Goal: Task Accomplishment & Management: Manage account settings

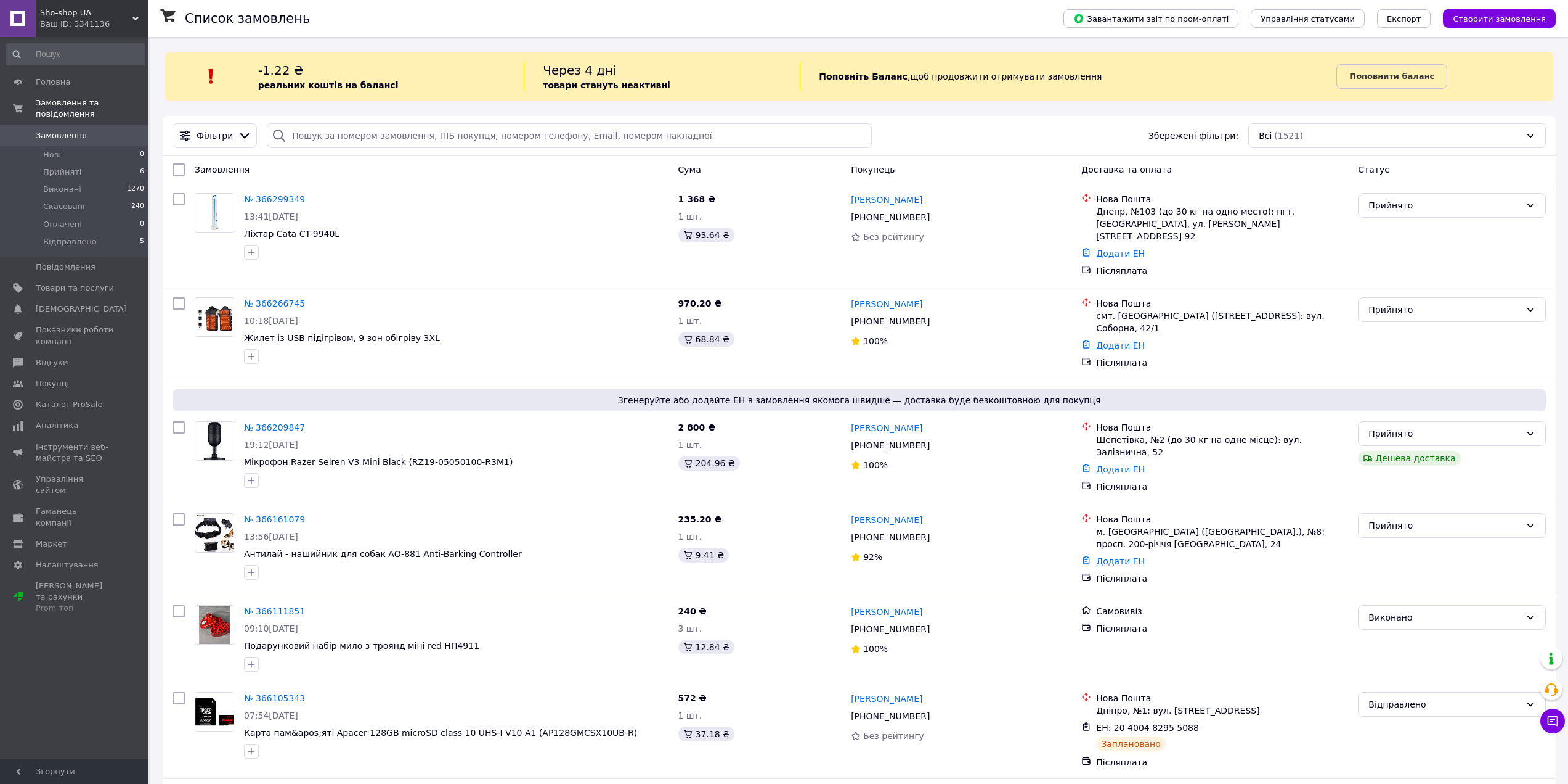
click at [82, 282] on span "Товари та послуги" at bounding box center [75, 288] width 78 height 11
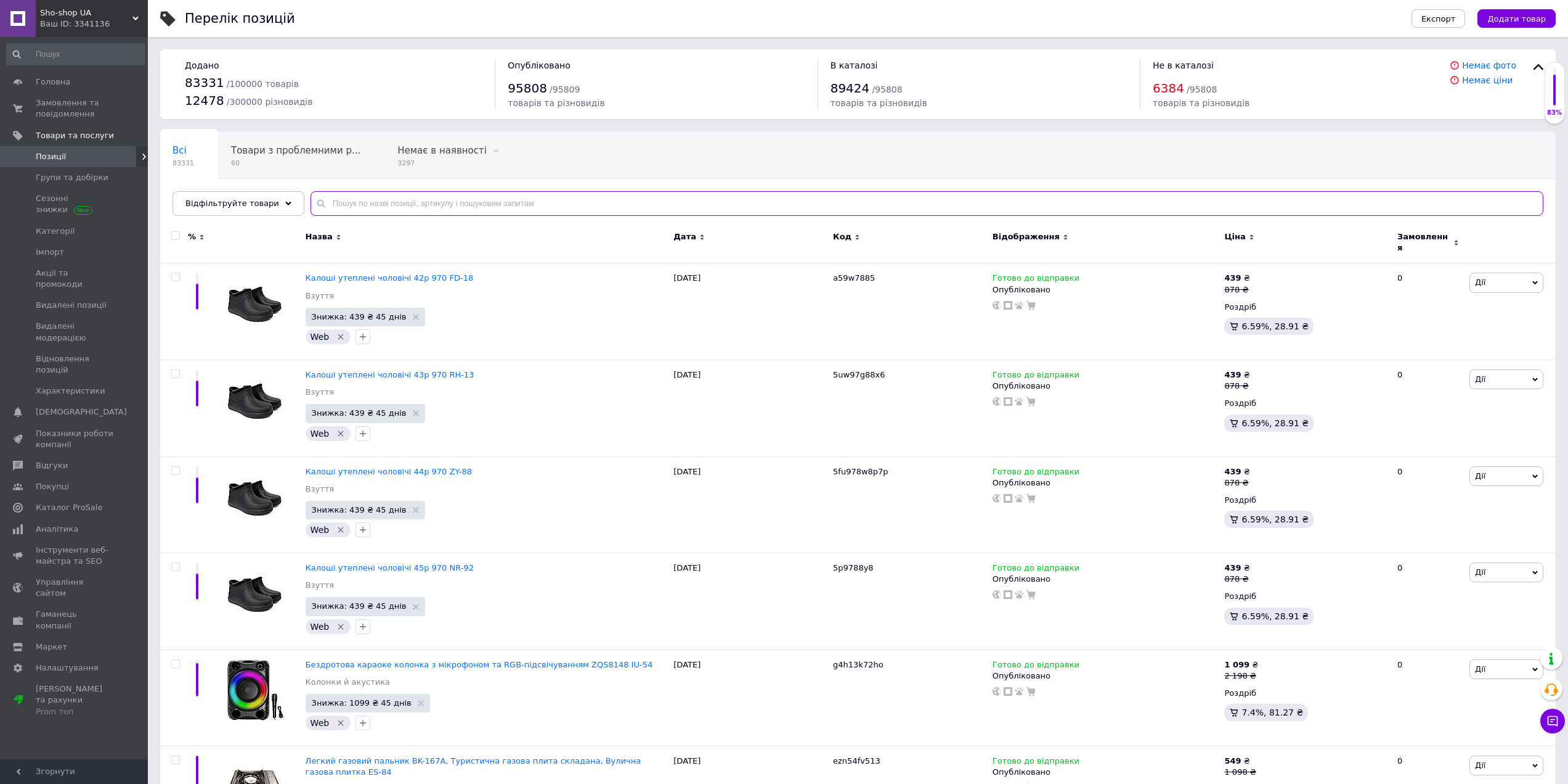
click at [358, 203] on input "text" at bounding box center [926, 203] width 1233 height 24
paste input "2053999"
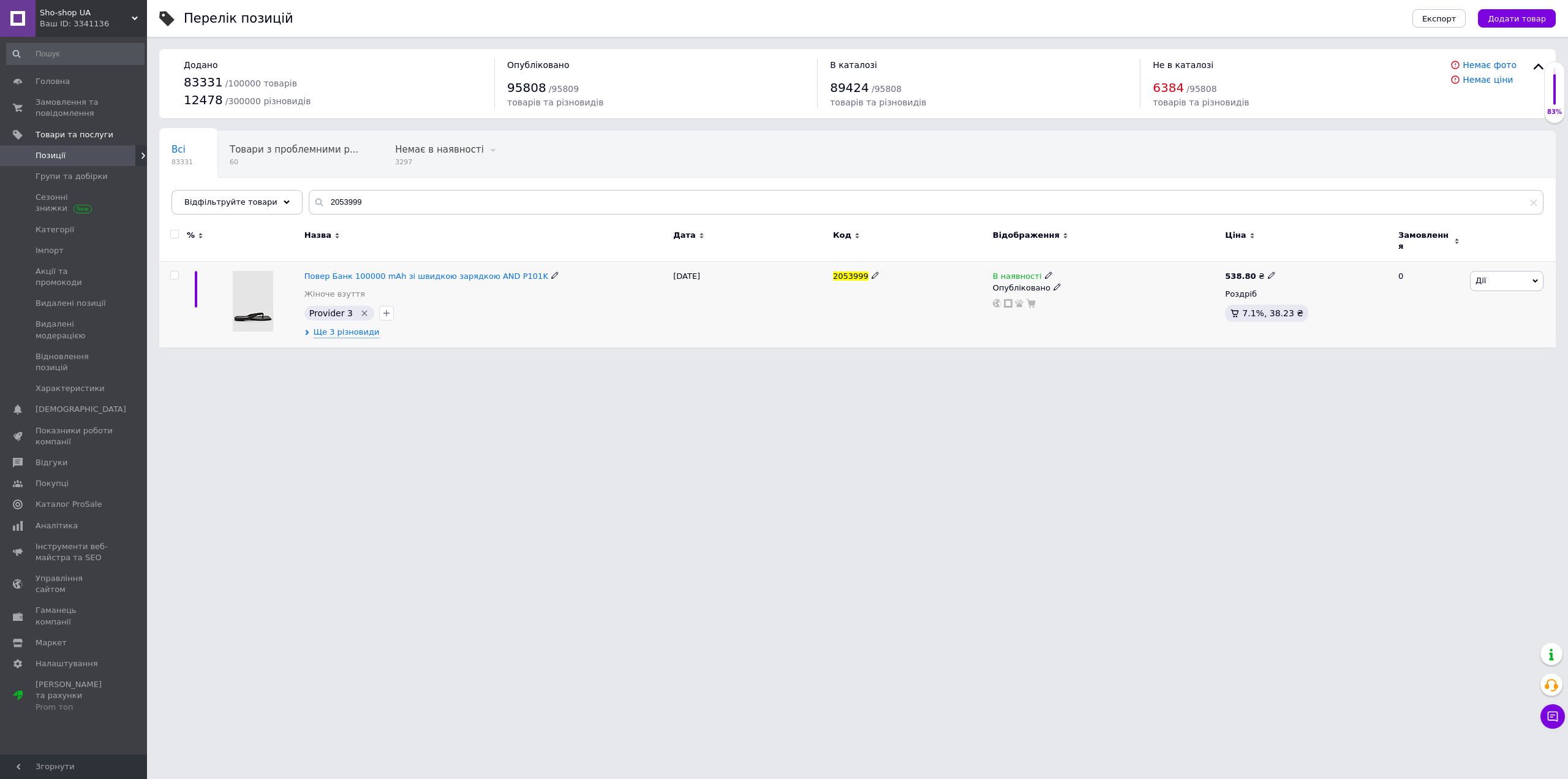
click at [1045, 272] on use at bounding box center [1047, 275] width 6 height 6
click at [1071, 281] on li "Немає в наявності" at bounding box center [1115, 285] width 117 height 18
click at [1047, 359] on html "Sho-shop UA Ваш ID: 3341136 Сайт Sho-shop UA Кабінет покупця Перевірити стан си…" at bounding box center [784, 180] width 1568 height 359
click at [846, 271] on span "2053999" at bounding box center [850, 276] width 35 height 9
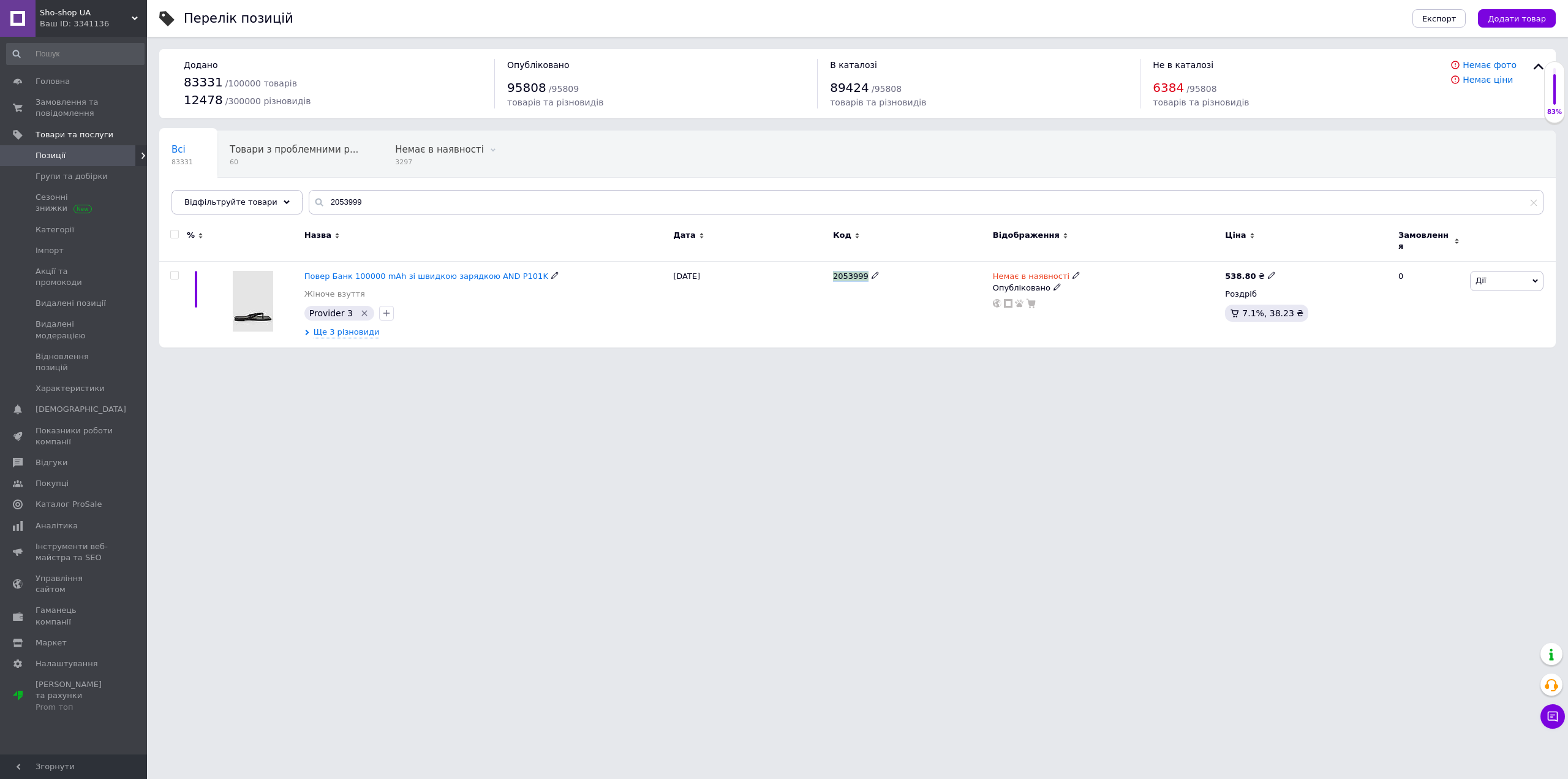
copy span "2053999"
click at [457, 209] on input "2053999" at bounding box center [925, 202] width 1235 height 24
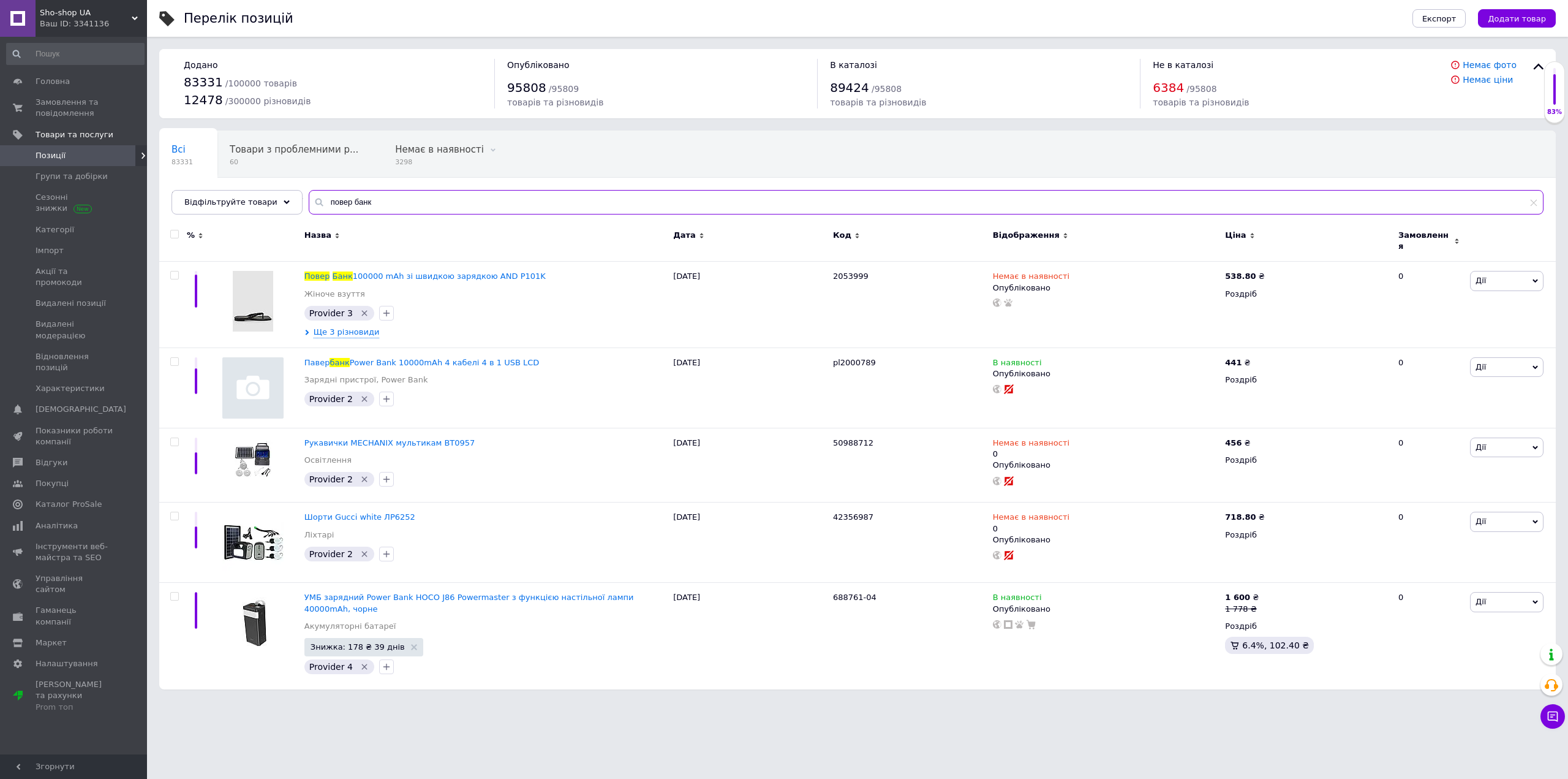
click at [371, 205] on input "повер банк" at bounding box center [925, 202] width 1235 height 24
type input "power bank"
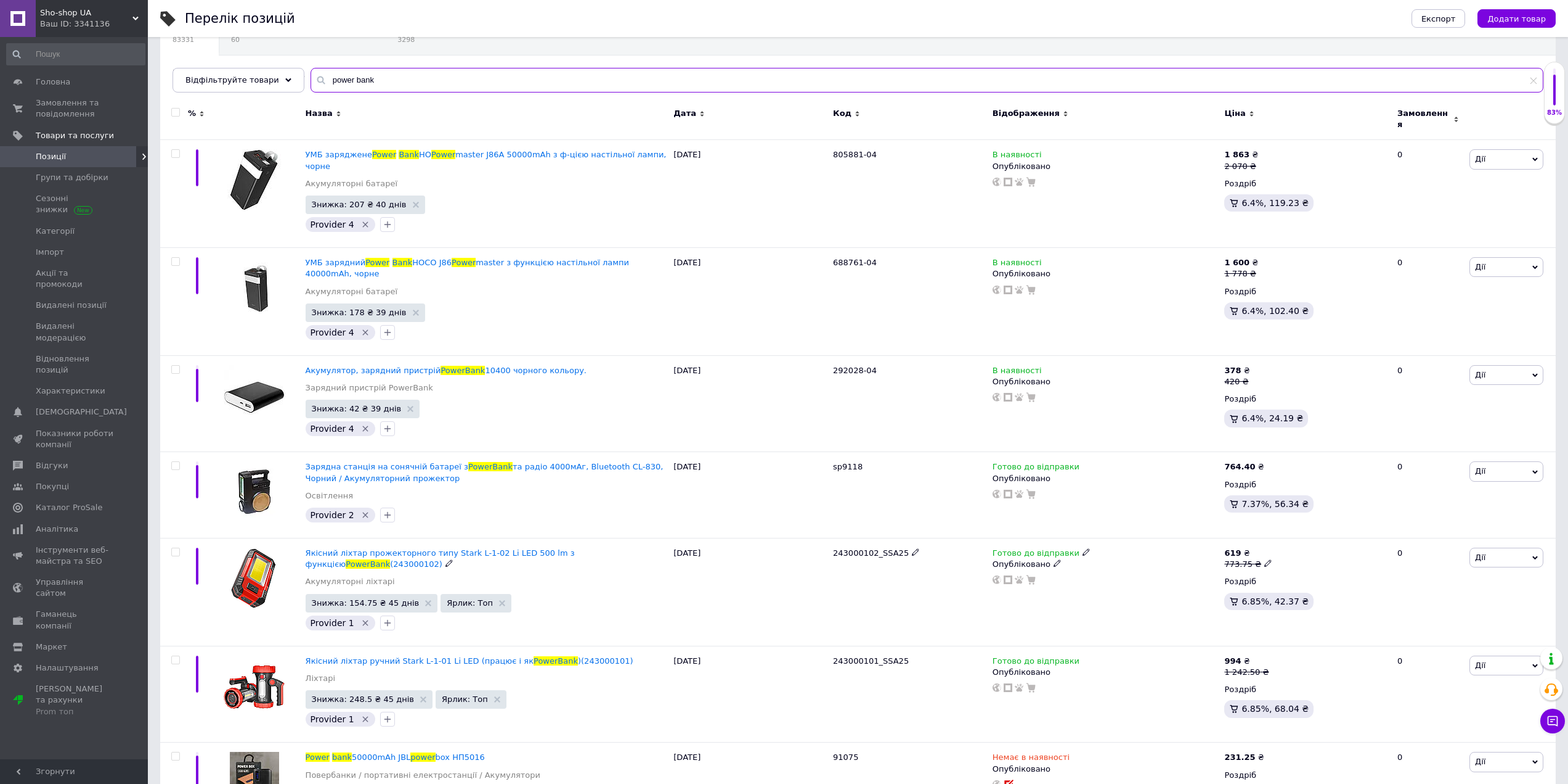
scroll to position [370, 0]
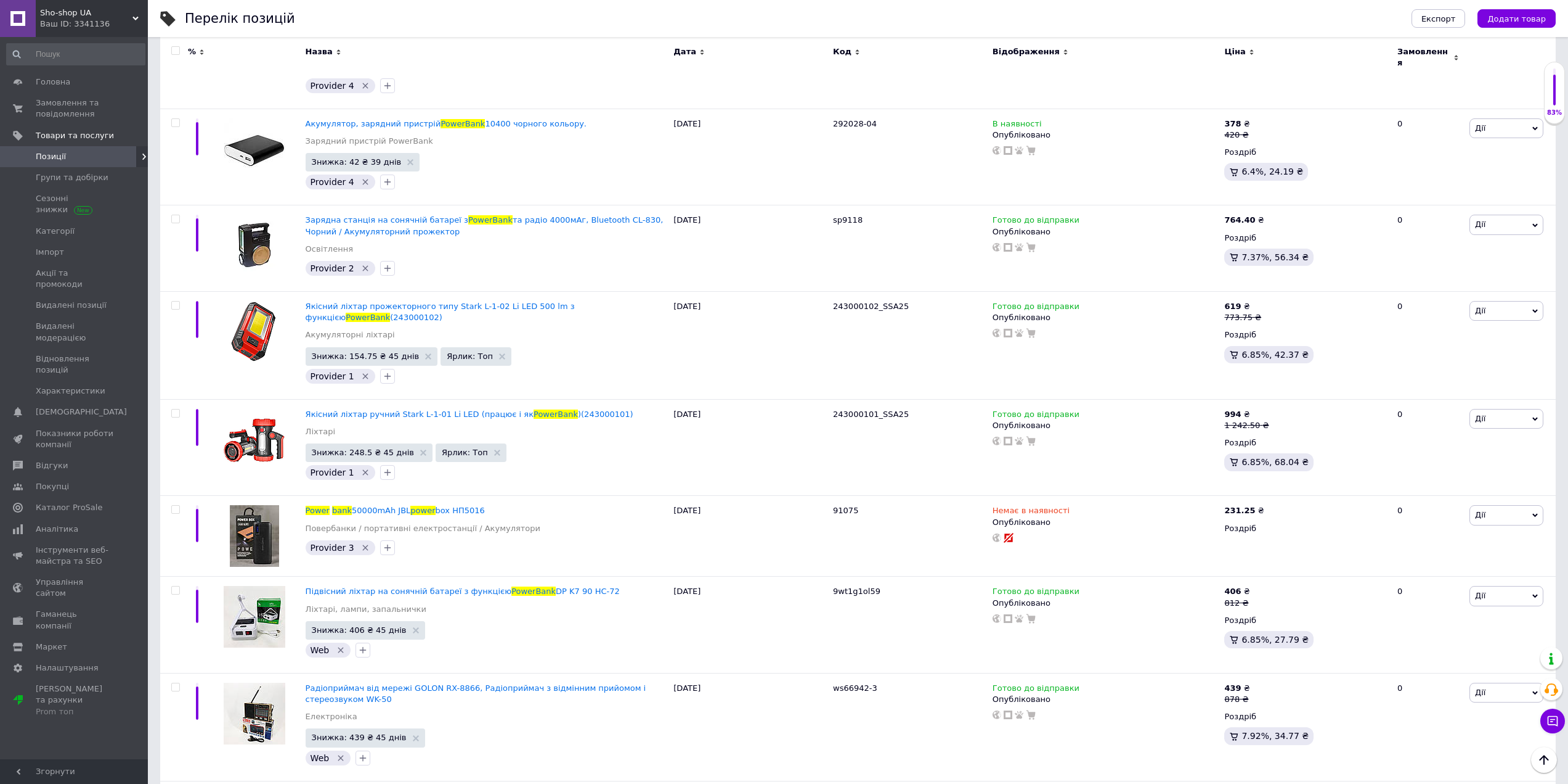
click at [517, 22] on div "Перелік позицій" at bounding box center [785, 19] width 1202 height 37
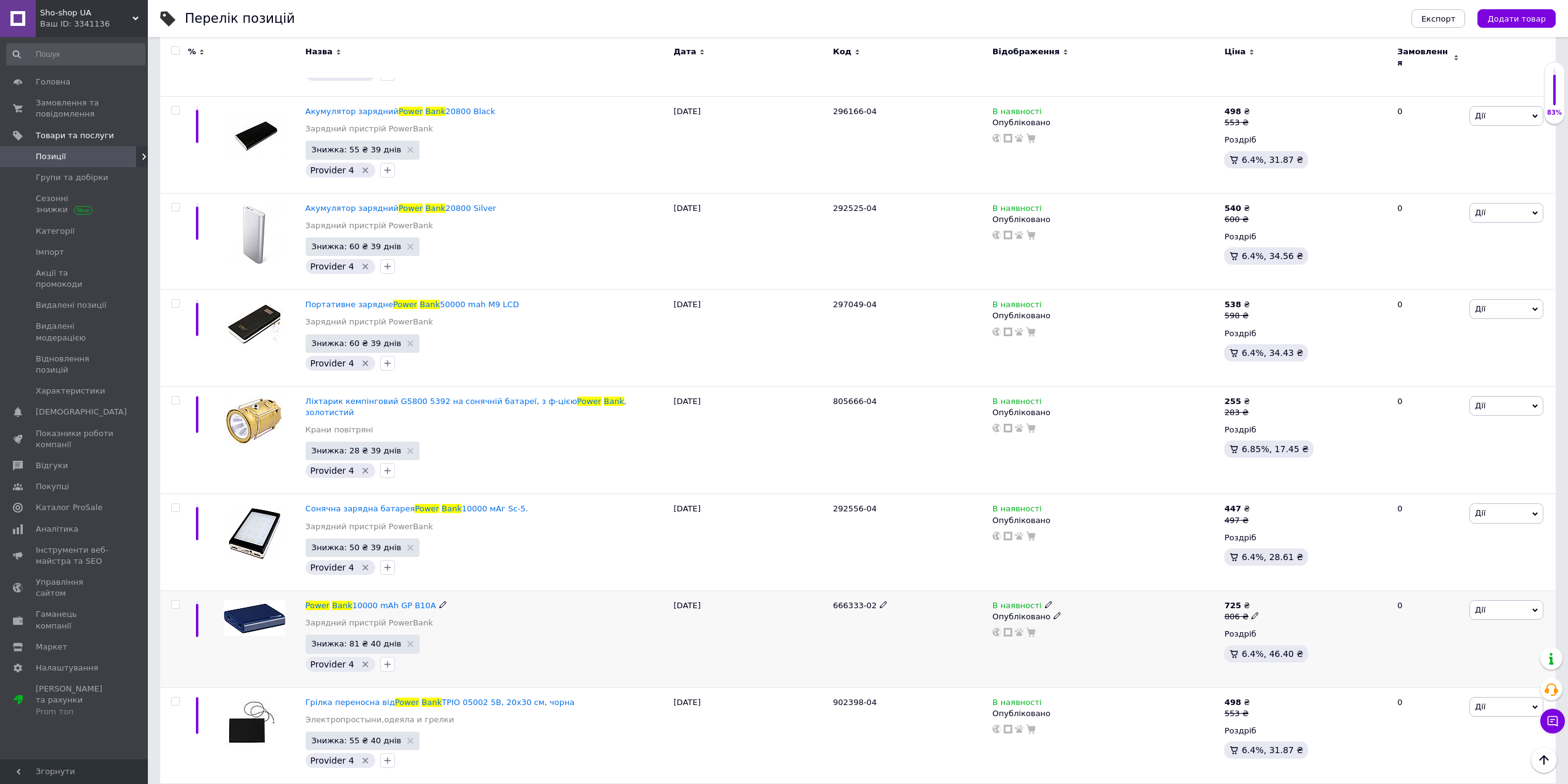
scroll to position [4069, 0]
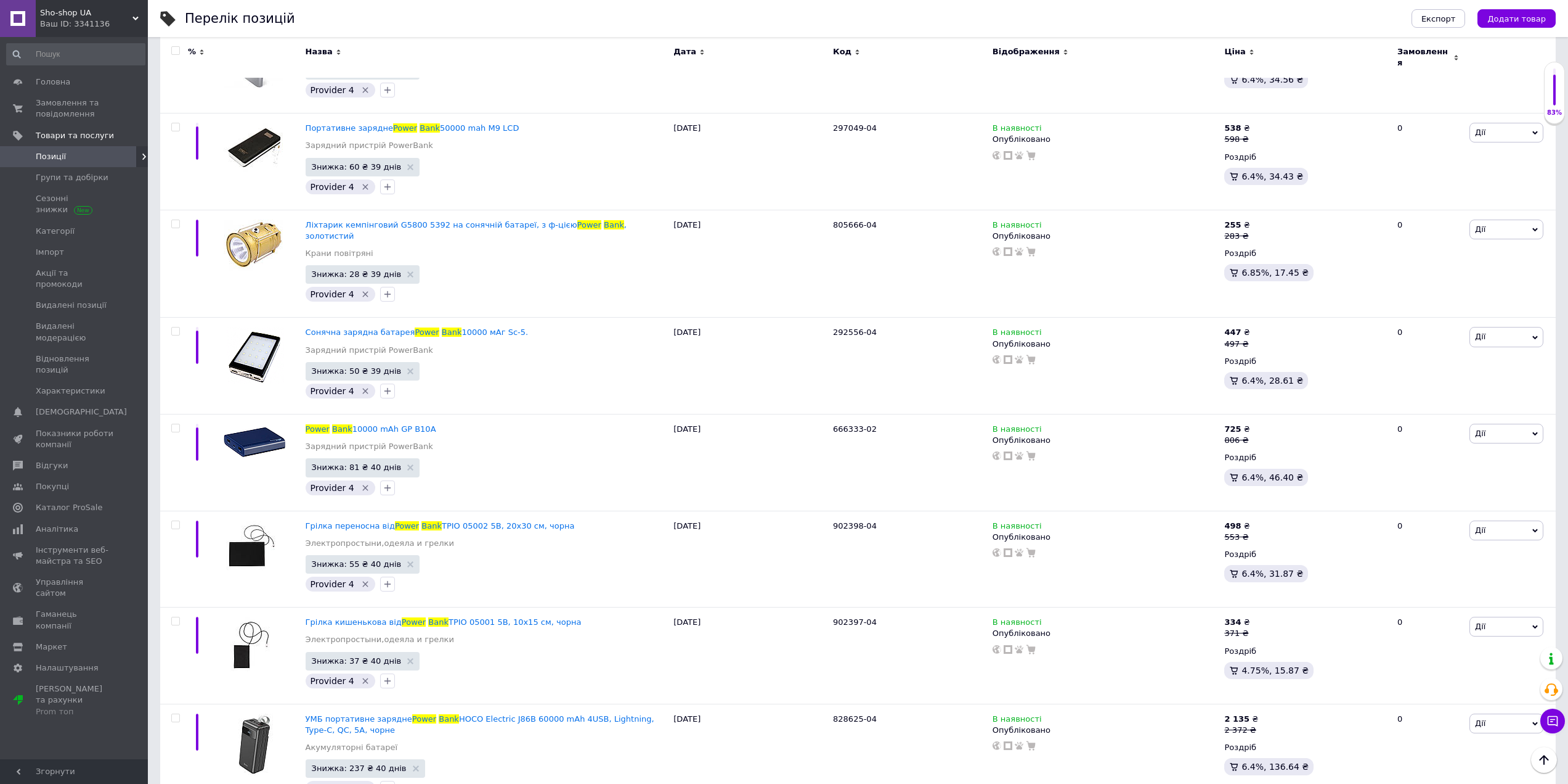
drag, startPoint x: 1567, startPoint y: 347, endPoint x: 1569, endPoint y: 364, distance: 17.1
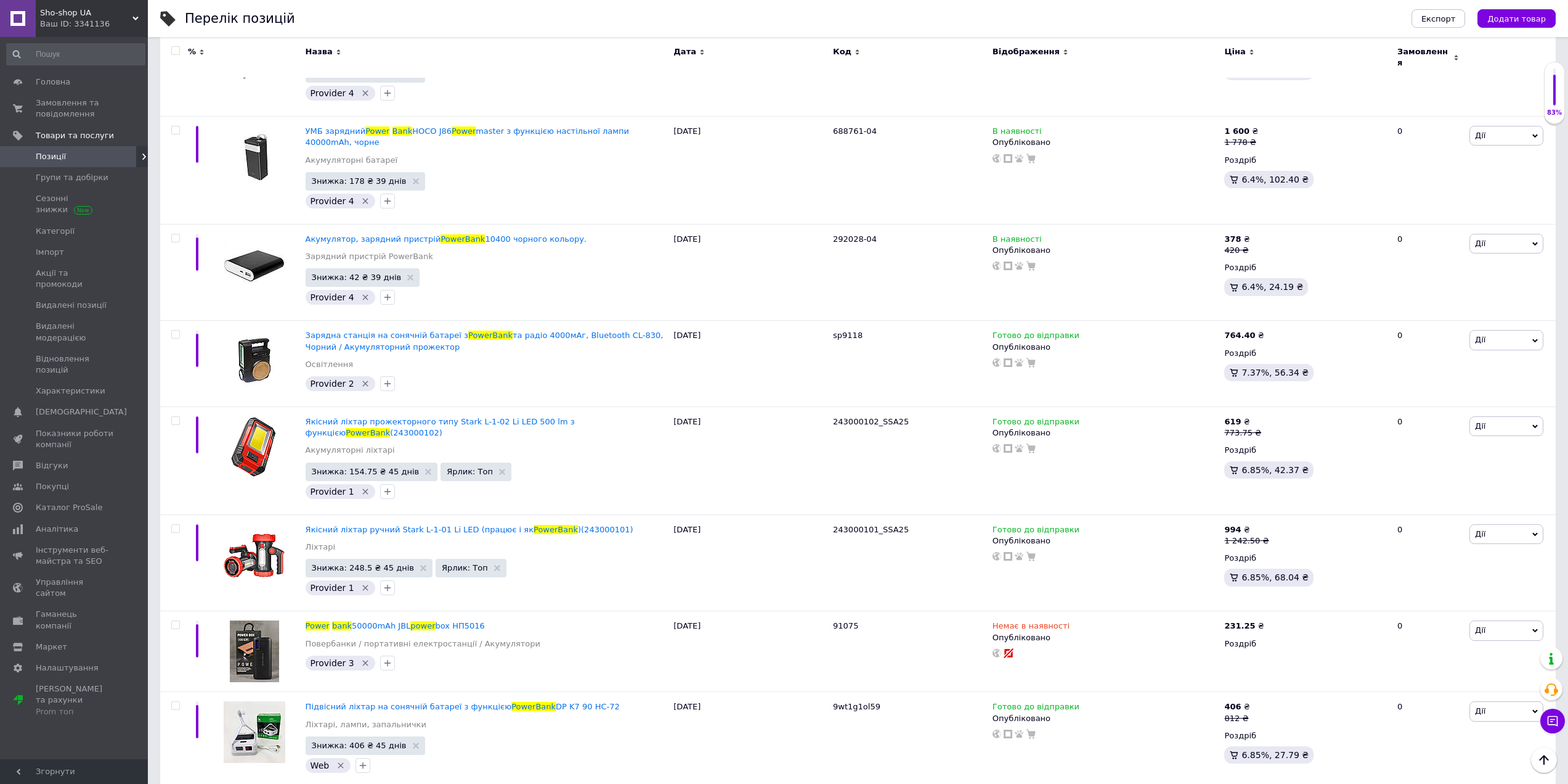
scroll to position [0, 0]
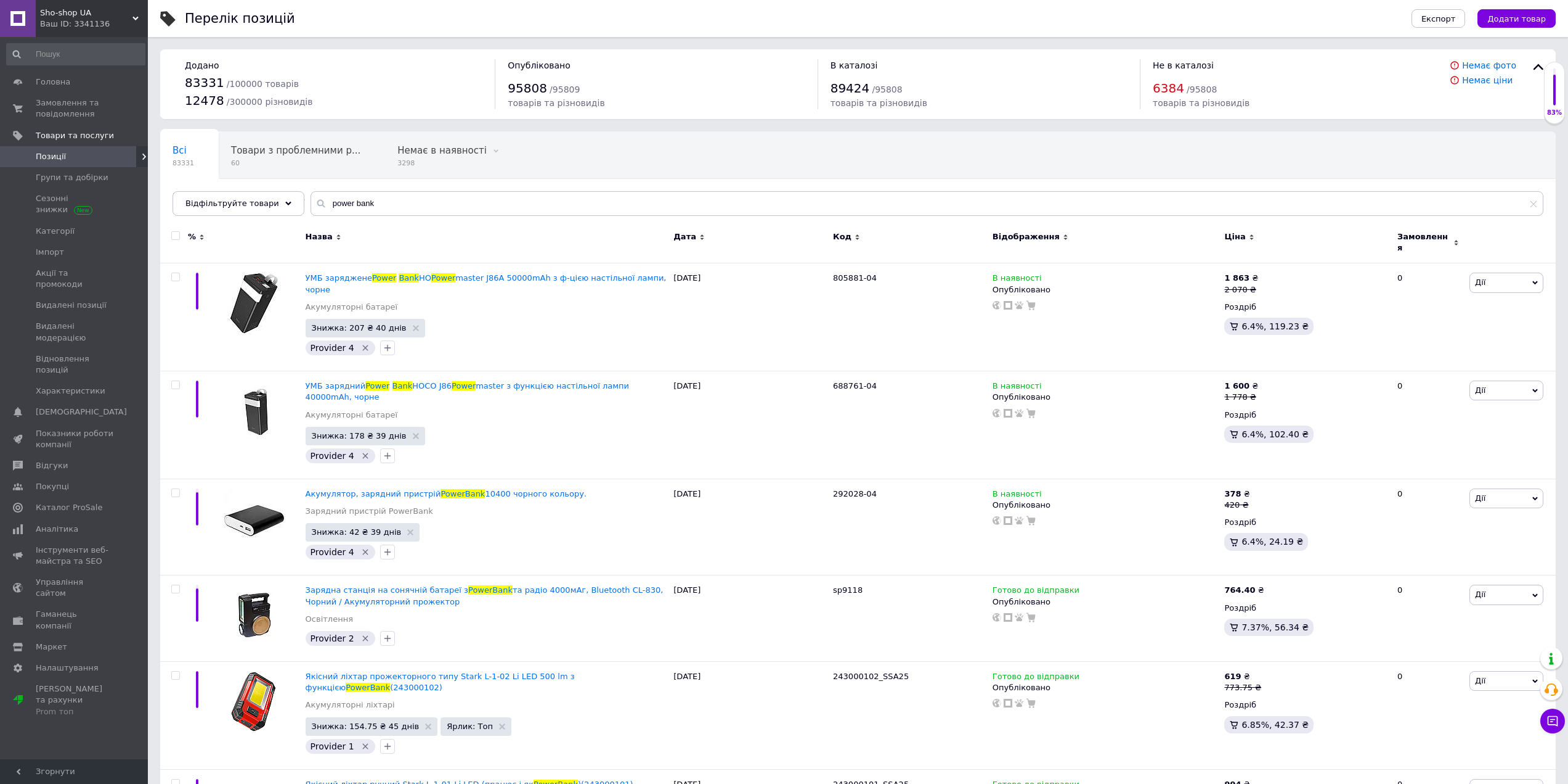
click at [402, 27] on div "Перелік позицій" at bounding box center [785, 19] width 1202 height 37
drag, startPoint x: 362, startPoint y: 26, endPoint x: 356, endPoint y: 28, distance: 6.3
click at [362, 26] on div "Перелік позицій" at bounding box center [785, 19] width 1202 height 37
click at [58, 108] on span "Замовлення та повідомлення" at bounding box center [75, 108] width 78 height 22
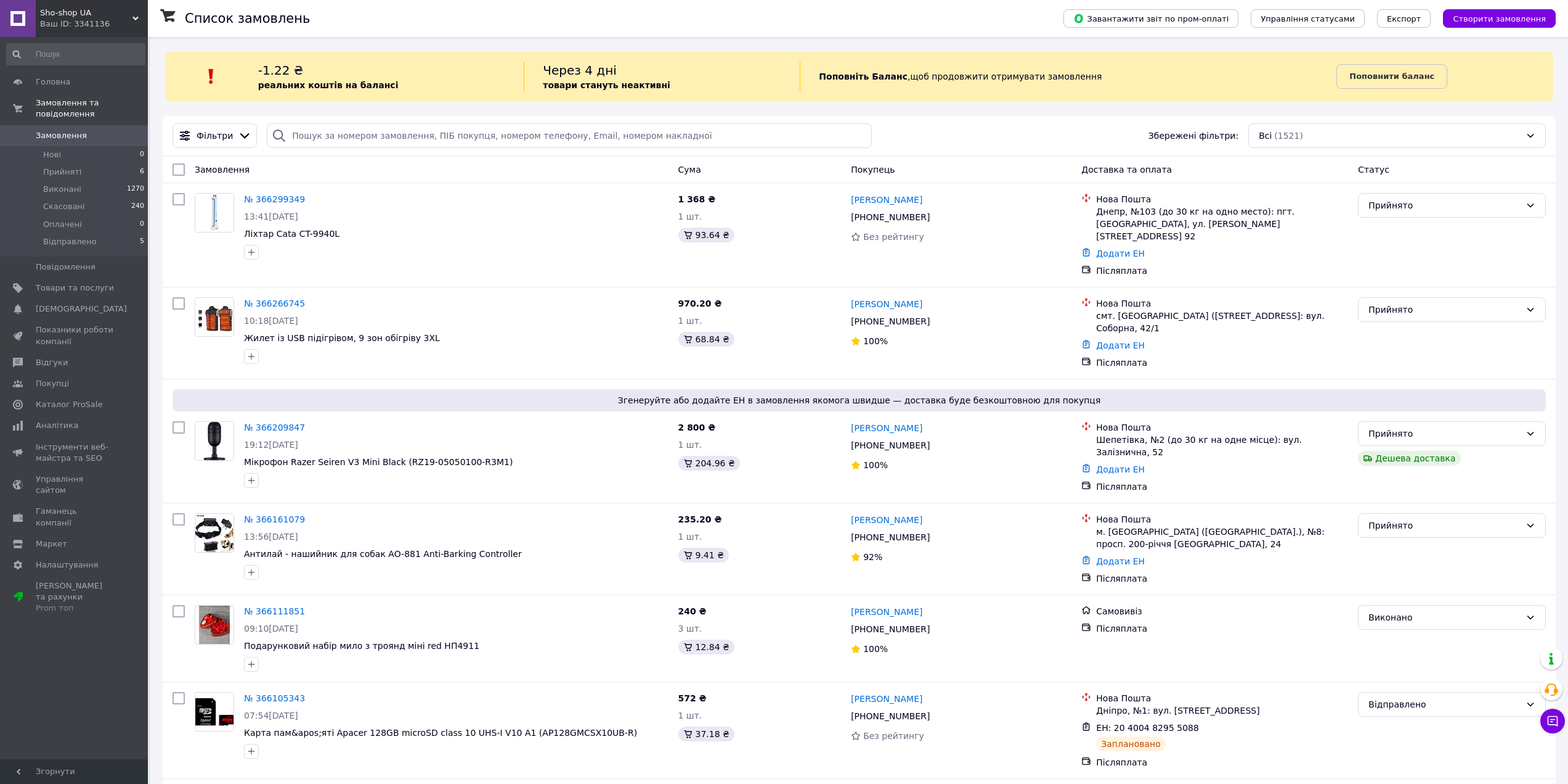
click at [102, 131] on span "Замовлення" at bounding box center [75, 136] width 78 height 11
click at [71, 282] on span "Товари та послуги" at bounding box center [75, 288] width 78 height 11
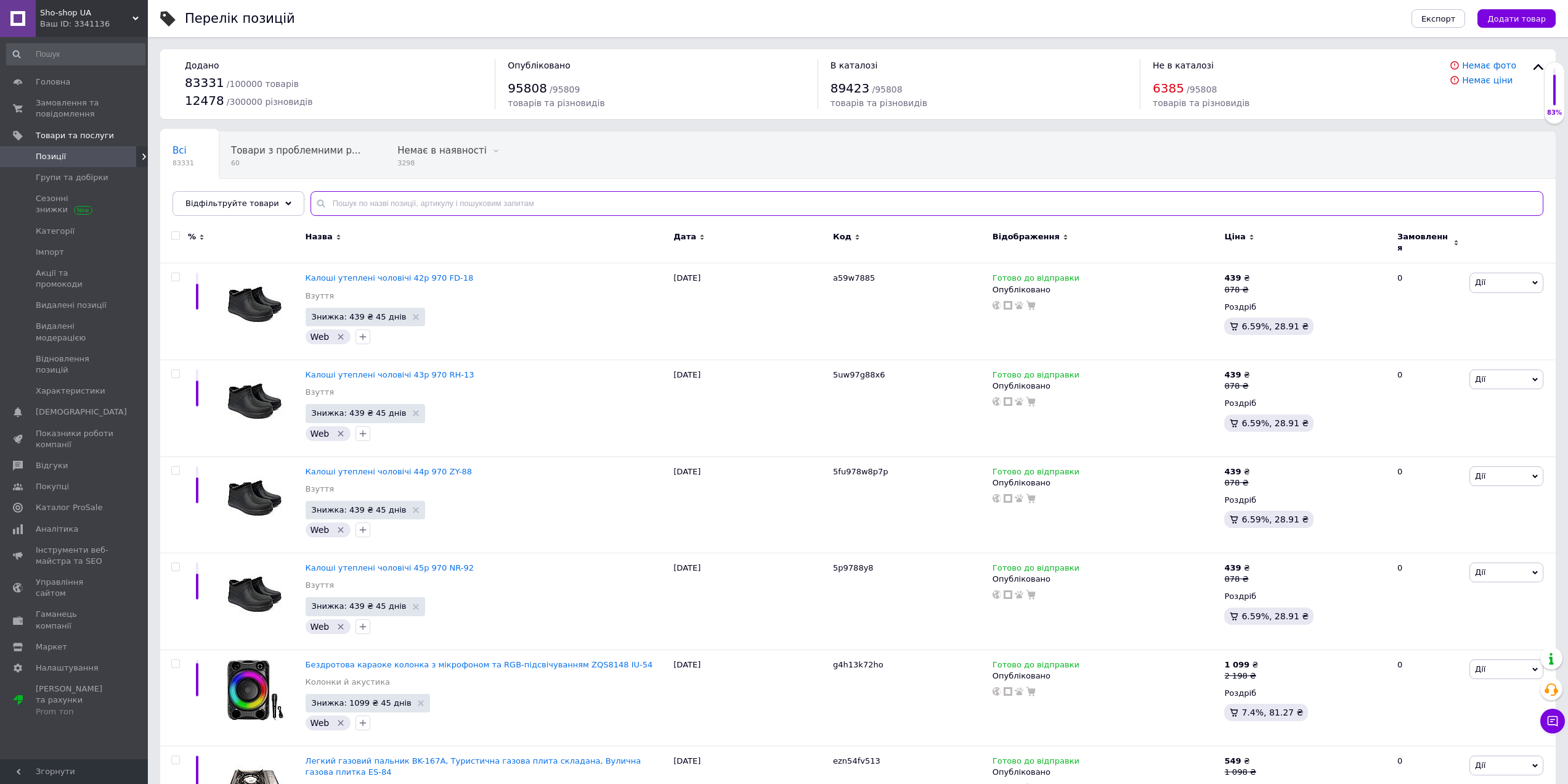
click at [389, 208] on input "text" at bounding box center [926, 203] width 1233 height 24
paste input "2053989"
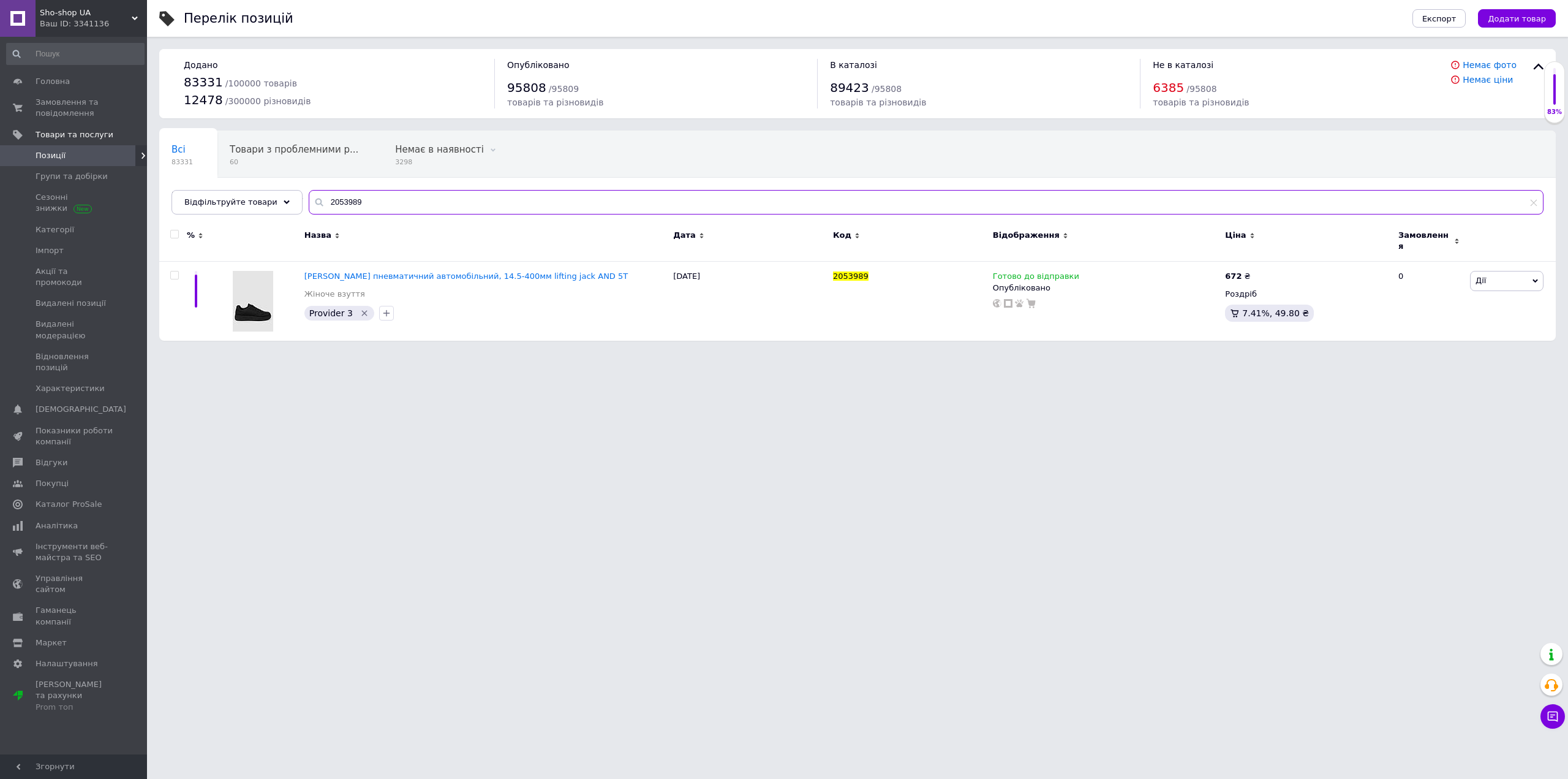
type input "2053989"
click at [1083, 271] on icon at bounding box center [1086, 275] width 7 height 7
click at [1053, 283] on icon at bounding box center [1057, 287] width 7 height 7
click at [1050, 283] on span "Опубліковано" at bounding box center [1103, 287] width 232 height 19
click at [1053, 283] on icon at bounding box center [1057, 287] width 7 height 7
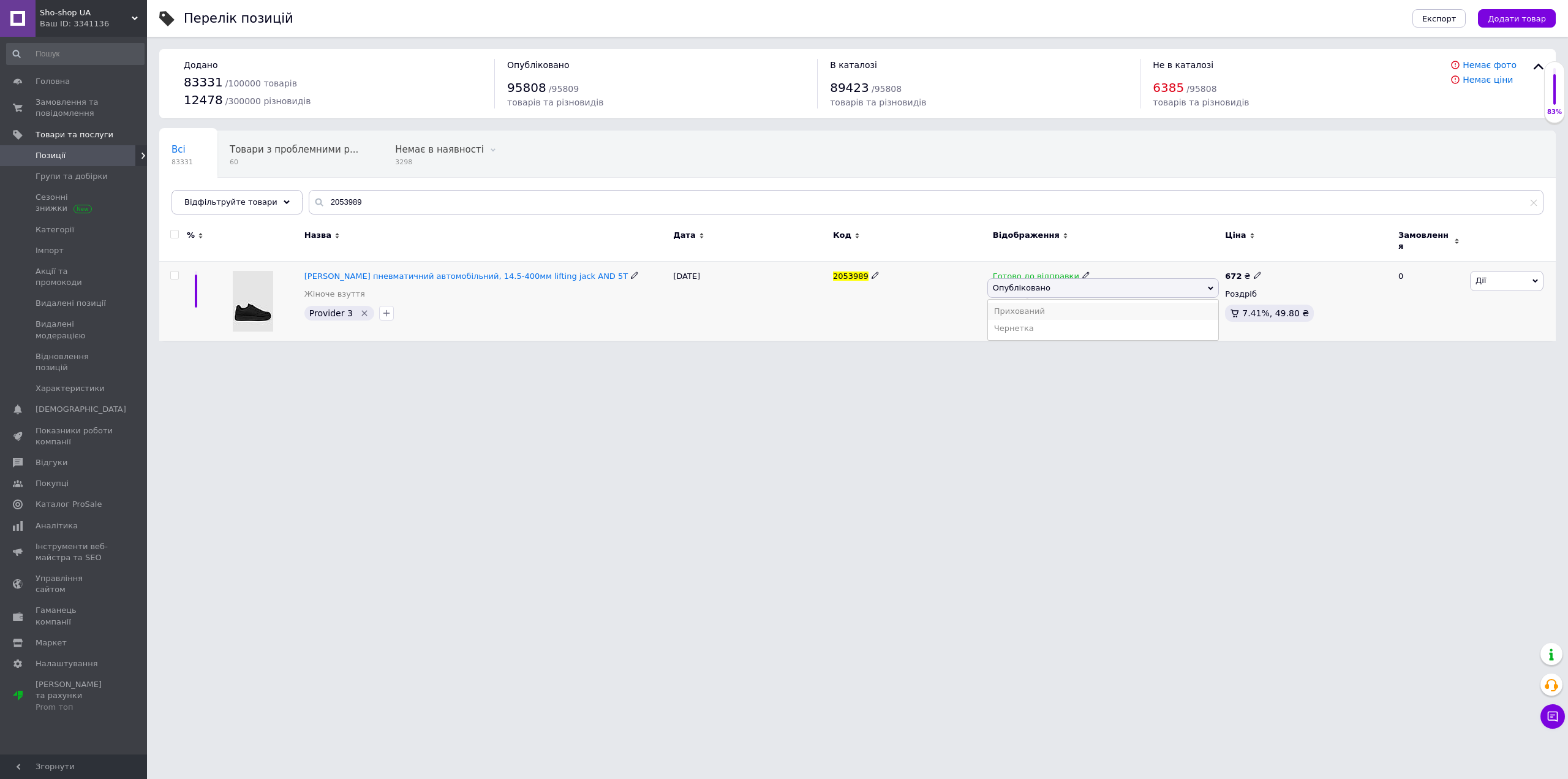
click at [1045, 306] on li "Прихований" at bounding box center [1103, 311] width 231 height 18
click at [1062, 353] on html "Sho-shop UA Ваш ID: 3341136 Сайт Sho-shop UA Кабінет покупця Перевірити стан си…" at bounding box center [784, 176] width 1568 height 353
click at [72, 457] on span "Відгуки" at bounding box center [74, 462] width 78 height 11
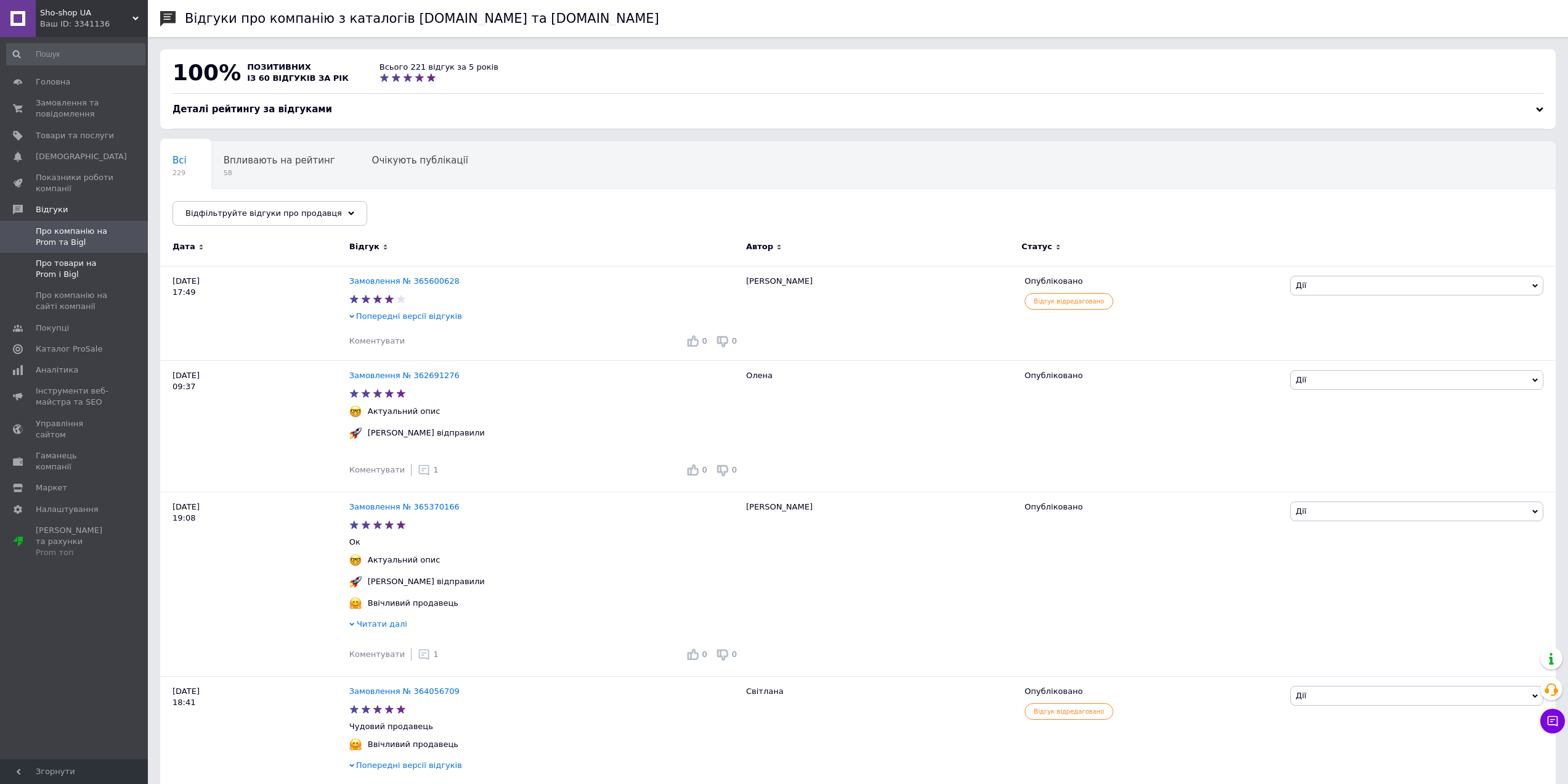
click at [108, 268] on span "Про товари на Prom і Bigl" at bounding box center [75, 268] width 78 height 22
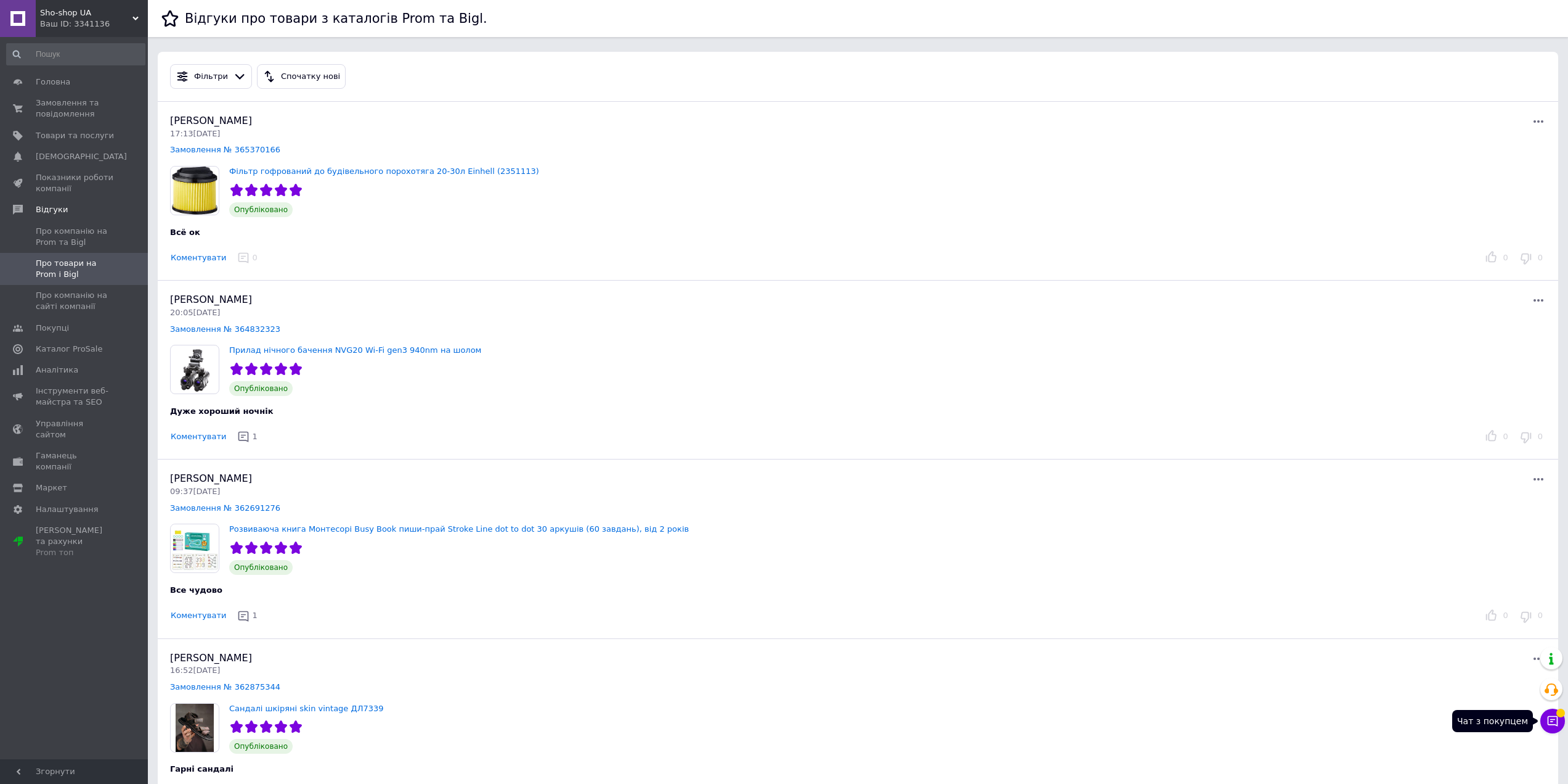
click at [1551, 714] on button "Чат з покупцем" at bounding box center [1552, 721] width 24 height 24
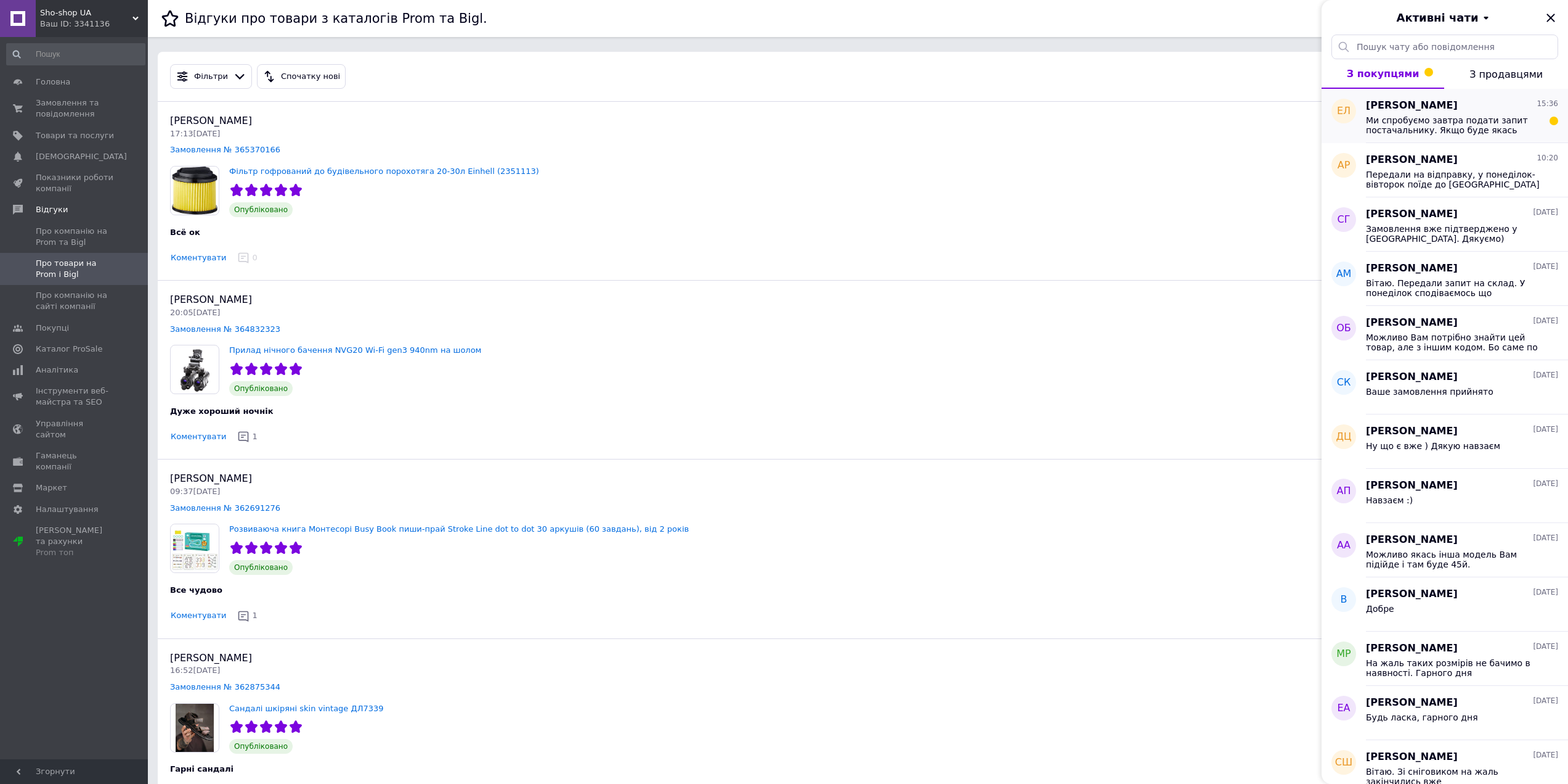
click at [1388, 127] on span "Ми спробуємо завтра подати запит постачальнику. Якщо буде якась відповідь то об…" at bounding box center [1453, 125] width 175 height 20
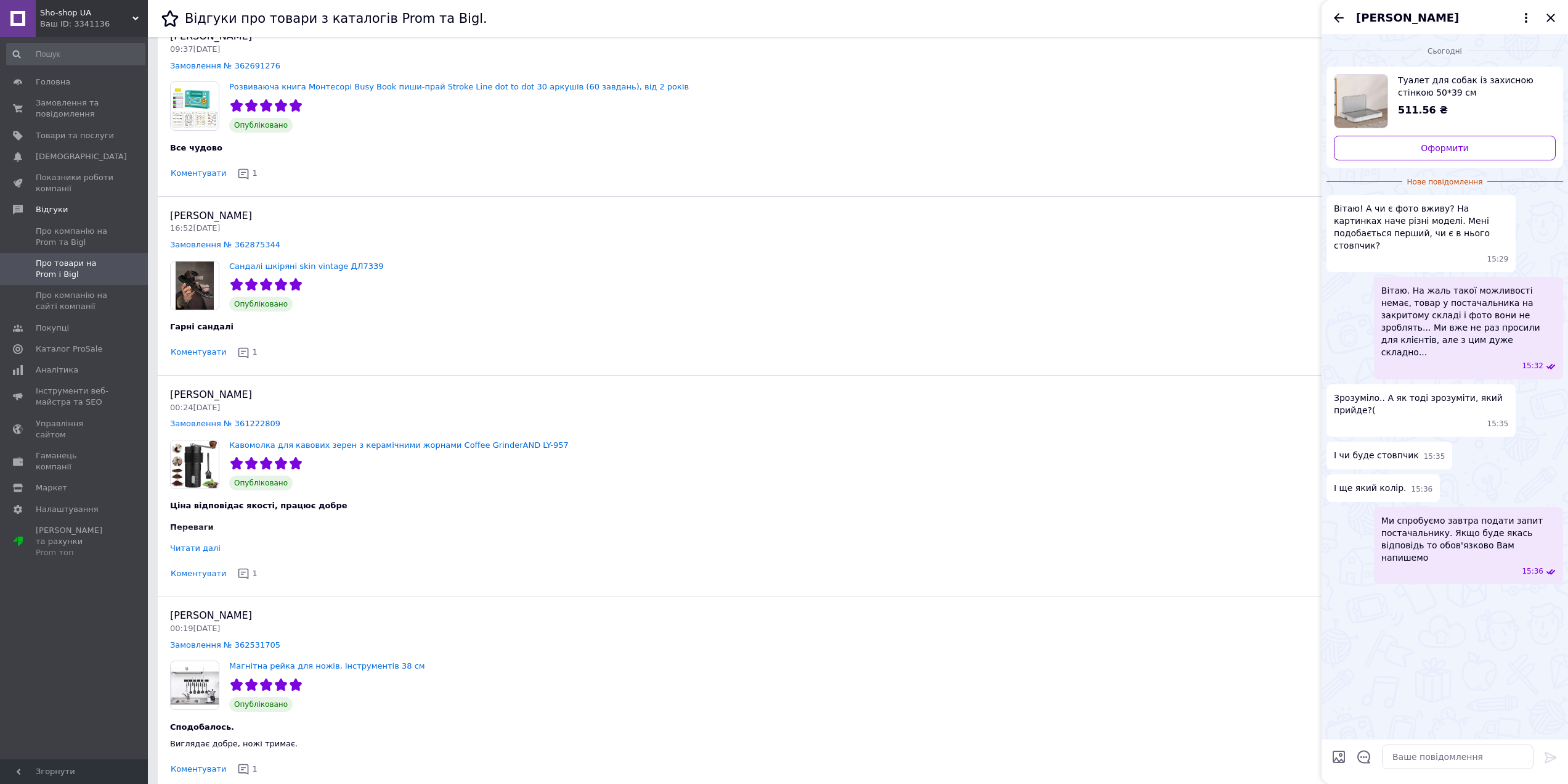
scroll to position [740, 0]
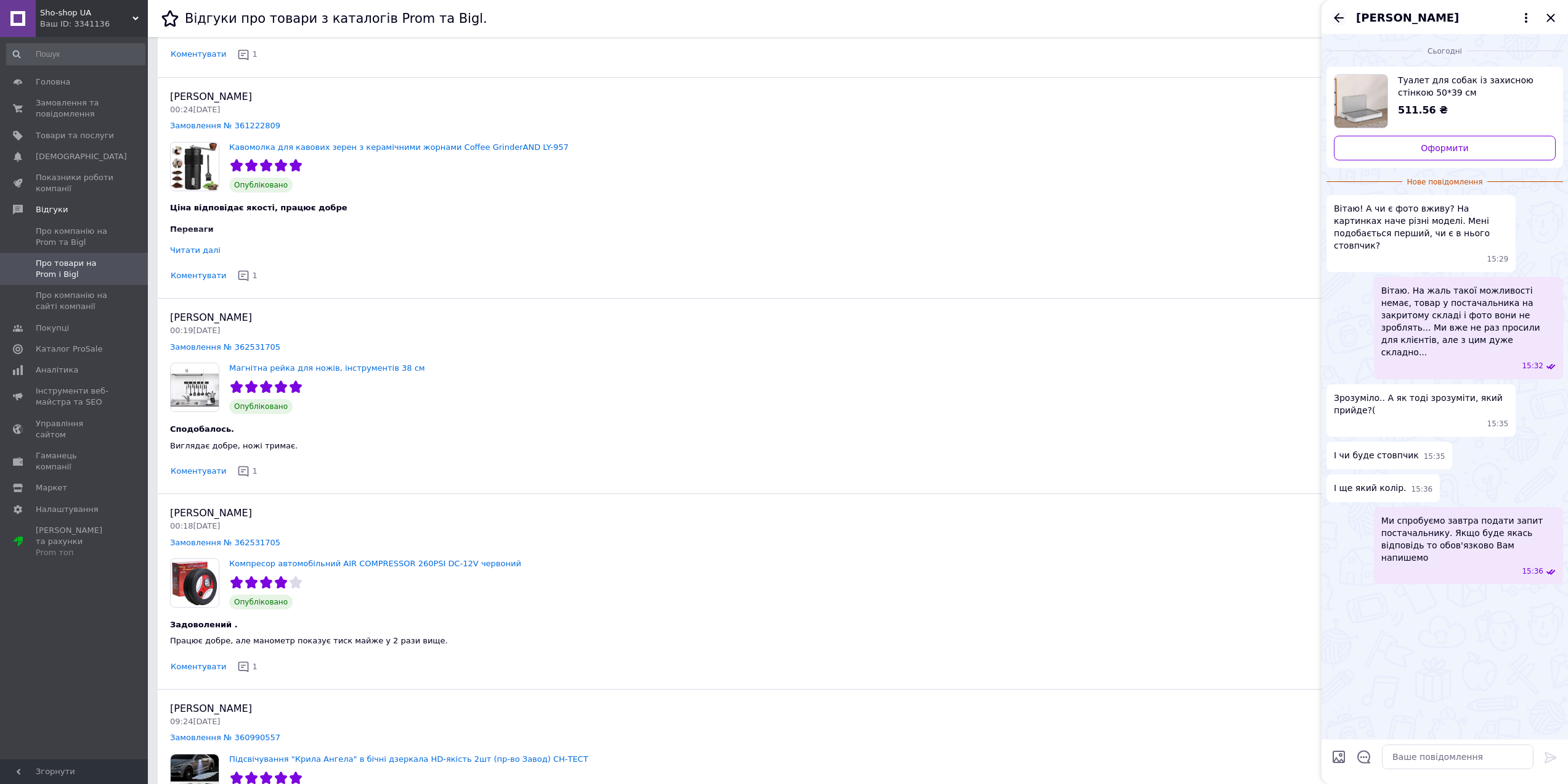
click at [1336, 17] on icon "Назад" at bounding box center [1339, 18] width 10 height 9
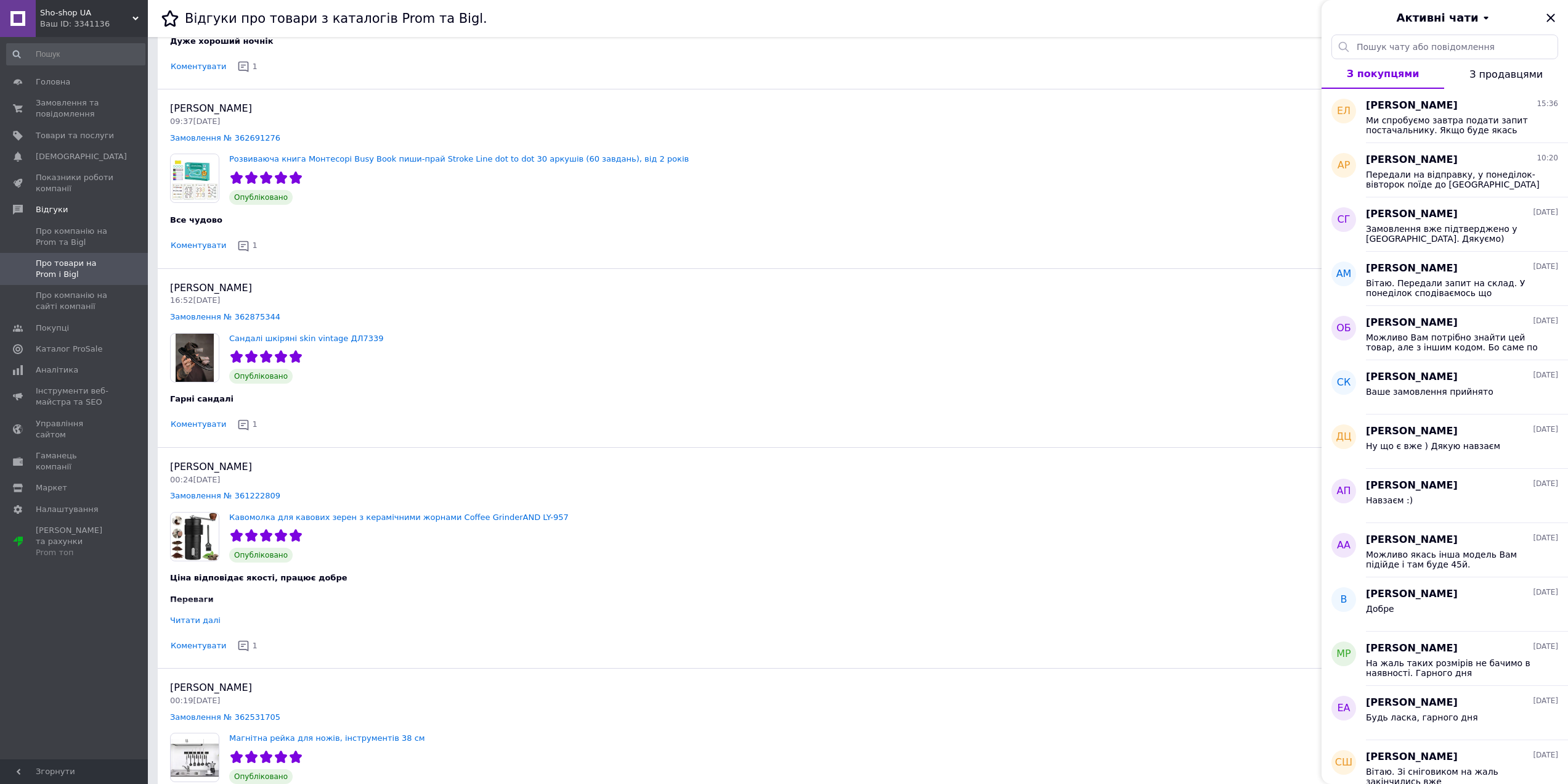
scroll to position [0, 0]
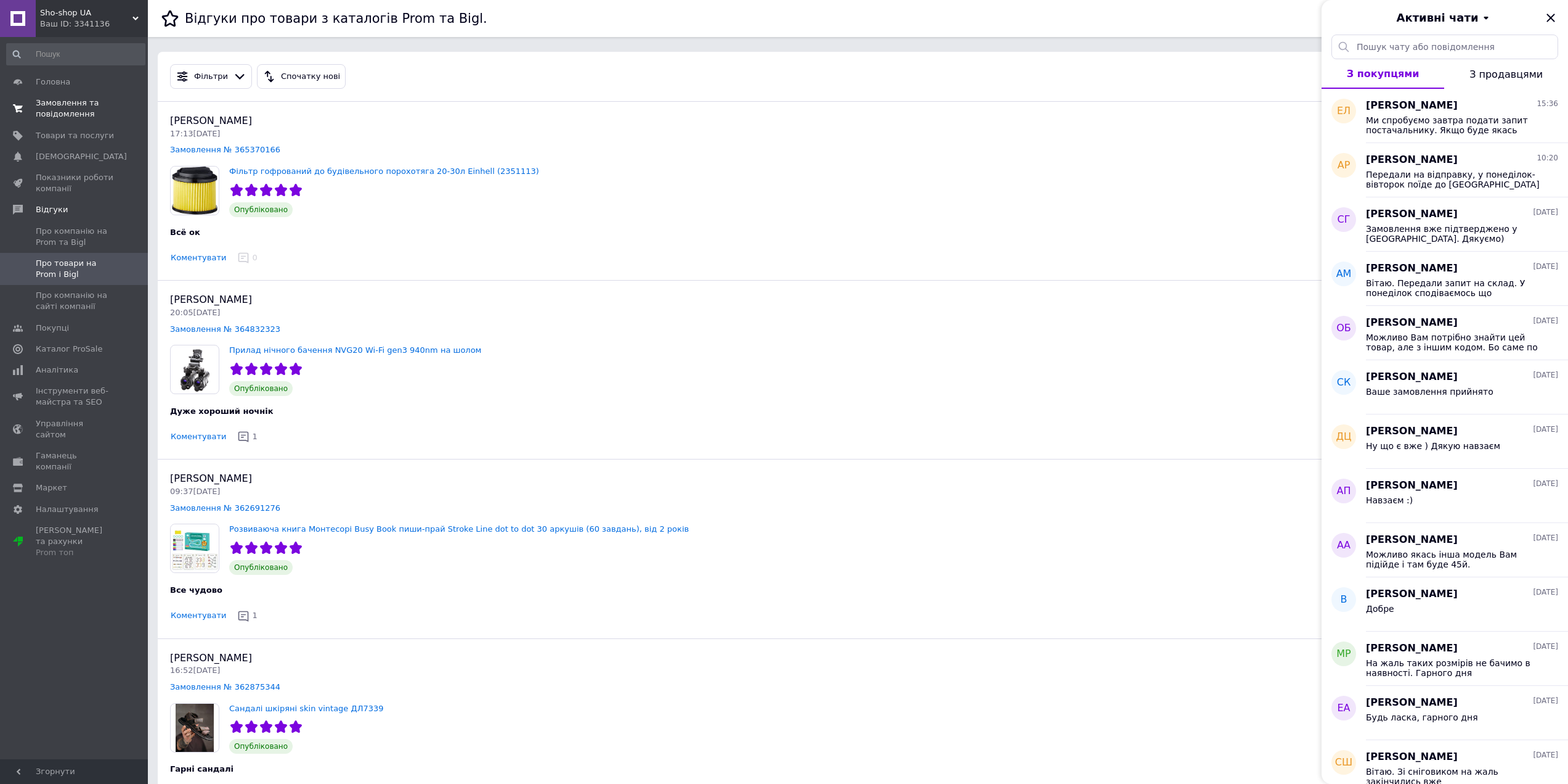
click at [53, 106] on span "Замовлення та повідомлення" at bounding box center [75, 108] width 78 height 22
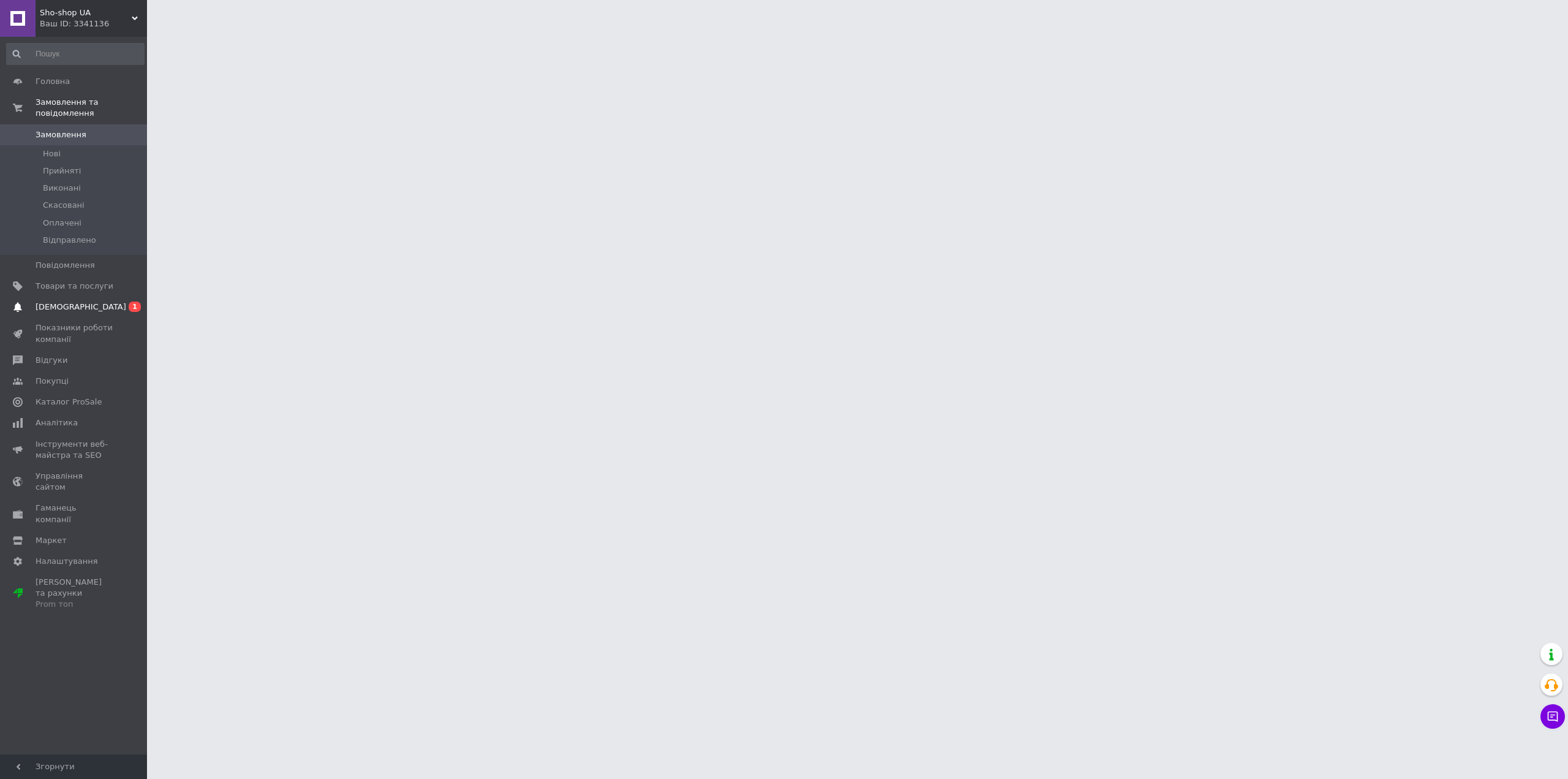
click at [55, 301] on span "[DEMOGRAPHIC_DATA]" at bounding box center [81, 307] width 91 height 11
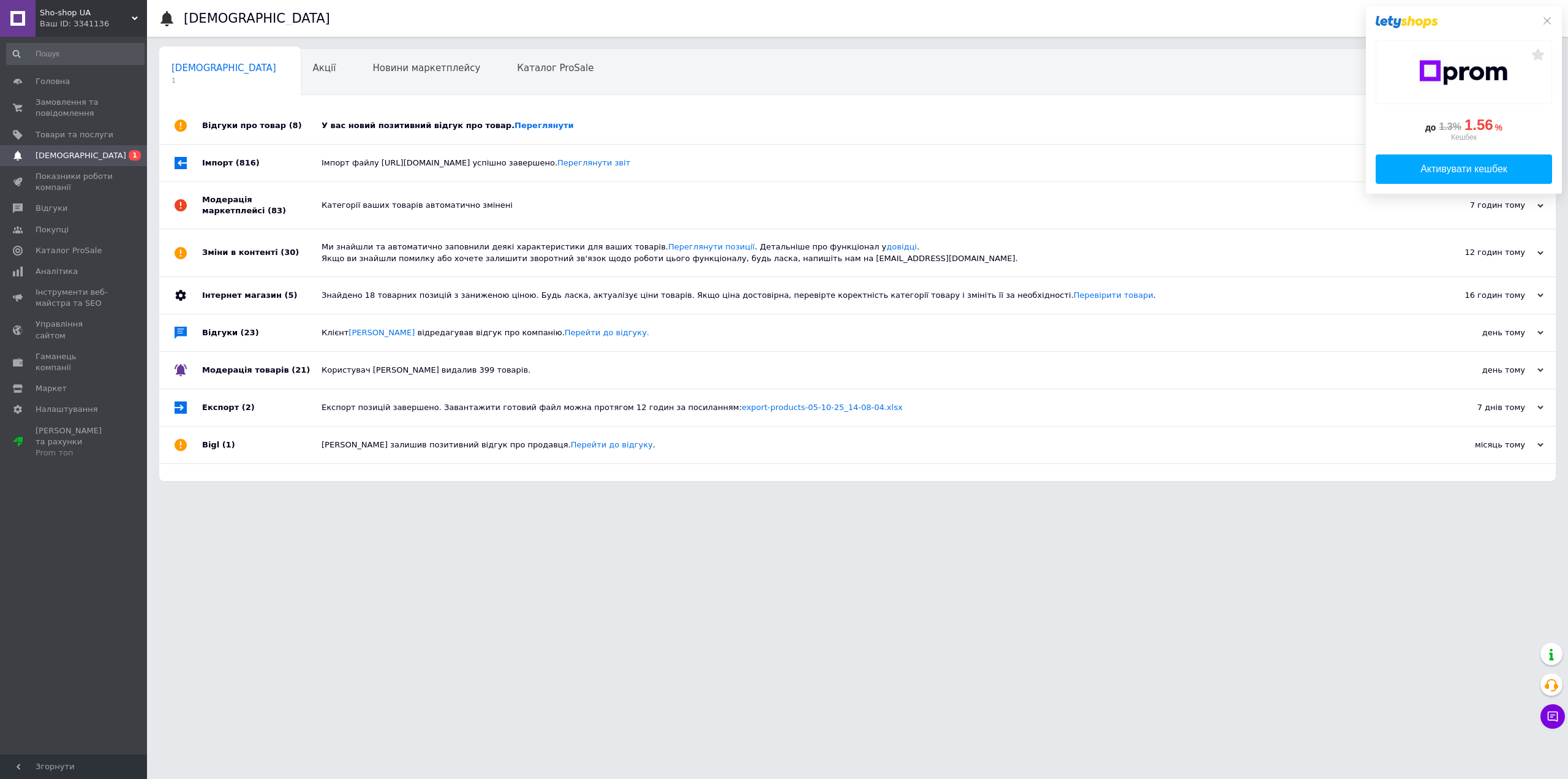
click at [381, 112] on div "У вас новий позитивний відгук про товар. Переглянути" at bounding box center [871, 126] width 1099 height 37
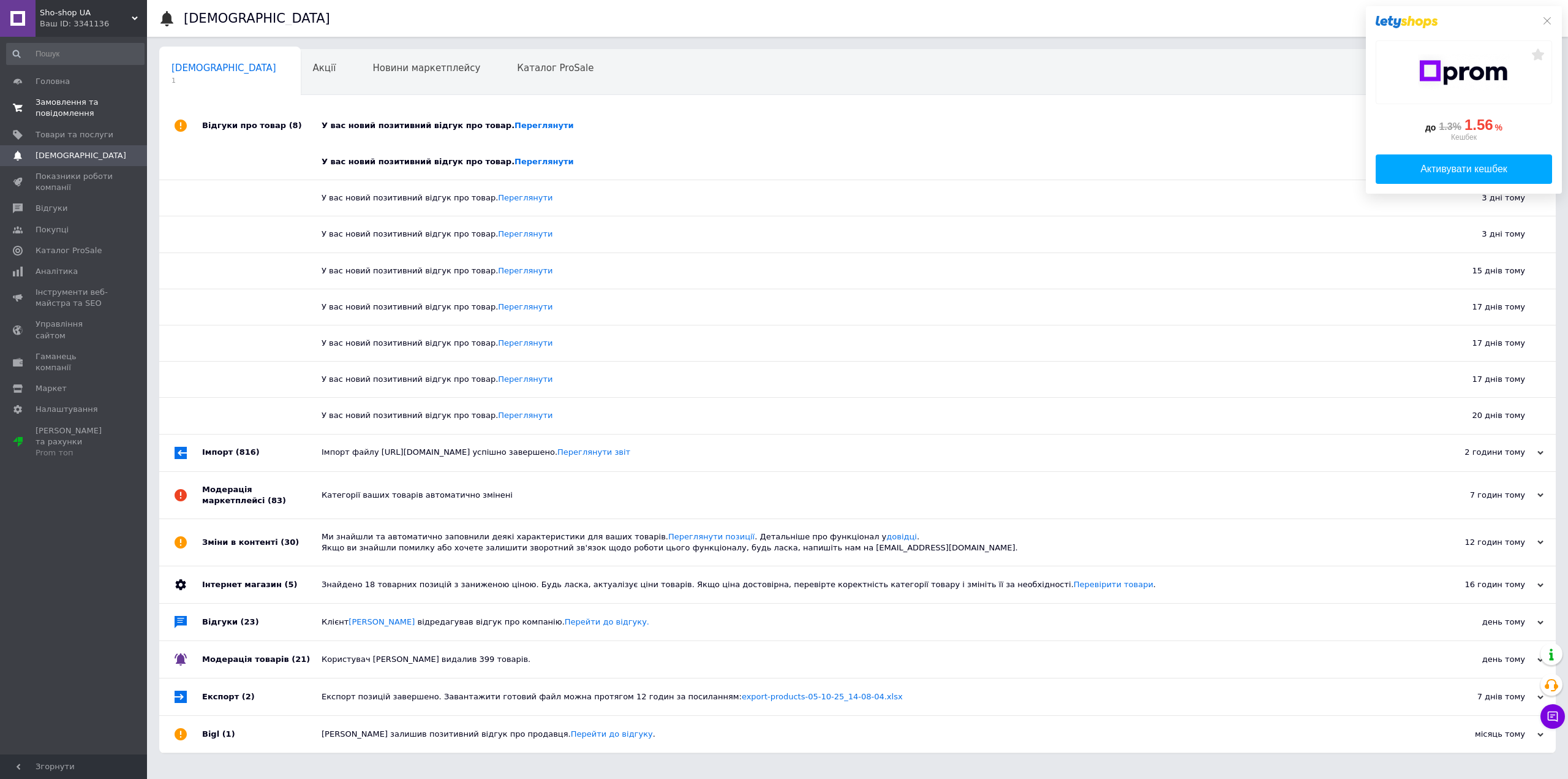
click at [72, 102] on span "Замовлення та повідомлення" at bounding box center [74, 107] width 78 height 22
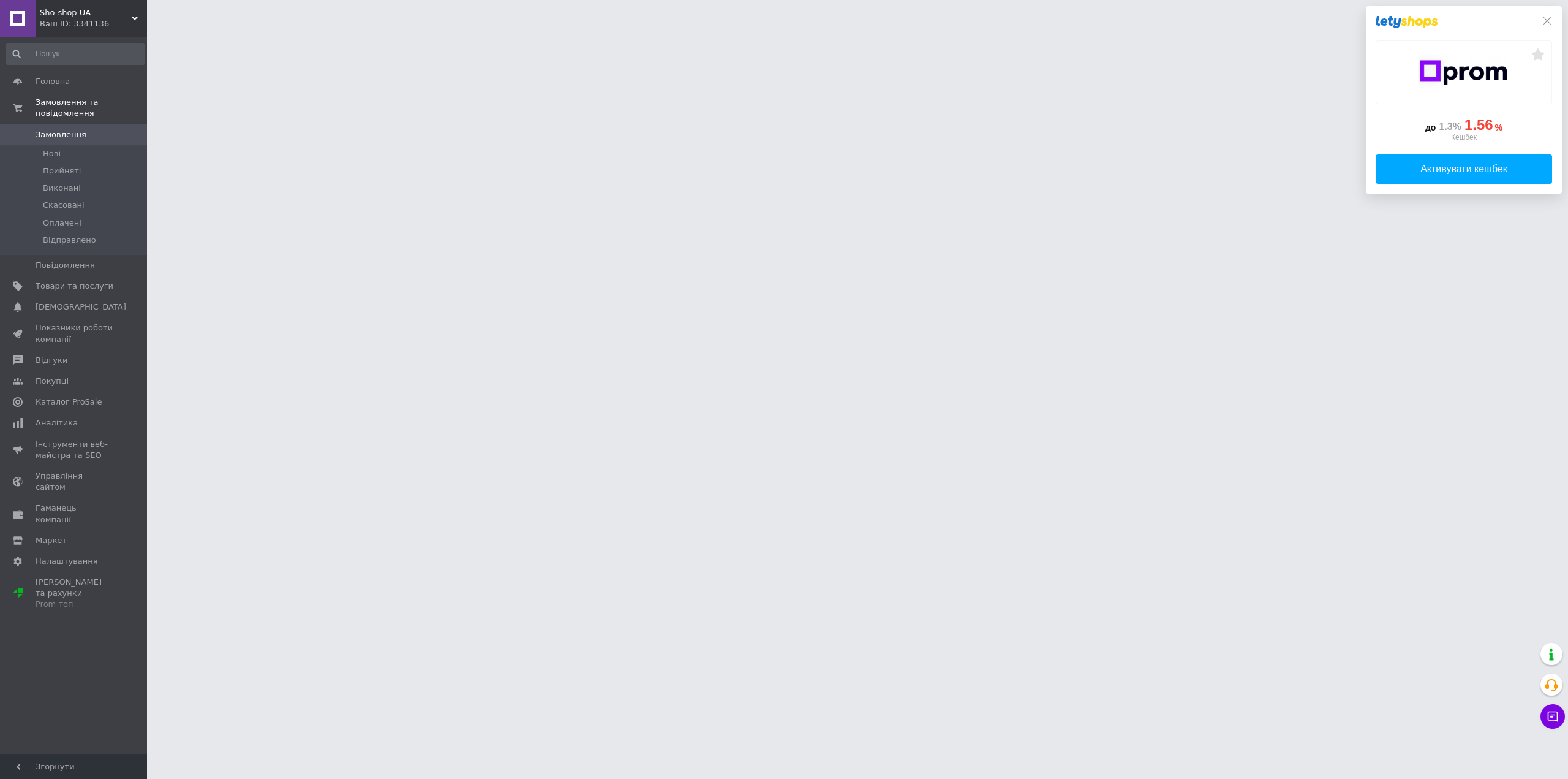
click at [94, 12] on span "Sho-shop UA" at bounding box center [85, 13] width 92 height 11
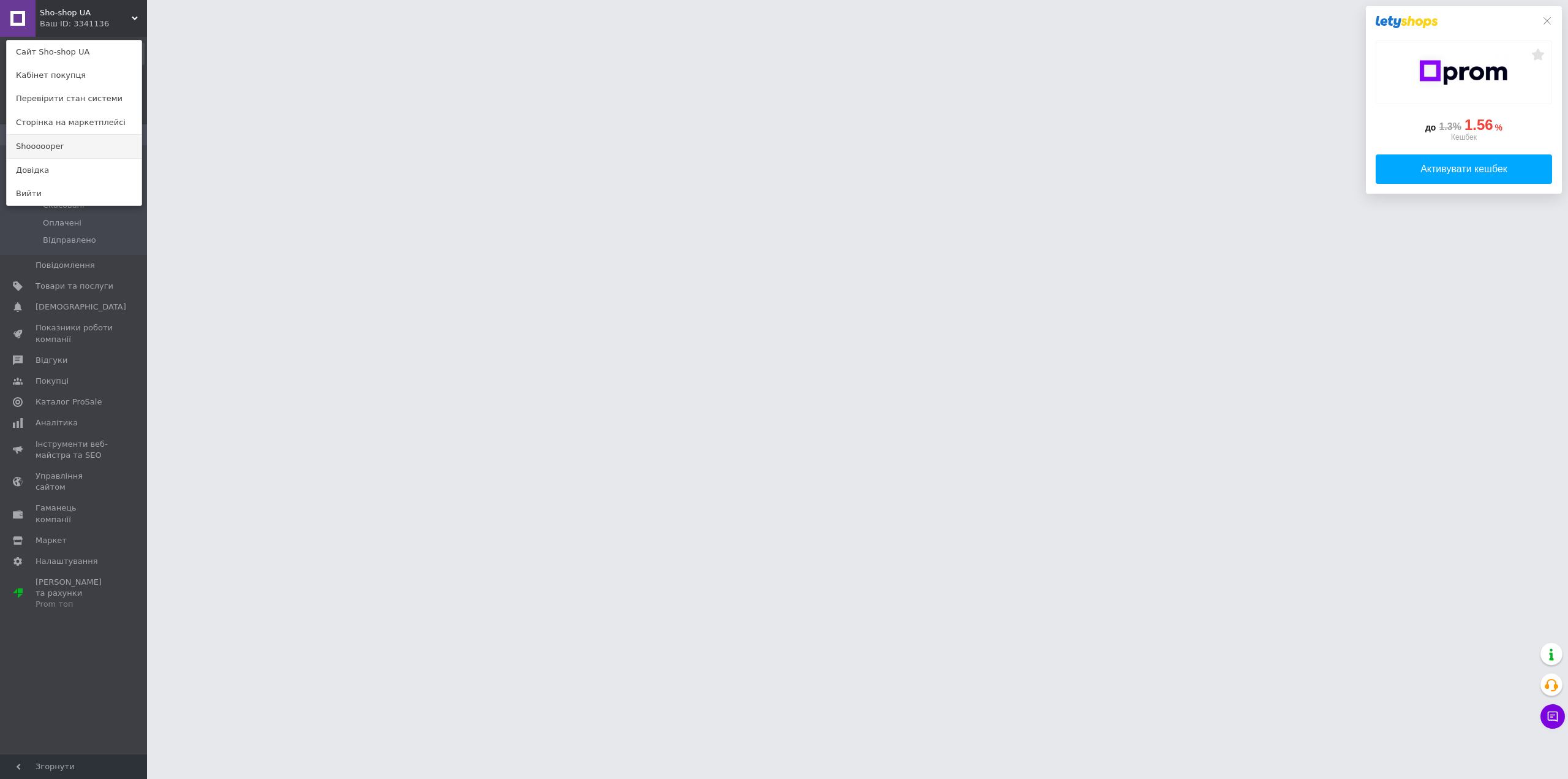
click at [41, 144] on link "Shoooooper" at bounding box center [73, 145] width 134 height 23
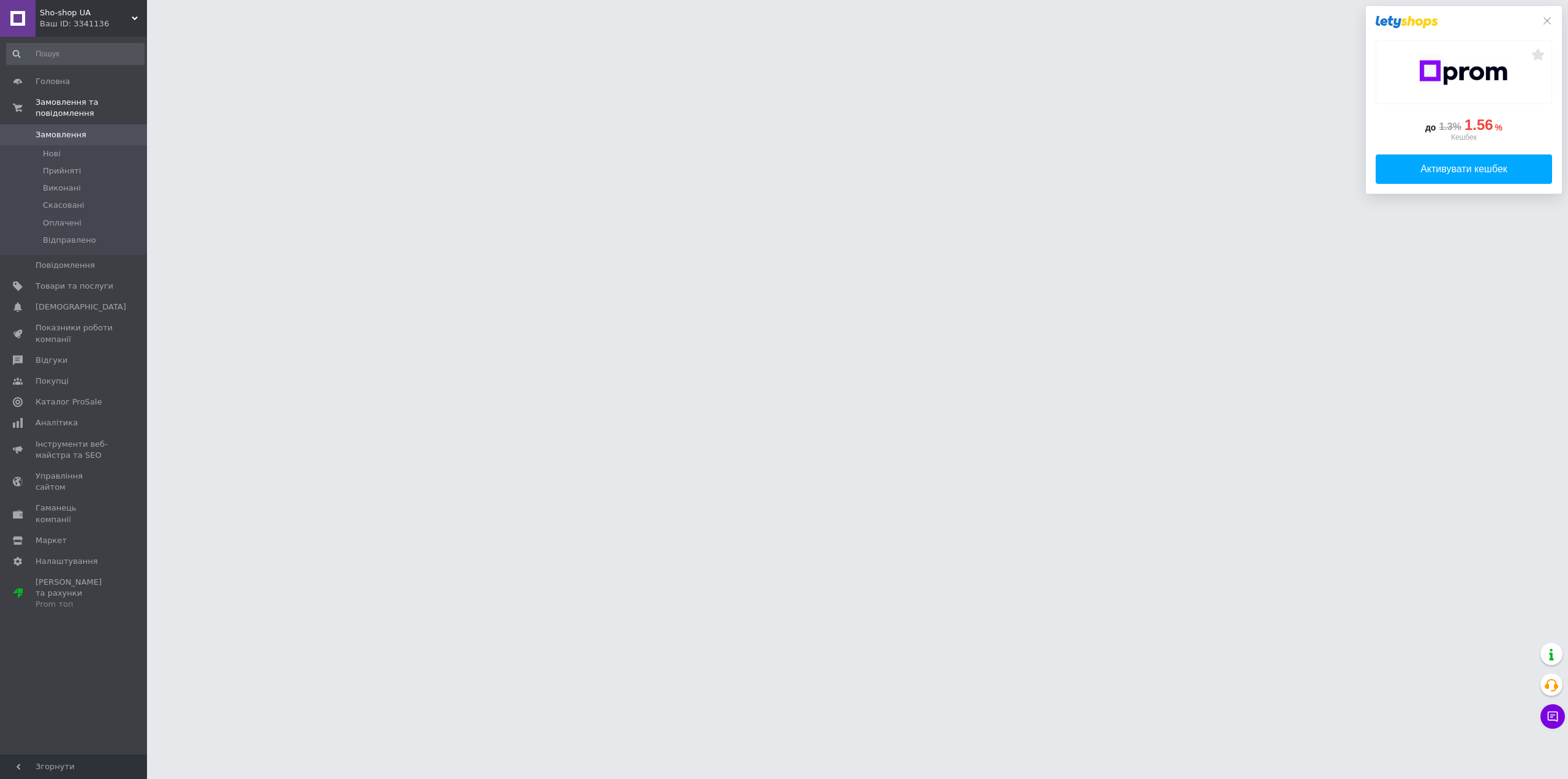
click at [1549, 14] on div "до 1.3% 1.56 % Кешбек Активувати кешбек" at bounding box center [1464, 100] width 196 height 187
click at [1549, 18] on icon at bounding box center [1547, 20] width 10 height 10
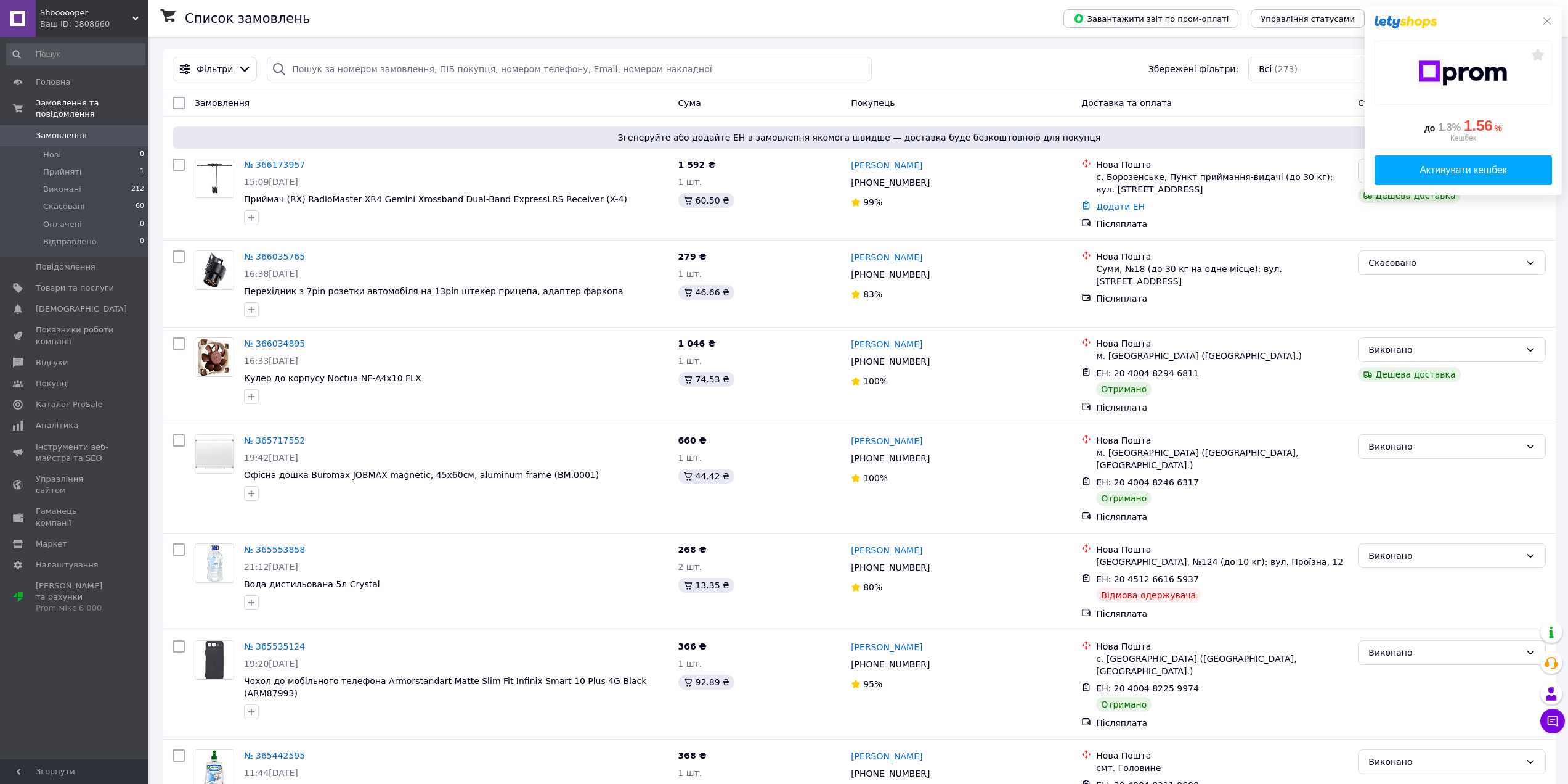
drag, startPoint x: 893, startPoint y: 21, endPoint x: 887, endPoint y: 35, distance: 15.2
click at [893, 21] on div "Список замовлень" at bounding box center [611, 19] width 854 height 37
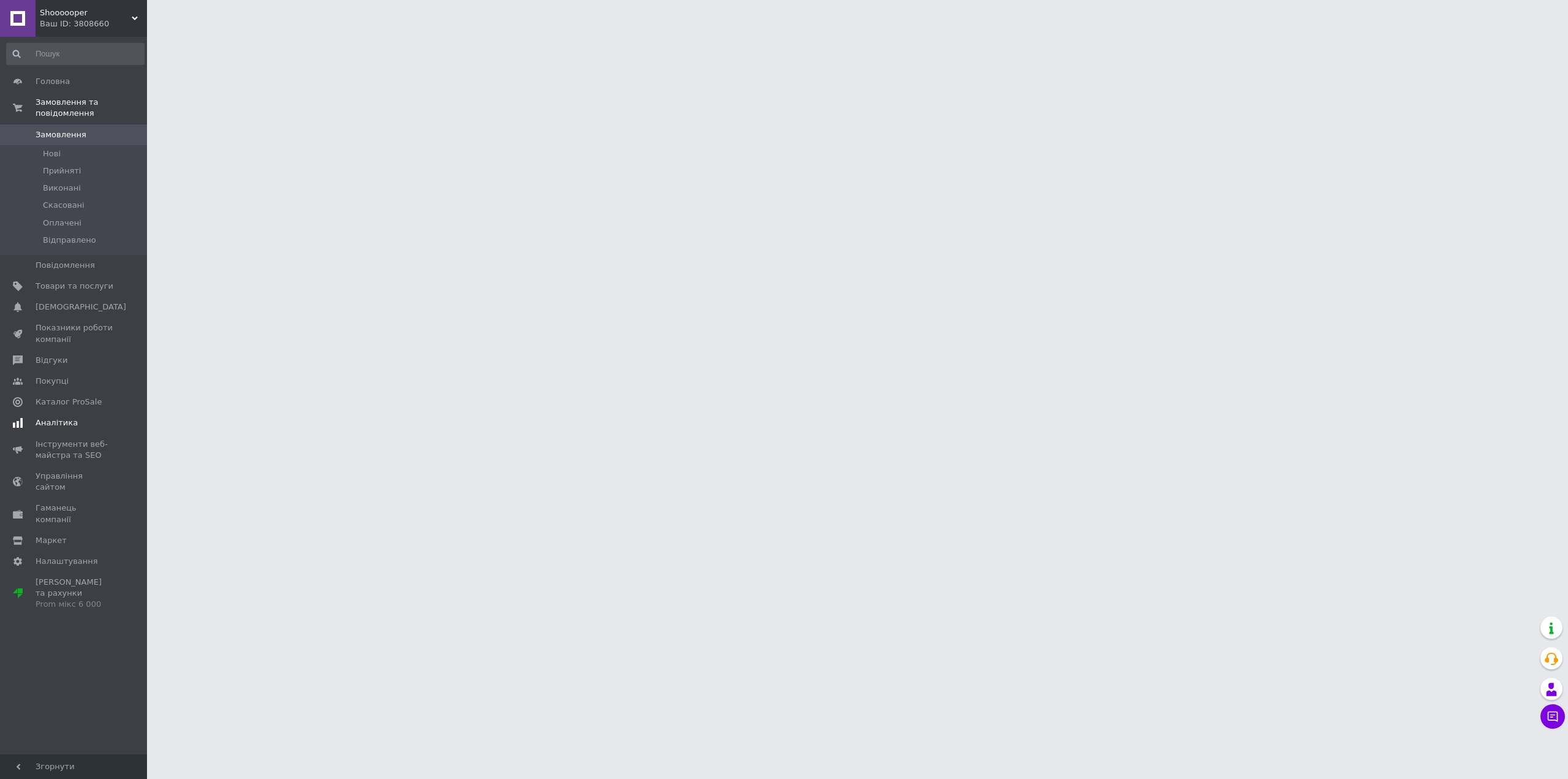
click at [68, 417] on span "Аналітика" at bounding box center [56, 422] width 43 height 11
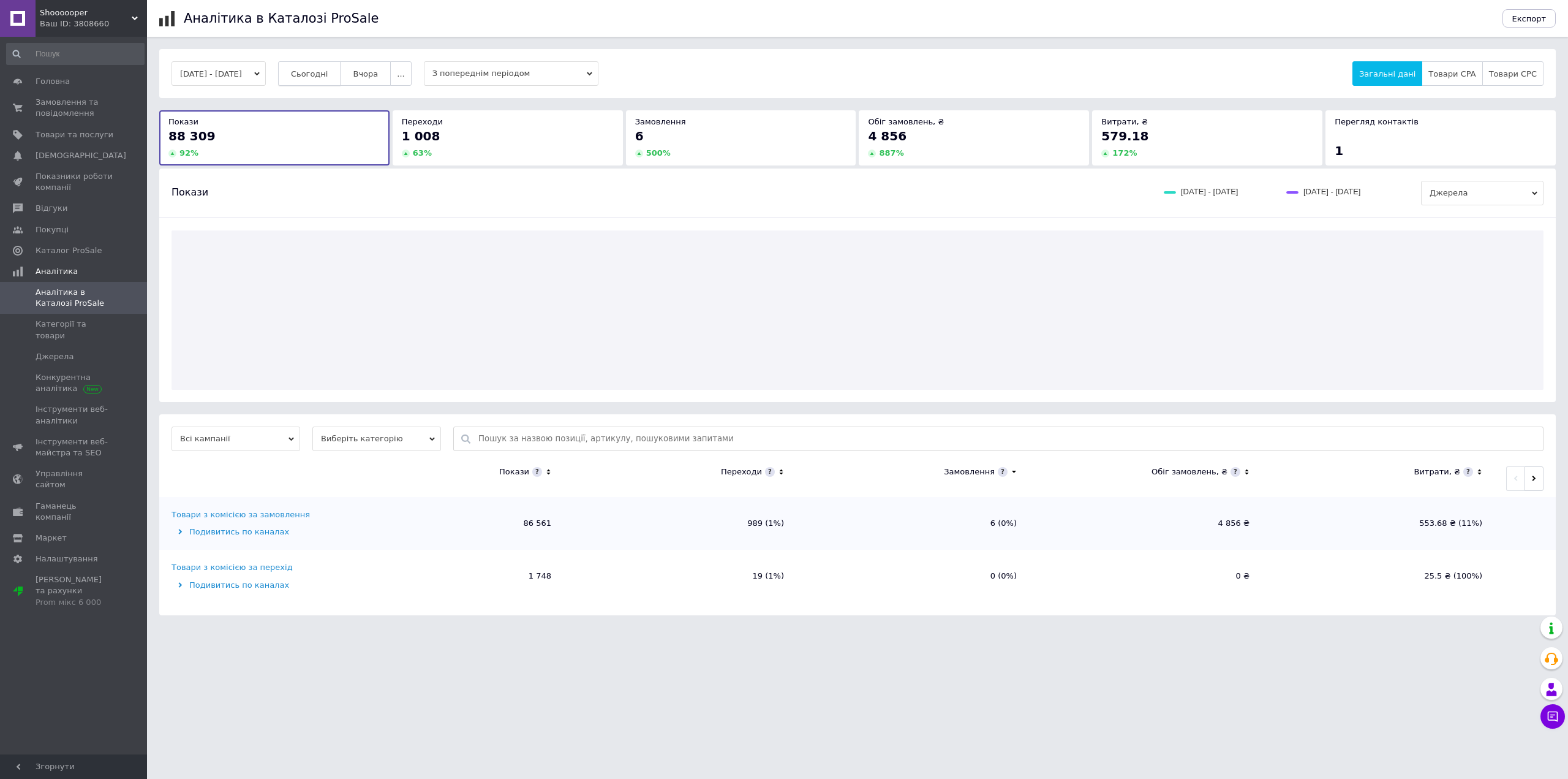
click at [328, 75] on span "Сьогодні" at bounding box center [309, 74] width 37 height 9
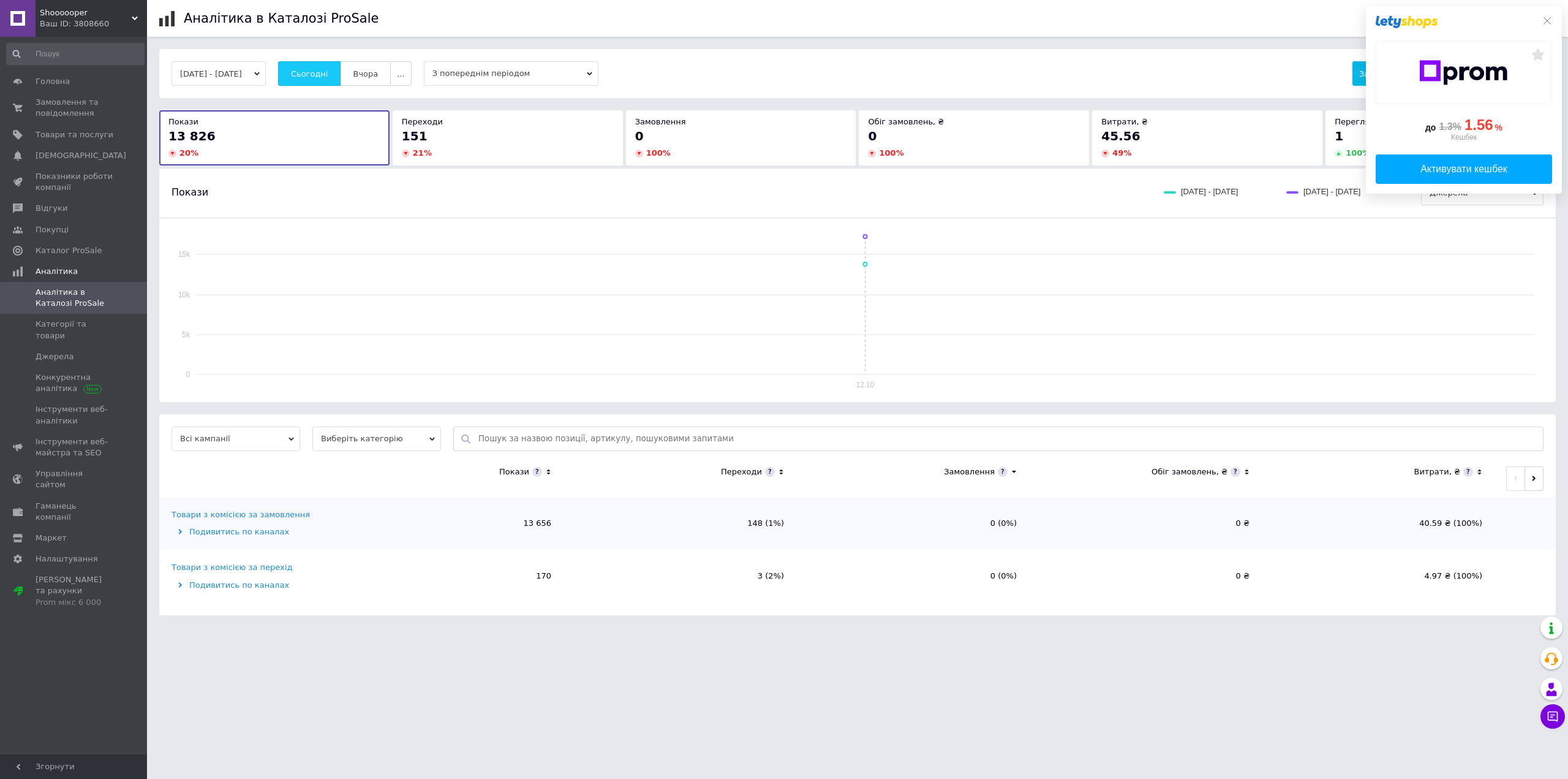
click at [328, 75] on span "Сьогодні" at bounding box center [309, 74] width 37 height 9
click at [1546, 19] on icon at bounding box center [1547, 20] width 10 height 10
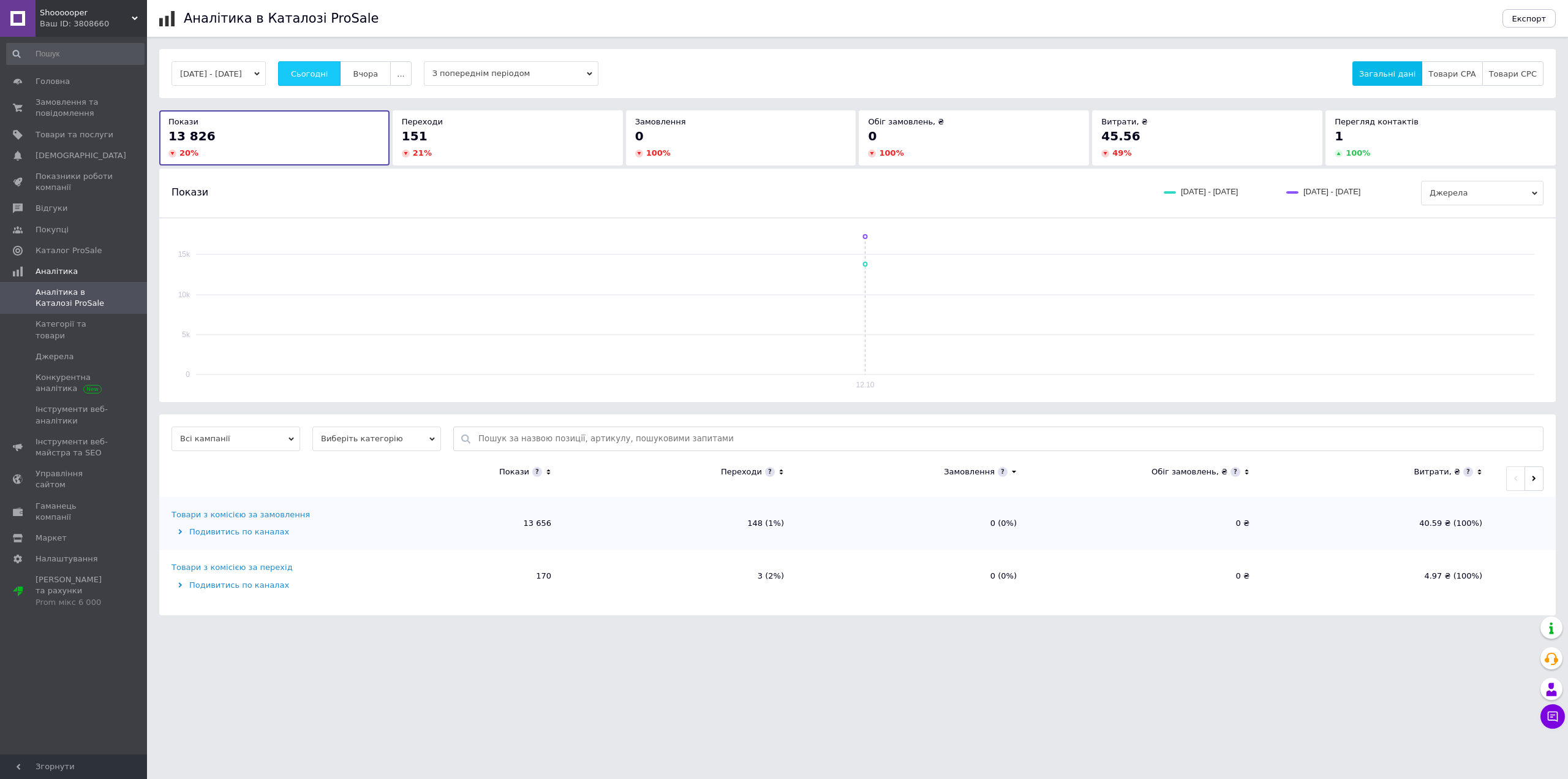
click at [326, 79] on button "Сьогодні" at bounding box center [309, 73] width 63 height 24
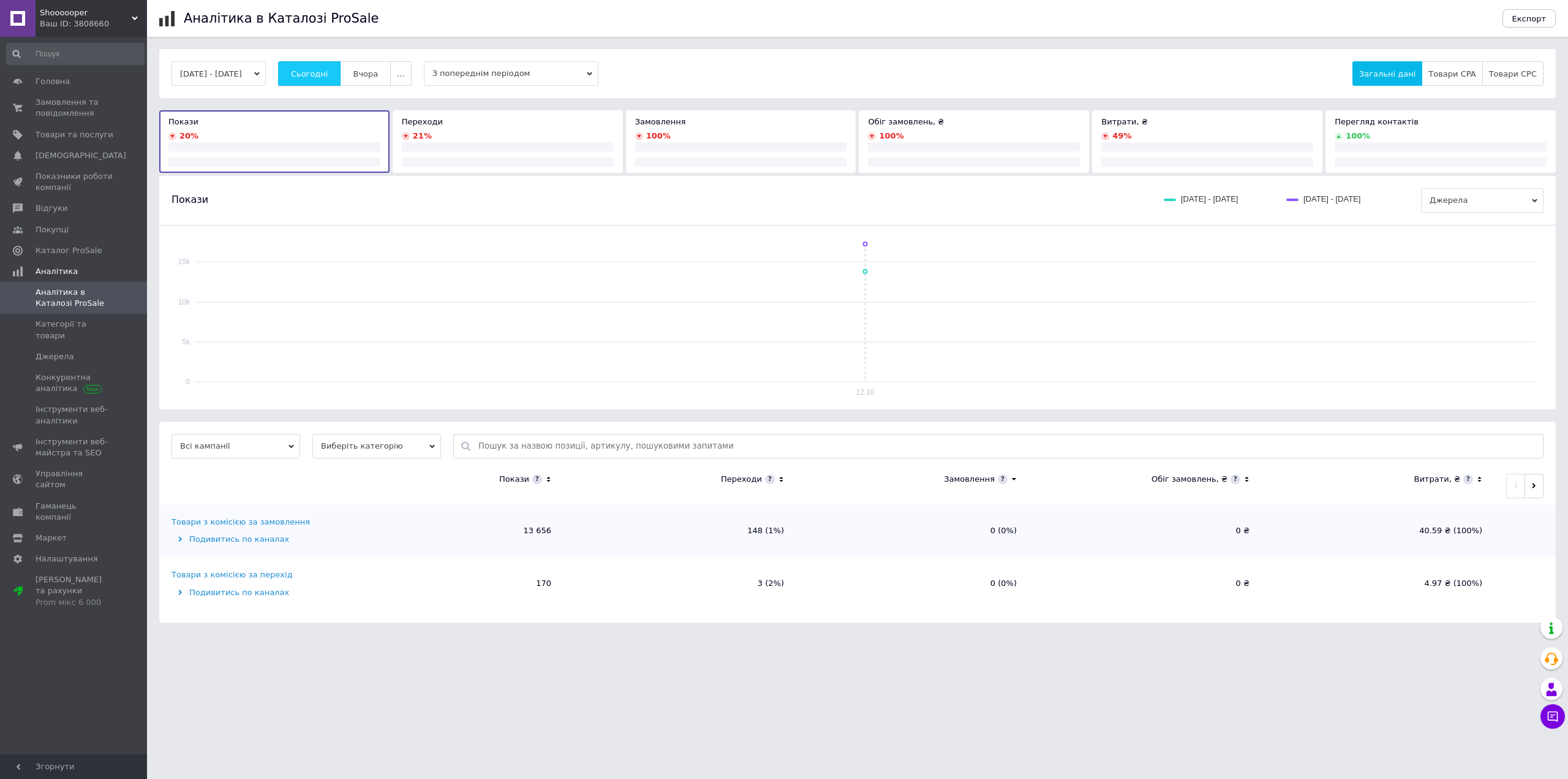
click at [326, 79] on button "Сьогодні" at bounding box center [309, 73] width 63 height 24
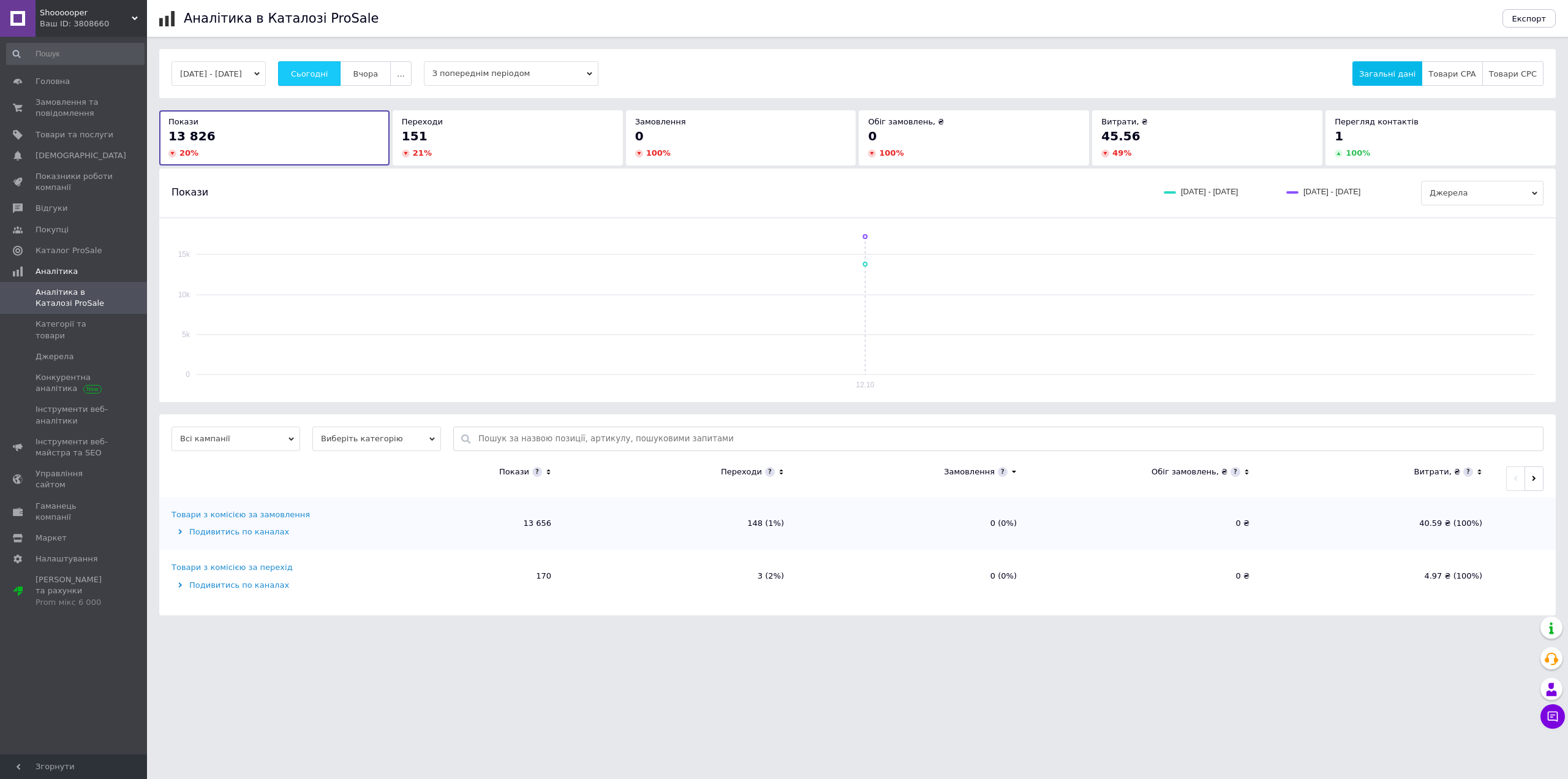
click at [326, 79] on button "Сьогодні" at bounding box center [309, 73] width 63 height 24
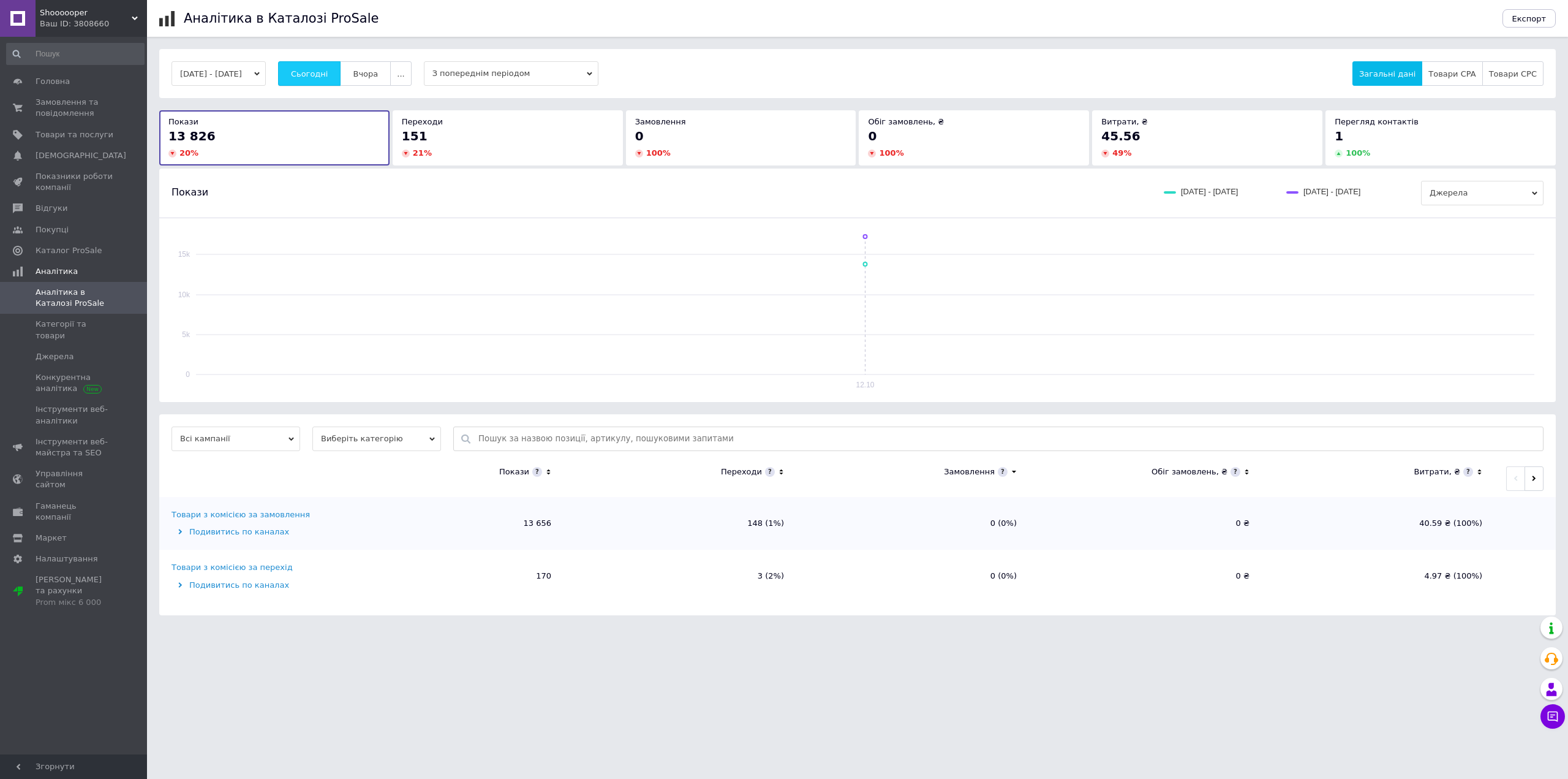
click at [326, 79] on button "Сьогодні" at bounding box center [309, 73] width 63 height 24
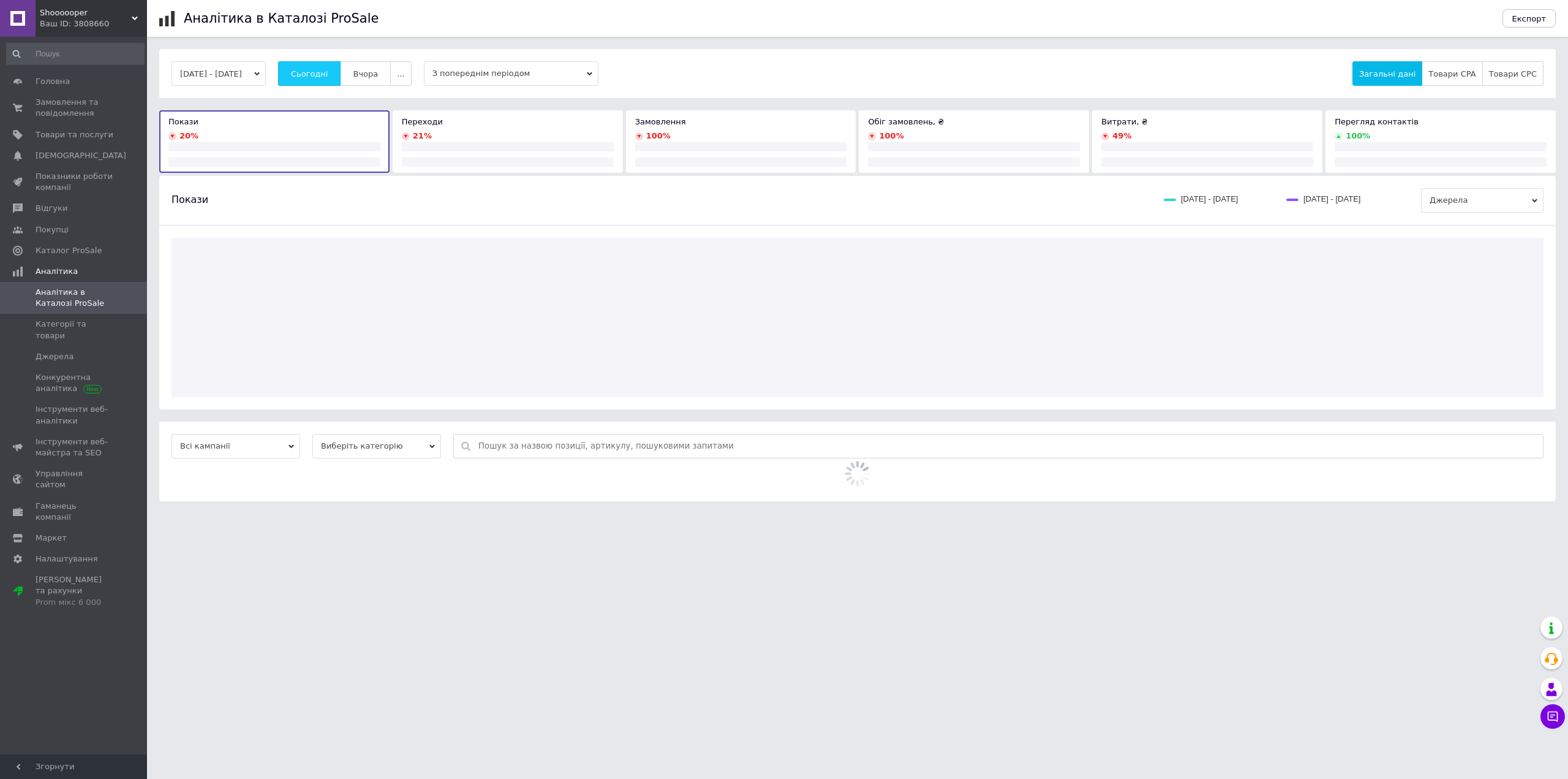
click at [326, 79] on button "Сьогодні" at bounding box center [309, 73] width 63 height 24
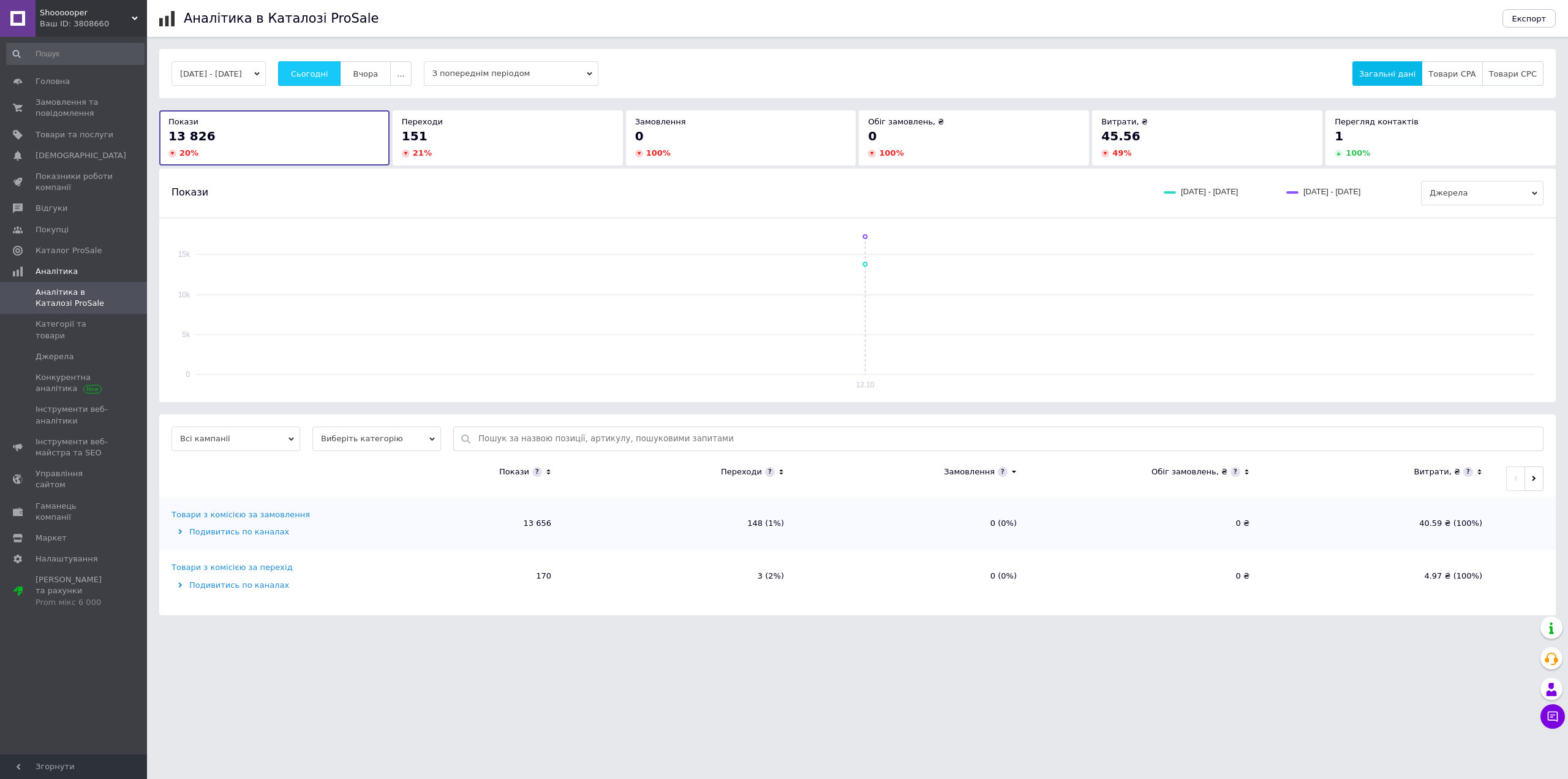
click at [326, 79] on button "Сьогодні" at bounding box center [309, 73] width 63 height 24
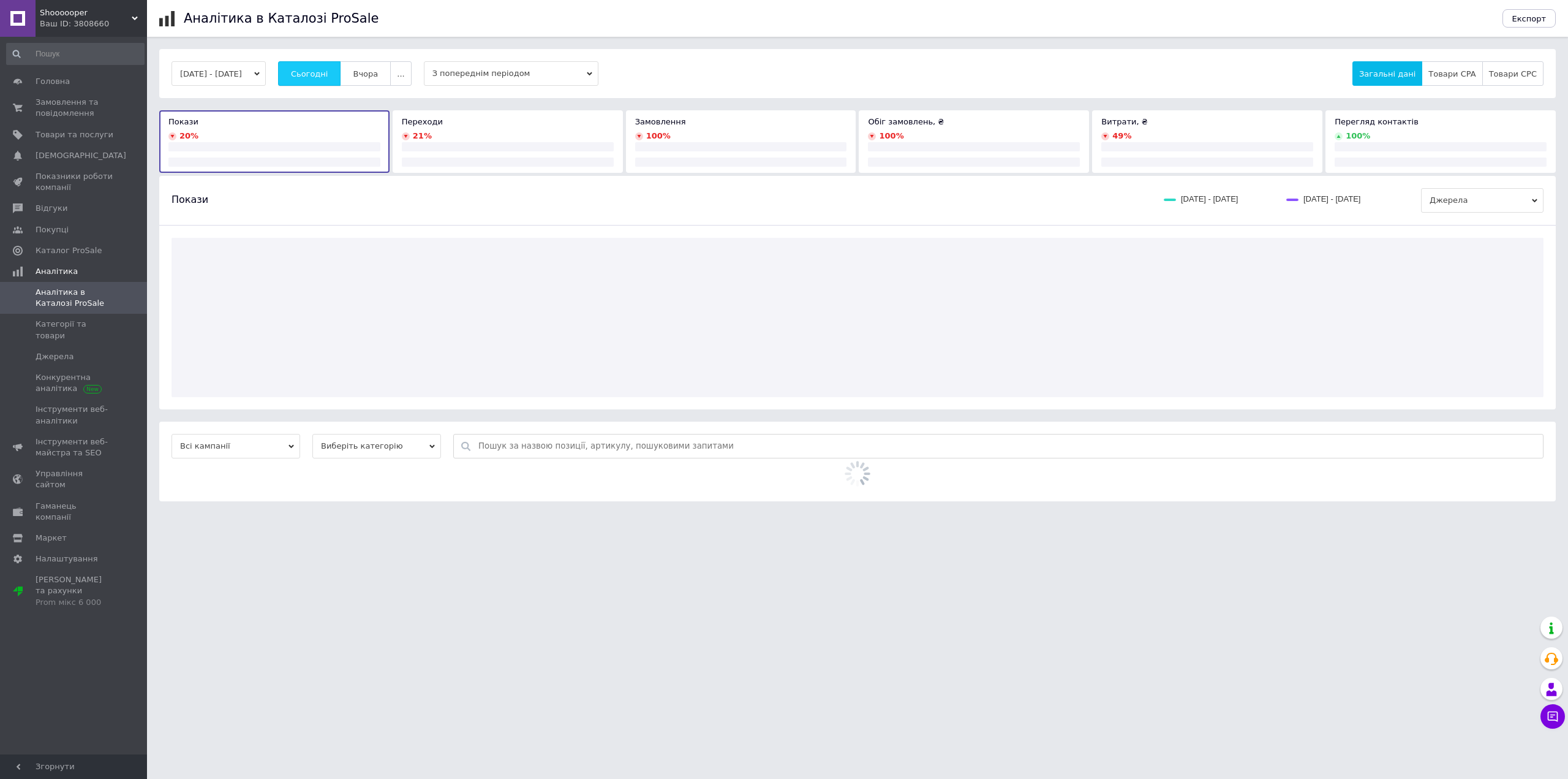
click at [326, 79] on button "Сьогодні" at bounding box center [309, 73] width 63 height 24
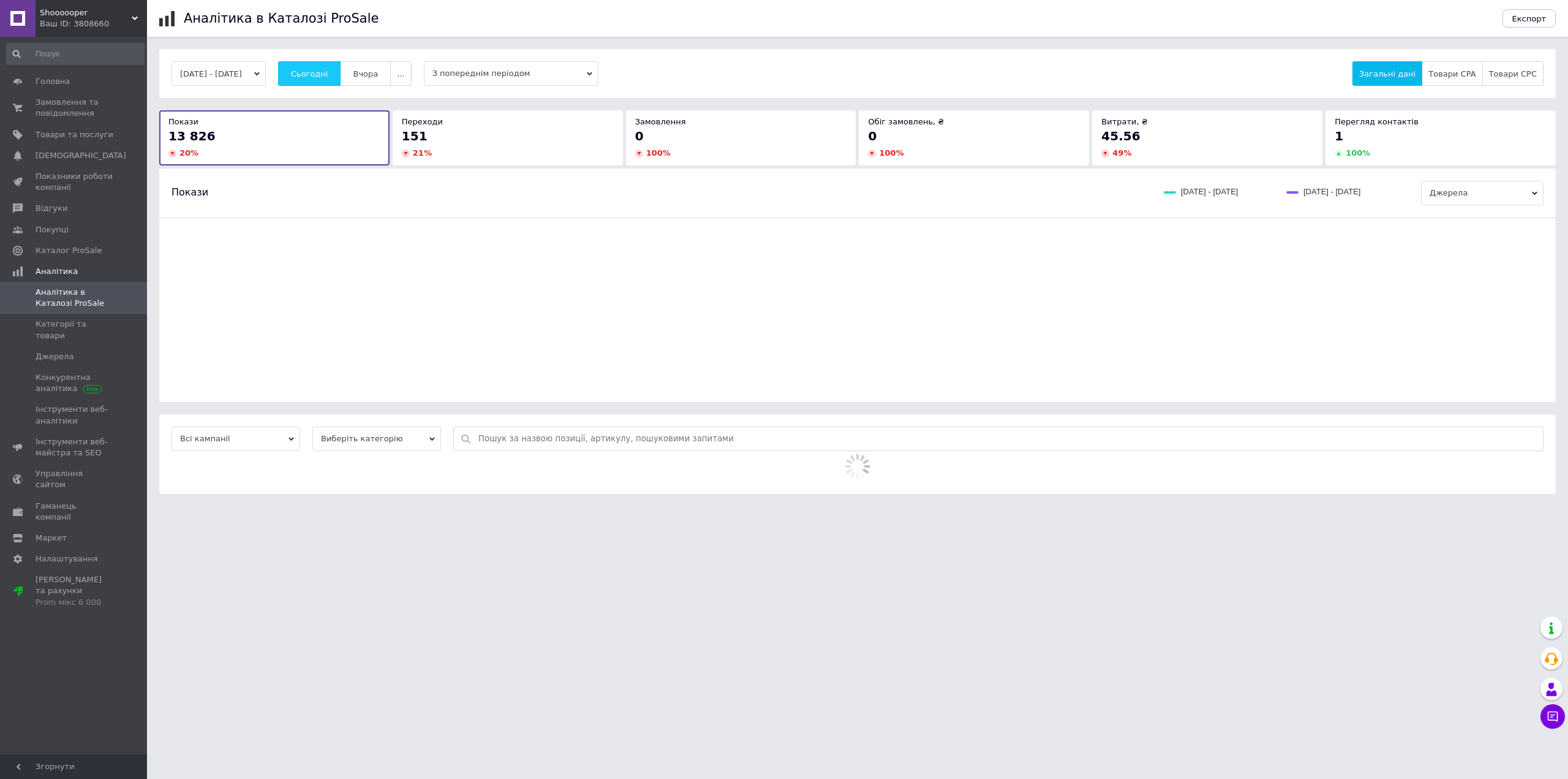
click at [326, 79] on button "Сьогодні" at bounding box center [309, 73] width 63 height 24
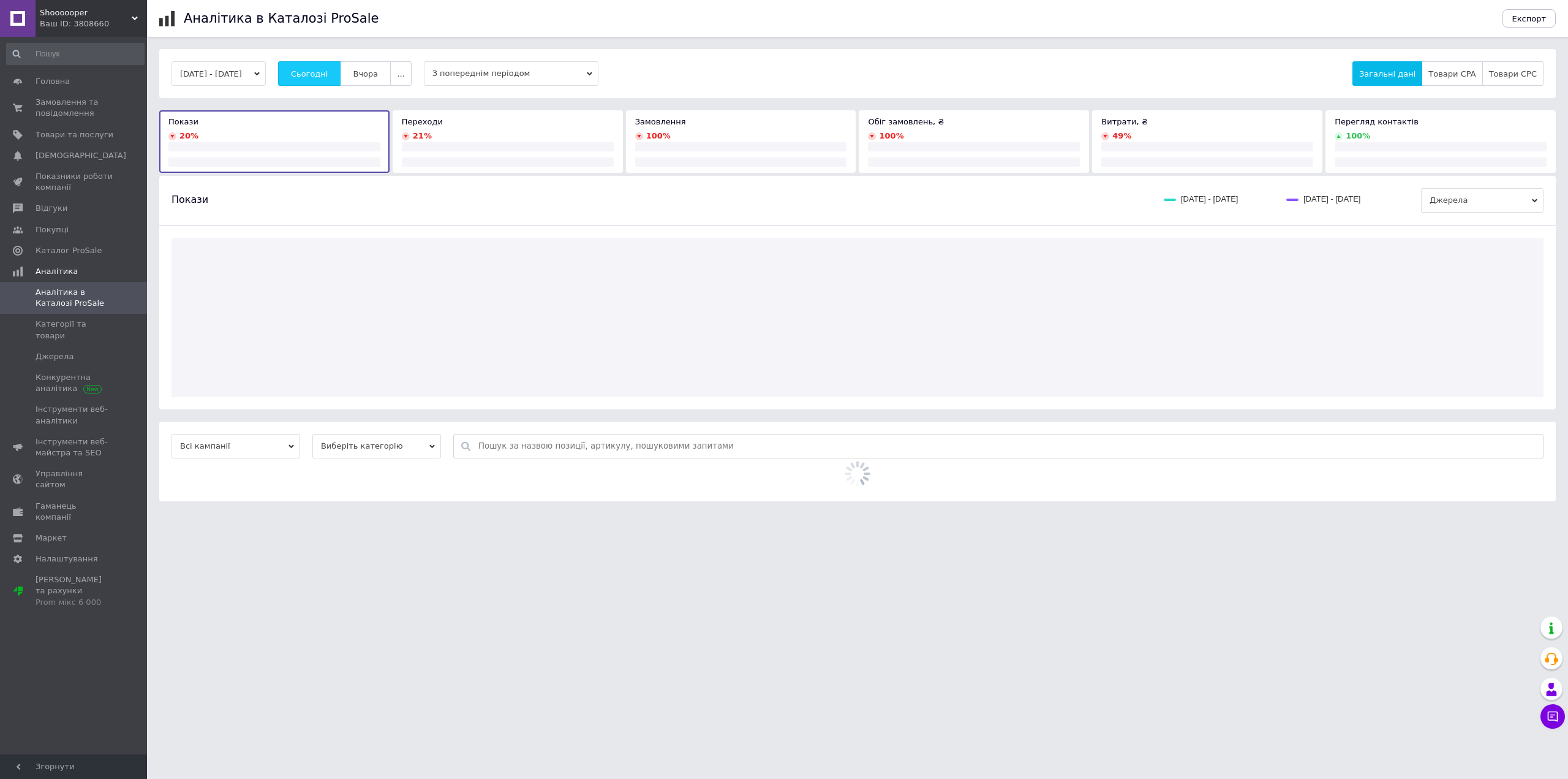
click at [326, 79] on button "Сьогодні" at bounding box center [309, 73] width 63 height 24
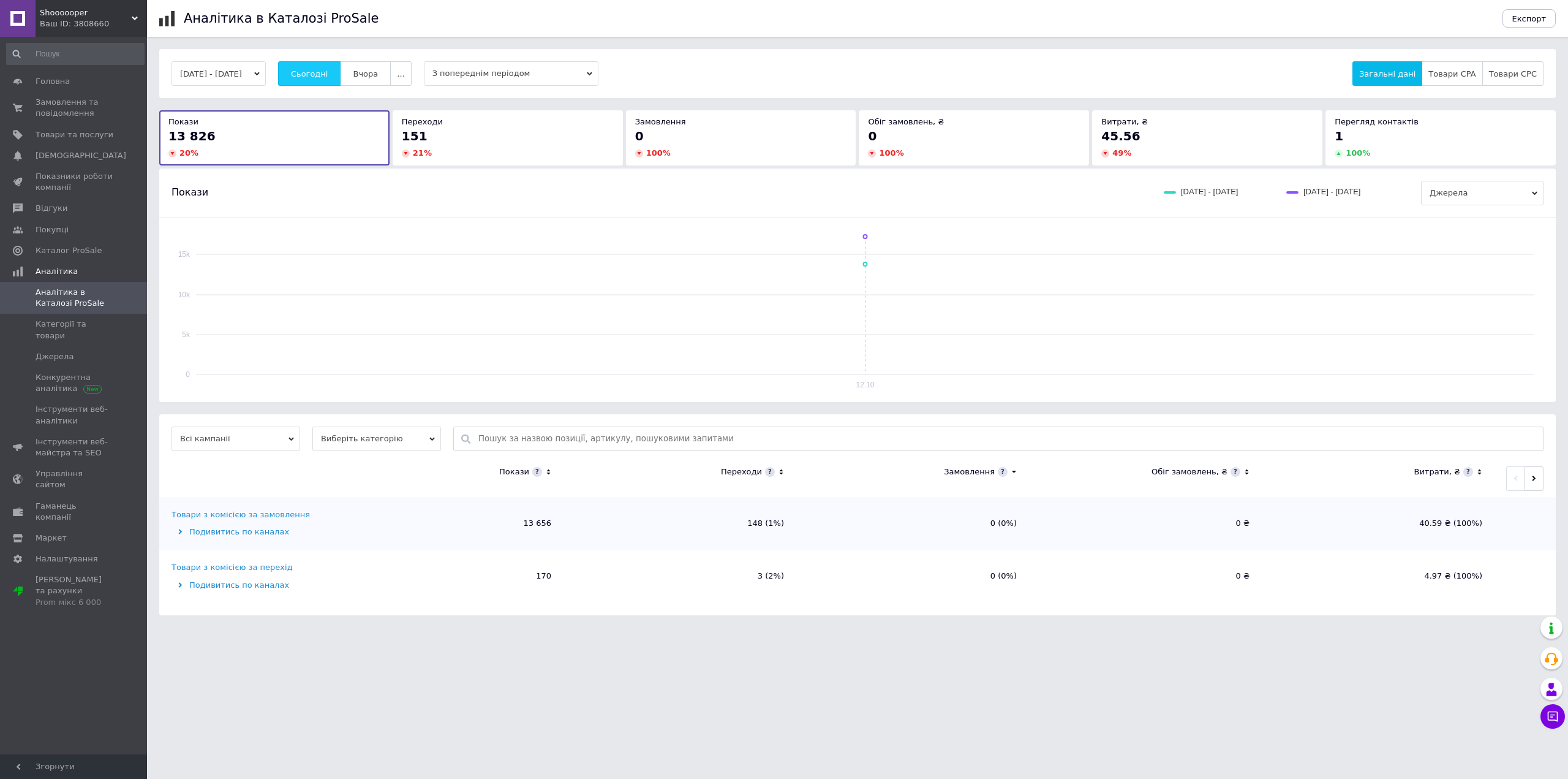
click at [326, 79] on button "Сьогодні" at bounding box center [309, 73] width 63 height 24
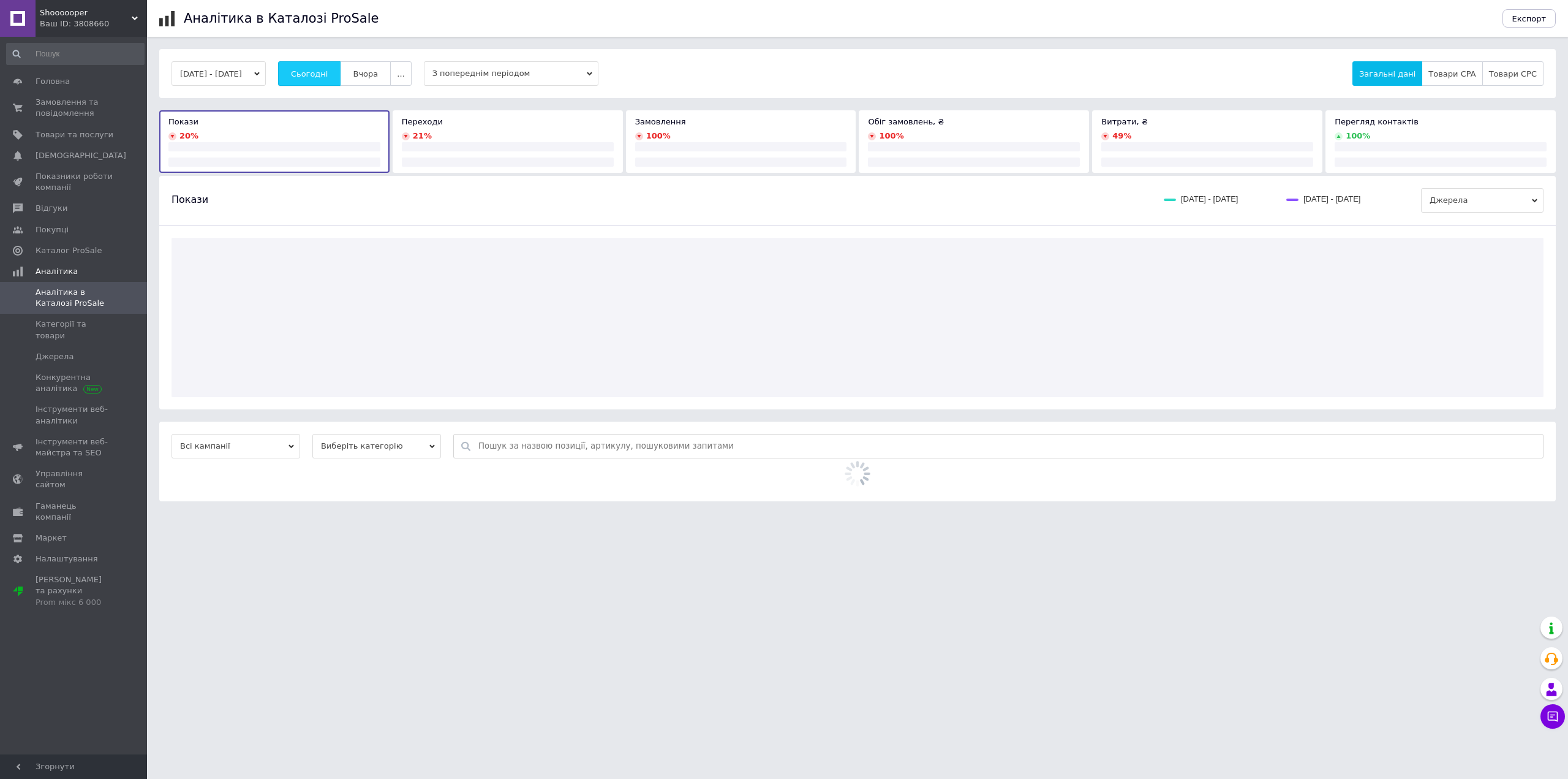
click at [326, 79] on button "Сьогодні" at bounding box center [309, 73] width 63 height 24
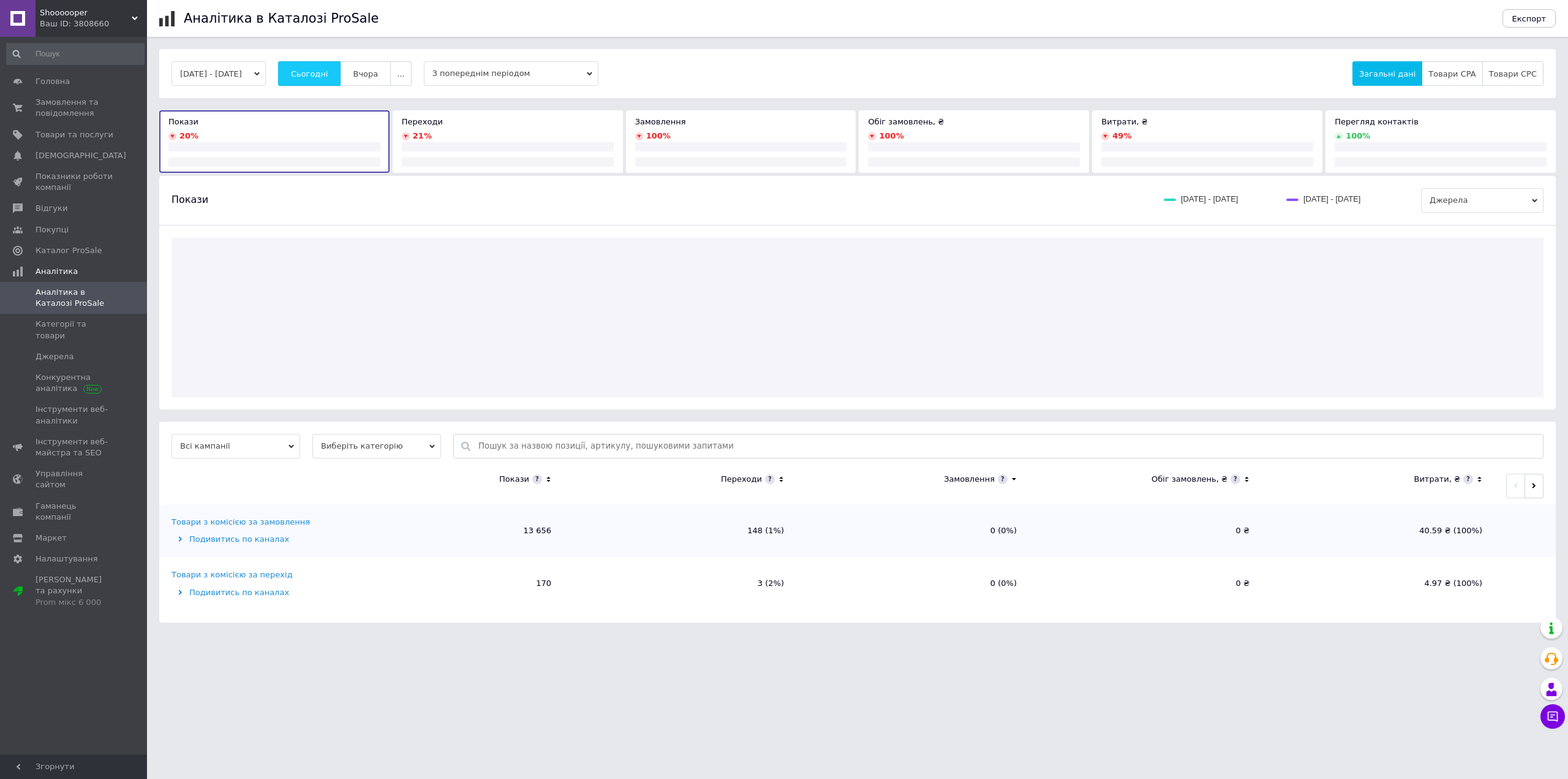
click at [326, 79] on span "Сьогодні" at bounding box center [309, 74] width 37 height 9
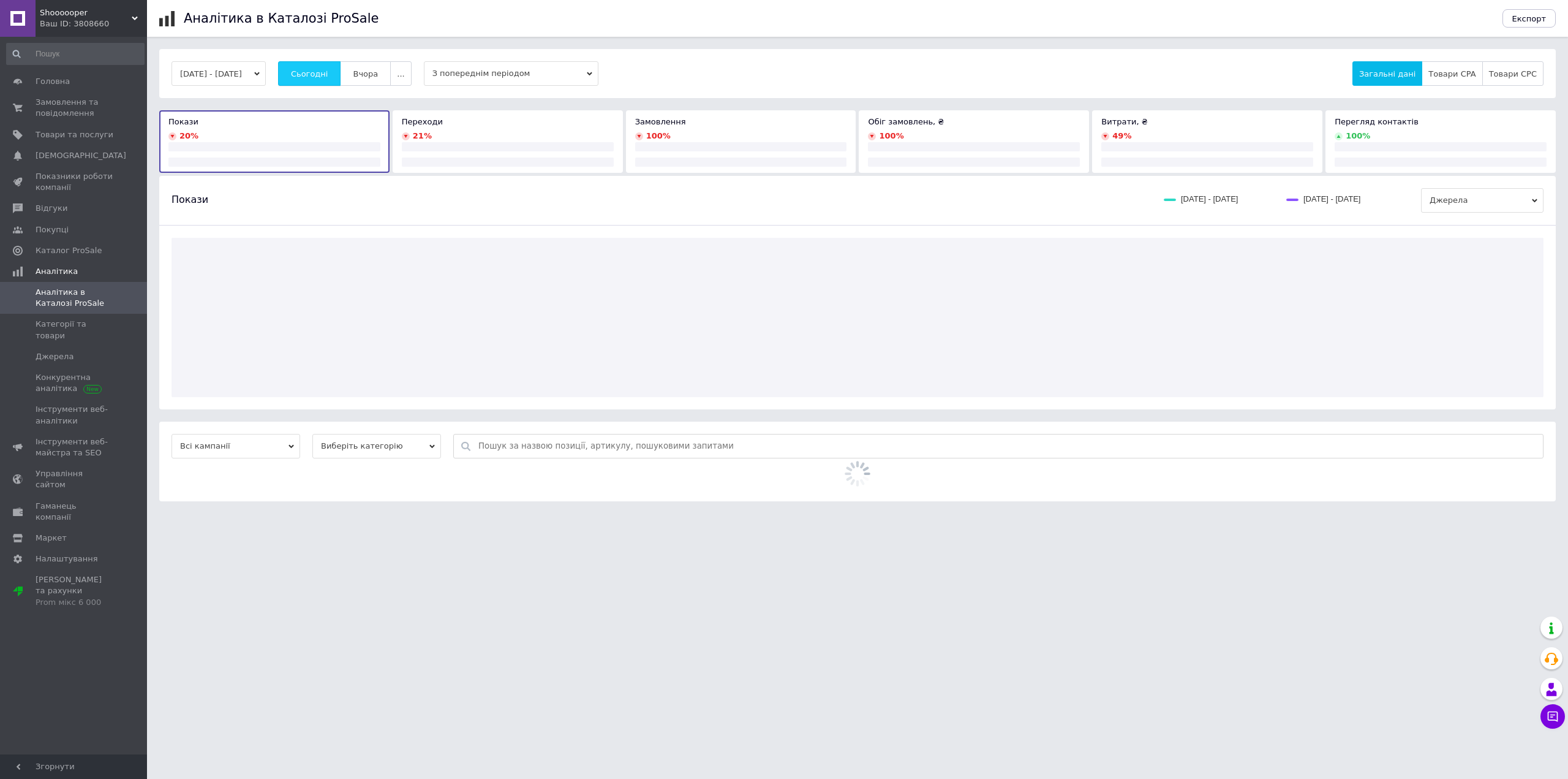
click at [326, 79] on span "Сьогодні" at bounding box center [309, 74] width 37 height 9
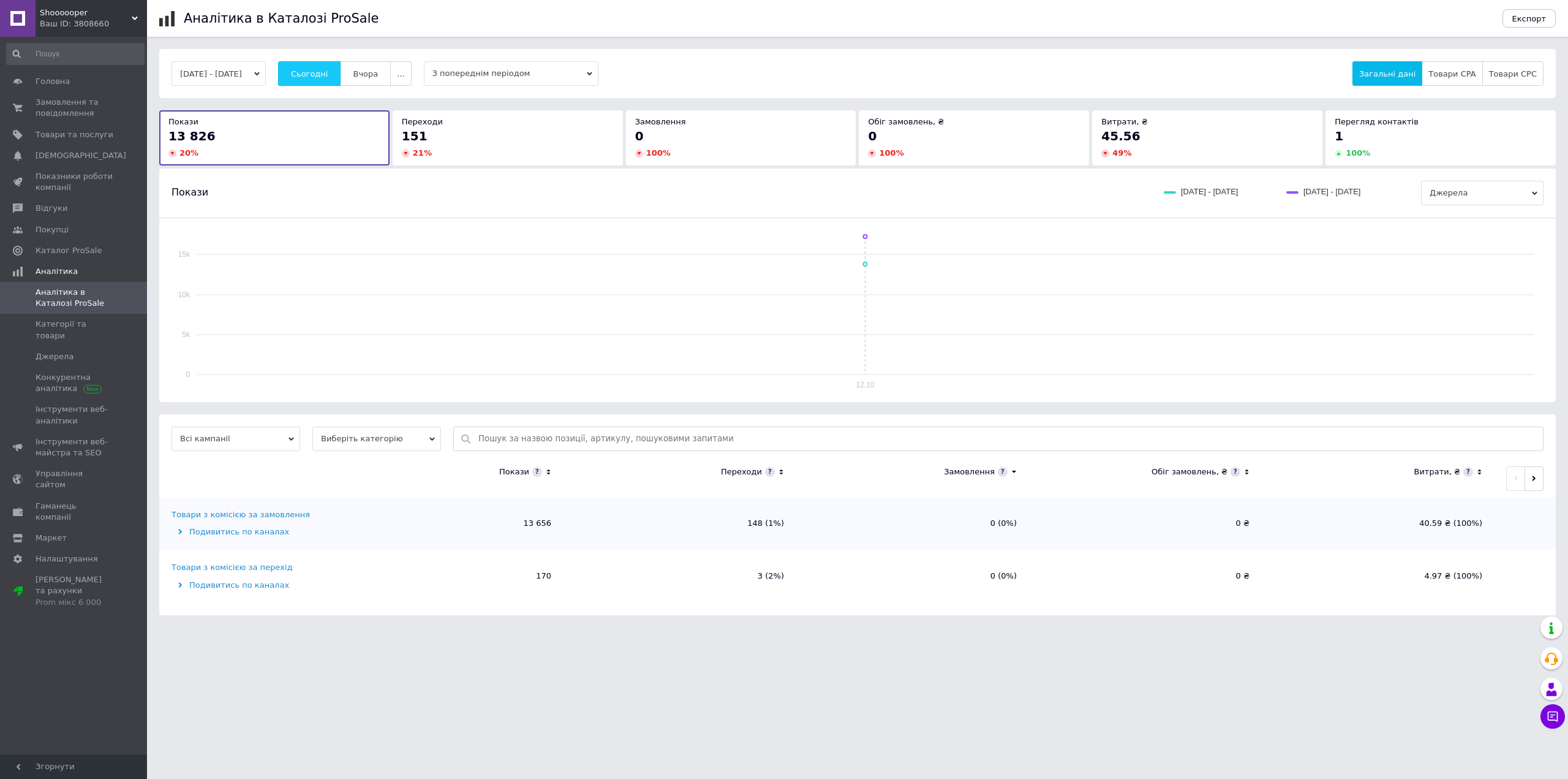
click at [326, 79] on span "Сьогодні" at bounding box center [309, 74] width 37 height 9
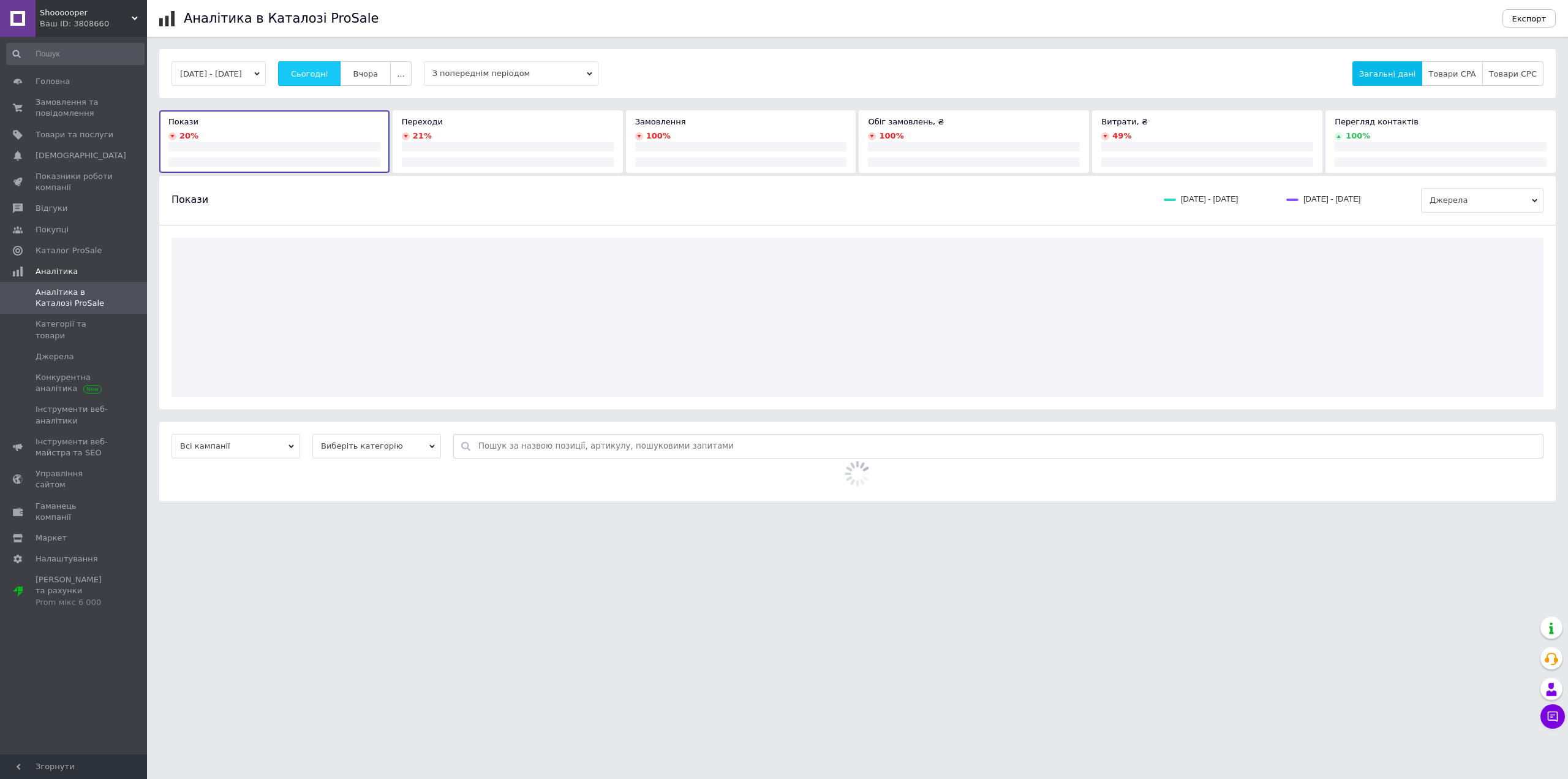
click at [326, 79] on span "Сьогодні" at bounding box center [309, 74] width 37 height 9
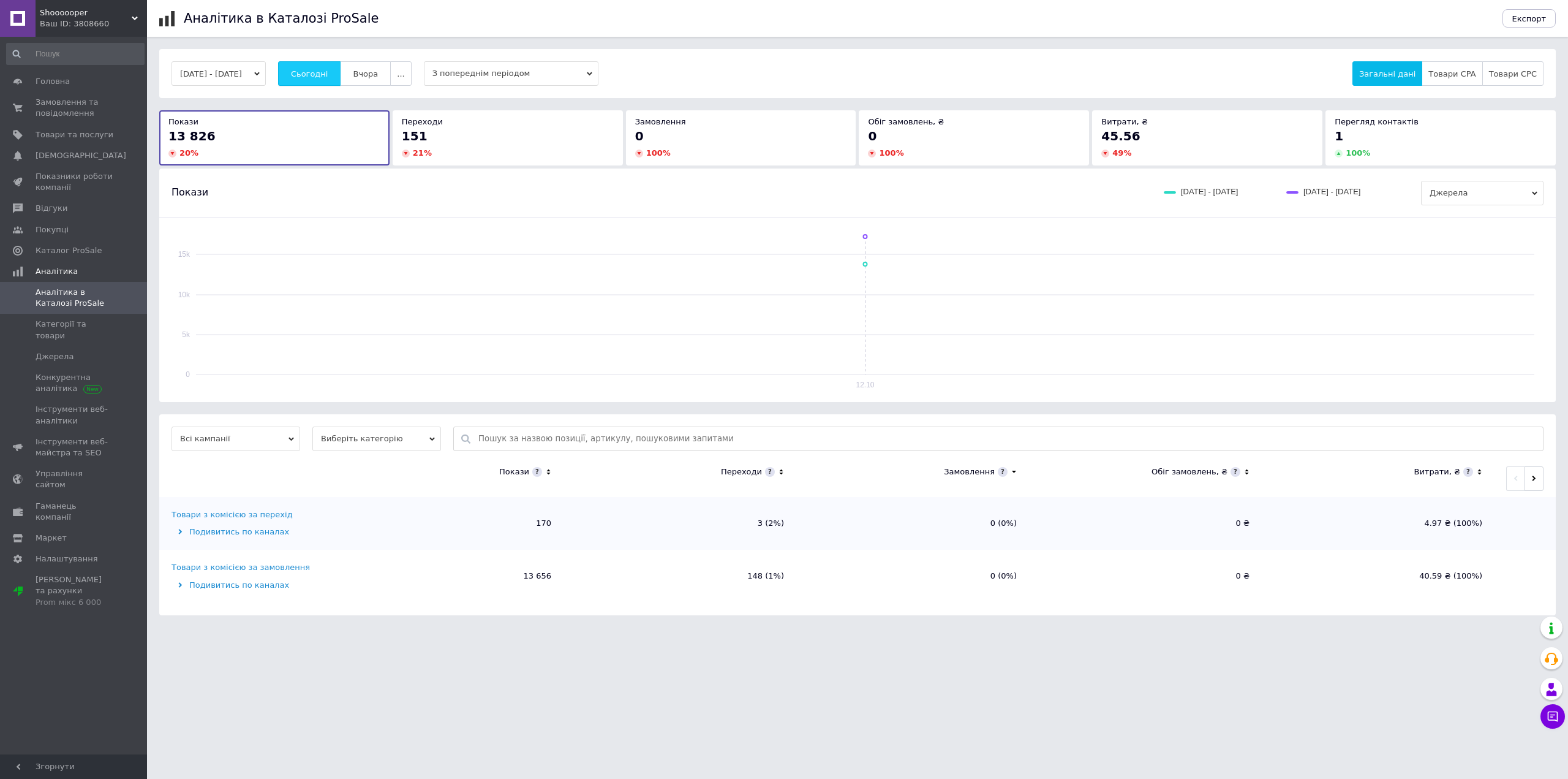
click at [326, 79] on span "Сьогодні" at bounding box center [309, 74] width 37 height 9
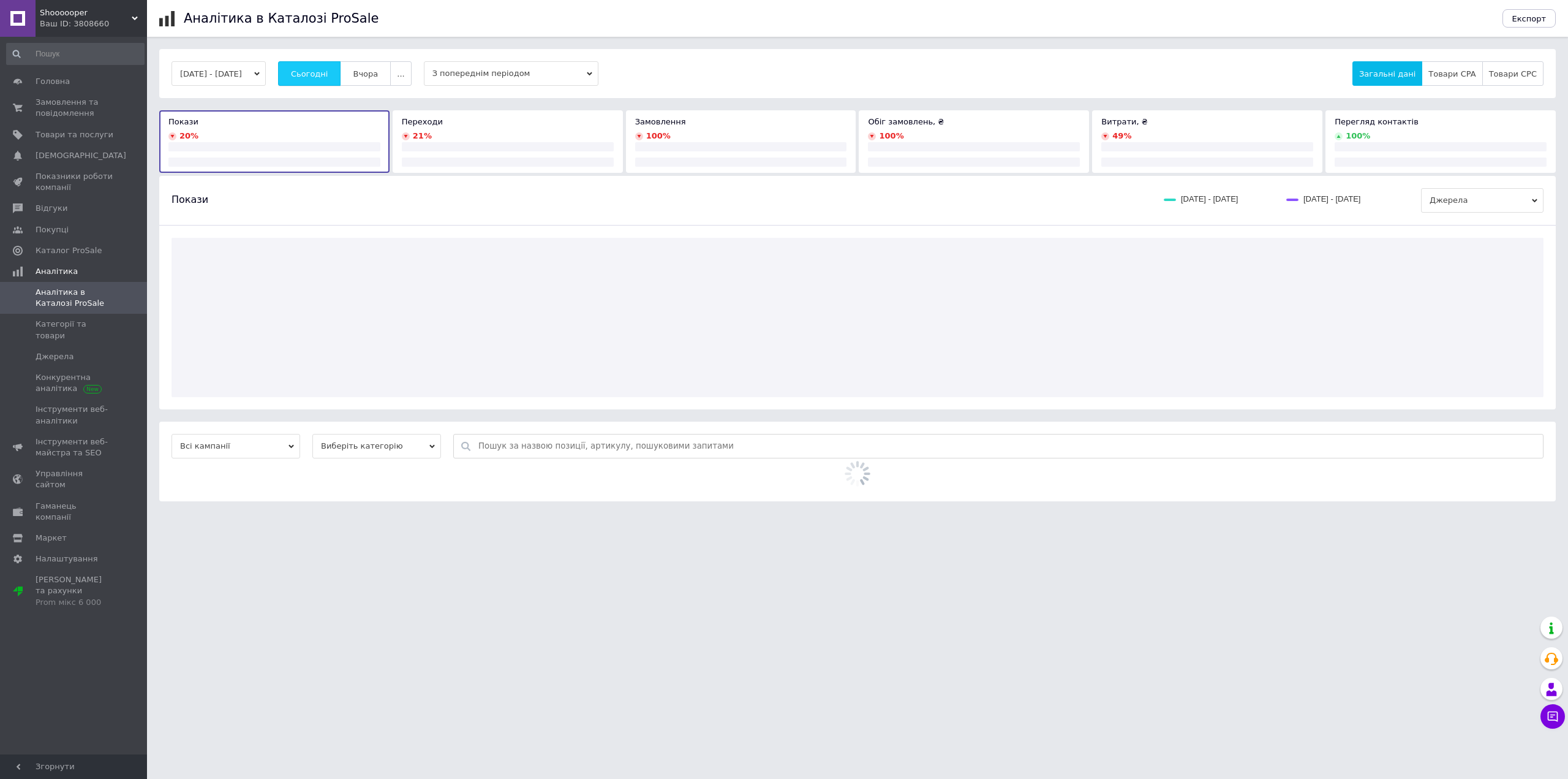
click at [326, 79] on span "Сьогодні" at bounding box center [309, 74] width 37 height 9
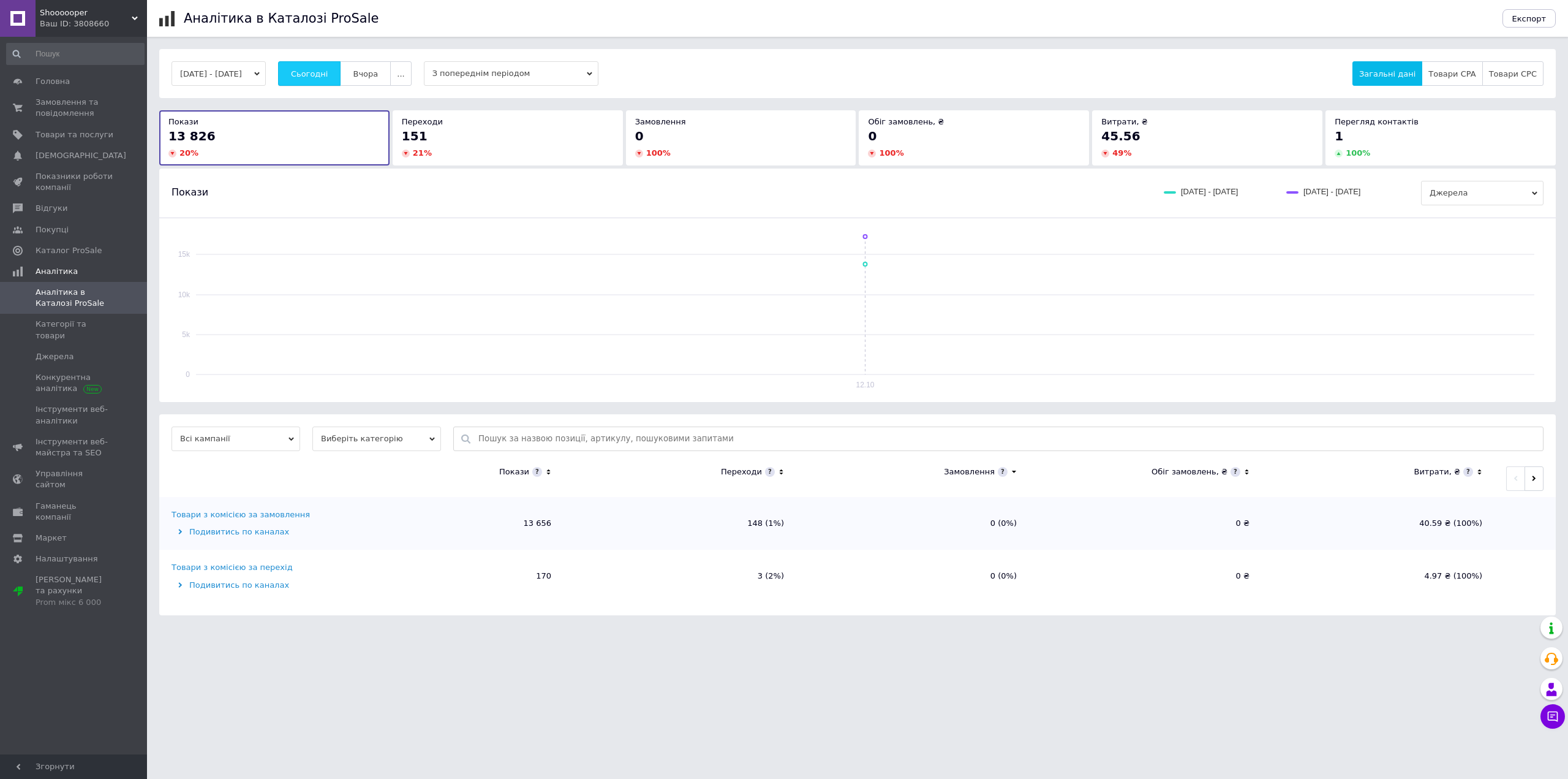
click at [326, 79] on span "Сьогодні" at bounding box center [309, 74] width 37 height 9
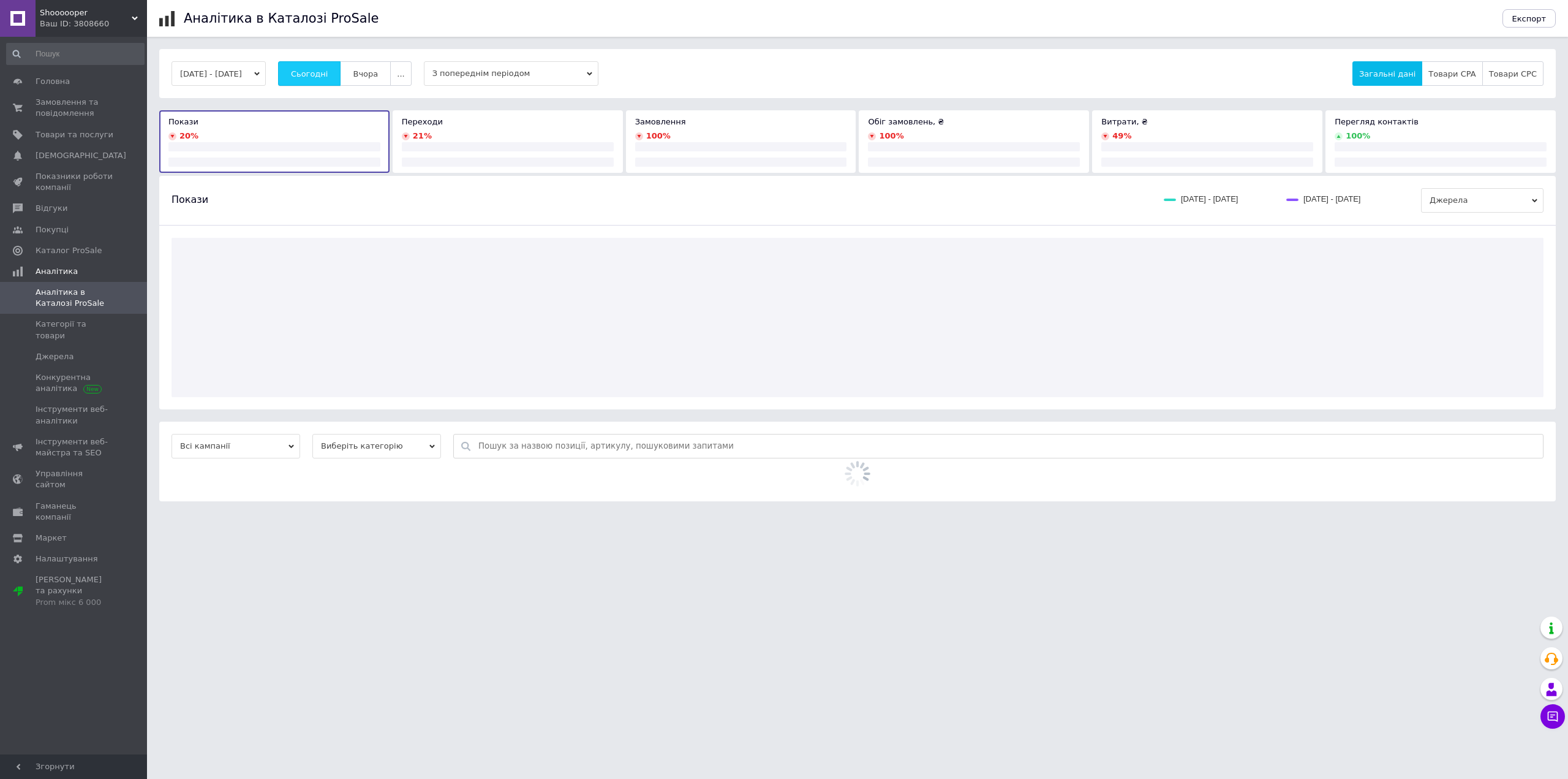
click at [326, 79] on span "Сьогодні" at bounding box center [309, 74] width 37 height 9
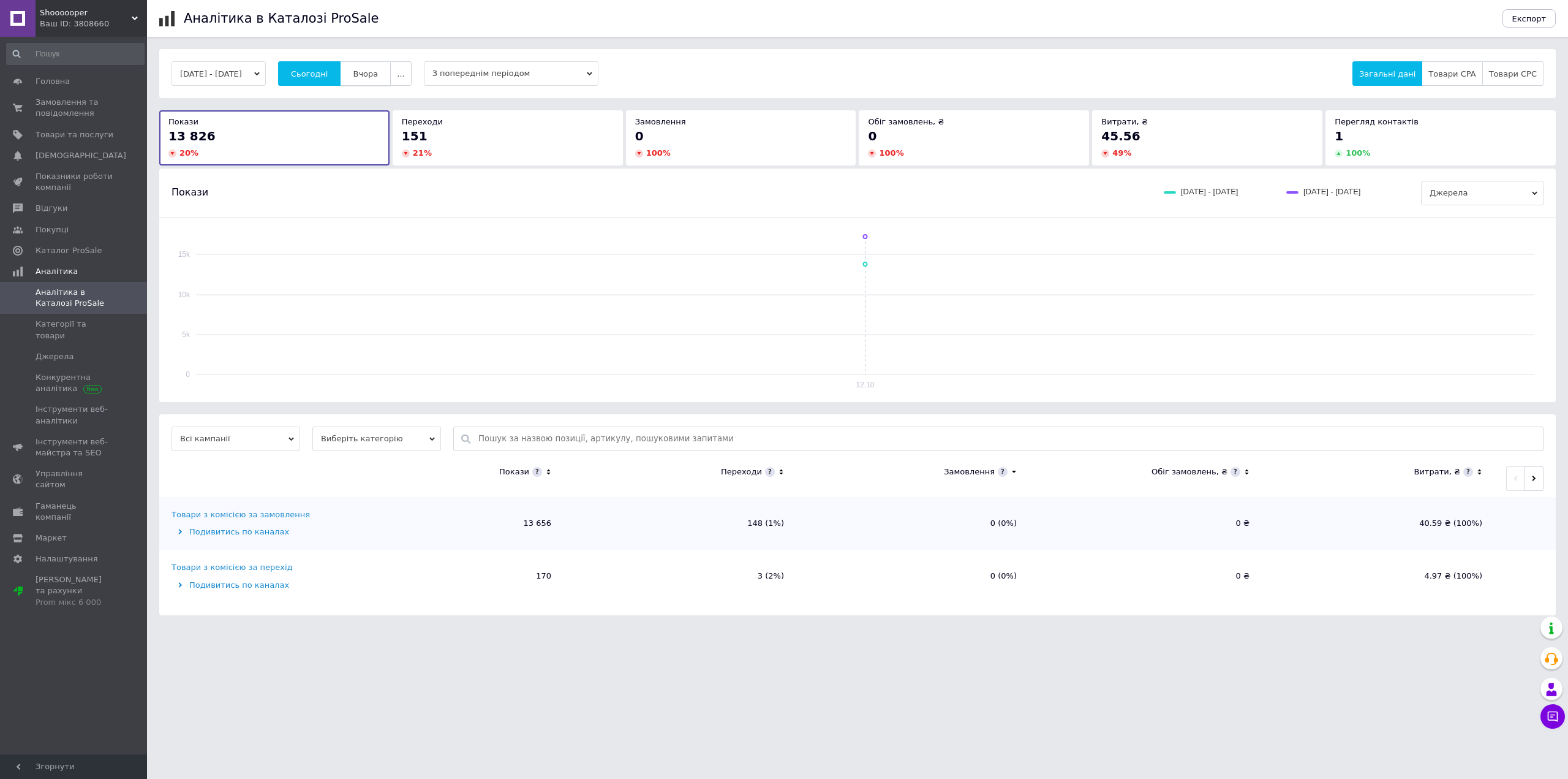
click at [371, 77] on span "Вчора" at bounding box center [365, 74] width 25 height 9
click at [341, 72] on button "Сьогодні" at bounding box center [309, 73] width 63 height 24
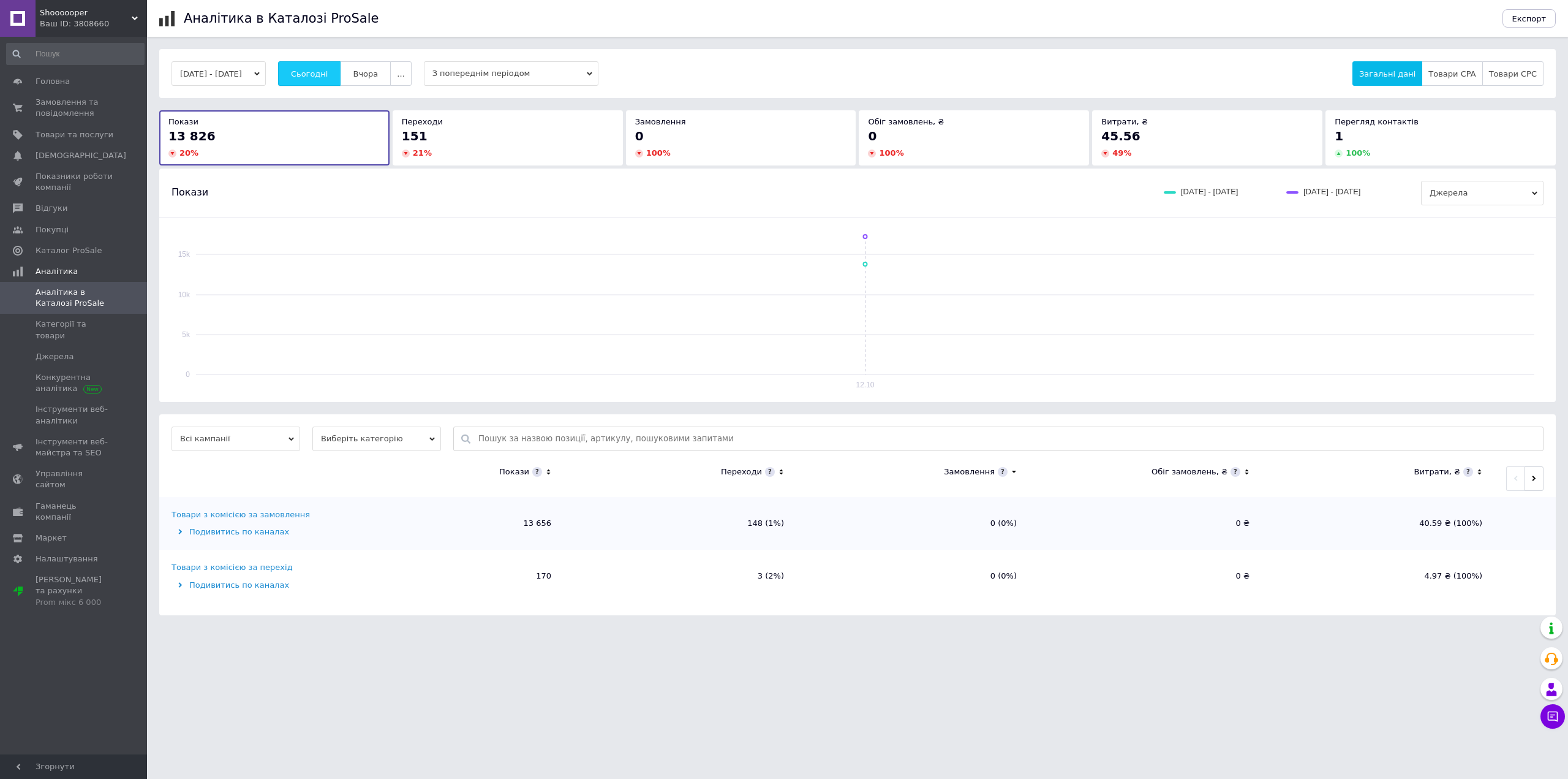
click at [341, 72] on button "Сьогодні" at bounding box center [309, 73] width 63 height 24
click at [341, 71] on button "Сьогодні" at bounding box center [309, 73] width 63 height 24
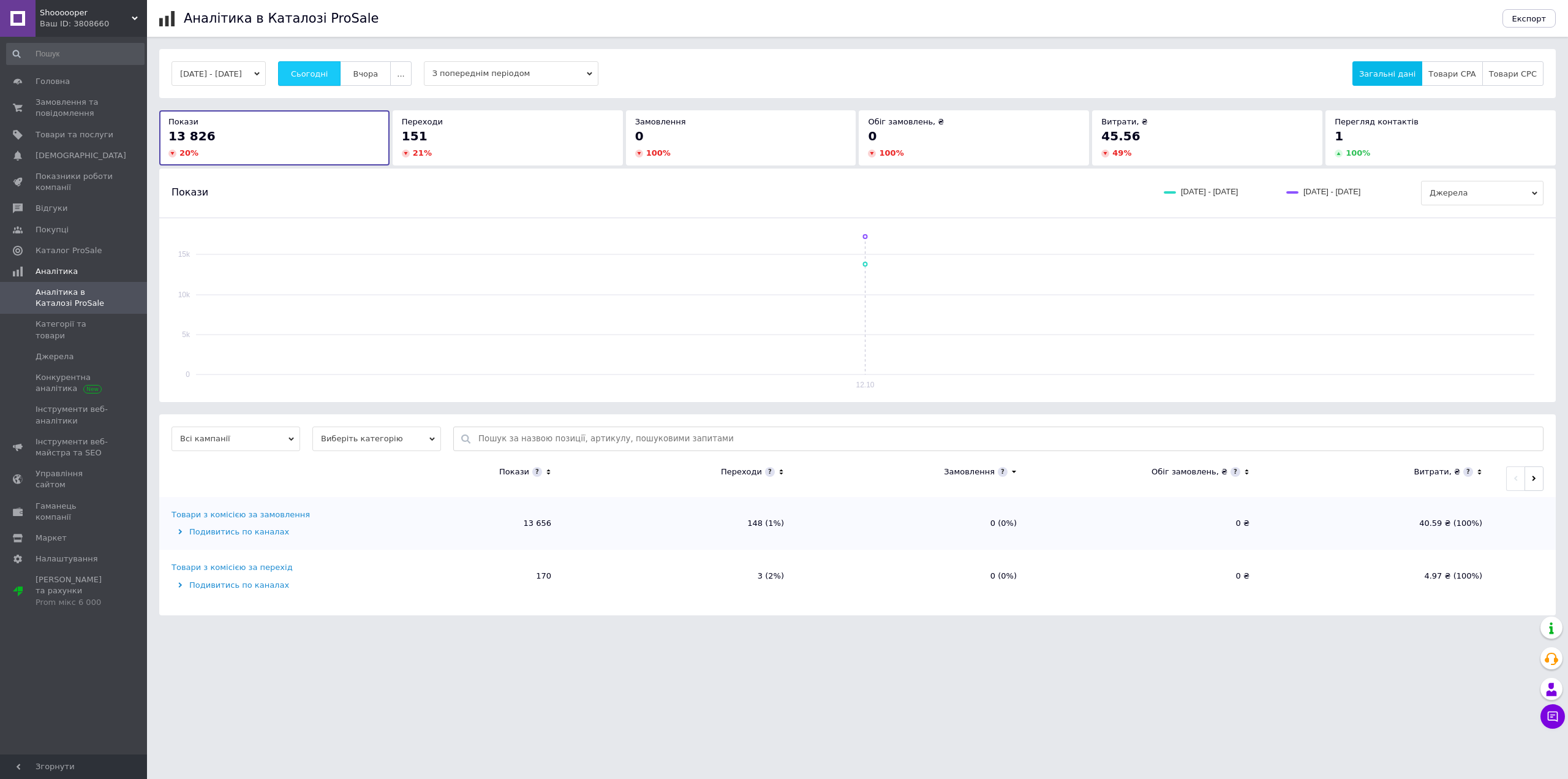
click at [341, 71] on button "Сьогодні" at bounding box center [309, 73] width 63 height 24
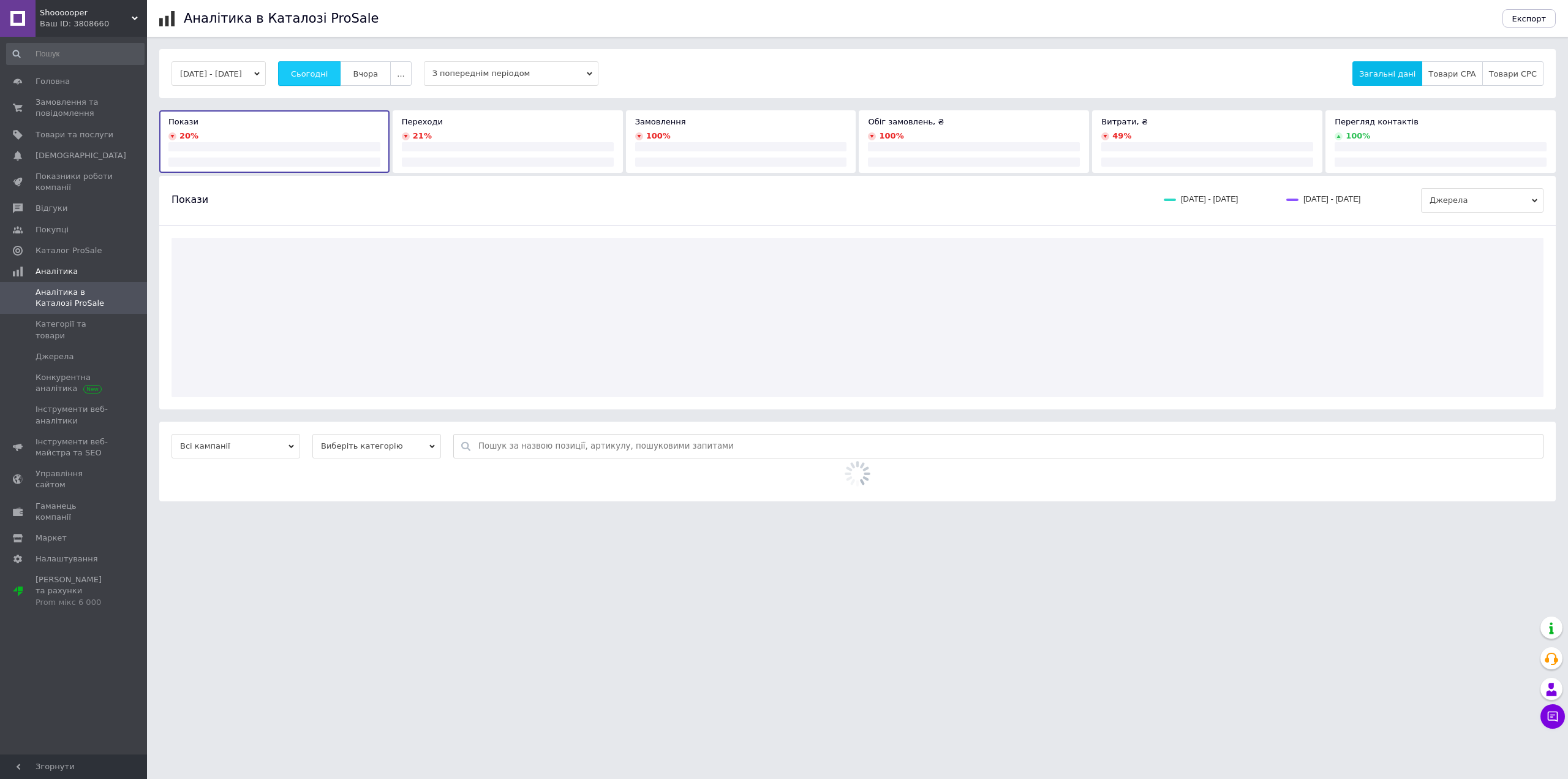
click at [341, 71] on button "Сьогодні" at bounding box center [309, 73] width 63 height 24
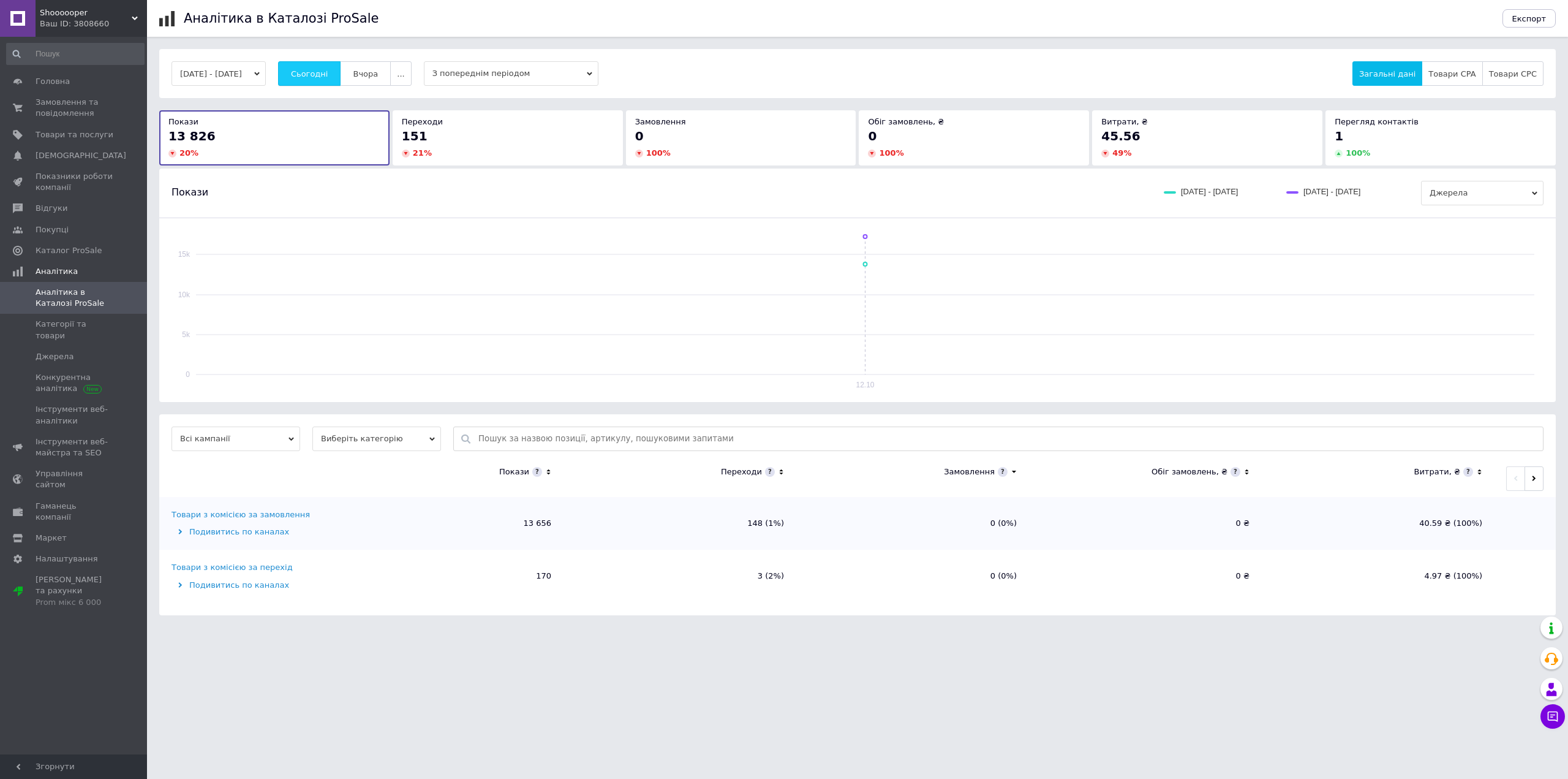
click at [341, 71] on button "Сьогодні" at bounding box center [309, 73] width 63 height 24
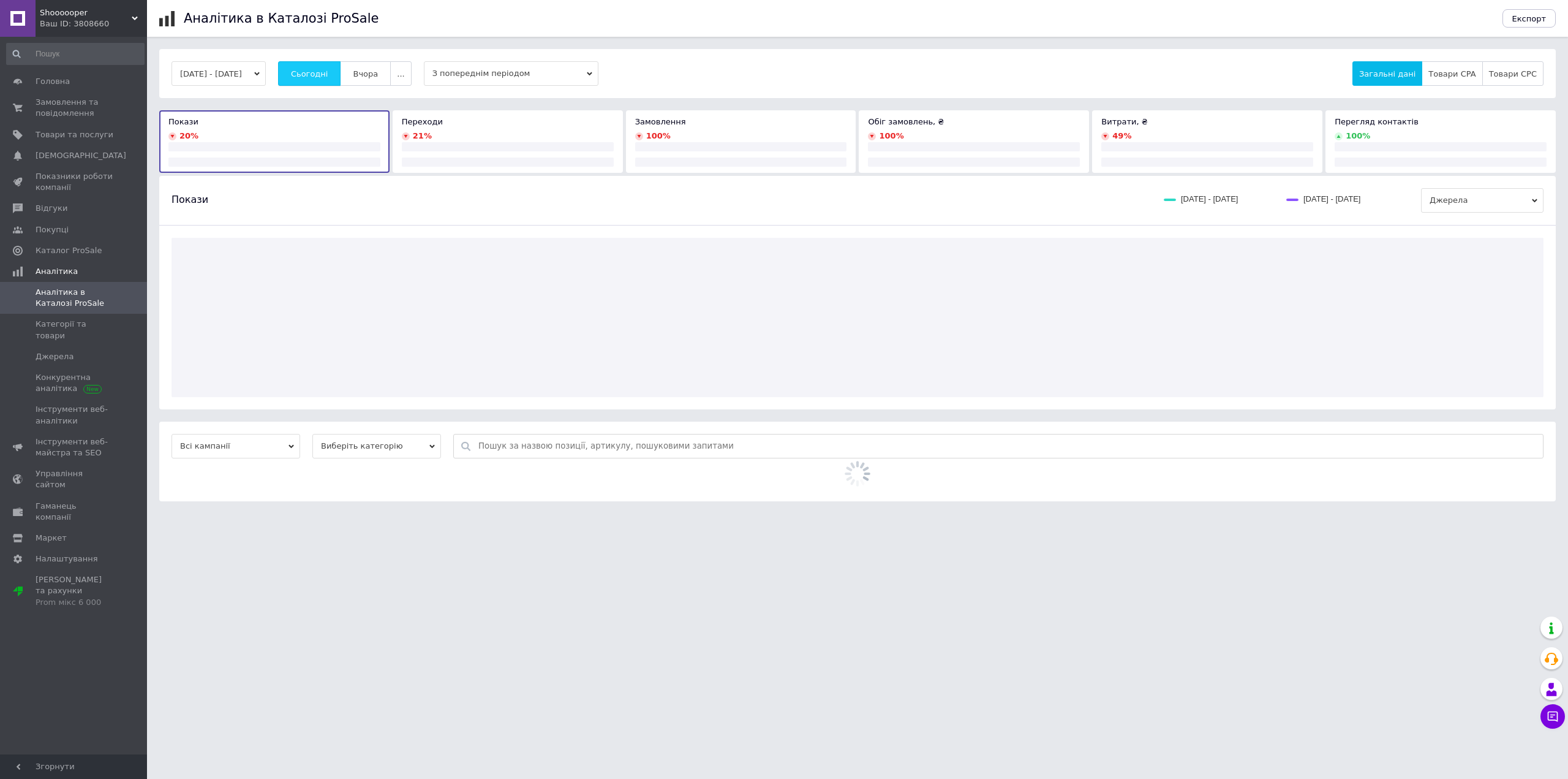
click at [341, 71] on button "Сьогодні" at bounding box center [309, 73] width 63 height 24
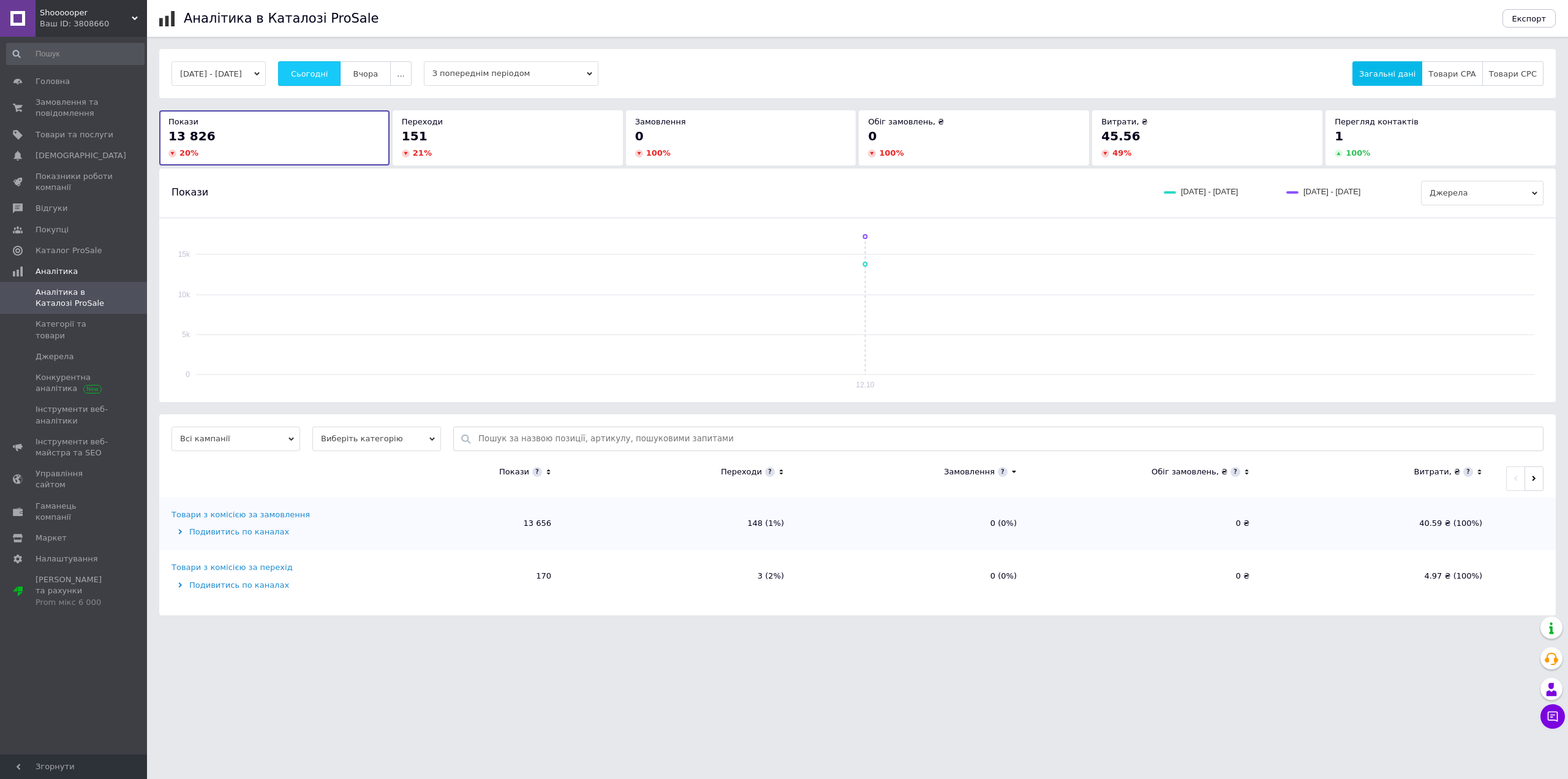
click at [341, 71] on button "Сьогодні" at bounding box center [309, 73] width 63 height 24
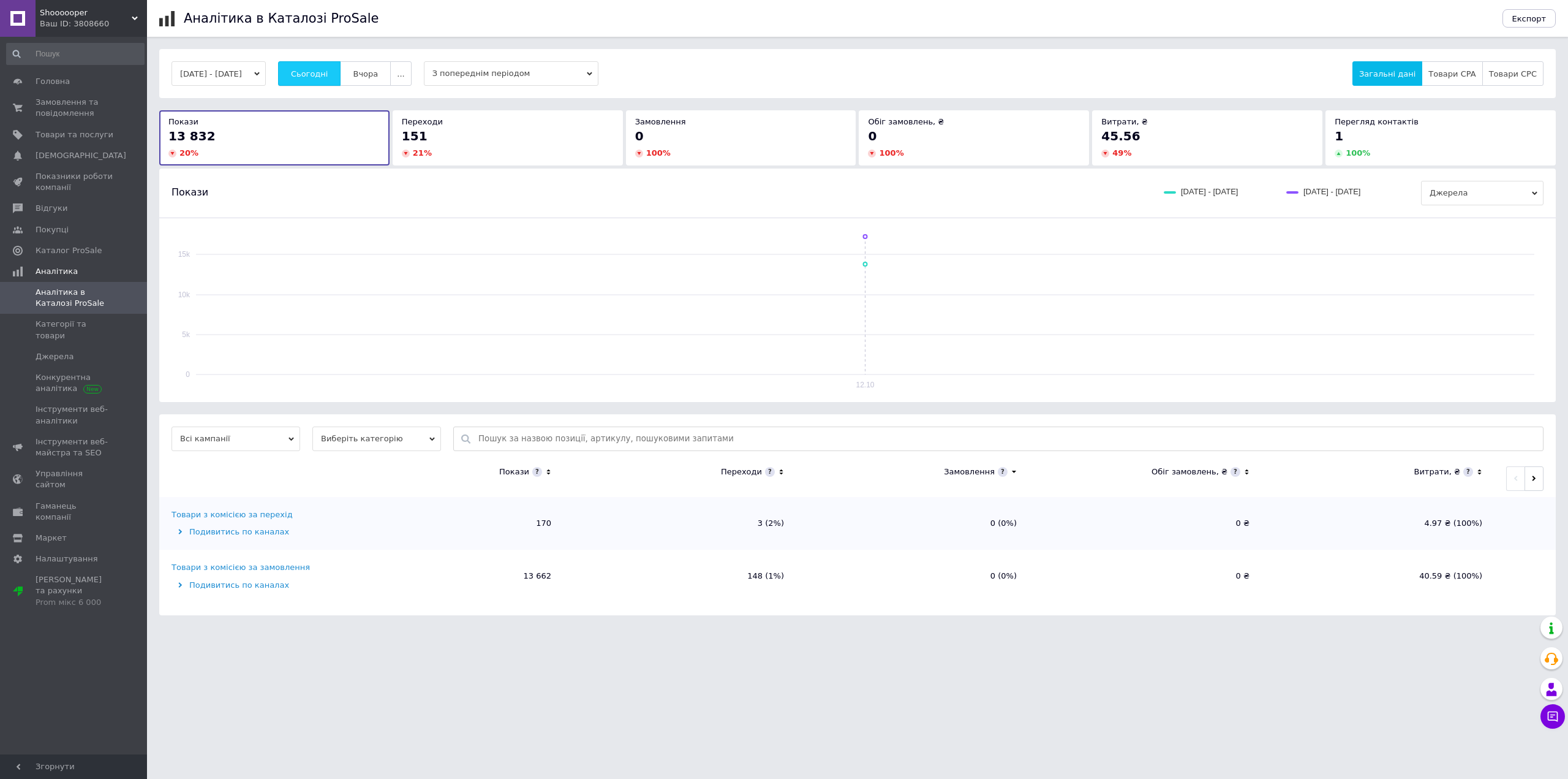
click at [341, 71] on button "Сьогодні" at bounding box center [309, 73] width 63 height 24
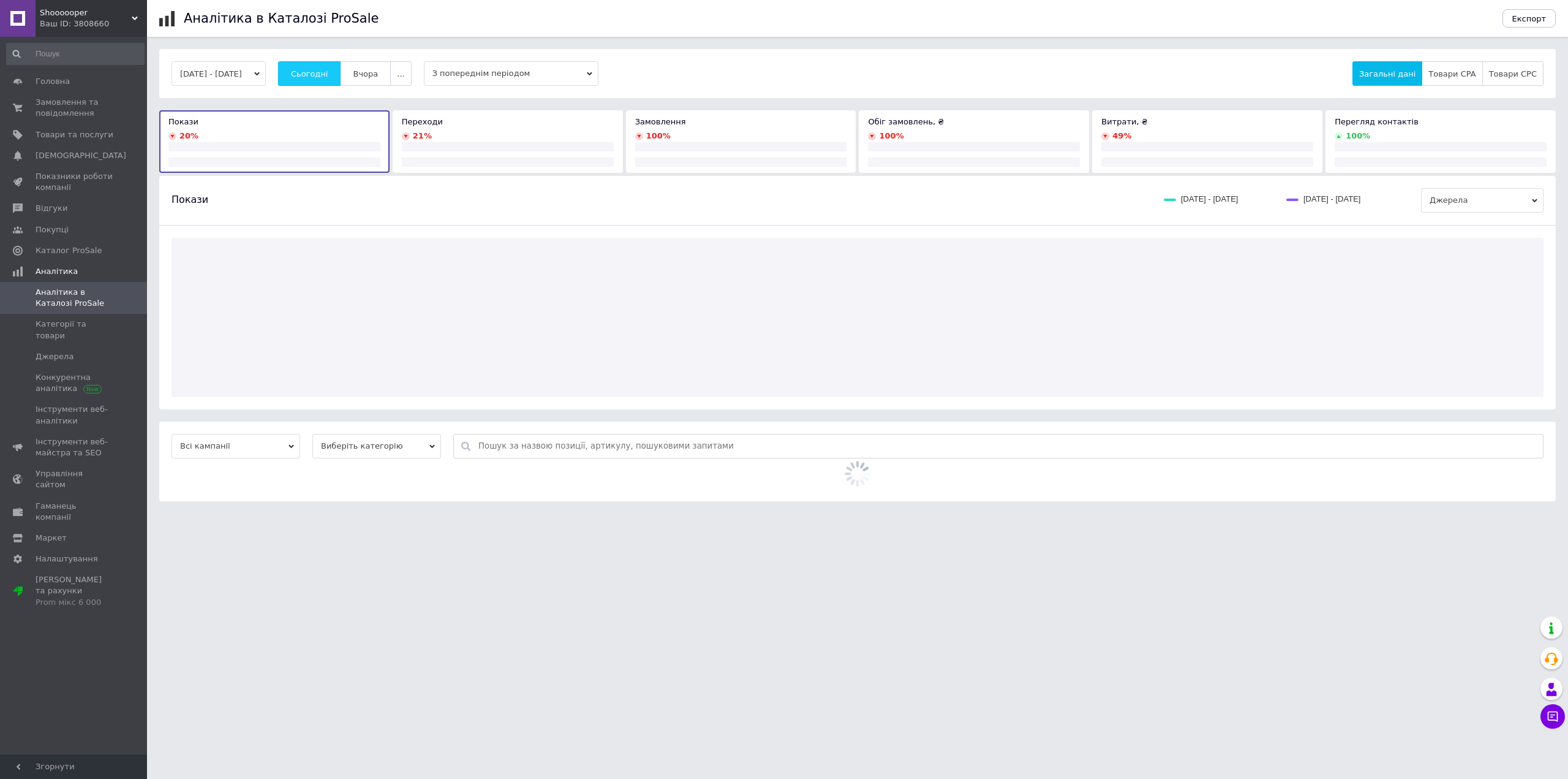
click at [341, 71] on button "Сьогодні" at bounding box center [309, 73] width 63 height 24
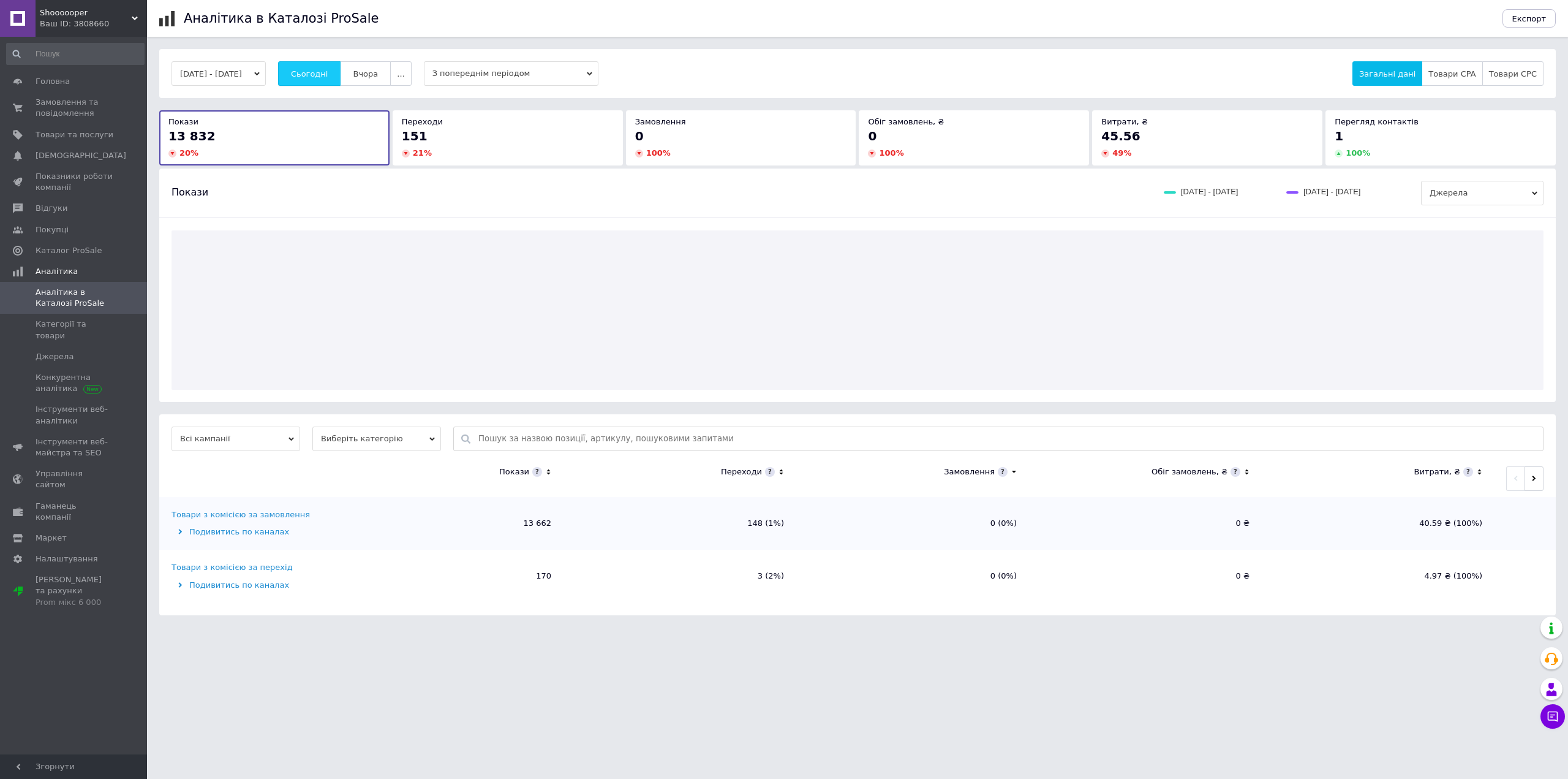
click at [341, 71] on button "Сьогодні" at bounding box center [309, 73] width 63 height 24
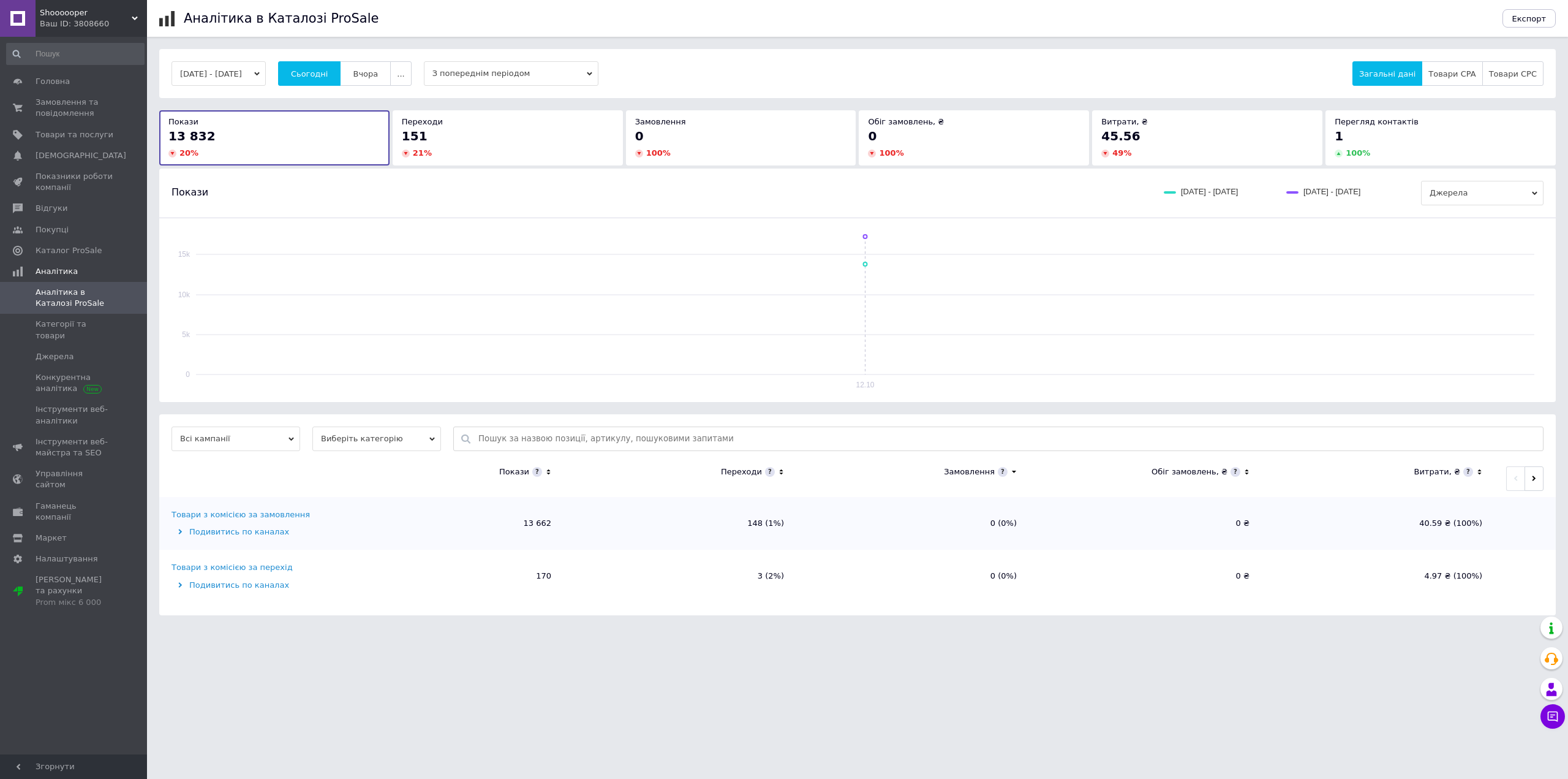
click at [324, 72] on span "Сьогодні" at bounding box center [309, 74] width 37 height 9
click at [328, 69] on span "Сьогодні" at bounding box center [309, 74] width 37 height 9
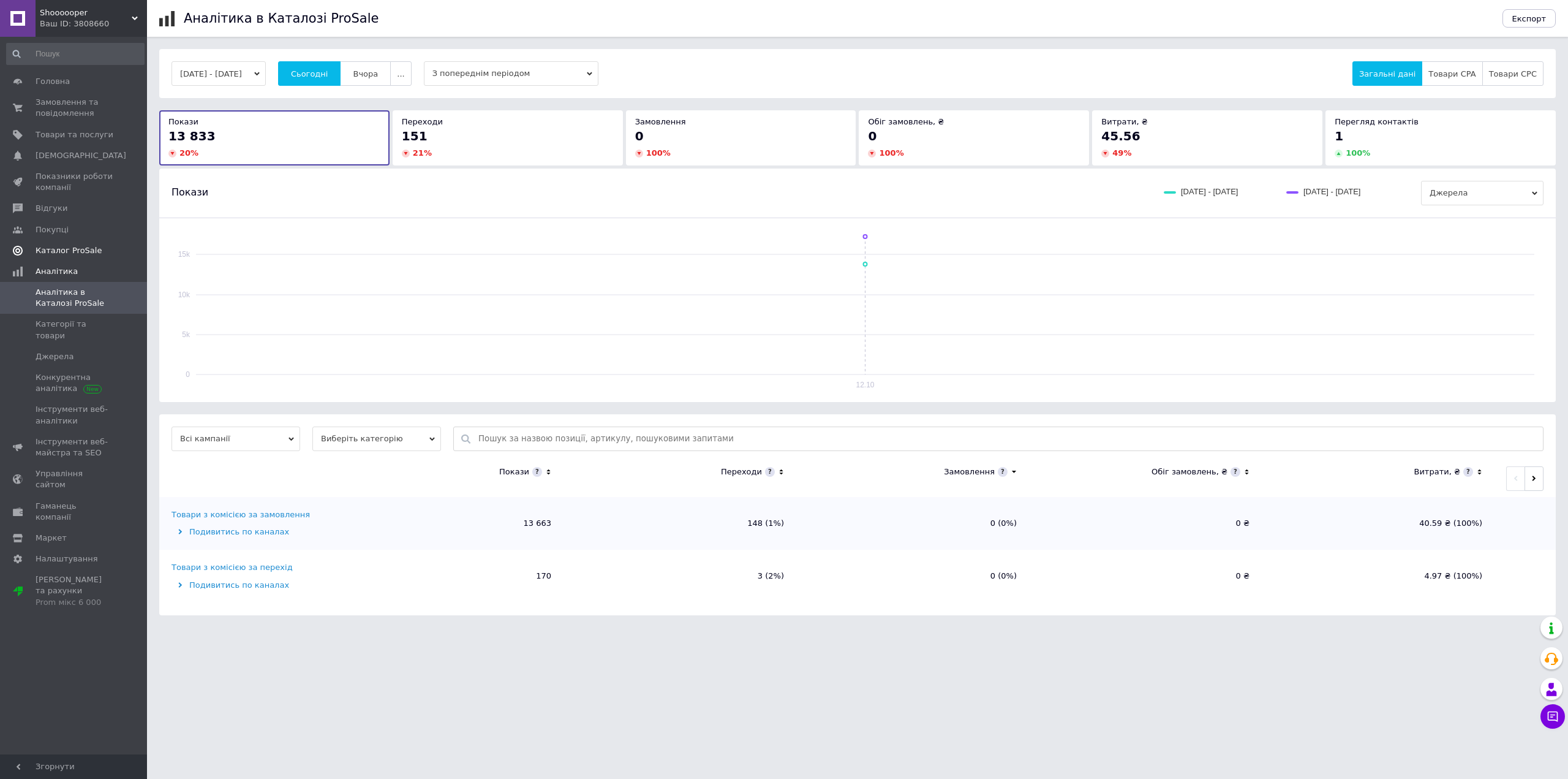
click at [106, 254] on span "Каталог ProSale" at bounding box center [74, 251] width 78 height 11
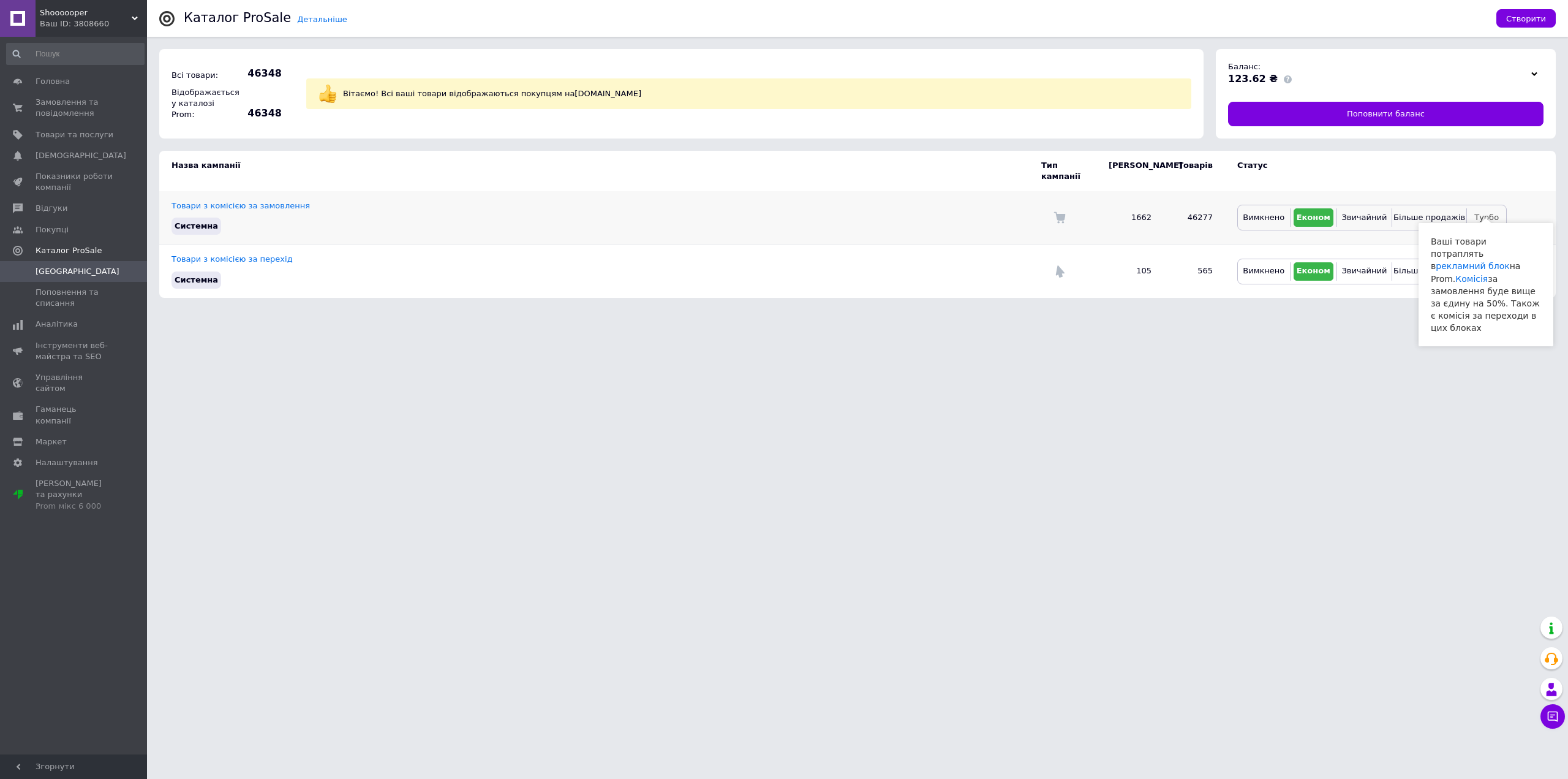
click at [1480, 212] on span "Турбо" at bounding box center [1486, 217] width 24 height 9
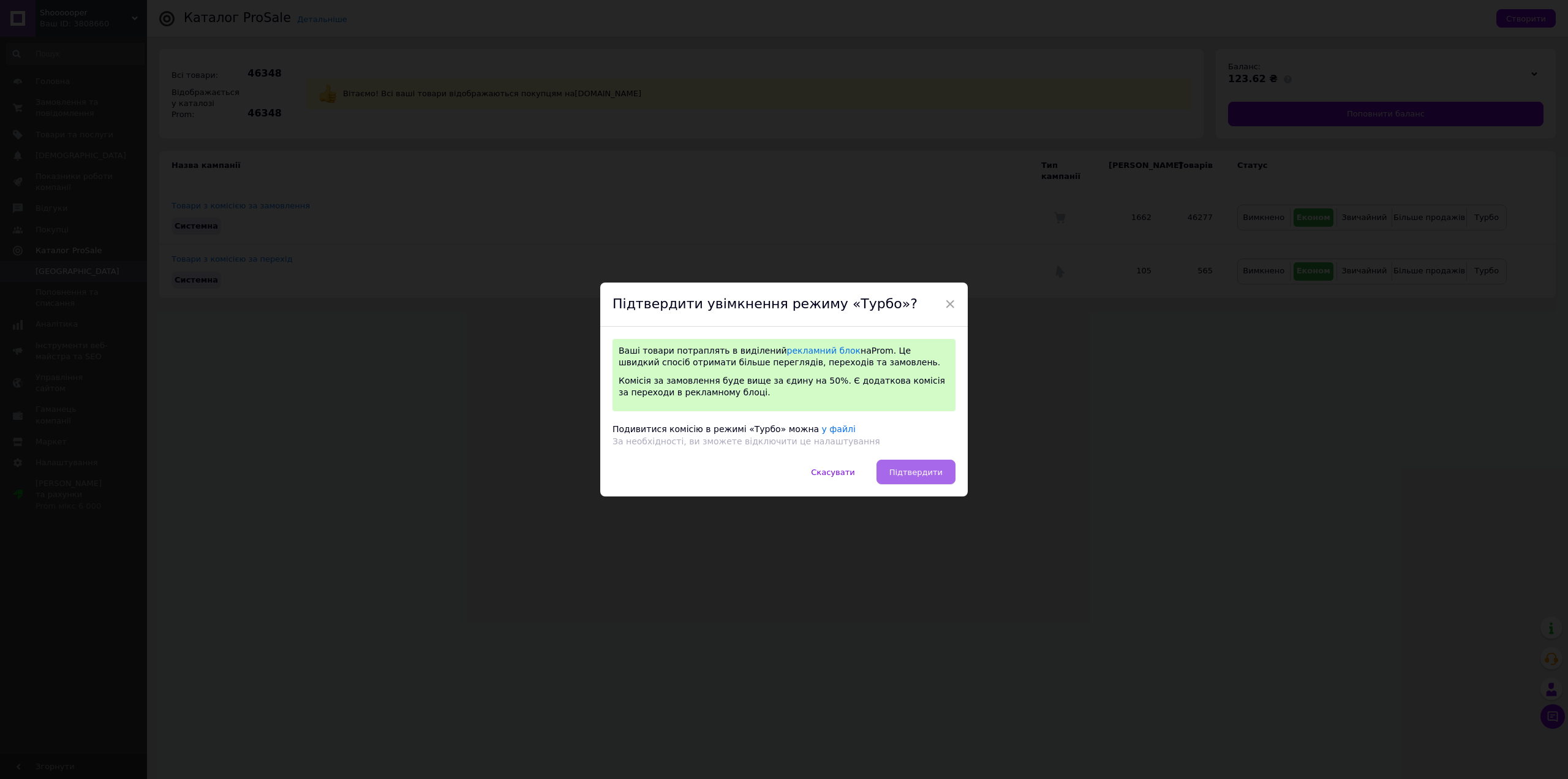
click at [910, 481] on button "Підтвердити" at bounding box center [915, 471] width 79 height 24
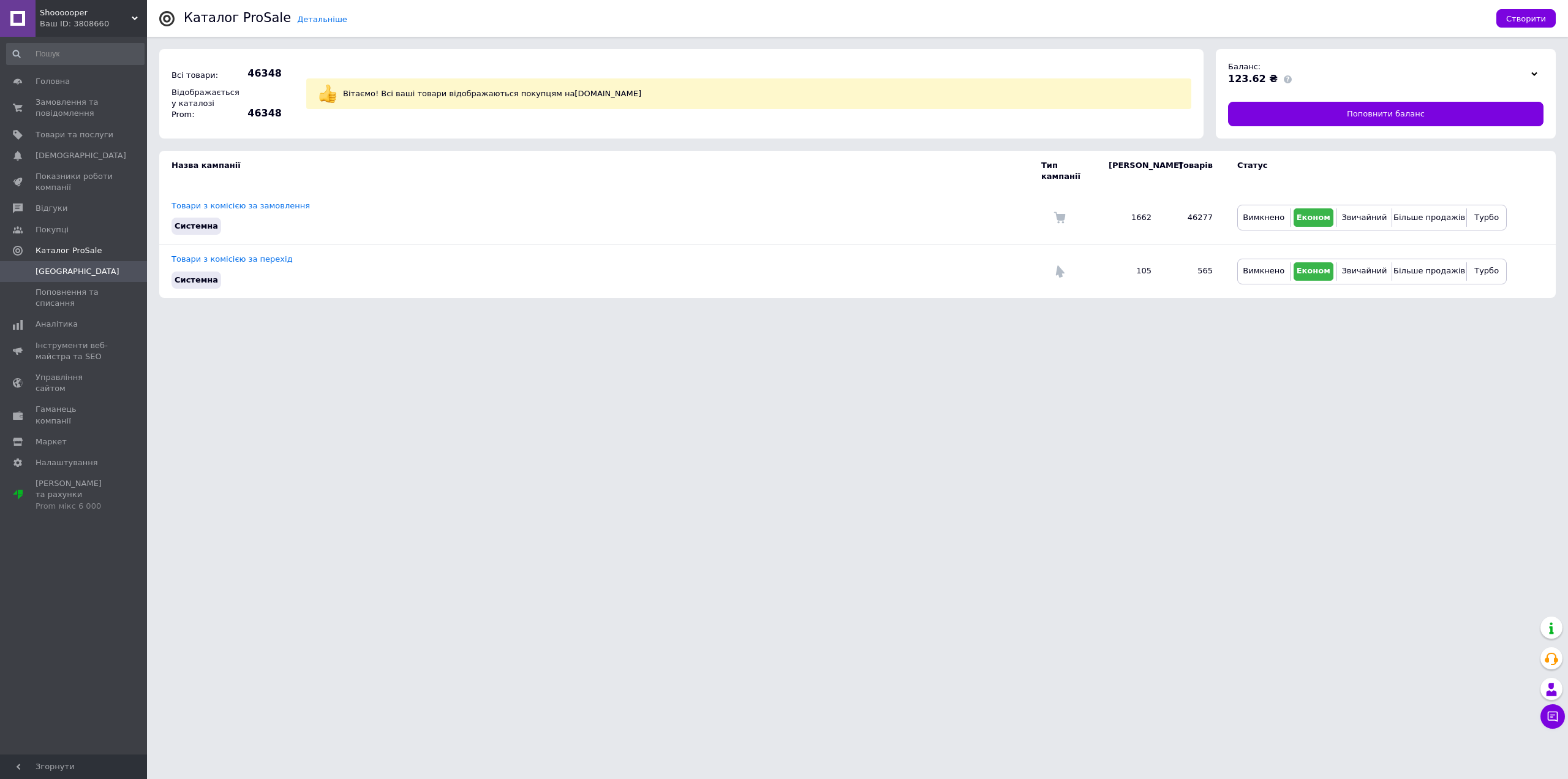
click at [952, 310] on html "Shoooooper Ваш ID: 3808660 Сайт Shoooooper Кабінет покупця Перевірити стан сист…" at bounding box center [784, 155] width 1568 height 310
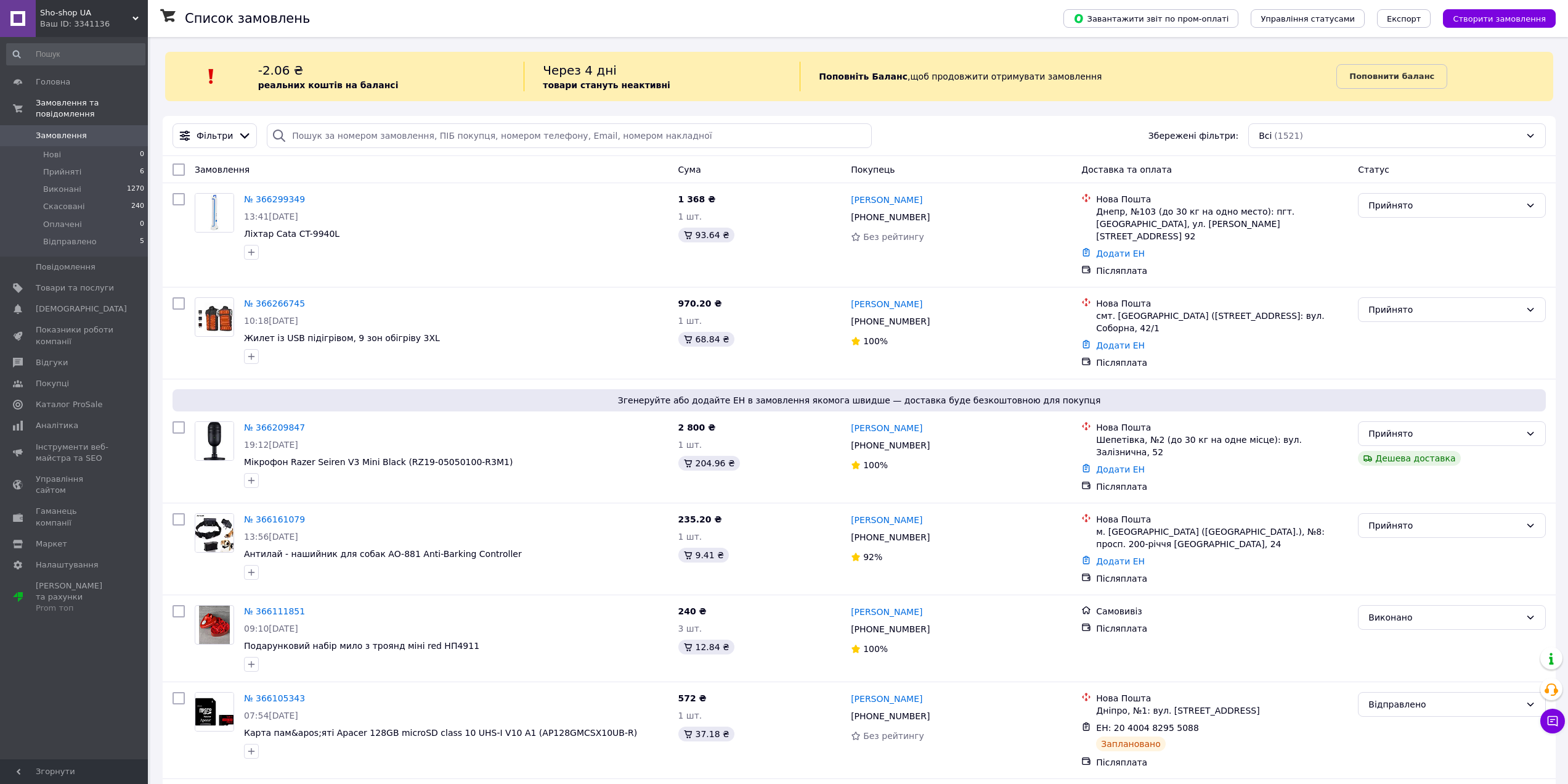
click at [543, 10] on div "Список замовлень" at bounding box center [611, 19] width 854 height 37
click at [948, 24] on div "Список замовлень" at bounding box center [611, 19] width 854 height 37
click at [102, 20] on div "Ваш ID: 3341136" at bounding box center [94, 24] width 108 height 11
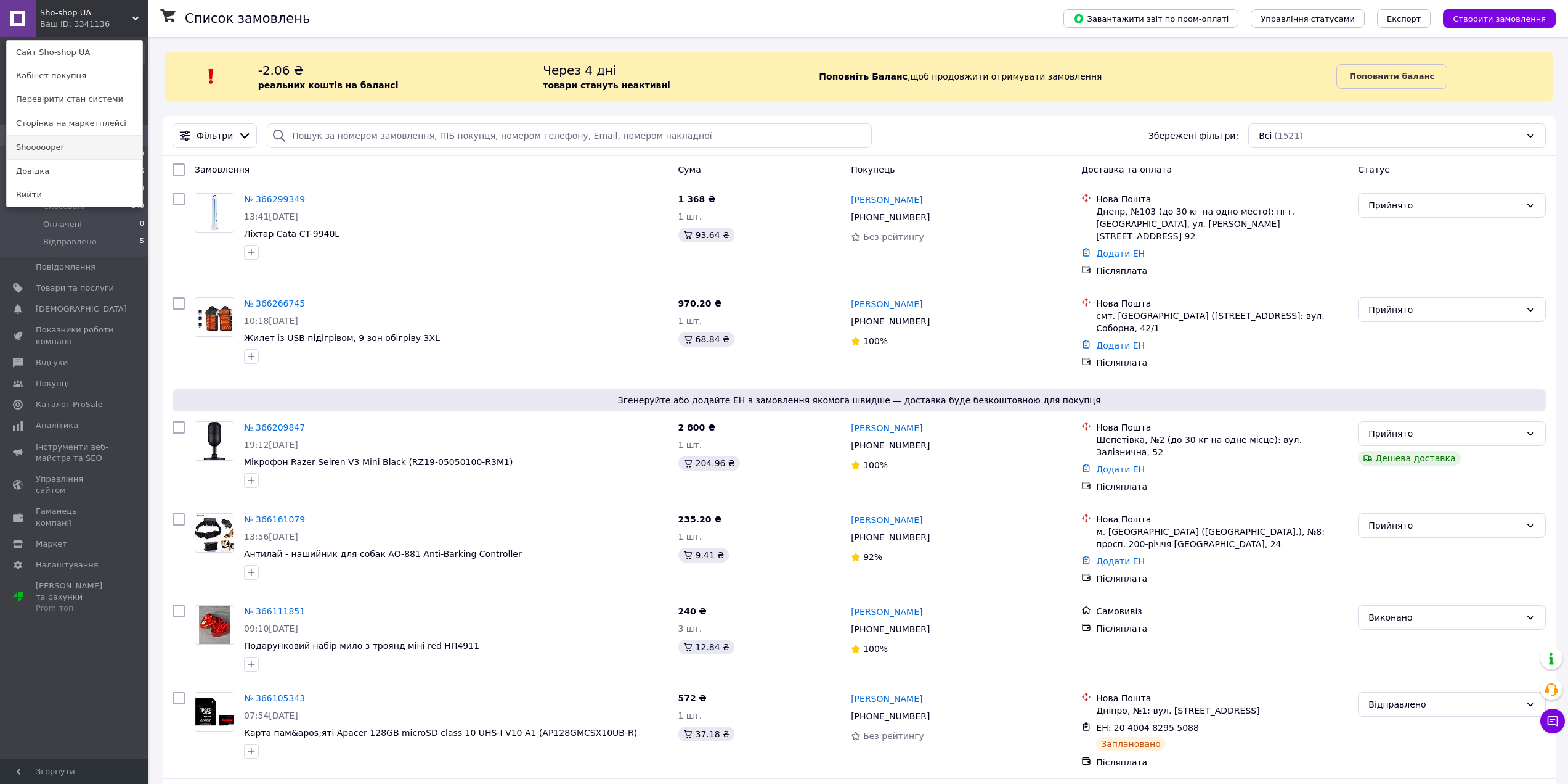
click at [56, 144] on link "Shoooooper" at bounding box center [74, 146] width 135 height 23
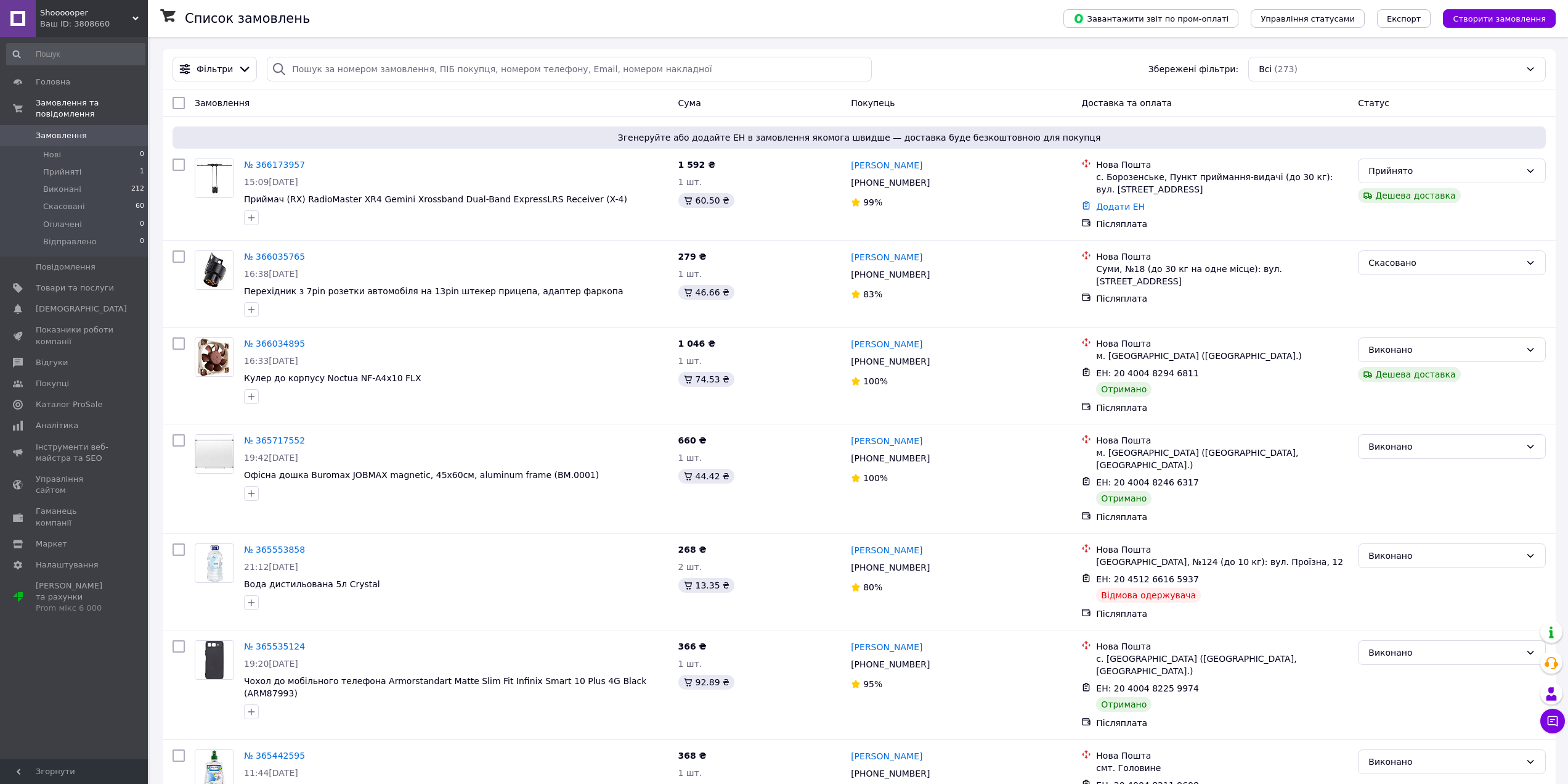
click at [99, 131] on span "Замовлення" at bounding box center [75, 136] width 78 height 11
click at [58, 399] on span "Каталог ProSale" at bounding box center [68, 405] width 66 height 11
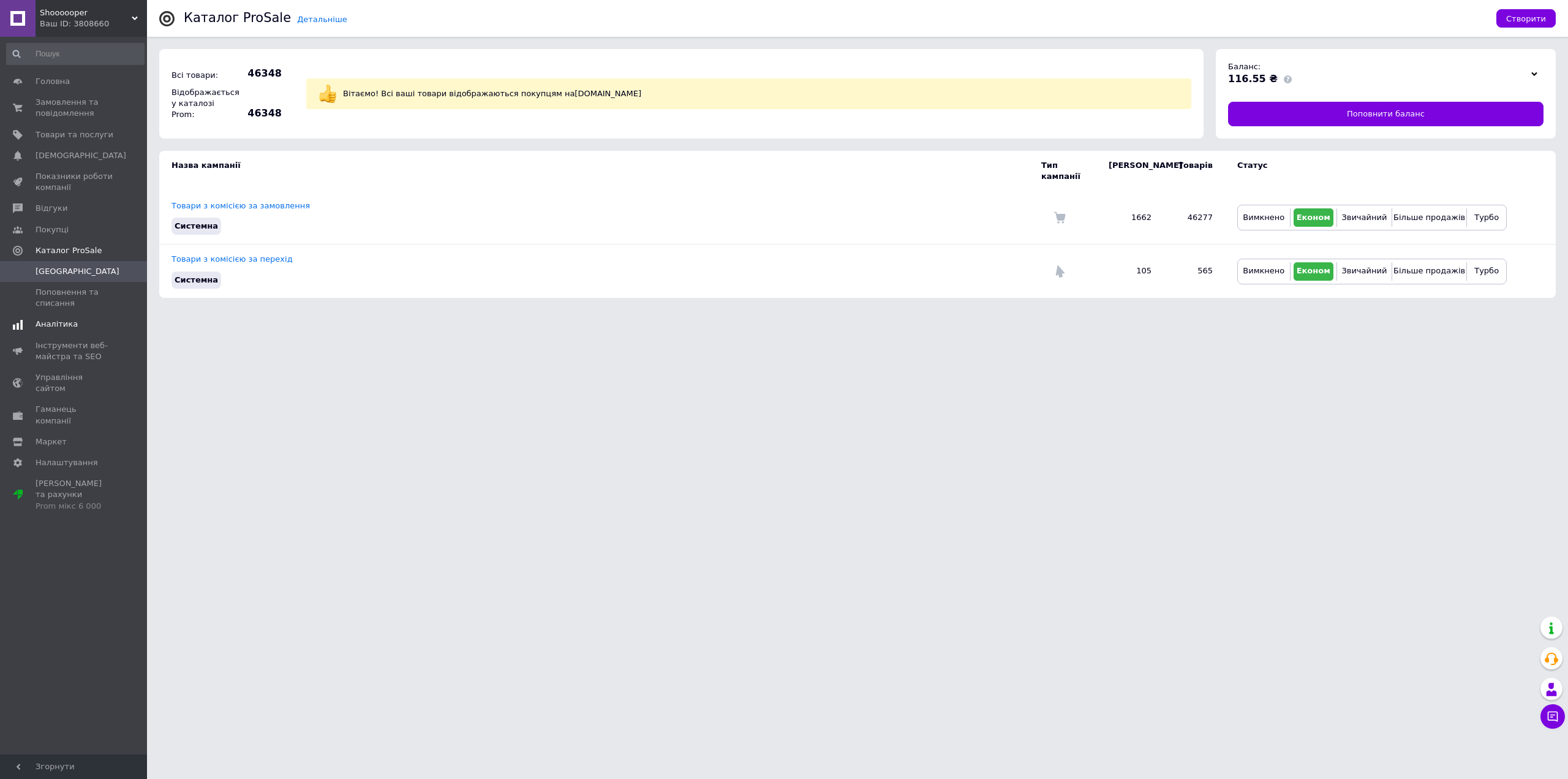
click at [81, 321] on span "Аналітика" at bounding box center [74, 324] width 78 height 11
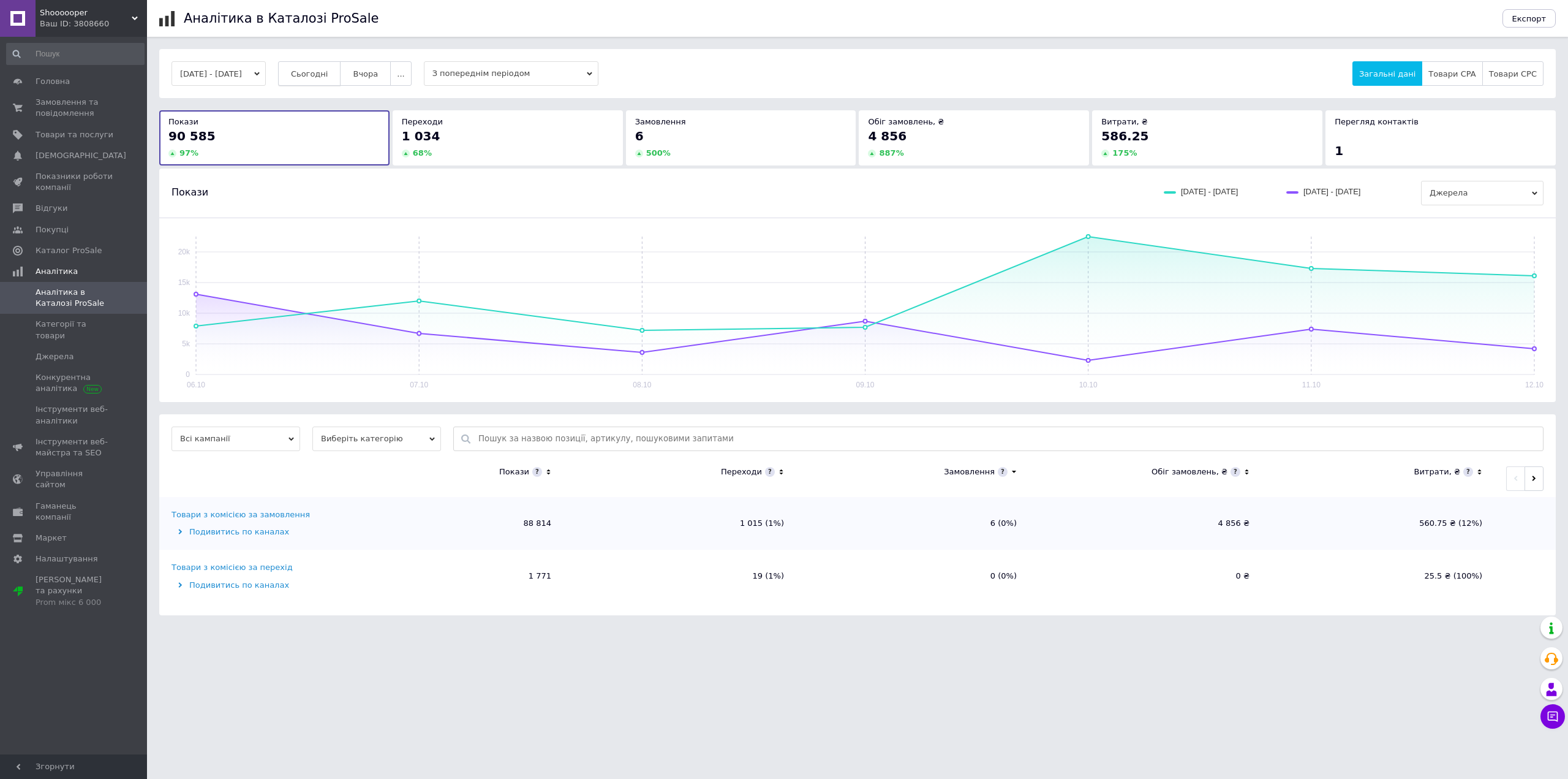
click at [330, 86] on button "Сьогодні" at bounding box center [309, 73] width 63 height 24
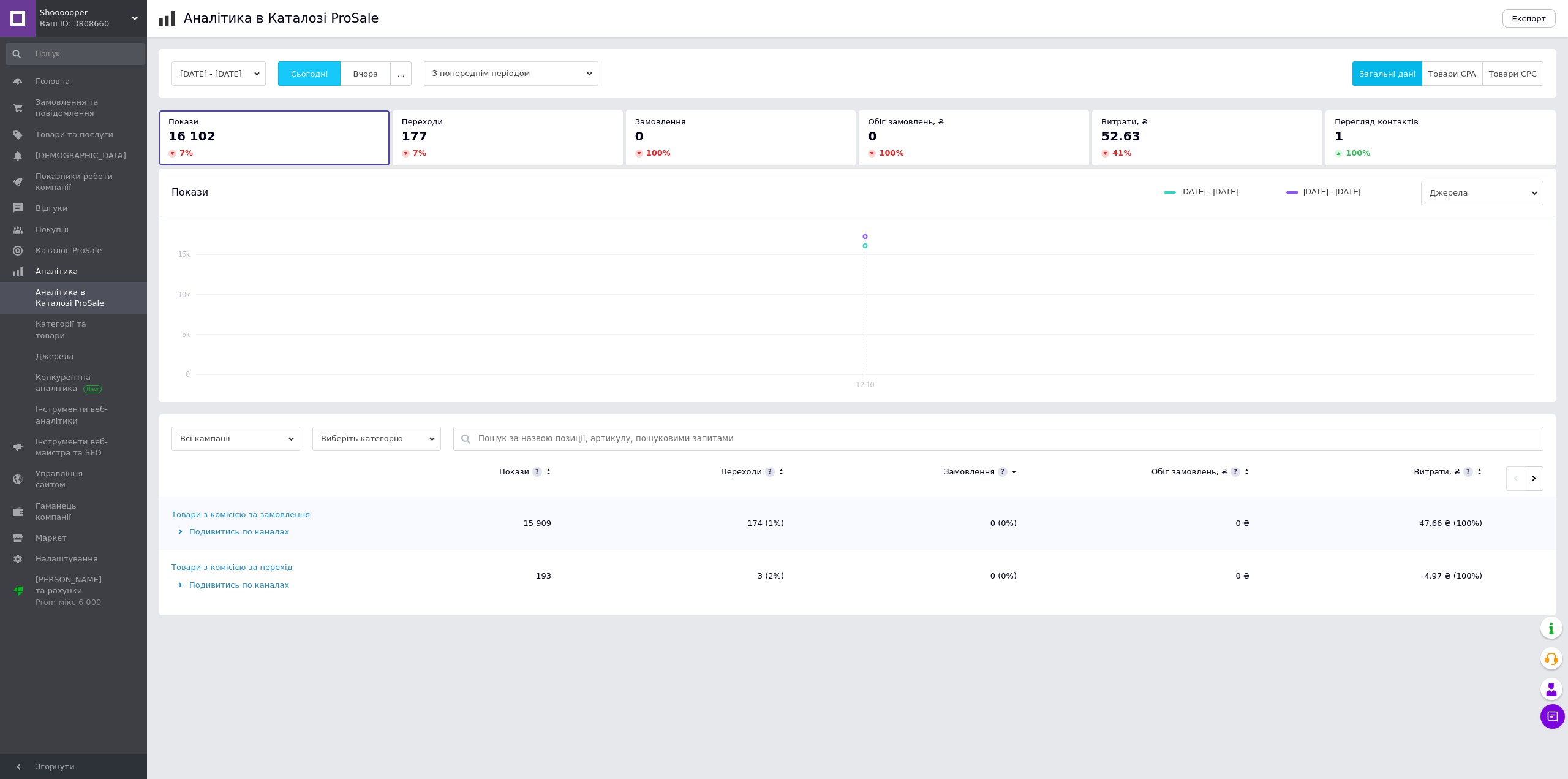
click at [330, 80] on button "Сьогодні" at bounding box center [309, 73] width 63 height 24
click at [377, 82] on button "Вчора" at bounding box center [365, 73] width 51 height 24
click at [328, 73] on span "Сьогодні" at bounding box center [309, 74] width 37 height 9
click at [328, 70] on span "Сьогодні" at bounding box center [309, 74] width 37 height 9
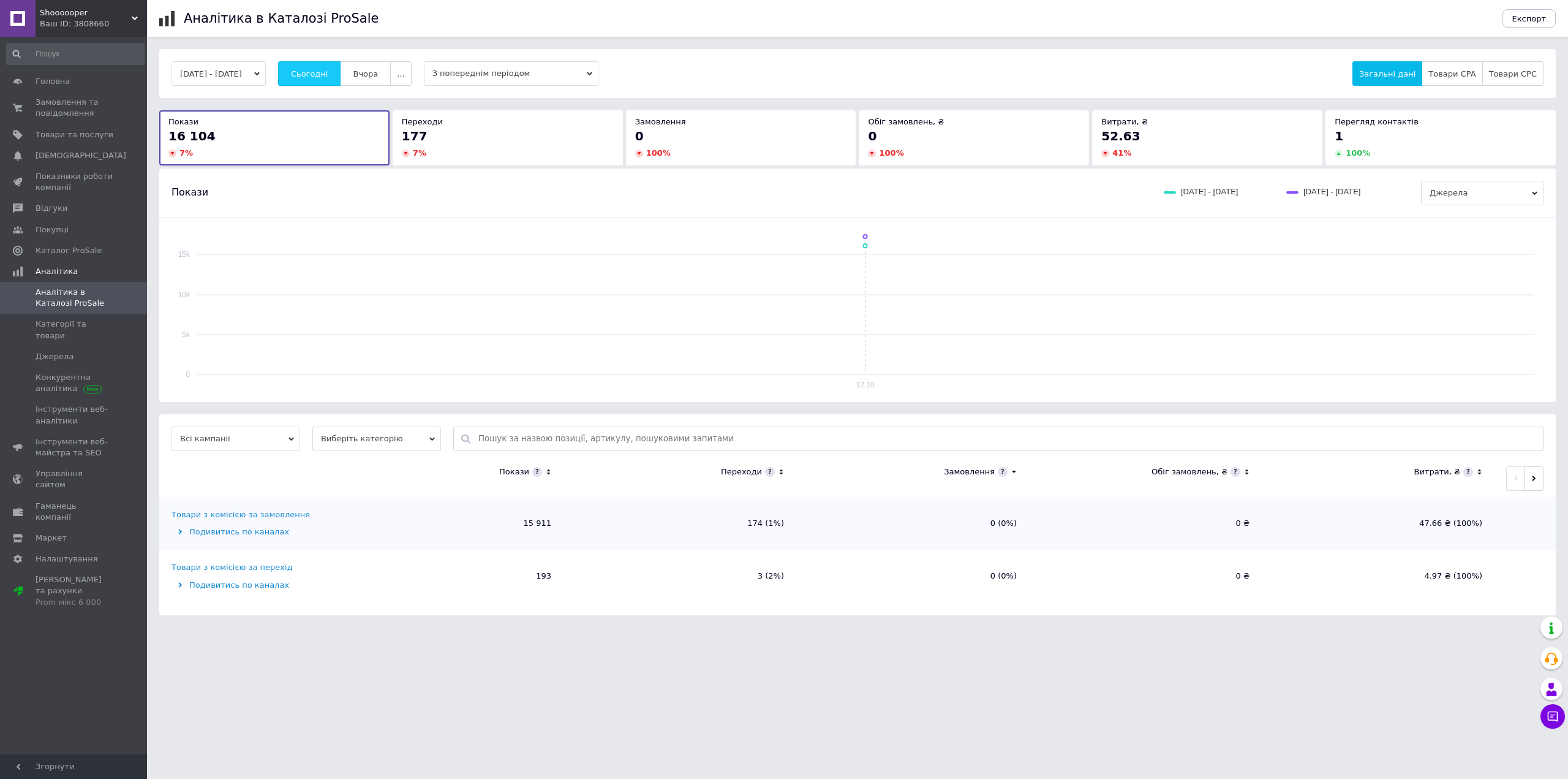
click at [328, 70] on span "Сьогодні" at bounding box center [309, 74] width 37 height 9
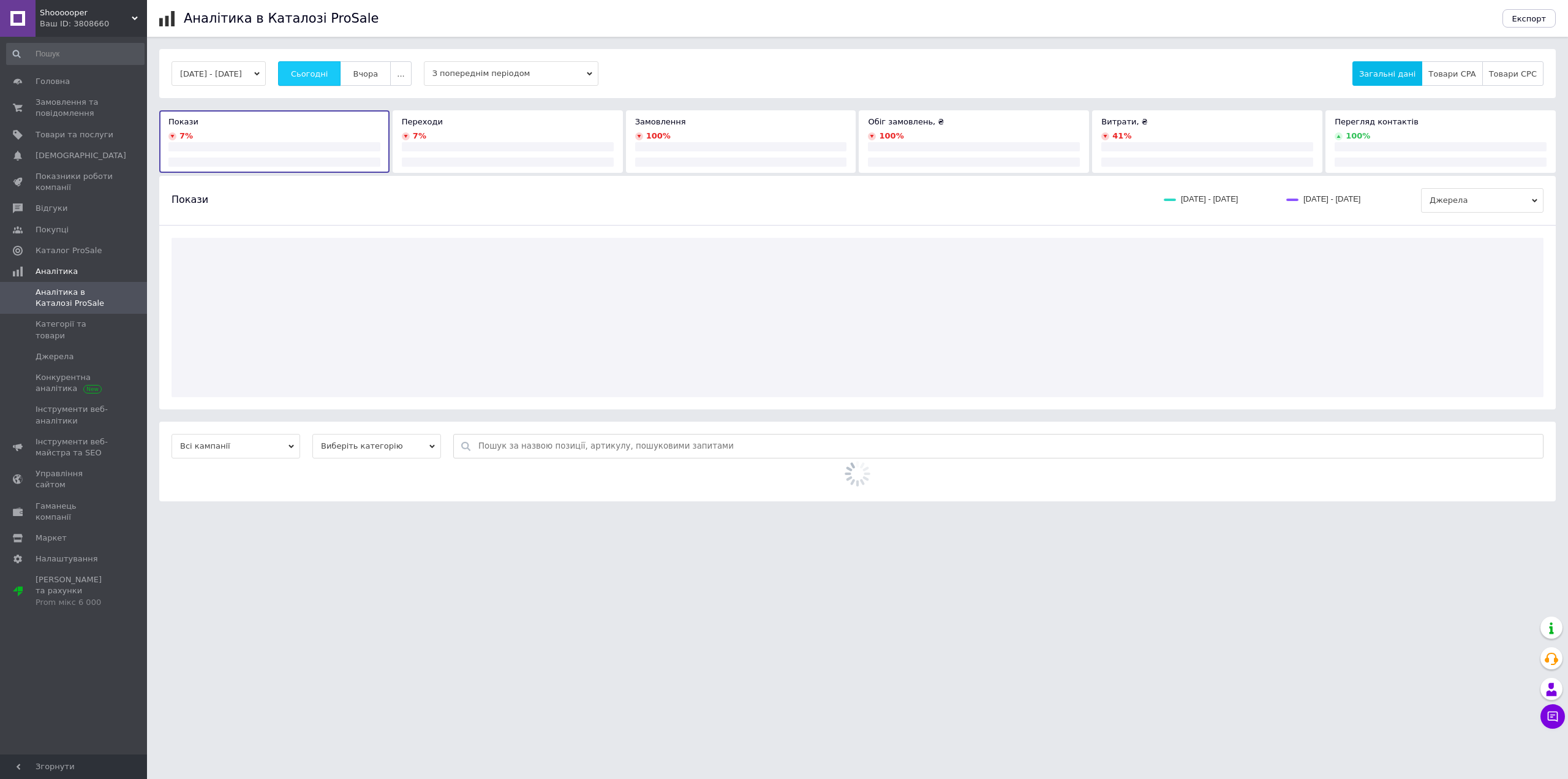
click at [328, 70] on span "Сьогодні" at bounding box center [309, 74] width 37 height 9
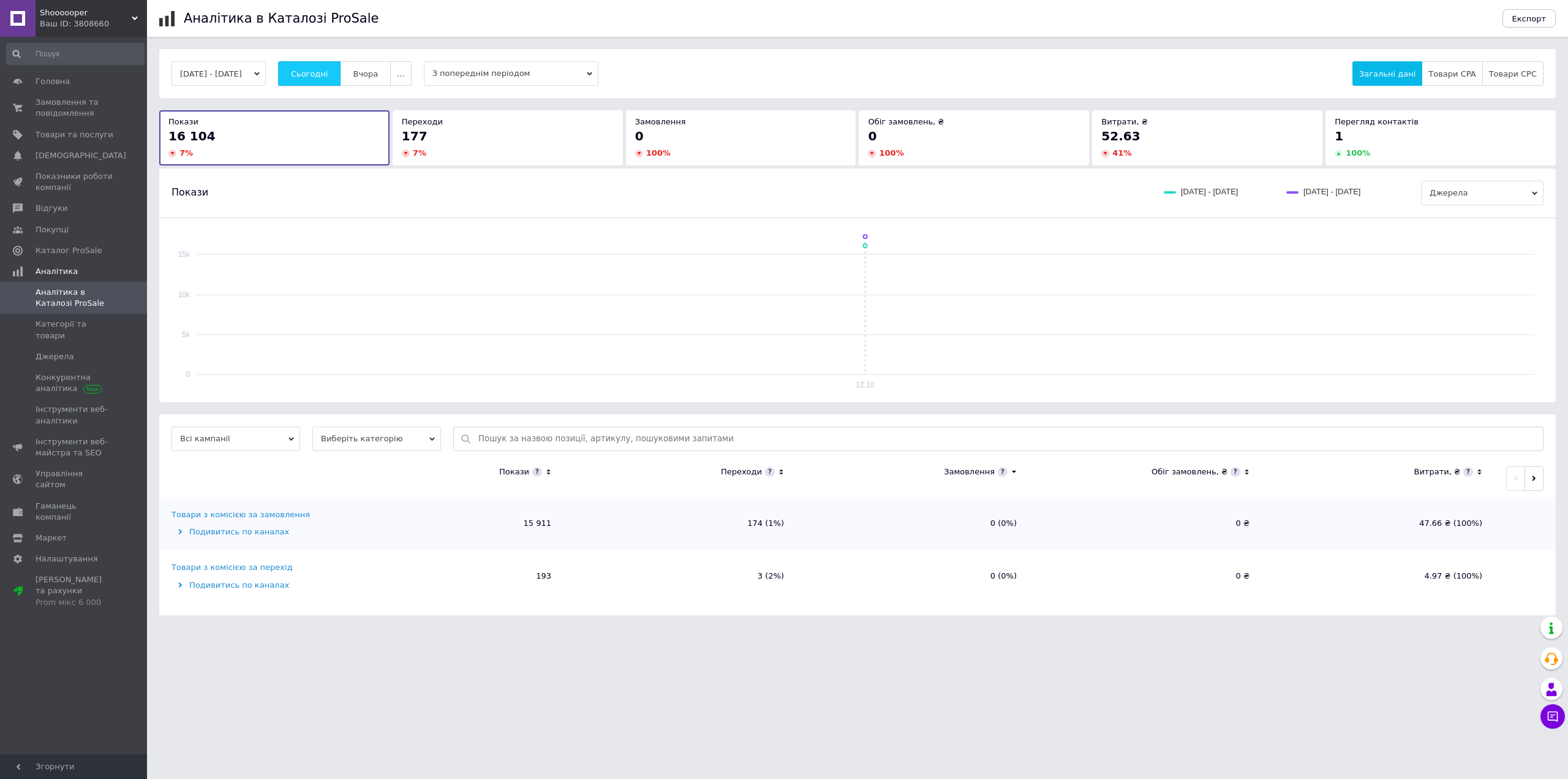
click at [328, 70] on span "Сьогодні" at bounding box center [309, 74] width 37 height 9
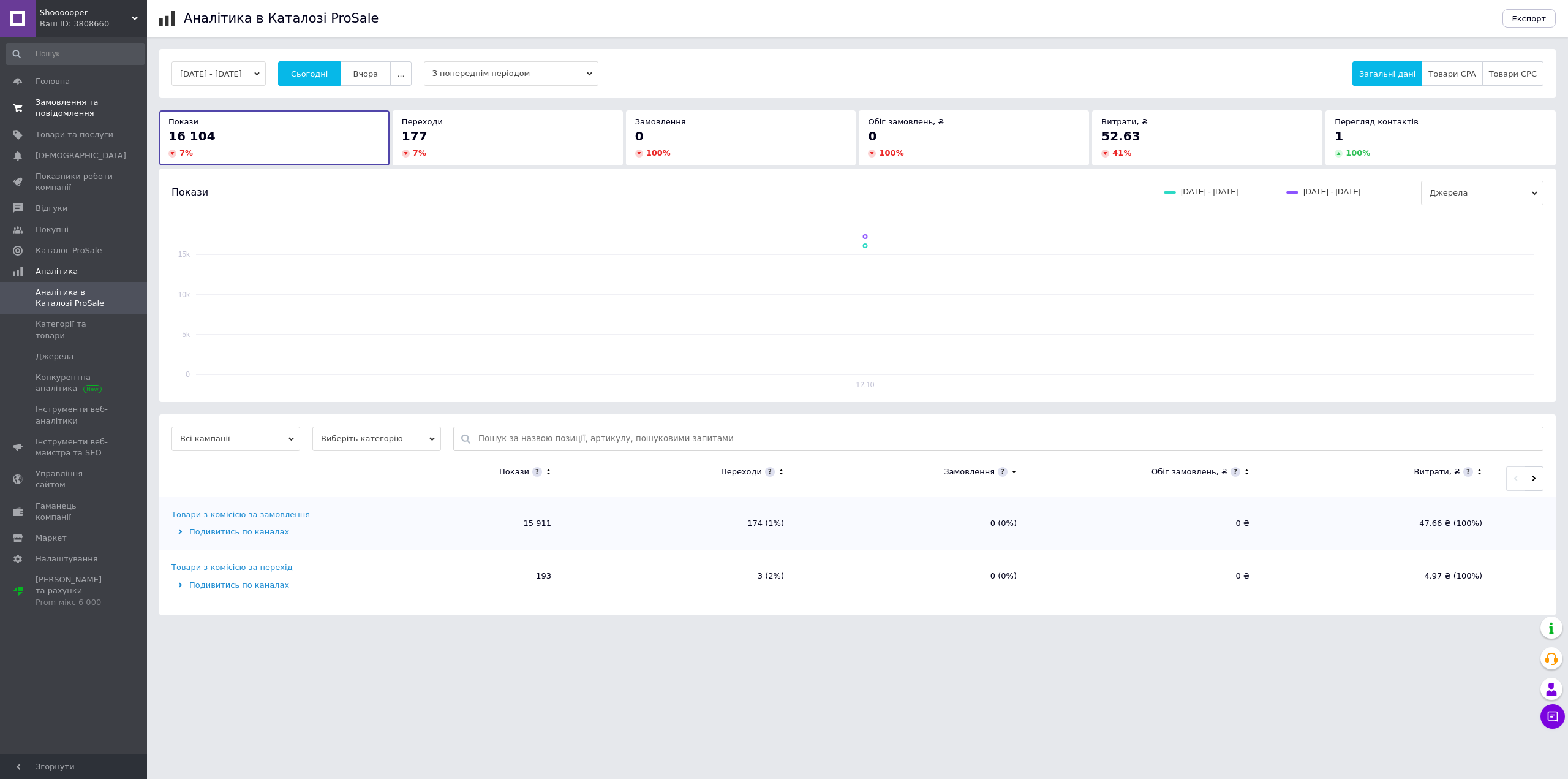
click at [89, 103] on span "Замовлення та повідомлення" at bounding box center [74, 107] width 78 height 22
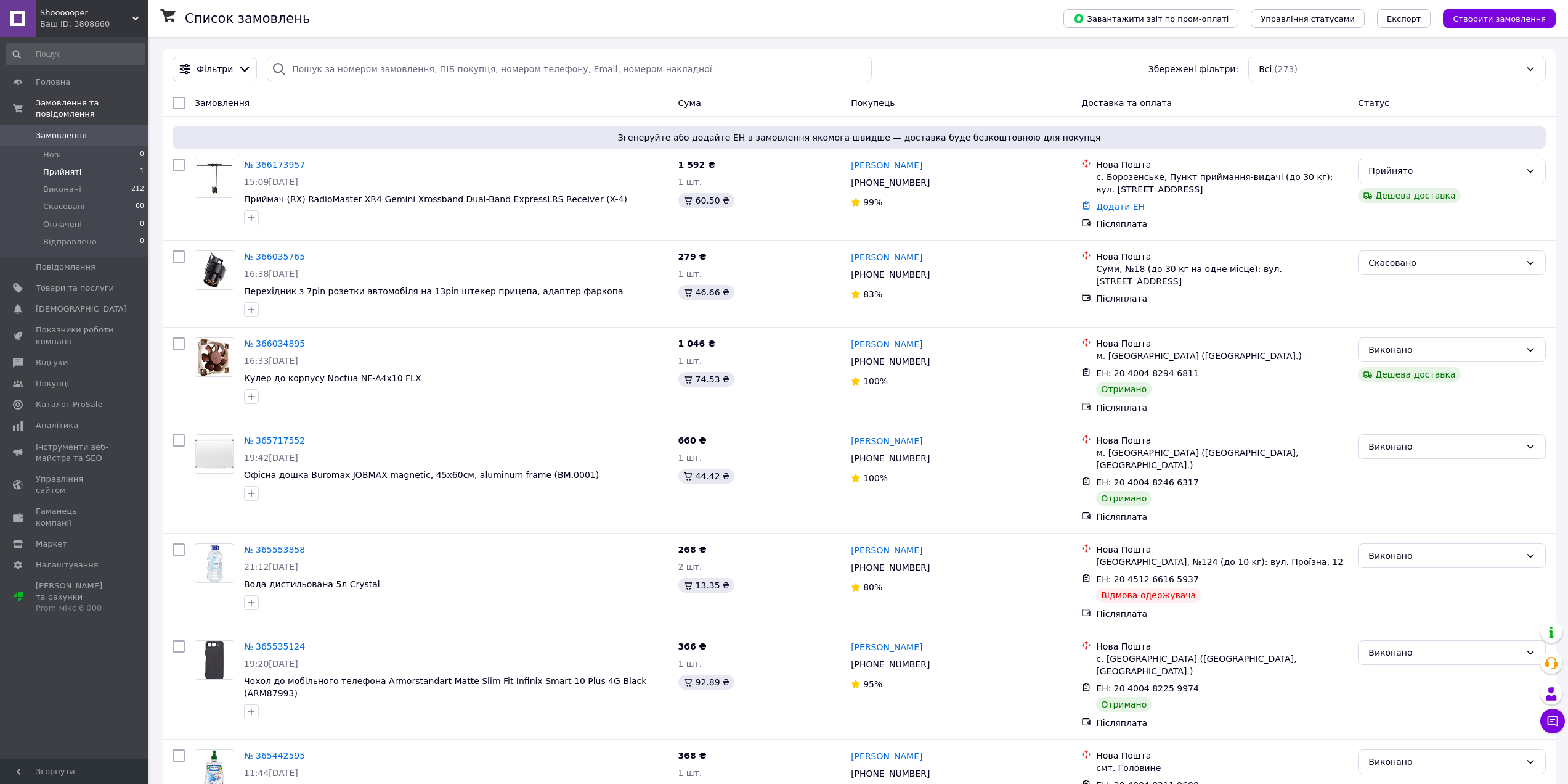
click at [87, 163] on li "Прийняті 1" at bounding box center [75, 172] width 152 height 18
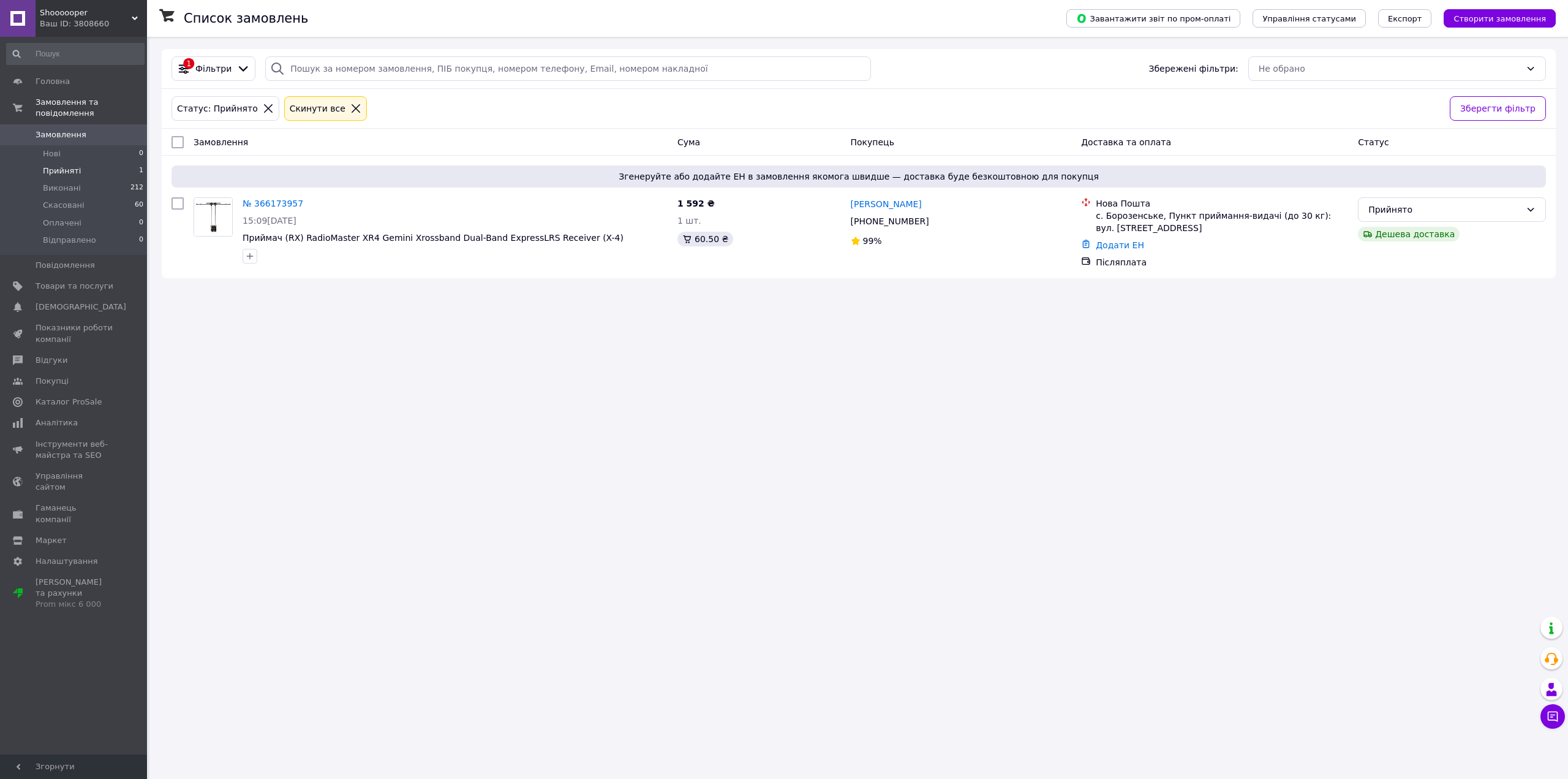
click at [119, 30] on div "Ваш ID: 3808660" at bounding box center [94, 24] width 107 height 11
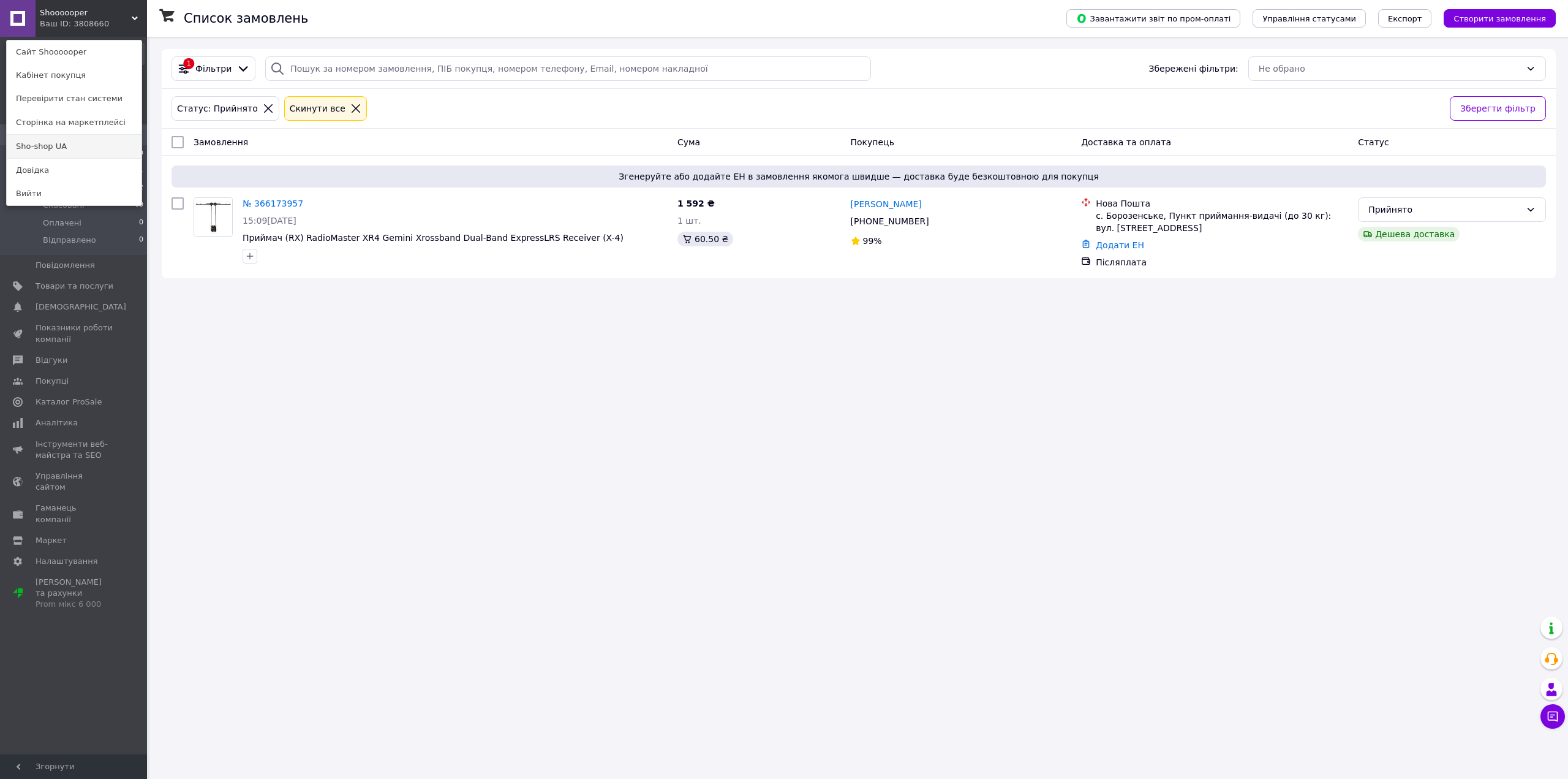
click at [46, 141] on link "Sho-shop UA" at bounding box center [73, 145] width 134 height 23
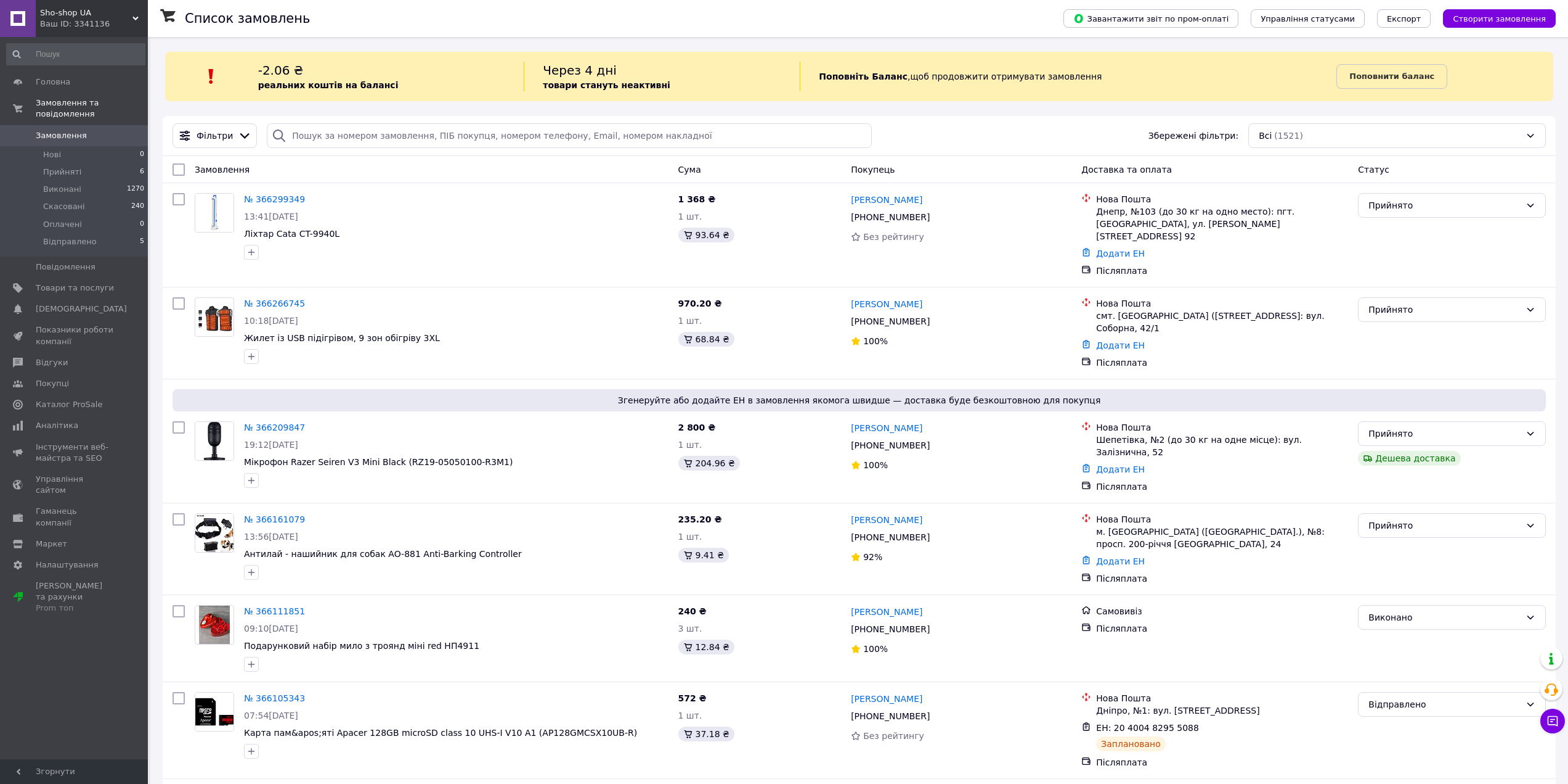
click at [104, 131] on link "Замовлення 0" at bounding box center [75, 135] width 152 height 21
click at [89, 219] on li "Оплачені 0" at bounding box center [75, 224] width 152 height 18
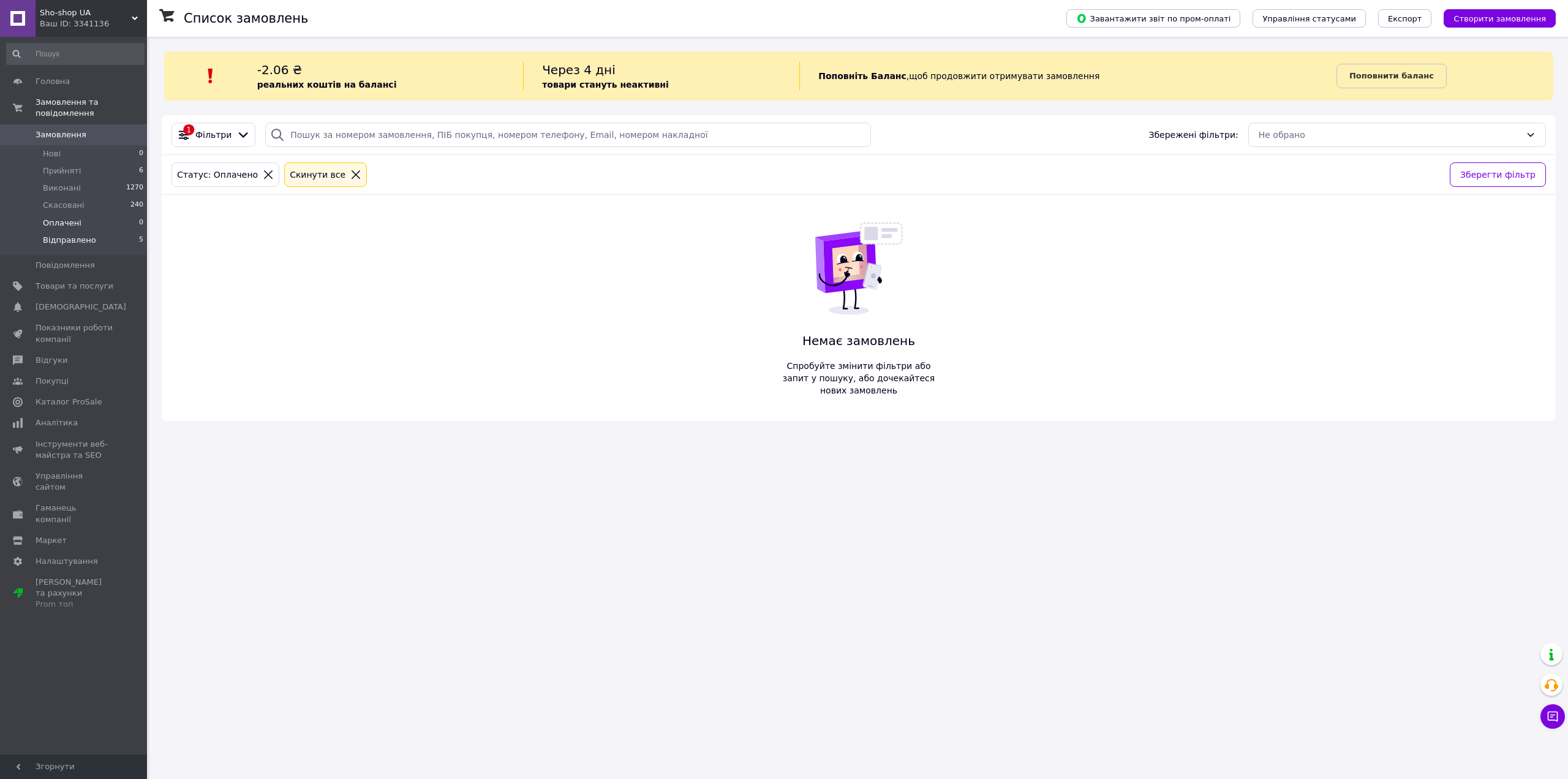
click at [77, 234] on span "Відправлено" at bounding box center [69, 240] width 54 height 11
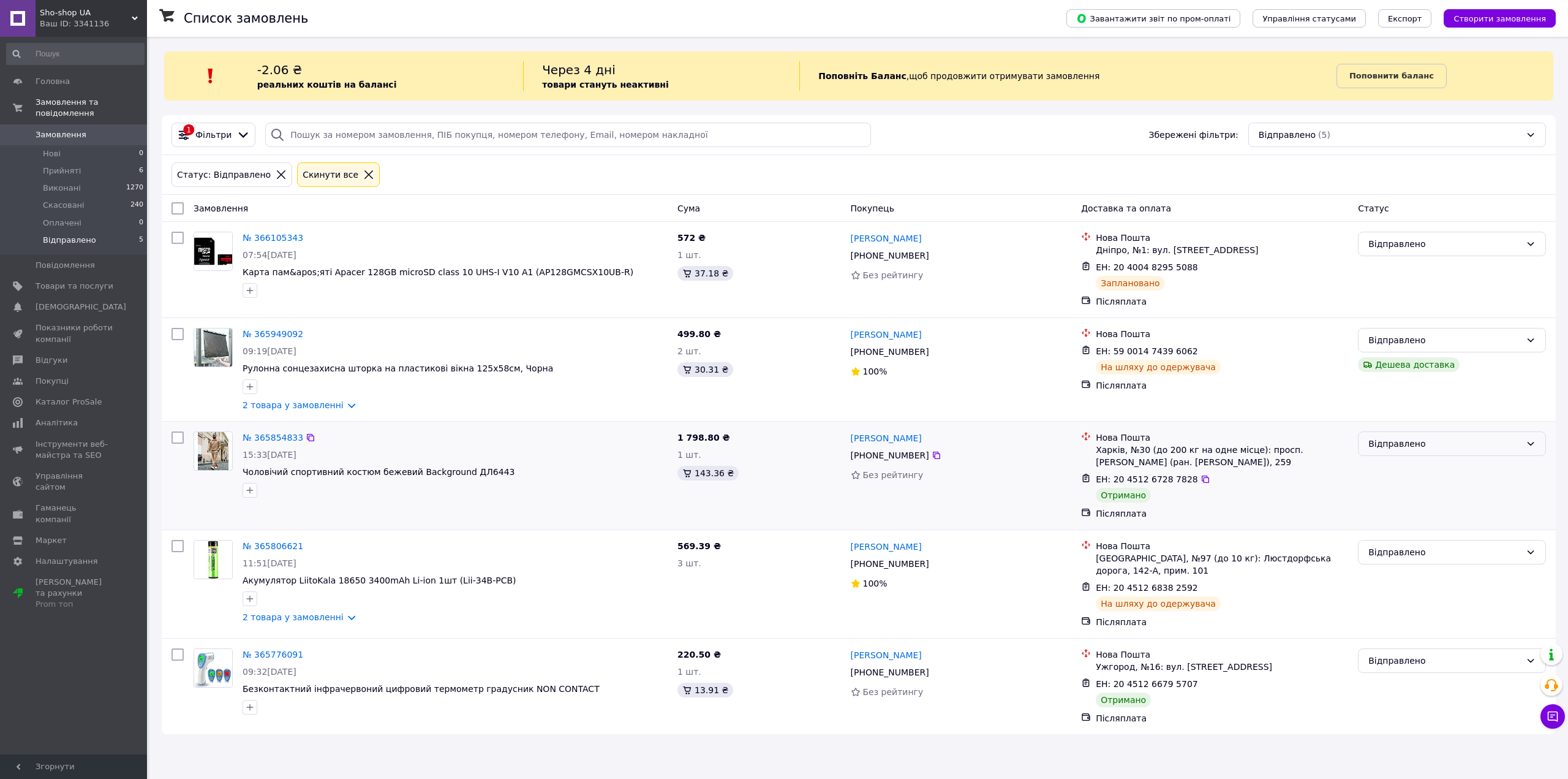
click at [1413, 453] on div "Відправлено" at bounding box center [1451, 444] width 188 height 24
click at [1399, 494] on li "Виконано" at bounding box center [1452, 493] width 187 height 22
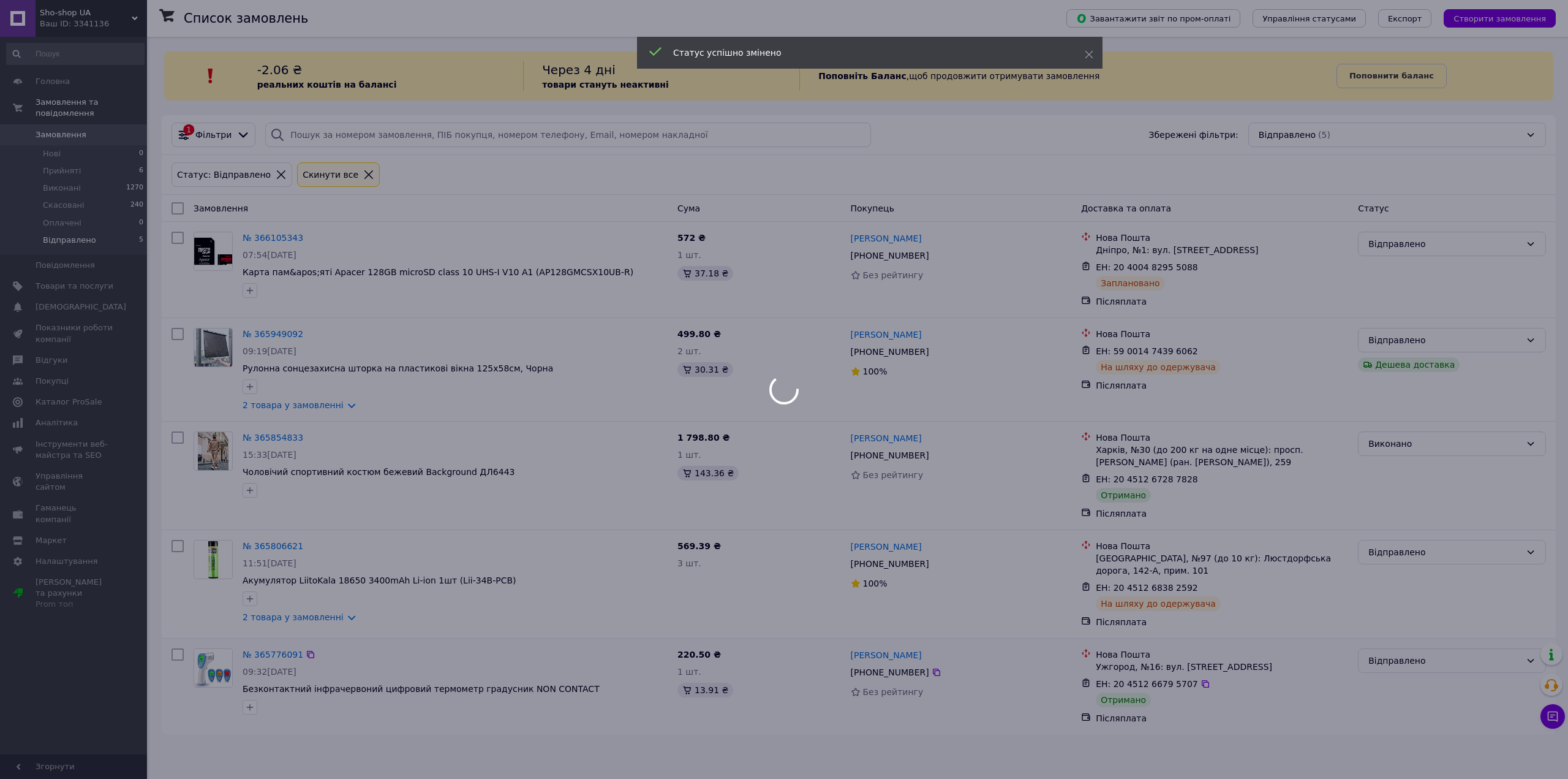
click at [1436, 654] on body "Sho-shop UA Ваш ID: 3341136 Сайт Sho-shop UA Кабінет покупця Перевірити стан си…" at bounding box center [784, 389] width 1568 height 779
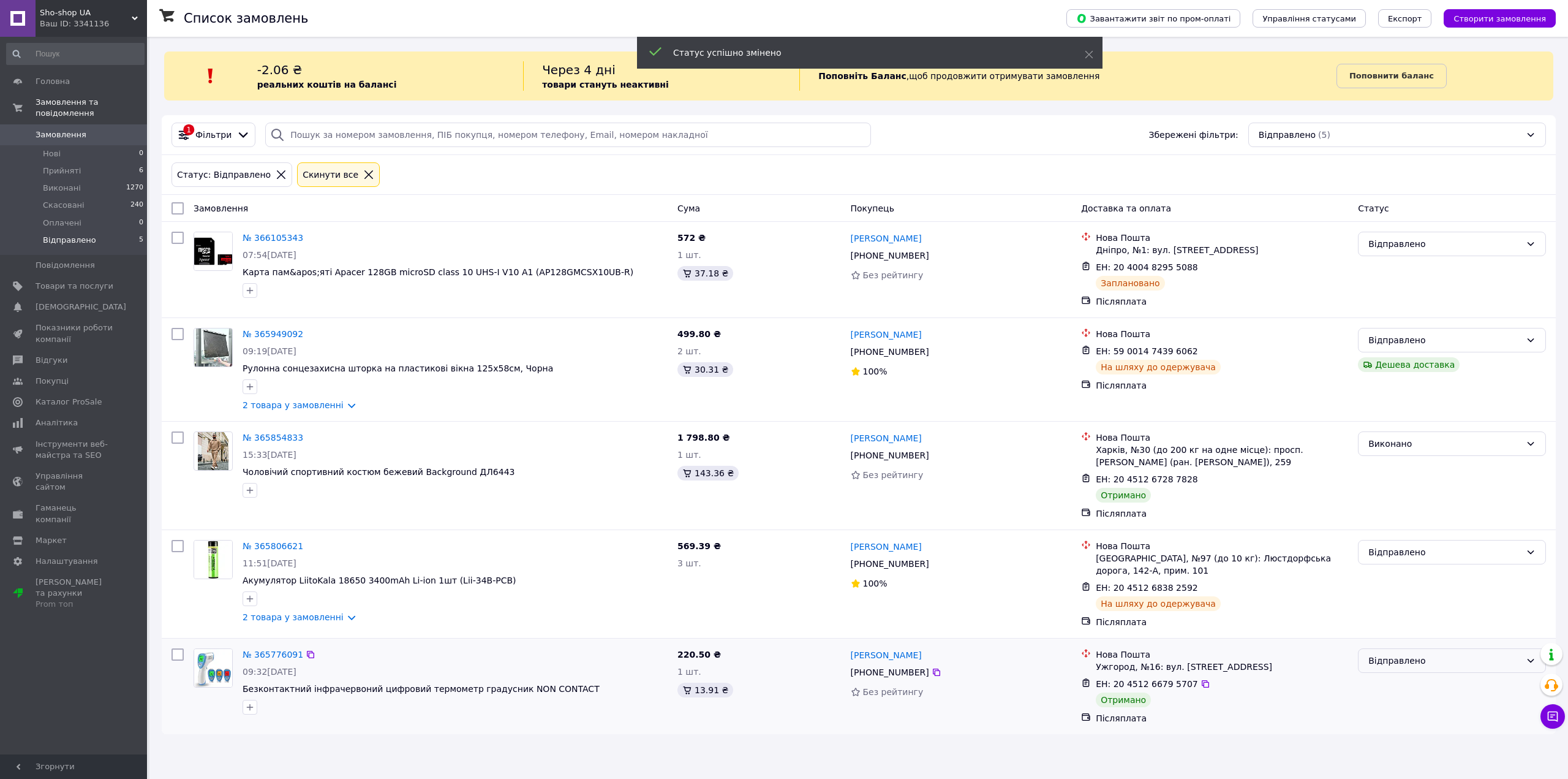
click at [1389, 661] on div "Відправлено" at bounding box center [1444, 660] width 153 height 14
click at [1381, 705] on li "Виконано" at bounding box center [1452, 705] width 187 height 22
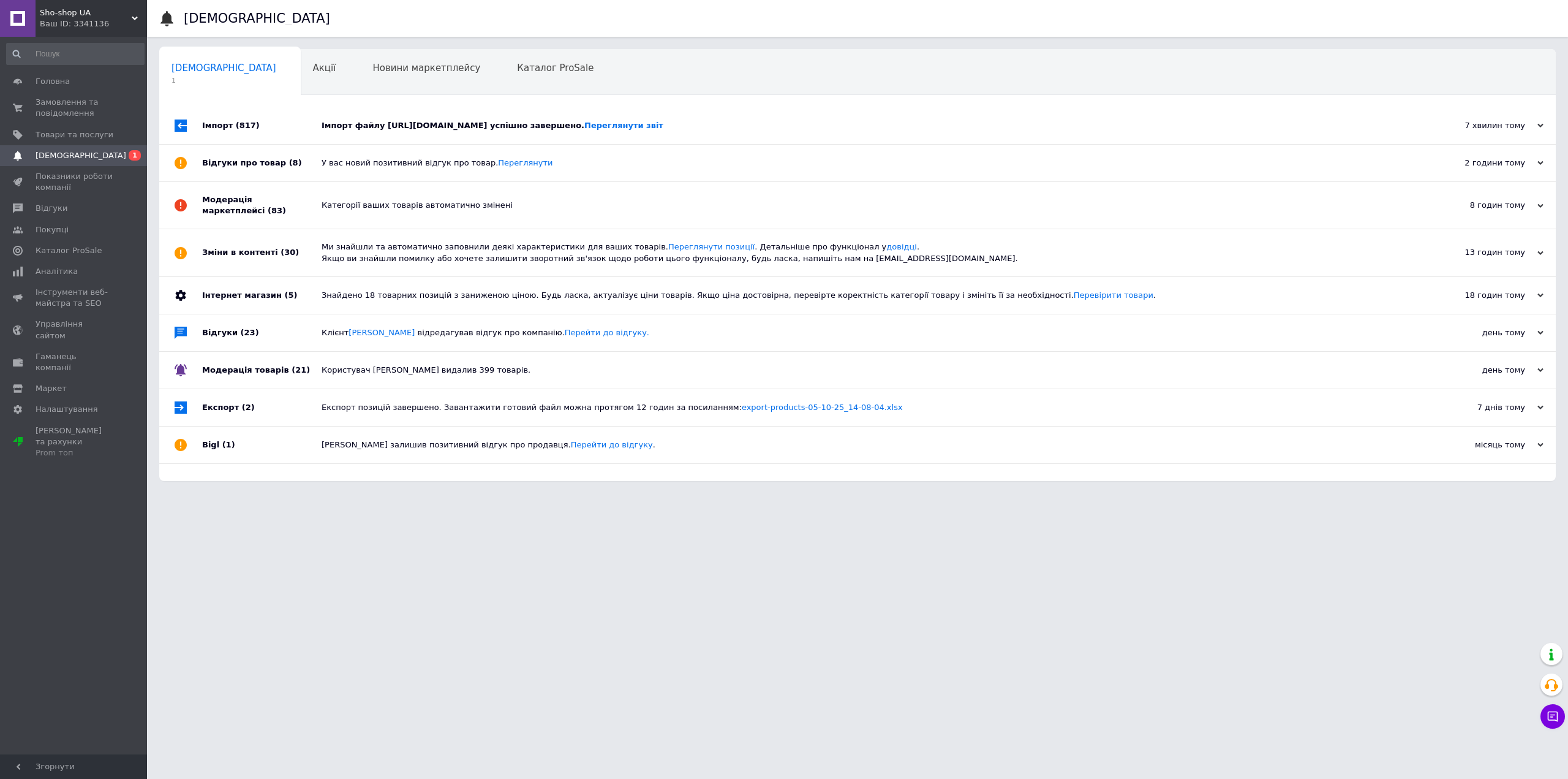
click at [373, 121] on div "Імпорт файлу [URL][DOMAIN_NAME] успішно завершено. Переглянути звіт" at bounding box center [871, 126] width 1099 height 11
click at [36, 134] on span "Товари та послуги" at bounding box center [74, 135] width 78 height 11
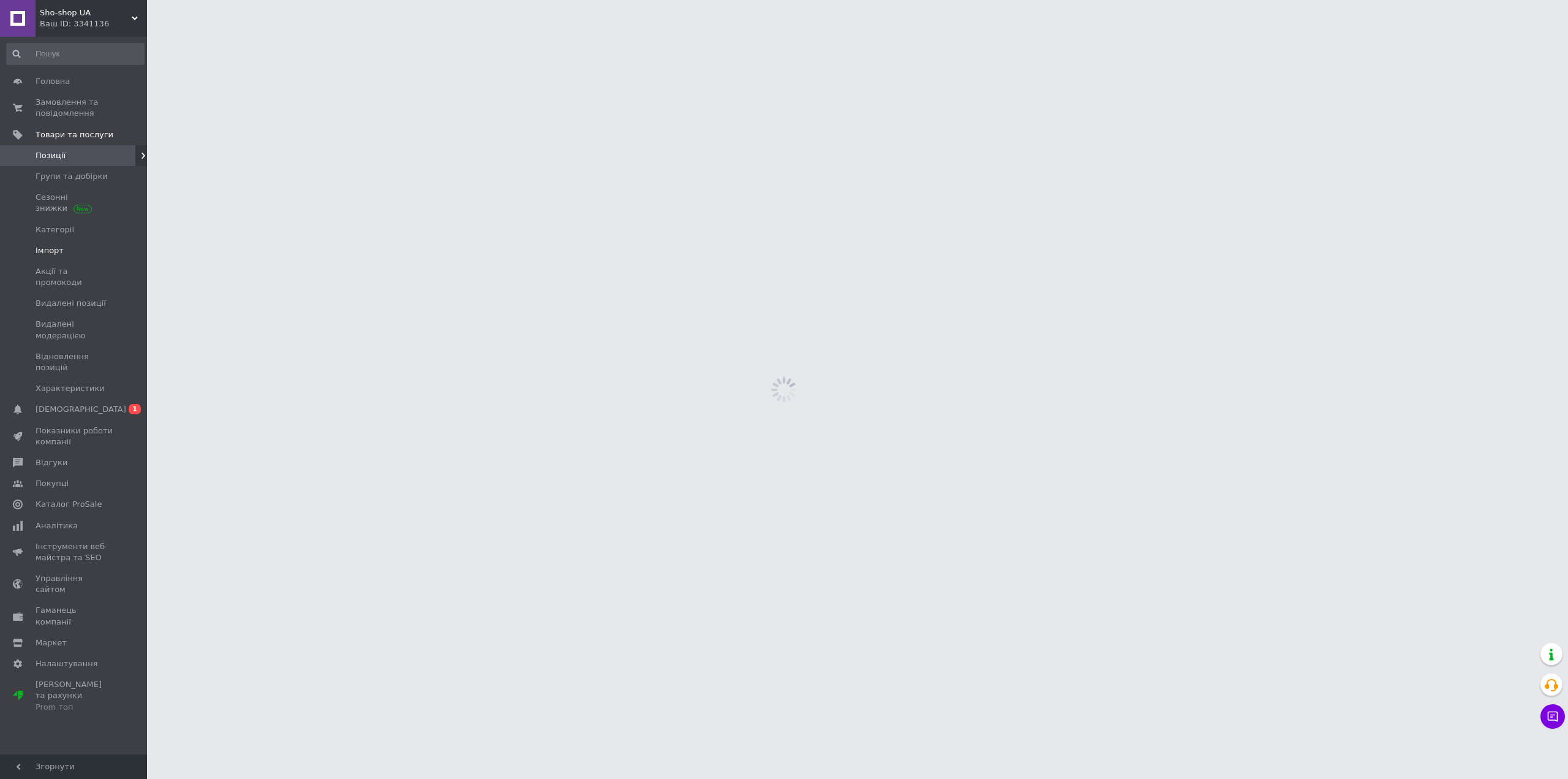
click at [63, 249] on span "Імпорт" at bounding box center [74, 251] width 78 height 11
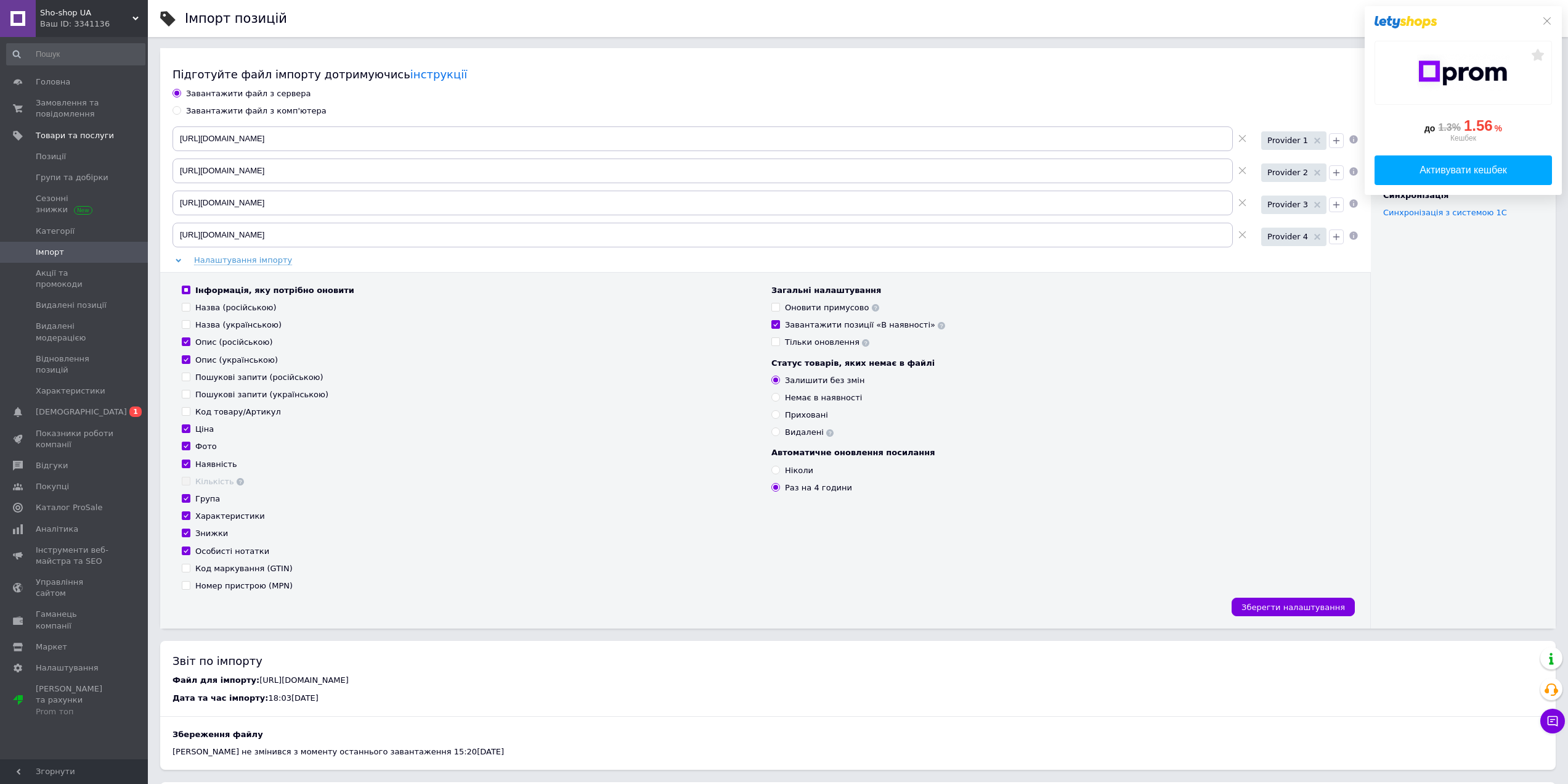
scroll to position [461, 0]
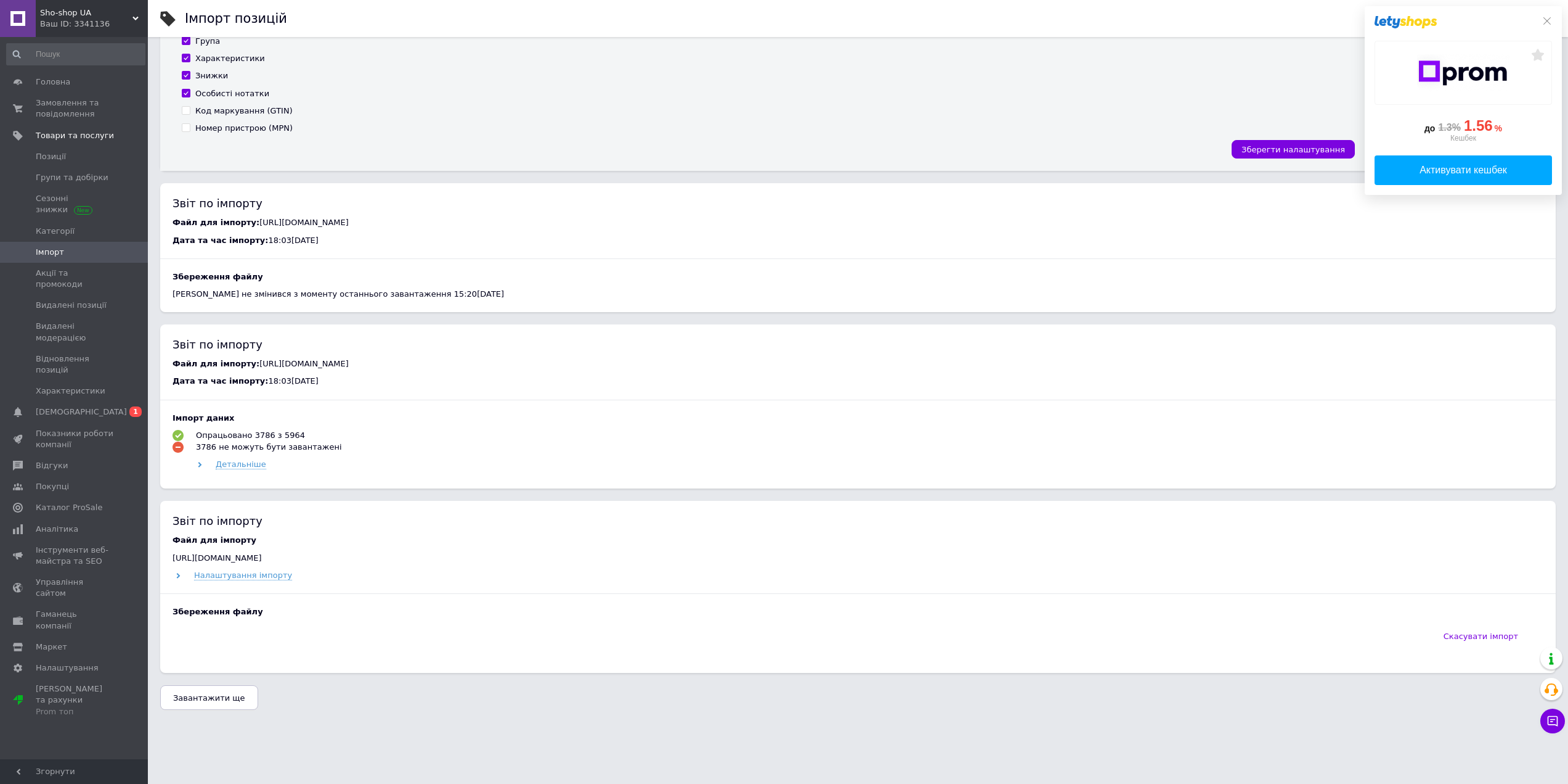
click at [209, 693] on span "Завантажити ще" at bounding box center [209, 697] width 72 height 9
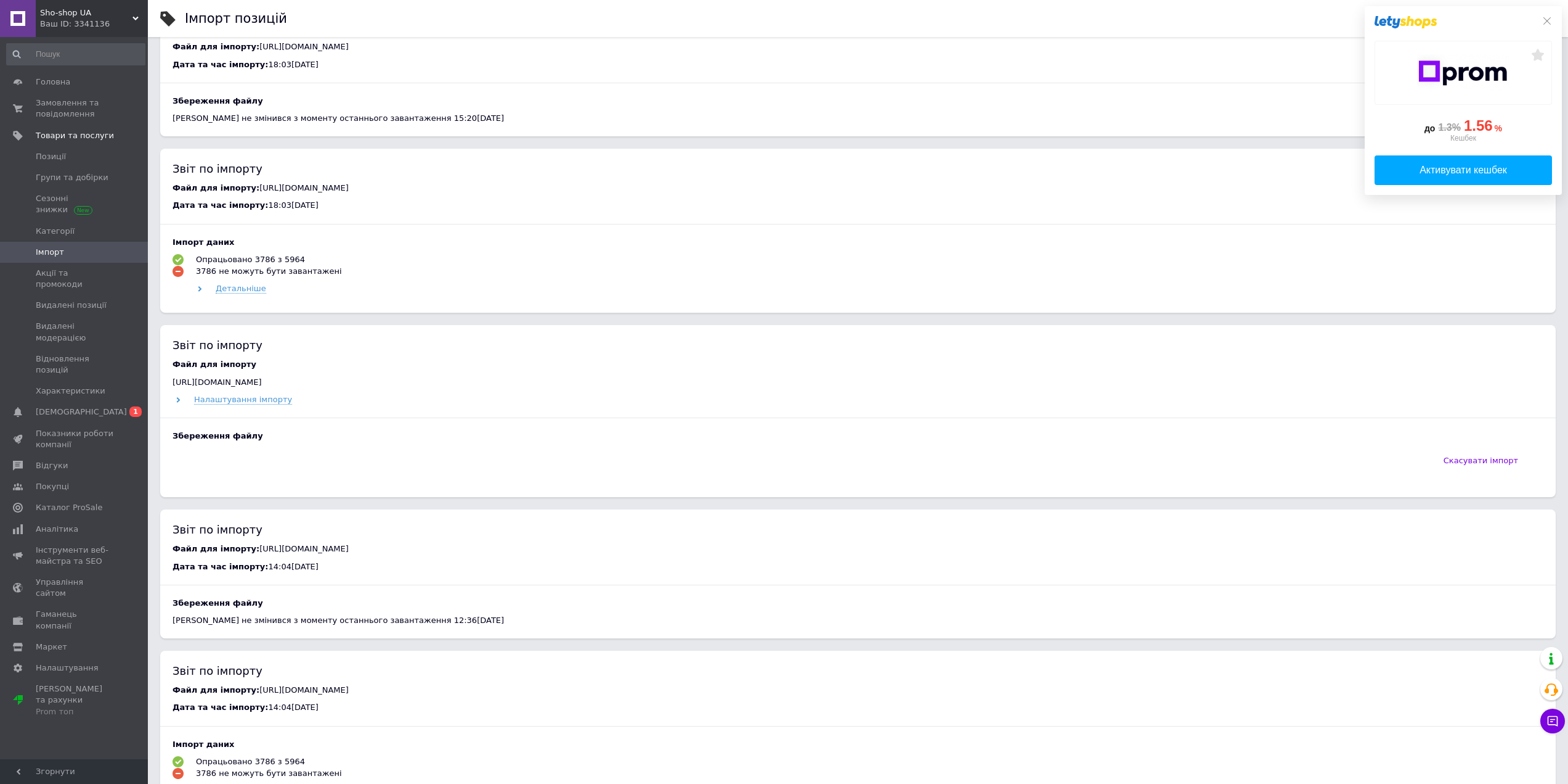
scroll to position [272, 0]
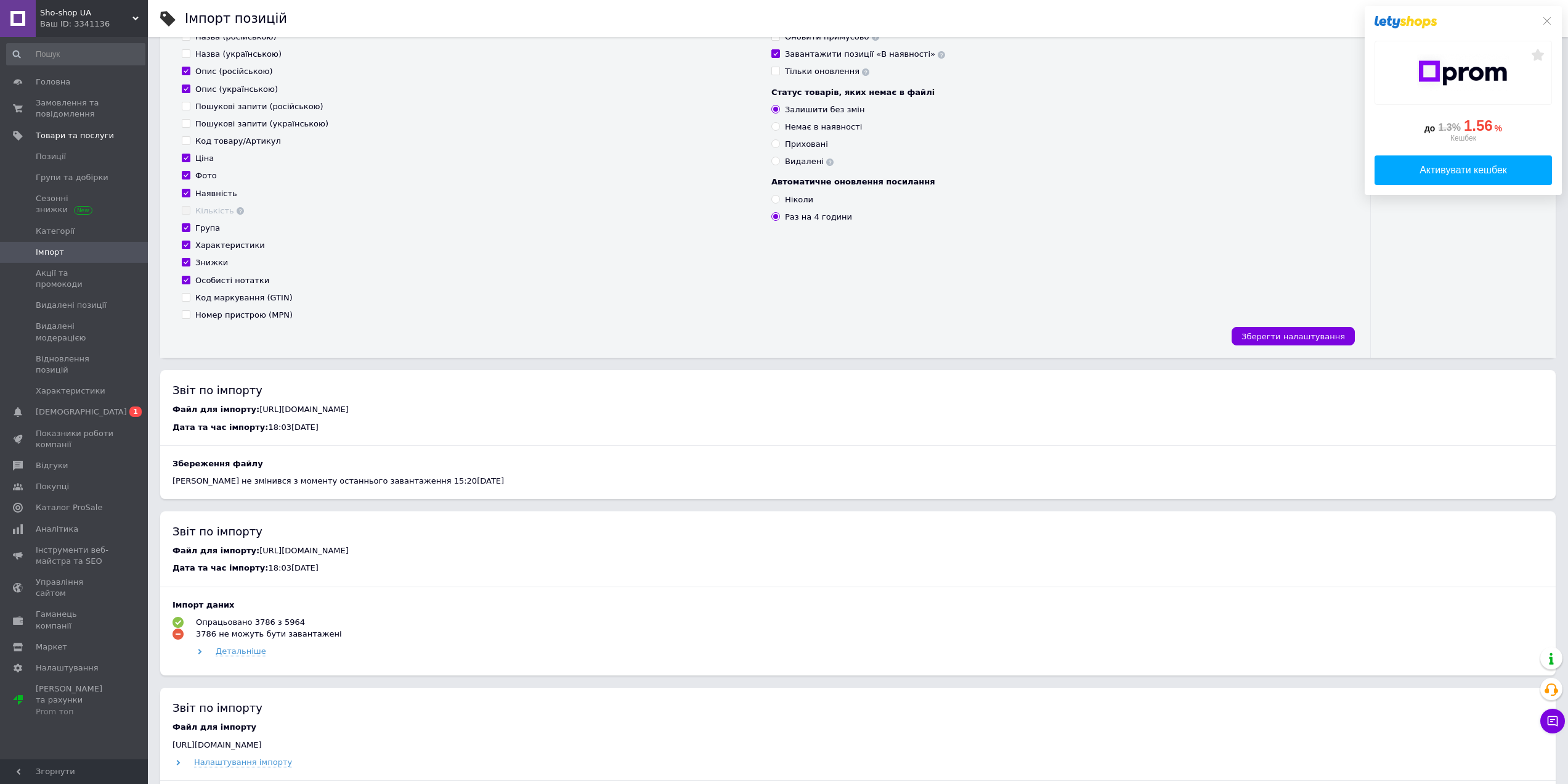
click at [63, 24] on div "Ваш ID: 3341136" at bounding box center [94, 24] width 108 height 11
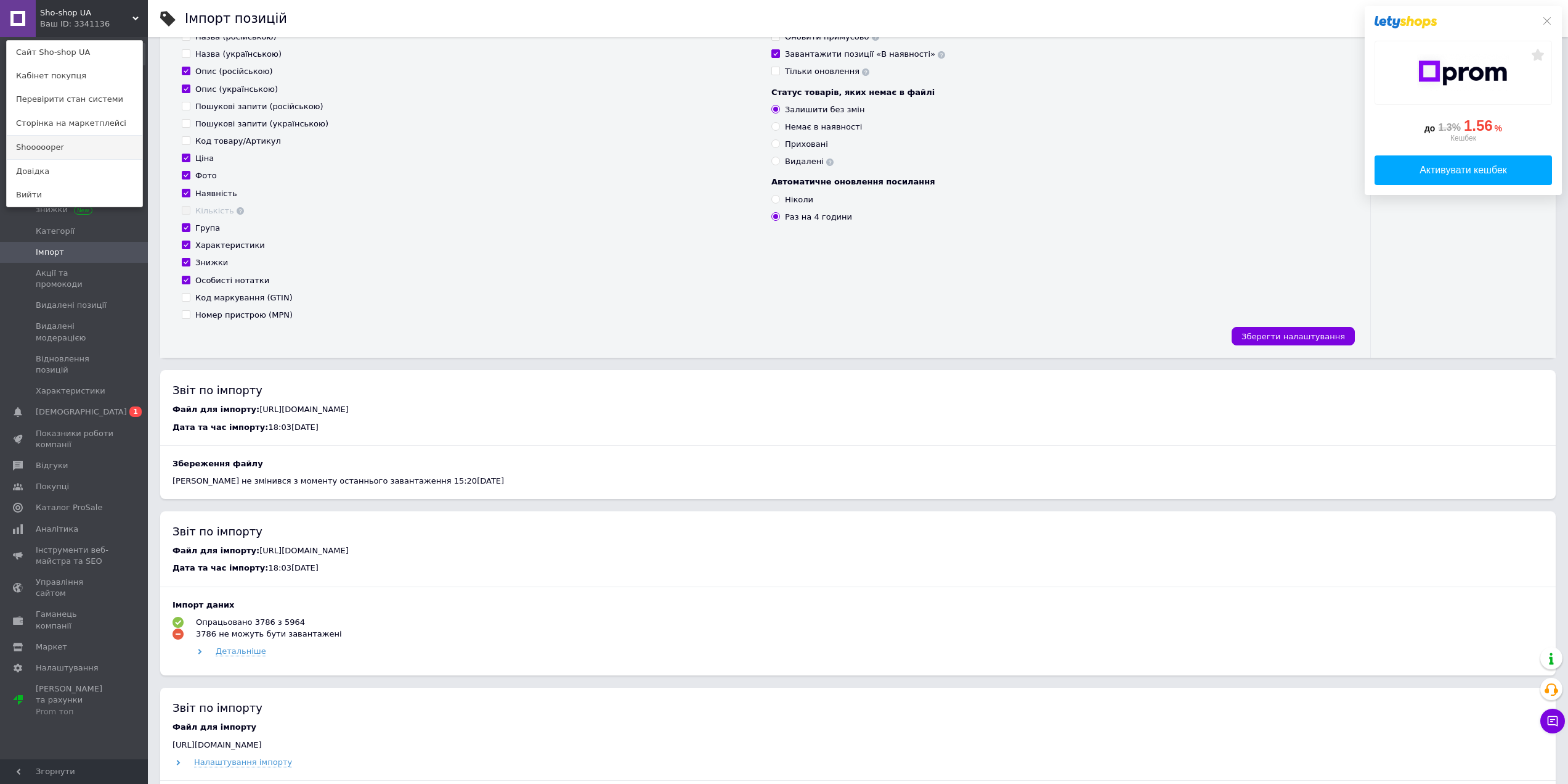
click at [58, 146] on link "Shoooooper" at bounding box center [74, 146] width 135 height 23
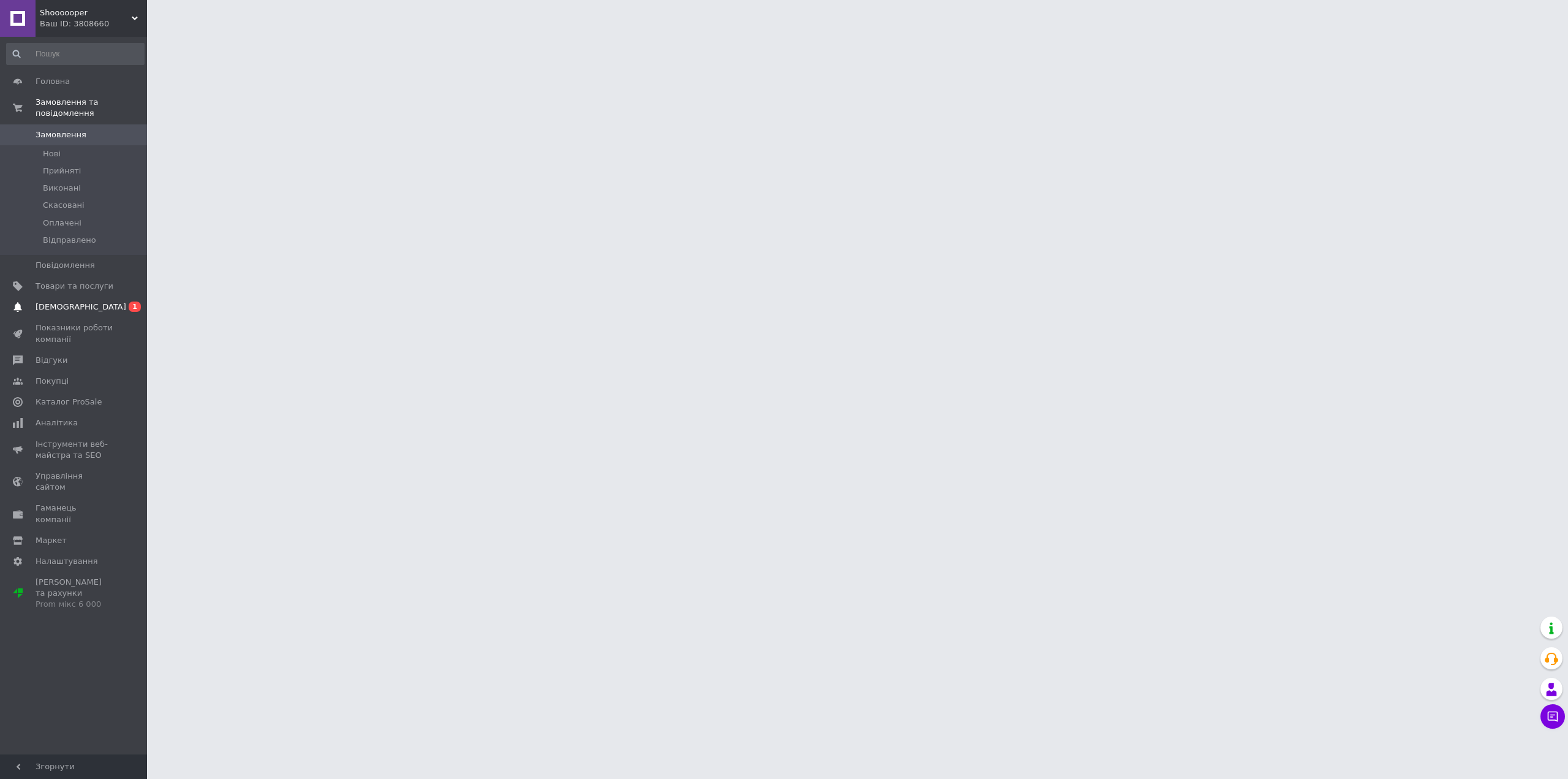
click at [86, 306] on ul "Головна Замовлення та повідомлення Замовлення 0 [GEOGRAPHIC_DATA] Виконані Скас…" at bounding box center [75, 343] width 151 height 544
click at [84, 301] on span "[DEMOGRAPHIC_DATA]" at bounding box center [74, 307] width 78 height 11
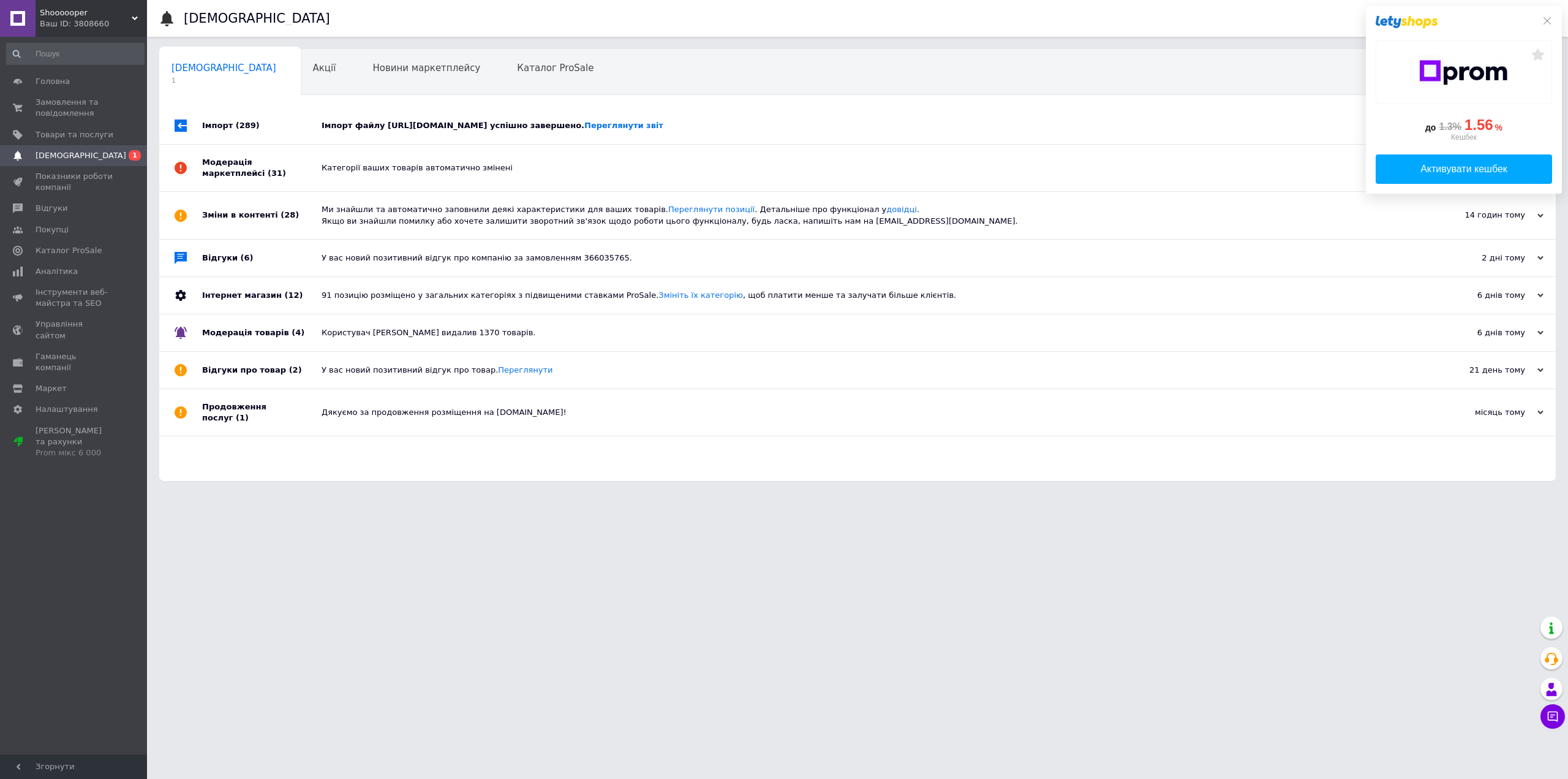
click at [466, 126] on div "Імпорт файлу [URL][DOMAIN_NAME] успішно завершено. Переглянути звіт" at bounding box center [871, 126] width 1099 height 11
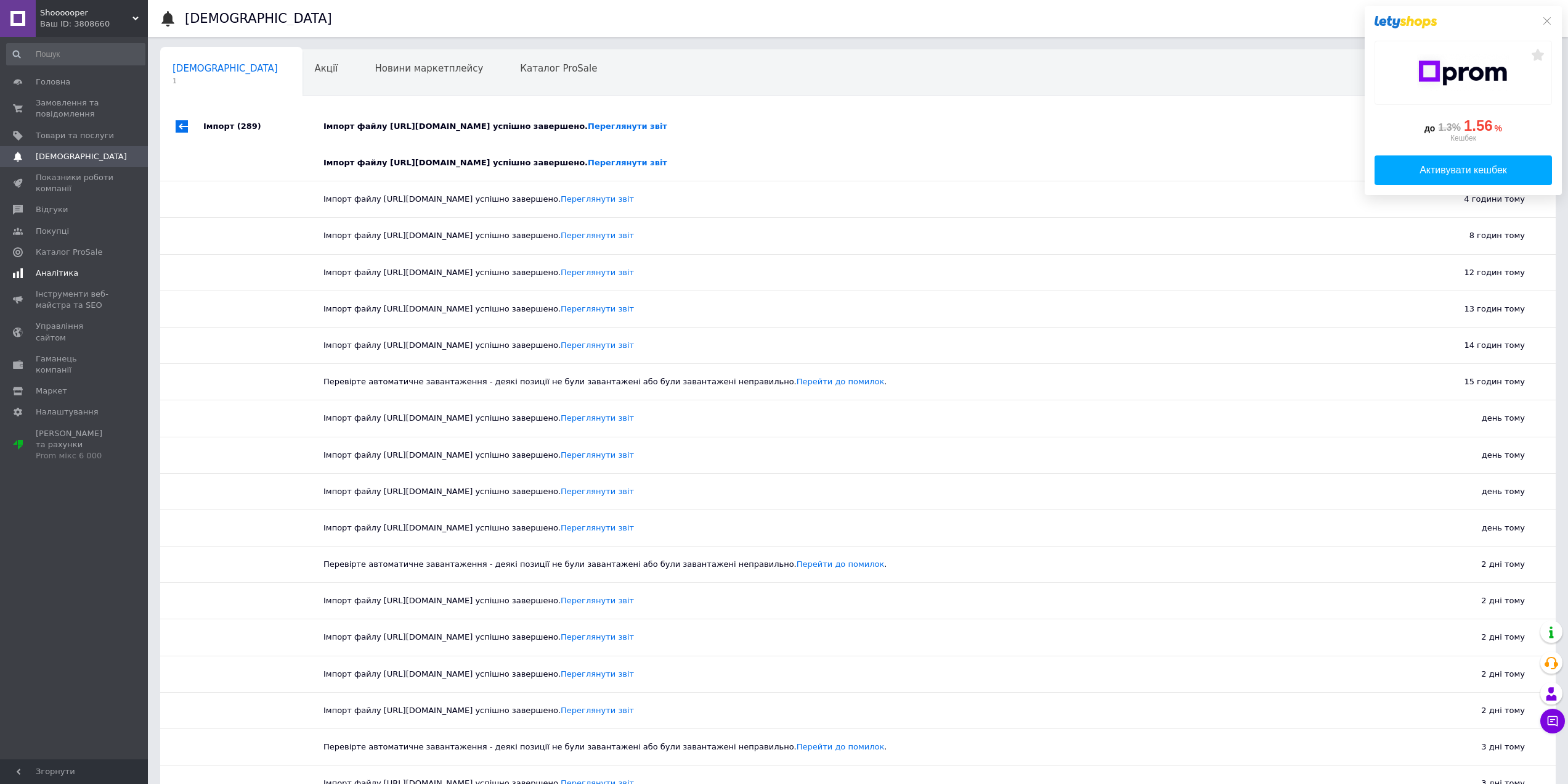
click at [42, 268] on span "Аналітика" at bounding box center [57, 273] width 43 height 11
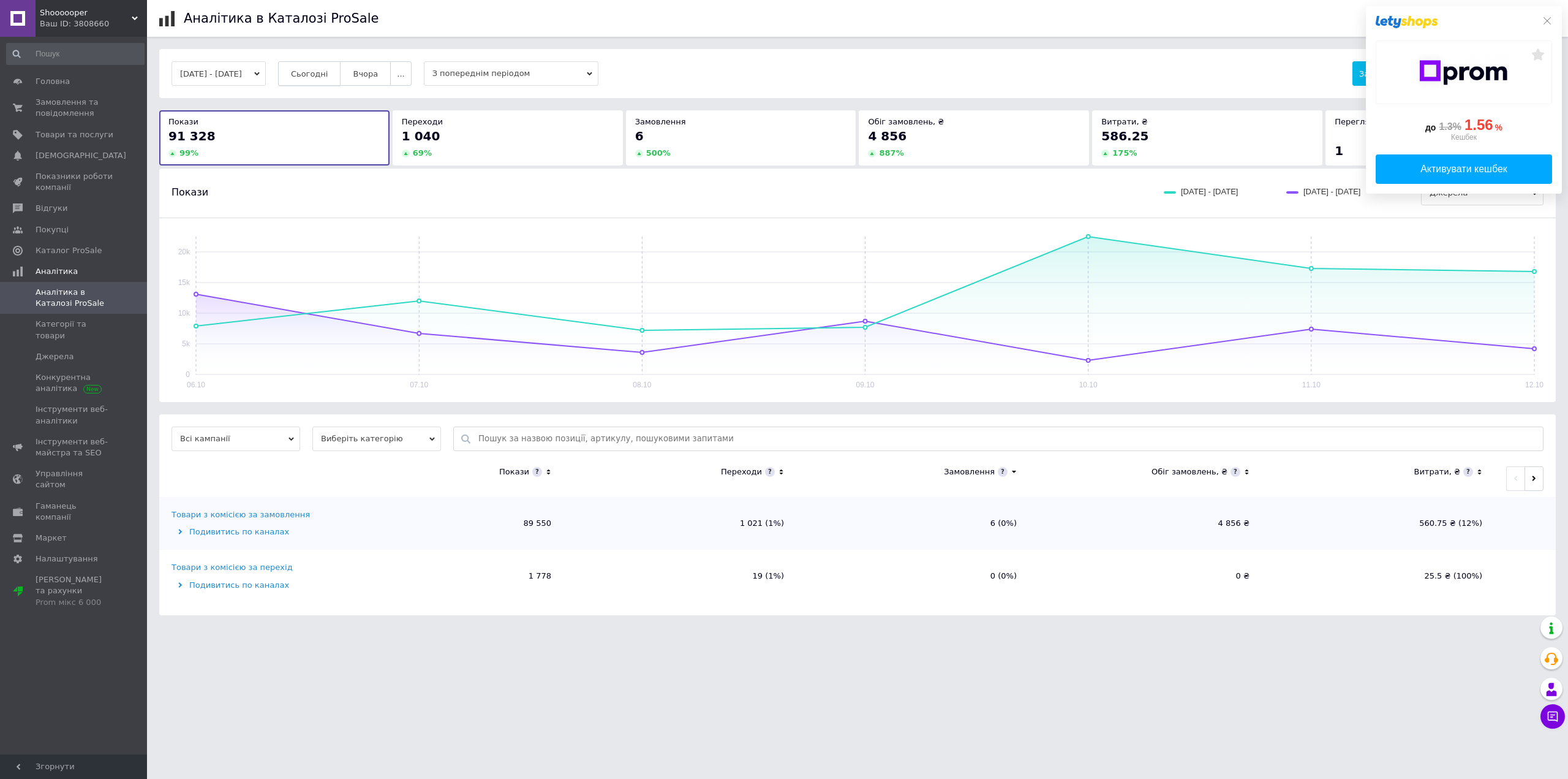
click at [328, 77] on span "Сьогодні" at bounding box center [309, 74] width 37 height 9
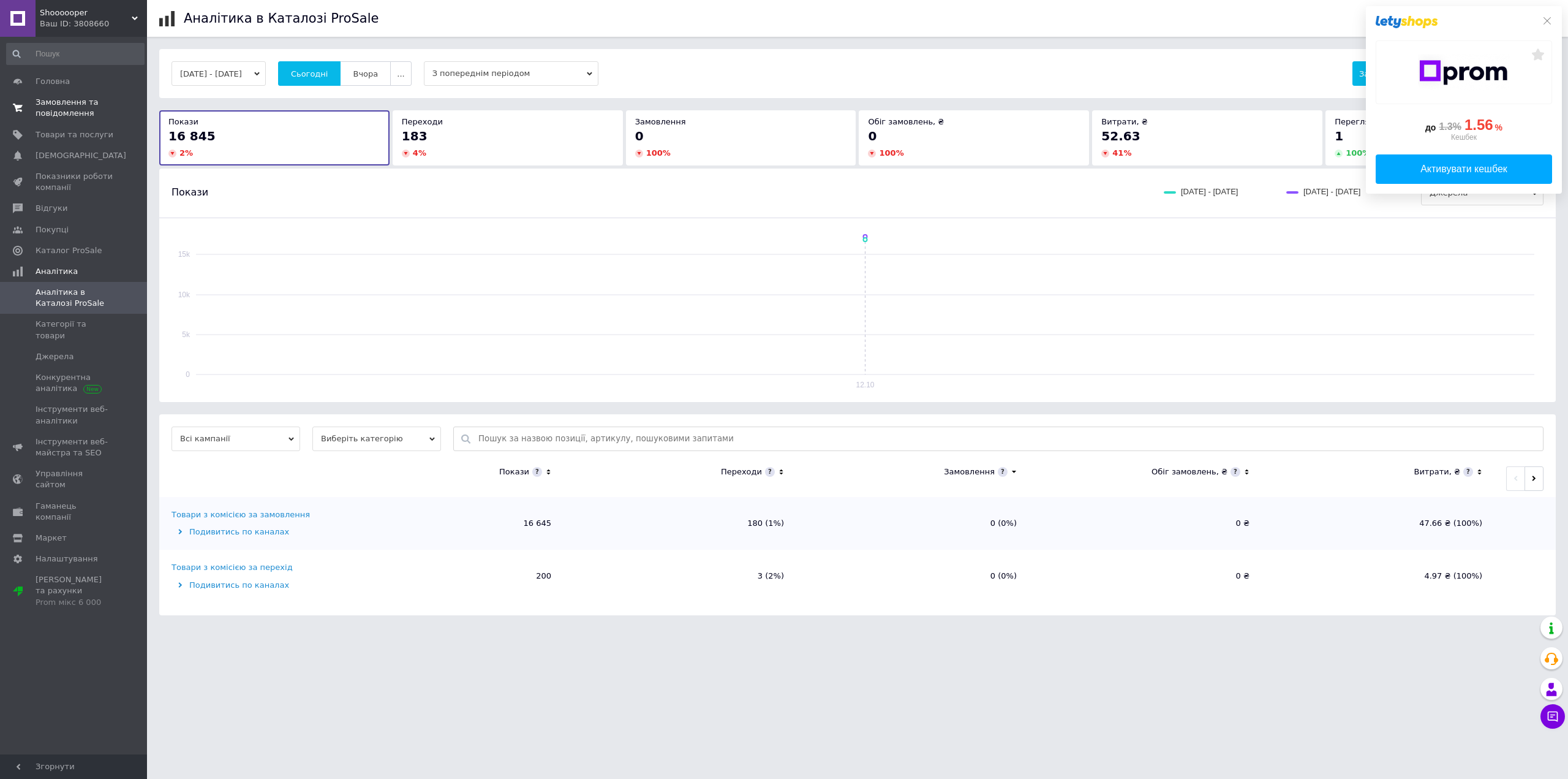
click at [43, 107] on span "Замовлення та повідомлення" at bounding box center [74, 107] width 78 height 22
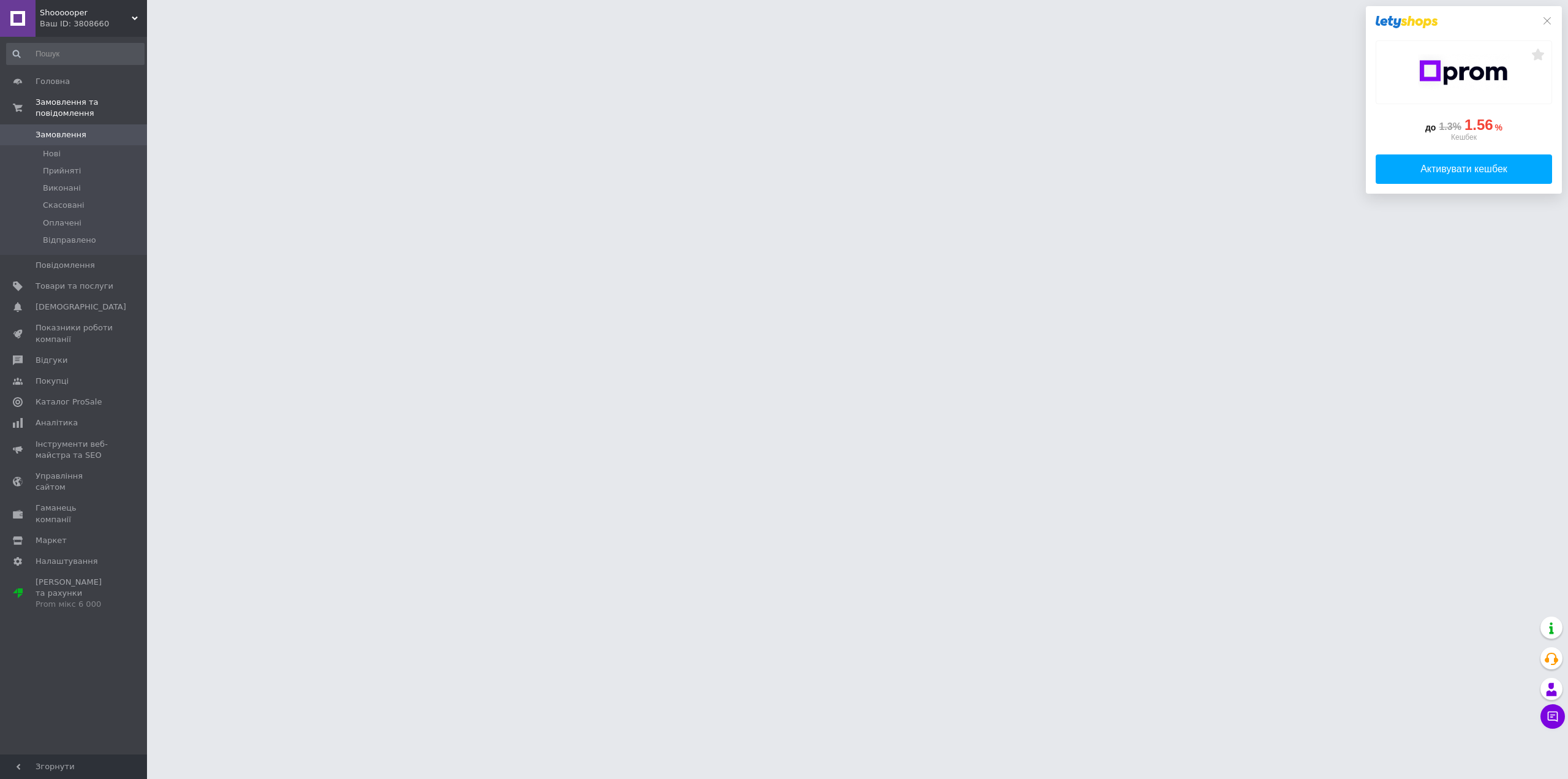
click at [86, 21] on div "Ваш ID: 3808660" at bounding box center [94, 24] width 107 height 11
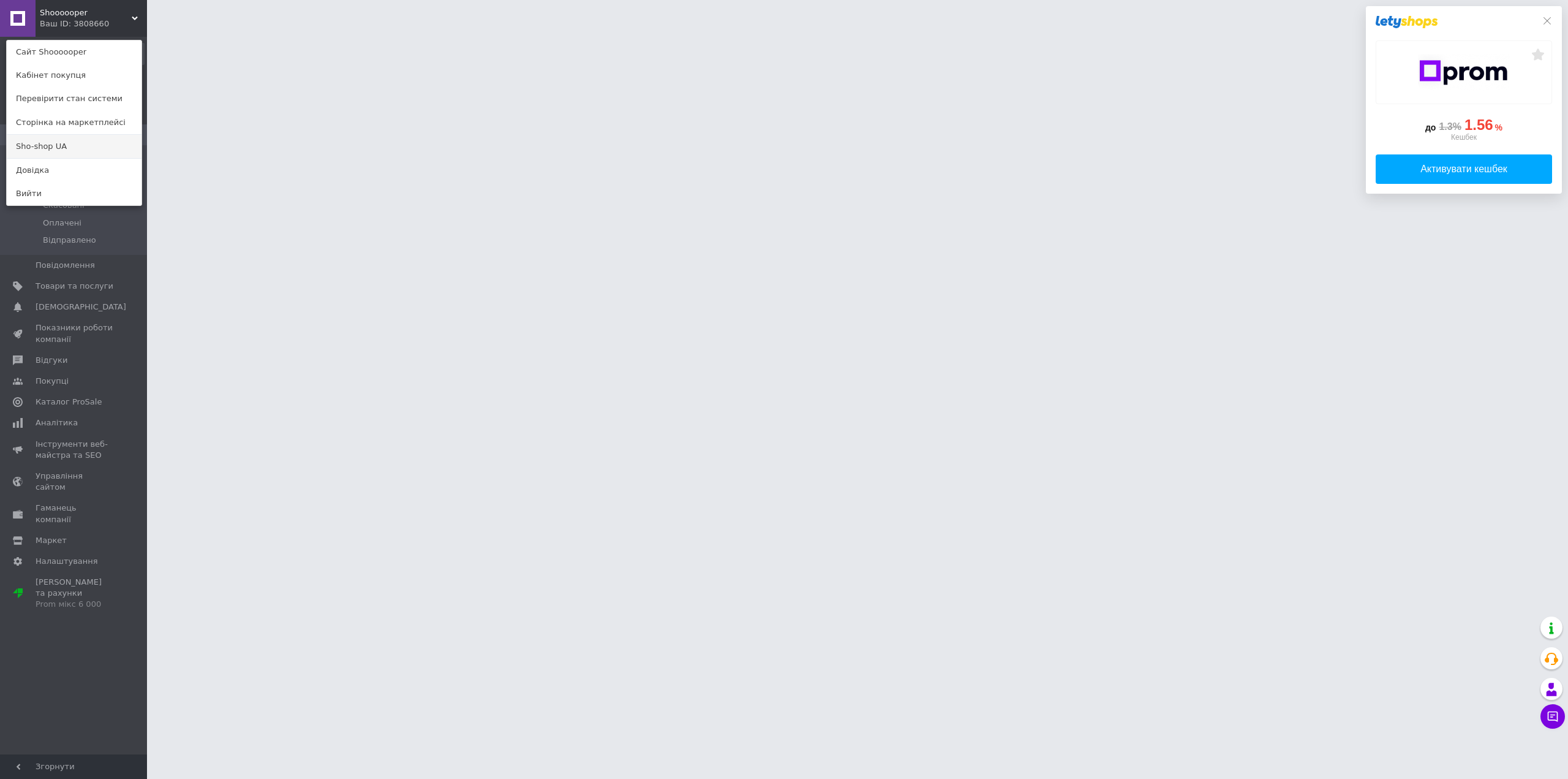
click at [65, 145] on link "Sho-shop UA" at bounding box center [73, 145] width 134 height 23
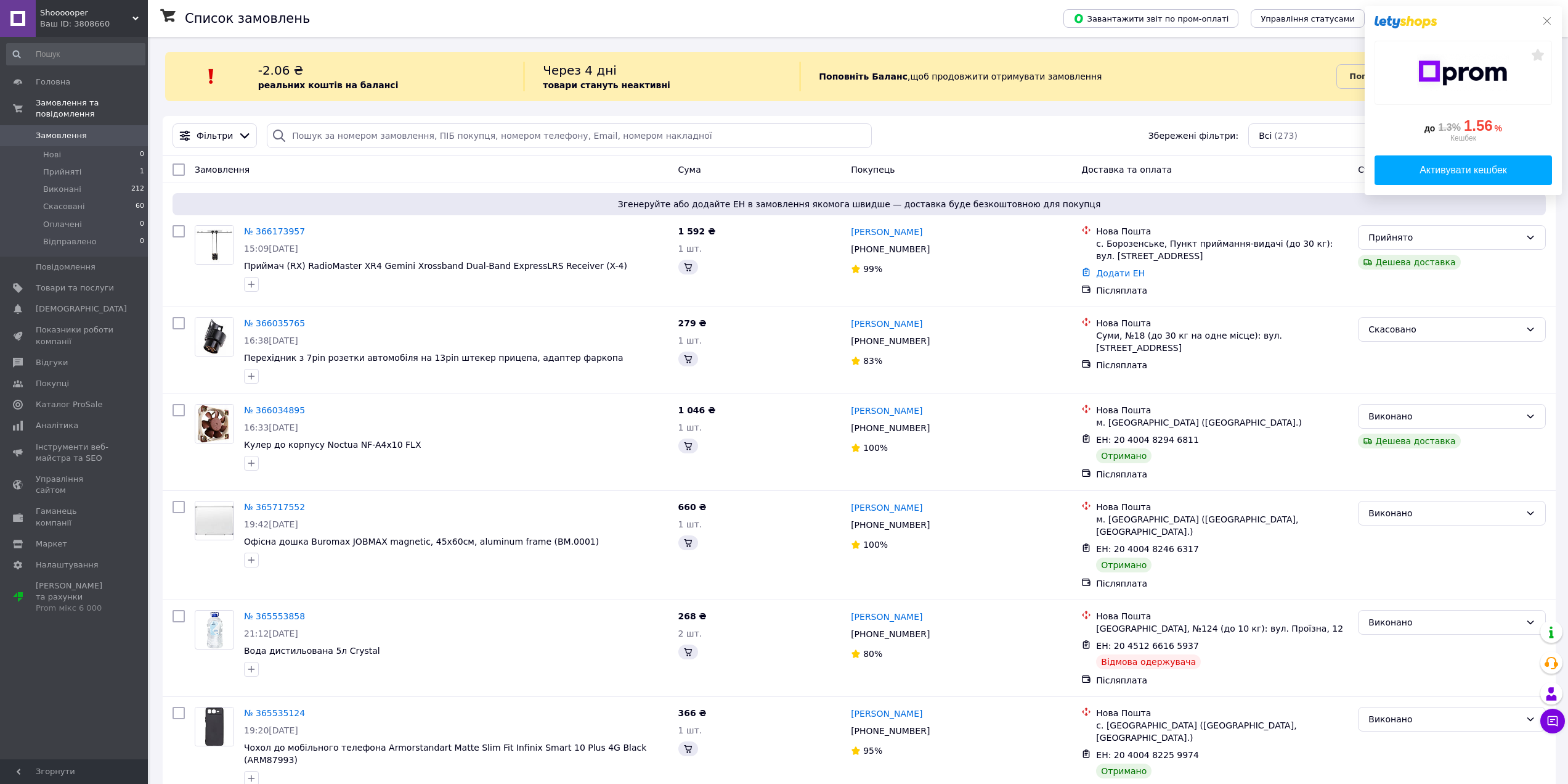
click at [1548, 22] on icon at bounding box center [1547, 21] width 10 height 10
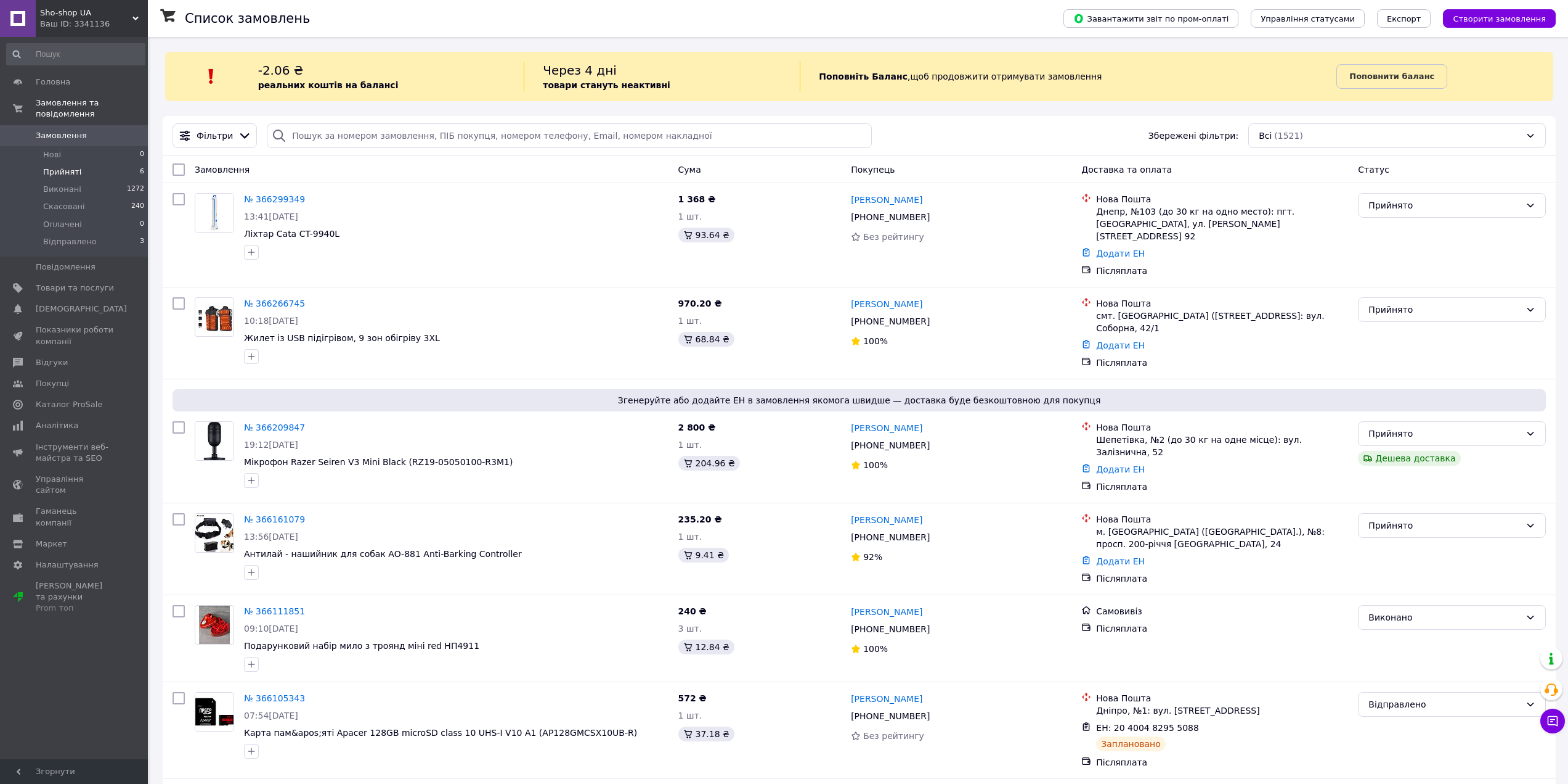
click at [76, 167] on li "Прийняті 6" at bounding box center [75, 172] width 152 height 18
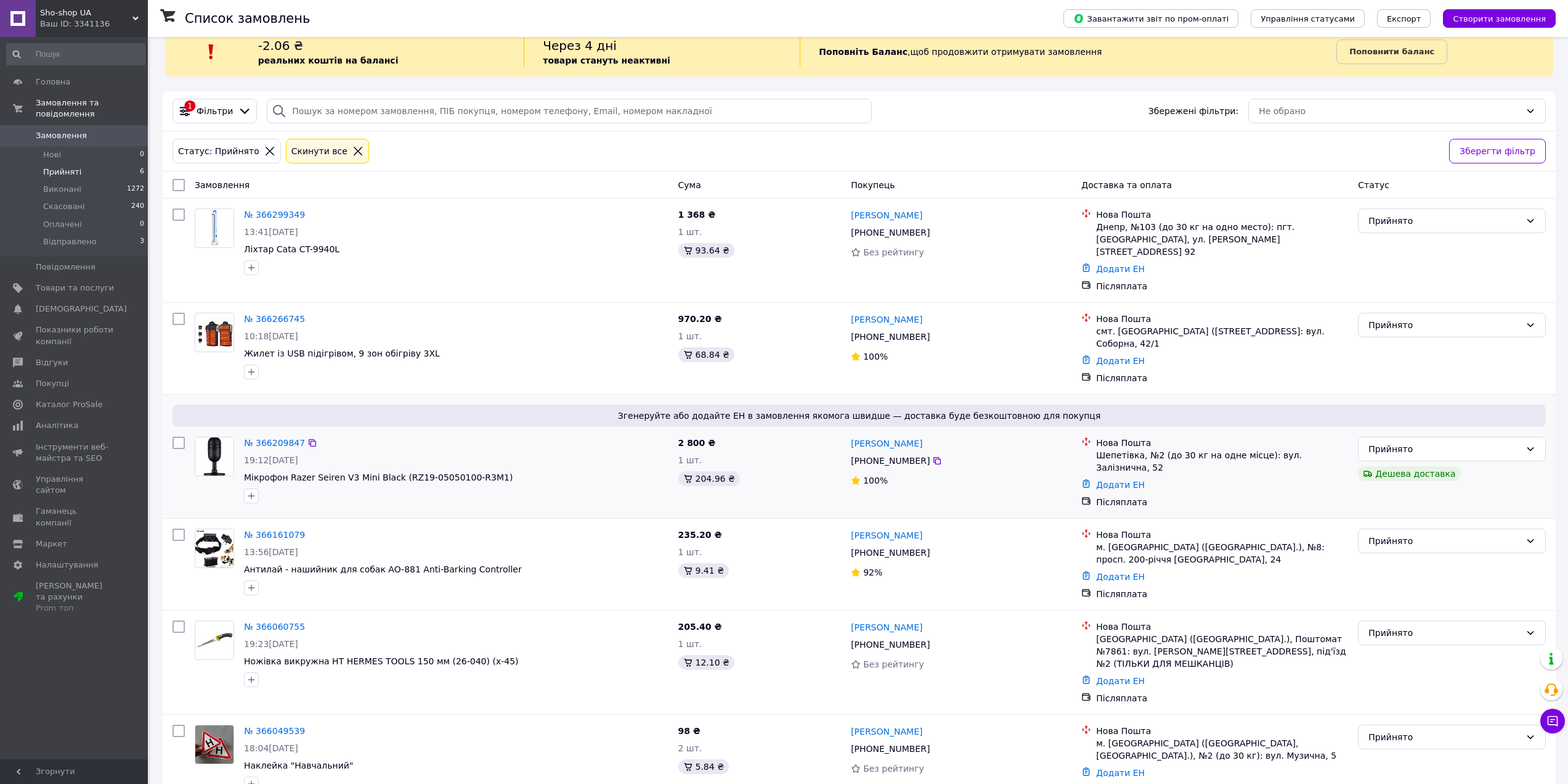
scroll to position [25, 0]
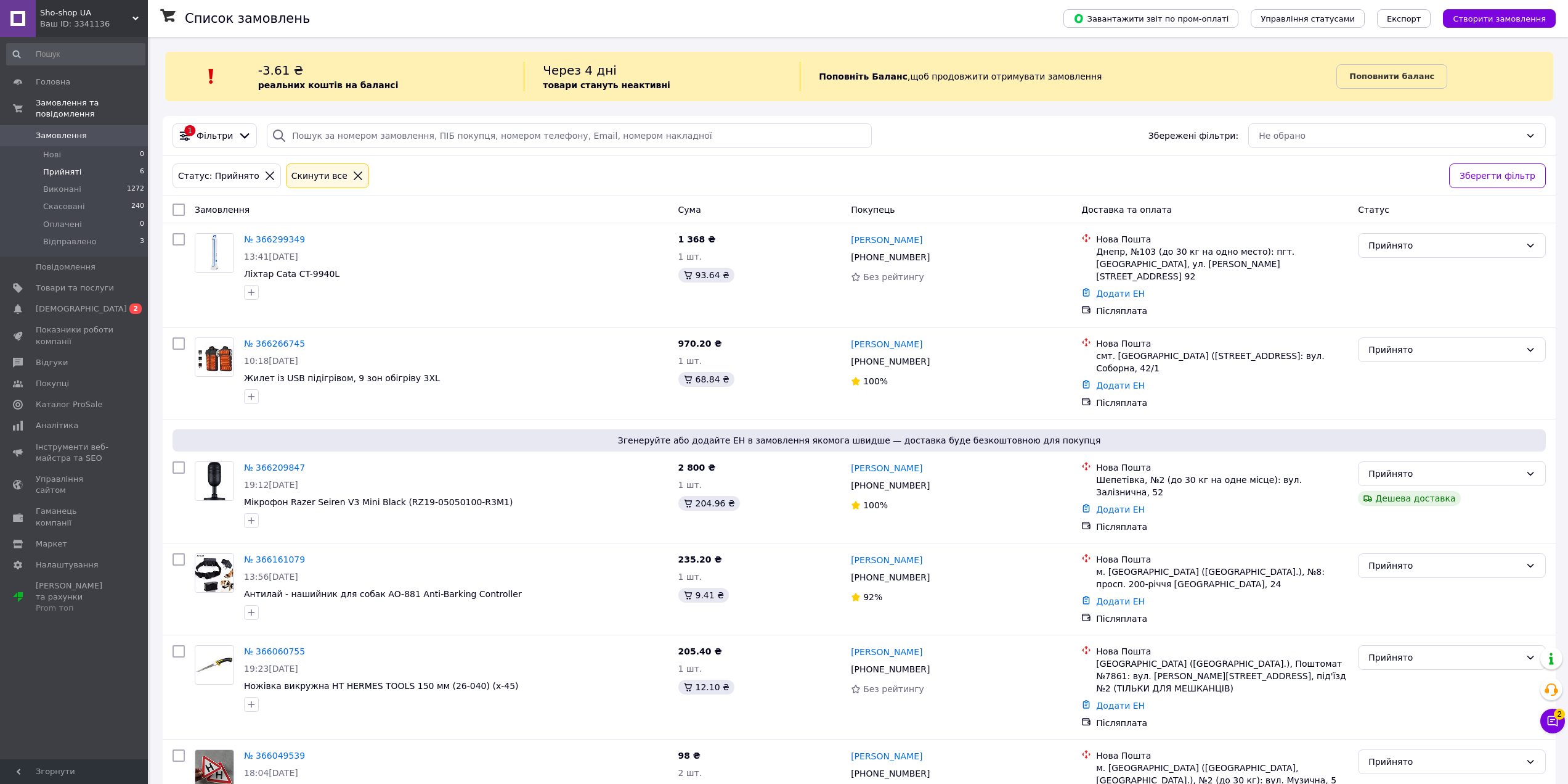
click at [1549, 722] on icon at bounding box center [1552, 720] width 12 height 12
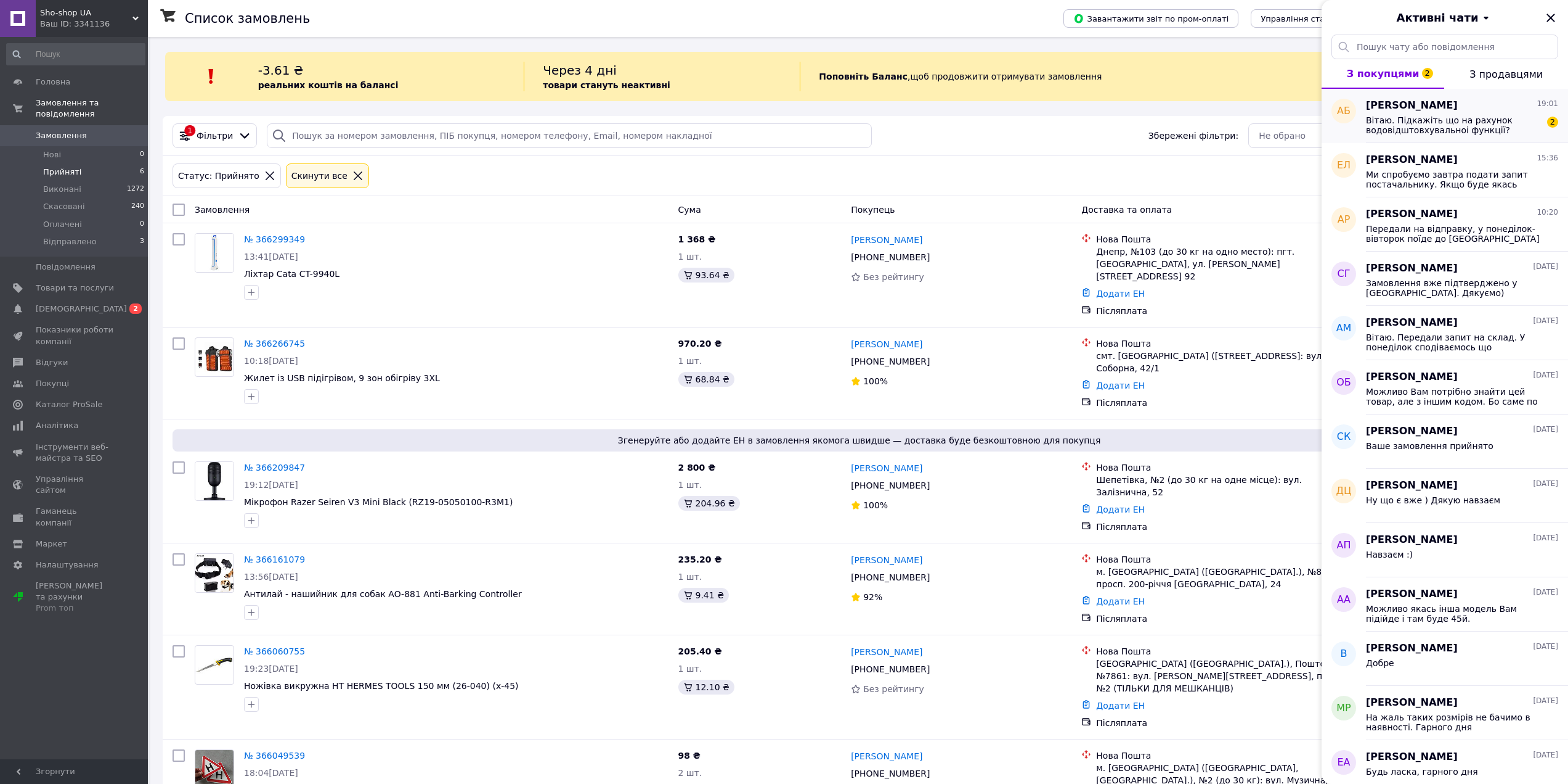
click at [1393, 134] on span "Вітаю. Підкажіть що на рахунок водовідштовхувальноі функції?" at bounding box center [1453, 125] width 175 height 20
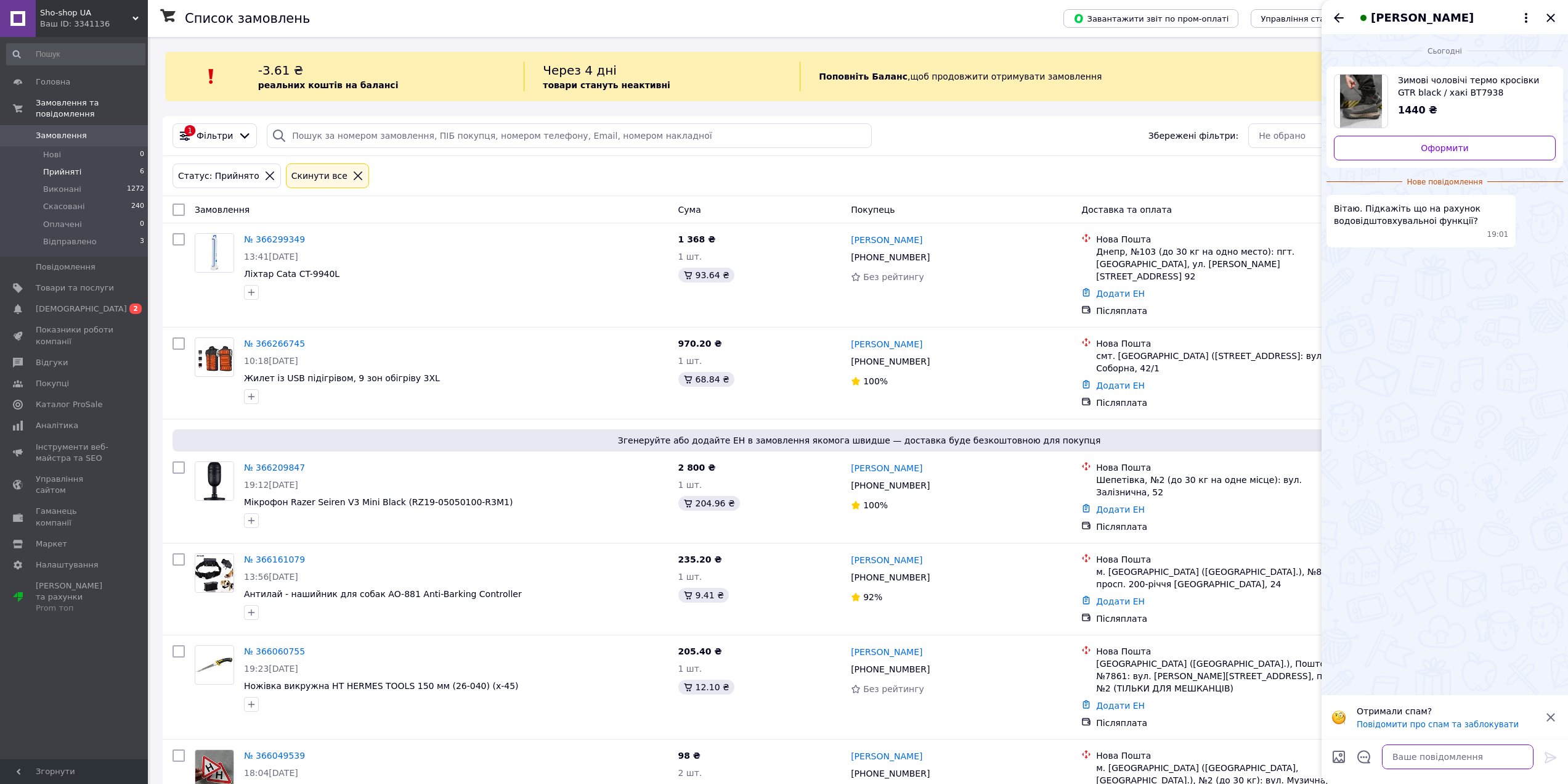
click at [1422, 754] on textarea at bounding box center [1457, 756] width 152 height 24
drag, startPoint x: 1332, startPoint y: 219, endPoint x: 1456, endPoint y: 219, distance: 124.0
click at [1456, 219] on div "Вітаю. Підкажіть що на рахунок водовідштовхувальноі функції? 19:01" at bounding box center [1421, 221] width 189 height 52
copy span "водовідштовхувальноі функції?"
click at [1462, 768] on textarea "Вітаю. Дана модель лише в 41 розмірі. Стосовно" at bounding box center [1445, 750] width 176 height 37
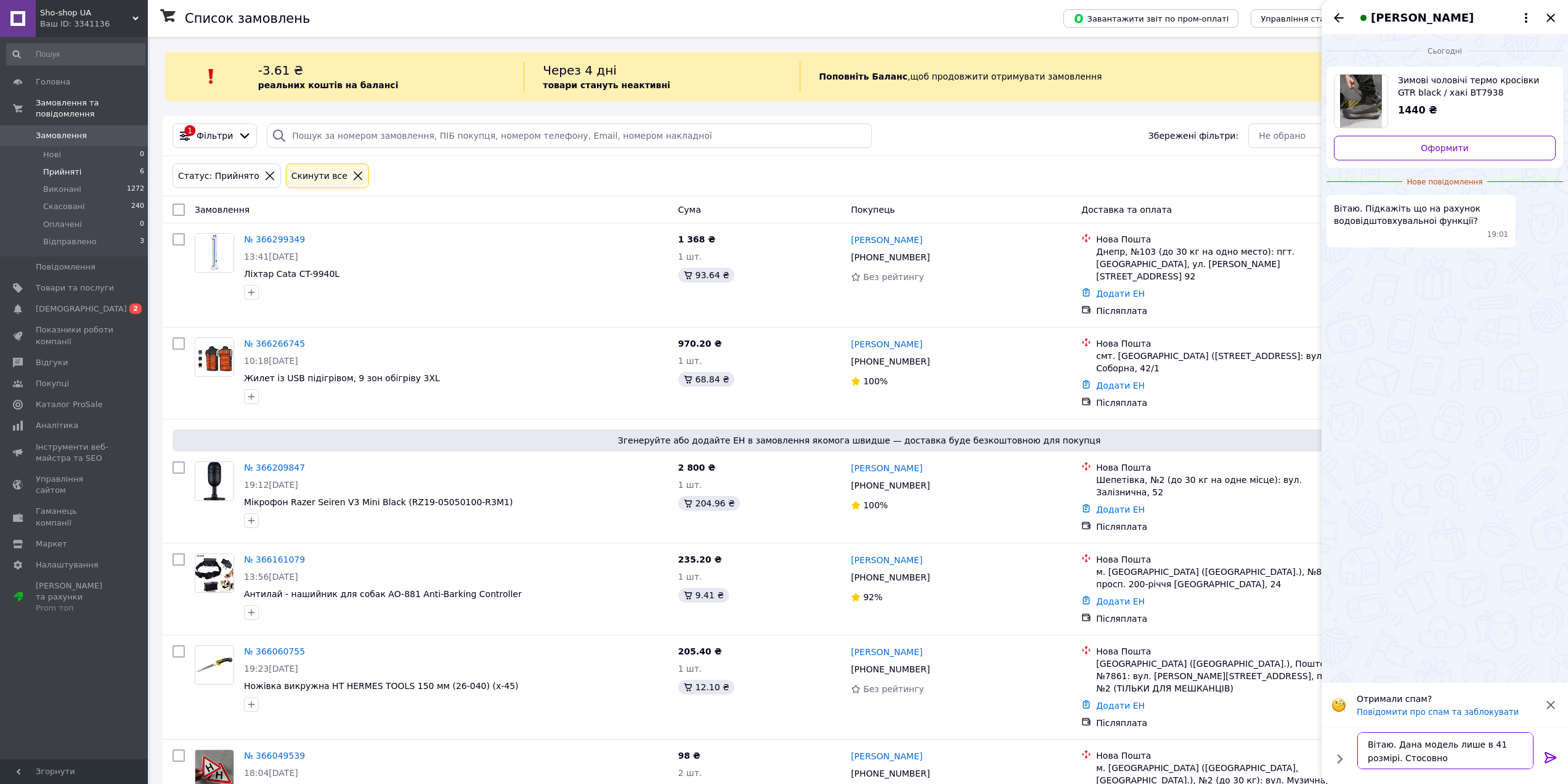
paste textarea "водовідштовхувальноі функції?"
type textarea "Вітаю. Дана модель лише в 41 розмірі. Стосовно водовідштовхувальноі функції уто…"
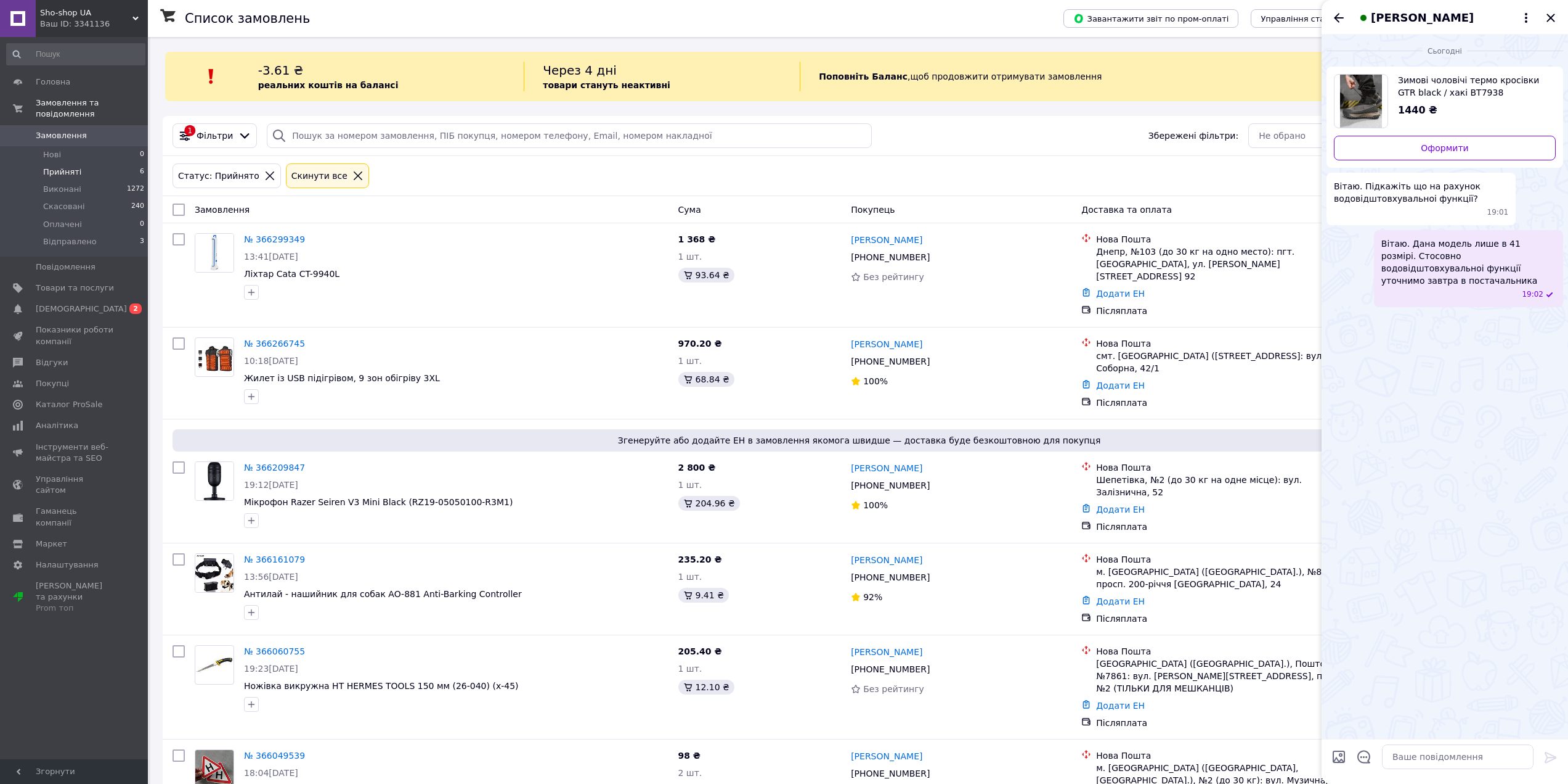
click at [1347, 99] on img "Переглянути товар" at bounding box center [1361, 101] width 43 height 53
click at [1409, 750] on textarea at bounding box center [1457, 756] width 152 height 24
paste textarea "Матеріал: термотканина Термотканина (softshell, нейлон, поліестер) зазвичай має…"
type textarea "Матеріал: термотканина Термотканина (softshell, нейлон, поліестер) зазвичай має…"
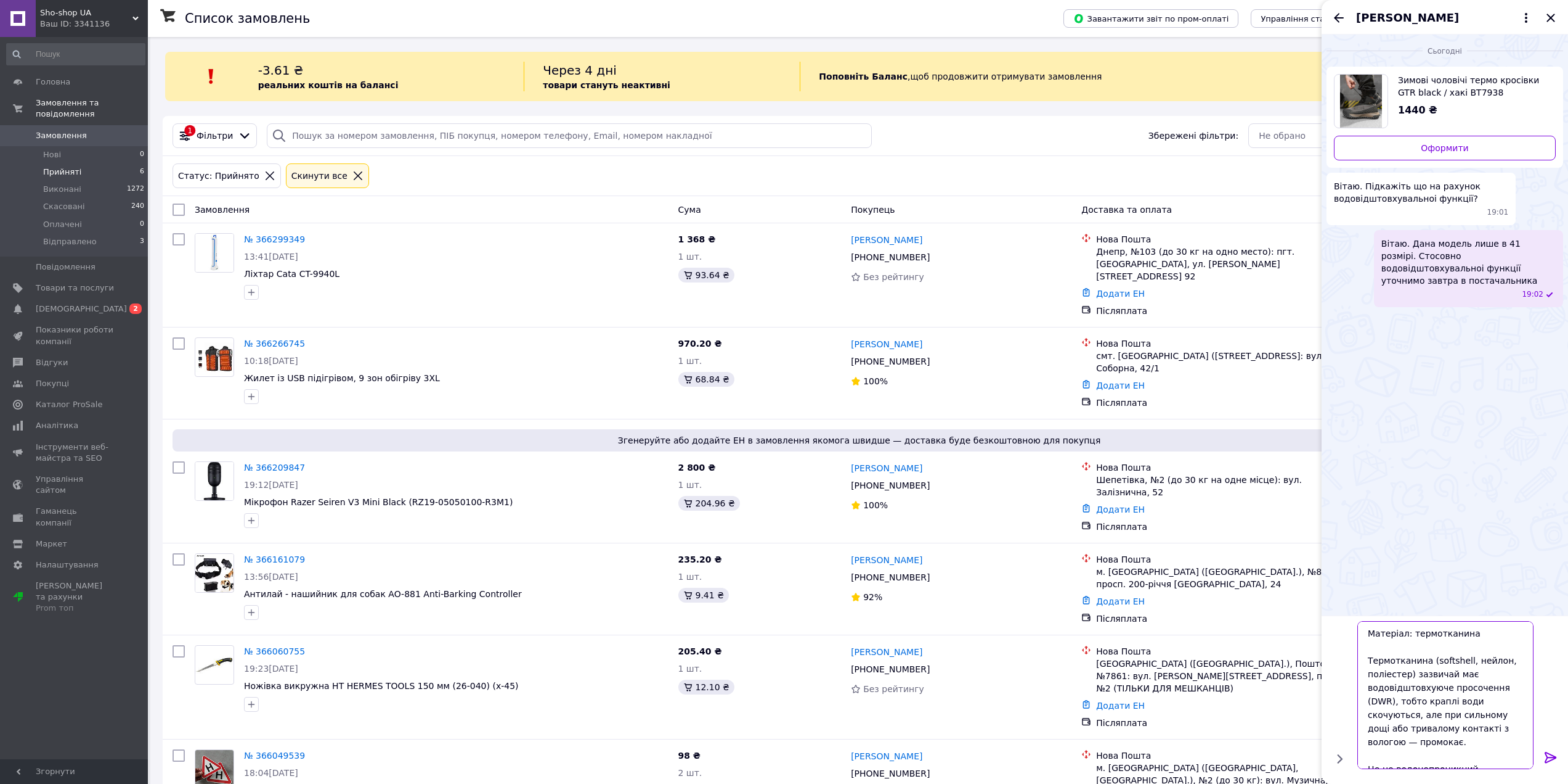
click at [1437, 744] on textarea "Матеріал: термотканина Термотканина (softshell, нейлон, поліестер) зазвичай має…" at bounding box center [1445, 695] width 176 height 148
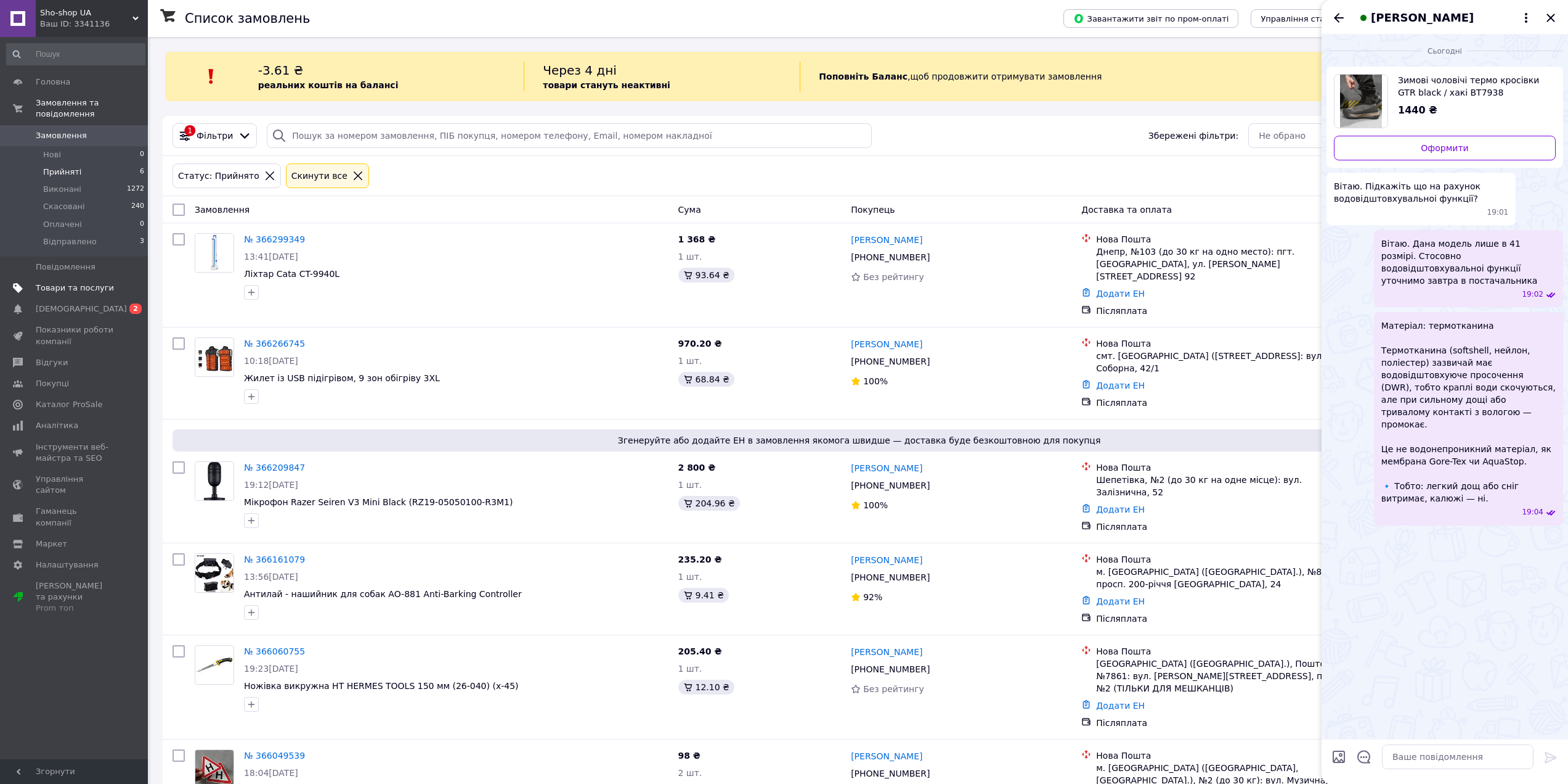
click at [89, 282] on span "Товари та послуги" at bounding box center [75, 288] width 78 height 11
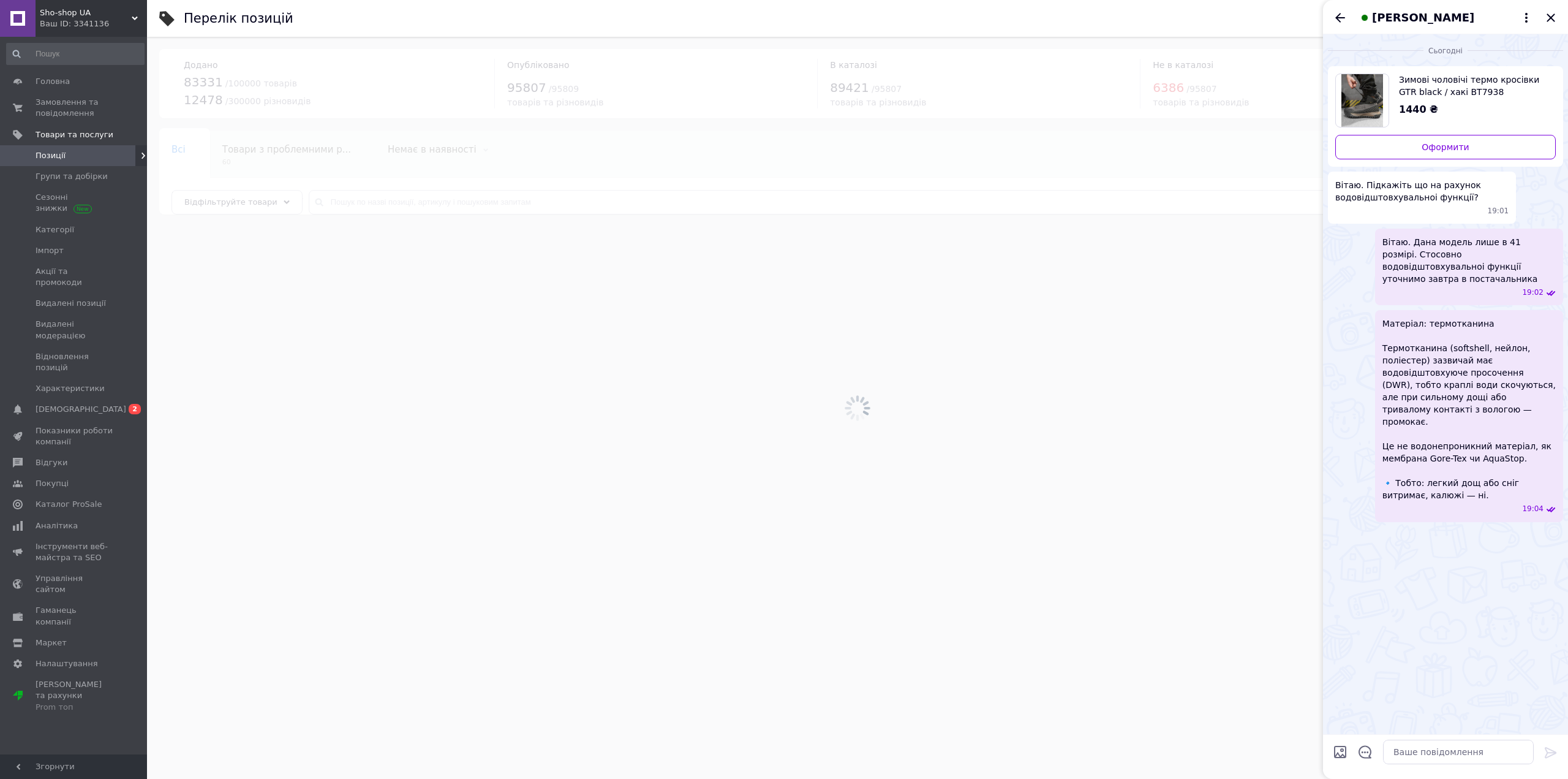
click at [354, 203] on div at bounding box center [858, 408] width 1421 height 742
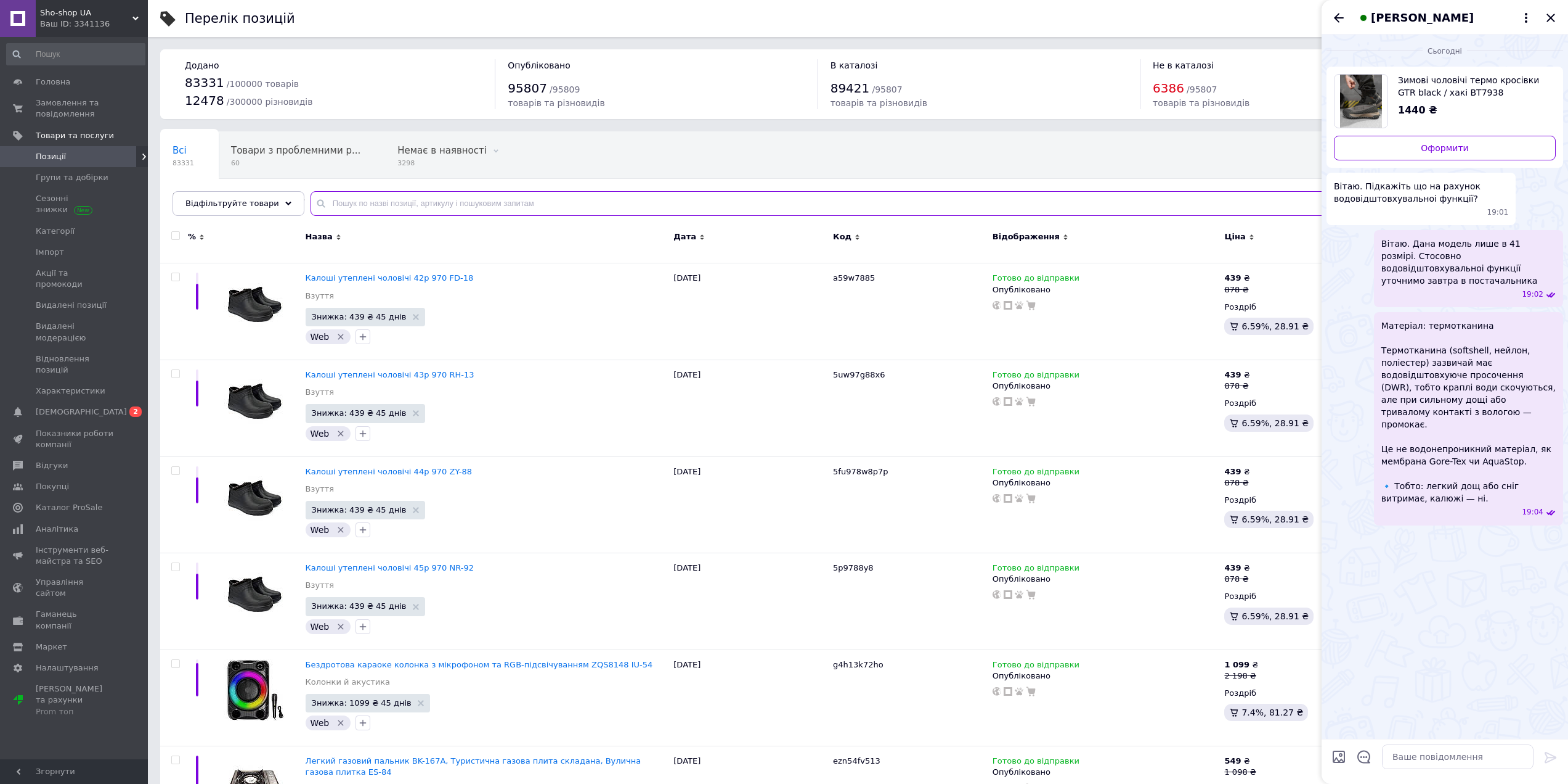
click at [375, 201] on input "text" at bounding box center [926, 203] width 1233 height 24
paste input "93912"
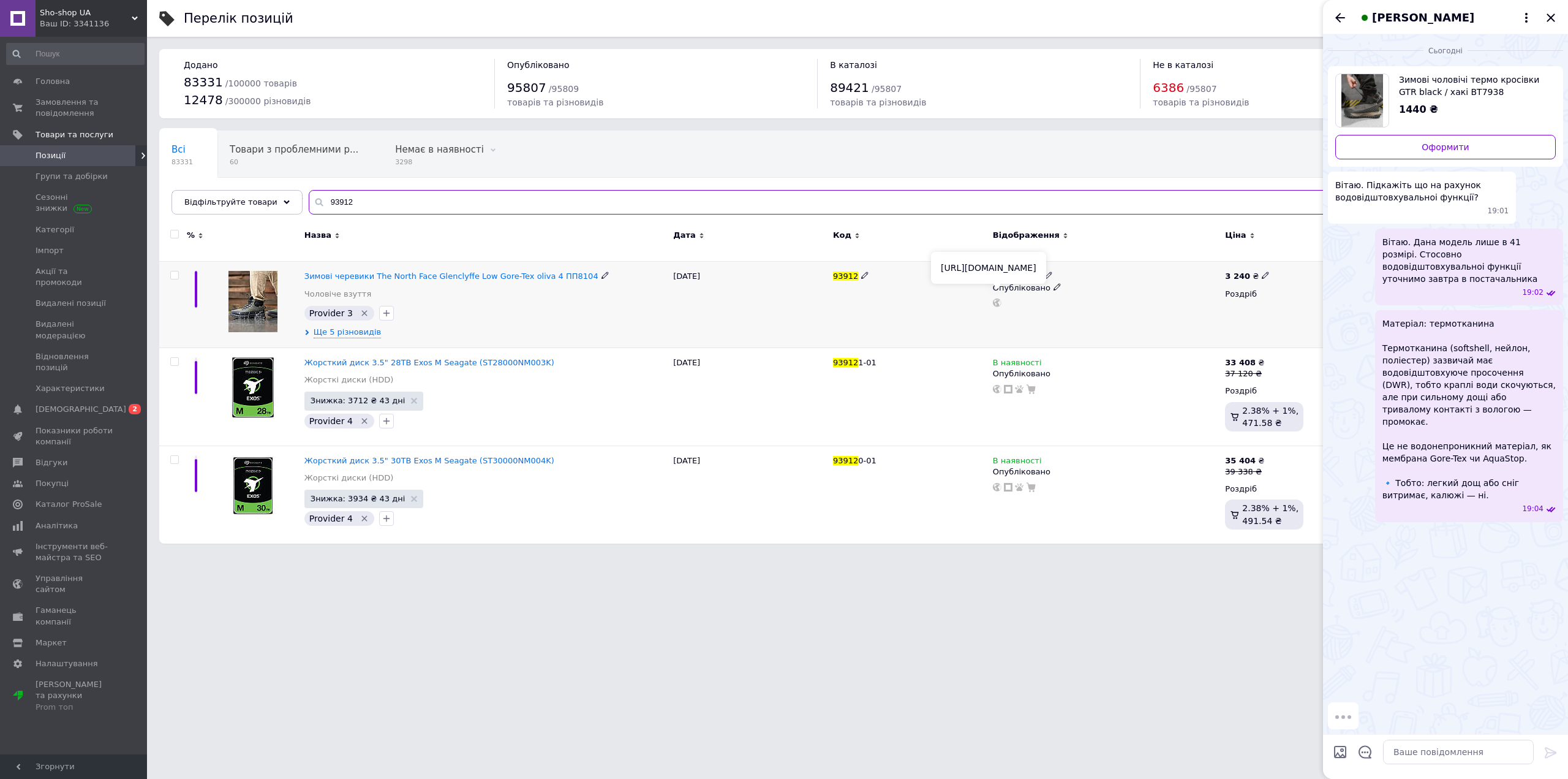
type input "93912"
click at [1421, 743] on textarea at bounding box center [1458, 751] width 151 height 24
paste textarea "[URL][DOMAIN_NAME]"
type textarea "[URL][DOMAIN_NAME]"
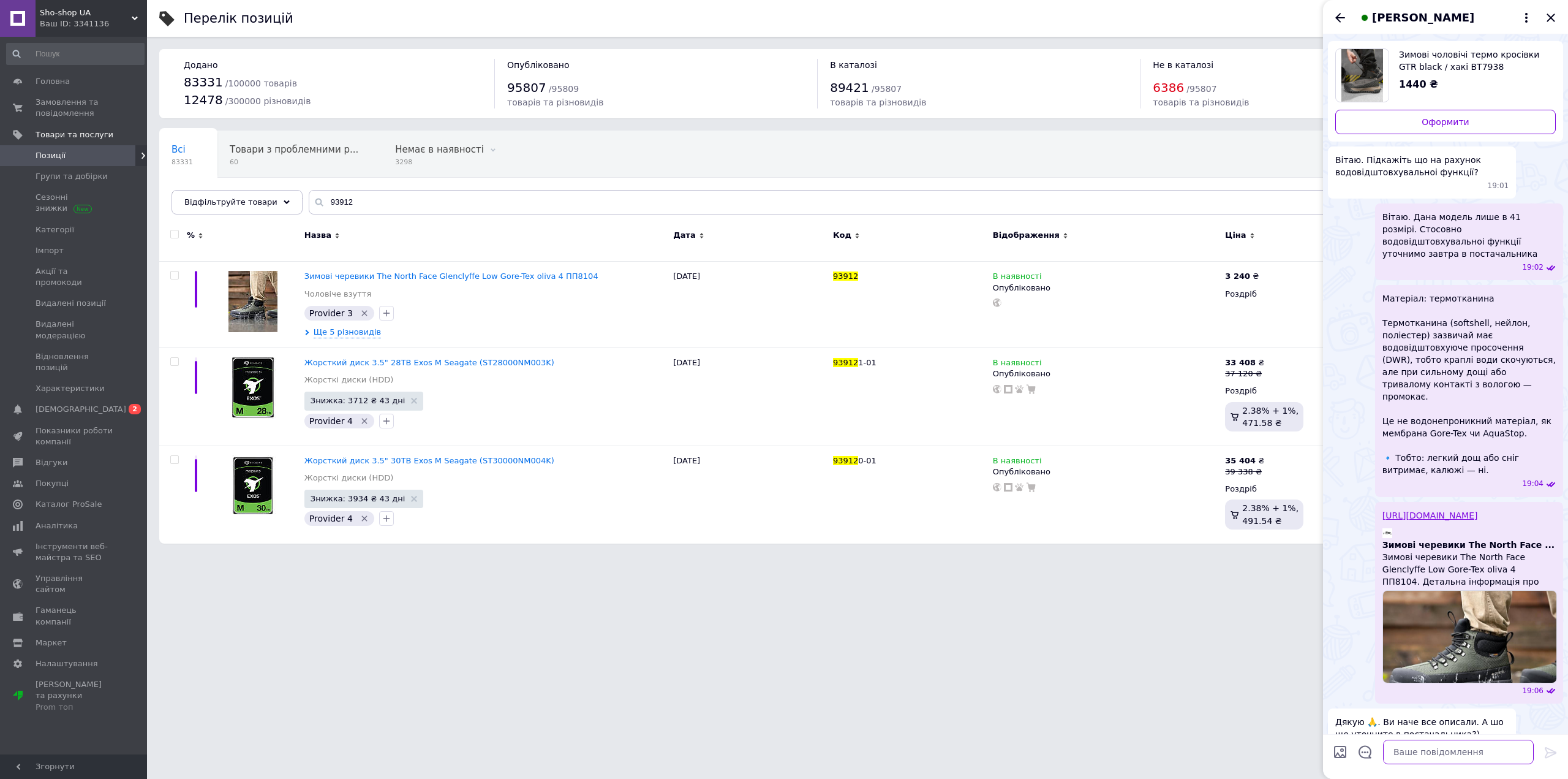
scroll to position [31, 0]
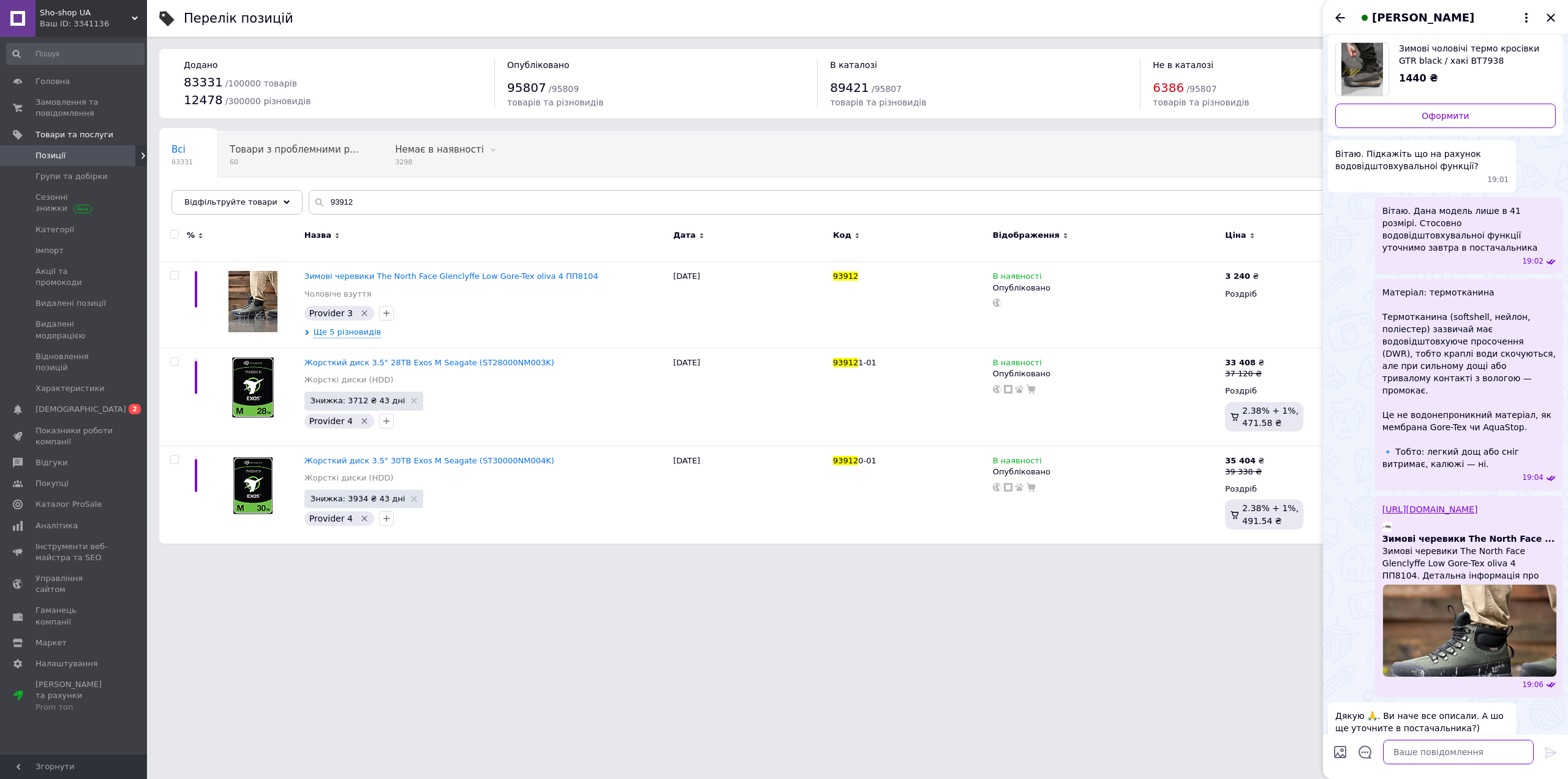
click at [1431, 749] on textarea at bounding box center [1458, 751] width 151 height 24
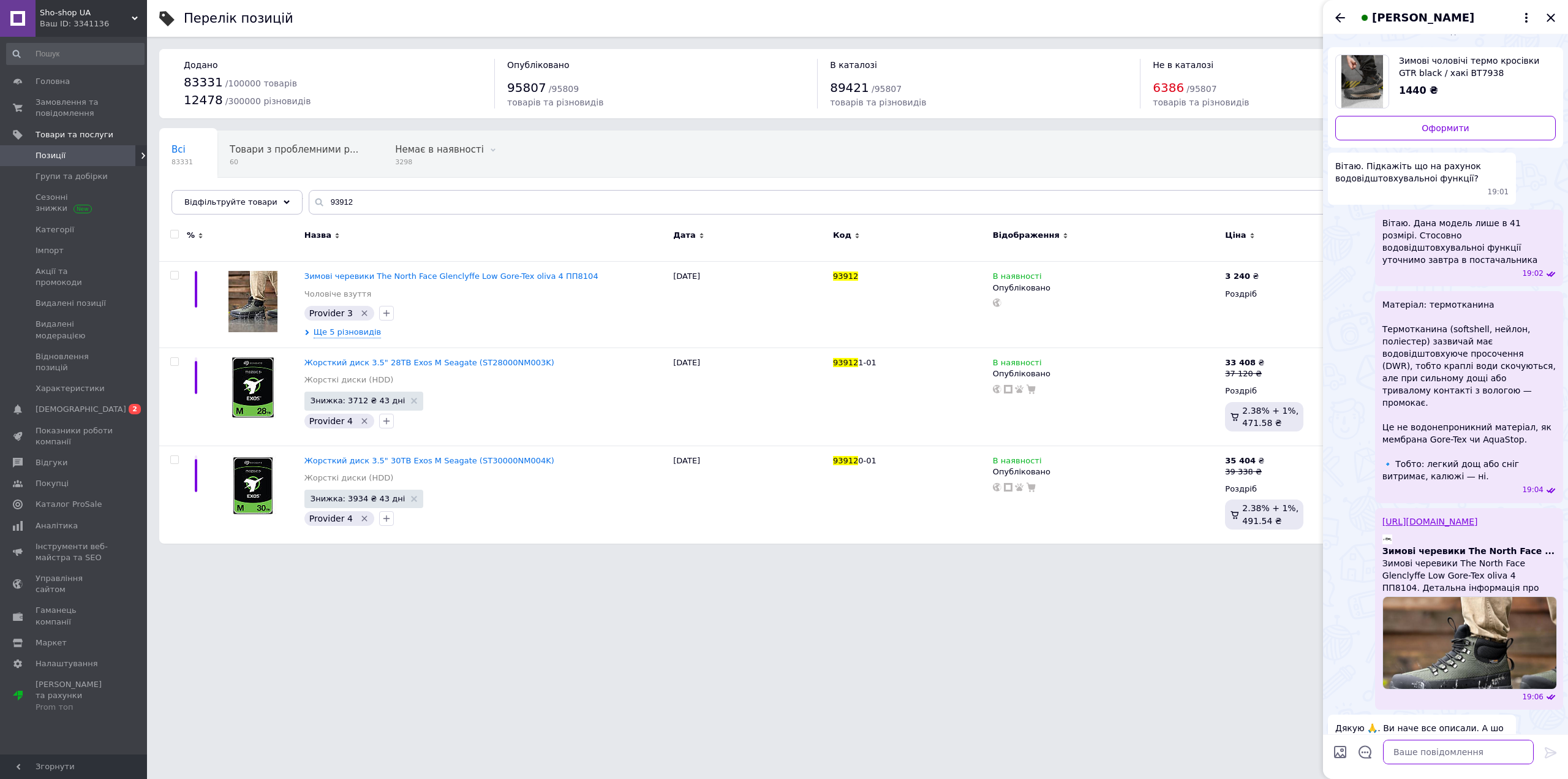
scroll to position [19, 0]
click at [1428, 751] on textarea at bounding box center [1458, 751] width 151 height 24
type textarea "Вже"
type textarea "Просто швидко отримали відповідь)"
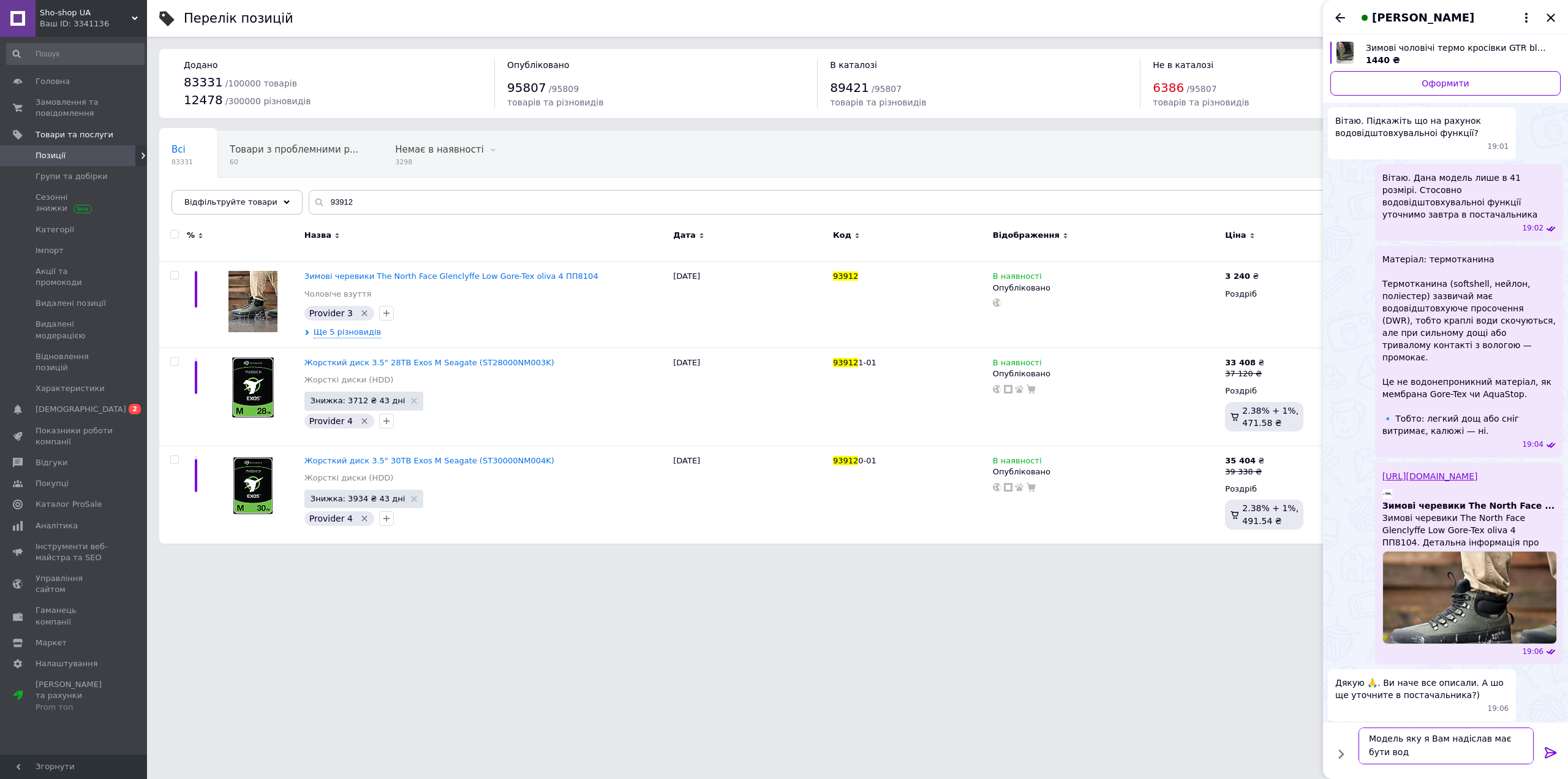
scroll to position [1, 0]
type textarea "Модель яку я Вам надіслав має бути водонепроникною"
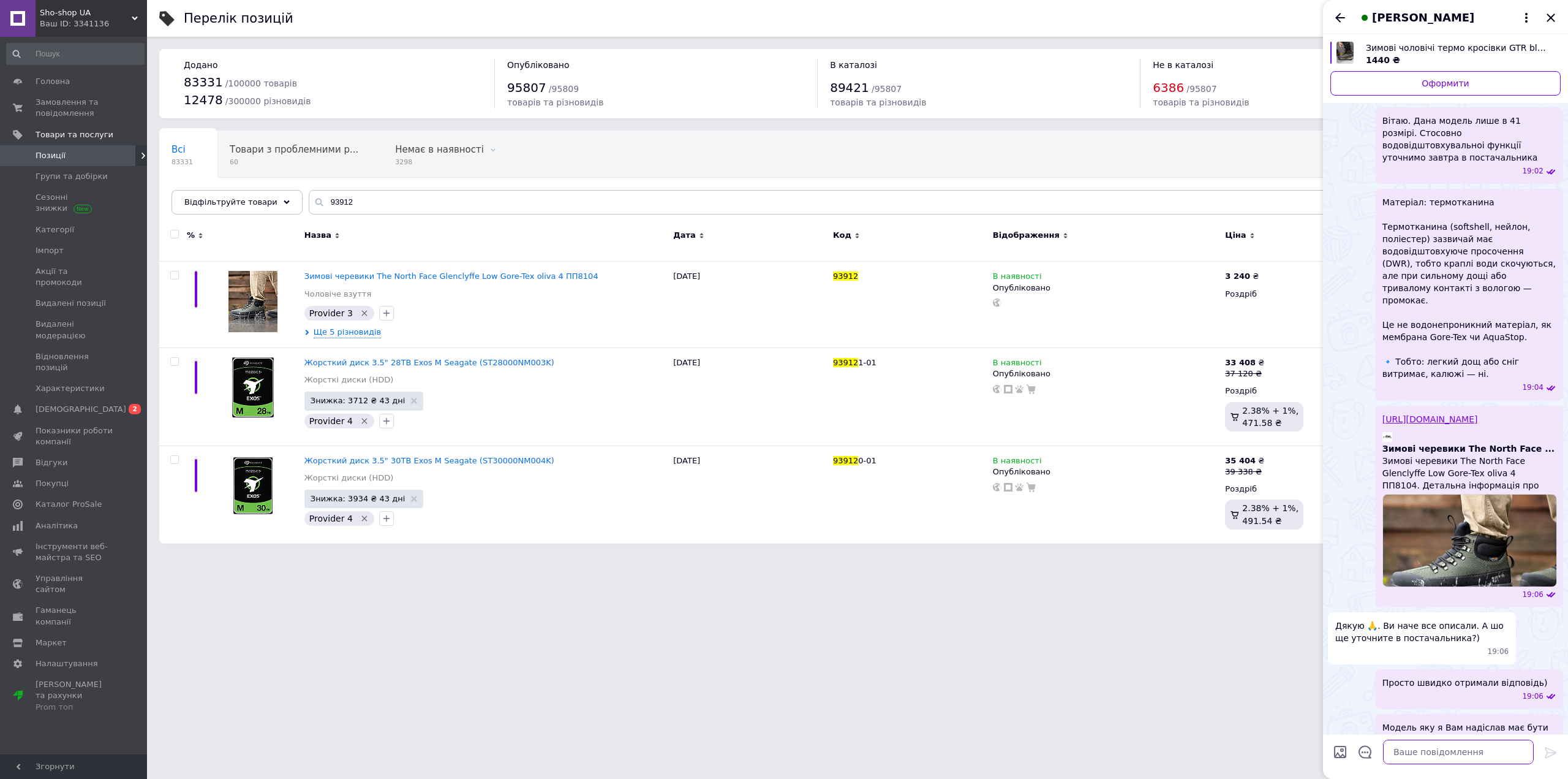
scroll to position [90, 0]
click at [388, 200] on input "93912" at bounding box center [925, 202] width 1235 height 24
paste input "3"
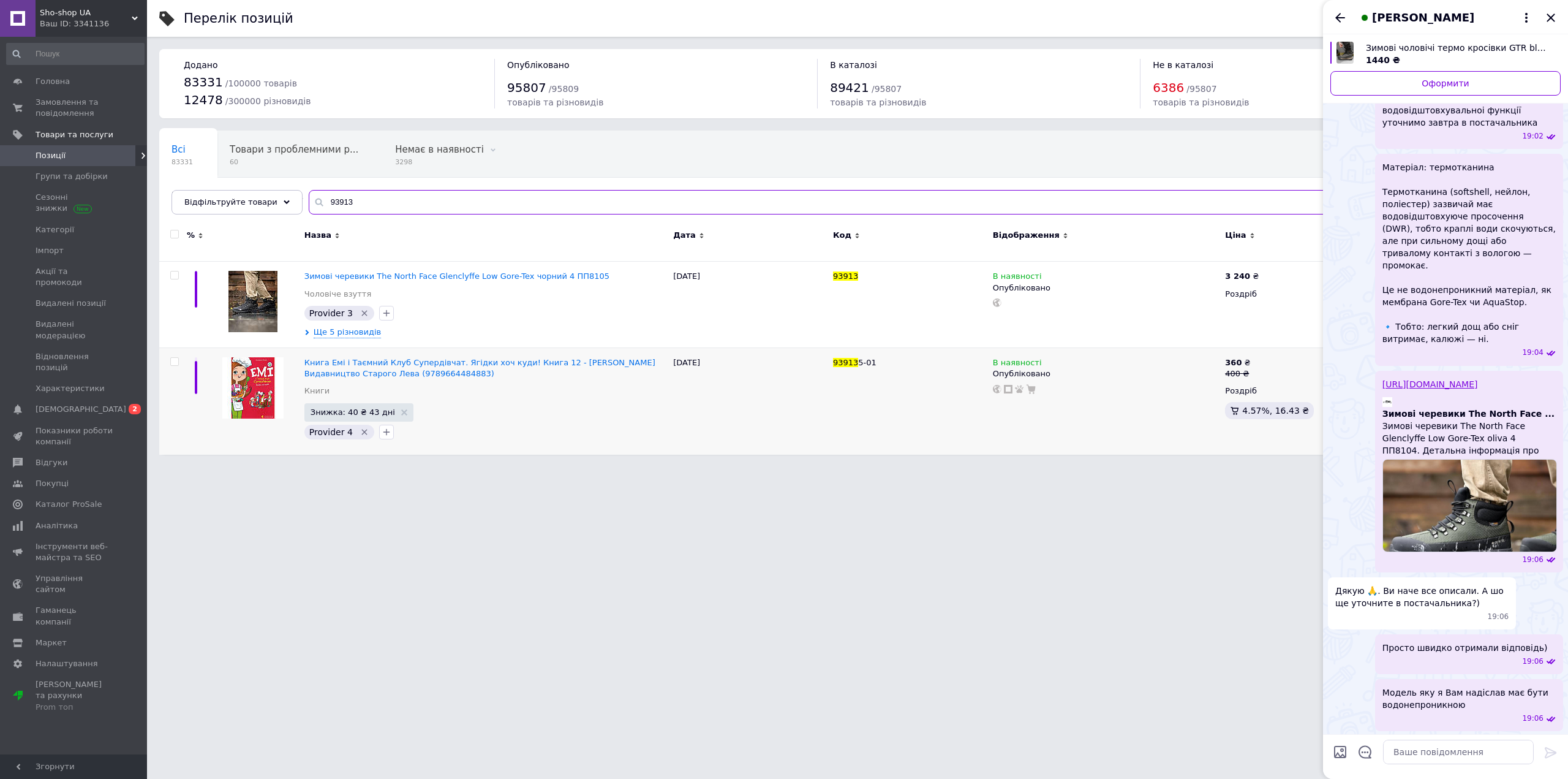
scroll to position [127, 0]
type input "93913"
click at [1436, 749] on textarea at bounding box center [1458, 751] width 151 height 24
paste textarea "[URL][DOMAIN_NAME]"
type textarea "[URL][DOMAIN_NAME]"
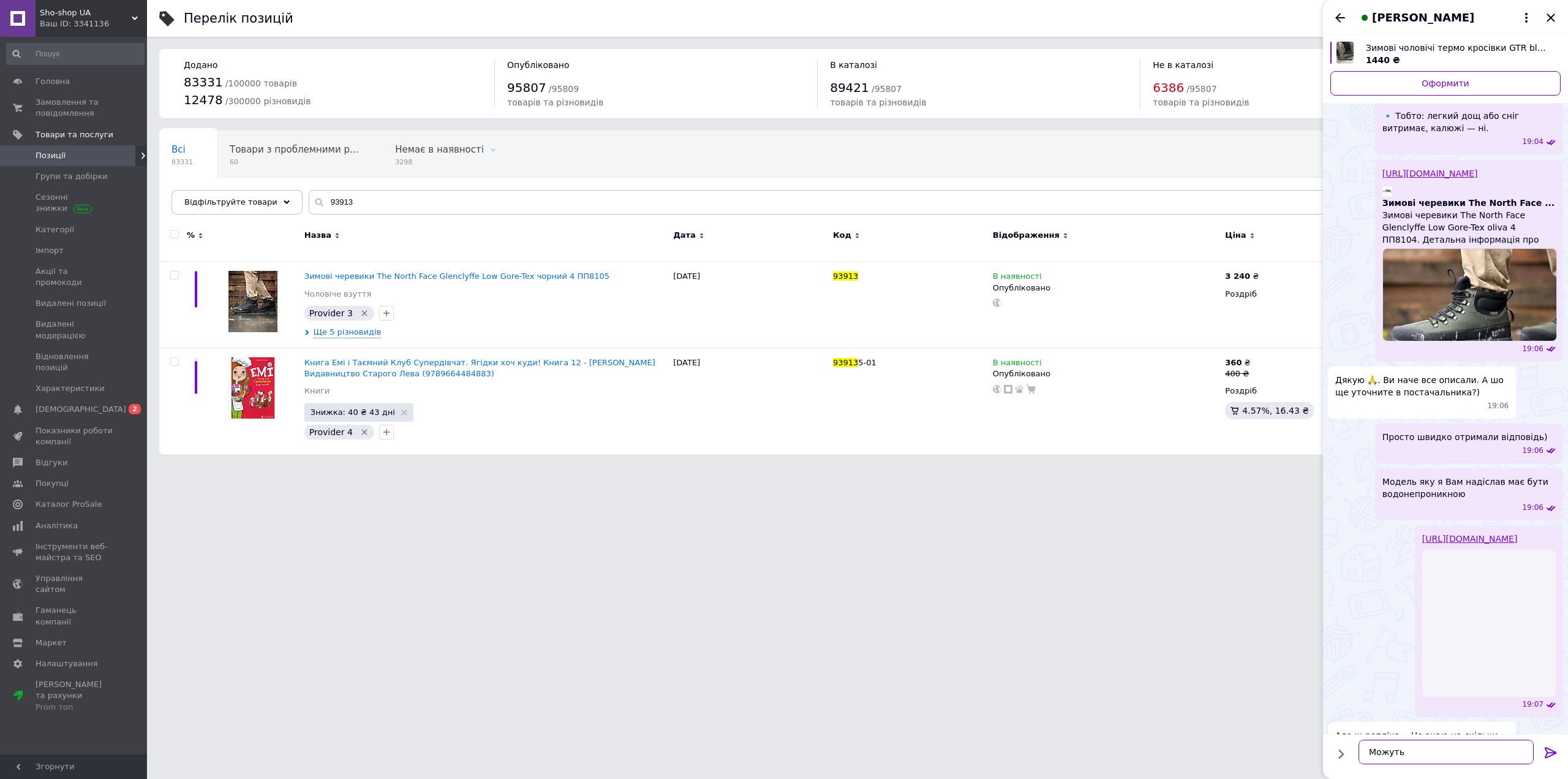
scroll to position [356, 0]
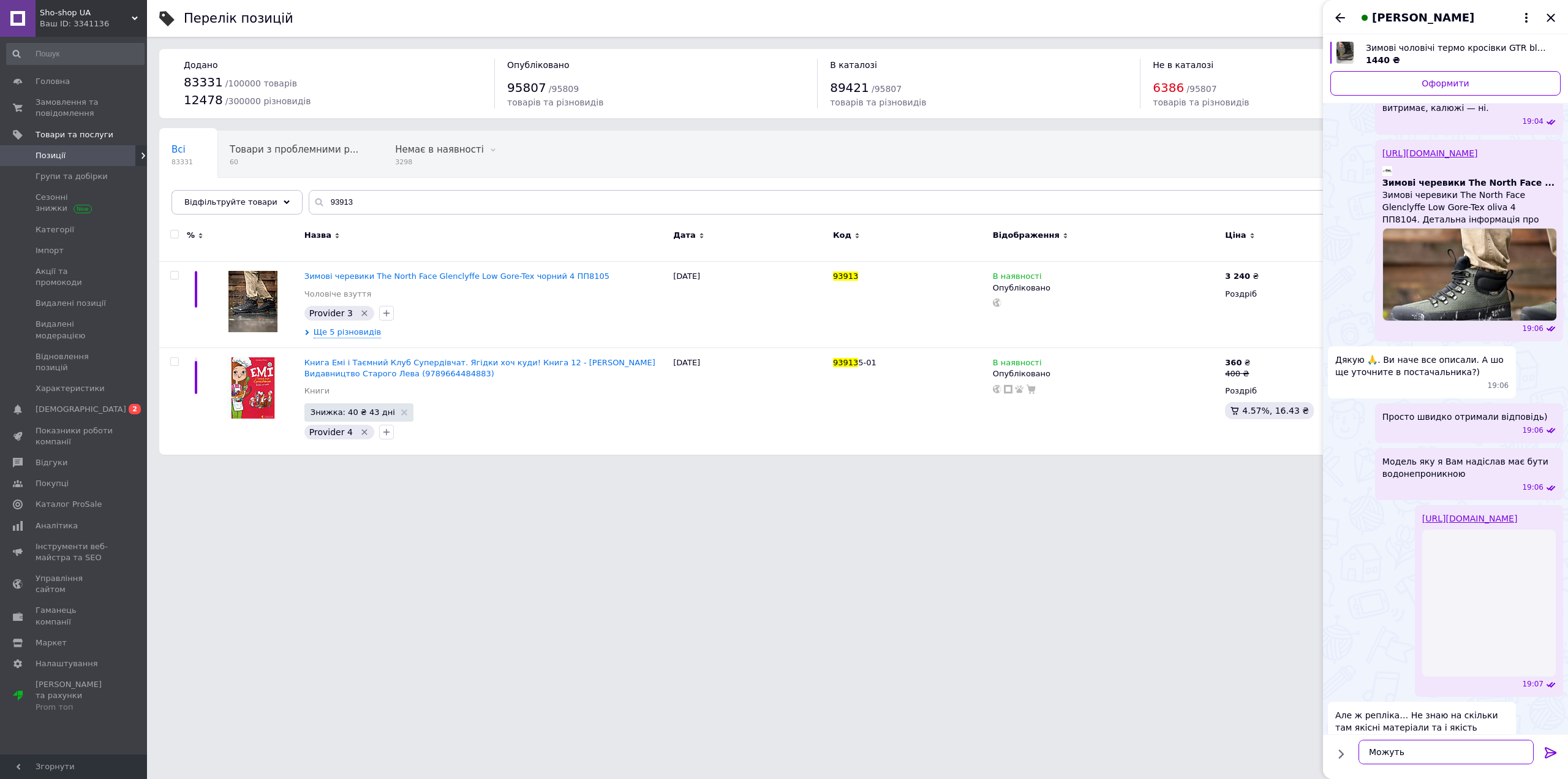
type textarea "Можуть"
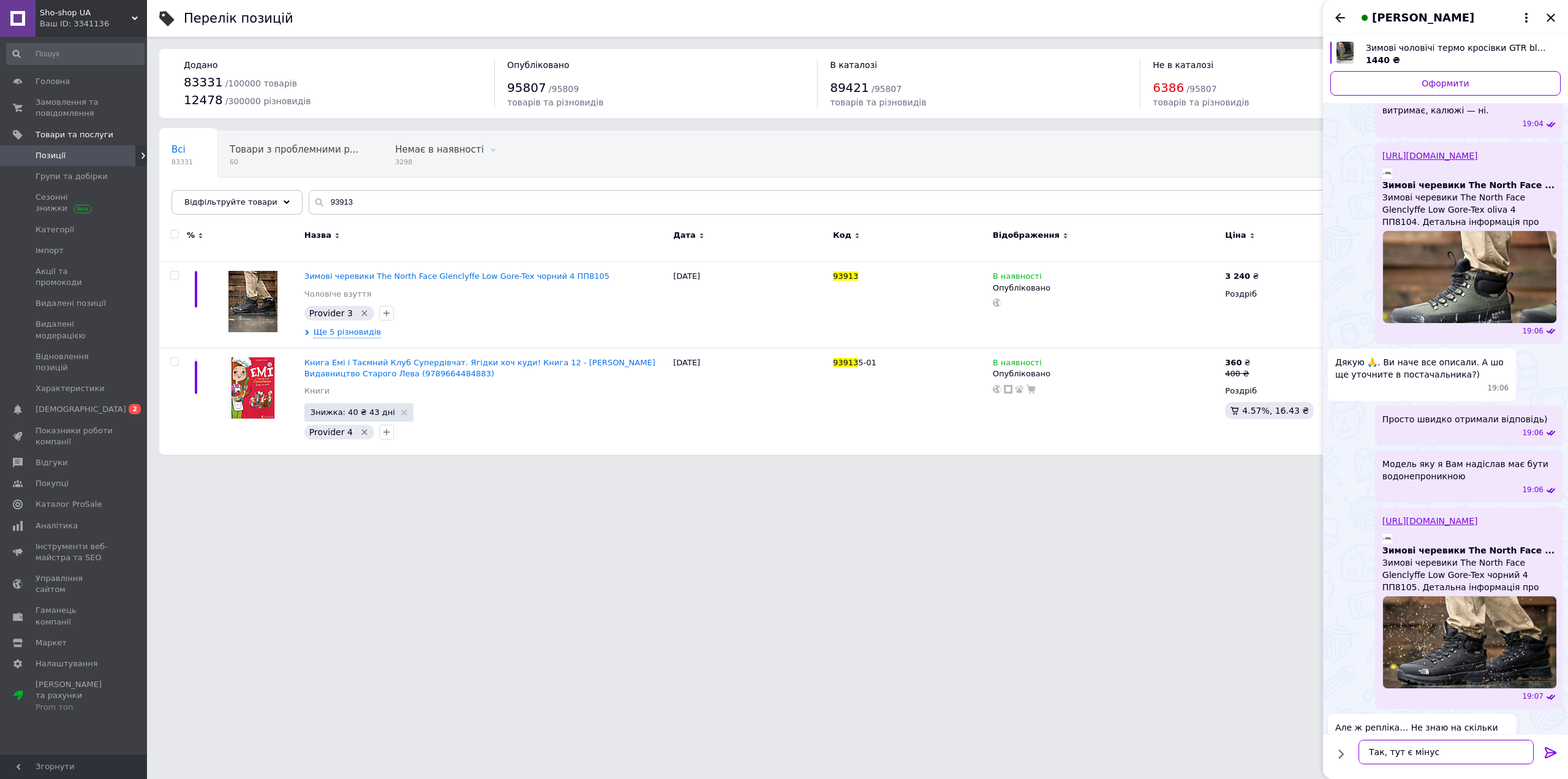
scroll to position [386, 0]
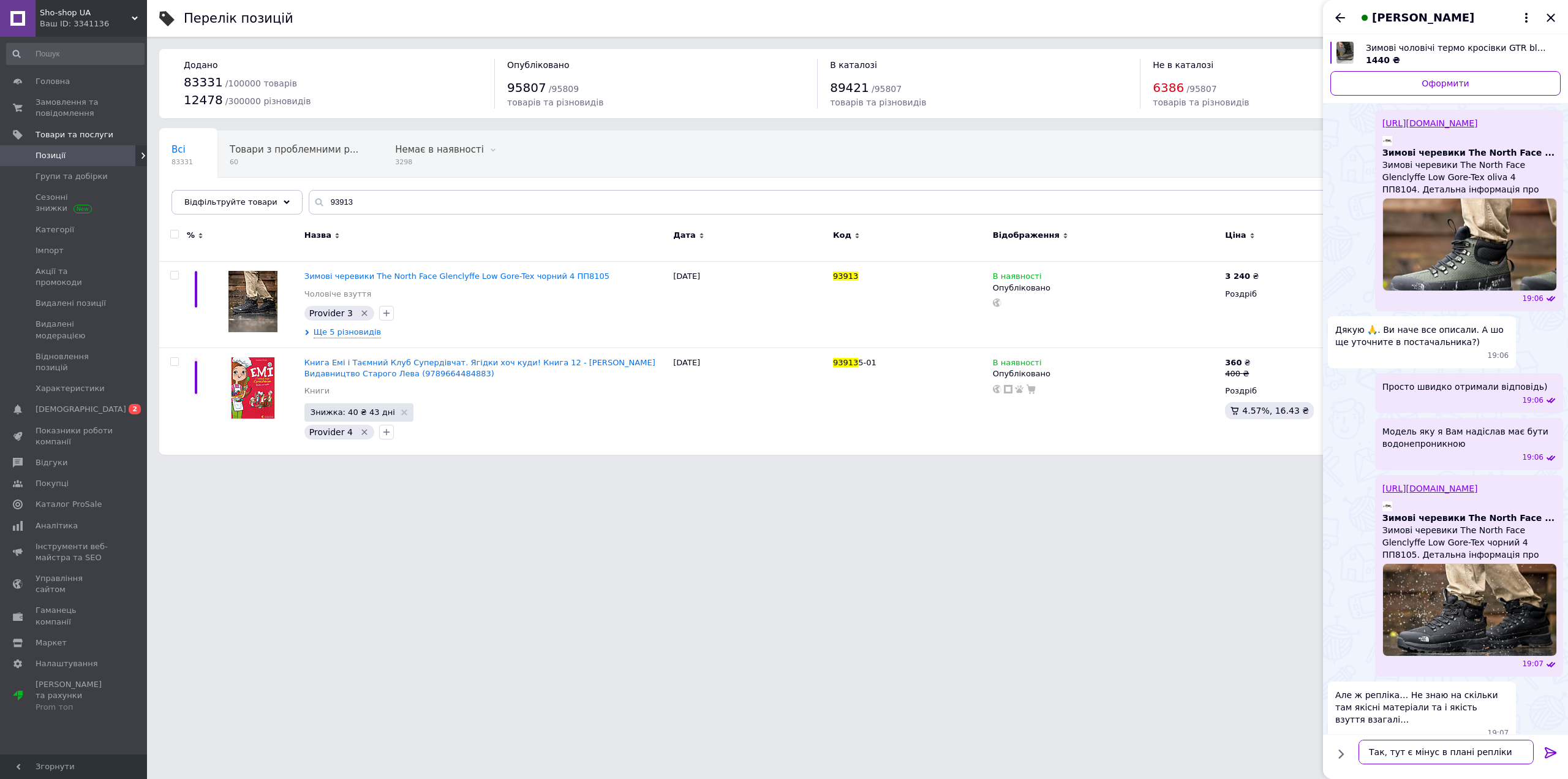
type textarea "Так, тут є мінус в плані репліки."
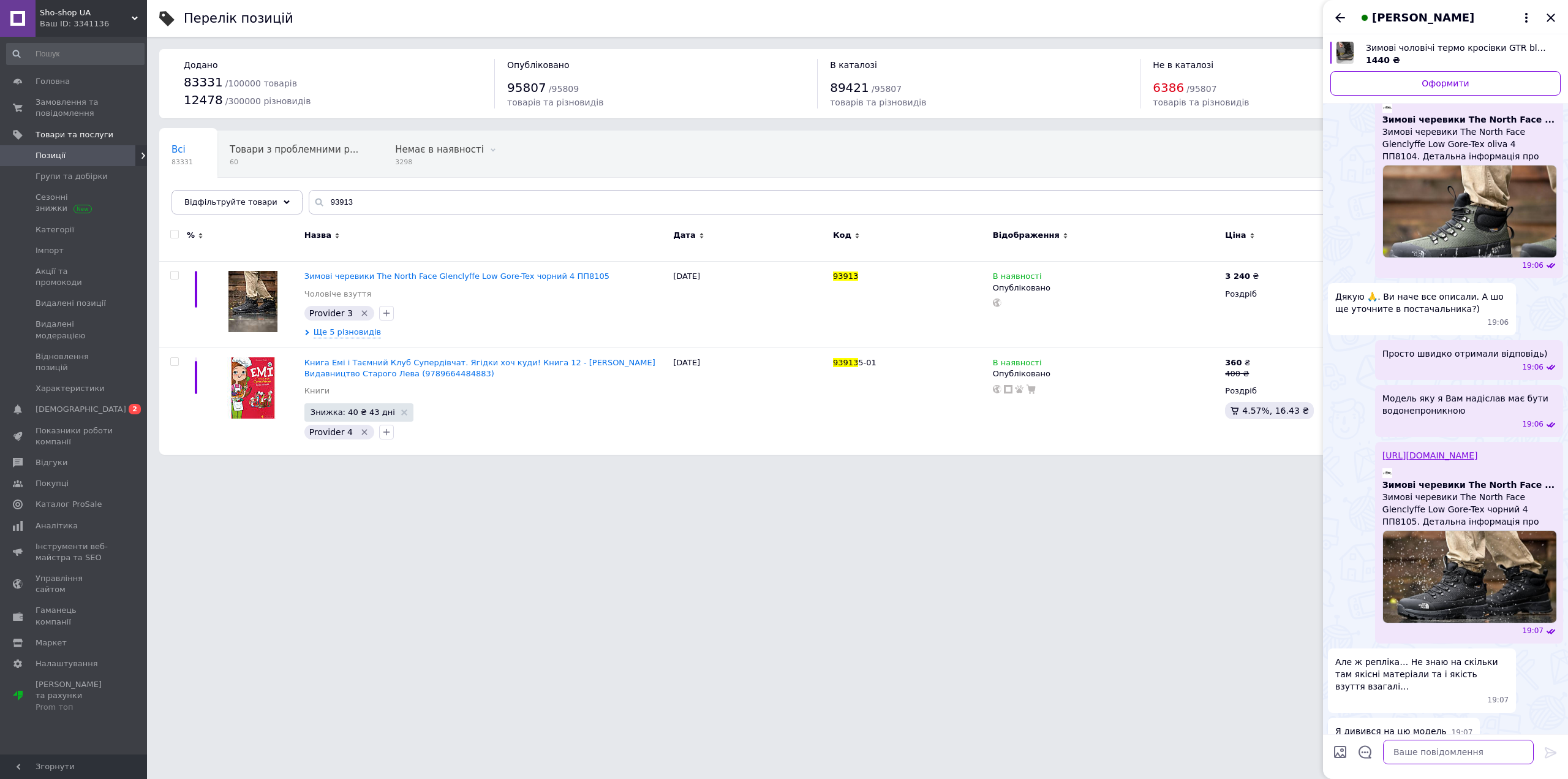
click at [1419, 748] on textarea at bounding box center [1458, 751] width 151 height 24
type textarea "Тому"
type textarea "Швидше"
type textarea "Мабуть краще купити в офіційному магазині, щоб не було проблем потім"
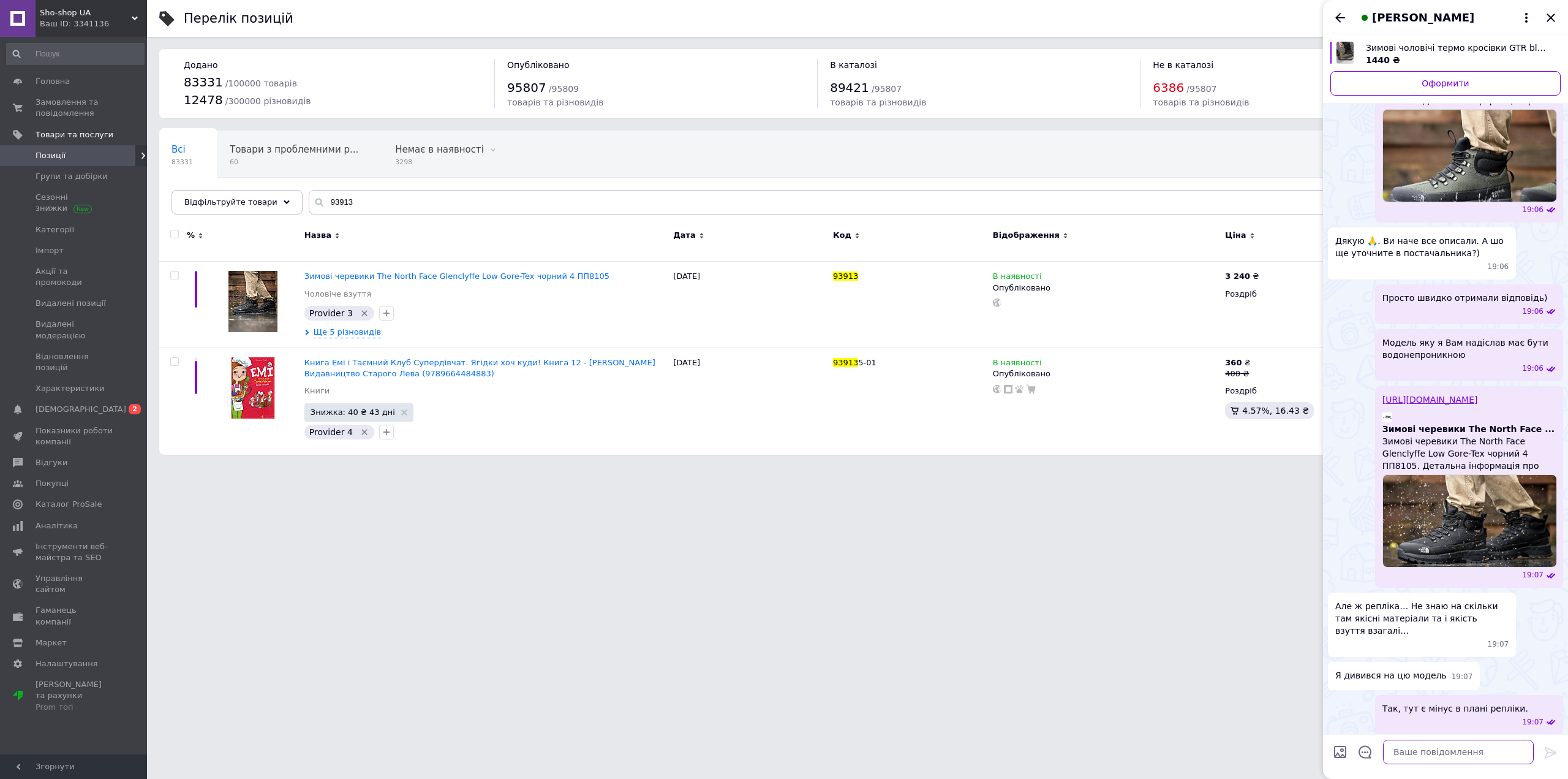
scroll to position [476, 0]
click at [81, 8] on span "Sho-shop UA" at bounding box center [85, 13] width 92 height 11
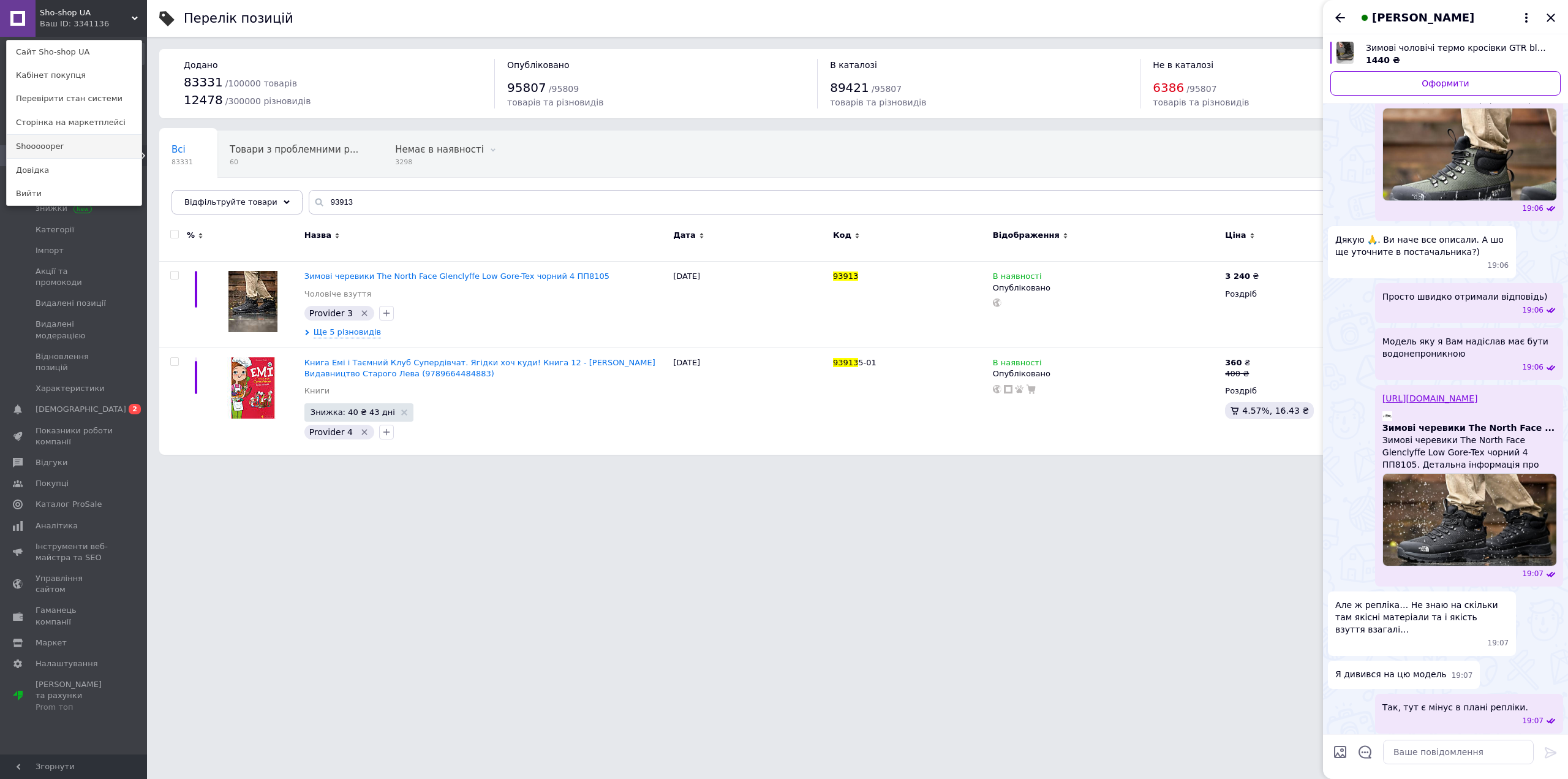
click at [87, 147] on link "Shoooooper" at bounding box center [73, 145] width 134 height 23
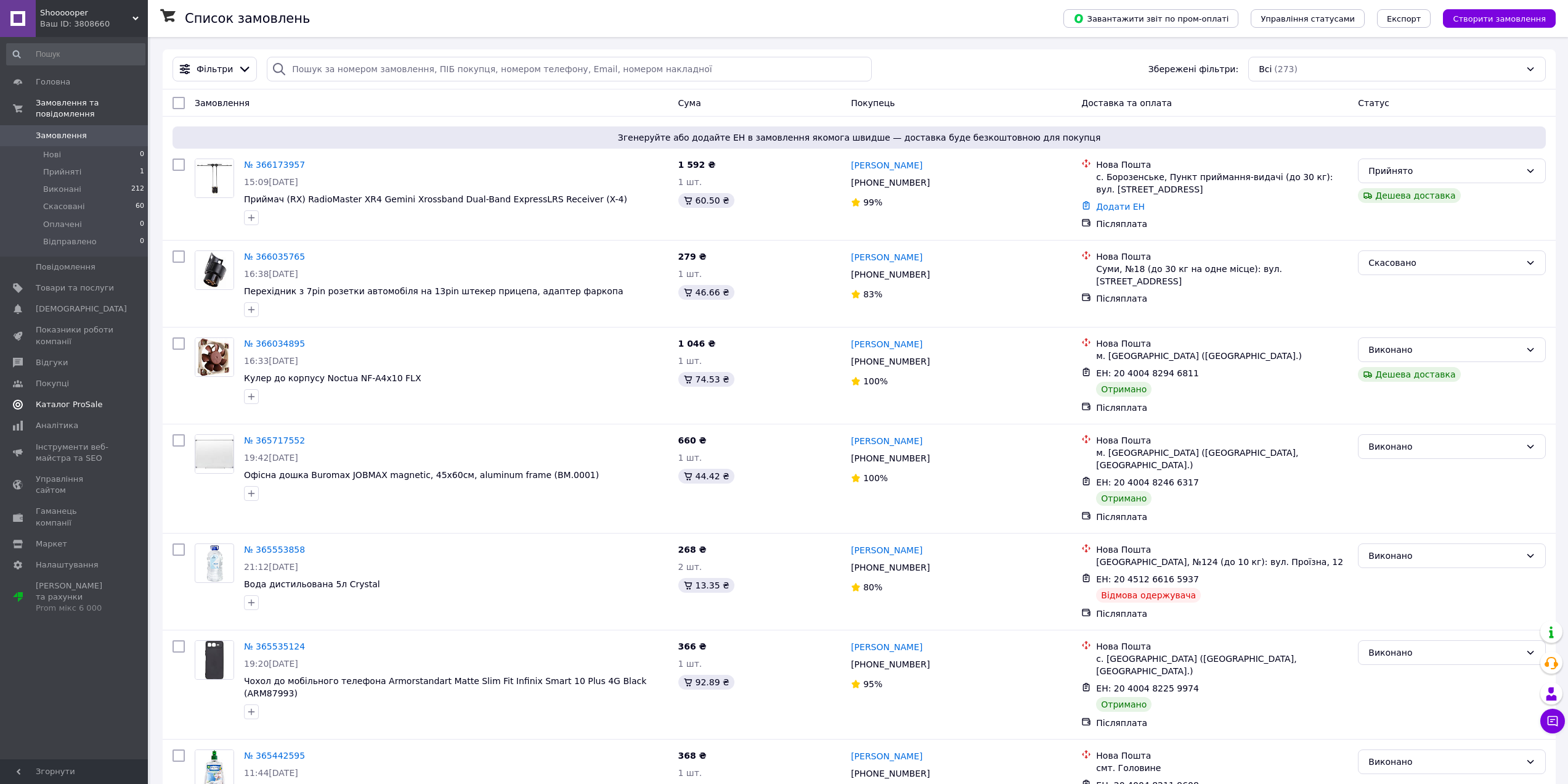
click at [67, 399] on span "Каталог ProSale" at bounding box center [68, 405] width 66 height 11
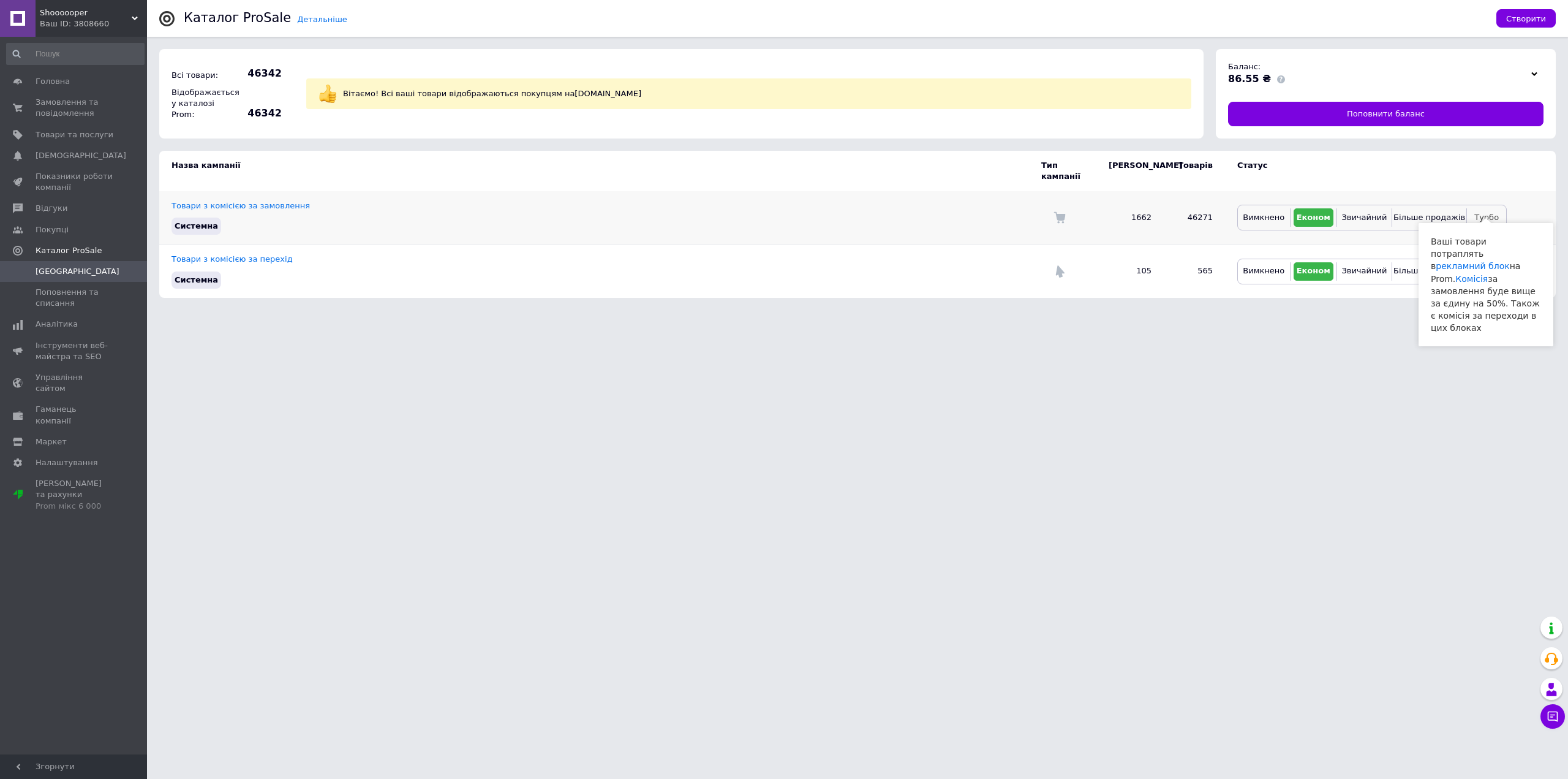
click at [1478, 212] on span "Турбо" at bounding box center [1486, 217] width 24 height 9
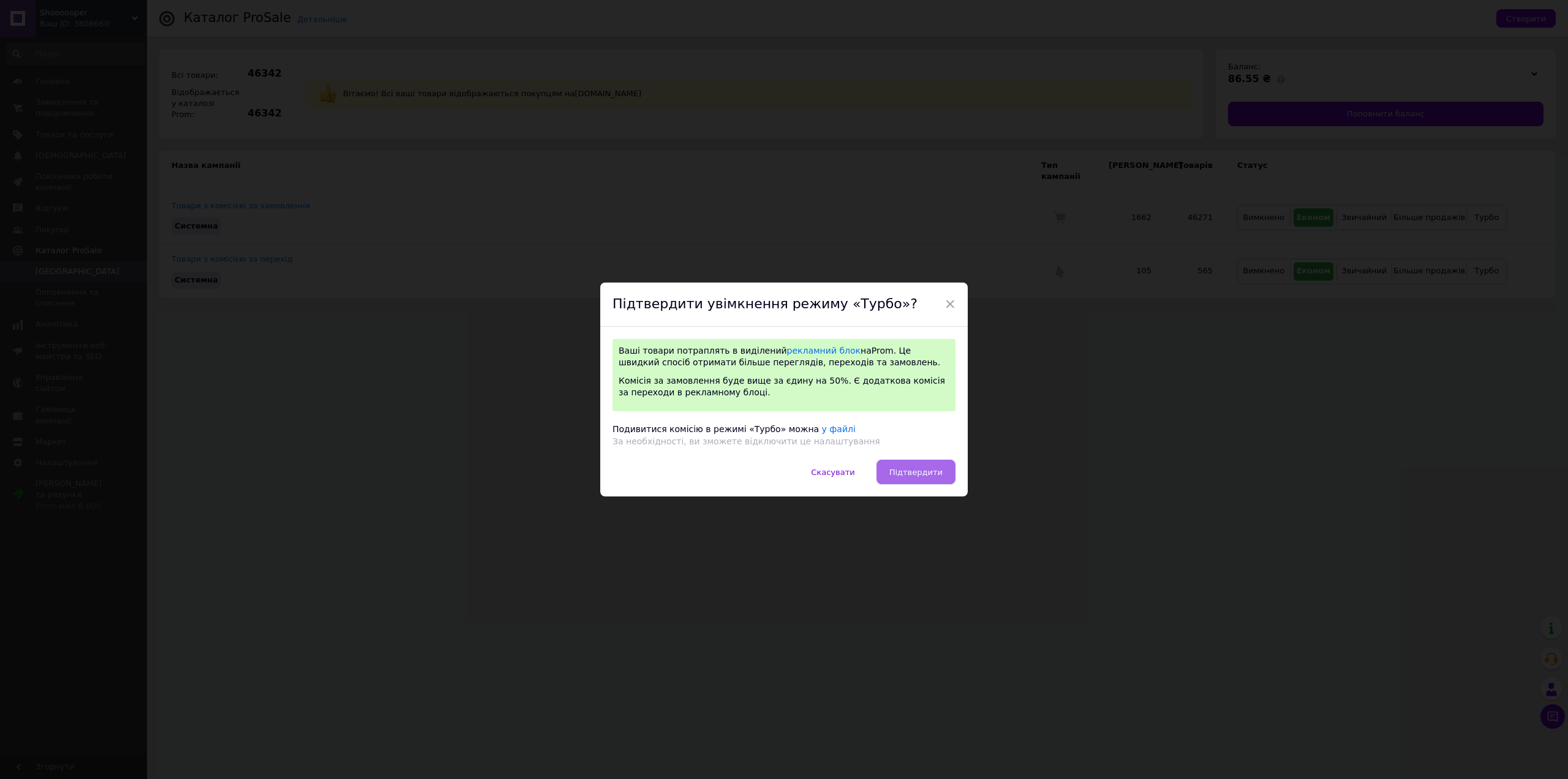
click at [925, 471] on span "Підтвердити" at bounding box center [916, 472] width 54 height 9
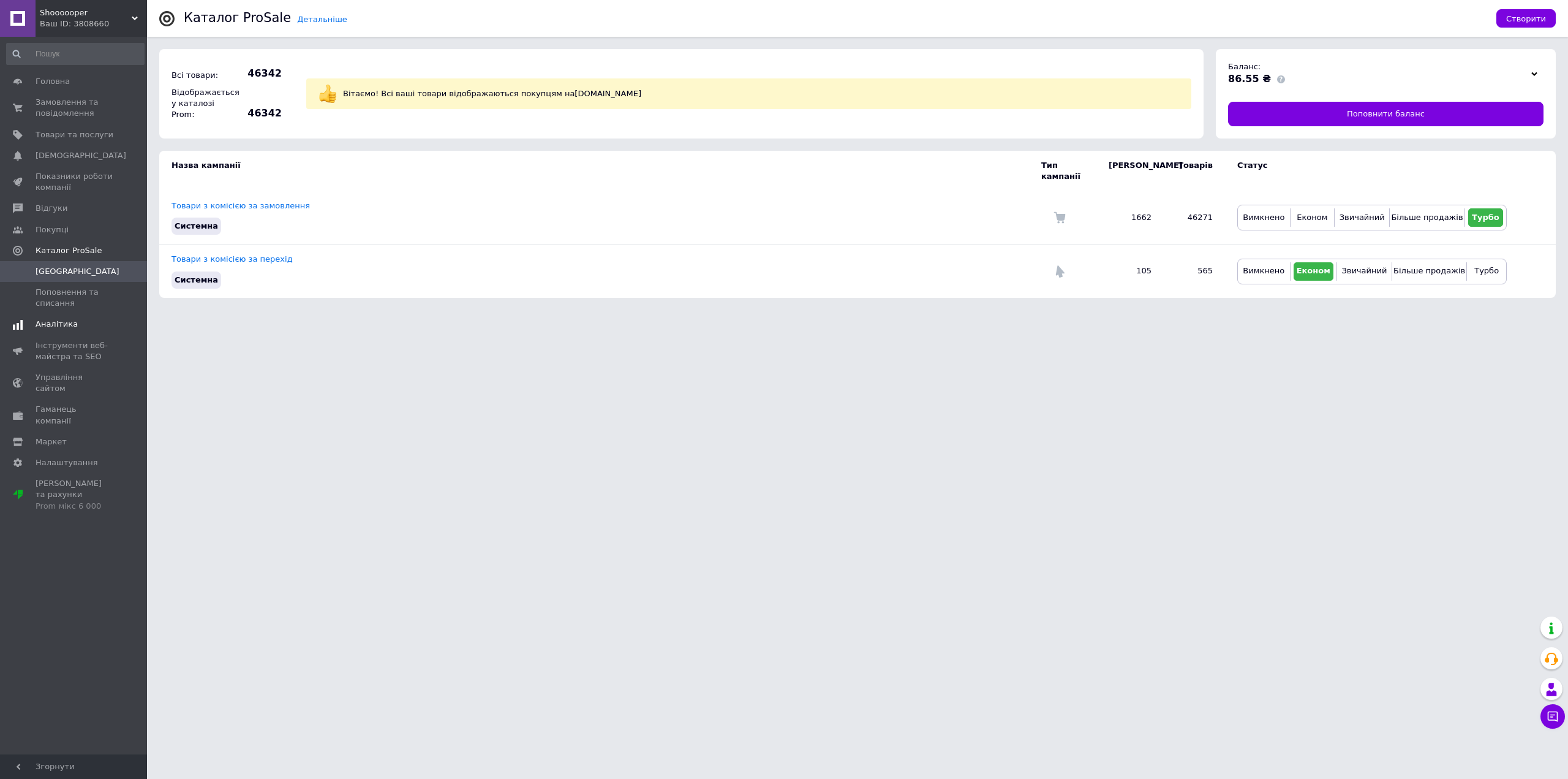
click at [64, 326] on span "Аналітика" at bounding box center [56, 324] width 43 height 11
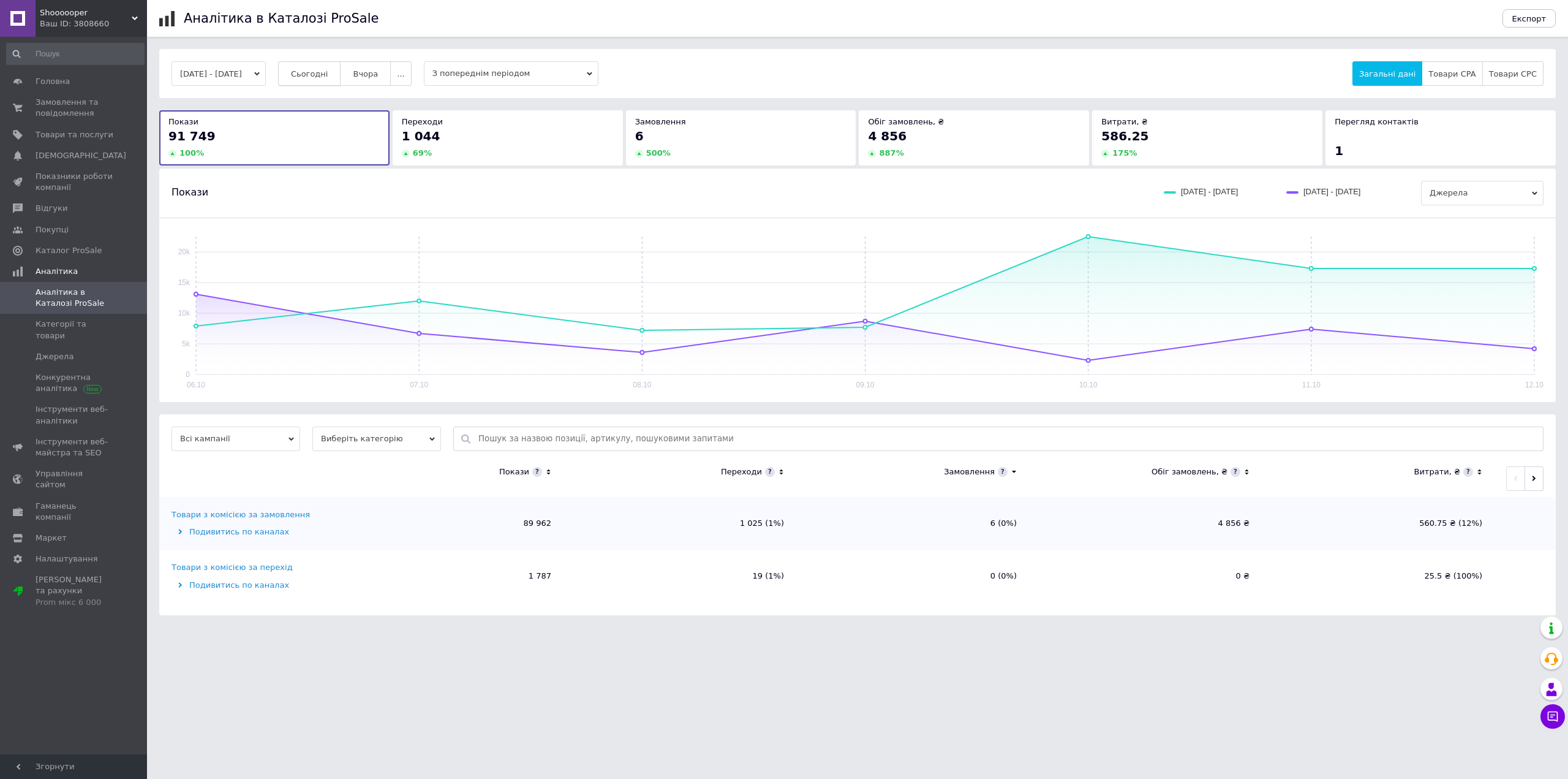
click at [320, 75] on span "Сьогодні" at bounding box center [309, 74] width 37 height 9
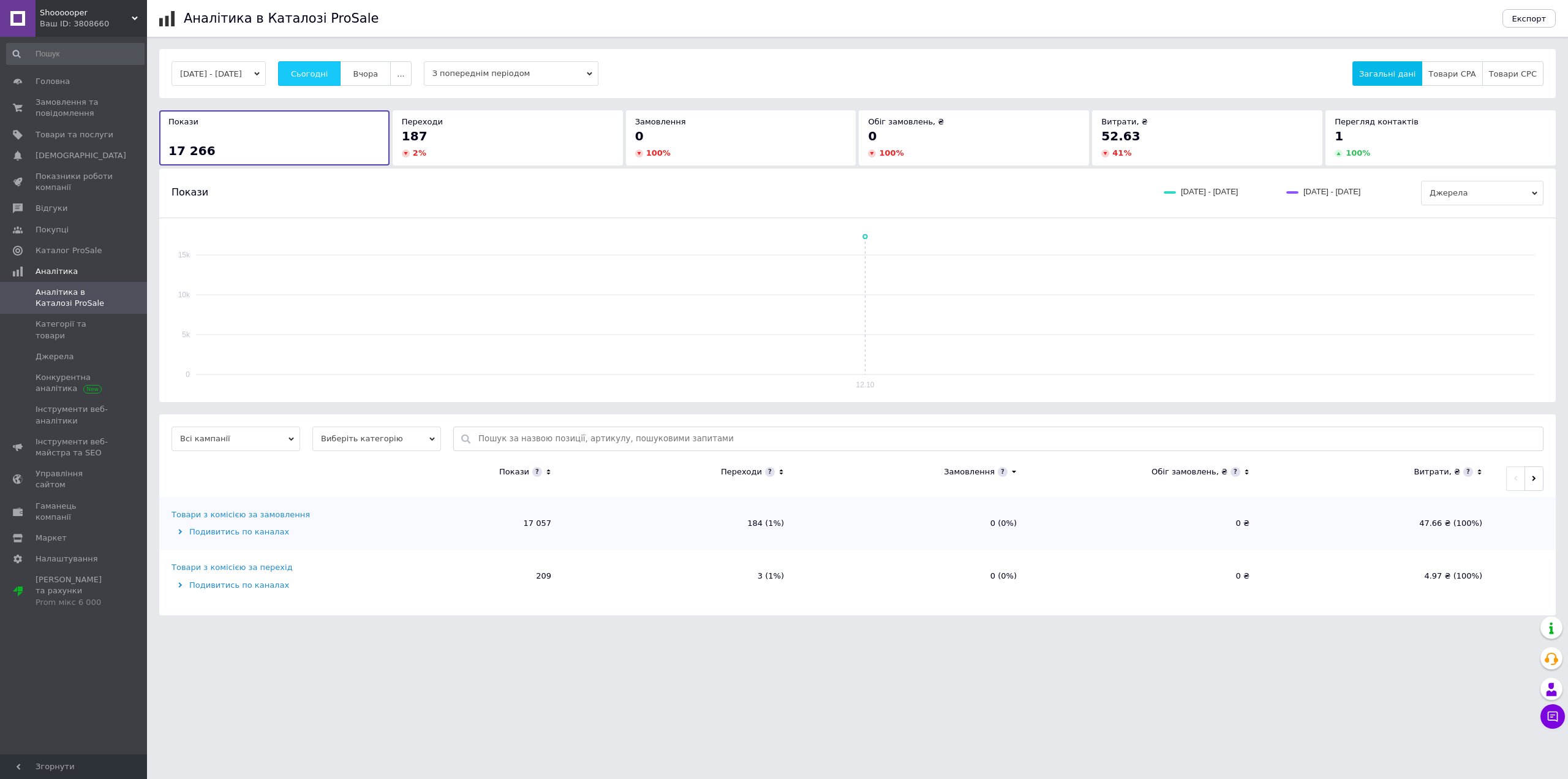
click at [320, 75] on span "Сьогодні" at bounding box center [309, 74] width 37 height 9
click at [360, 68] on button "Вчора" at bounding box center [365, 73] width 51 height 24
click at [328, 71] on span "Сьогодні" at bounding box center [309, 74] width 37 height 9
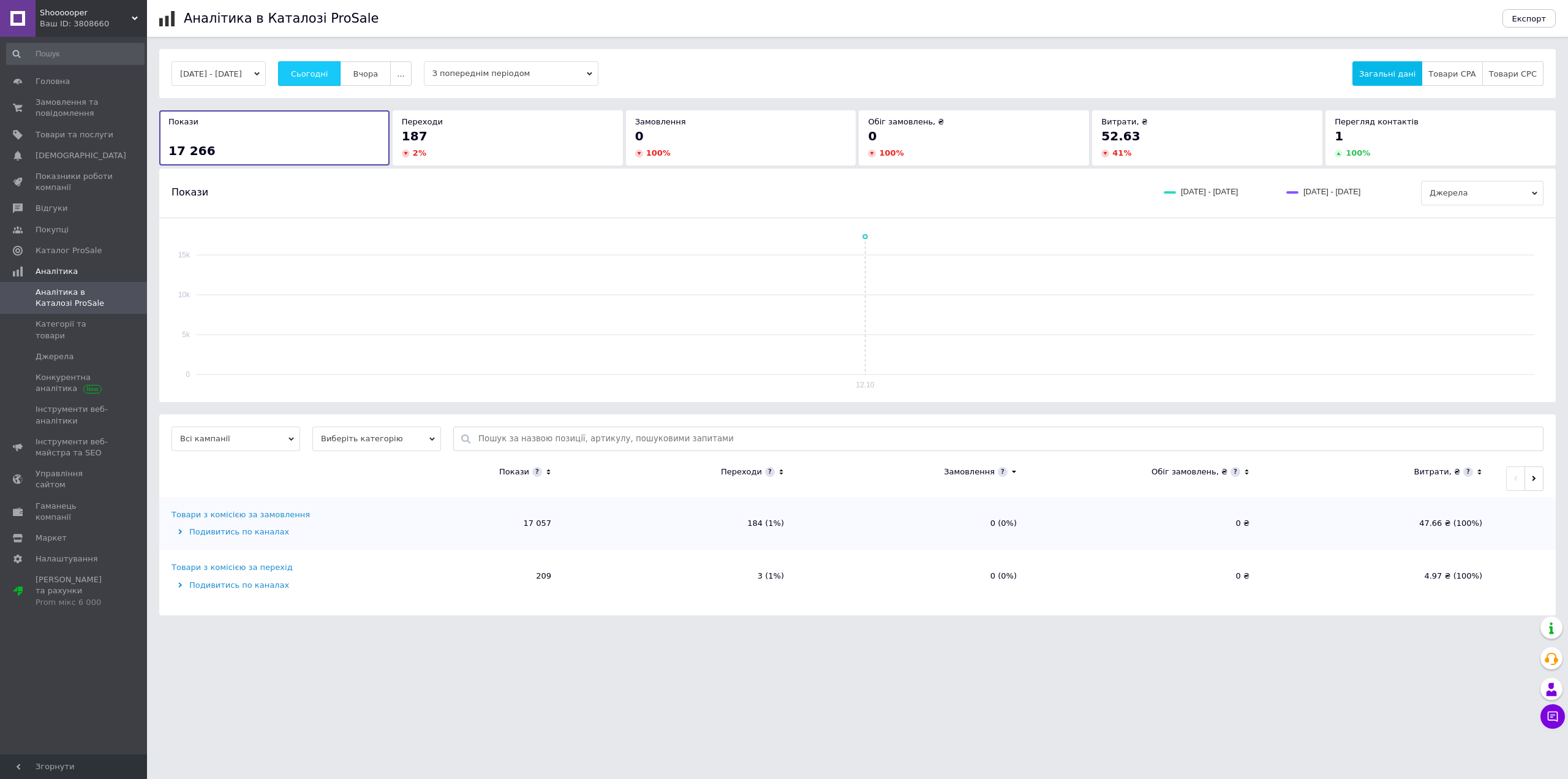
click at [328, 71] on span "Сьогодні" at bounding box center [309, 74] width 37 height 9
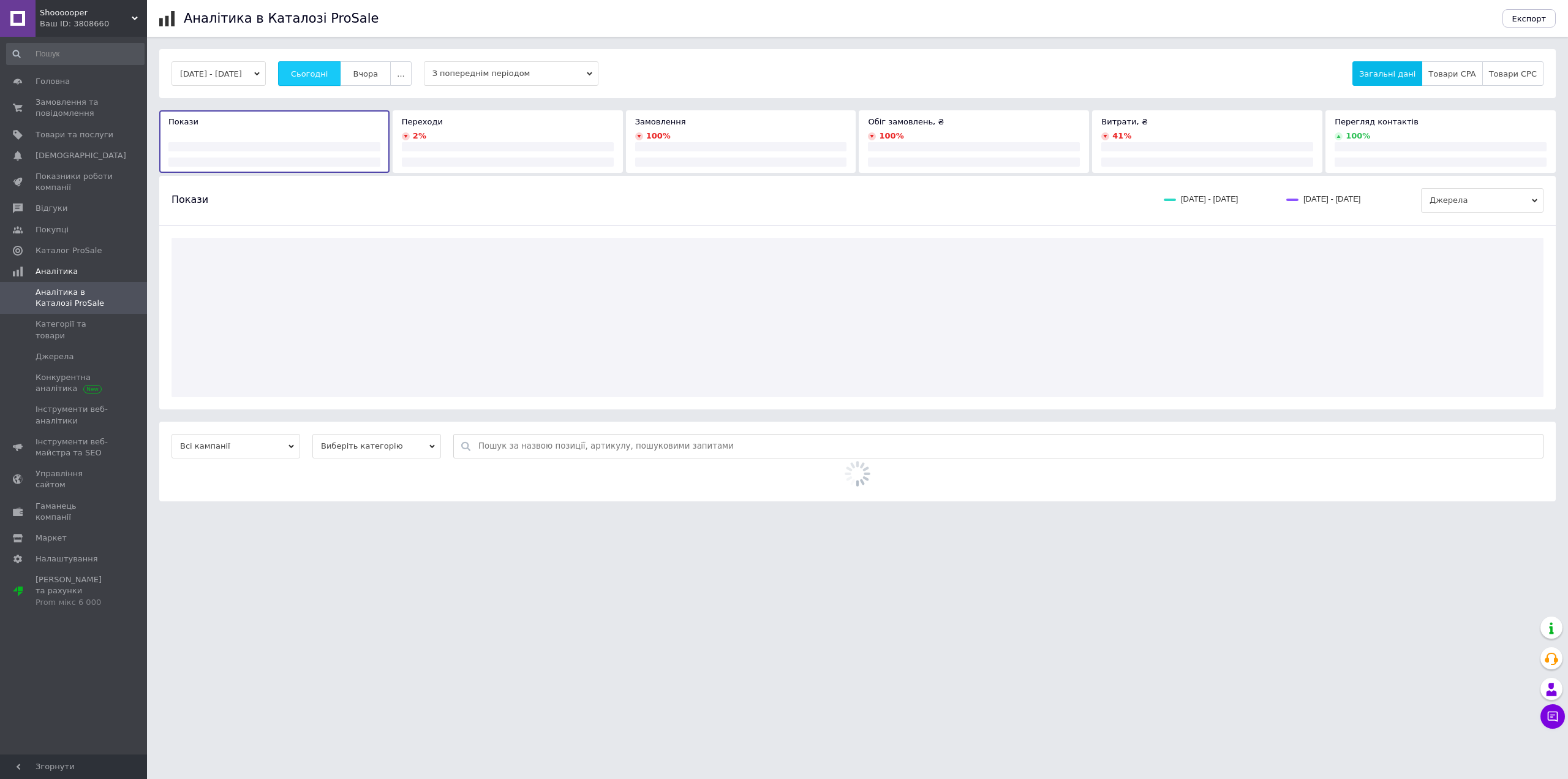
click at [328, 71] on span "Сьогодні" at bounding box center [309, 74] width 37 height 9
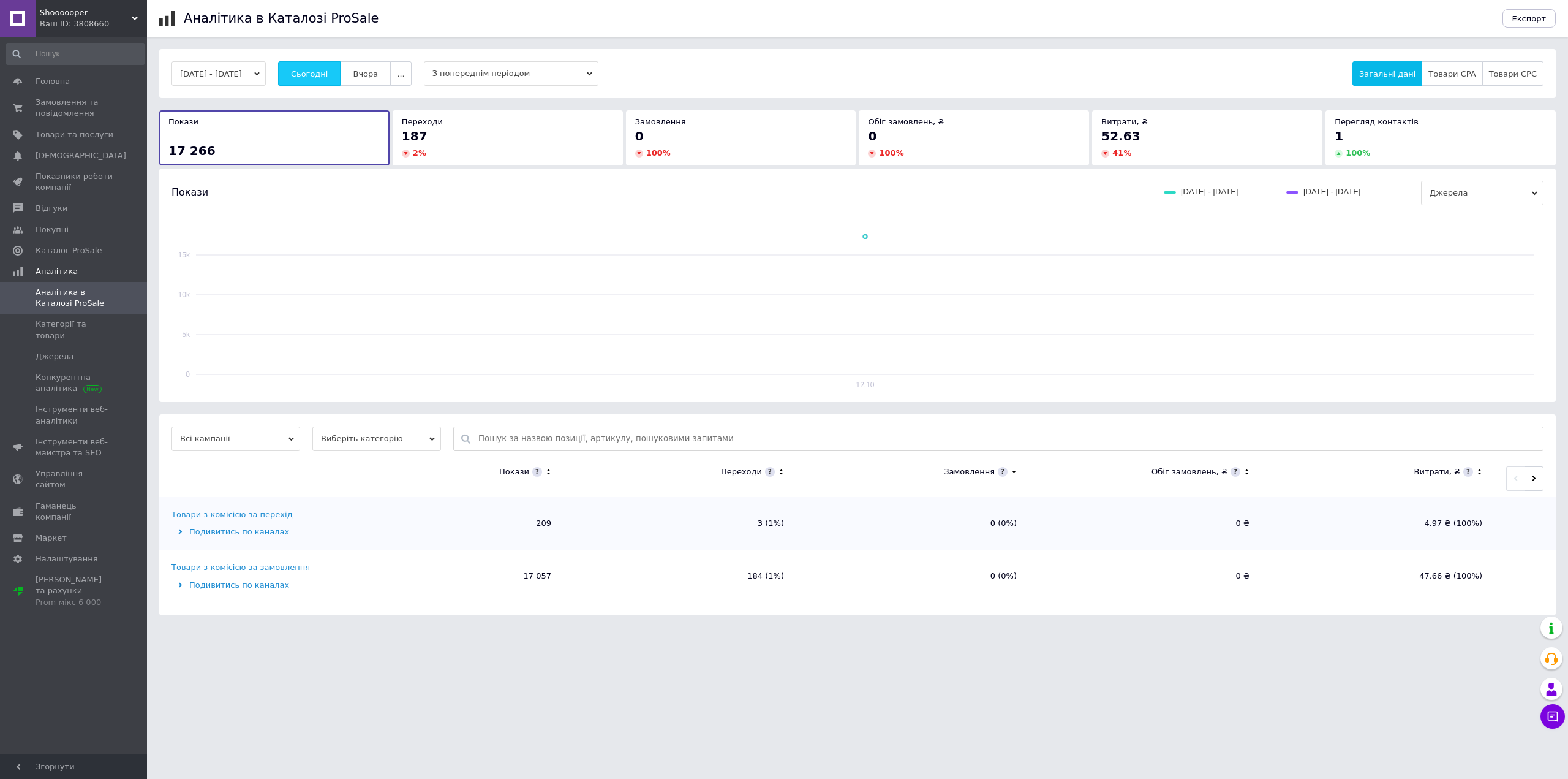
click at [328, 71] on span "Сьогодні" at bounding box center [309, 74] width 37 height 9
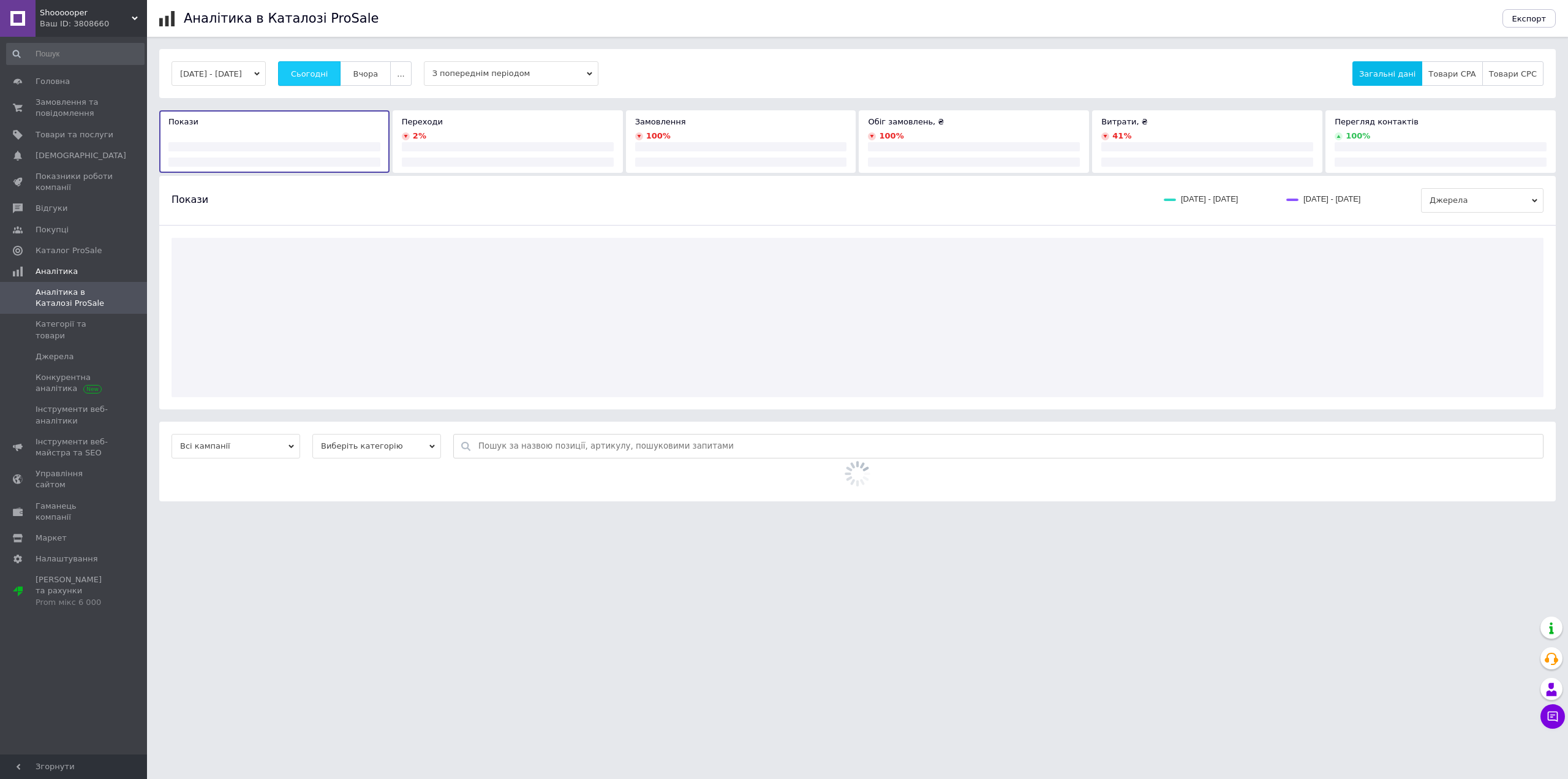
click at [328, 71] on span "Сьогодні" at bounding box center [309, 74] width 37 height 9
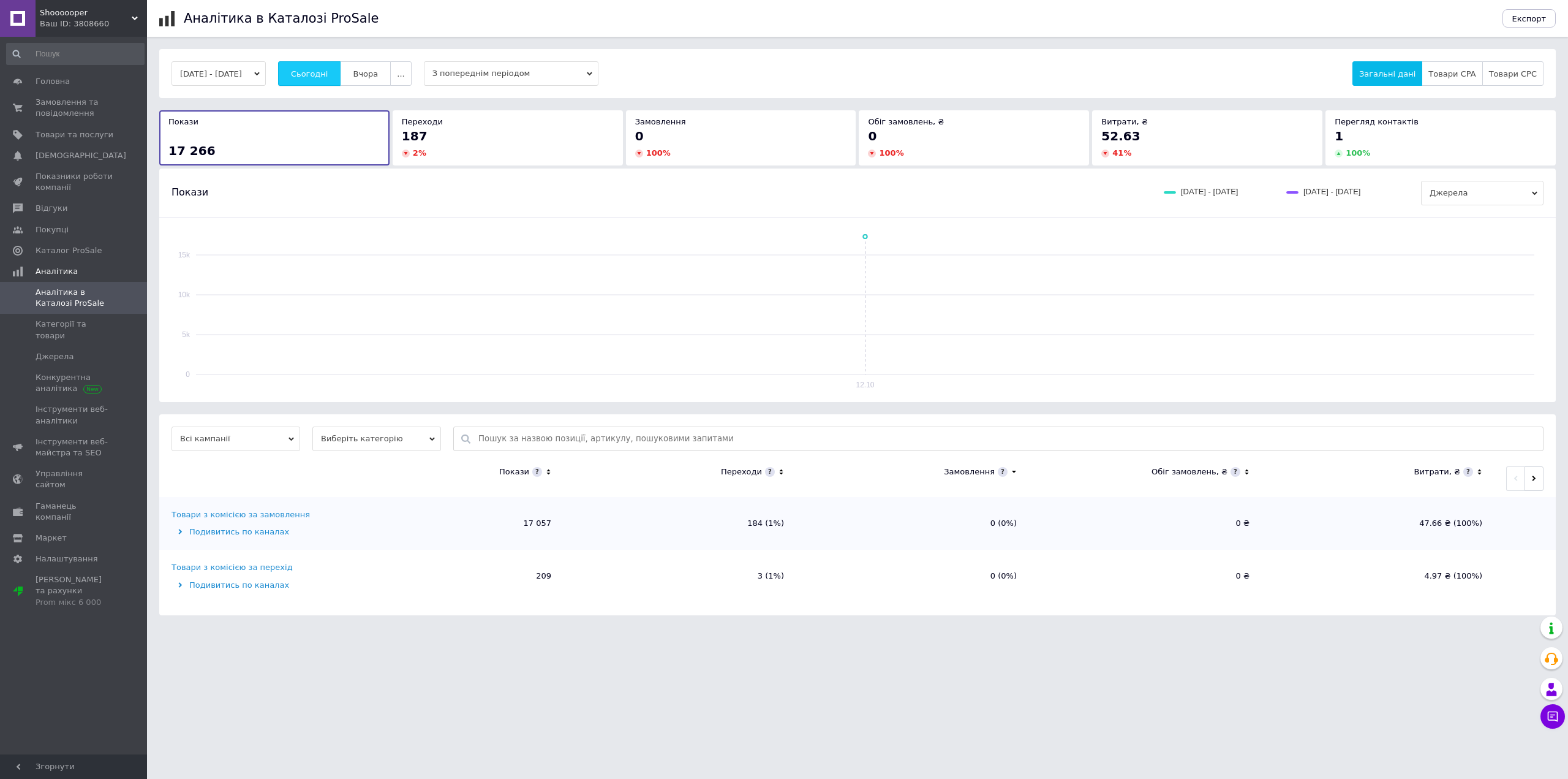
click at [328, 71] on span "Сьогодні" at bounding box center [309, 74] width 37 height 9
click at [76, 258] on link "Каталог ProSale" at bounding box center [75, 250] width 151 height 20
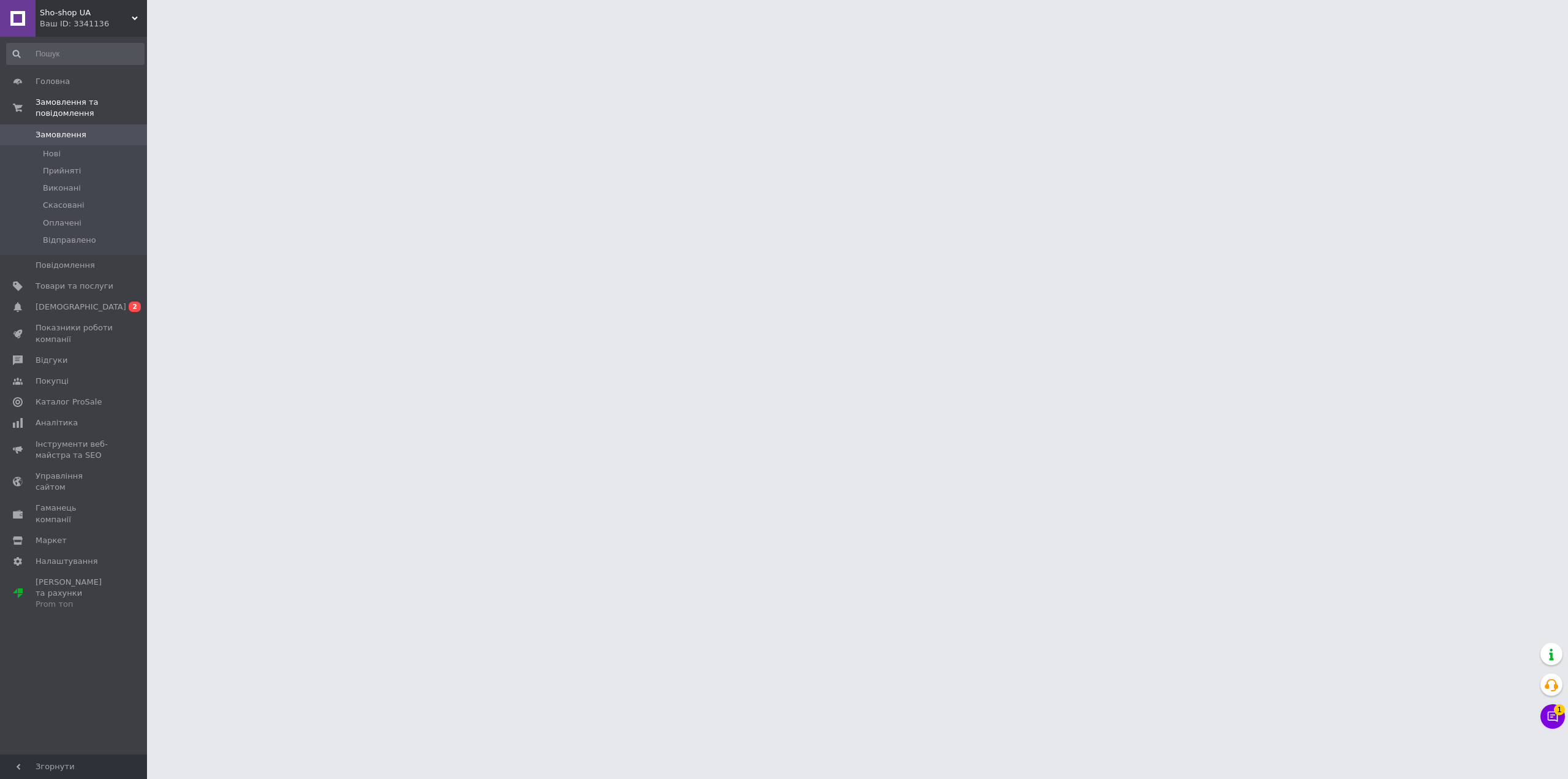
click at [1554, 710] on span "1" at bounding box center [1560, 710] width 11 height 11
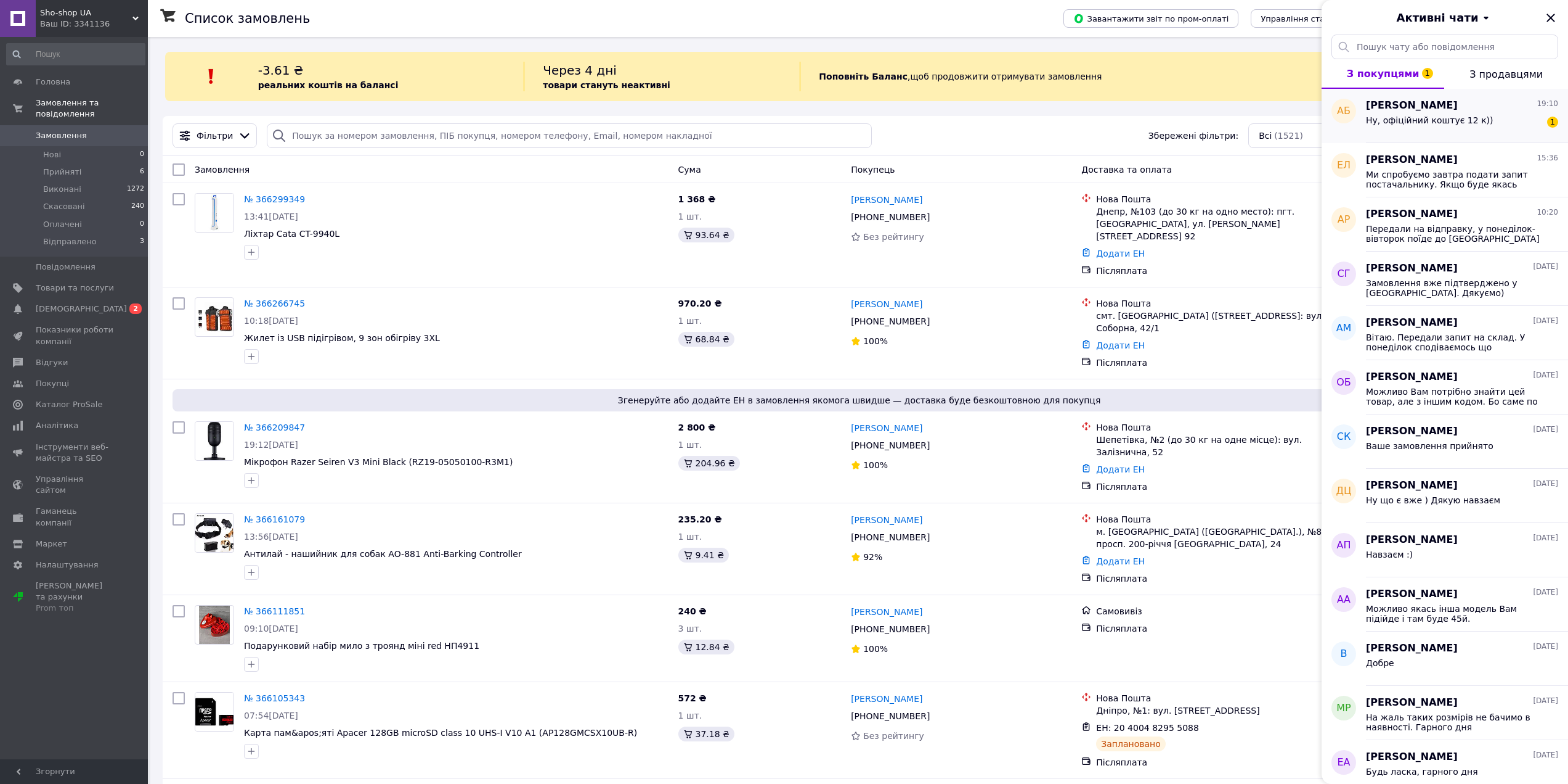
click at [1378, 120] on span "Ну, офіційний коштує 12 к))" at bounding box center [1429, 120] width 128 height 10
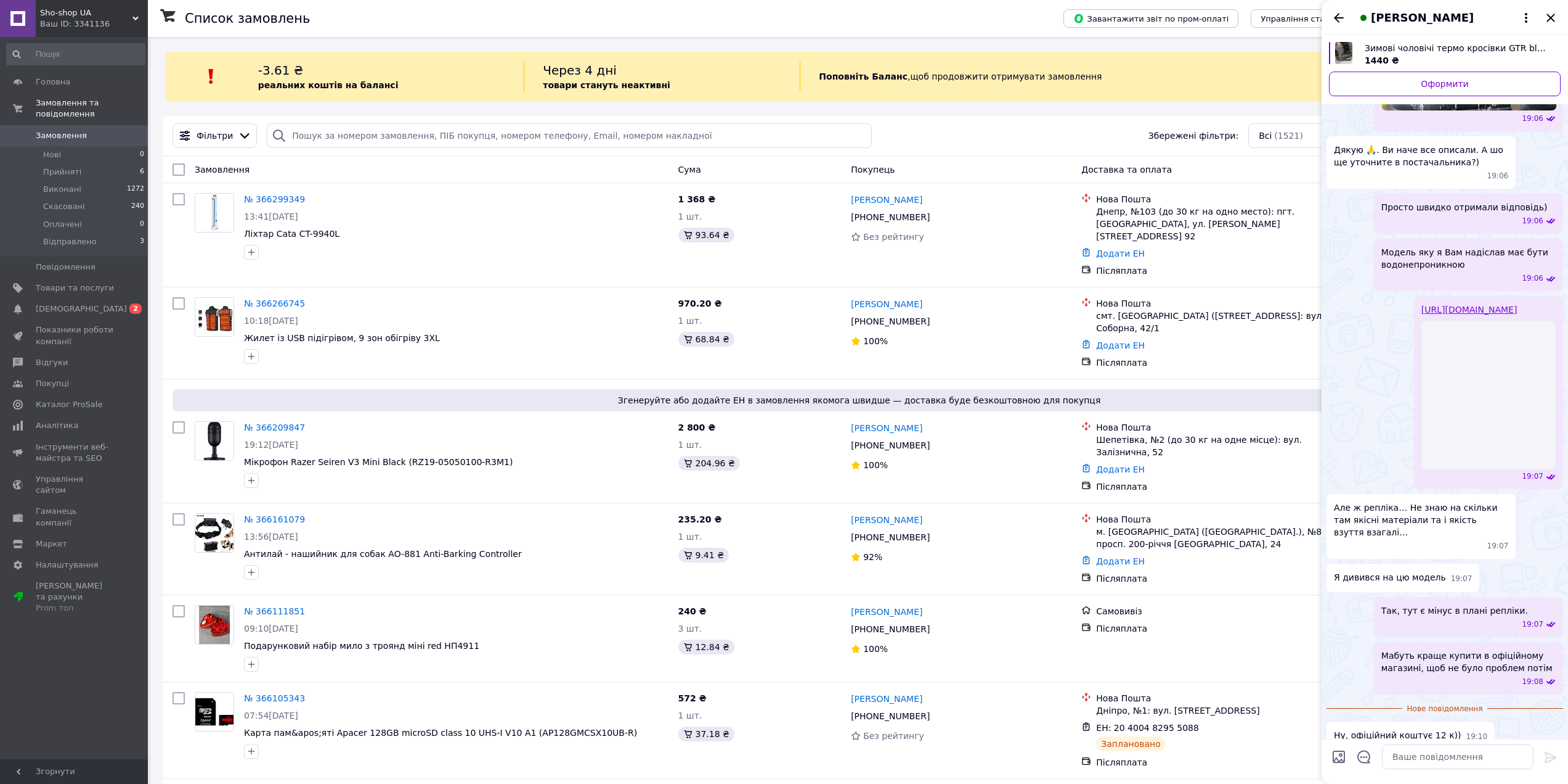
scroll to position [536, 0]
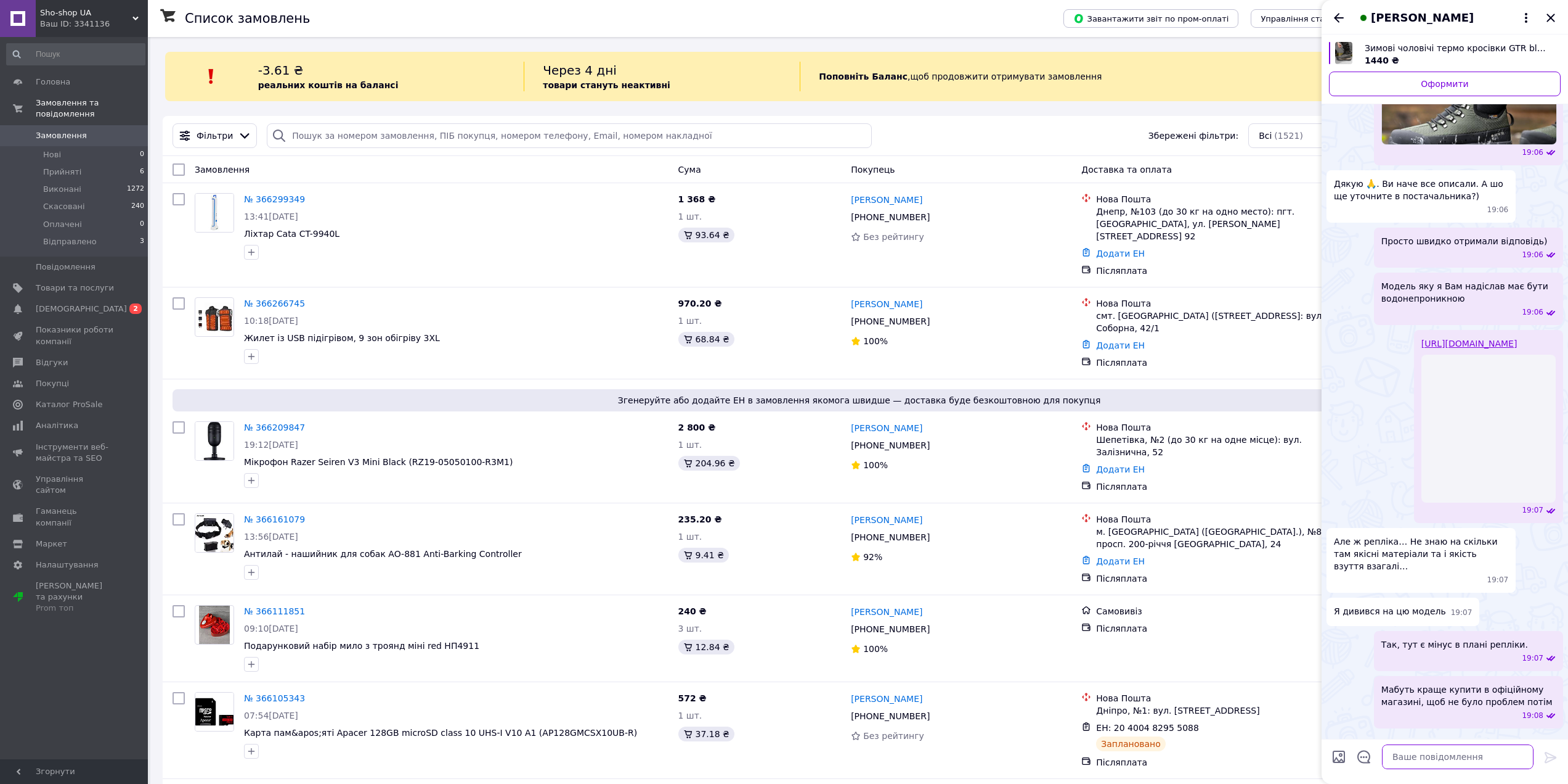
click at [1418, 751] on textarea at bounding box center [1457, 756] width 152 height 24
click at [1421, 752] on textarea at bounding box center [1457, 756] width 152 height 24
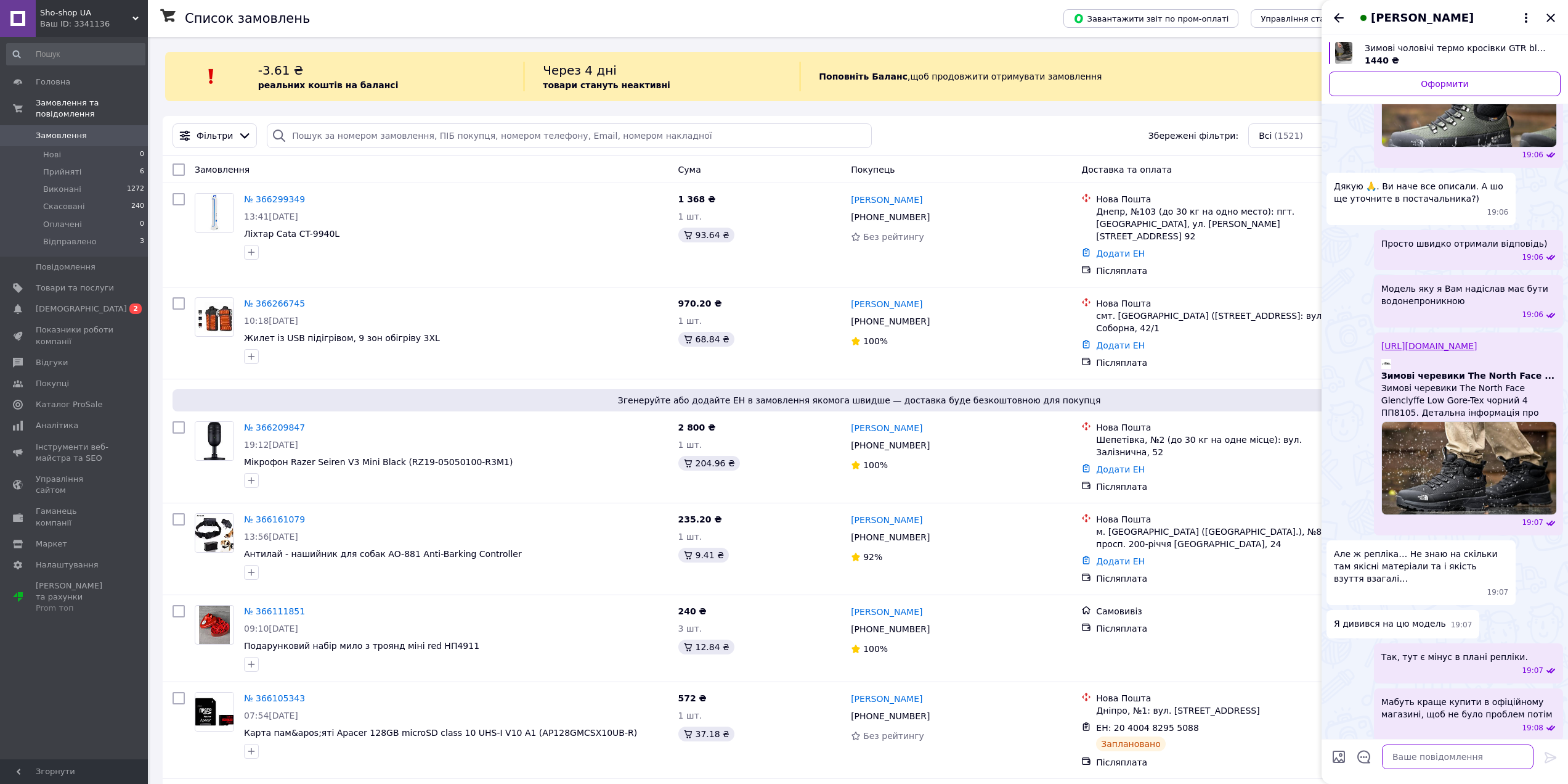
click at [1438, 759] on textarea at bounding box center [1457, 756] width 152 height 24
type textarea "Але мабуть і прослужить теж добре)"
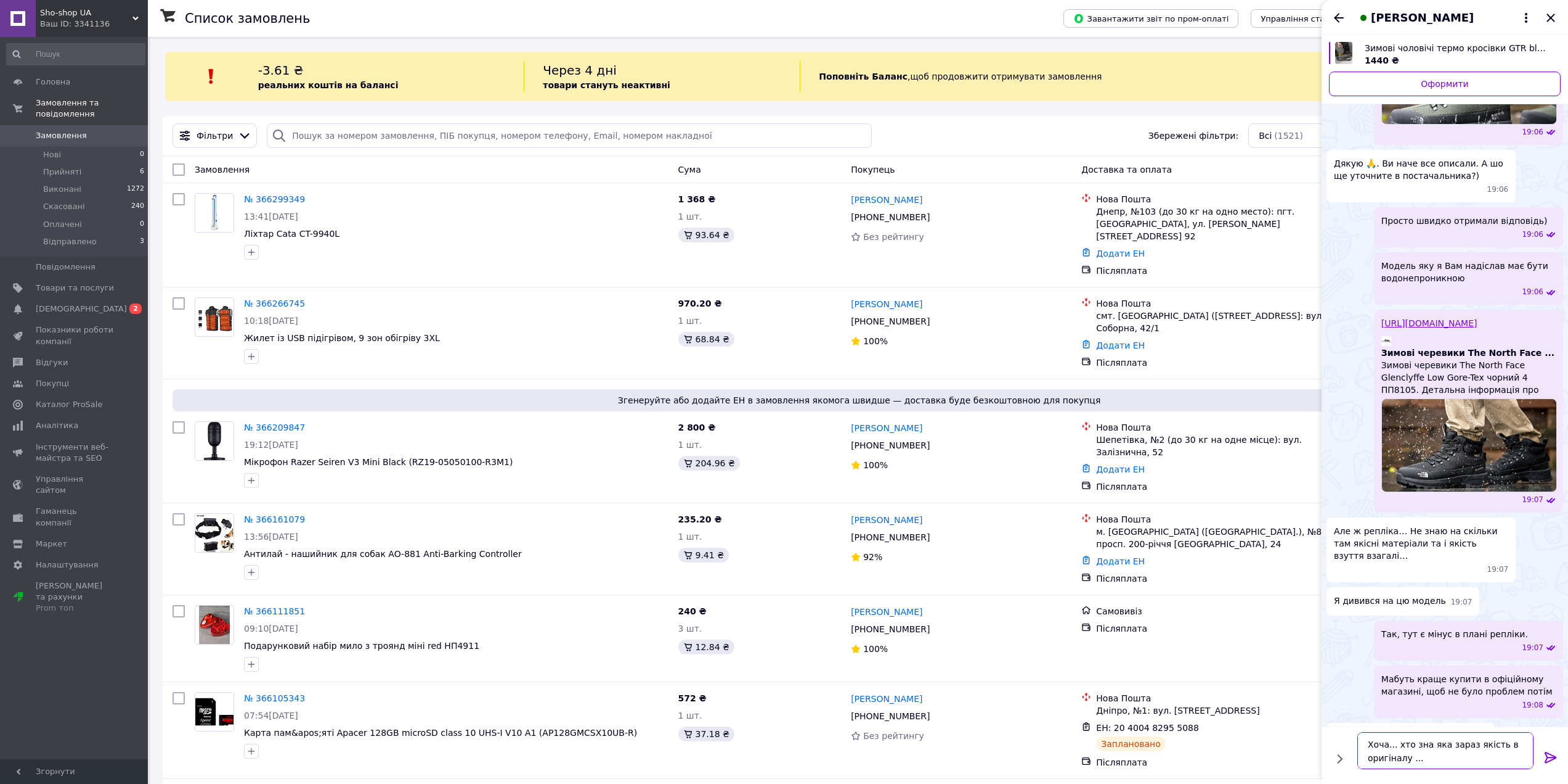
type textarea "Хоча... хто зна яка зараз якість в оригіналу ..."
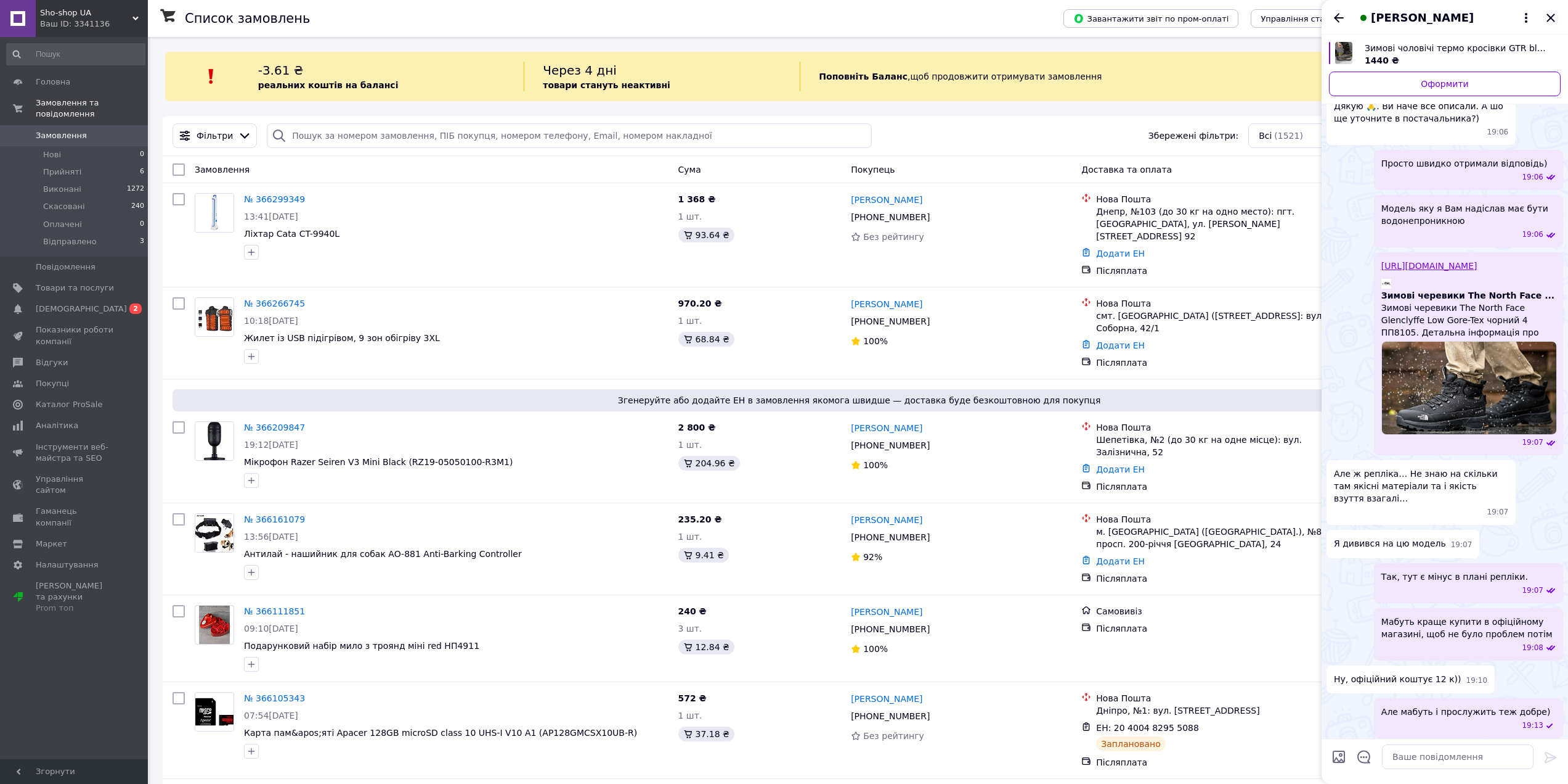
click at [1549, 20] on icon "Закрити" at bounding box center [1550, 18] width 8 height 8
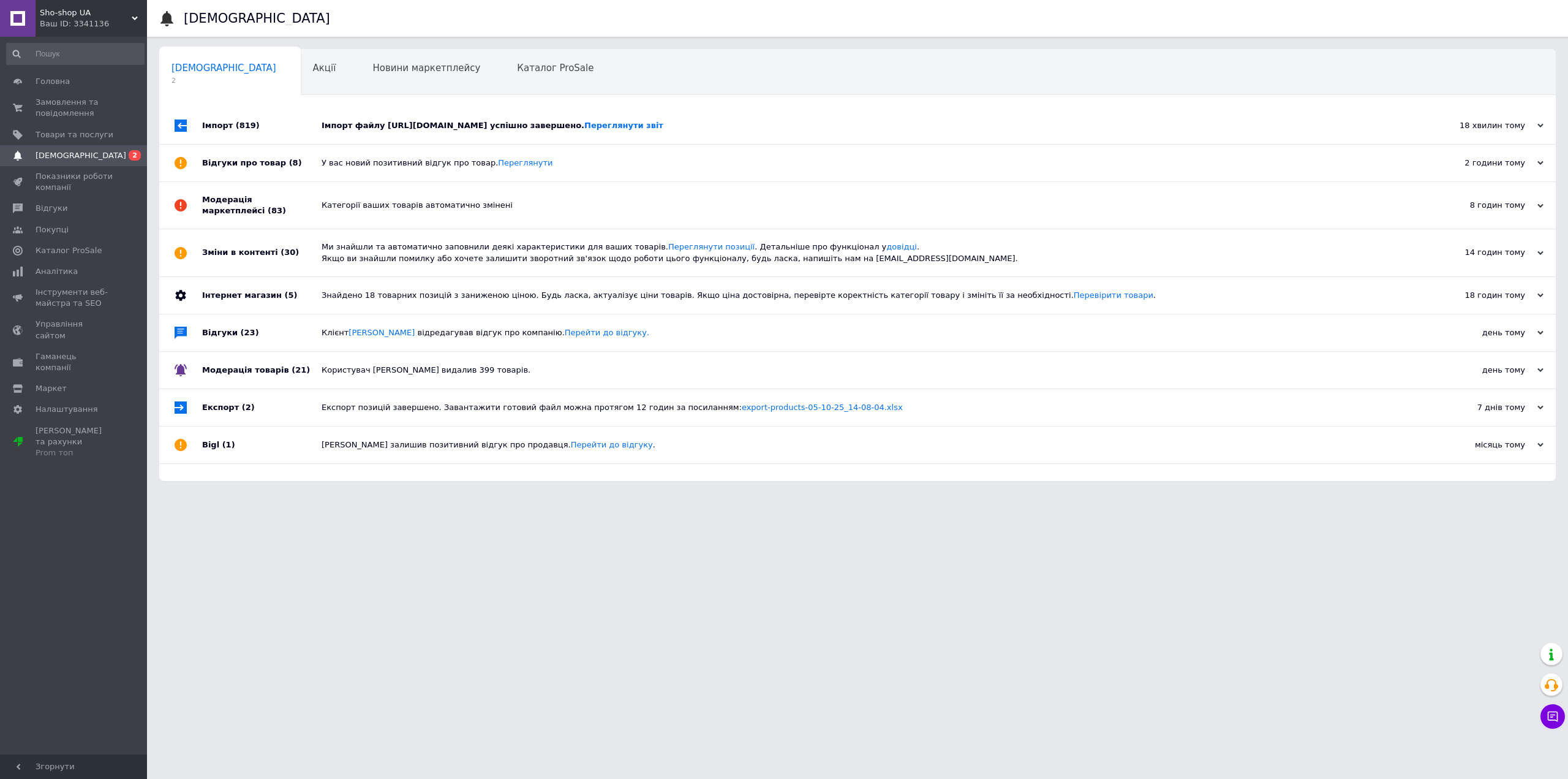
click at [375, 129] on div "Імпорт файлу [URL][DOMAIN_NAME] успішно завершено. Переглянути звіт" at bounding box center [871, 126] width 1099 height 11
click at [74, 20] on div "Ваш ID: 3341136" at bounding box center [94, 24] width 107 height 11
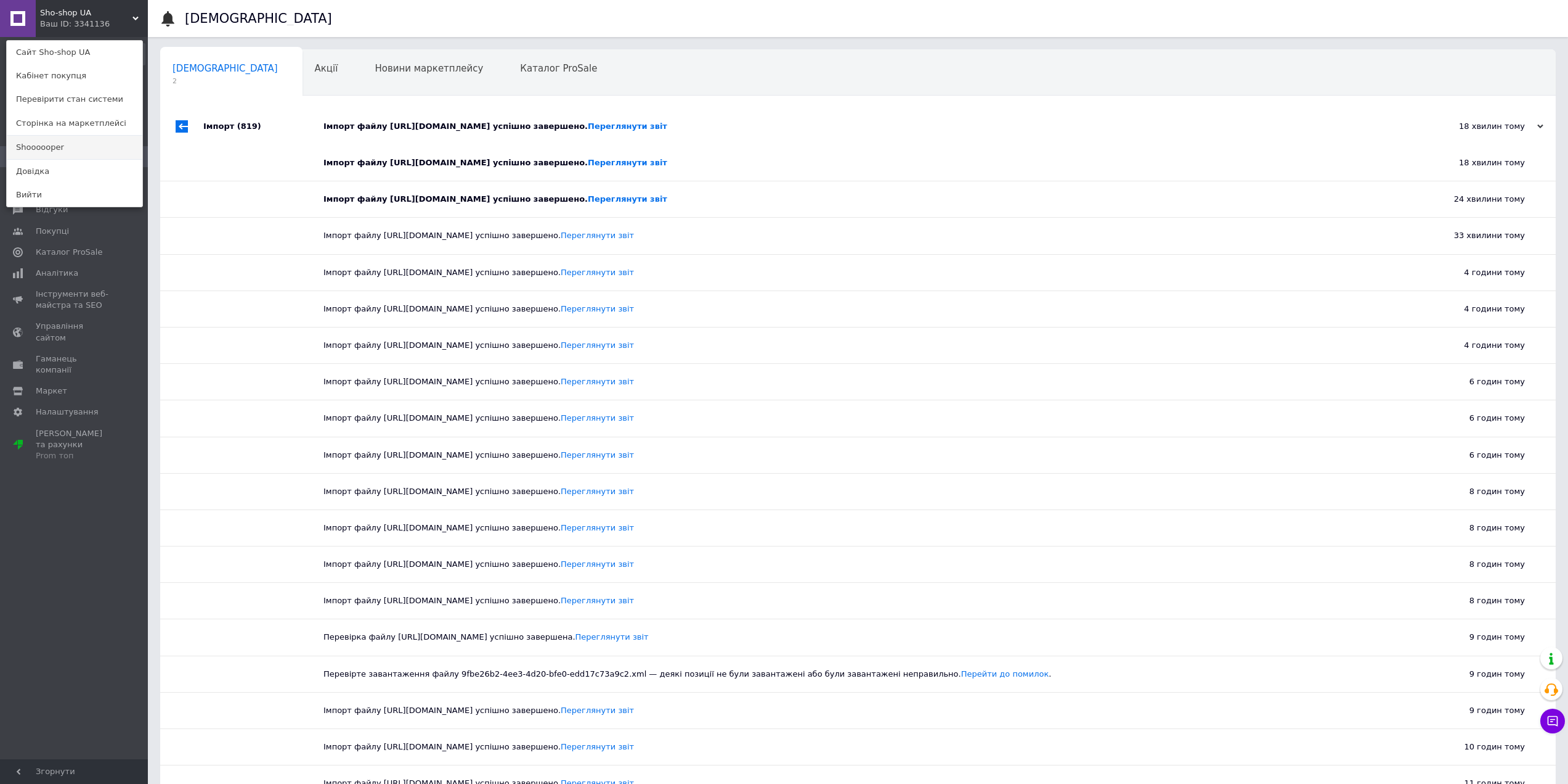
click at [34, 150] on link "Shoooooper" at bounding box center [74, 146] width 135 height 23
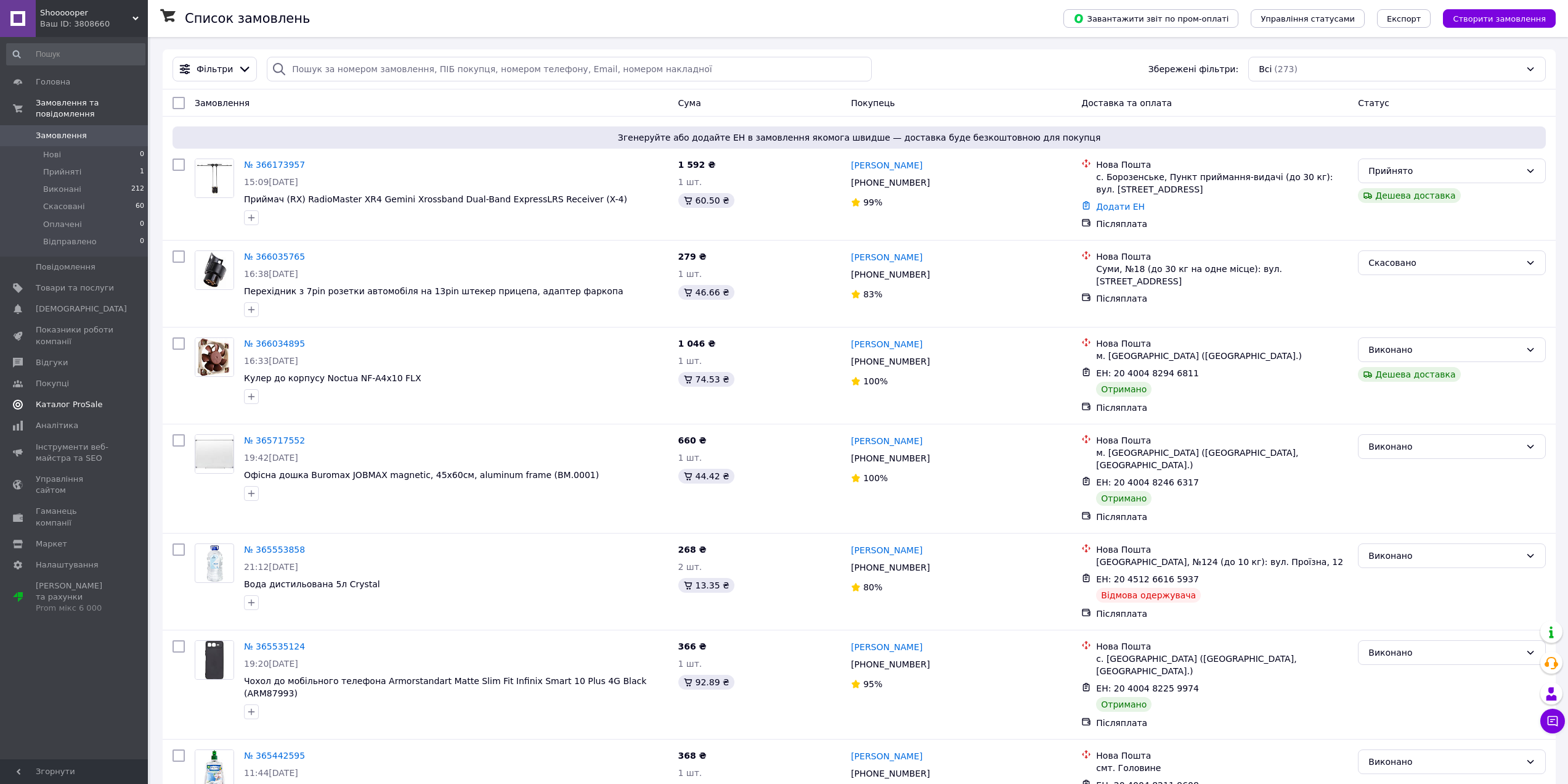
click at [84, 399] on span "Каталог ProSale" at bounding box center [68, 405] width 66 height 11
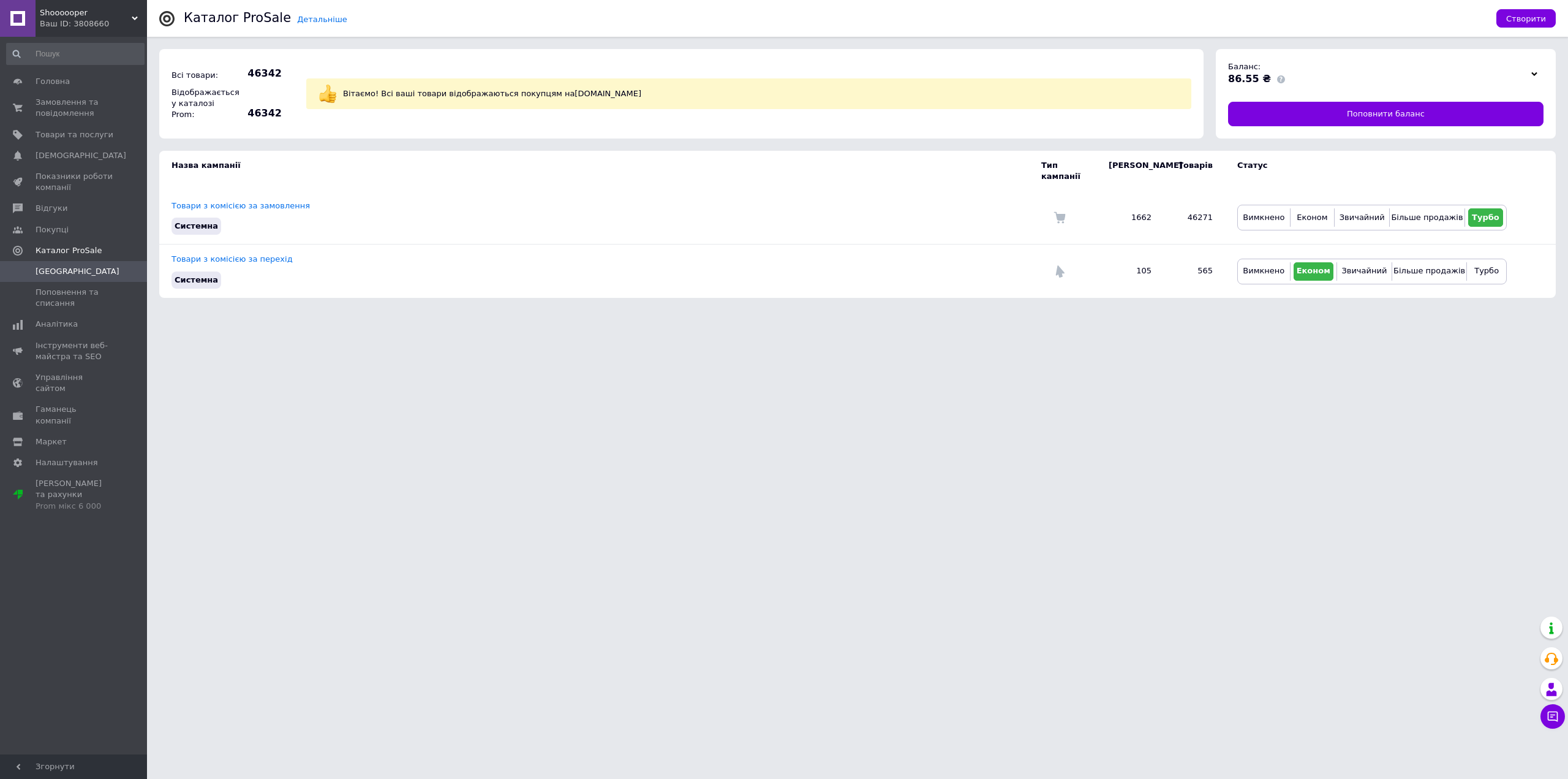
click at [76, 24] on div "Ваш ID: 3808660" at bounding box center [94, 24] width 107 height 11
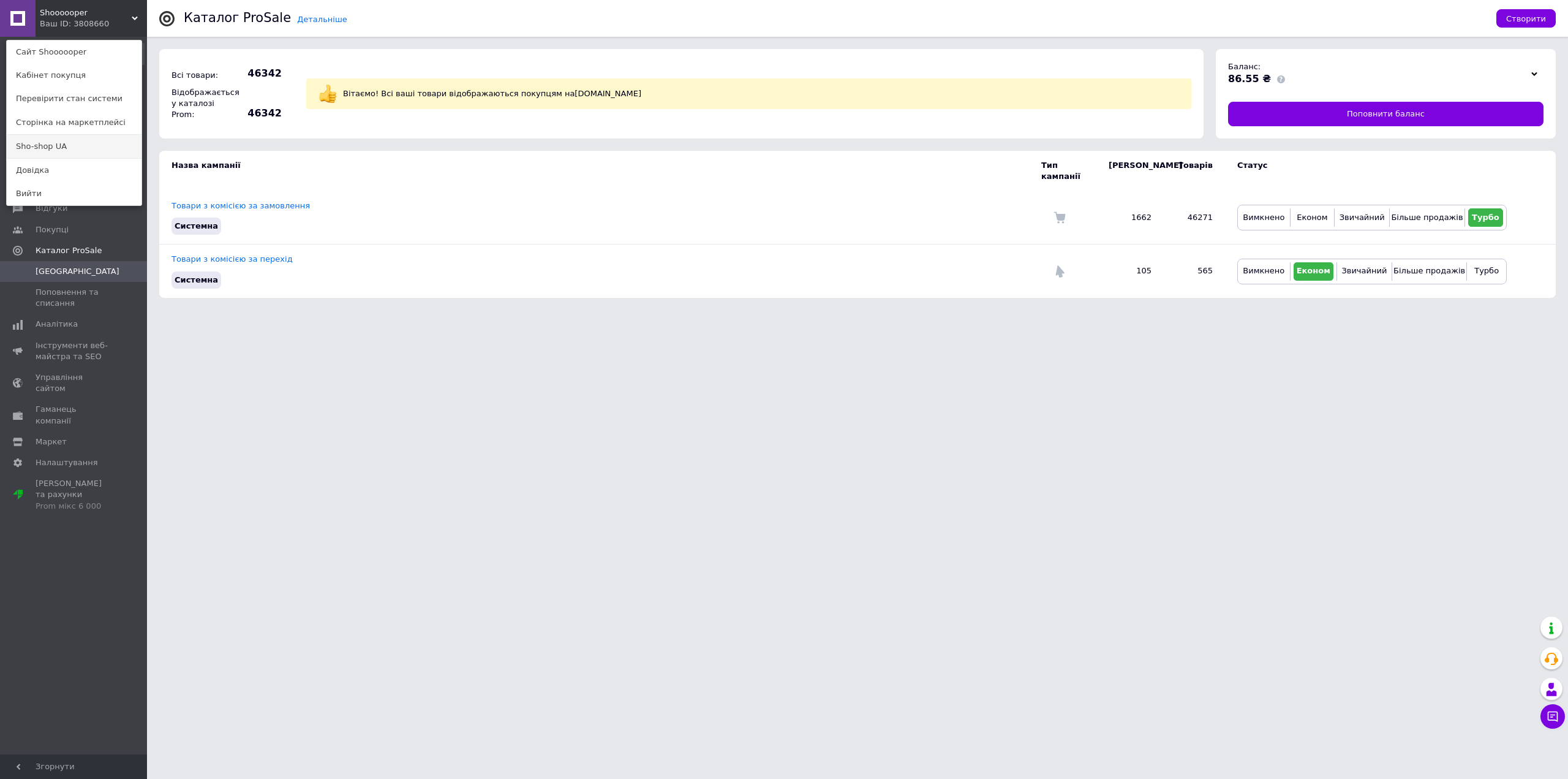
click at [68, 144] on link "Sho-shop UA" at bounding box center [73, 145] width 134 height 23
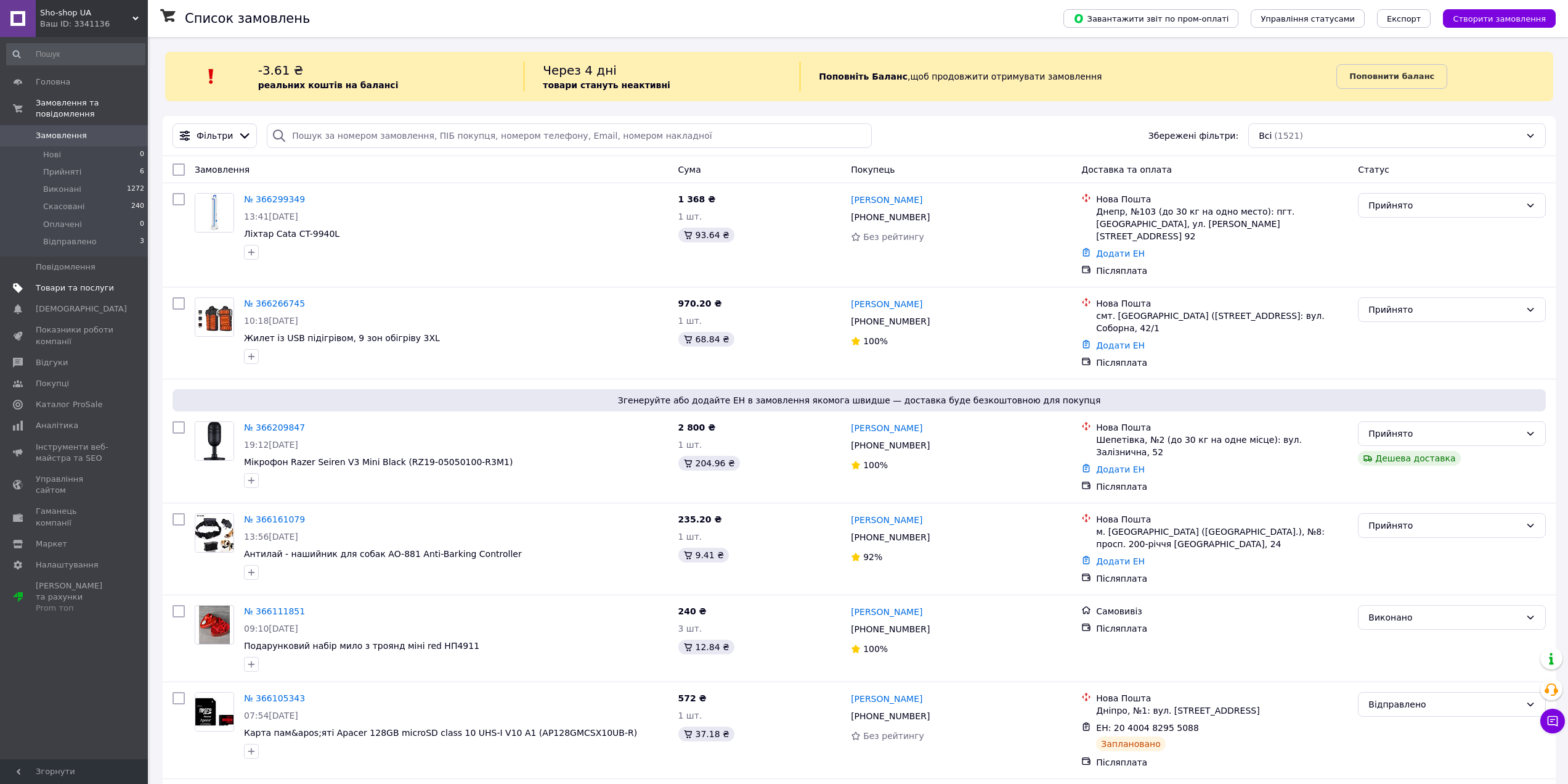
click at [67, 282] on span "Товари та послуги" at bounding box center [75, 288] width 78 height 11
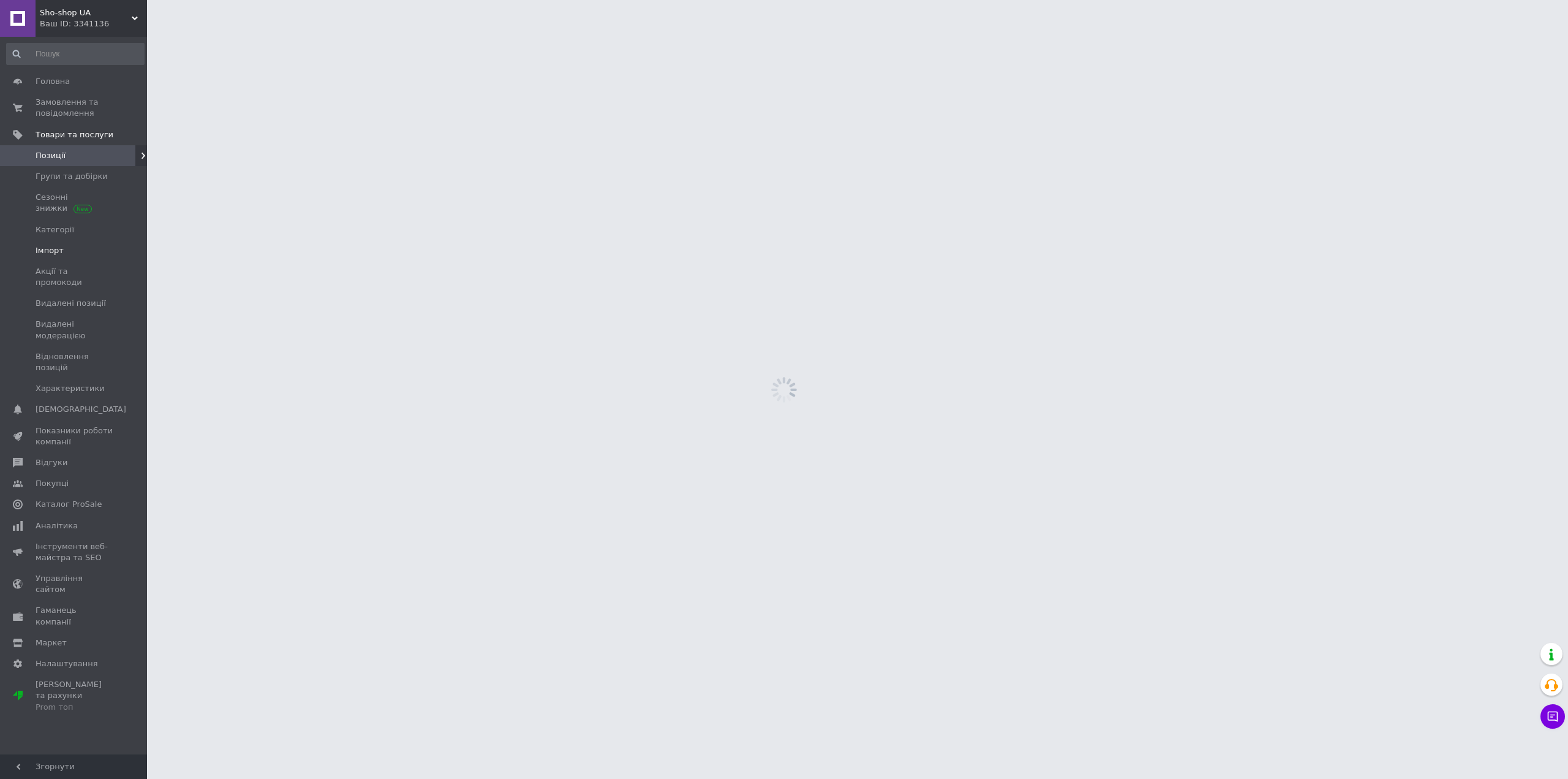
click at [78, 245] on span "Імпорт" at bounding box center [74, 251] width 78 height 11
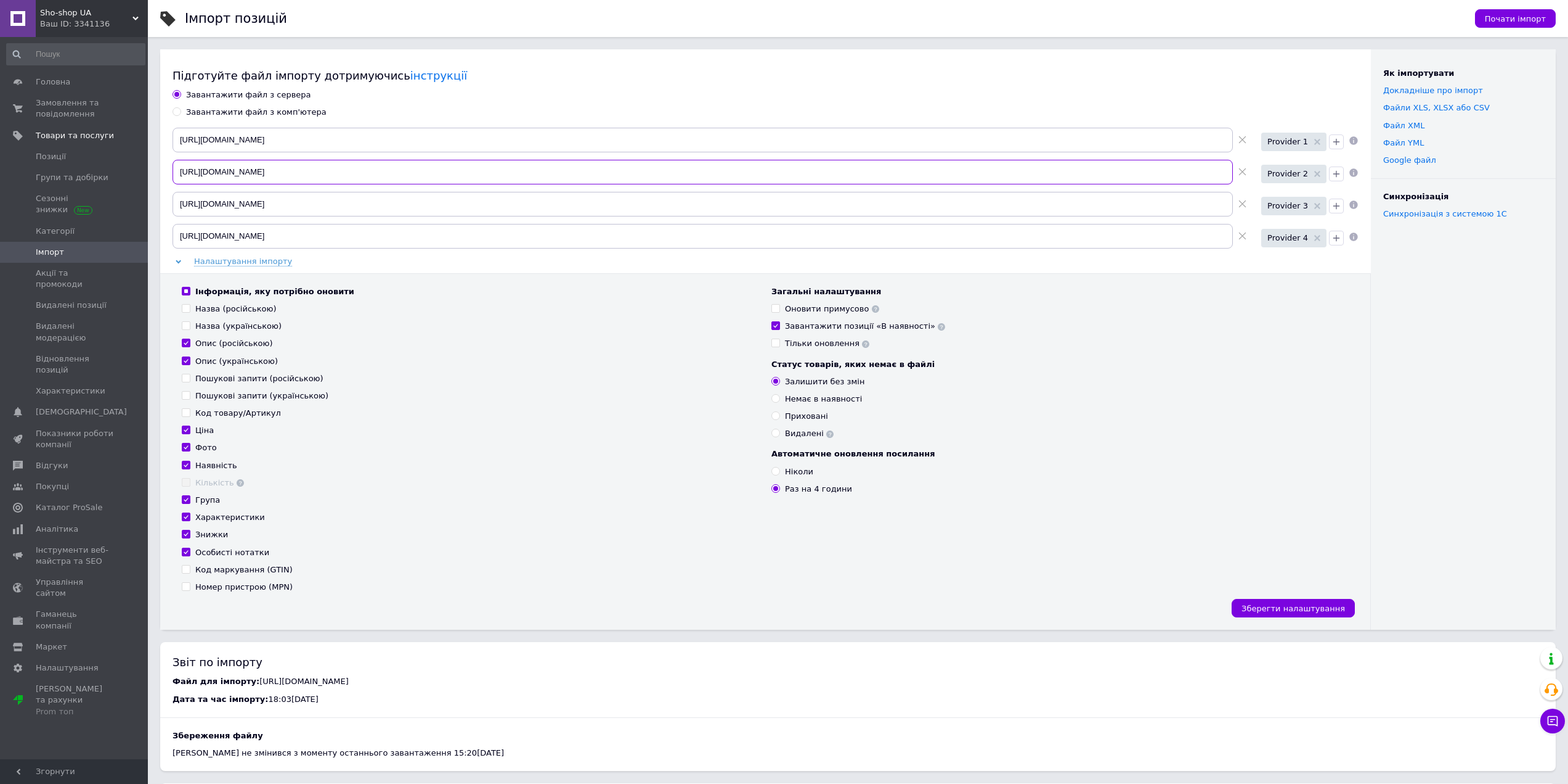
click at [250, 175] on input "https://opt-drop.com/storage/xml/opt-drop-40.xml" at bounding box center [702, 172] width 1060 height 24
click at [227, 144] on input "https://market-tools.com.ua/products_feed.xml?hash_tag=fe3b243ed81a24a6519003bd…" at bounding box center [702, 140] width 1060 height 24
click at [1553, 722] on icon at bounding box center [1552, 720] width 12 height 12
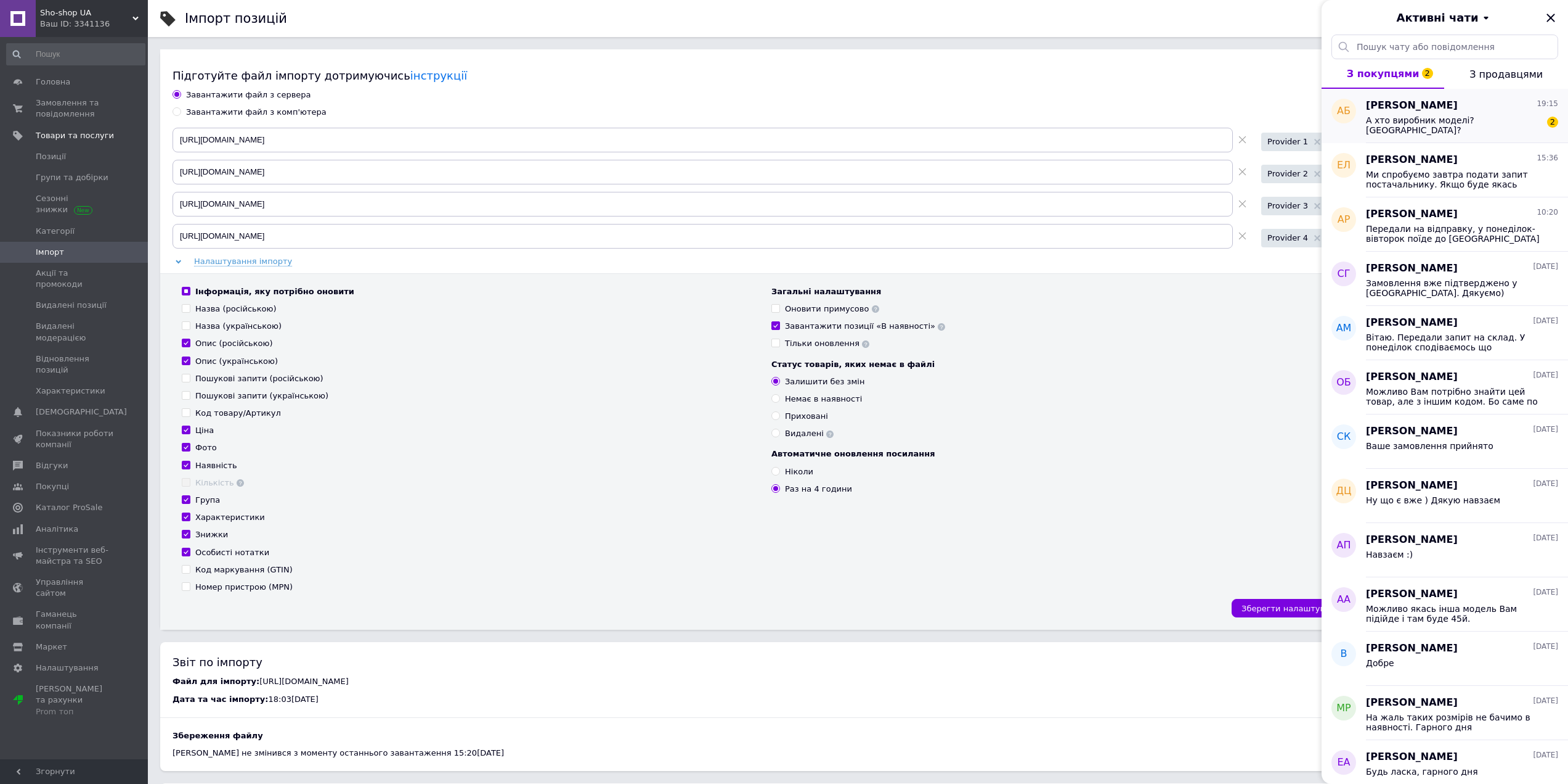
click at [1397, 123] on span "А хто виробник моделі? Китай?" at bounding box center [1453, 125] width 175 height 20
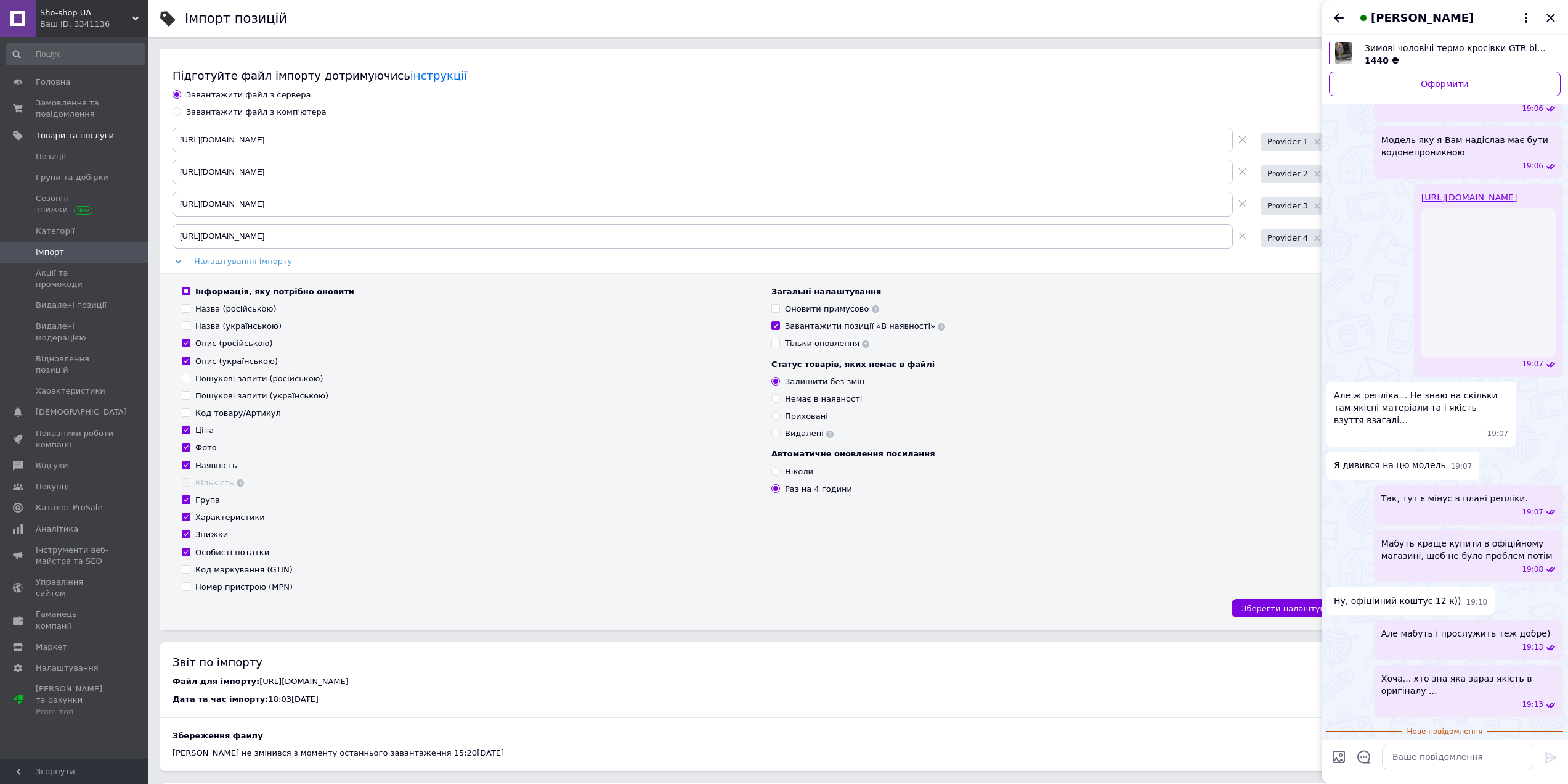
scroll to position [704, 0]
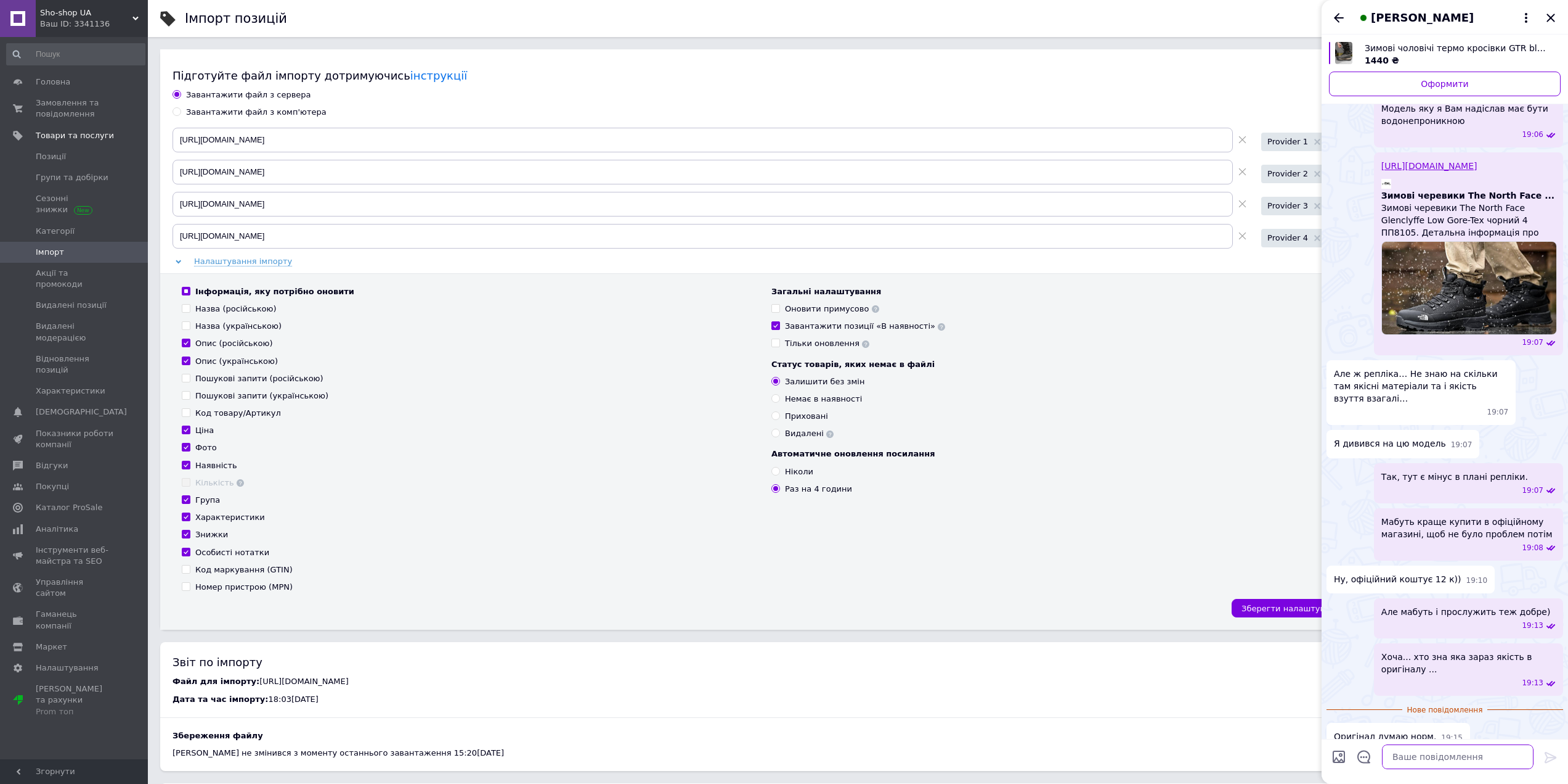
click at [1452, 762] on textarea at bounding box center [1457, 756] width 152 height 24
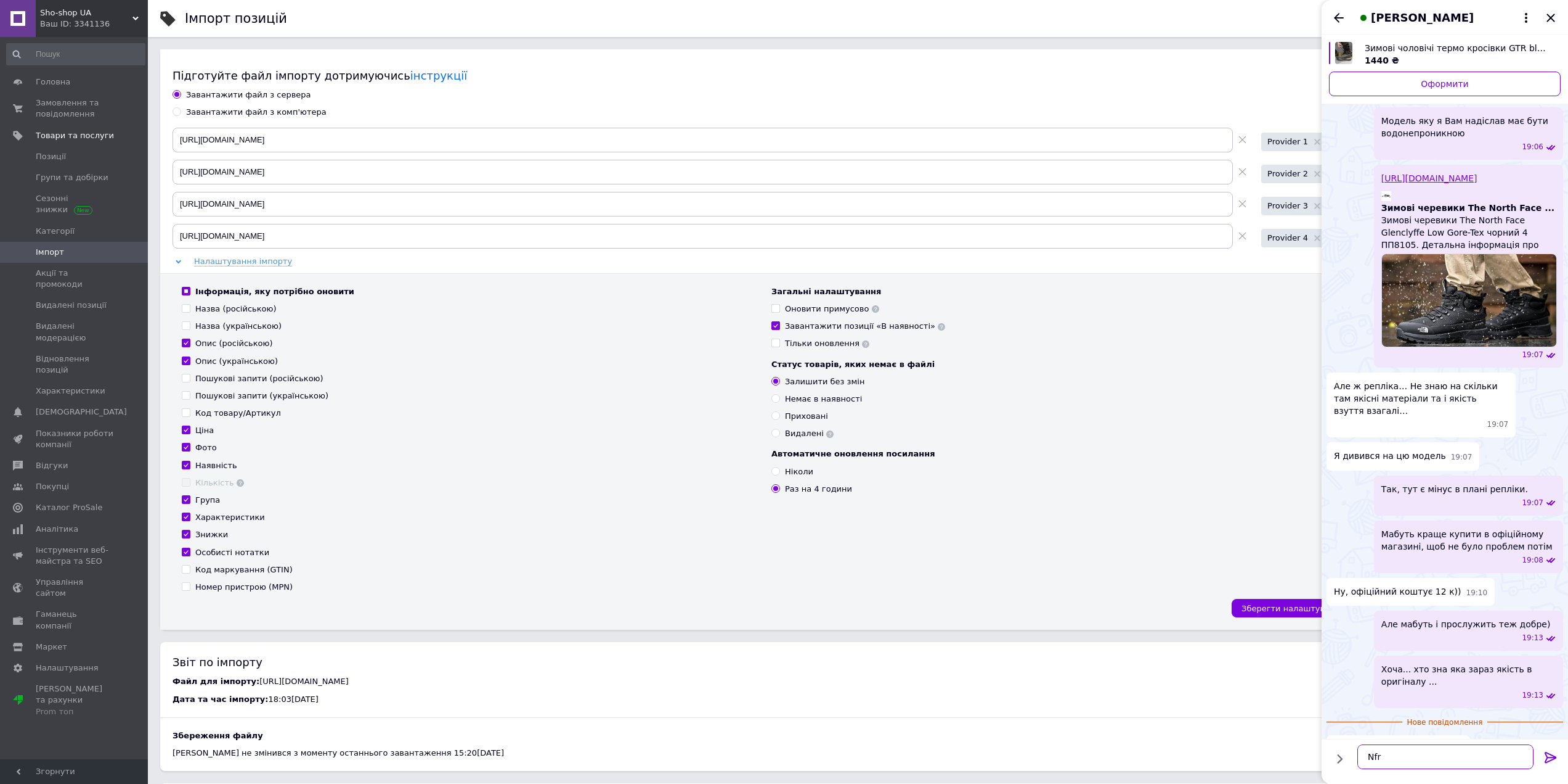
type textarea "Т"
type textarea "На"
click at [1429, 751] on textarea "Стосовно" at bounding box center [1445, 756] width 176 height 24
paste textarea "'єтнам"
type textarea "В'єтнам"
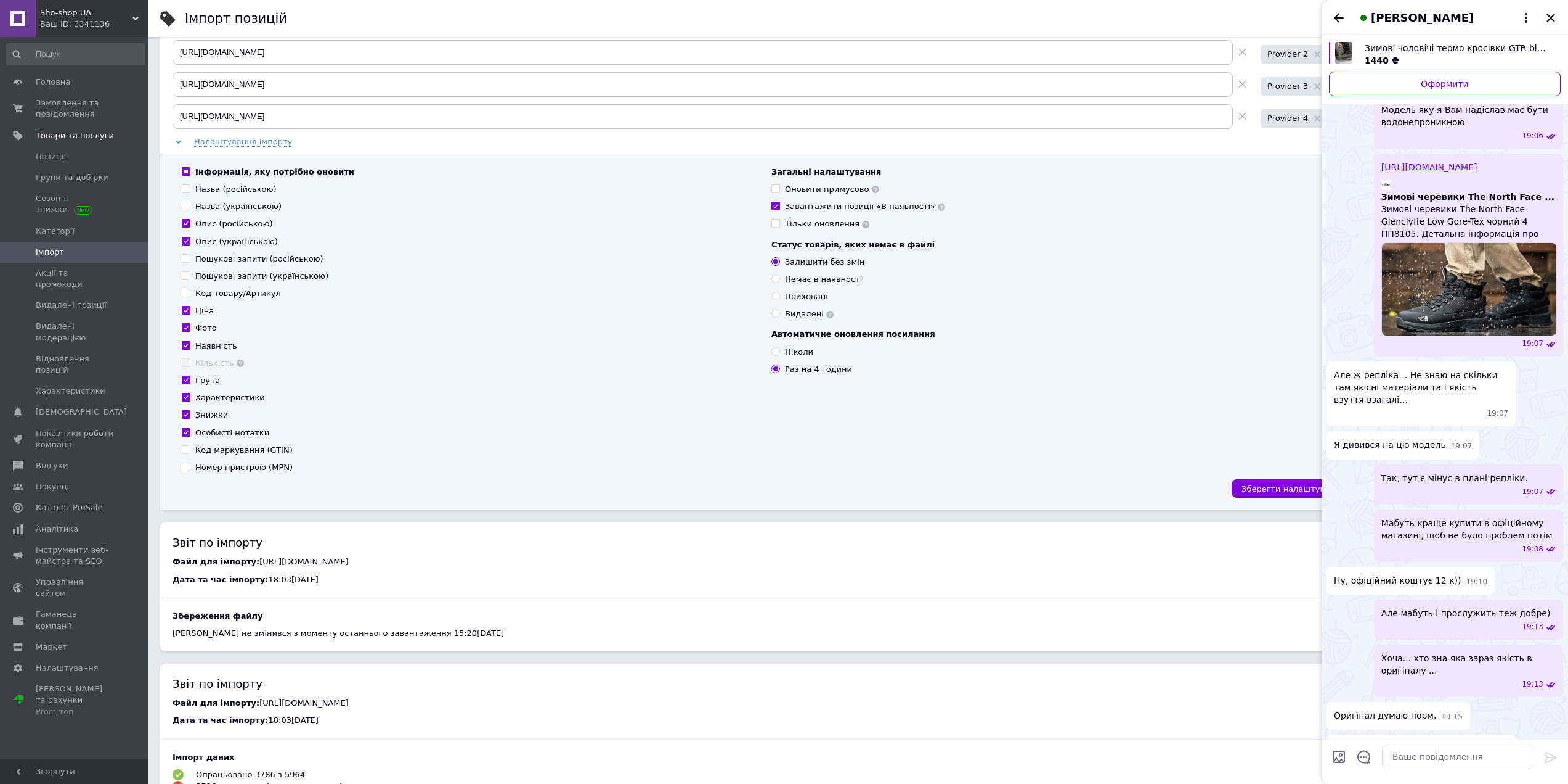
scroll to position [123, 0]
click at [1547, 20] on icon "Закрити" at bounding box center [1551, 18] width 15 height 15
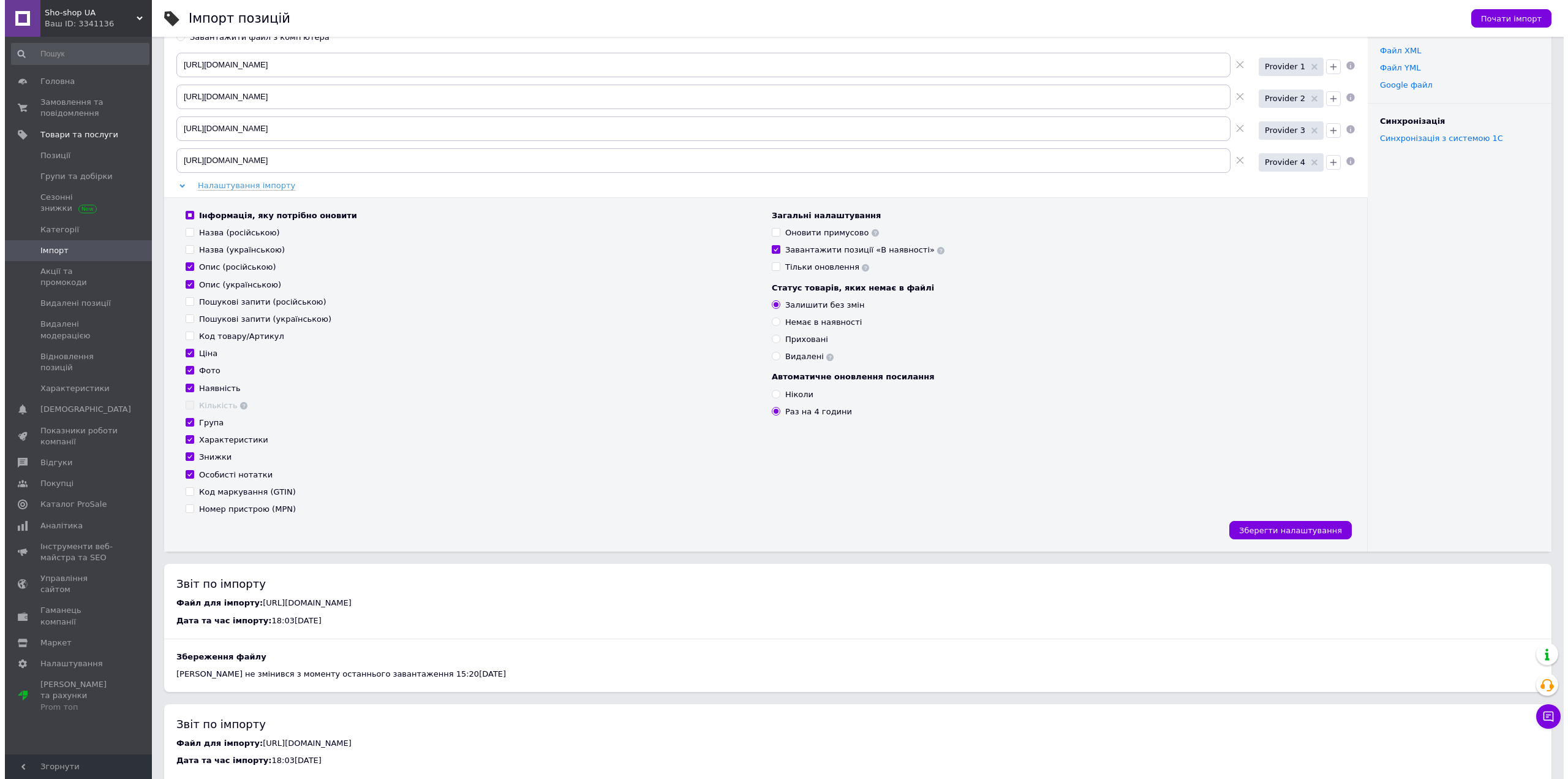
scroll to position [0, 0]
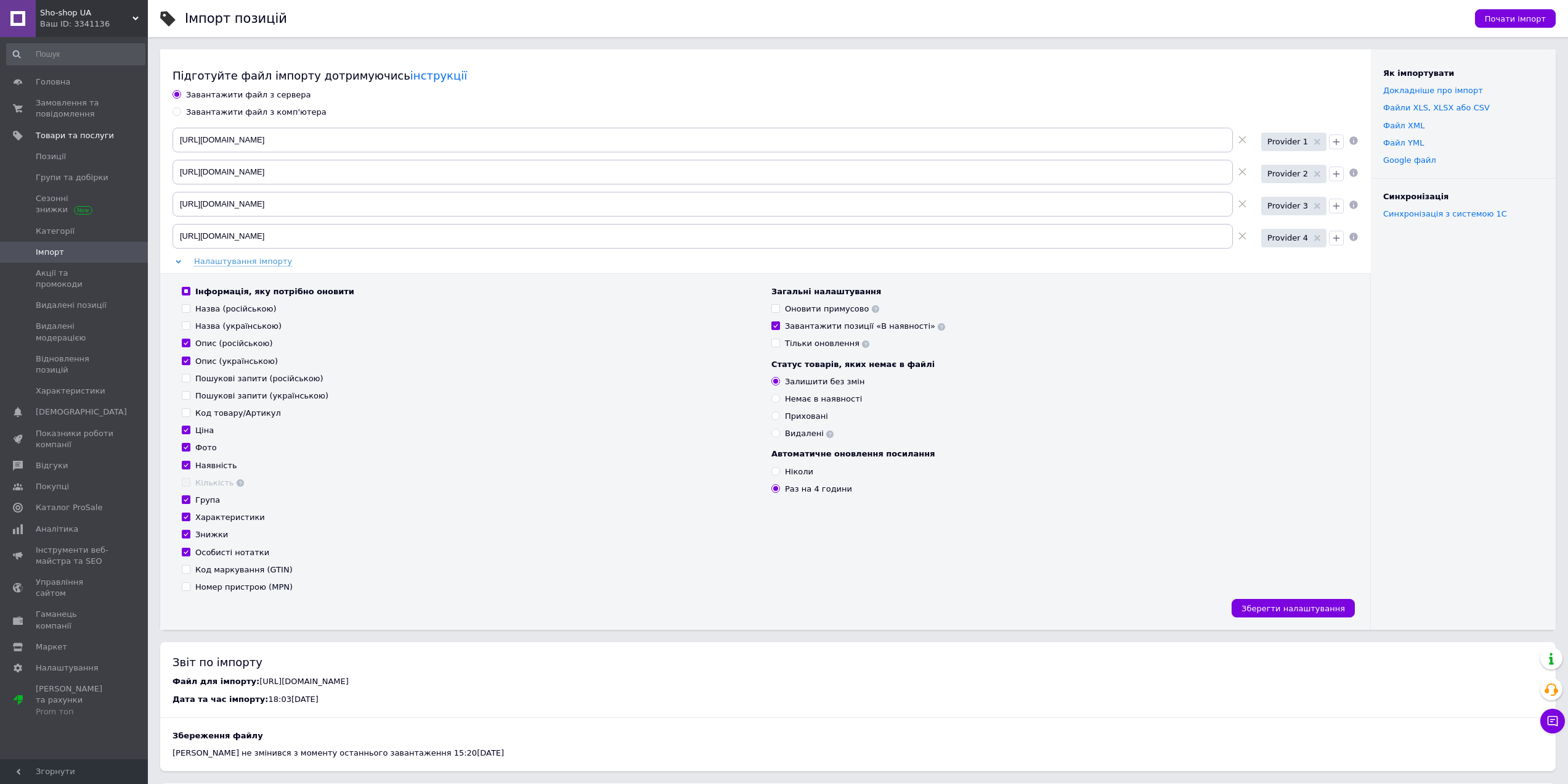
click at [471, 76] on div "Підготуйте файл імпорту дотримуючись інструкції" at bounding box center [765, 76] width 1186 height 16
click at [34, 20] on link at bounding box center [18, 19] width 35 height 37
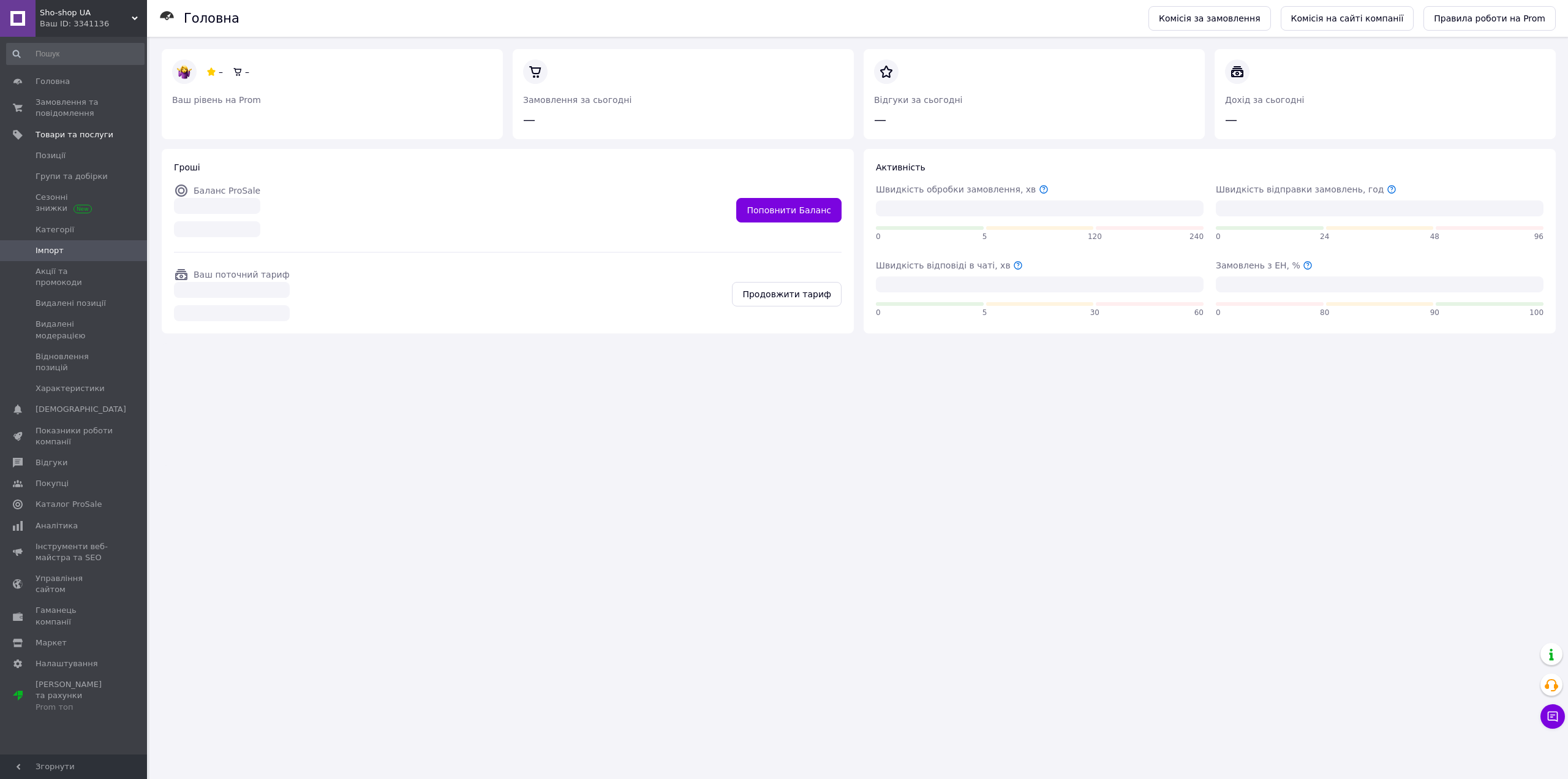
click at [69, 19] on div "Ваш ID: 3341136" at bounding box center [94, 24] width 107 height 11
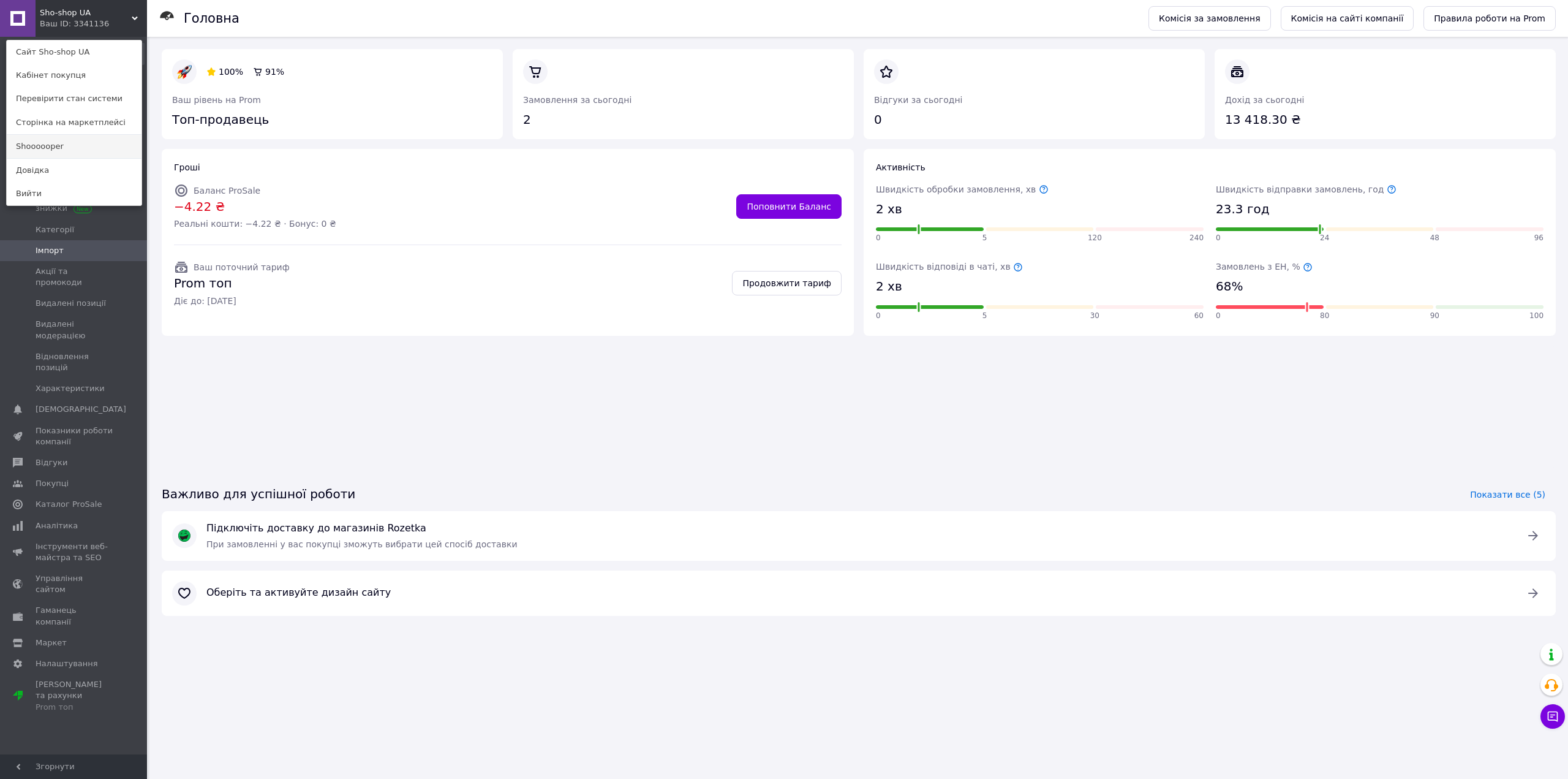
click at [56, 151] on link "Shoooooper" at bounding box center [73, 145] width 134 height 23
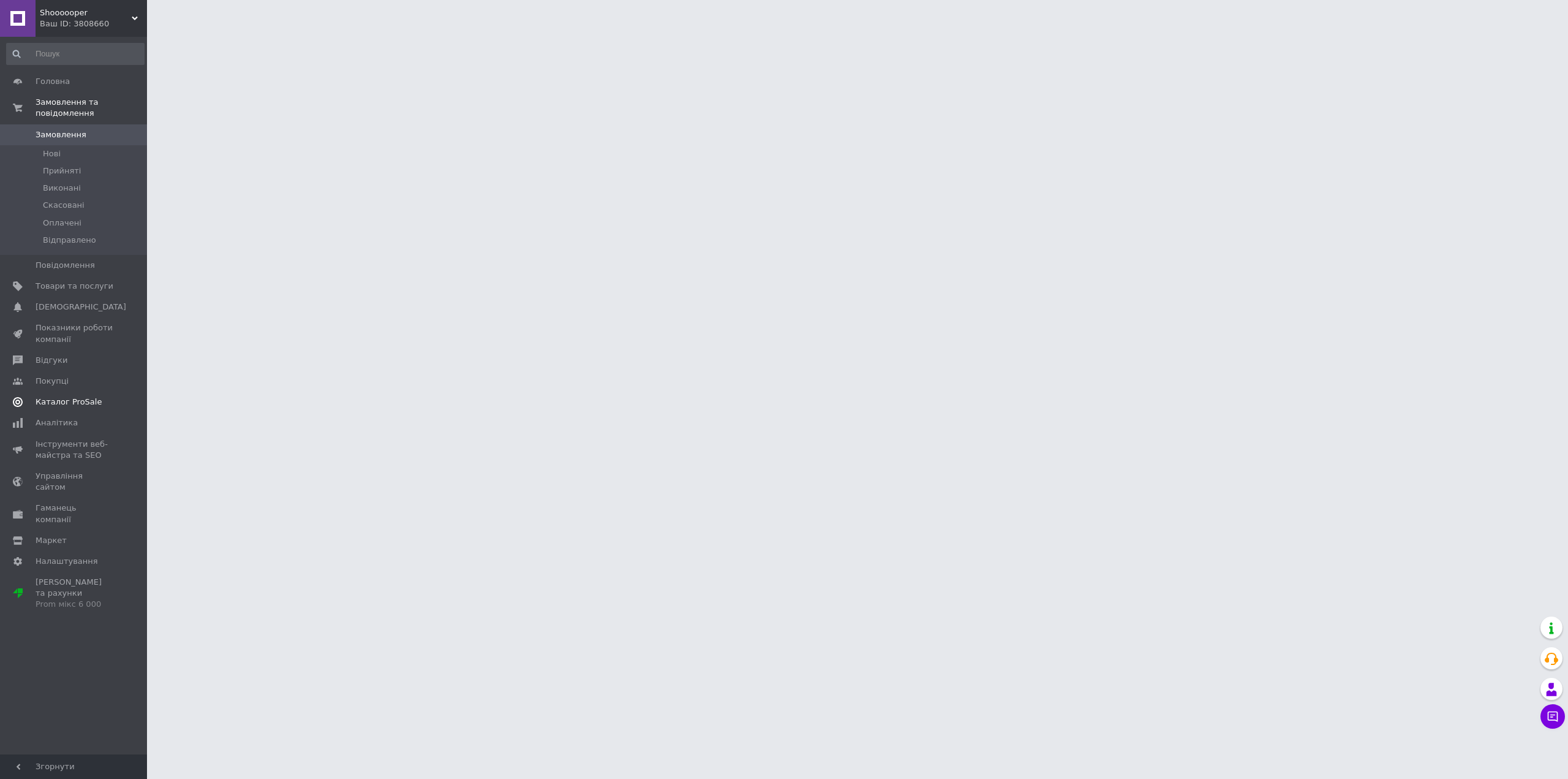
click at [76, 396] on span "Каталог ProSale" at bounding box center [68, 402] width 66 height 11
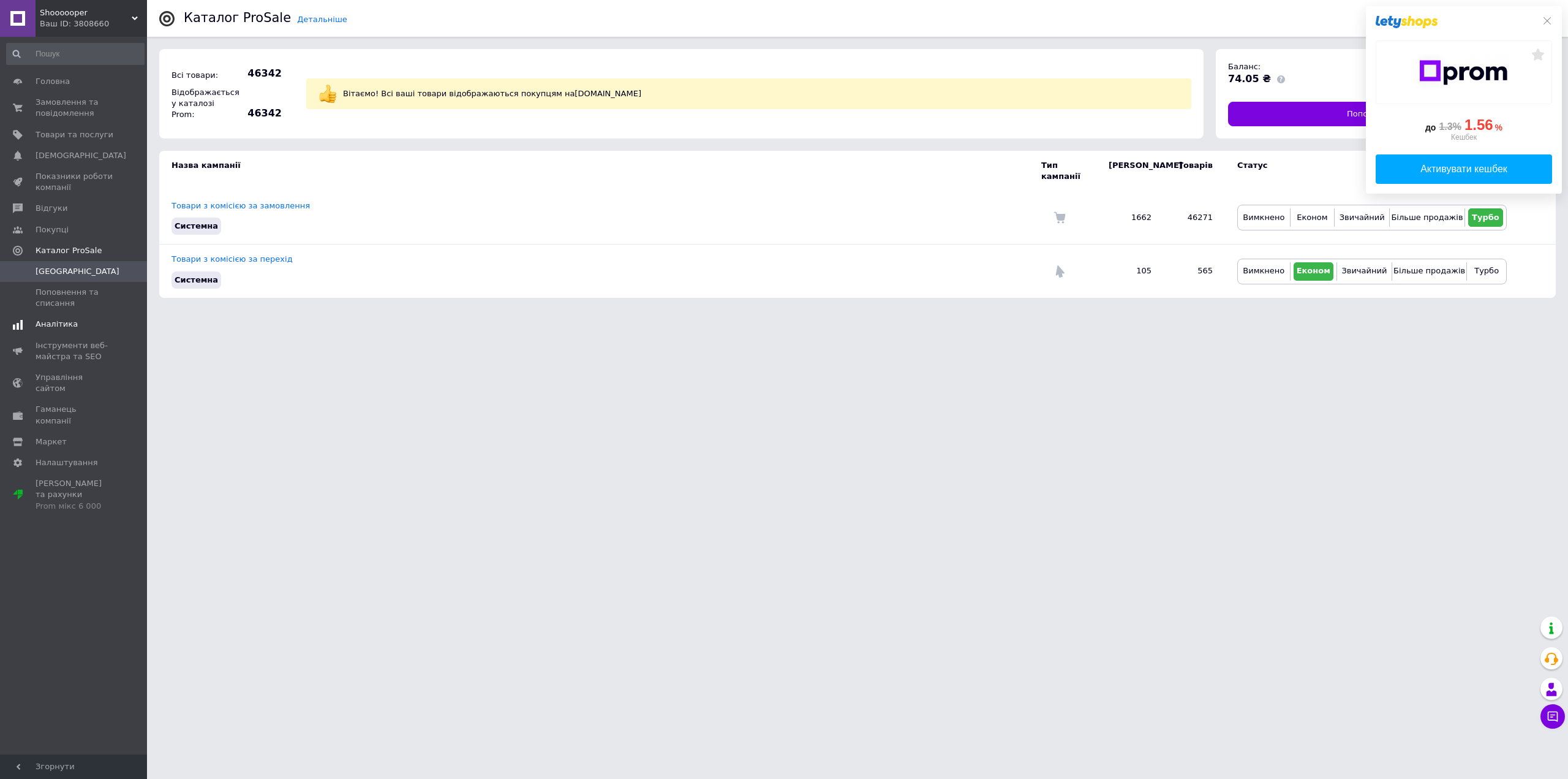
click at [54, 324] on span "Аналітика" at bounding box center [56, 324] width 43 height 11
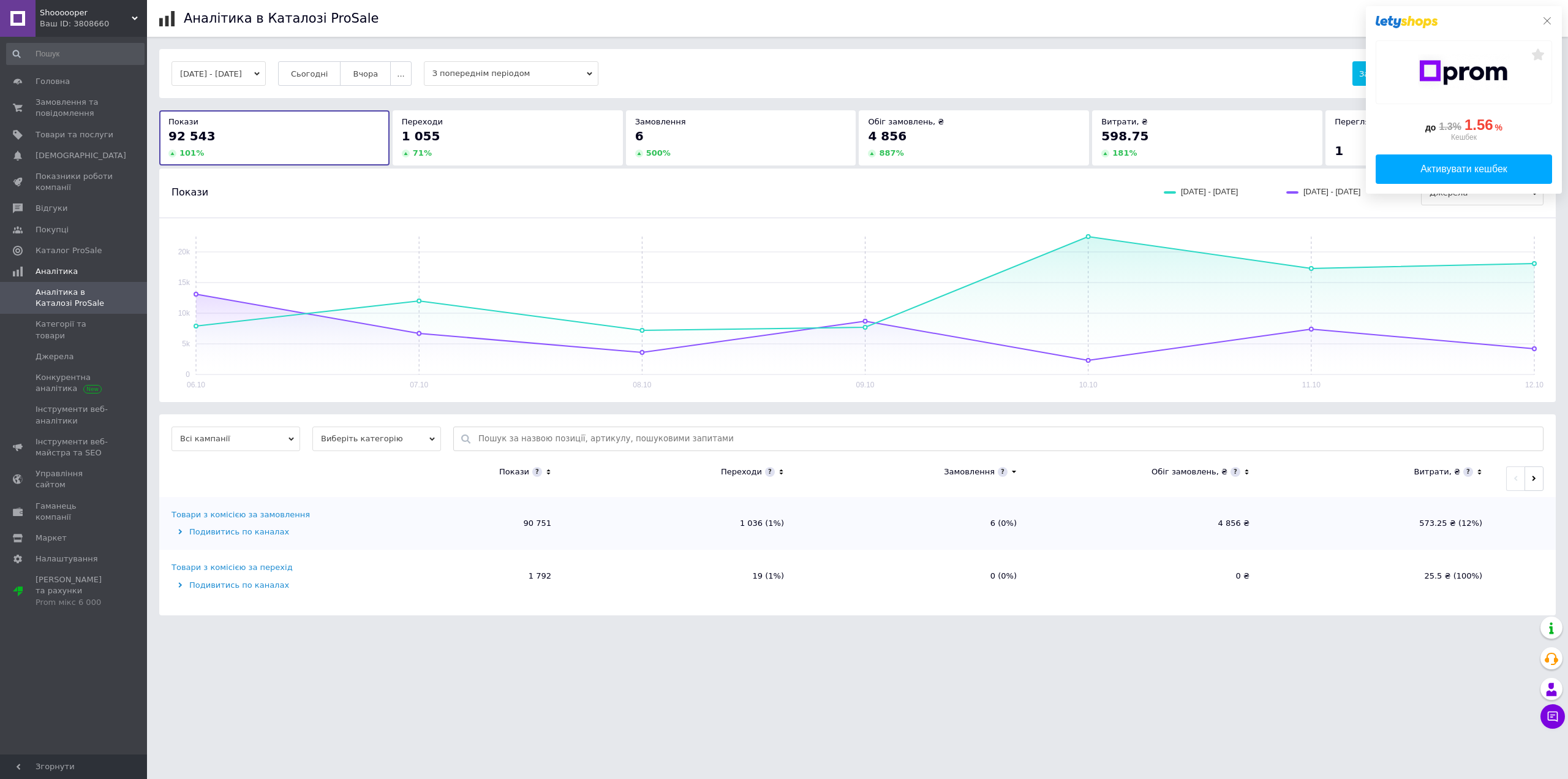
click at [1547, 17] on icon at bounding box center [1547, 20] width 10 height 10
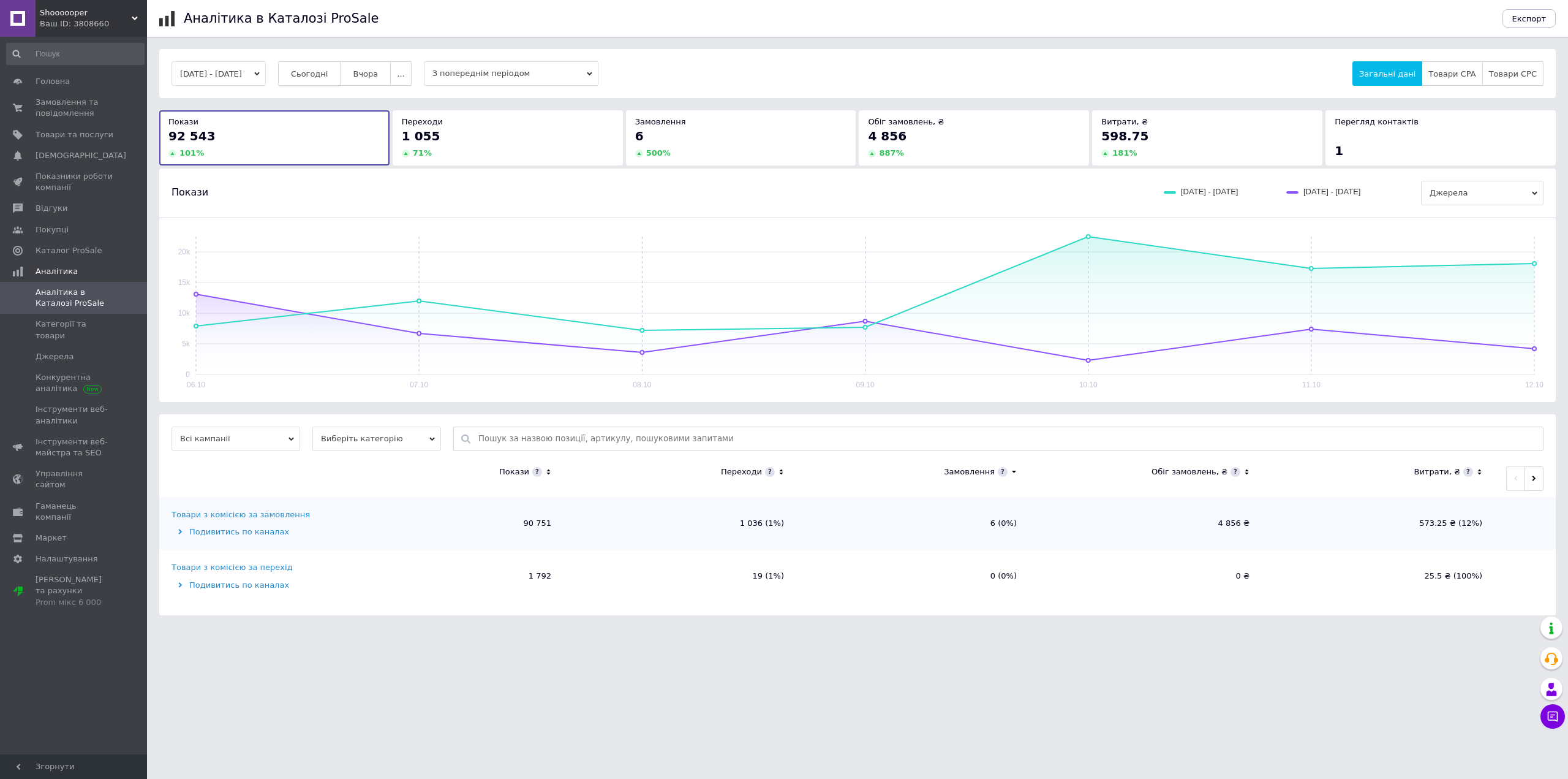
click at [316, 73] on span "Сьогодні" at bounding box center [309, 74] width 37 height 9
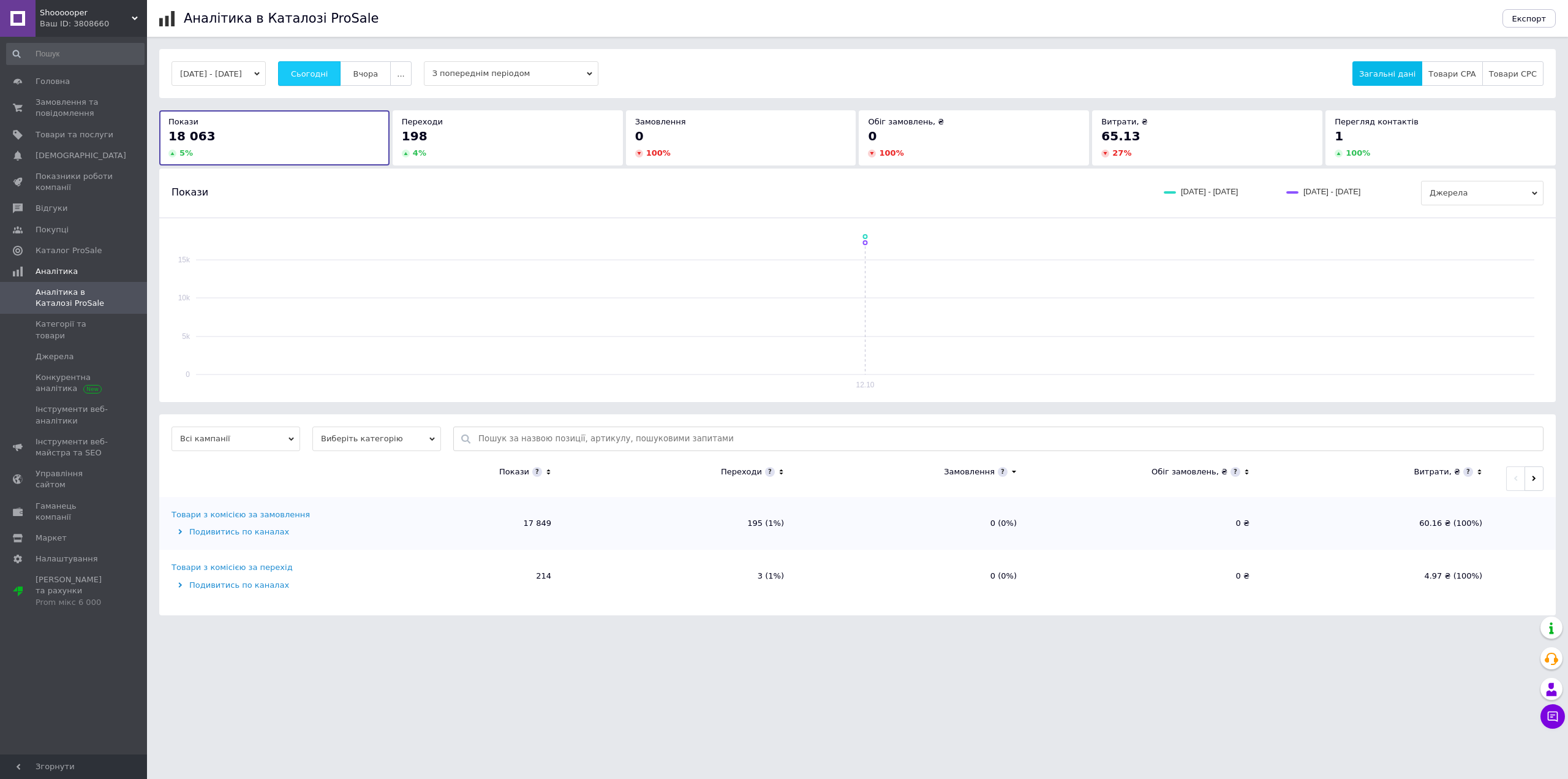
click at [316, 73] on span "Сьогодні" at bounding box center [309, 74] width 37 height 9
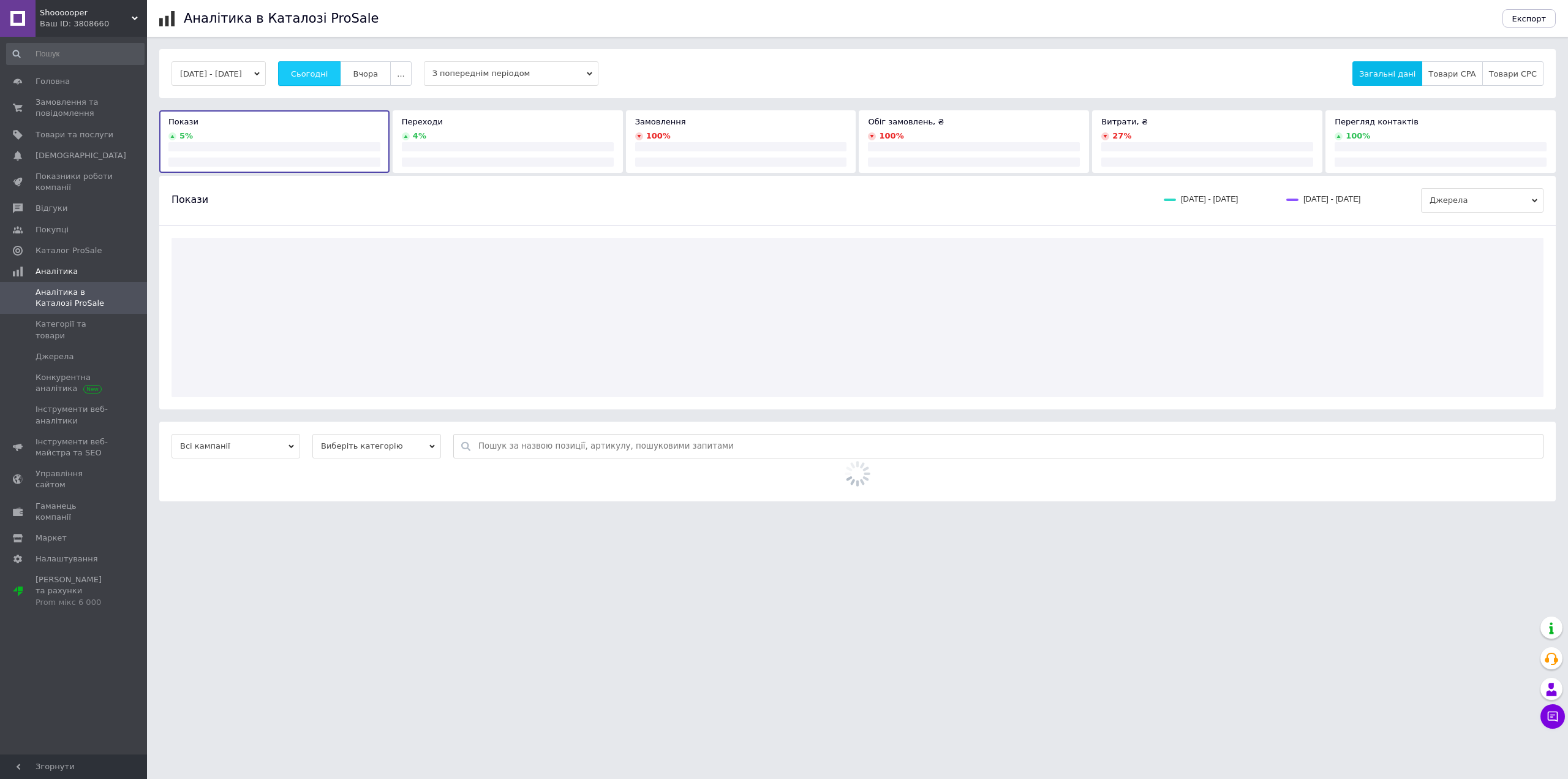
click at [316, 73] on span "Сьогодні" at bounding box center [309, 74] width 37 height 9
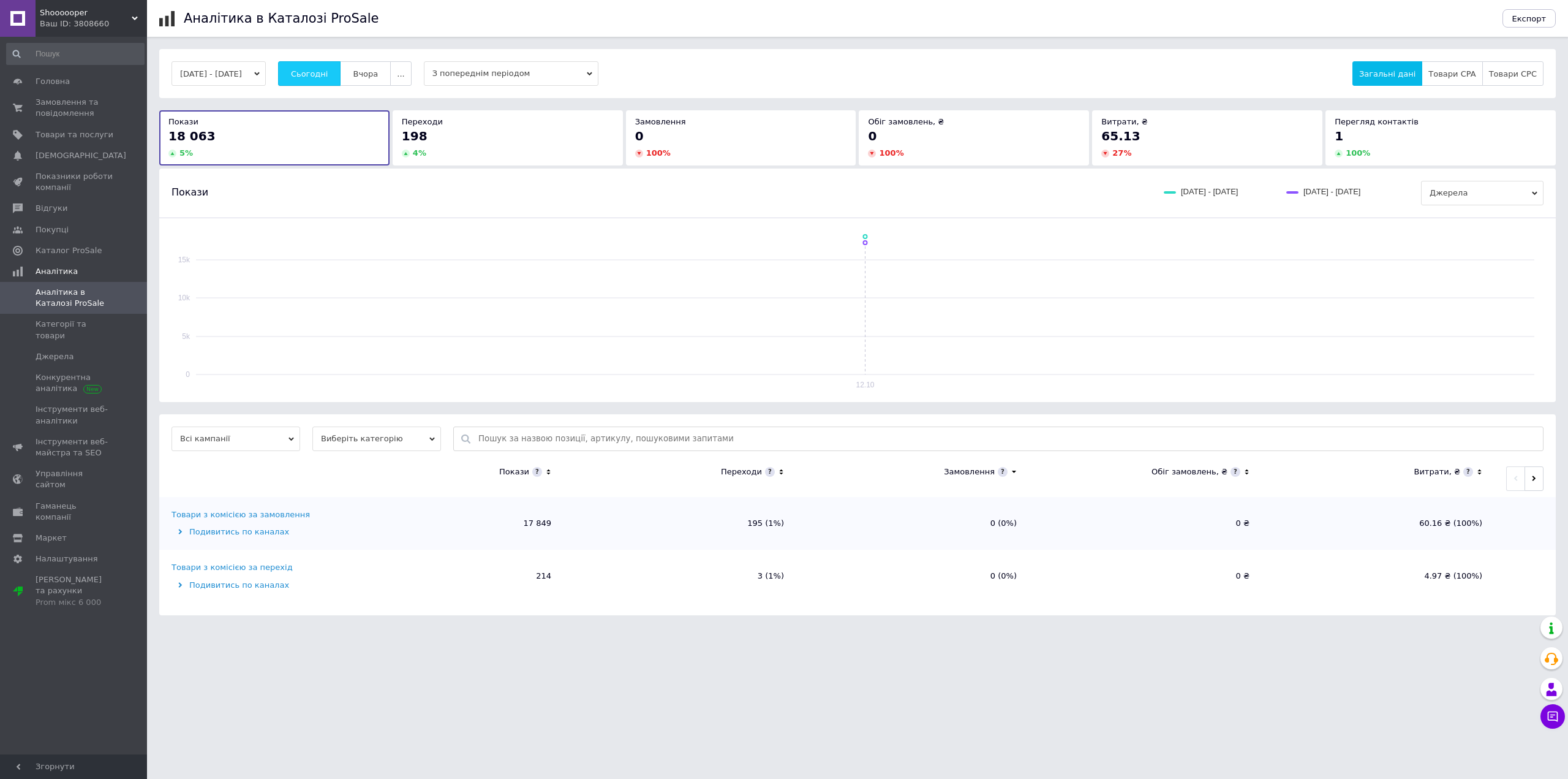
click at [316, 73] on span "Сьогодні" at bounding box center [309, 74] width 37 height 9
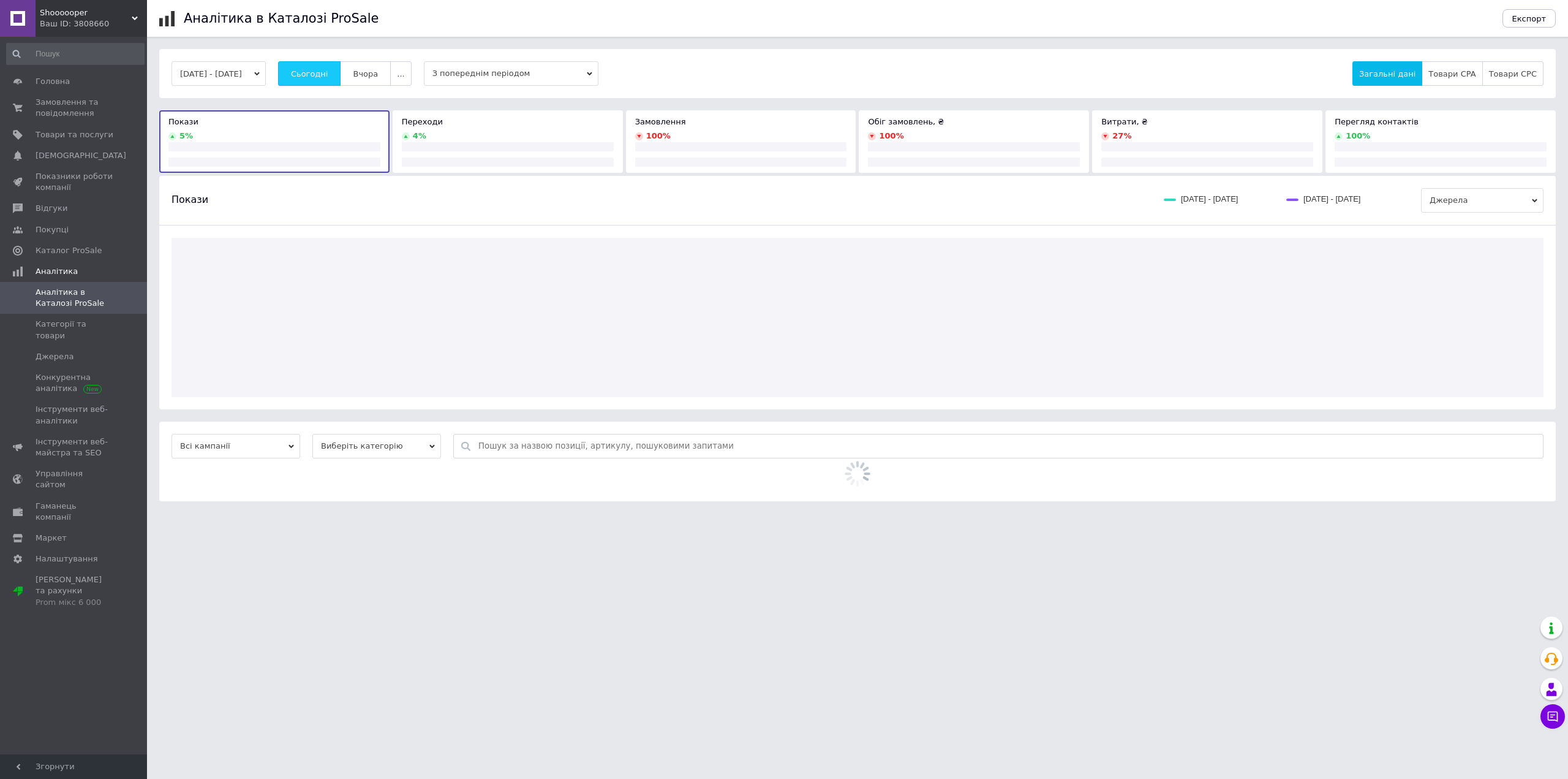
click at [316, 73] on span "Сьогодні" at bounding box center [309, 74] width 37 height 9
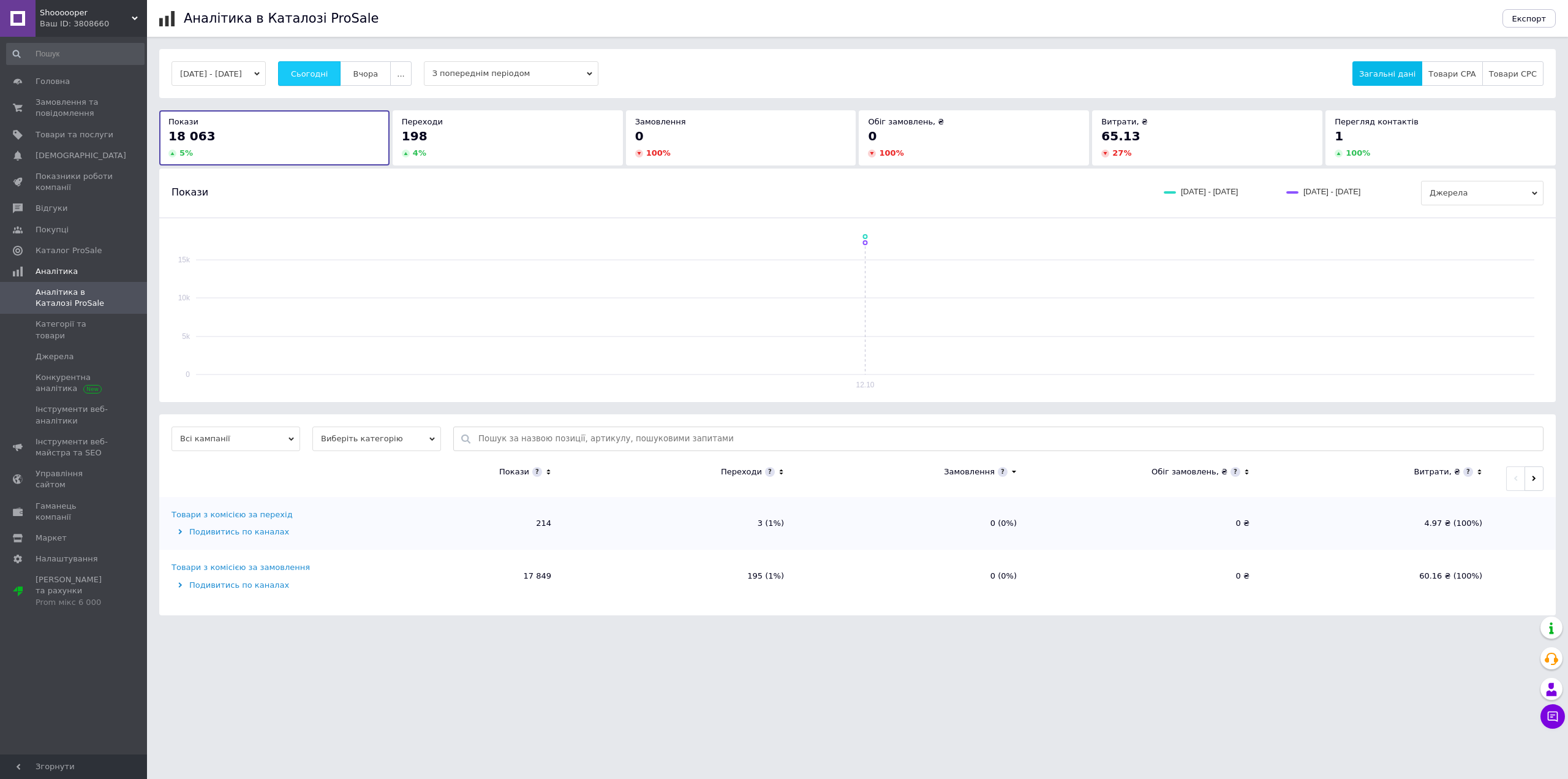
click at [316, 73] on span "Сьогодні" at bounding box center [309, 74] width 37 height 9
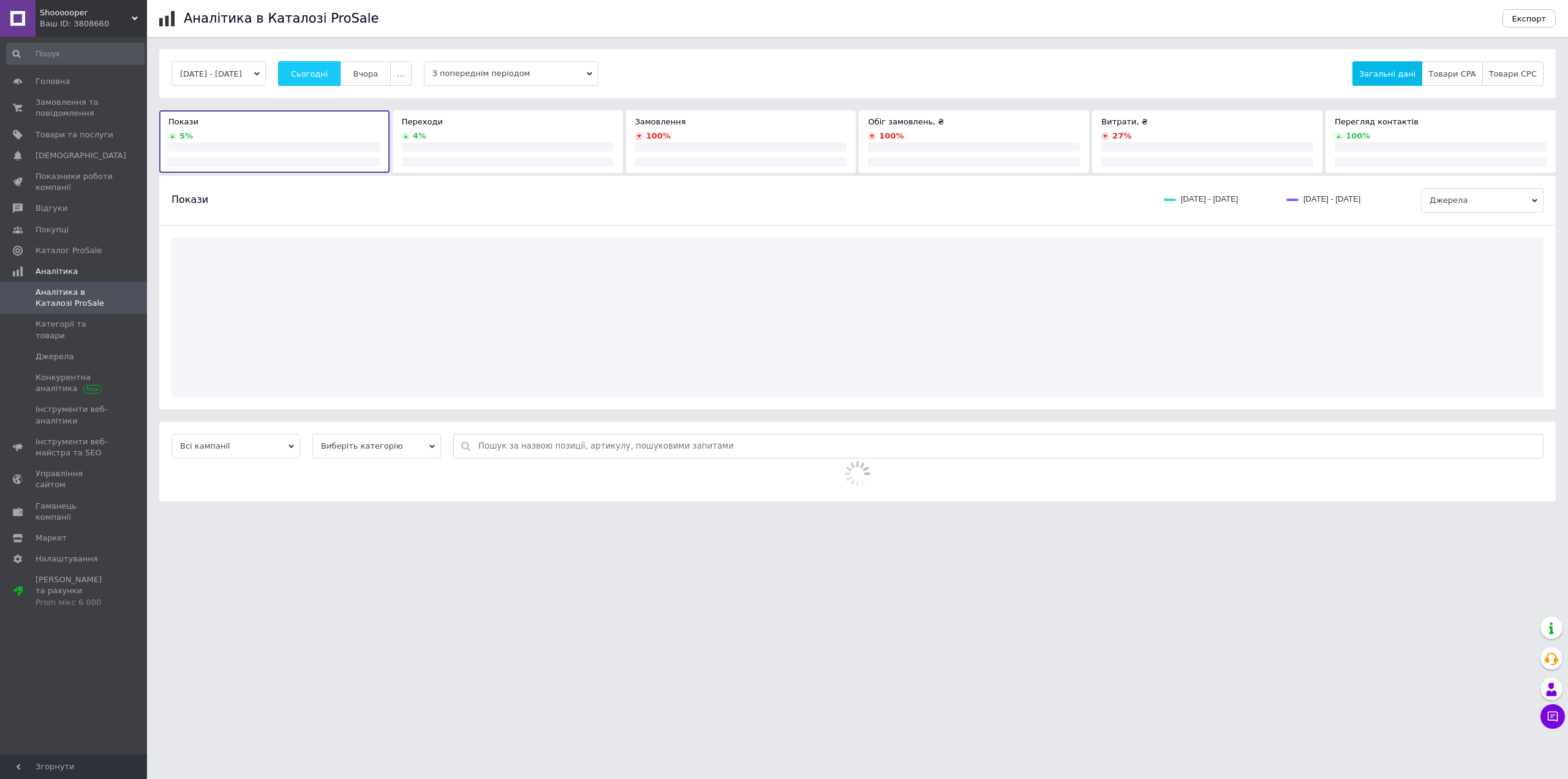
click at [316, 73] on span "Сьогодні" at bounding box center [309, 74] width 37 height 9
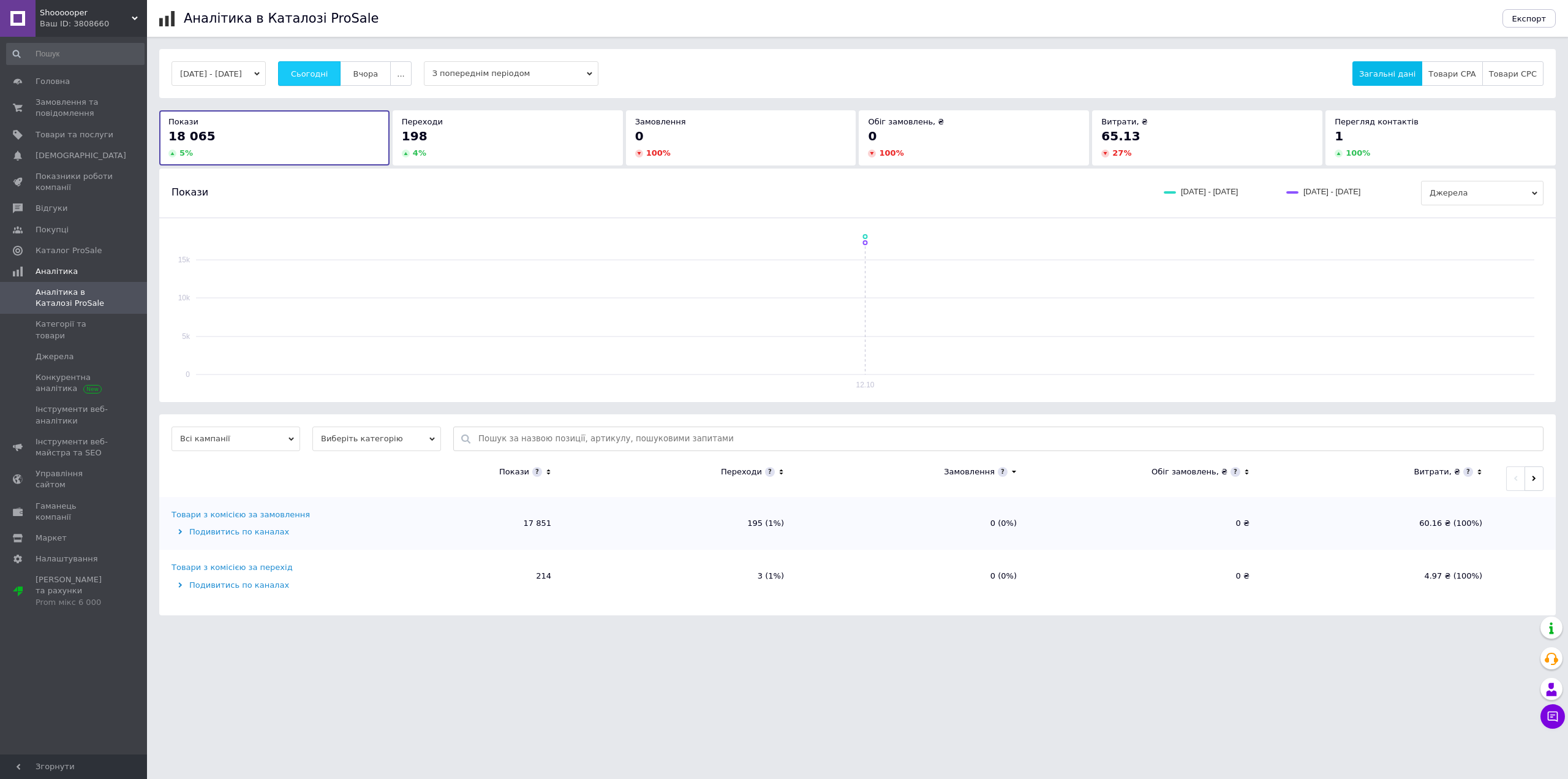
click at [316, 73] on span "Сьогодні" at bounding box center [309, 74] width 37 height 9
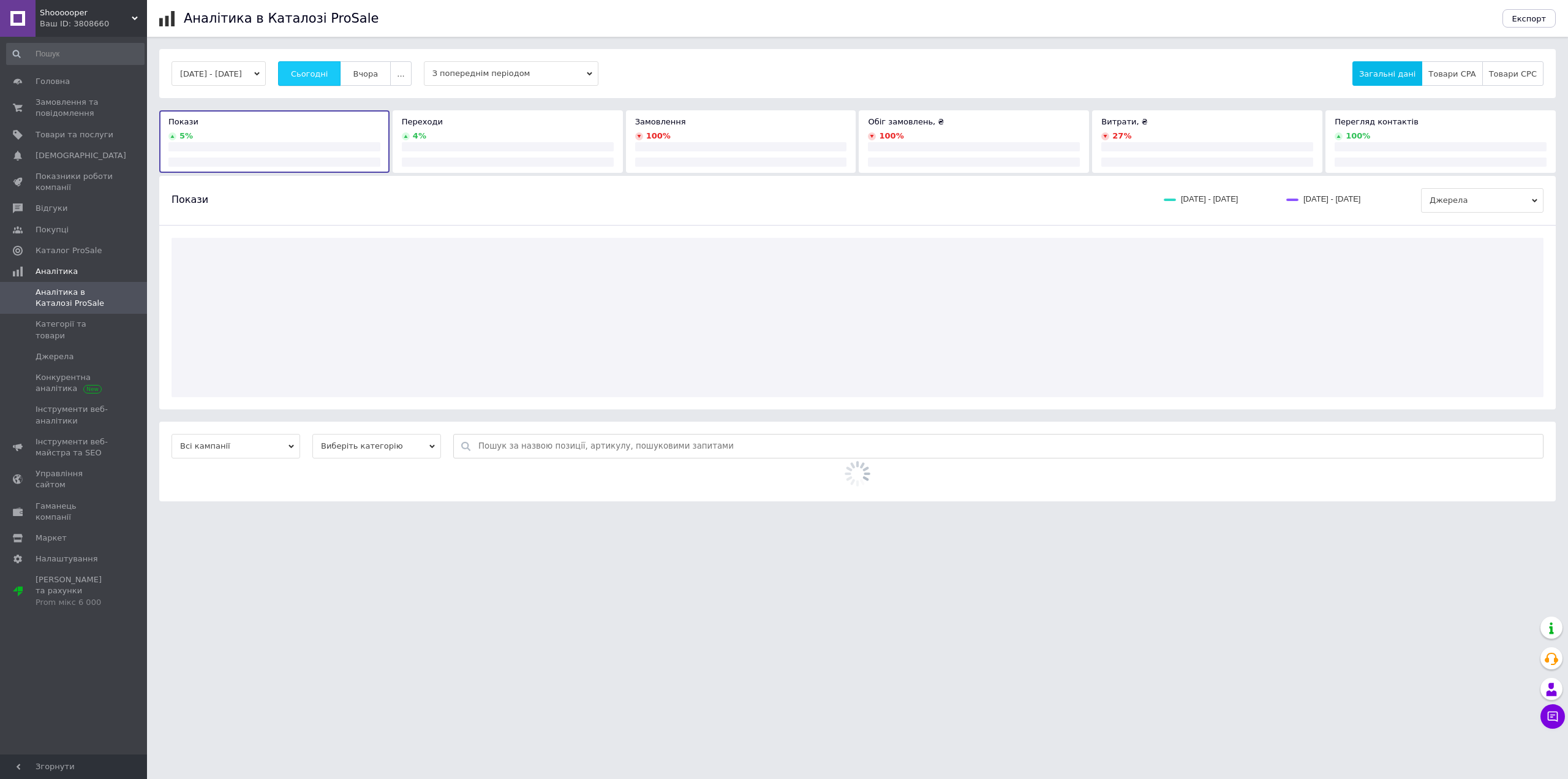
click at [316, 73] on span "Сьогодні" at bounding box center [309, 74] width 37 height 9
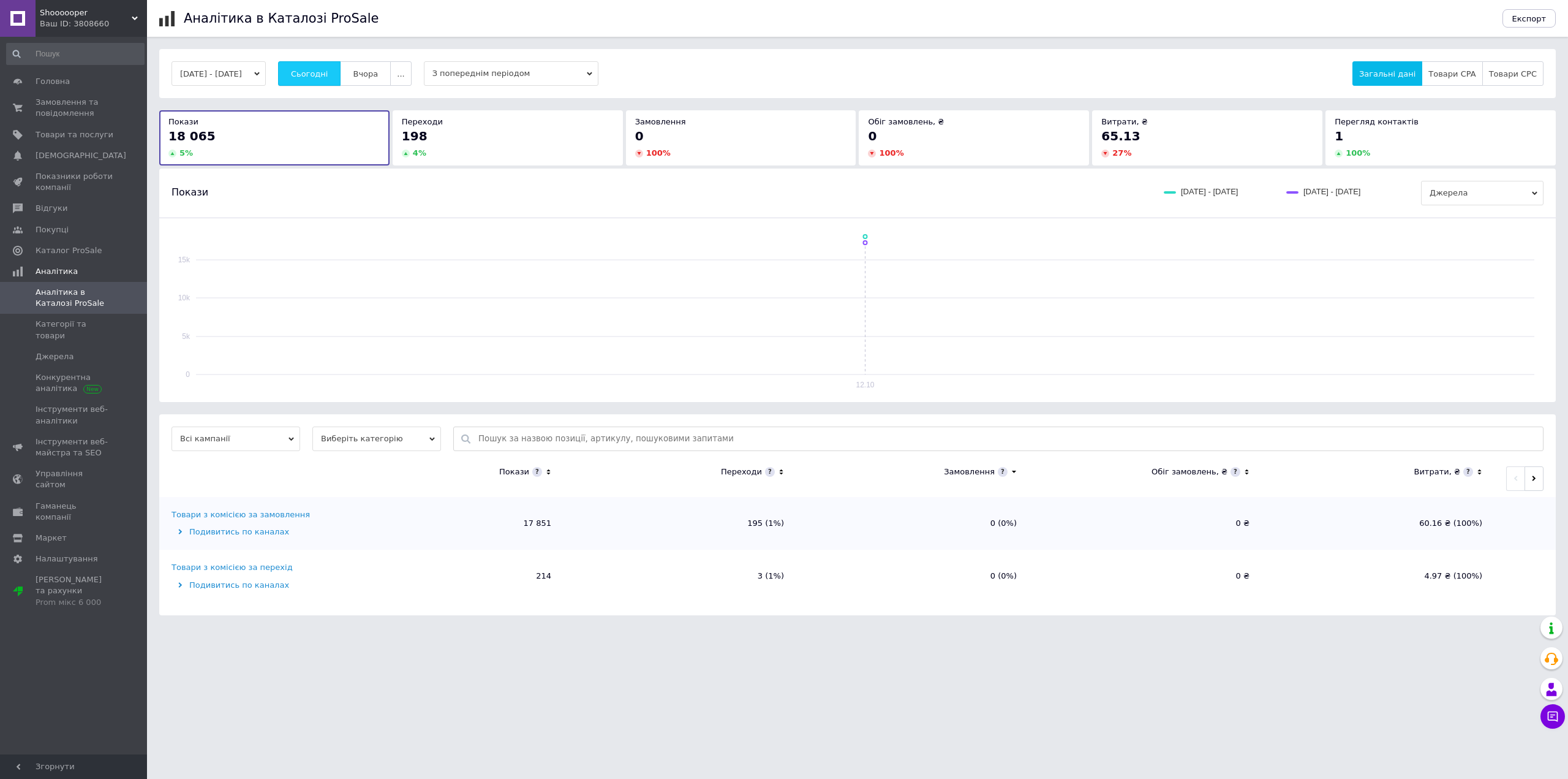
click at [316, 73] on span "Сьогодні" at bounding box center [309, 74] width 37 height 9
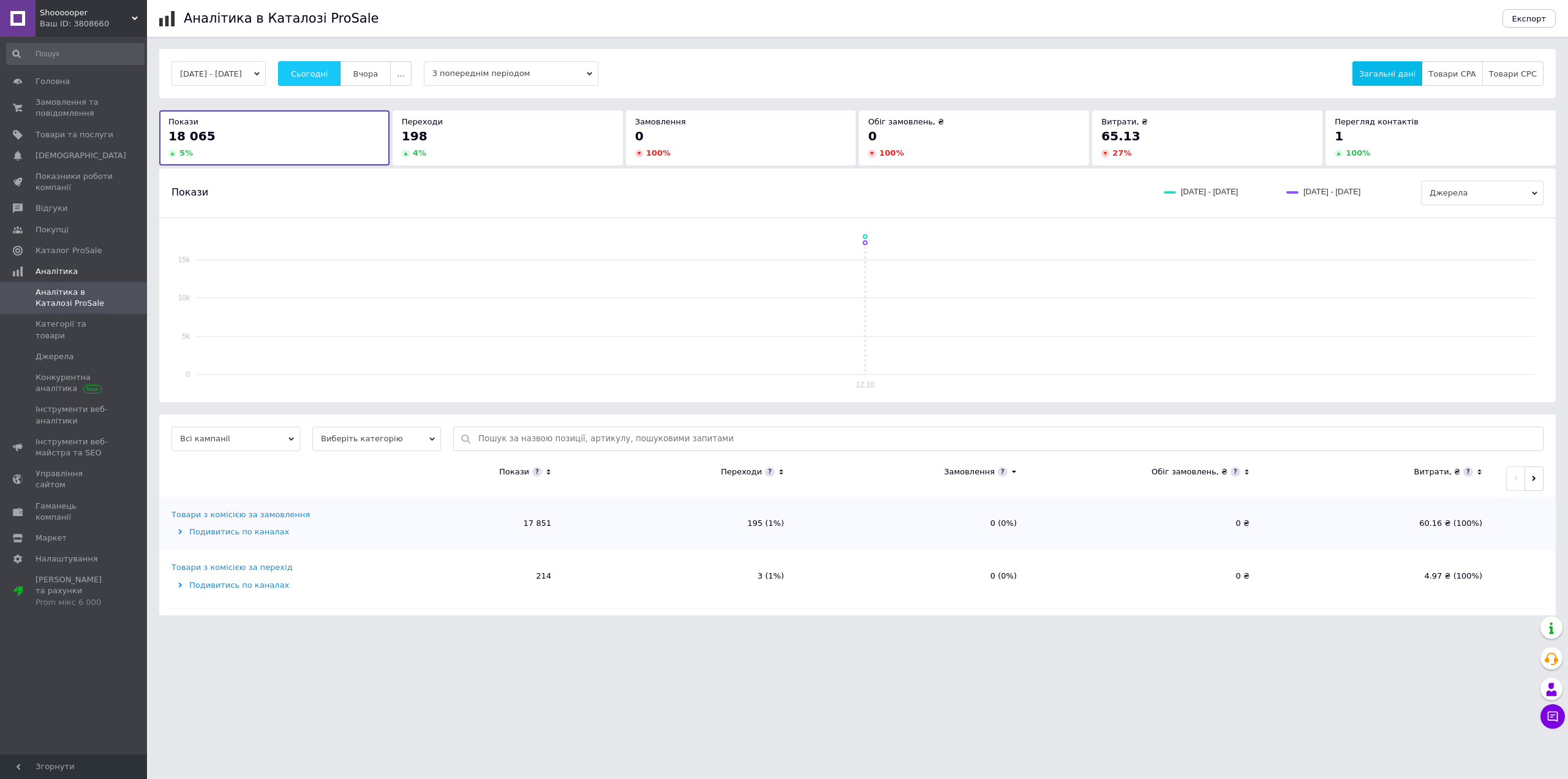
click at [316, 73] on span "Сьогодні" at bounding box center [309, 74] width 37 height 9
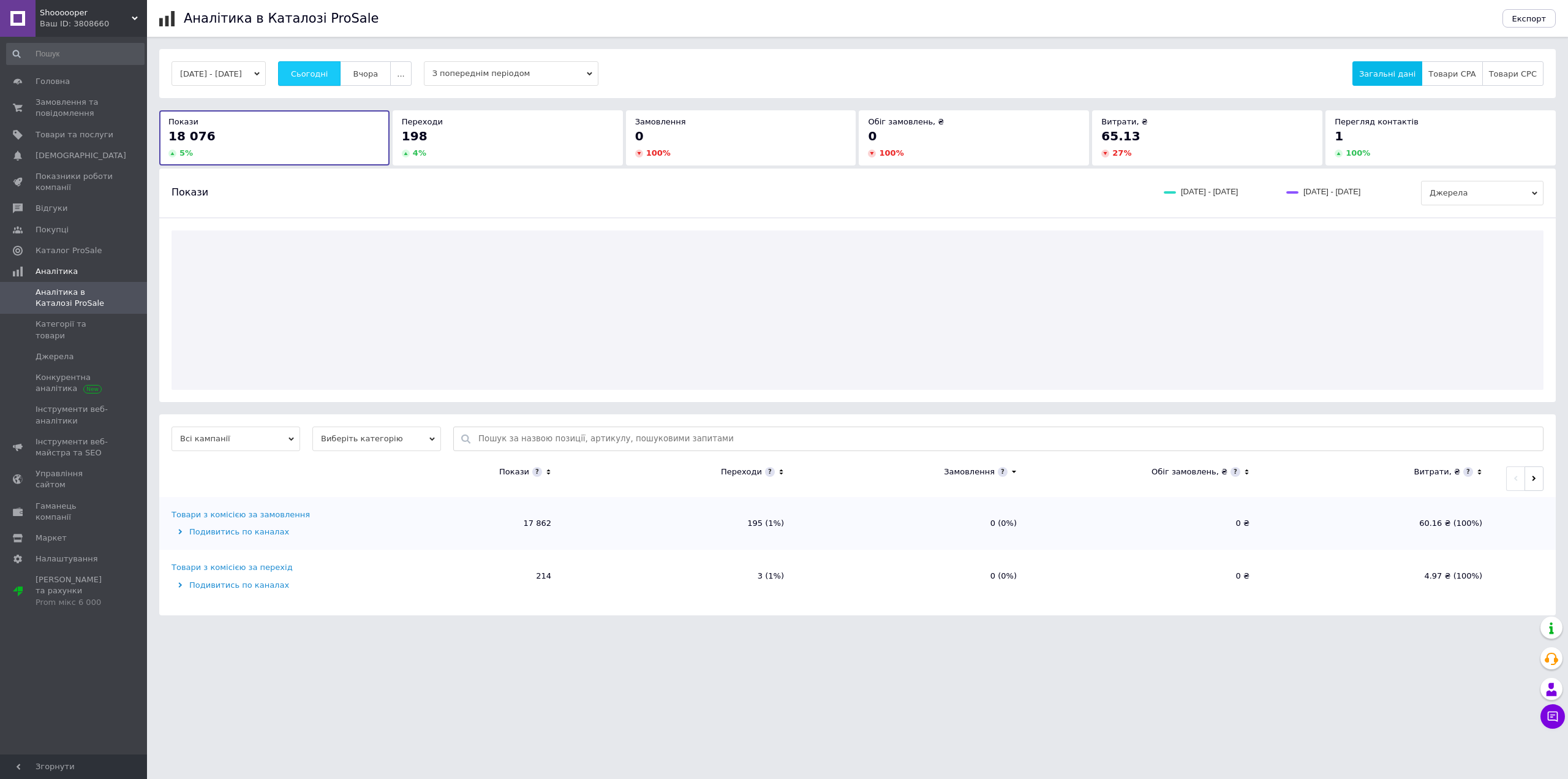
click at [316, 73] on span "Сьогодні" at bounding box center [309, 74] width 37 height 9
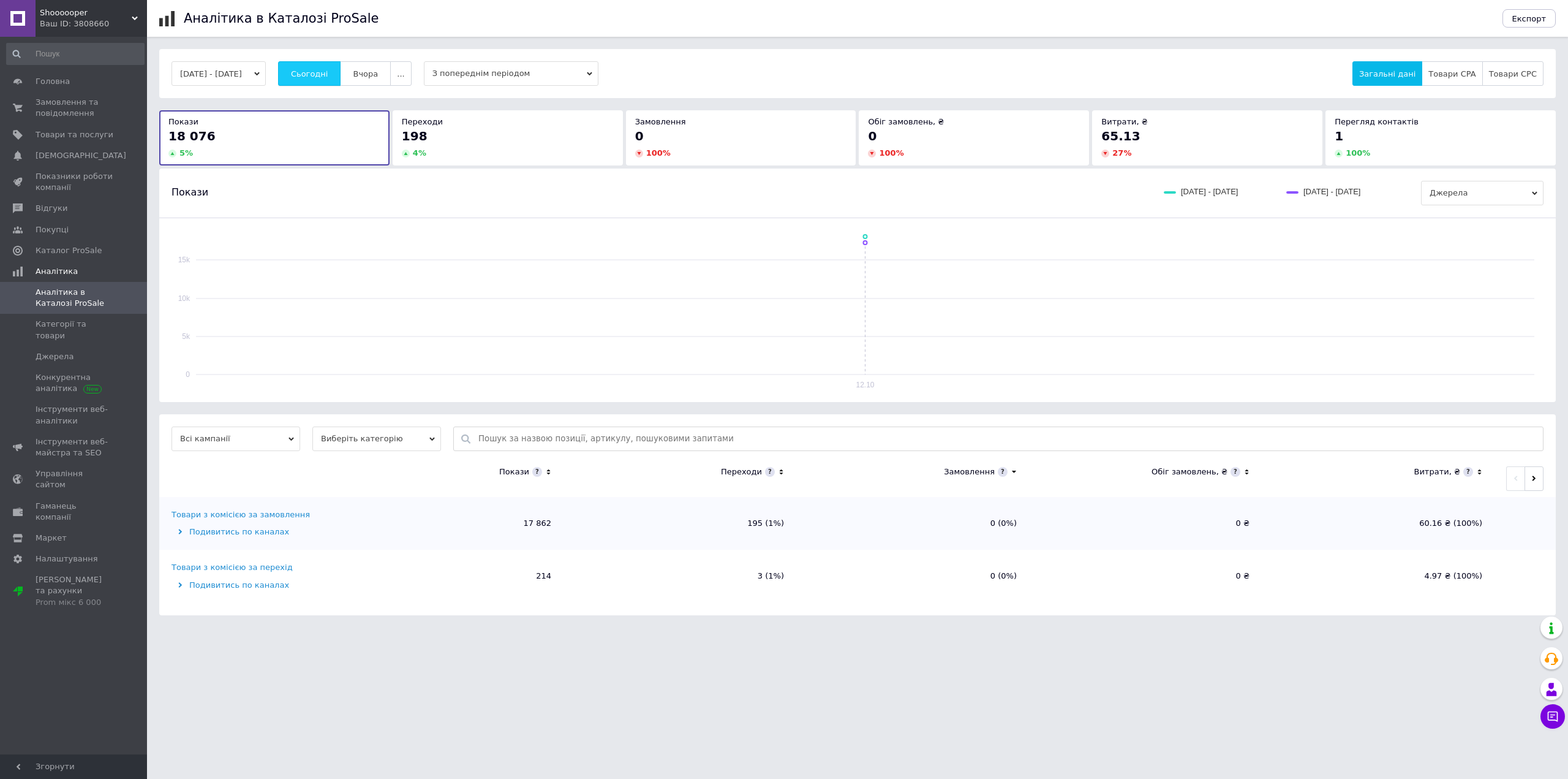
click at [316, 73] on span "Сьогодні" at bounding box center [309, 74] width 37 height 9
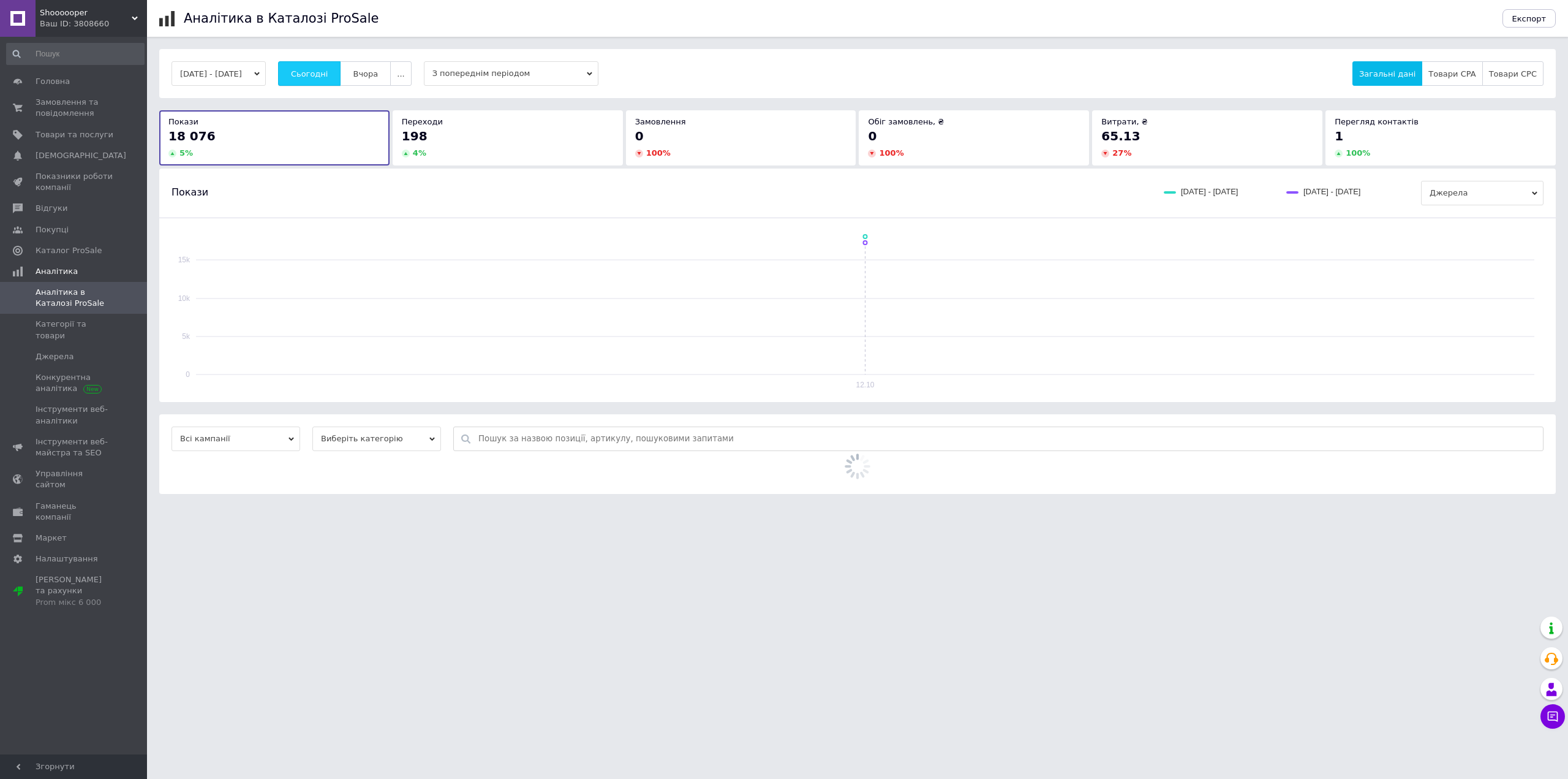
click at [316, 73] on span "Сьогодні" at bounding box center [309, 74] width 37 height 9
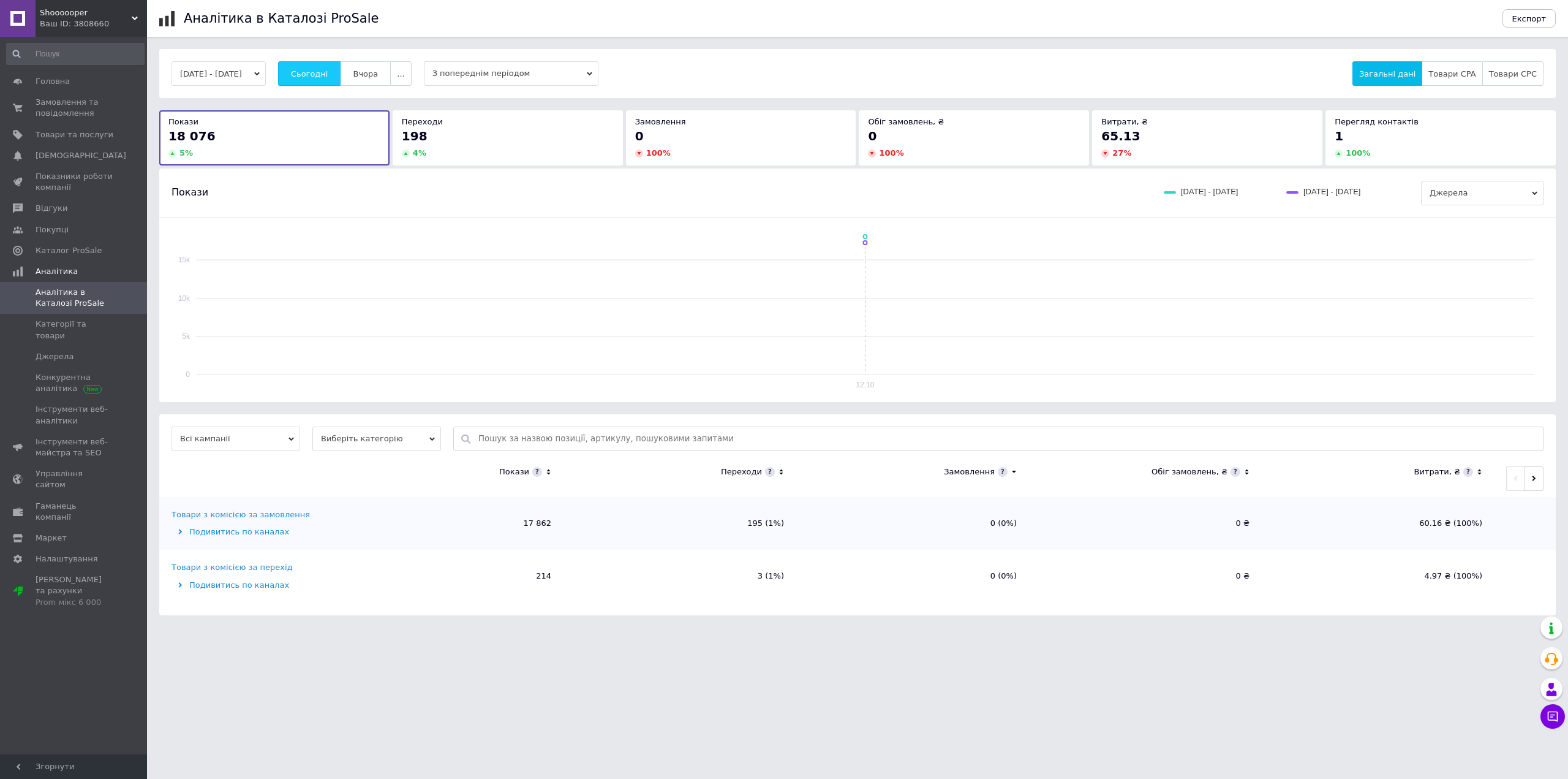
click at [316, 73] on span "Сьогодні" at bounding box center [309, 74] width 37 height 9
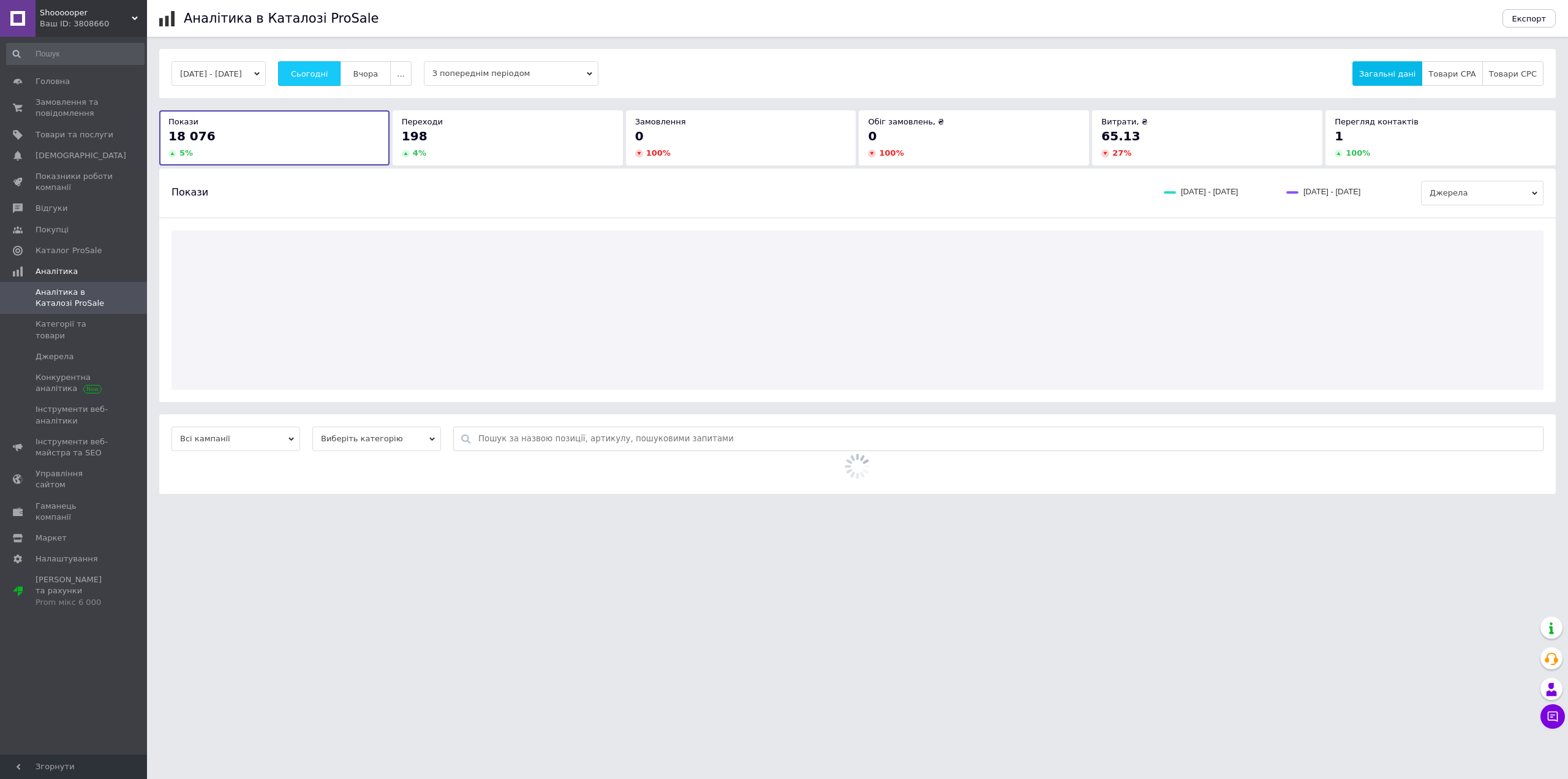
click at [316, 73] on span "Сьогодні" at bounding box center [309, 74] width 37 height 9
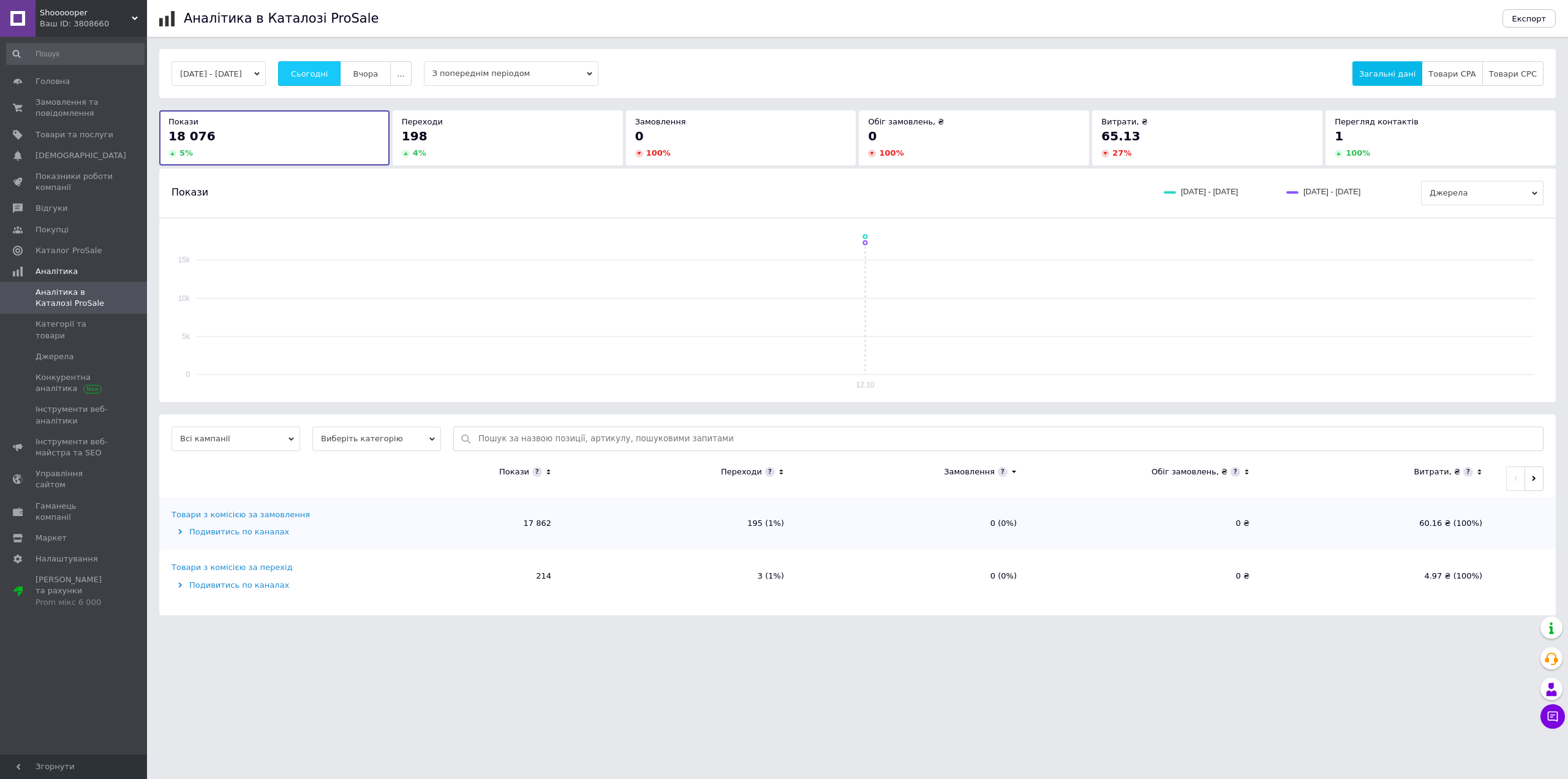
click at [316, 73] on span "Сьогодні" at bounding box center [309, 74] width 37 height 9
click at [328, 73] on span "Сьогодні" at bounding box center [309, 74] width 37 height 9
click at [332, 58] on div "12.10.2025 - 12.10.2025 Сьогодні Вчора ... З попереднім періодом Загальні дані …" at bounding box center [858, 73] width 1397 height 49
click at [326, 68] on button "Сьогодні" at bounding box center [309, 73] width 63 height 24
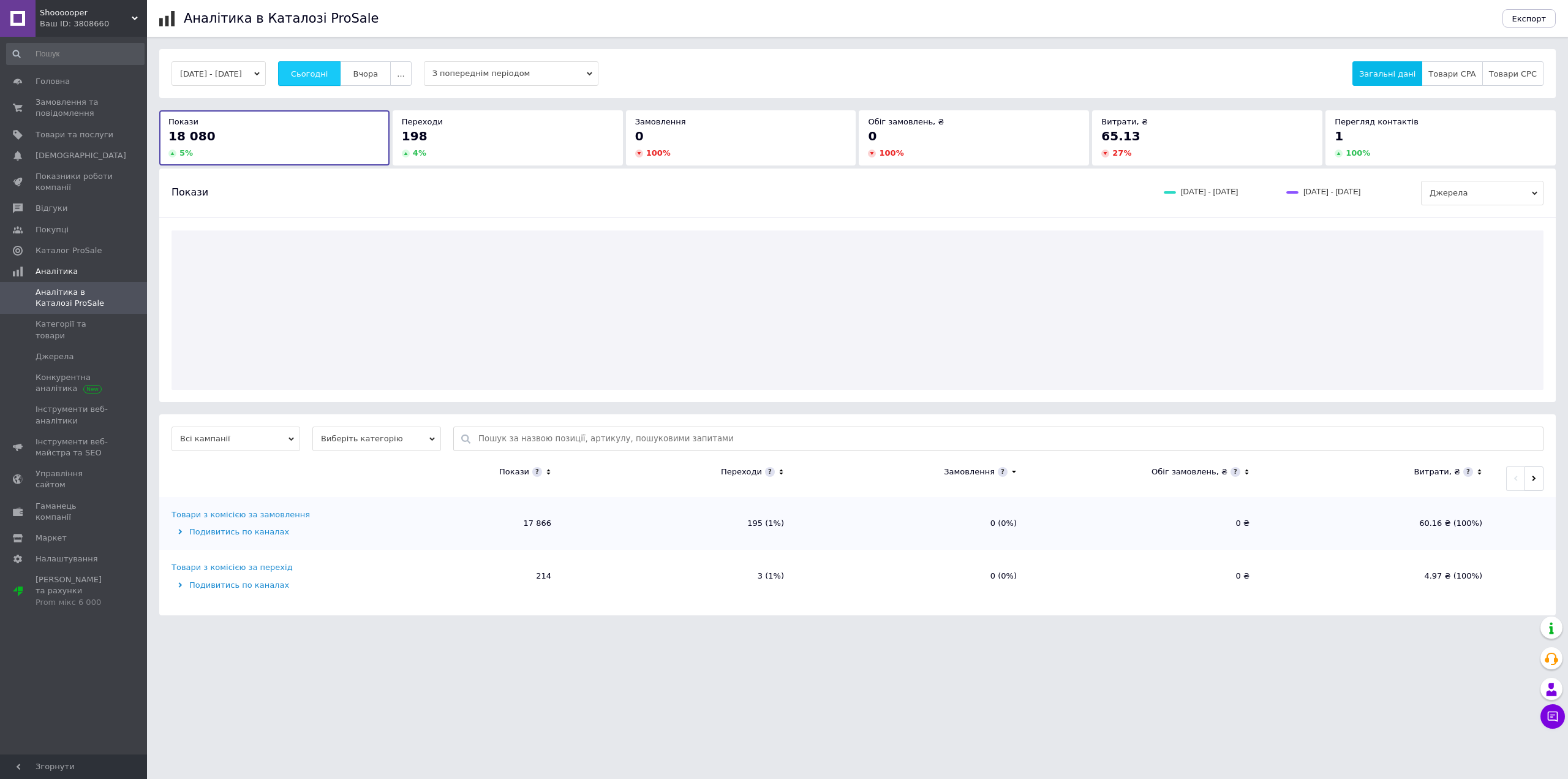
click at [325, 72] on span "Сьогодні" at bounding box center [309, 74] width 37 height 9
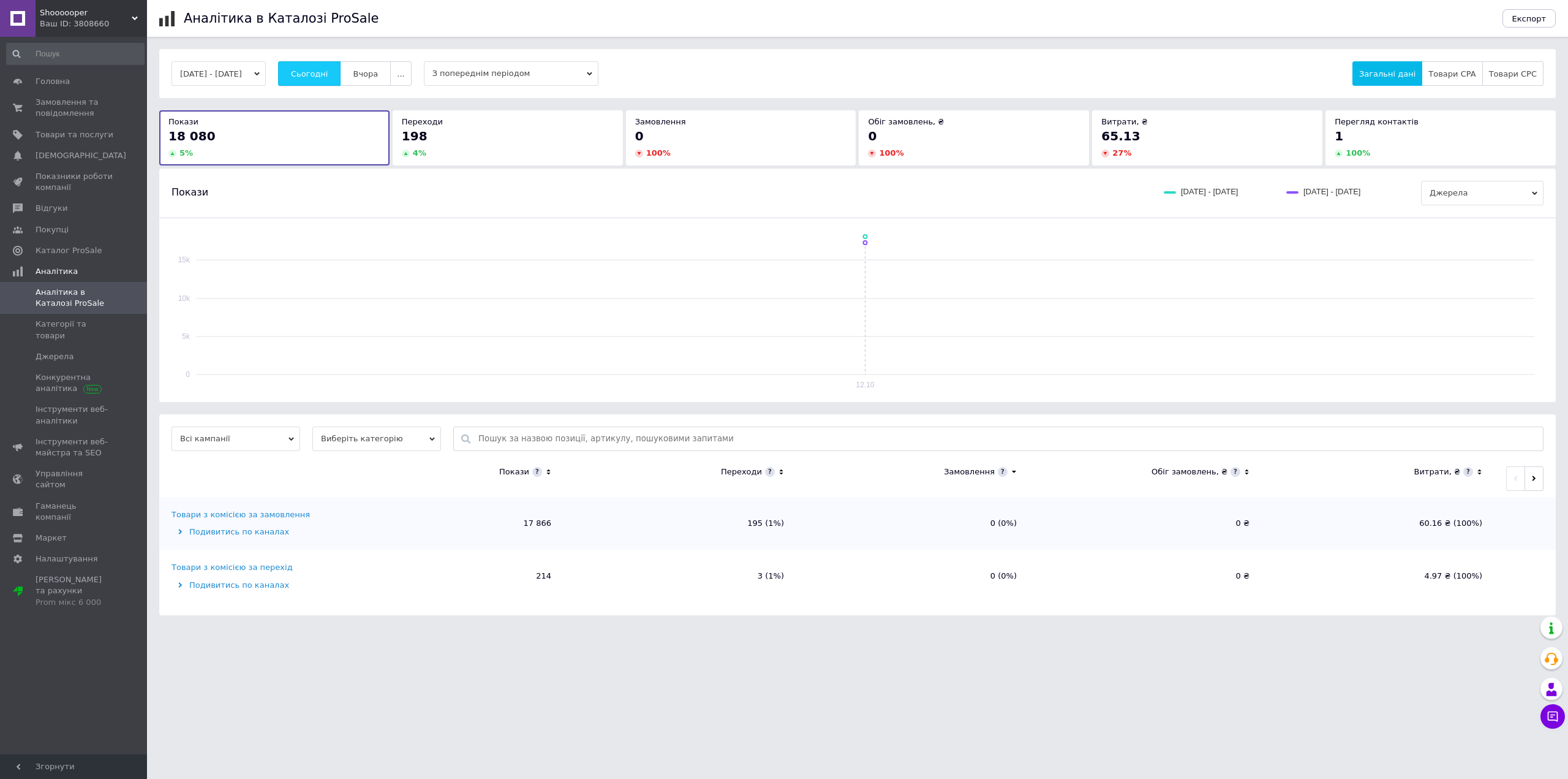
click at [325, 72] on span "Сьогодні" at bounding box center [309, 74] width 37 height 9
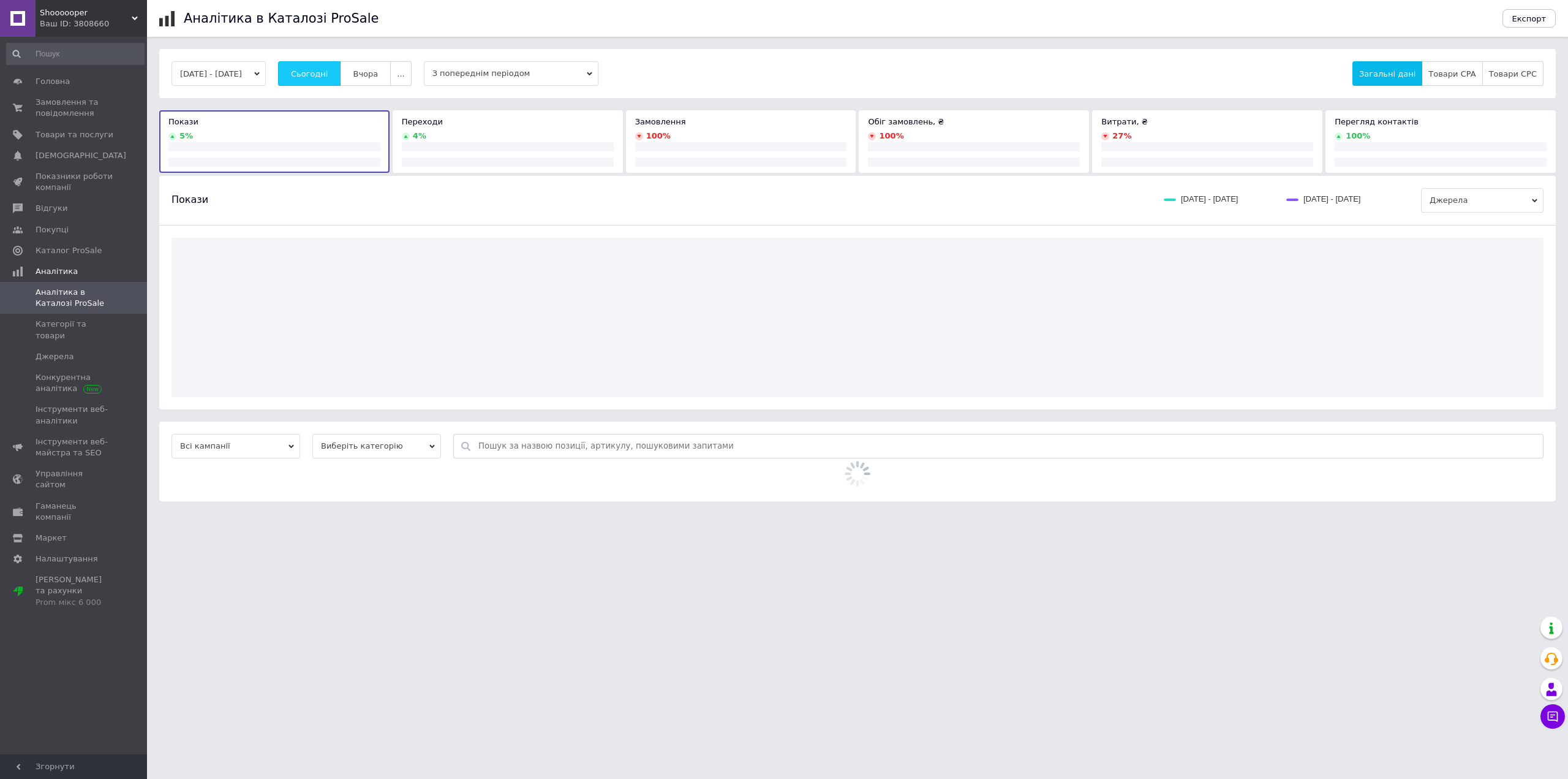
click at [325, 72] on span "Сьогодні" at bounding box center [309, 74] width 37 height 9
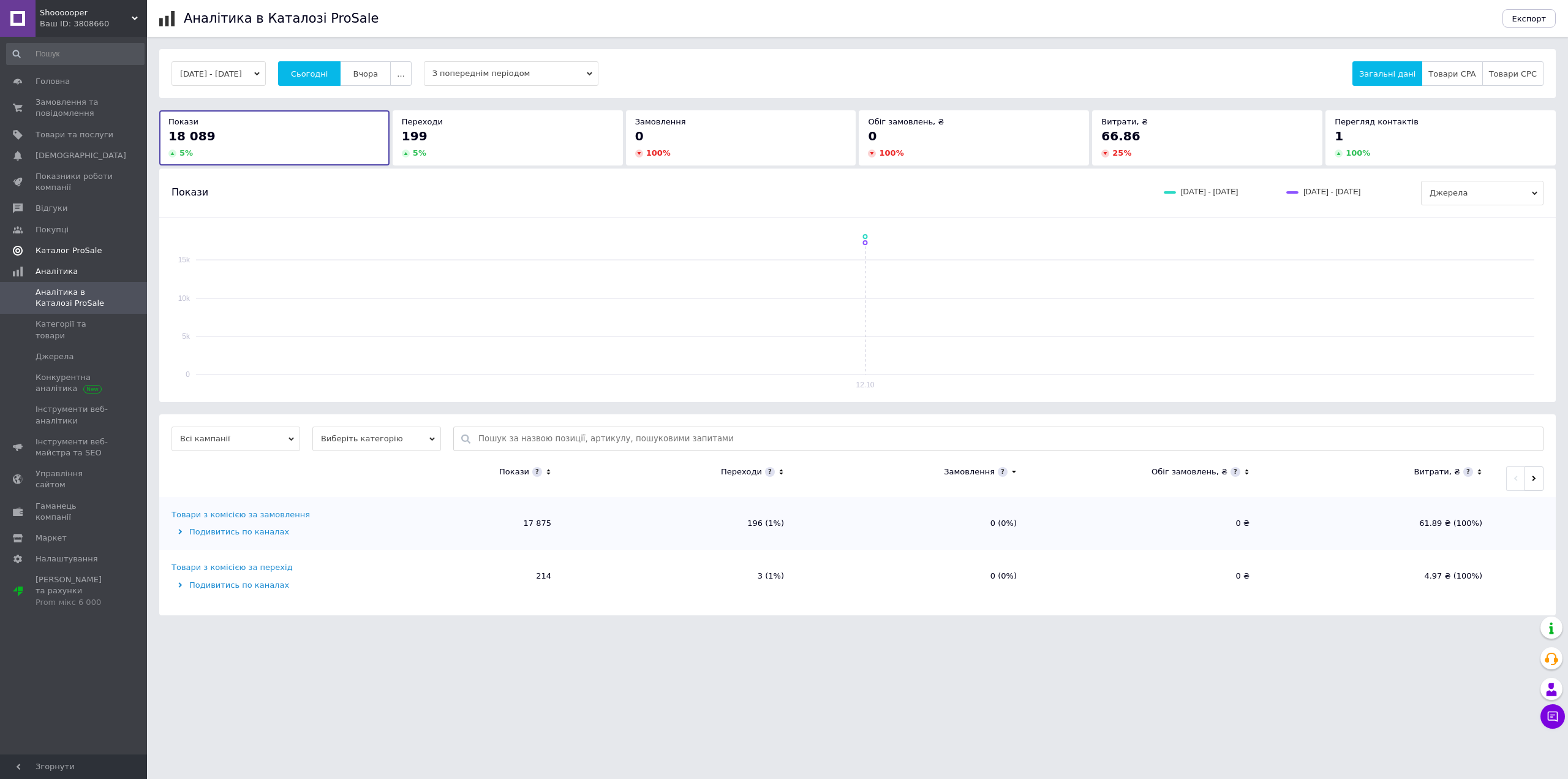
click at [97, 258] on link "Каталог ProSale" at bounding box center [75, 250] width 151 height 20
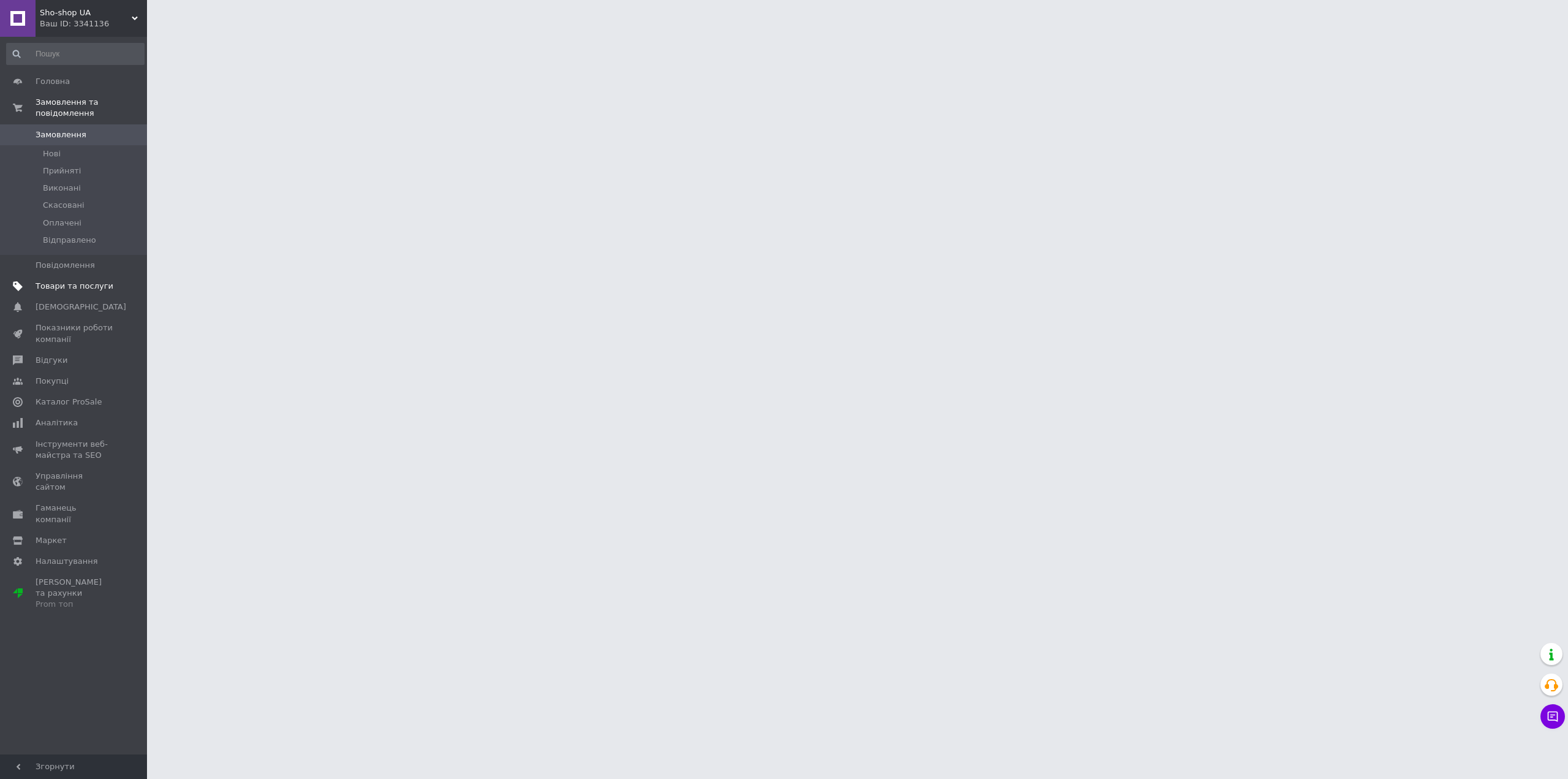
click at [79, 276] on link "Товари та послуги" at bounding box center [75, 286] width 151 height 20
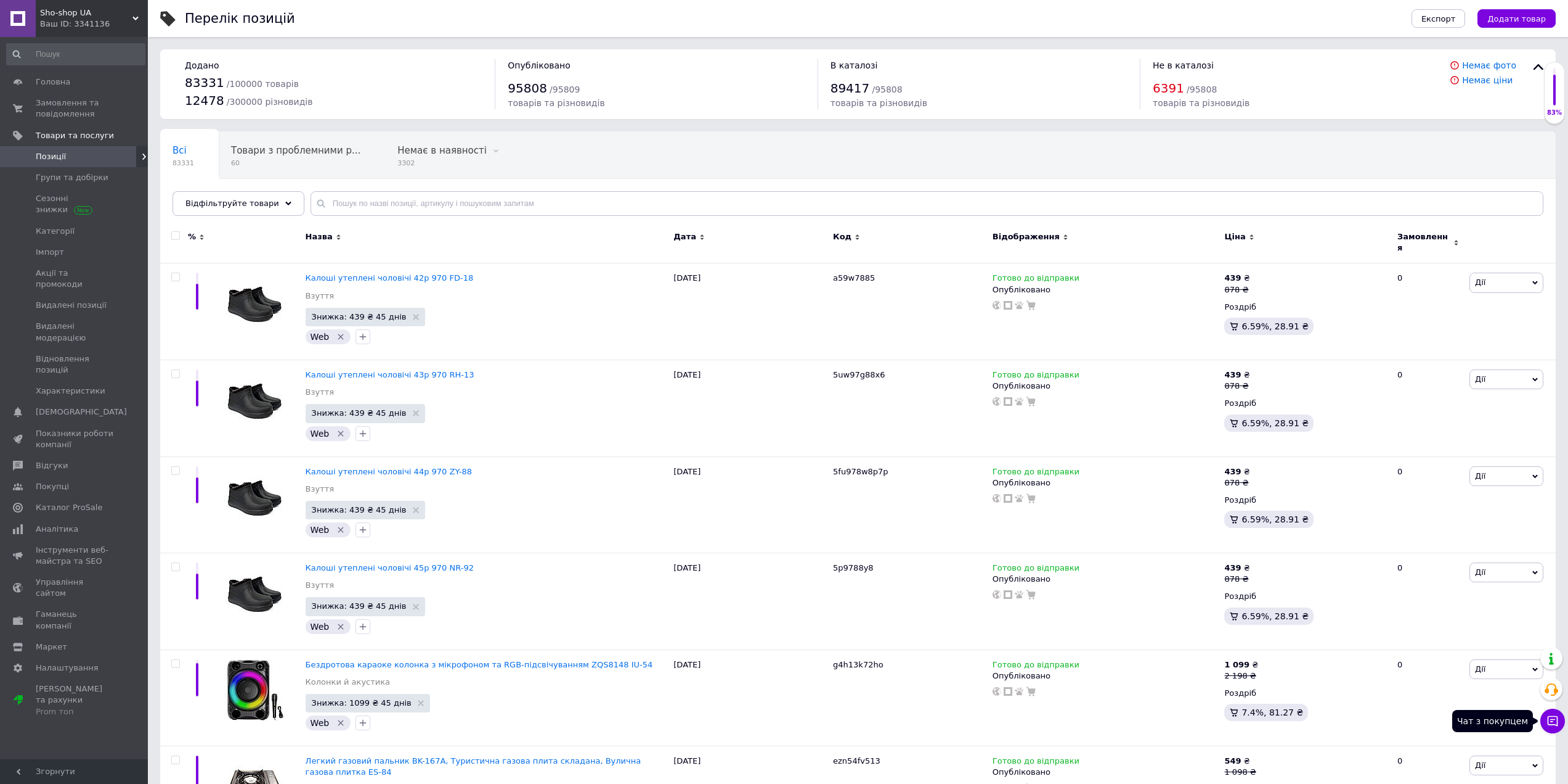
click at [1549, 708] on button "Чат з покупцем" at bounding box center [1552, 721] width 24 height 24
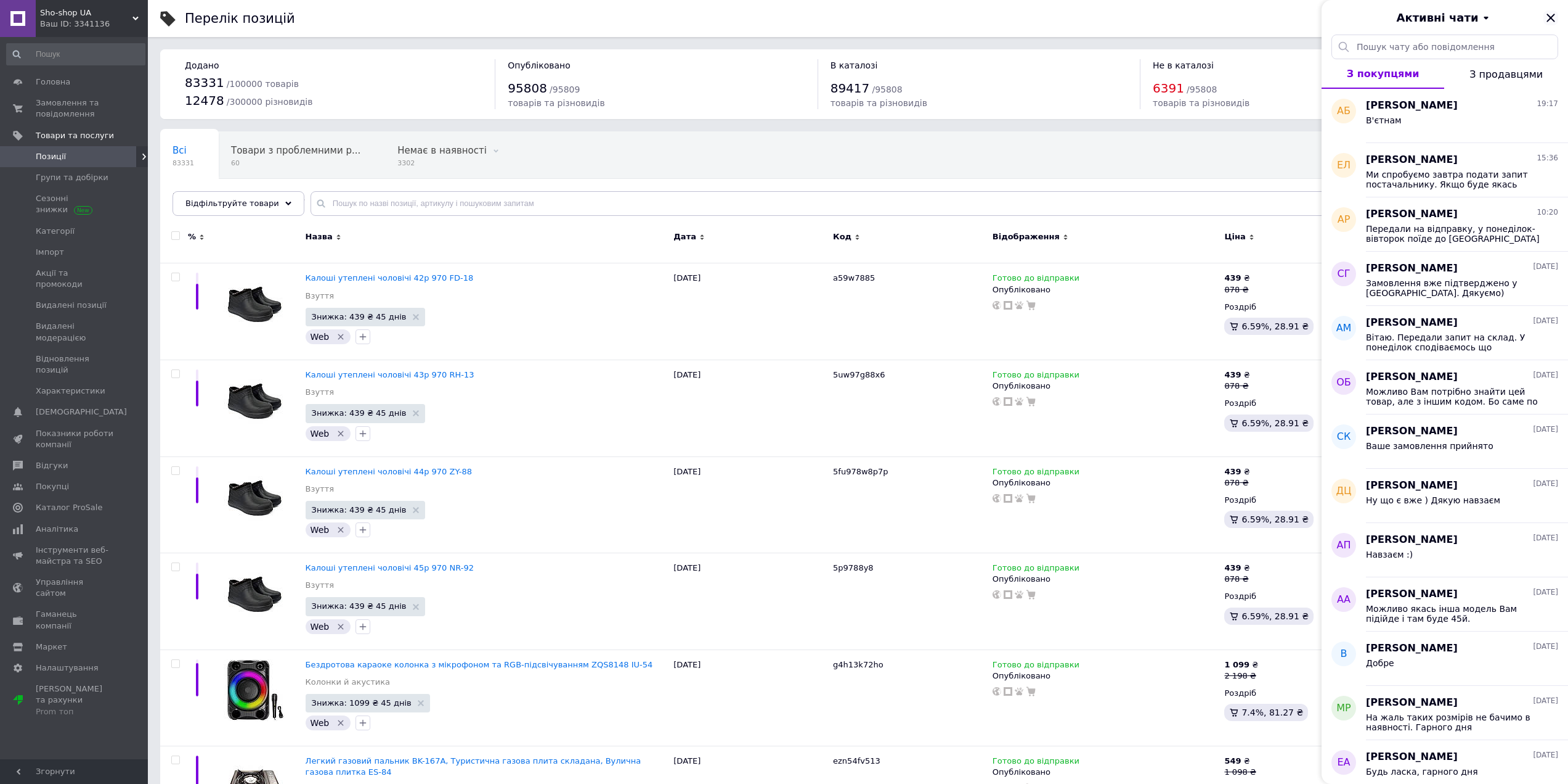
click at [1549, 14] on icon "Закрити" at bounding box center [1551, 18] width 15 height 15
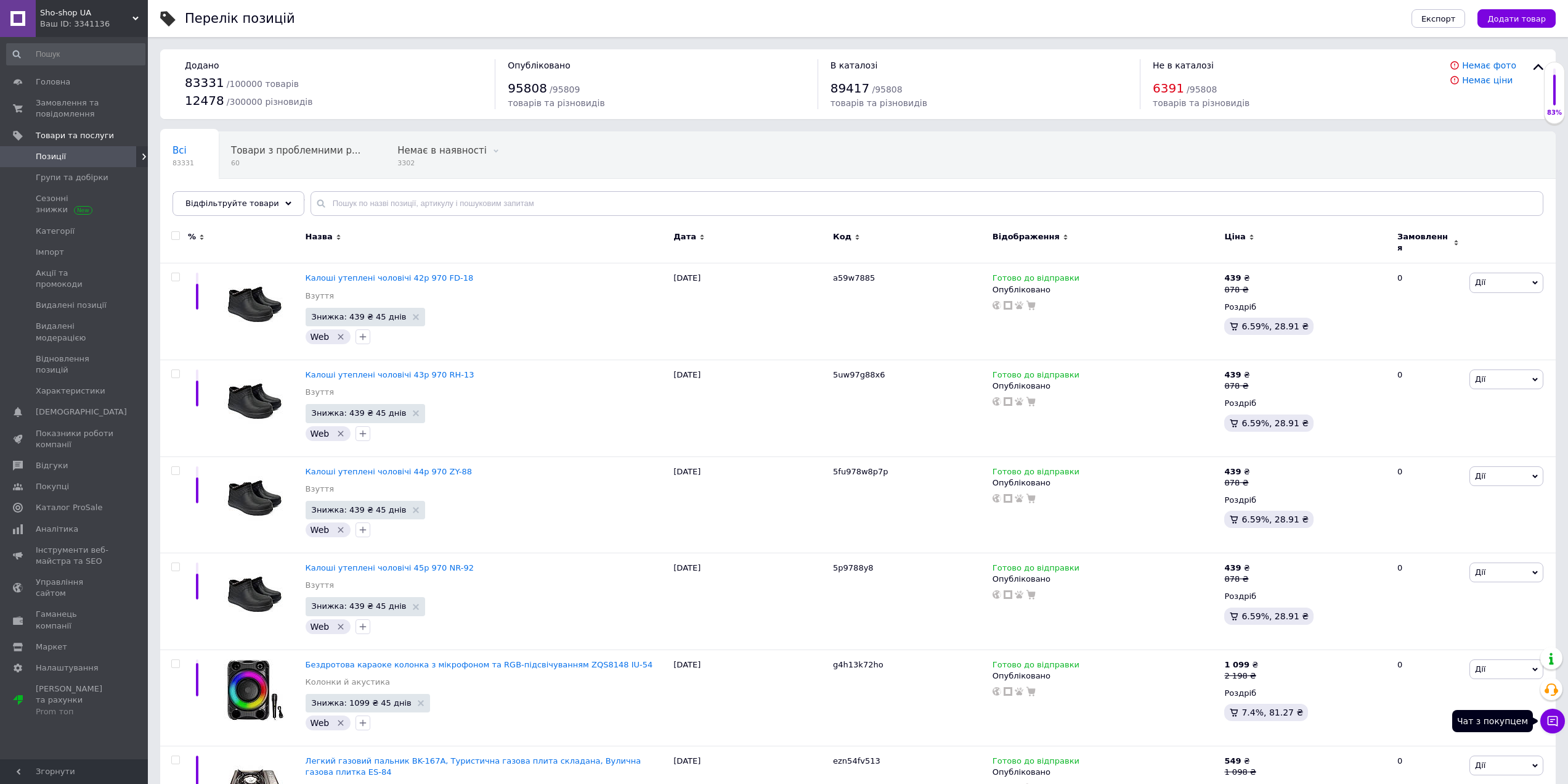
click at [1551, 713] on button "Чат з покупцем" at bounding box center [1552, 721] width 24 height 24
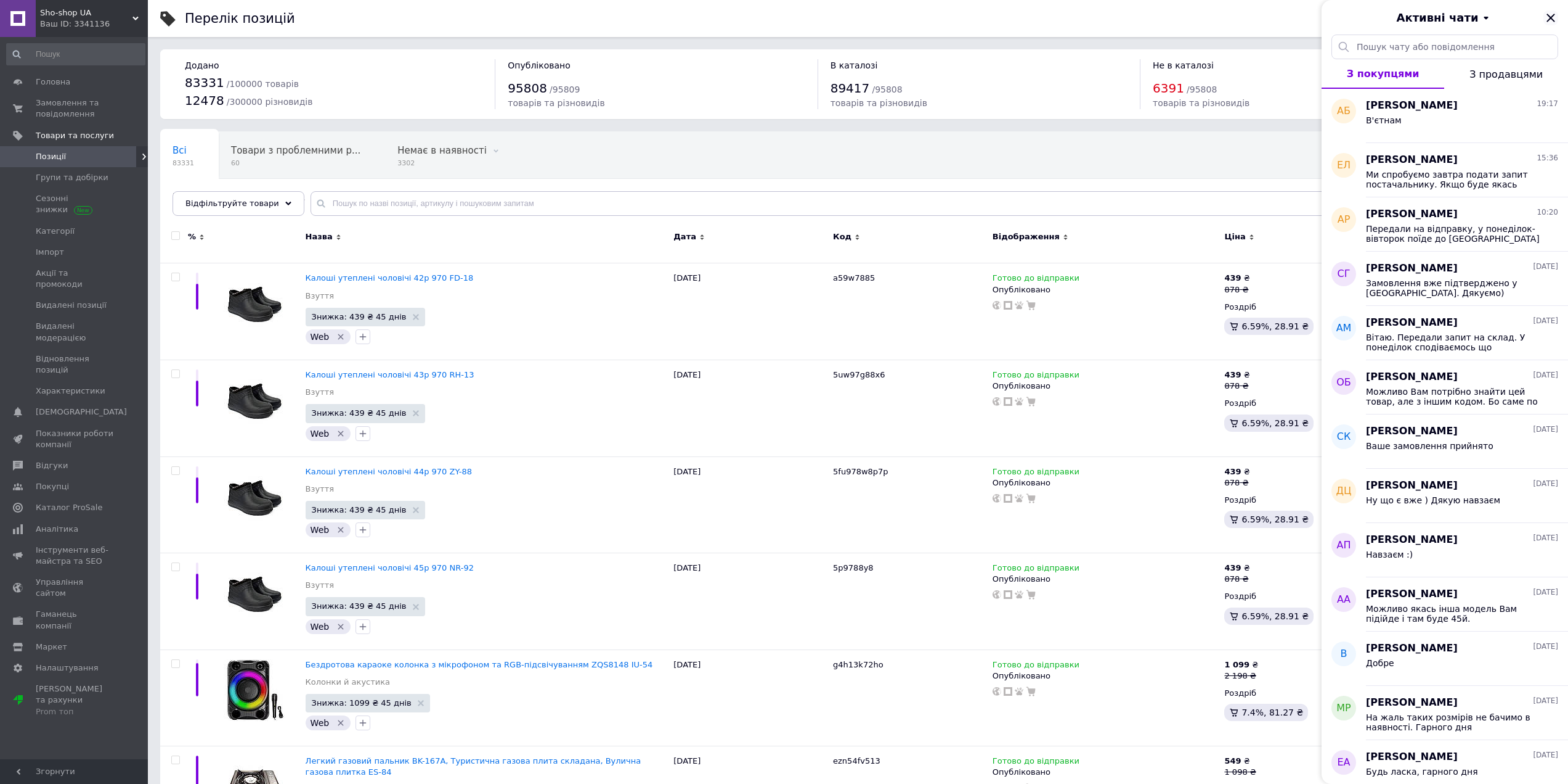
click at [1546, 21] on icon "Закрити" at bounding box center [1551, 18] width 15 height 15
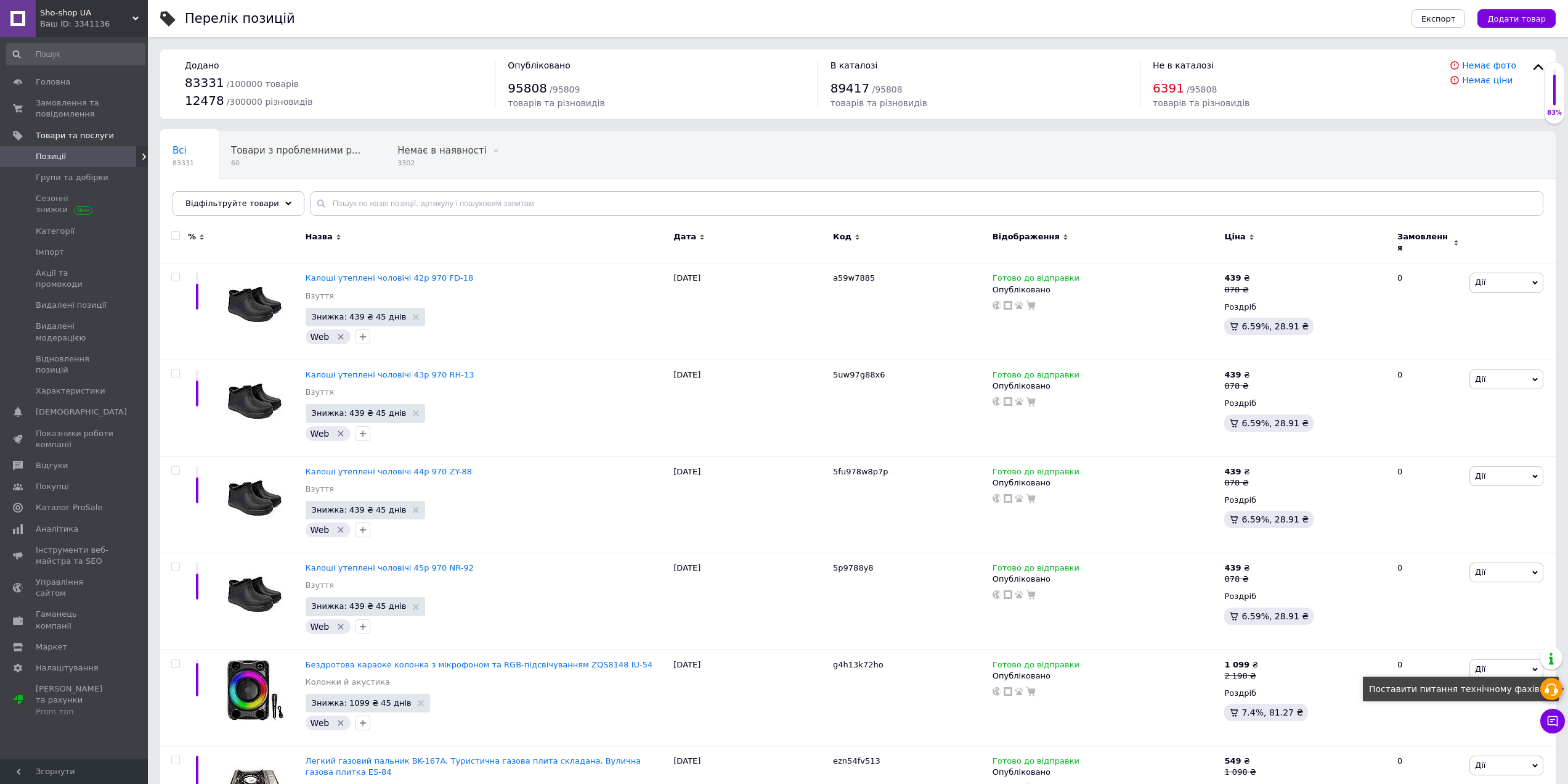
click at [1549, 690] on icon at bounding box center [1551, 689] width 15 height 15
click at [1555, 687] on use at bounding box center [1551, 689] width 14 height 12
click at [1555, 693] on use at bounding box center [1551, 689] width 14 height 12
click at [1553, 720] on icon at bounding box center [1552, 720] width 12 height 12
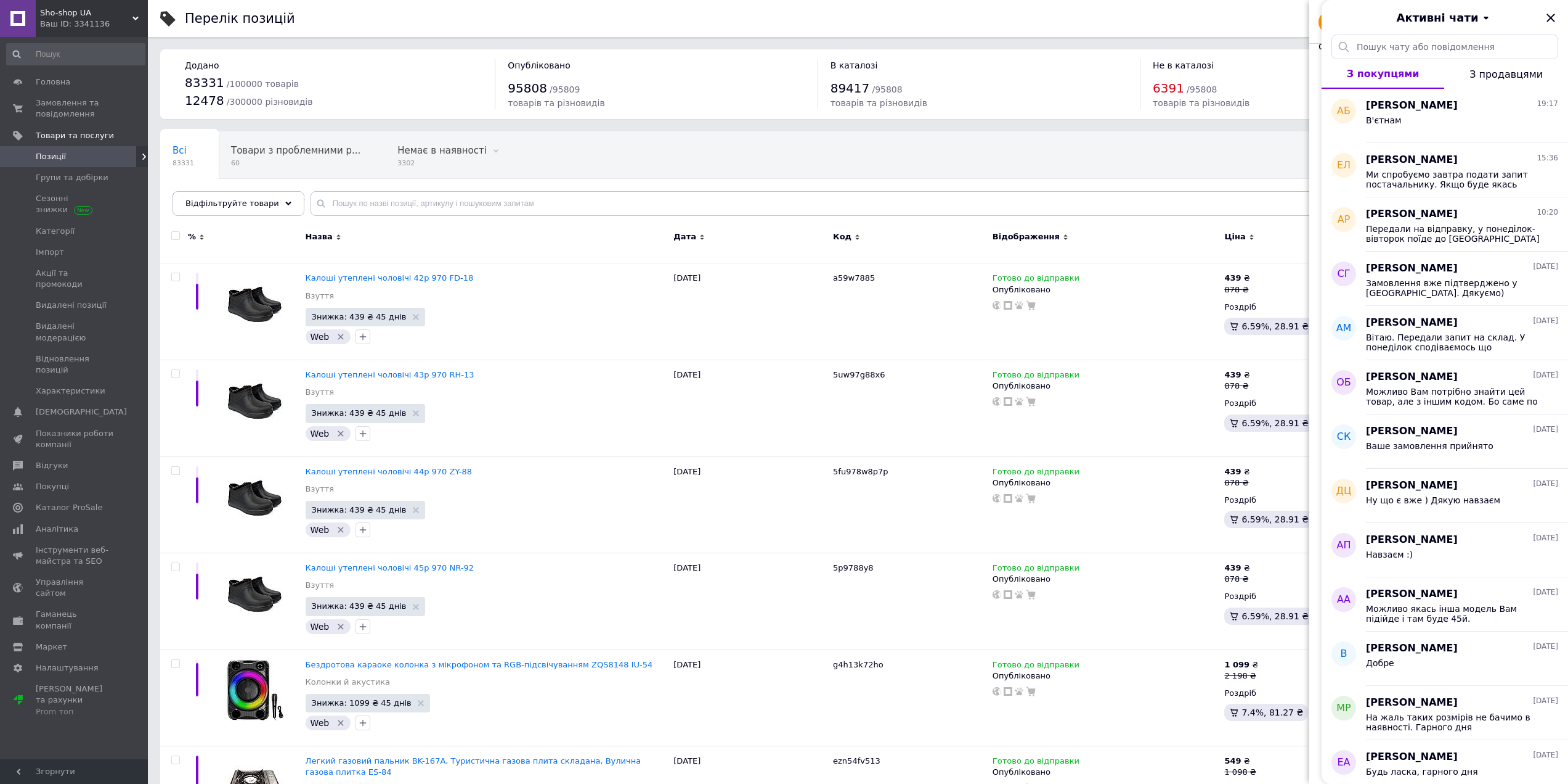
click at [1553, 692] on icon at bounding box center [1551, 689] width 15 height 15
click at [1550, 21] on icon "Закрити" at bounding box center [1551, 18] width 15 height 15
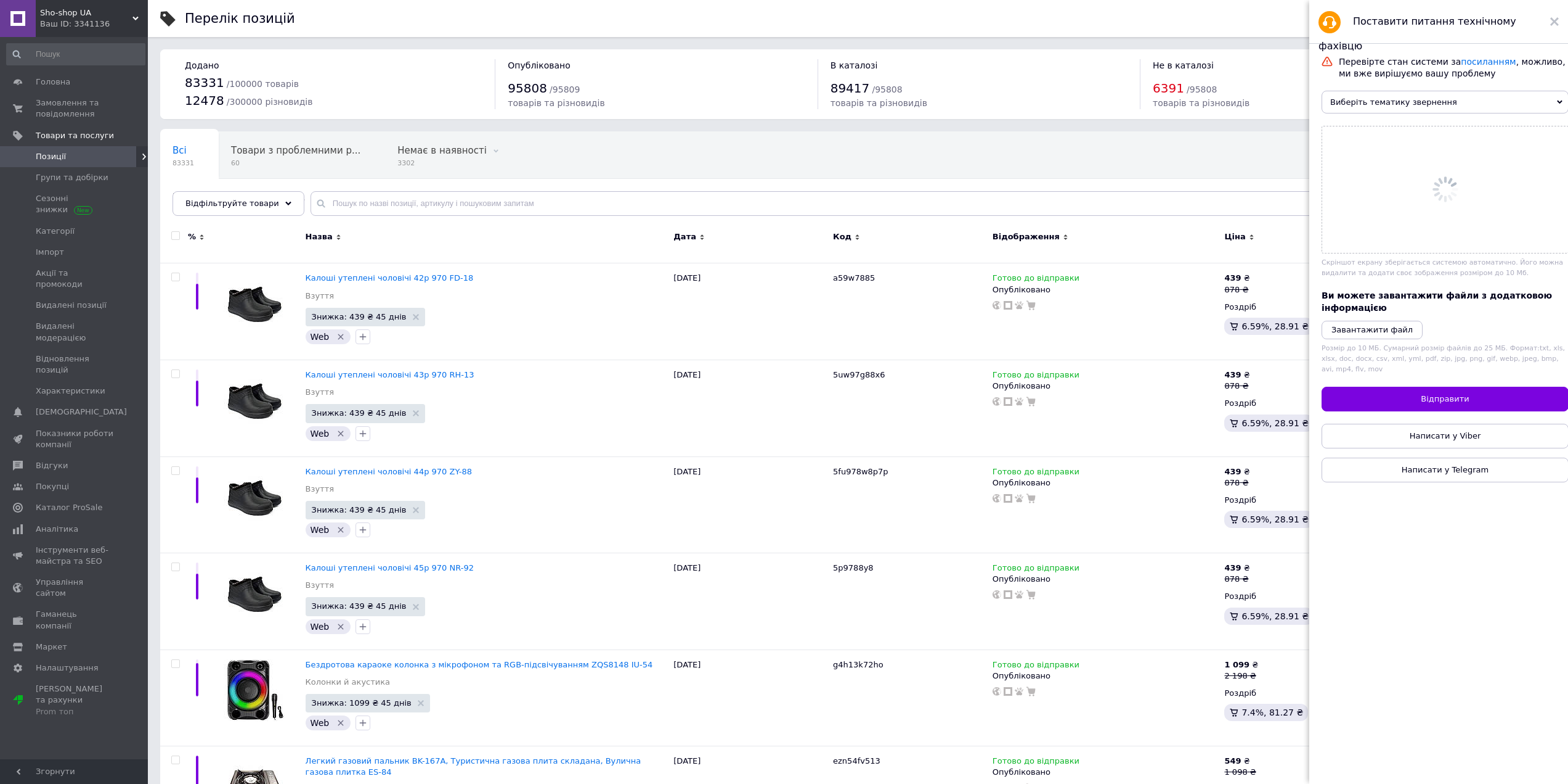
click at [1416, 101] on span "Виберіть тематику звернення" at bounding box center [1445, 102] width 247 height 22
click at [0, 0] on li "Функціонал особистого кабінету" at bounding box center [0, 0] width 0 height 0
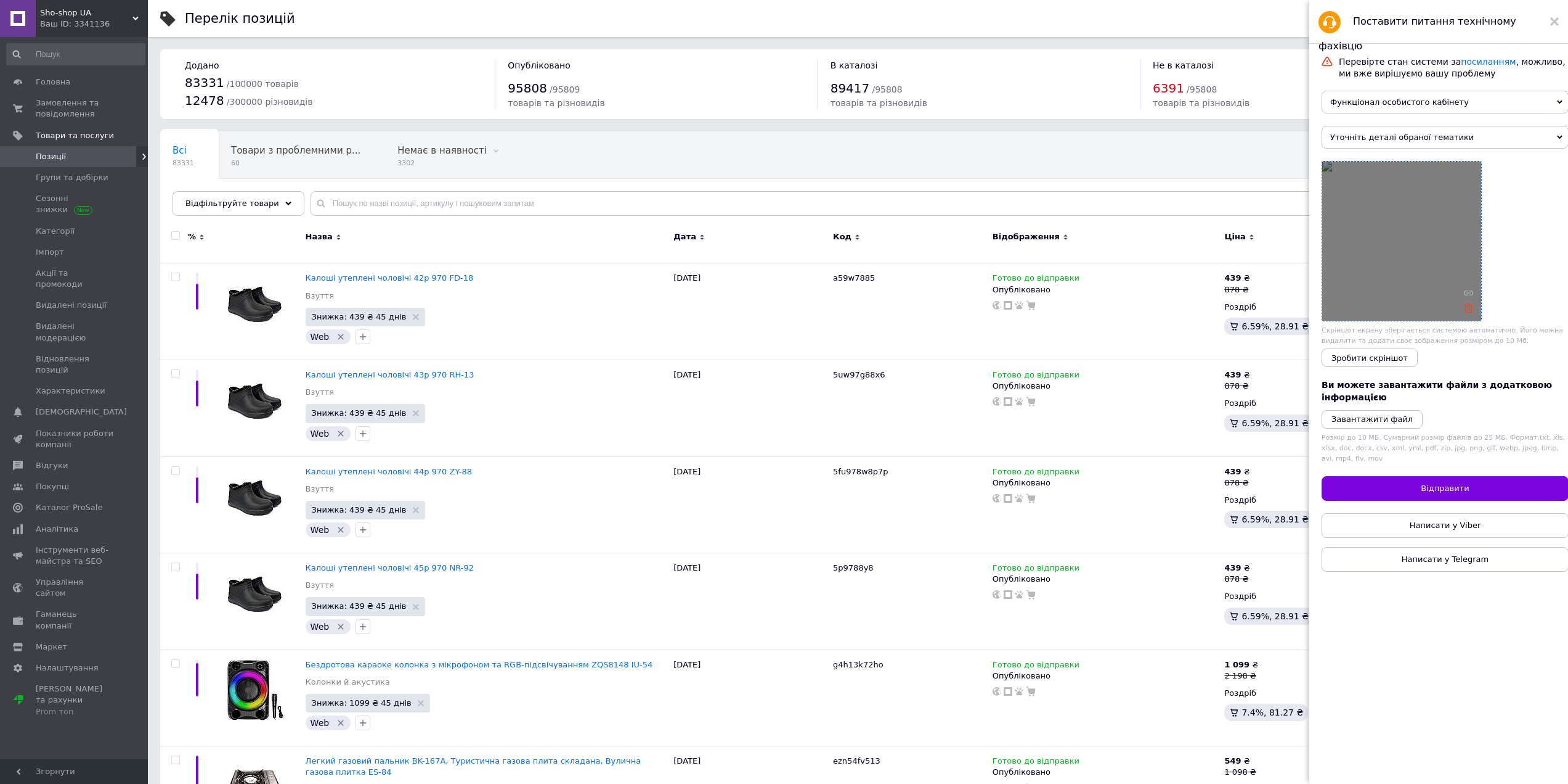
click at [1471, 312] on use at bounding box center [1468, 308] width 9 height 9
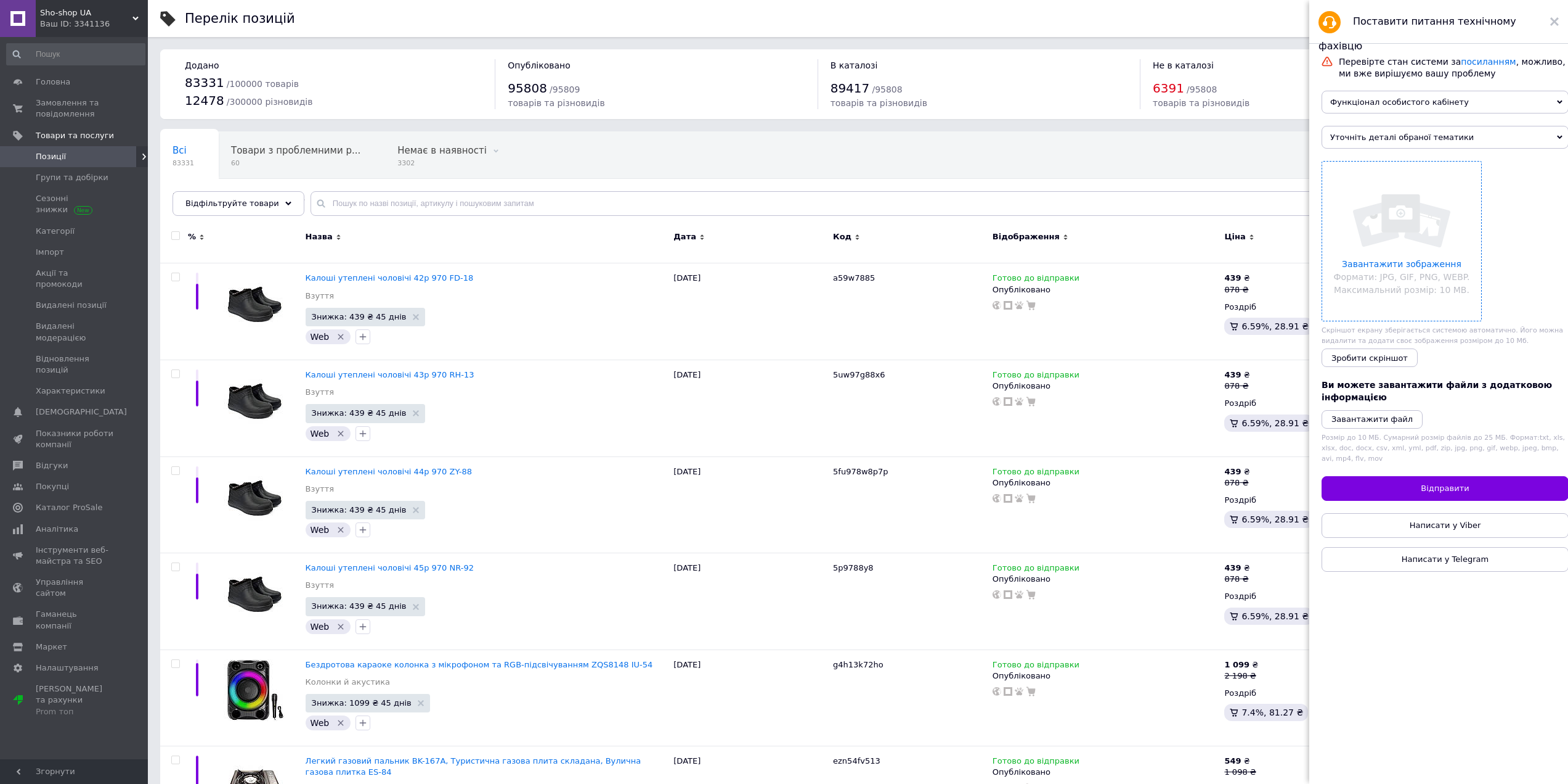
click at [1424, 141] on span "Уточніть деталі обраної тематики" at bounding box center [1445, 137] width 247 height 22
click at [1443, 165] on li "Імпорт" at bounding box center [1445, 158] width 247 height 16
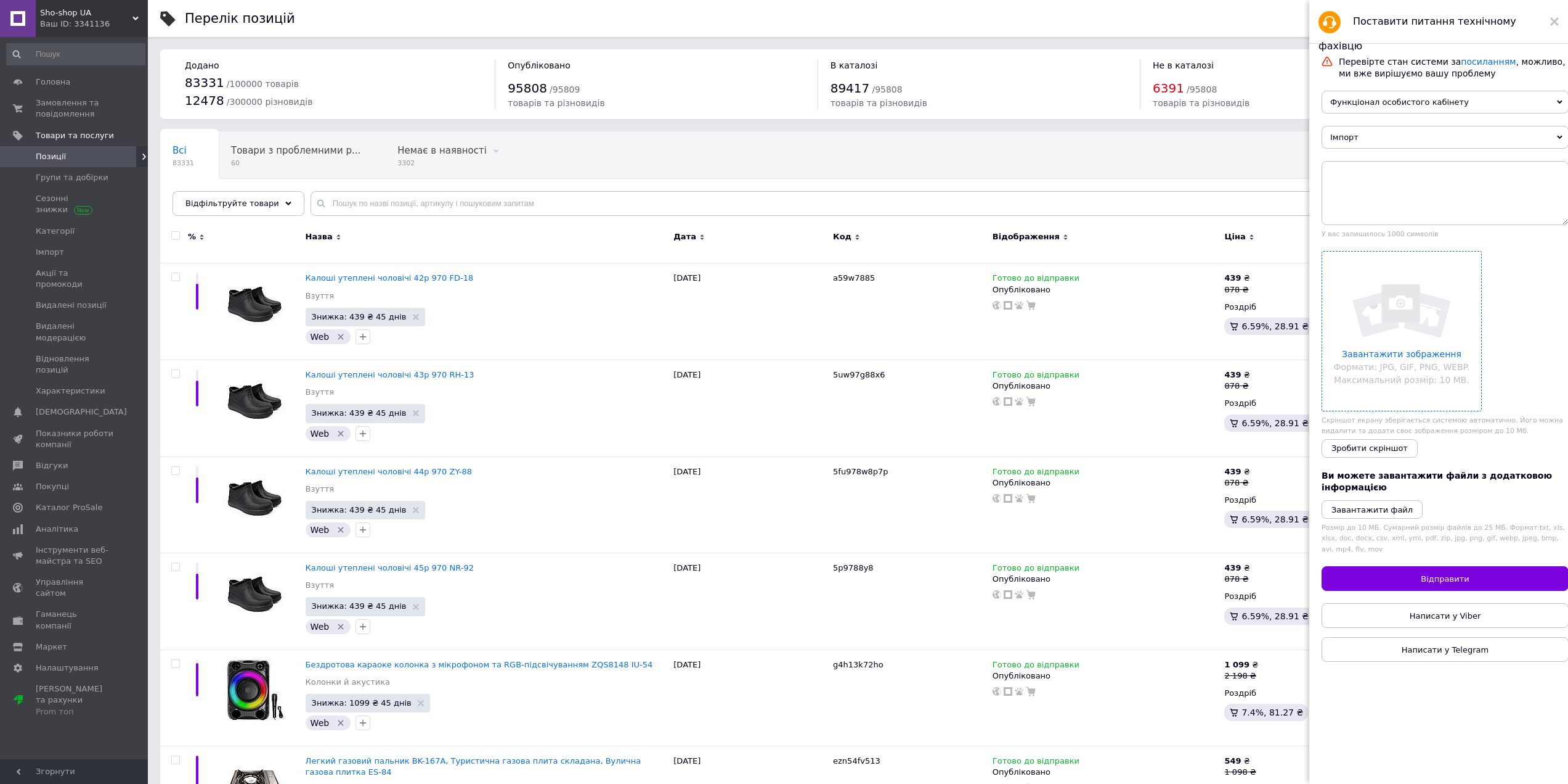
click at [1414, 143] on span "Імпорт" at bounding box center [1445, 137] width 247 height 22
click at [1480, 199] on li "Налаштування особистого кабінету" at bounding box center [1445, 190] width 247 height 16
click at [1456, 199] on textarea at bounding box center [1445, 193] width 247 height 64
click at [1416, 143] on span "Налаштування особистого кабінету" at bounding box center [1445, 137] width 247 height 22
click at [1418, 109] on span "Функціонал особистого кабінету" at bounding box center [1445, 102] width 247 height 22
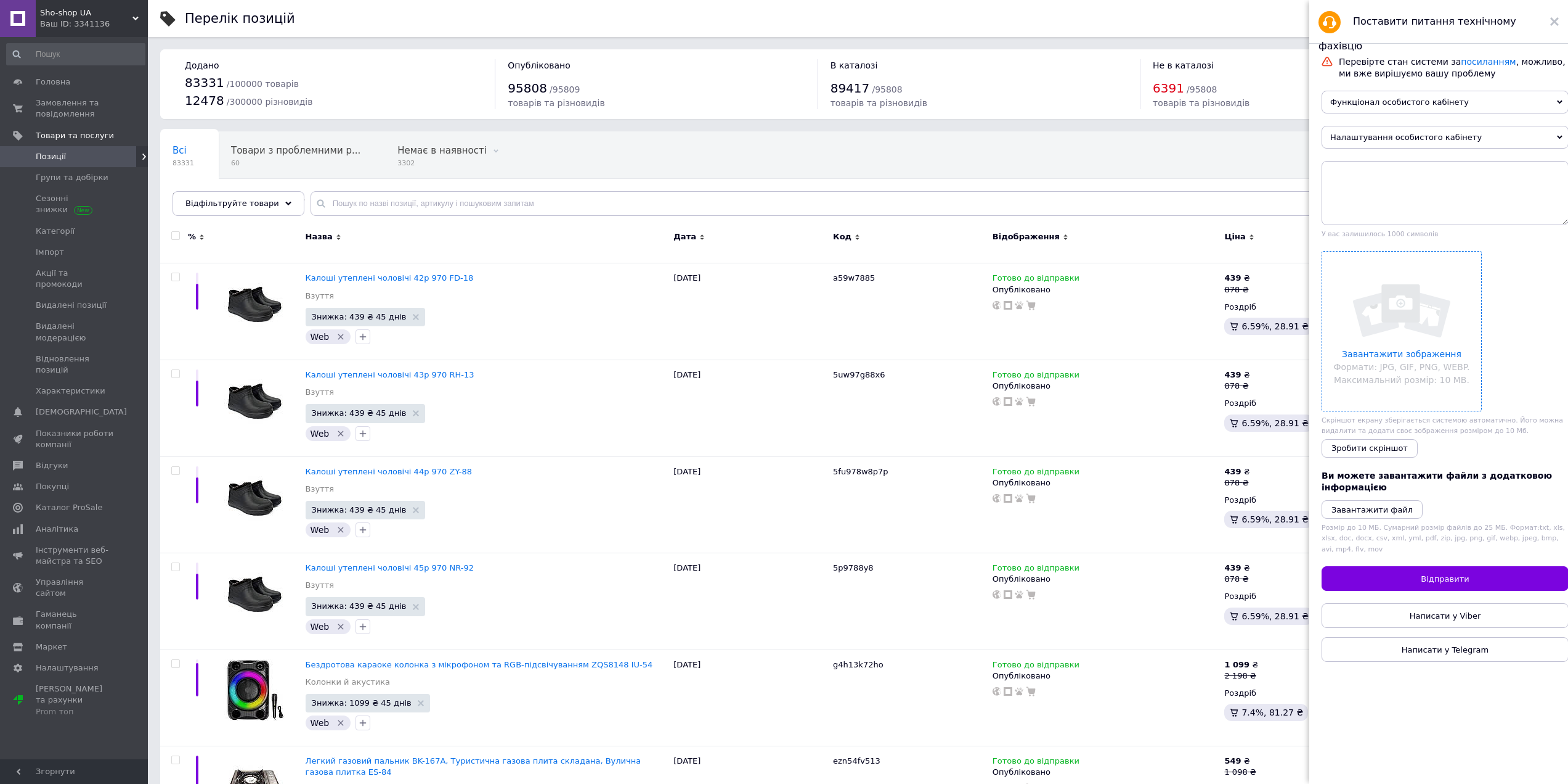
click at [1411, 86] on div "Перевірте стан системи за посиланням , можливо, ми вже вирішуємо вашу проблему …" at bounding box center [1445, 358] width 247 height 605
click at [1403, 137] on span "Налаштування особистого кабінету" at bounding box center [1445, 137] width 247 height 22
click at [1420, 125] on div "Перевірте стан системи за посиланням , можливо, ми вже вирішуємо вашу проблему …" at bounding box center [1445, 358] width 247 height 605
click at [1409, 187] on textarea at bounding box center [1445, 193] width 247 height 64
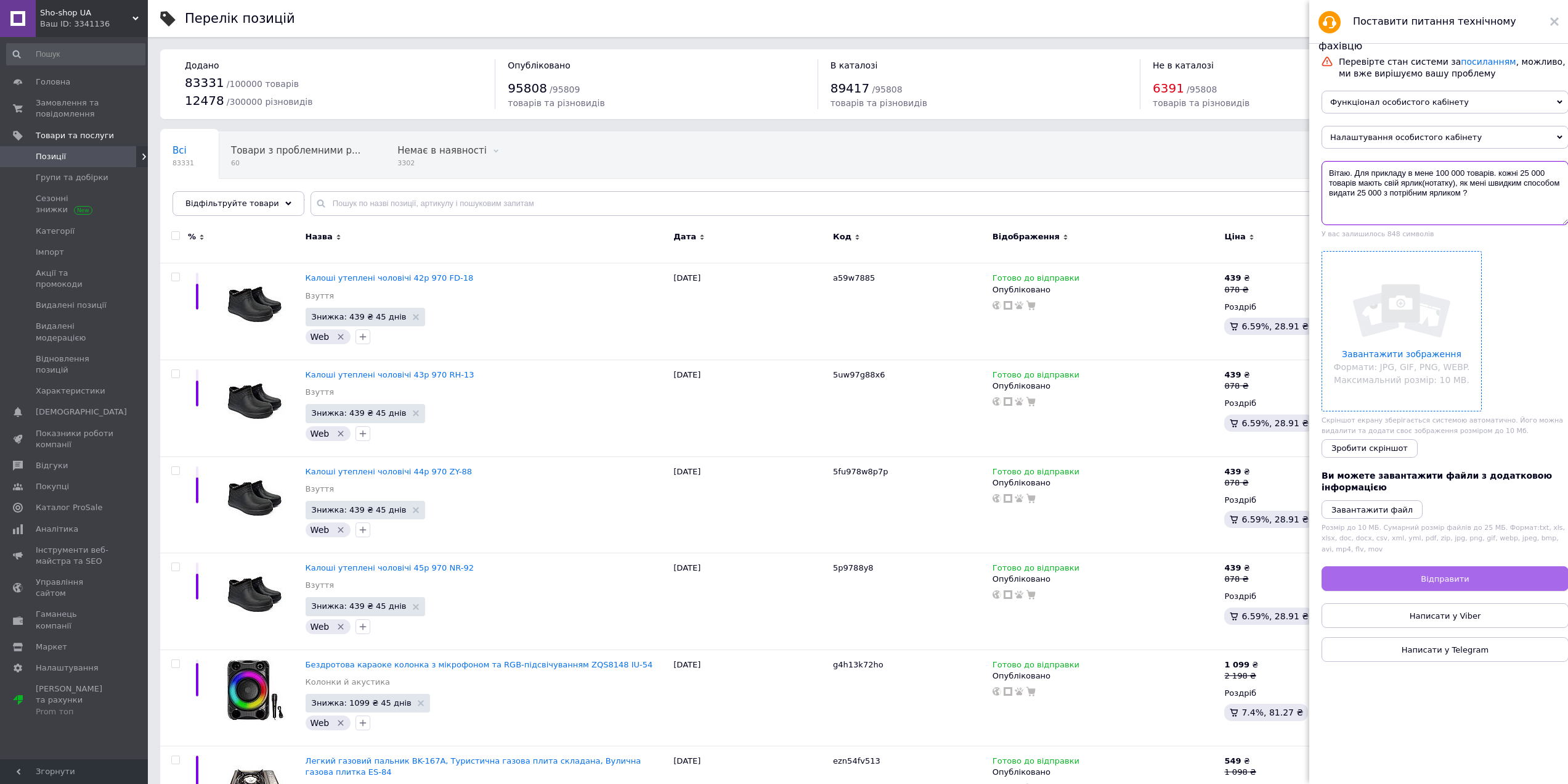
type textarea "Вітаю. Для прикладу в мене 100 000 товарів. кожні 25 000 товарів мають свій ярл…"
click at [1452, 584] on span "Відправити" at bounding box center [1445, 579] width 48 height 9
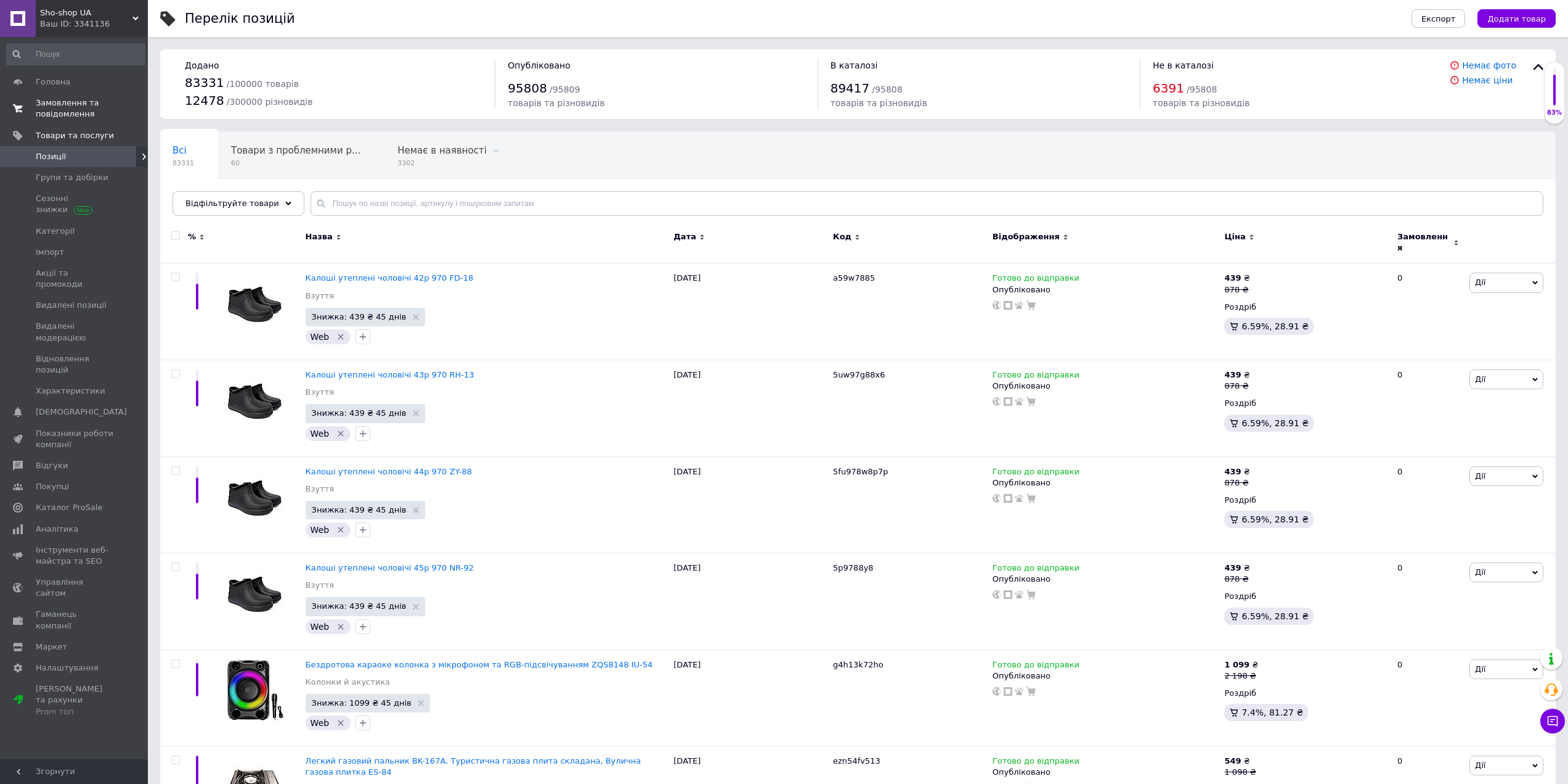
click at [76, 115] on span "Замовлення та повідомлення" at bounding box center [75, 108] width 78 height 22
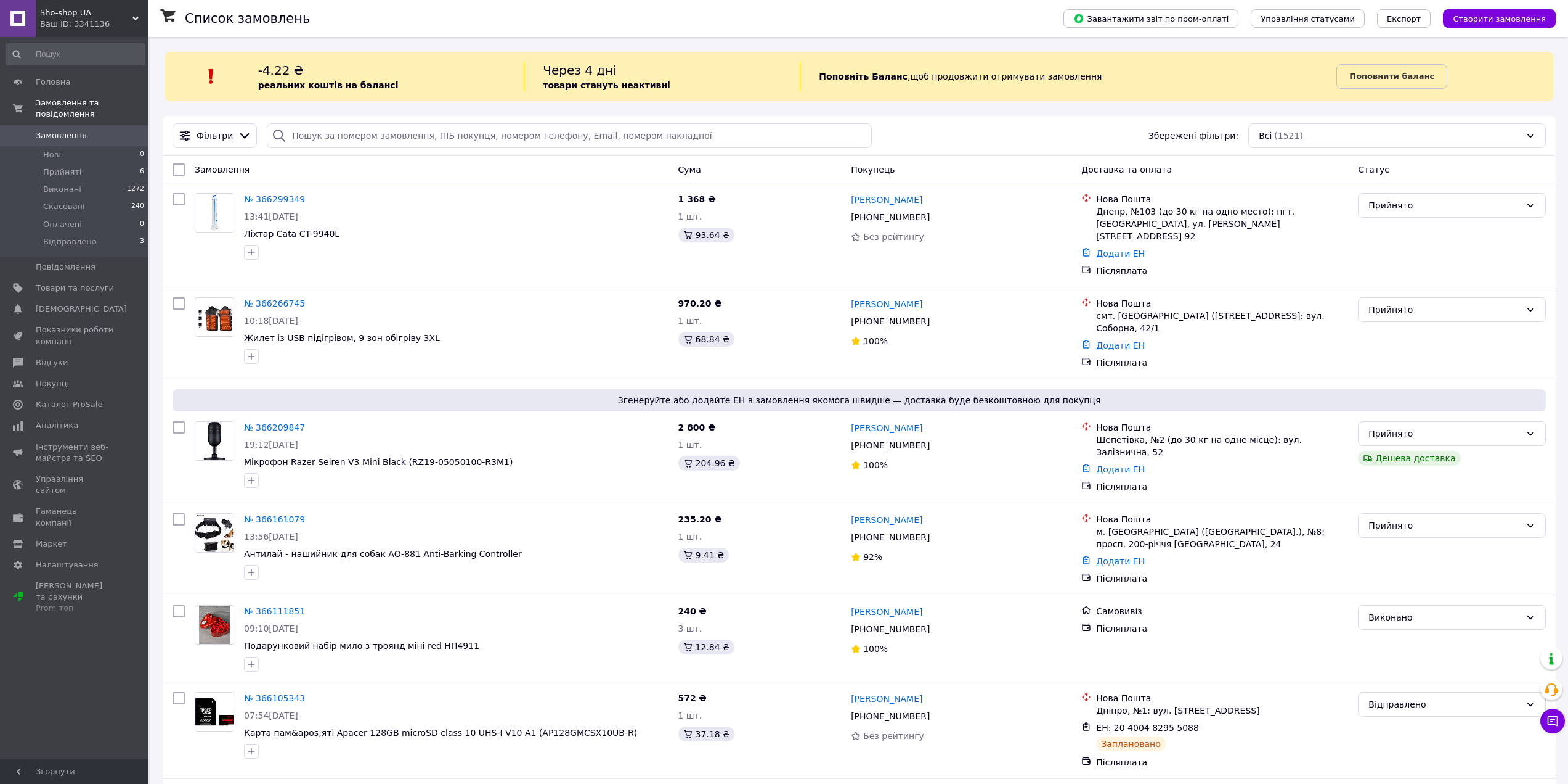
drag, startPoint x: 885, startPoint y: 26, endPoint x: 859, endPoint y: 32, distance: 26.7
click at [885, 26] on div "Список замовлень" at bounding box center [611, 19] width 854 height 37
drag, startPoint x: 55, startPoint y: 23, endPoint x: 53, endPoint y: 83, distance: 60.0
click at [55, 23] on div "Ваш ID: 3341136" at bounding box center [94, 24] width 108 height 11
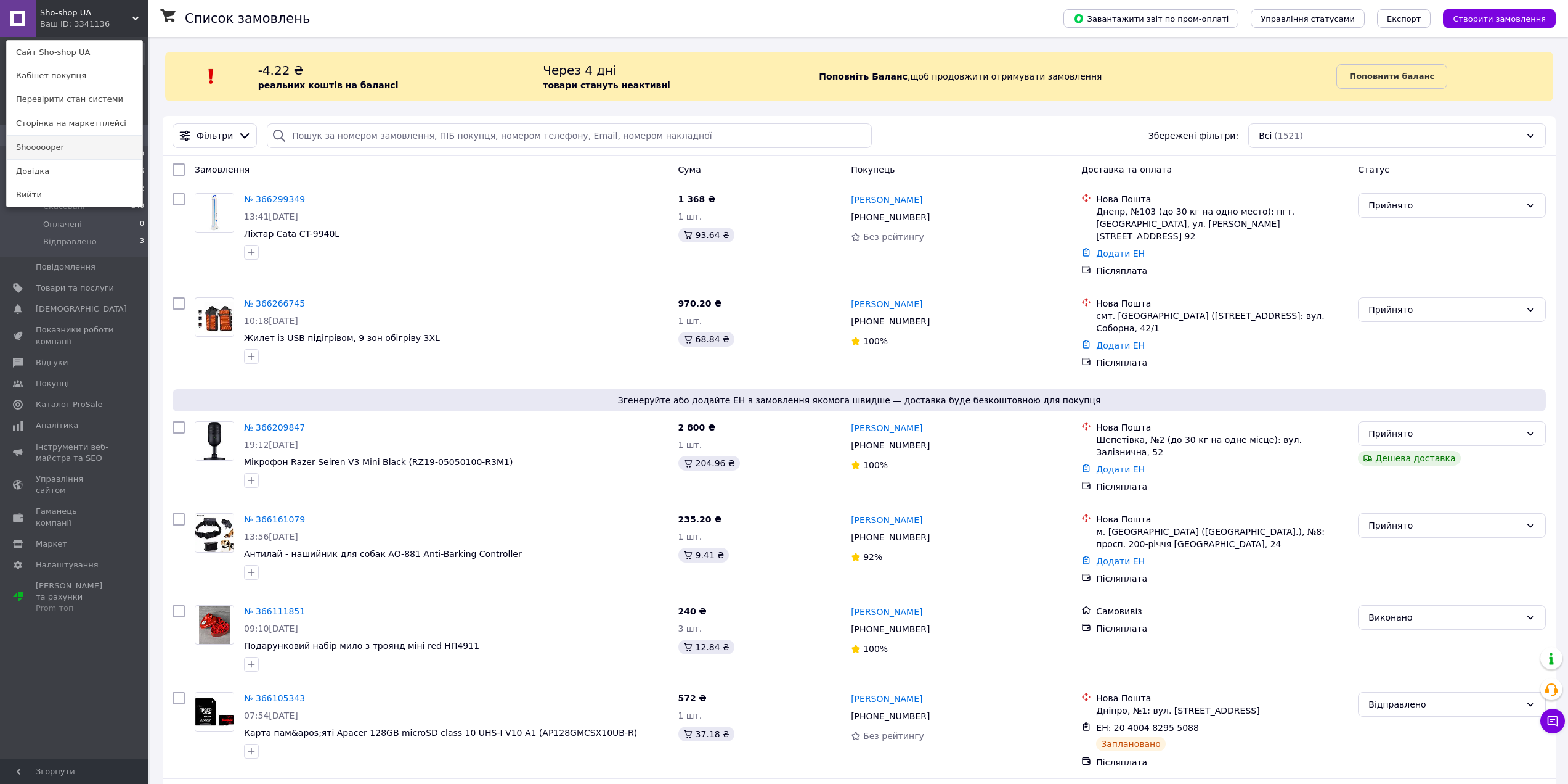
click at [40, 147] on link "Shoooooper" at bounding box center [74, 146] width 135 height 23
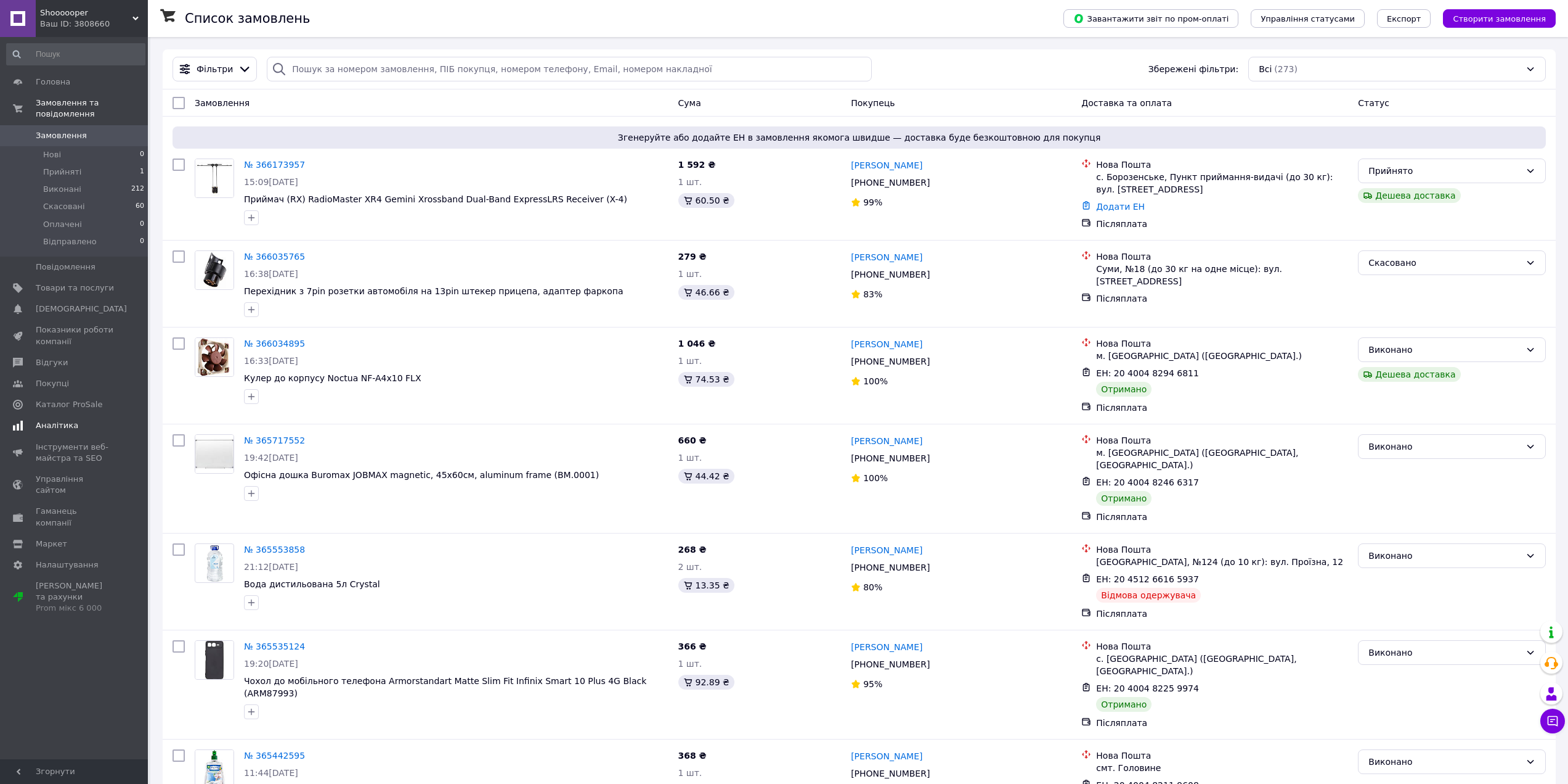
click at [77, 415] on link "Аналітика" at bounding box center [75, 425] width 152 height 21
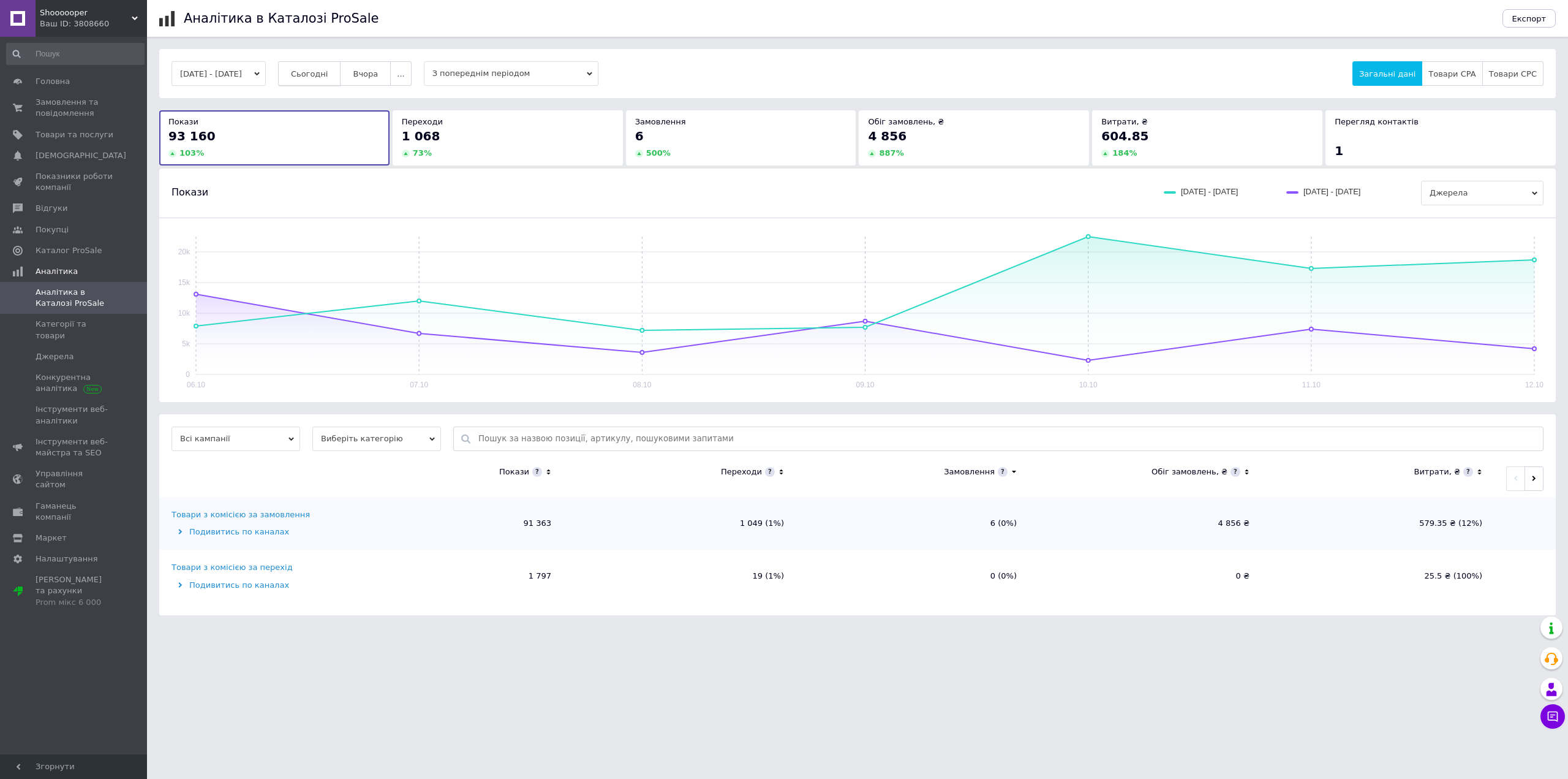
click at [328, 77] on span "Сьогодні" at bounding box center [309, 74] width 37 height 9
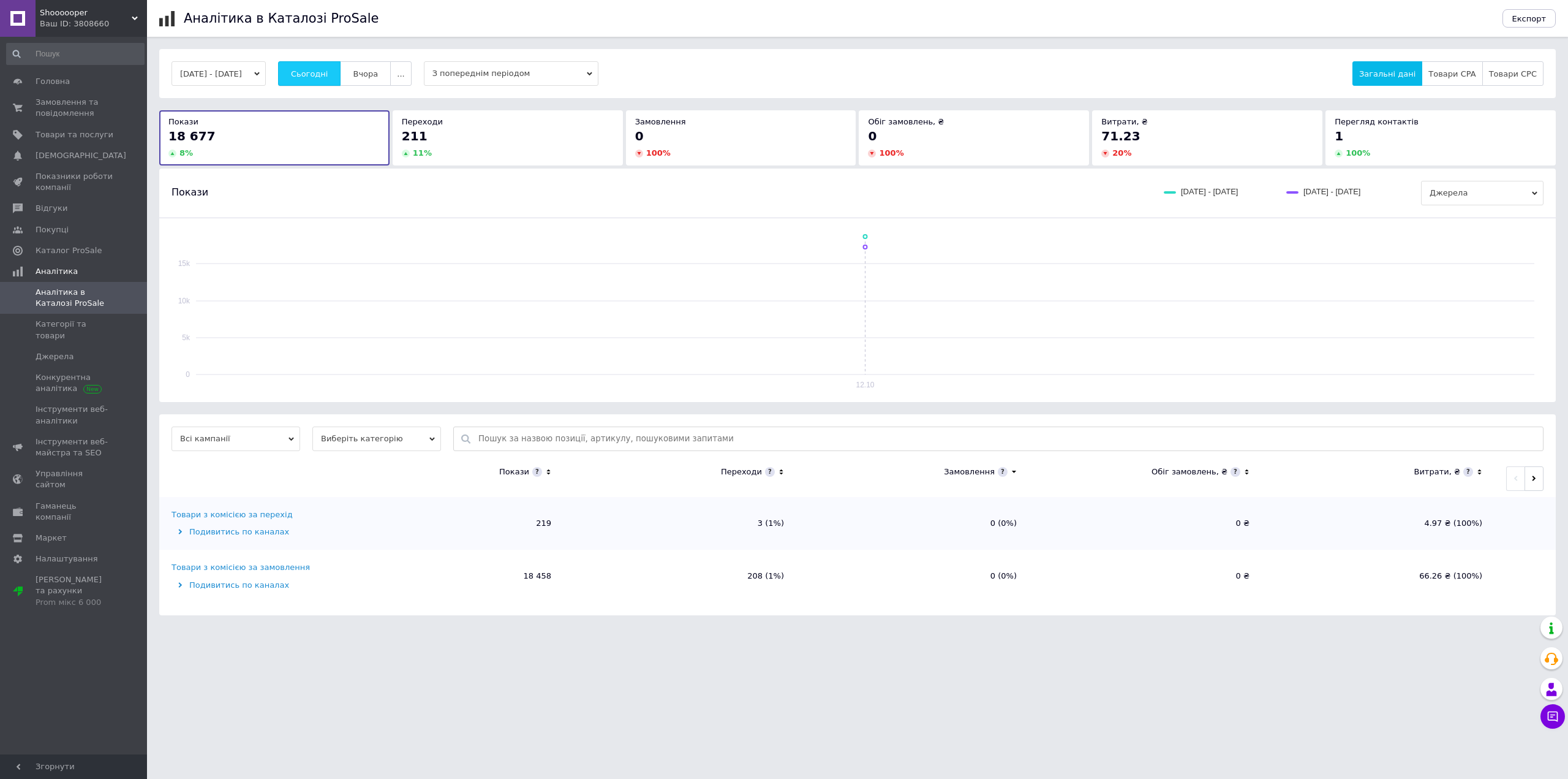
click at [328, 71] on span "Сьогодні" at bounding box center [309, 74] width 37 height 9
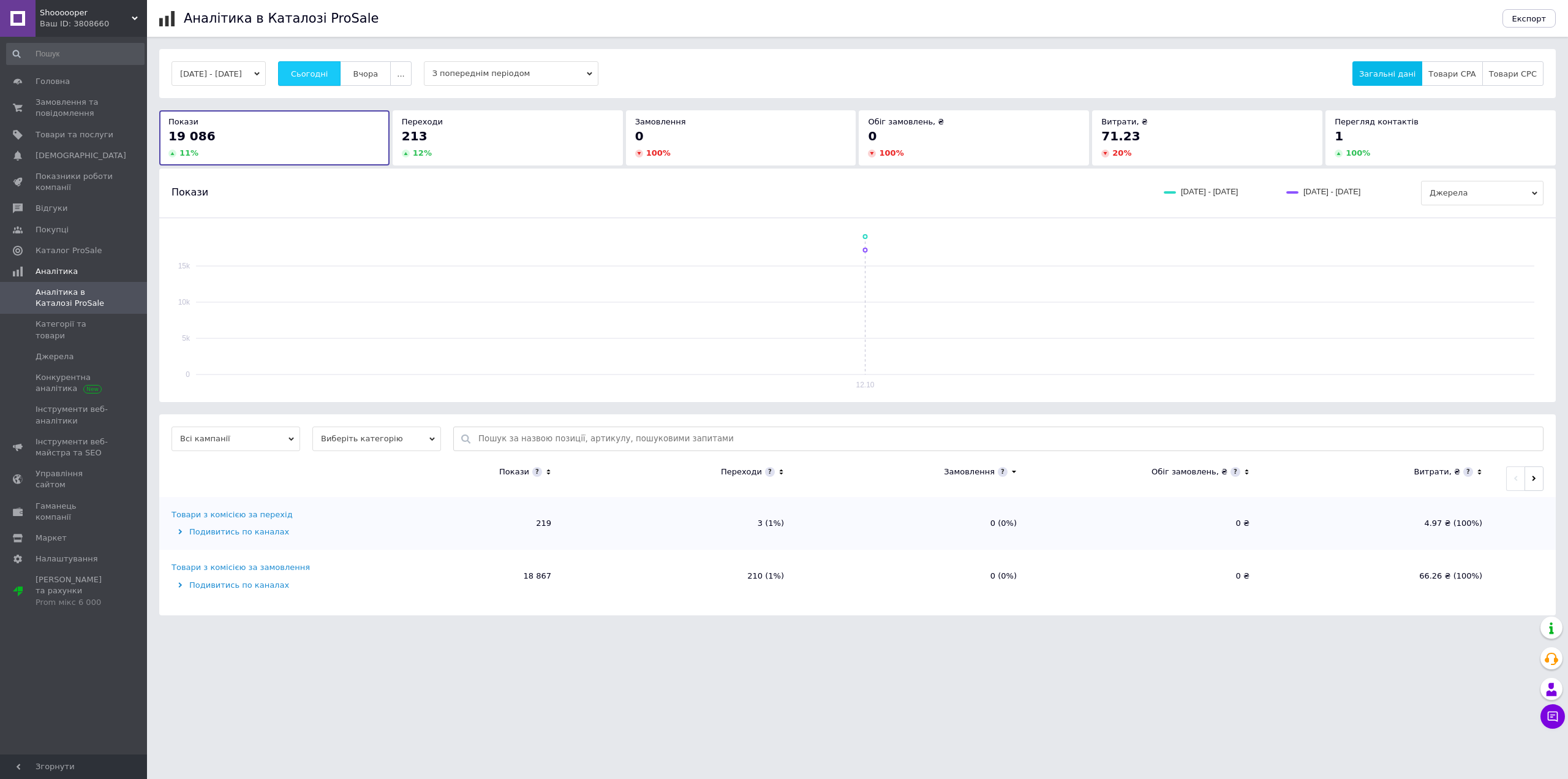
click at [326, 69] on span "Сьогодні" at bounding box center [309, 74] width 37 height 9
click at [98, 125] on link "Товари та послуги" at bounding box center [75, 134] width 151 height 20
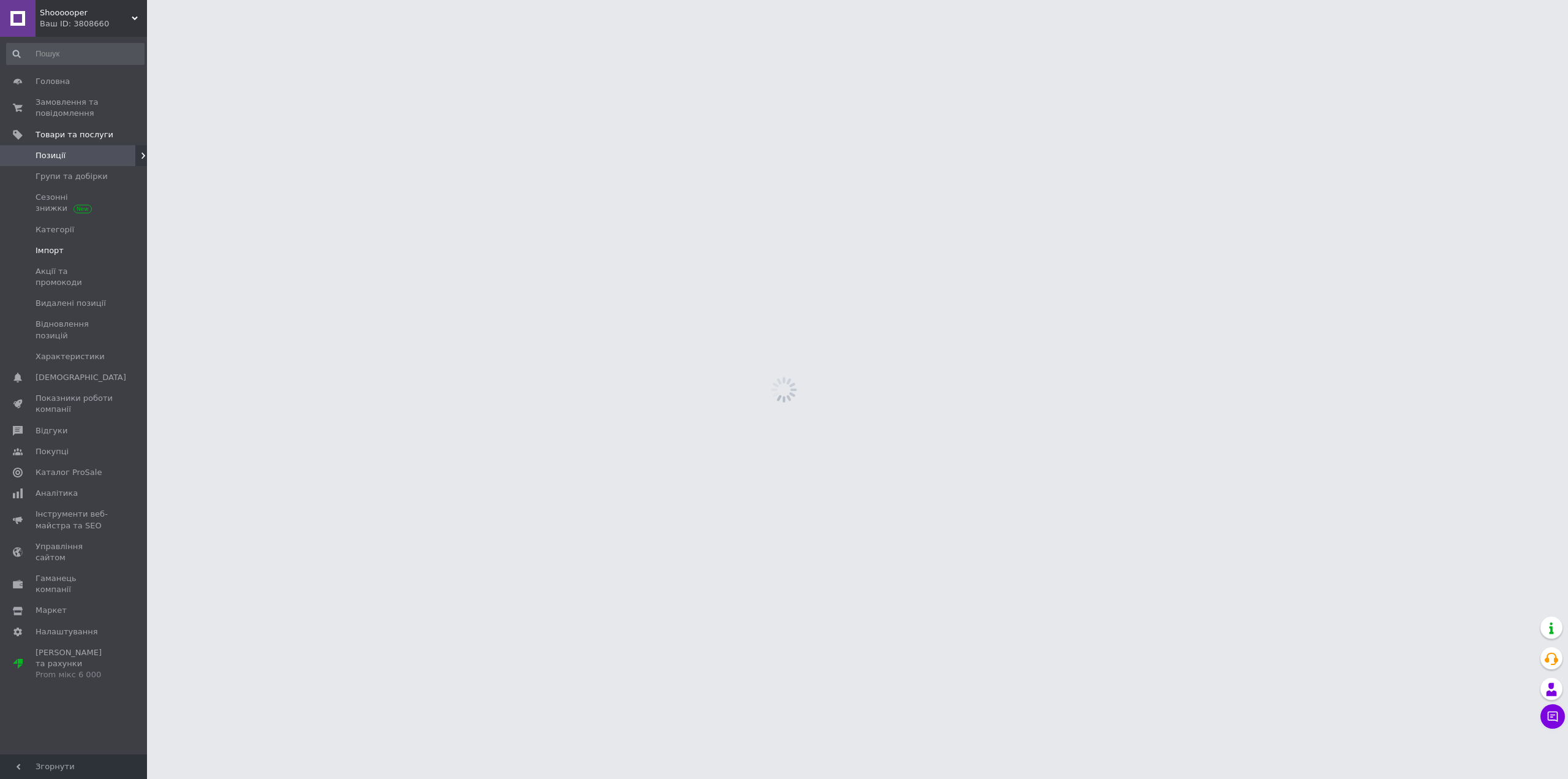
click at [73, 258] on link "Імпорт" at bounding box center [75, 250] width 151 height 20
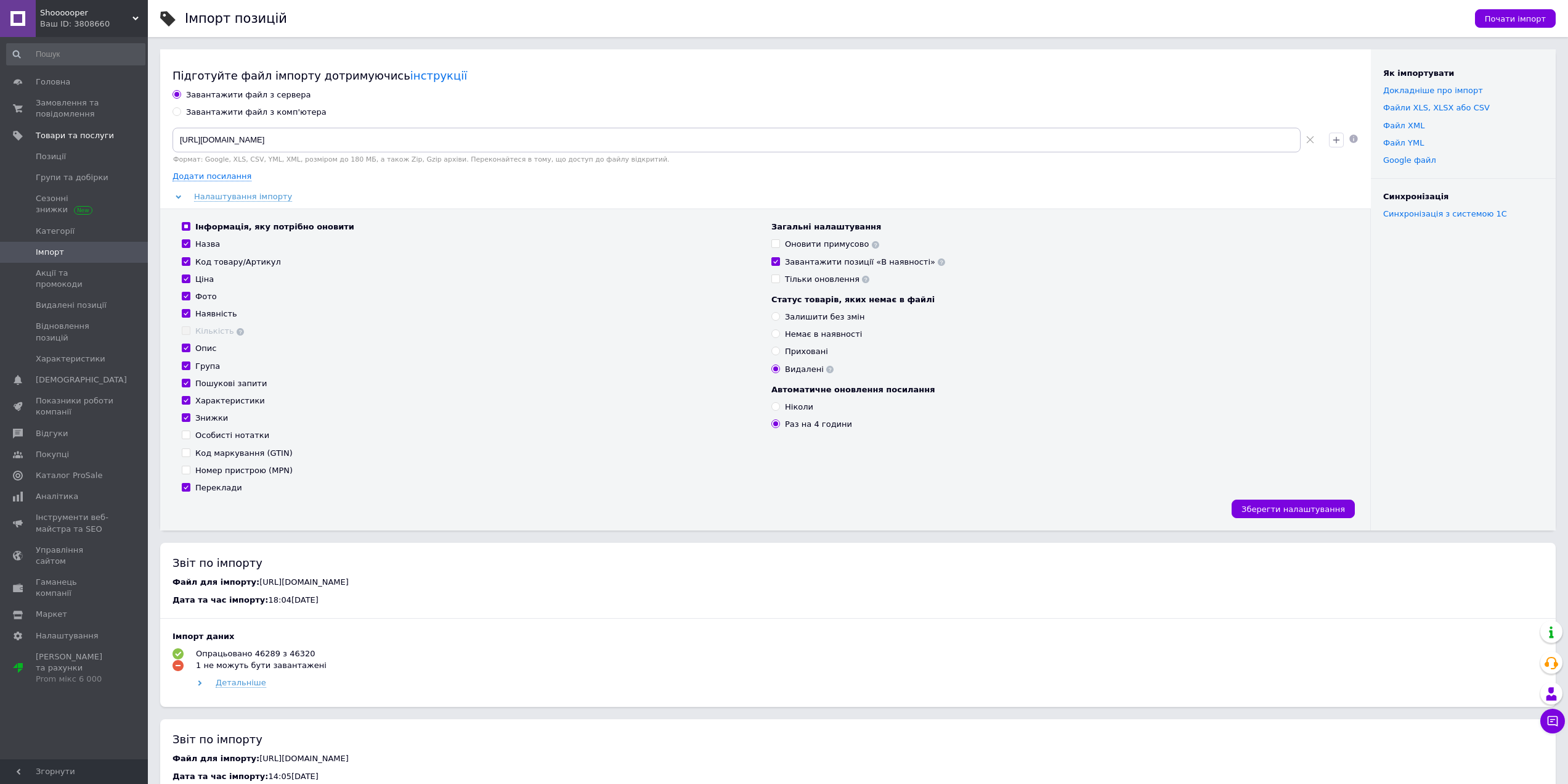
click at [84, 255] on span "Імпорт" at bounding box center [75, 253] width 78 height 11
click at [64, 15] on span "Shoooooper" at bounding box center [86, 13] width 92 height 11
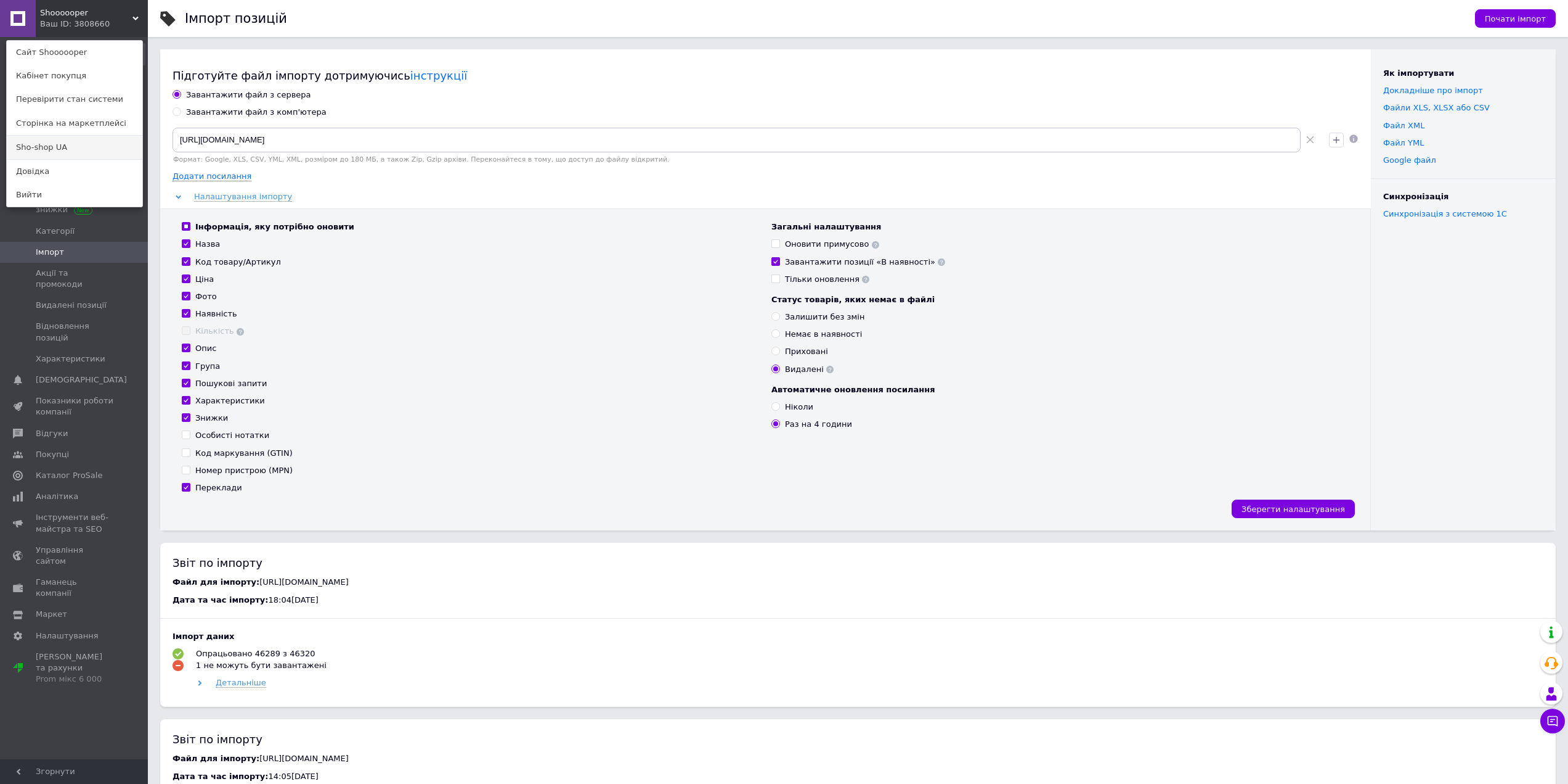
click at [43, 155] on link "Sho-shop UA" at bounding box center [74, 146] width 135 height 23
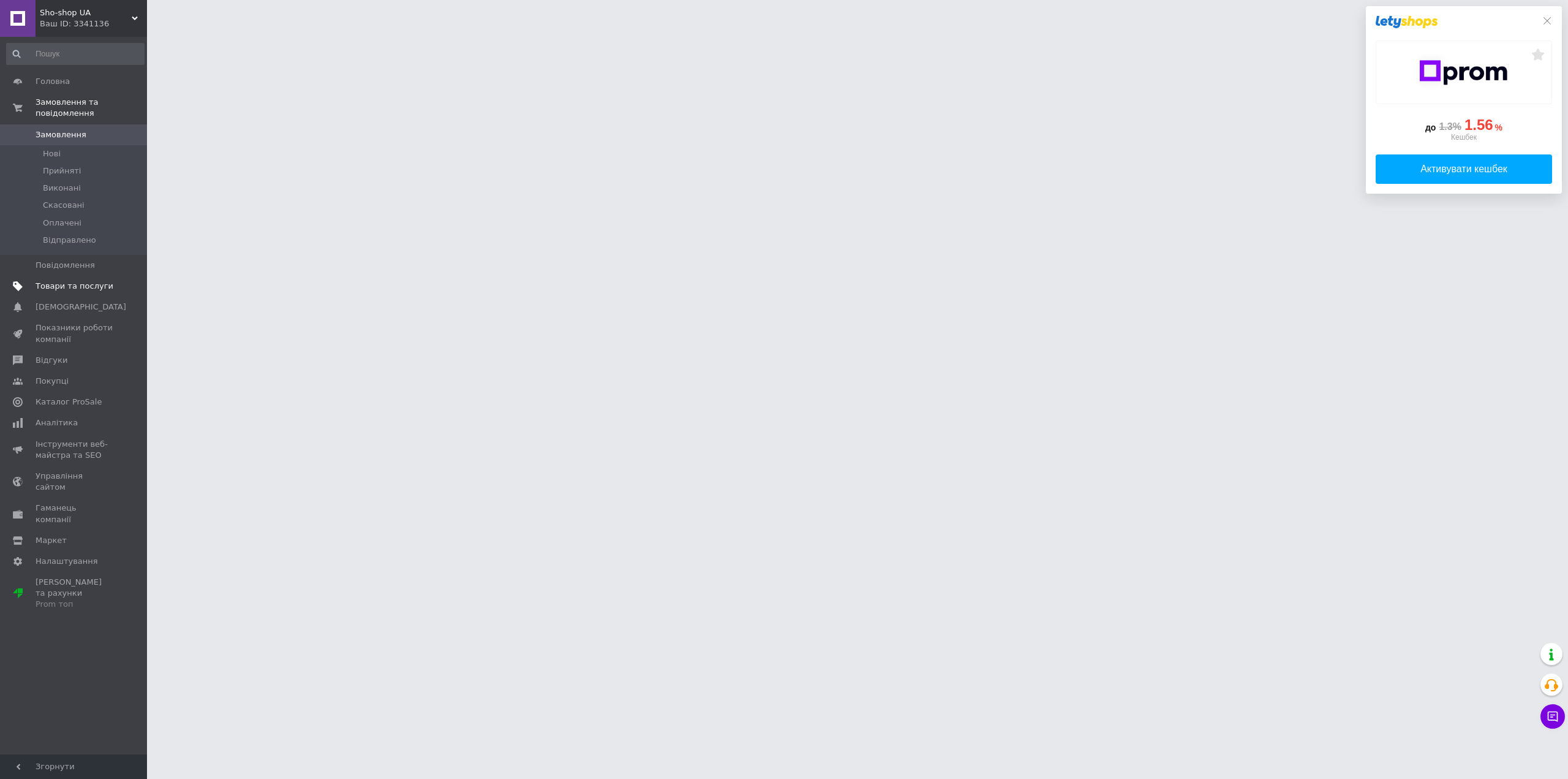
click at [67, 281] on span "Товари та послуги" at bounding box center [74, 286] width 78 height 11
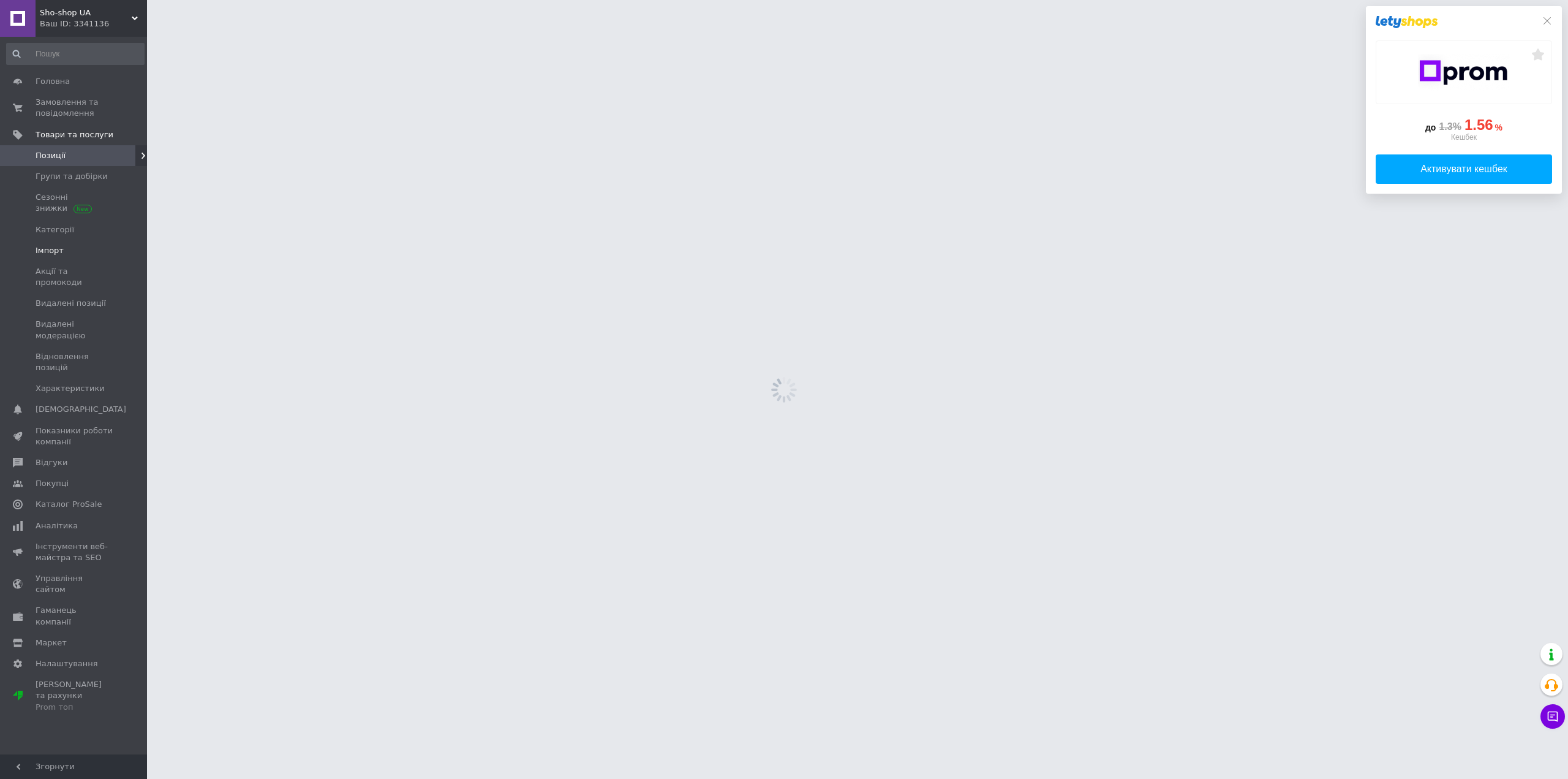
click at [77, 251] on span "Імпорт" at bounding box center [74, 251] width 78 height 11
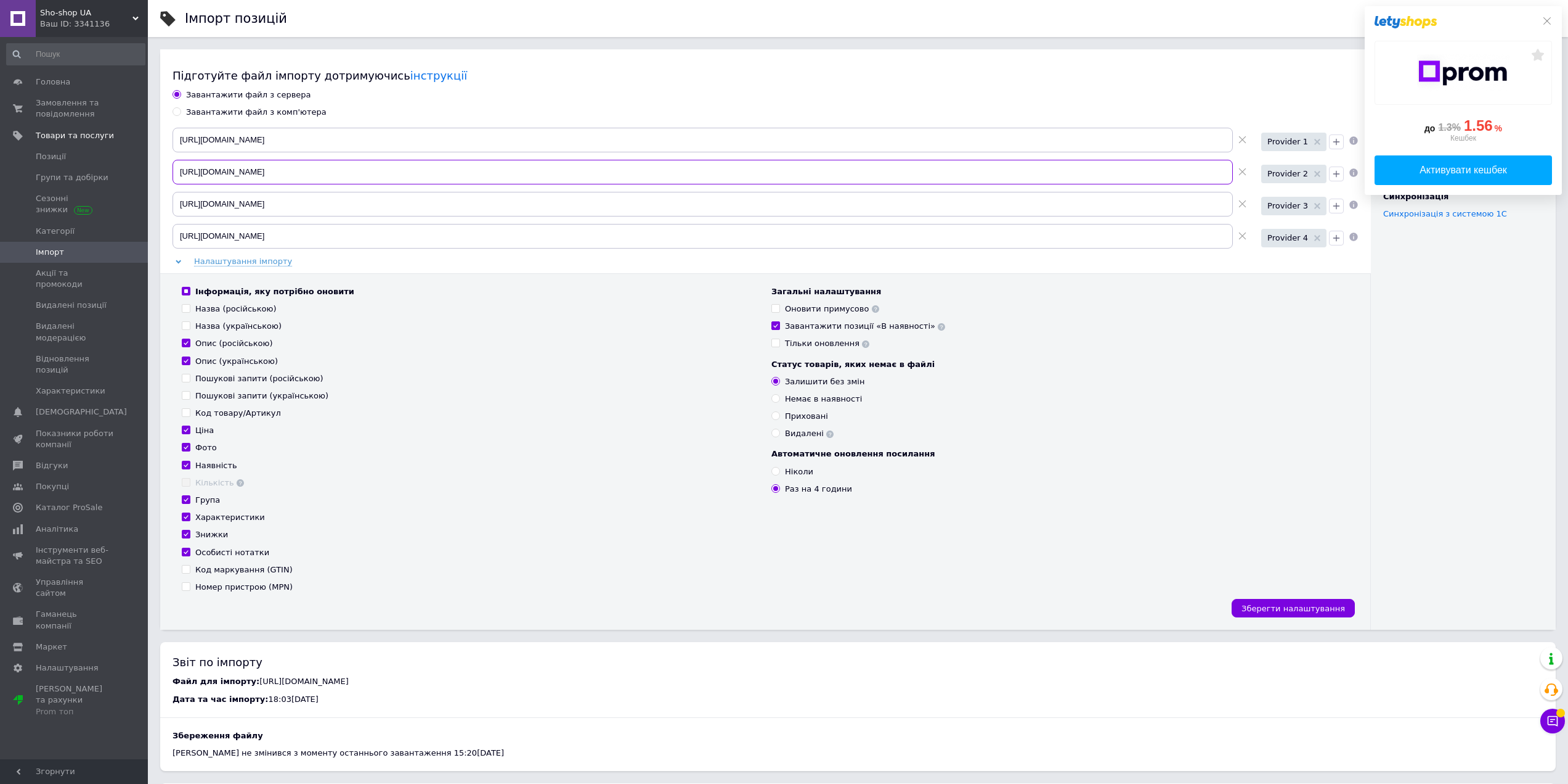
click at [392, 172] on input "[URL][DOMAIN_NAME]" at bounding box center [702, 172] width 1060 height 24
click at [1558, 717] on span "1" at bounding box center [1560, 713] width 11 height 11
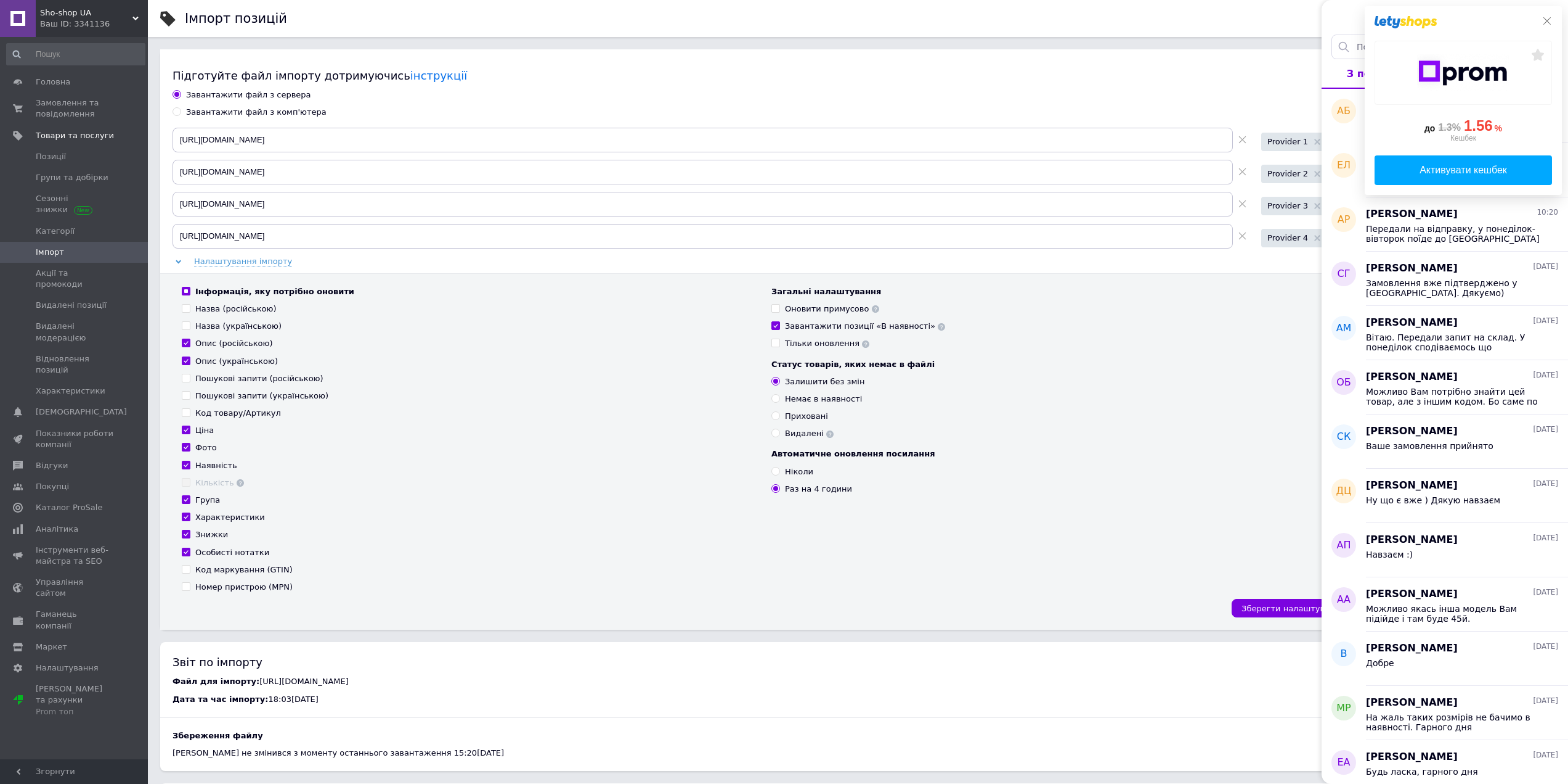
click at [1548, 17] on icon at bounding box center [1547, 21] width 10 height 10
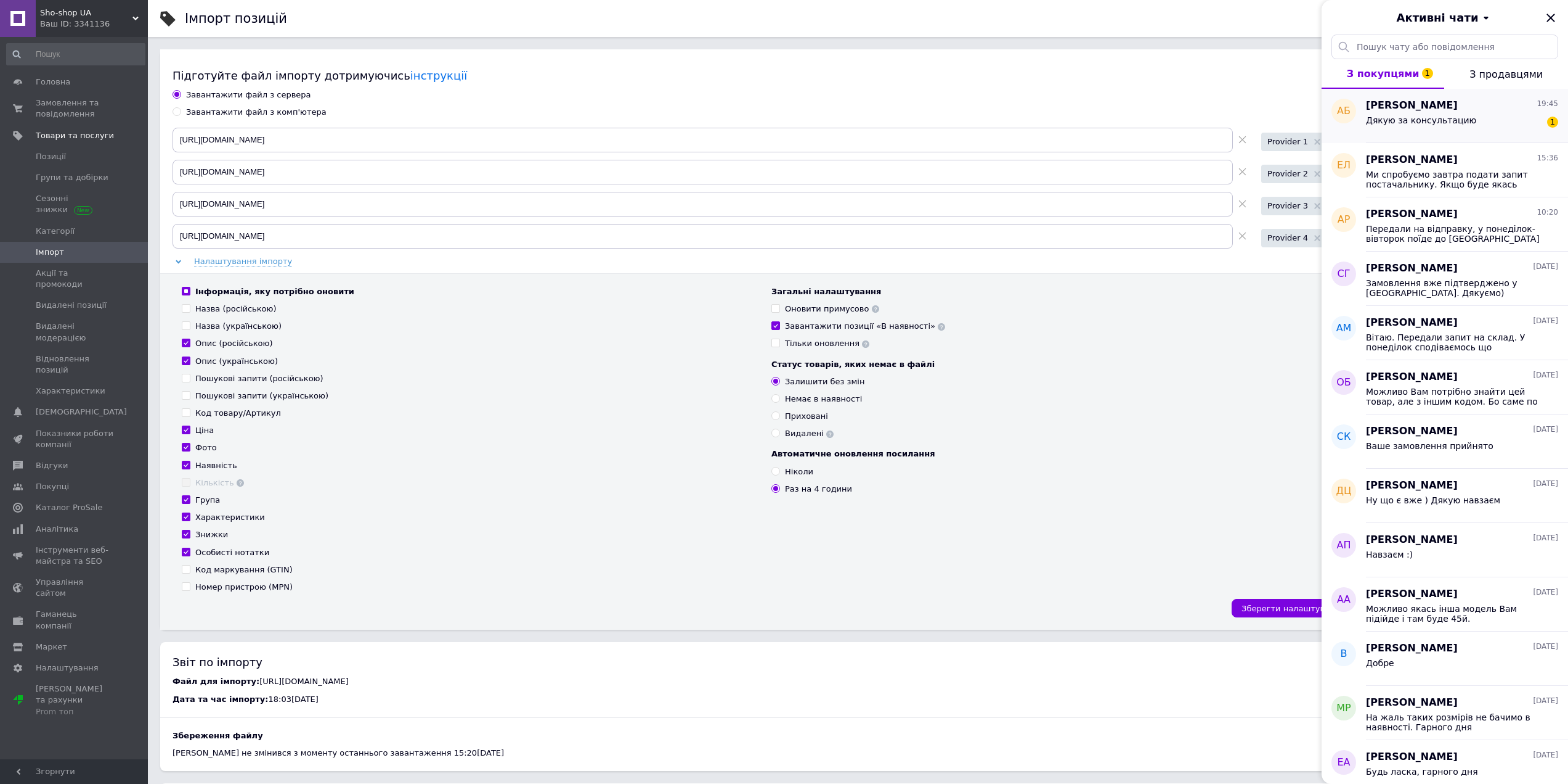
click at [1456, 131] on div "Дякую за консультацию" at bounding box center [1421, 124] width 110 height 18
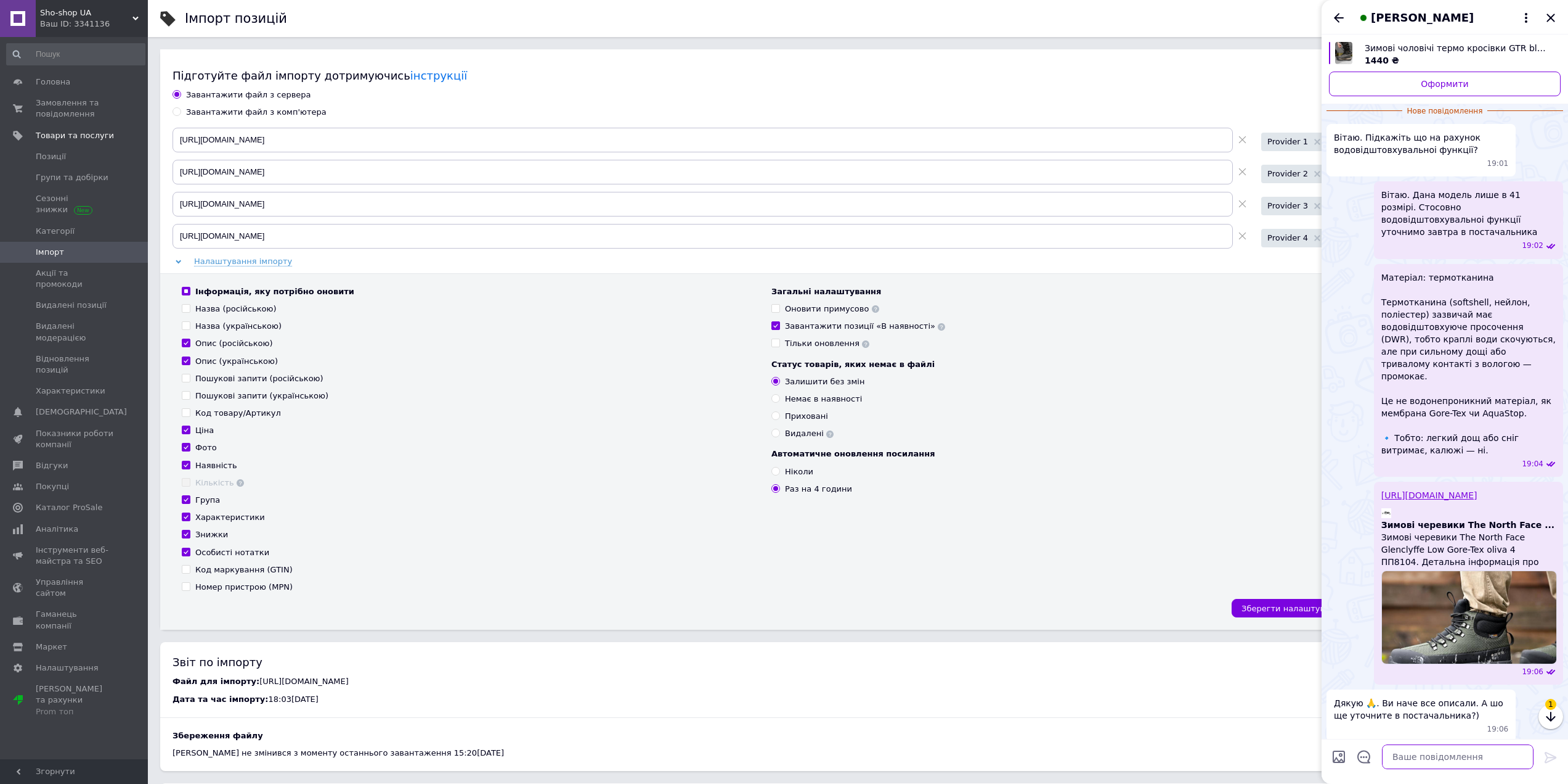
drag, startPoint x: 1442, startPoint y: 750, endPoint x: 1447, endPoint y: 740, distance: 11.2
click at [1443, 749] on textarea at bounding box center [1457, 756] width 152 height 24
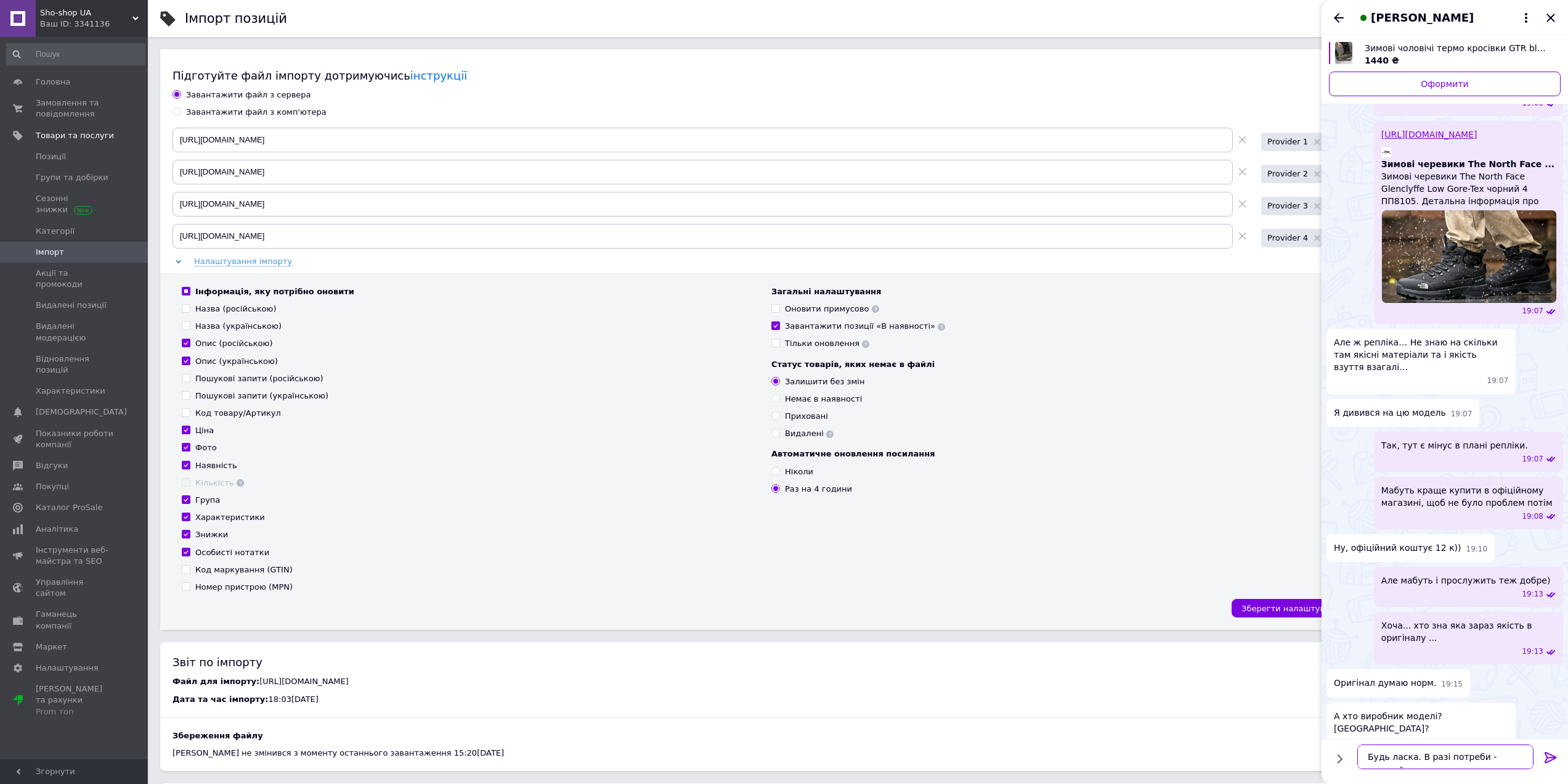
scroll to position [1, 0]
type textarea "Будь ласка. В разі потреби - звертайтесь. Варного вечора"
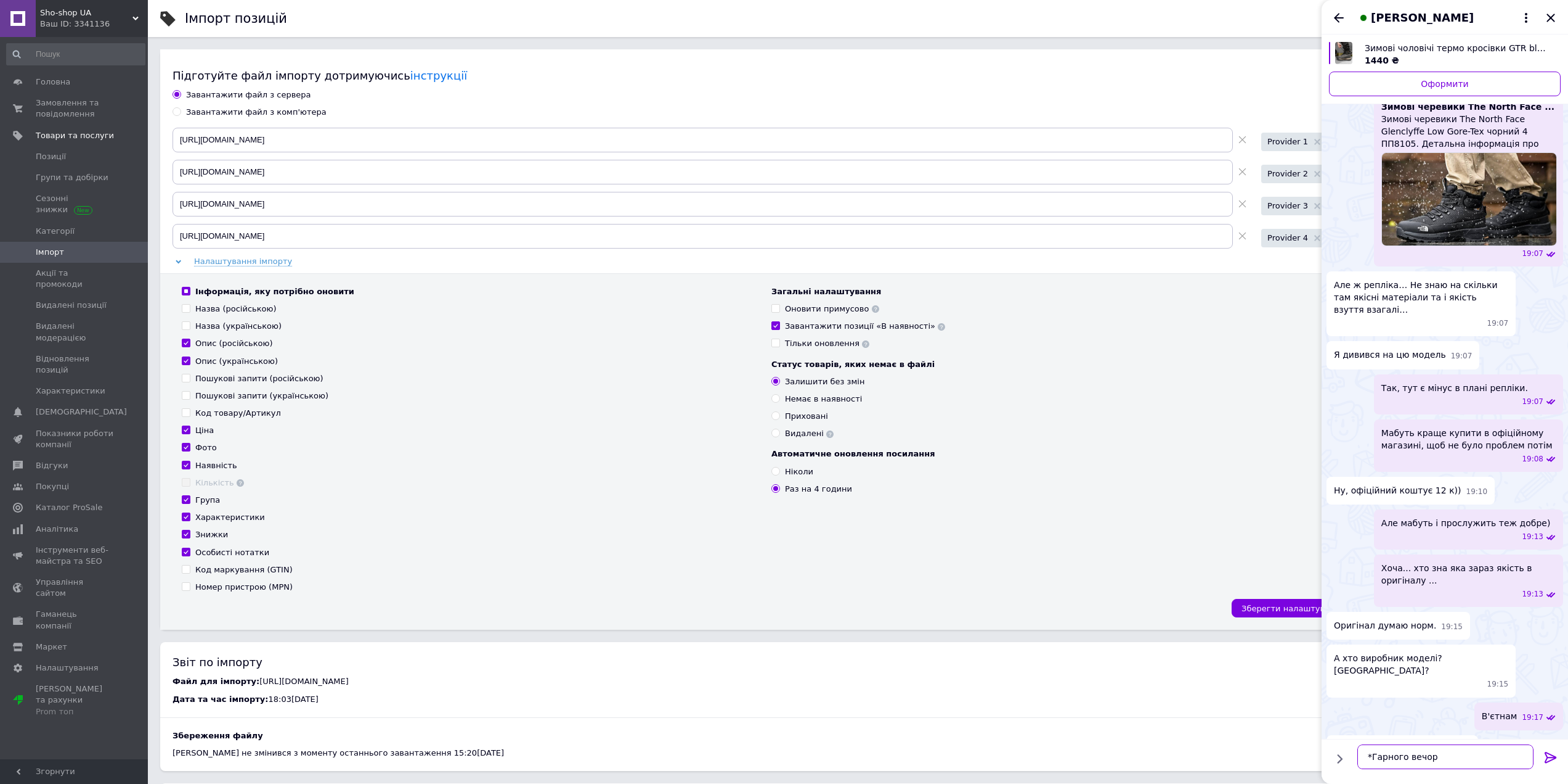
type textarea "*Гарного вечора"
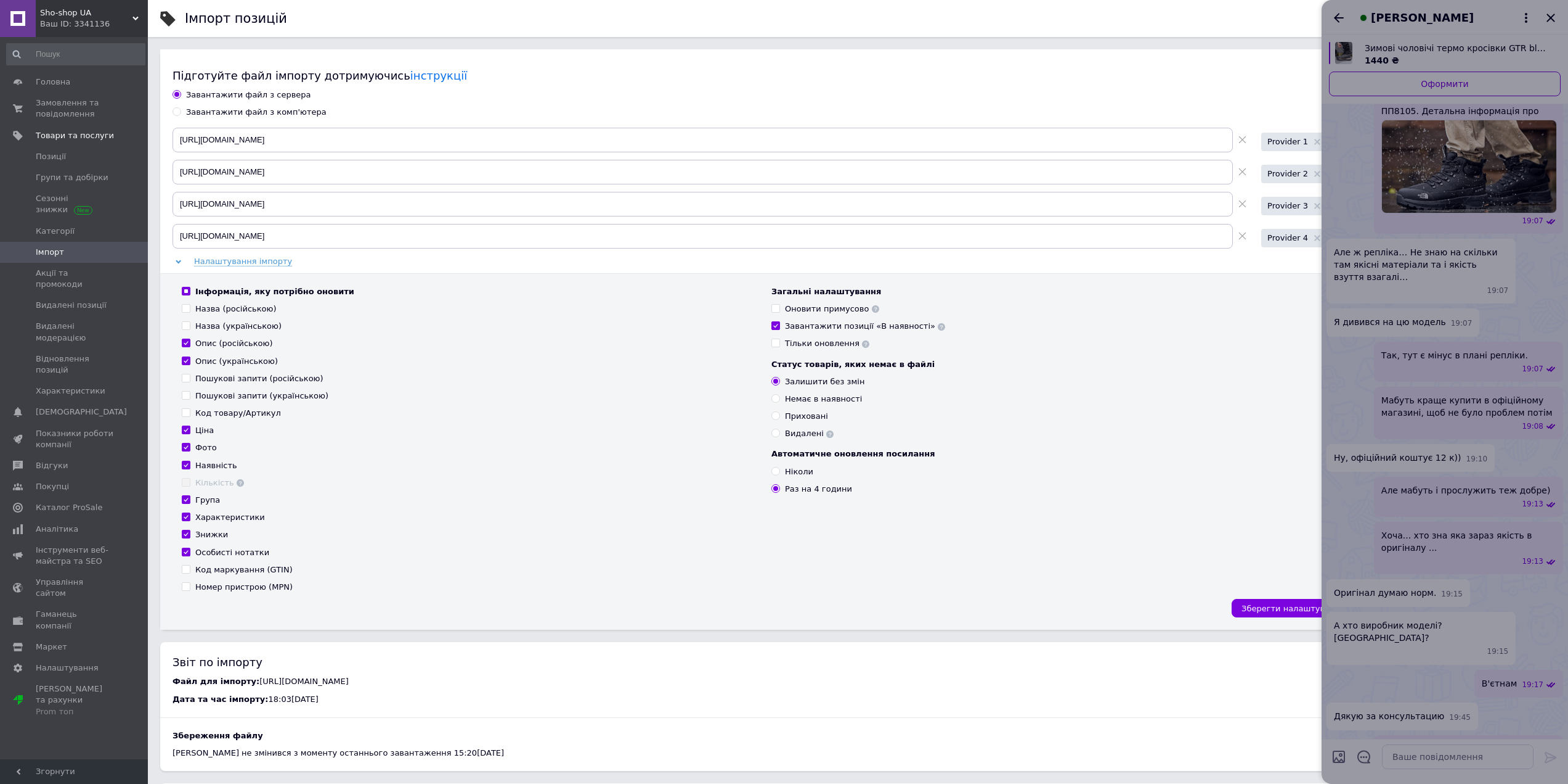
click at [1418, 717] on div at bounding box center [1445, 392] width 247 height 784
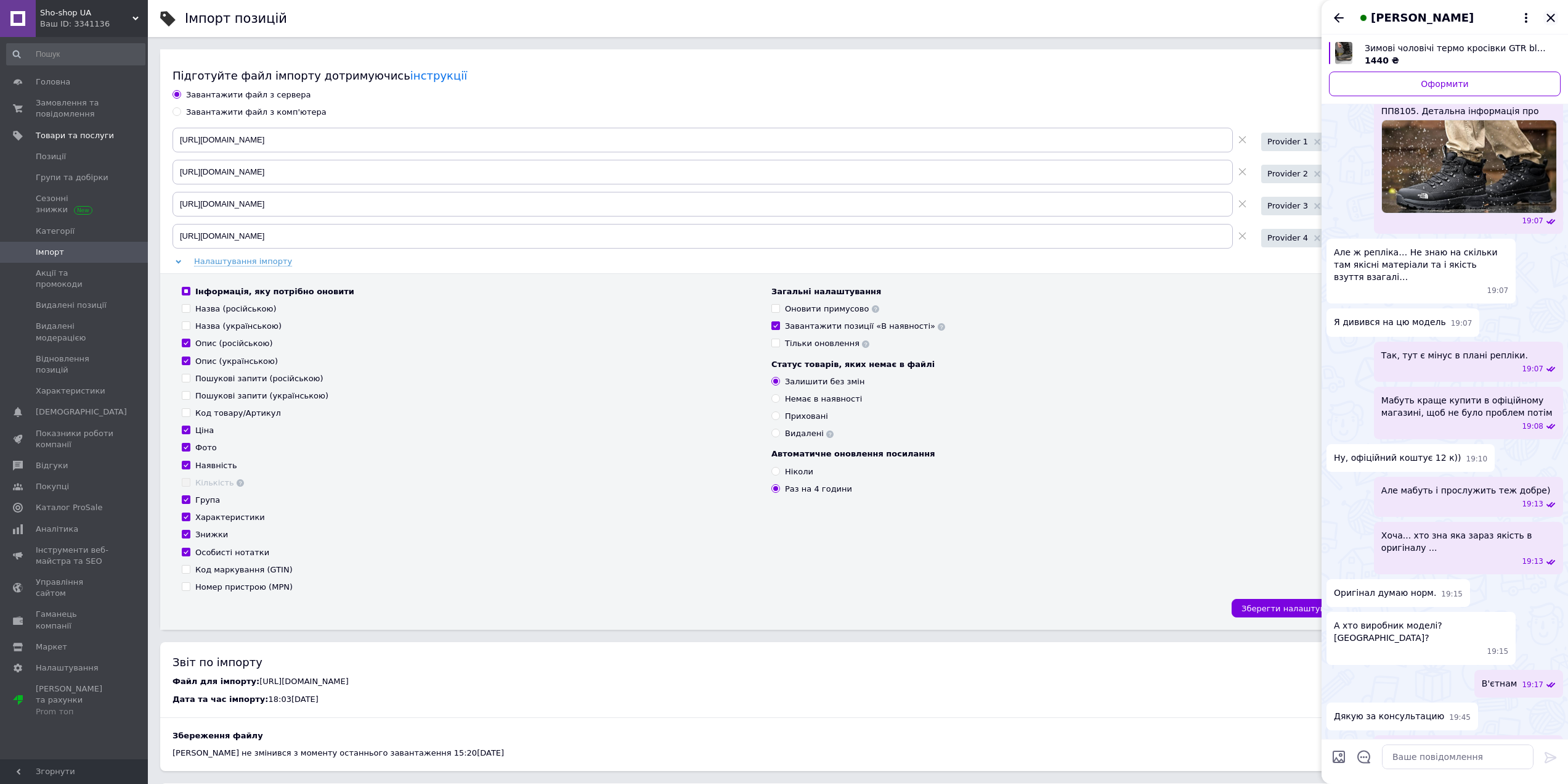
click at [1546, 21] on icon "Закрити" at bounding box center [1551, 18] width 15 height 15
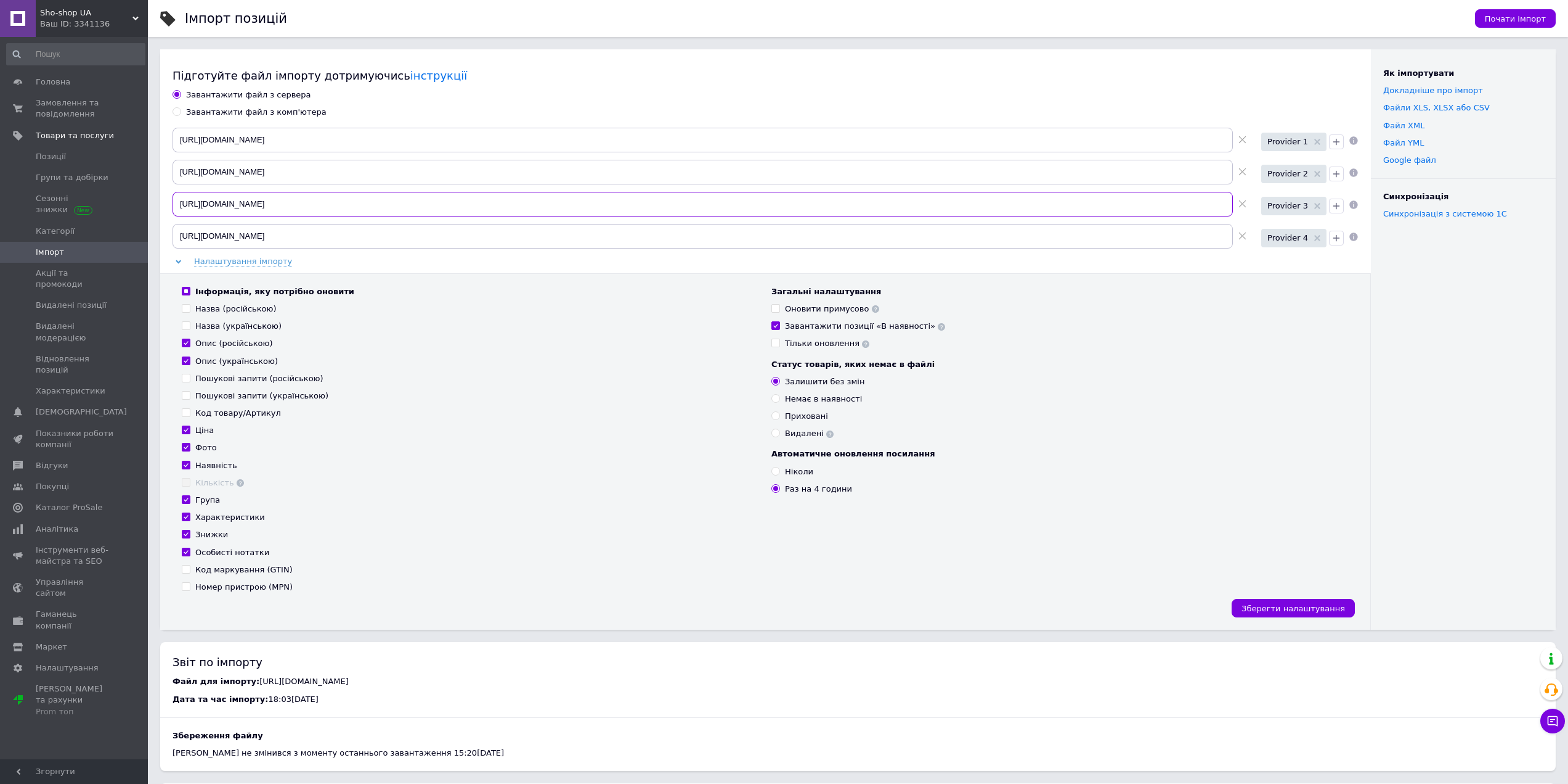
click at [448, 200] on input "https://export.buymeua.shop/export/prom_ua.yml?queue_id=2836" at bounding box center [702, 204] width 1060 height 24
click at [593, 64] on div "Підготуйте файл імпорту дотримуючись інструкції Завантажити файл з сервера Зава…" at bounding box center [766, 339] width 1211 height 580
click at [308, 141] on input "https://market-tools.com.ua/products_feed.xml?hash_tag=fe3b243ed81a24a6519003bd…" at bounding box center [702, 140] width 1060 height 24
click at [689, 43] on div "Імпорт позицій Почати імпорт Підготуйте файл імпорту дотримуючись інструкції За…" at bounding box center [858, 617] width 1420 height 1234
click at [111, 106] on span "Замовлення та повідомлення" at bounding box center [75, 108] width 78 height 22
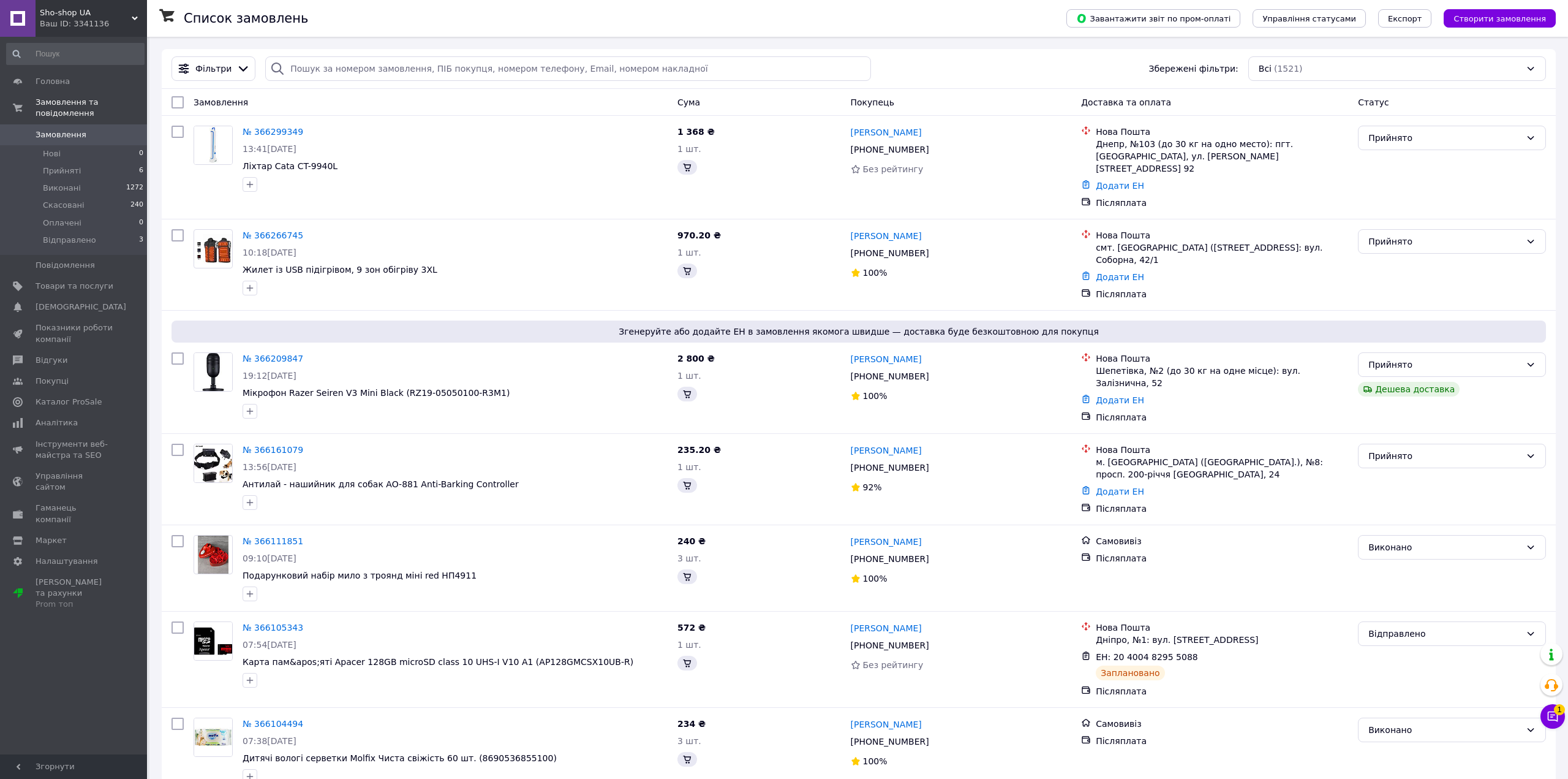
click at [101, 22] on div "Ваш ID: 3341136" at bounding box center [94, 24] width 107 height 11
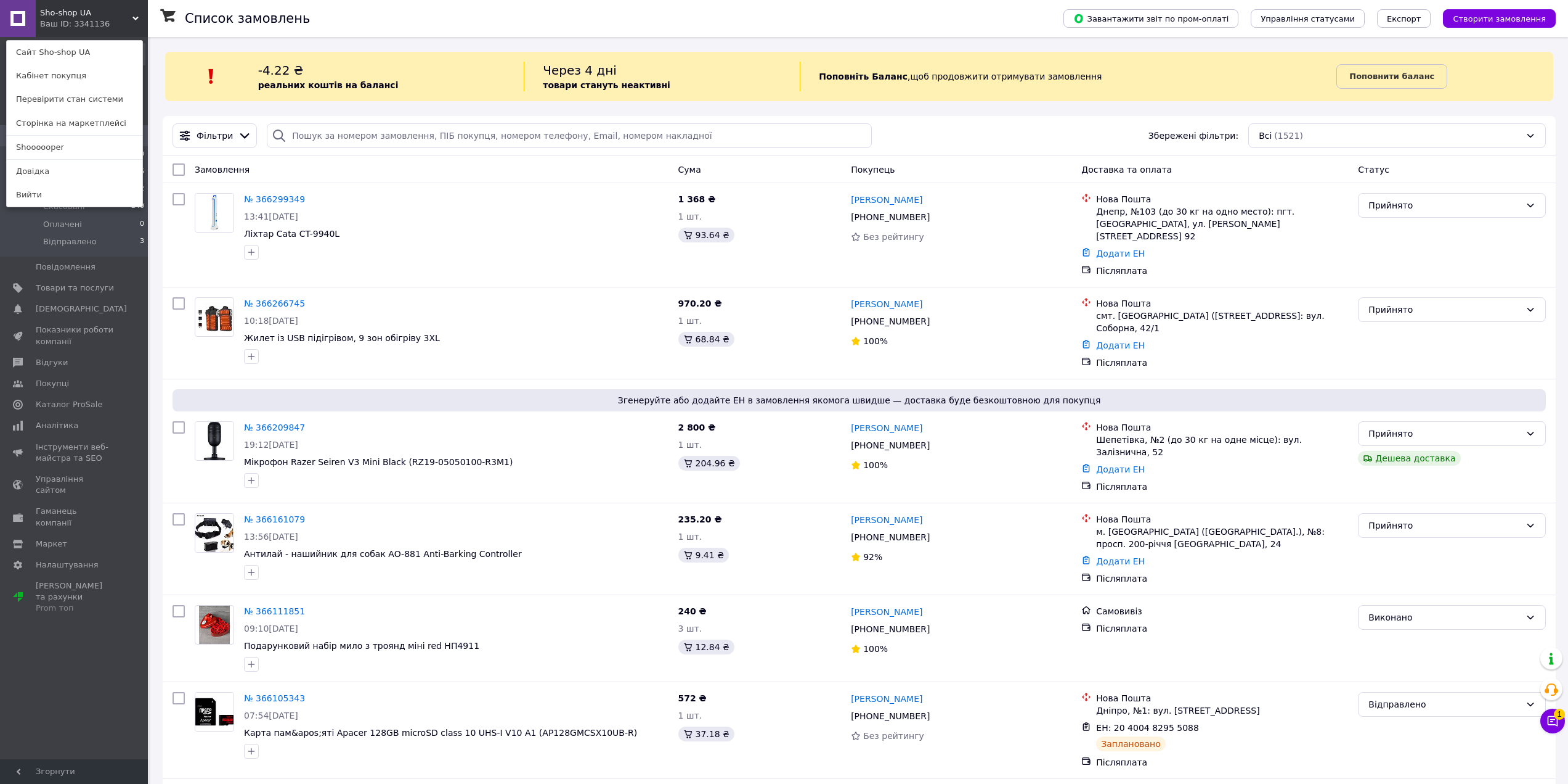
click at [104, 19] on div "Sho-shop UA Ваш ID: 3341136 Сайт Sho-shop UA Кабінет покупця Перевірити стан си…" at bounding box center [74, 19] width 148 height 37
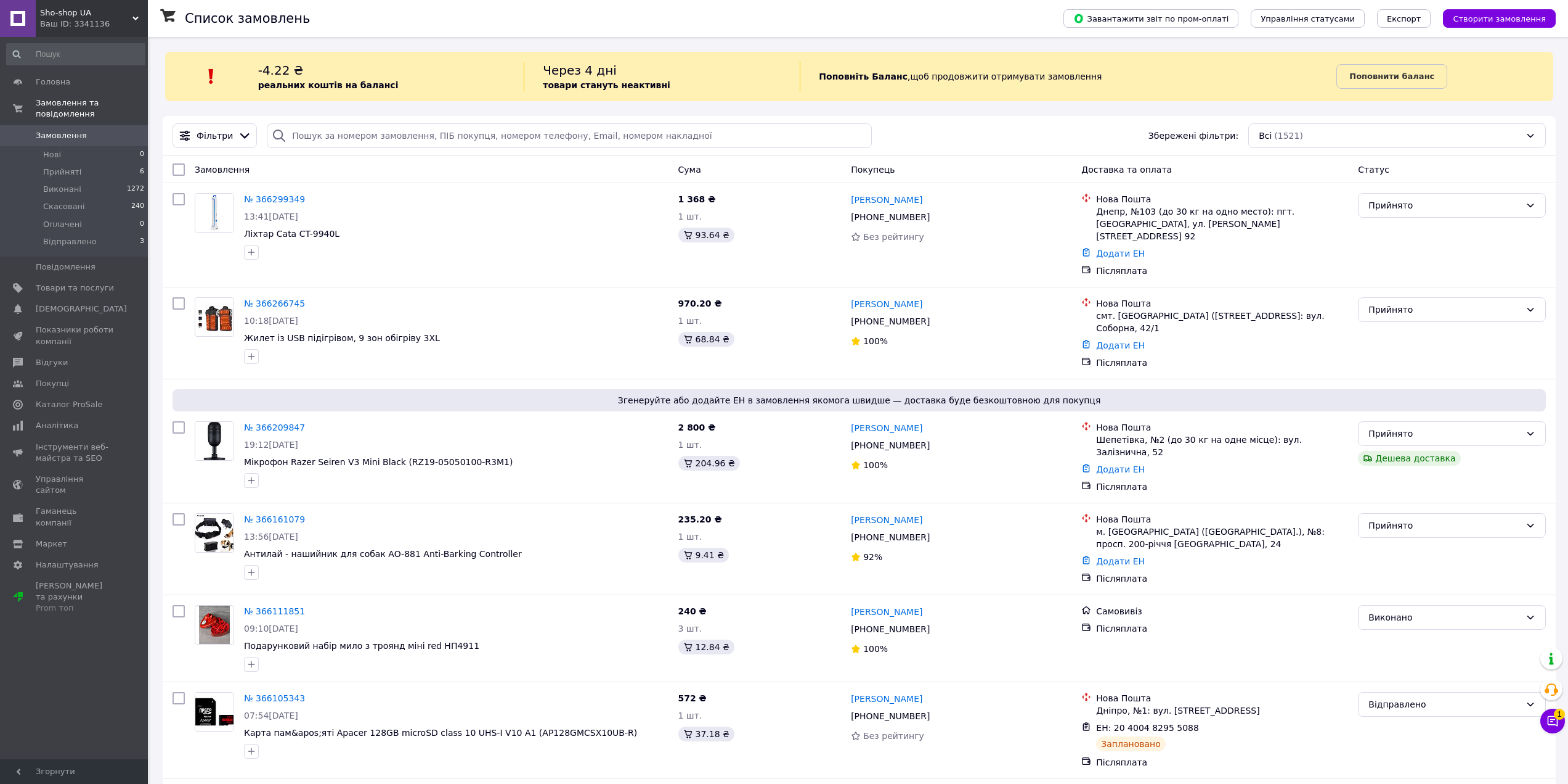
click at [103, 20] on div "Ваш ID: 3341136" at bounding box center [94, 24] width 108 height 11
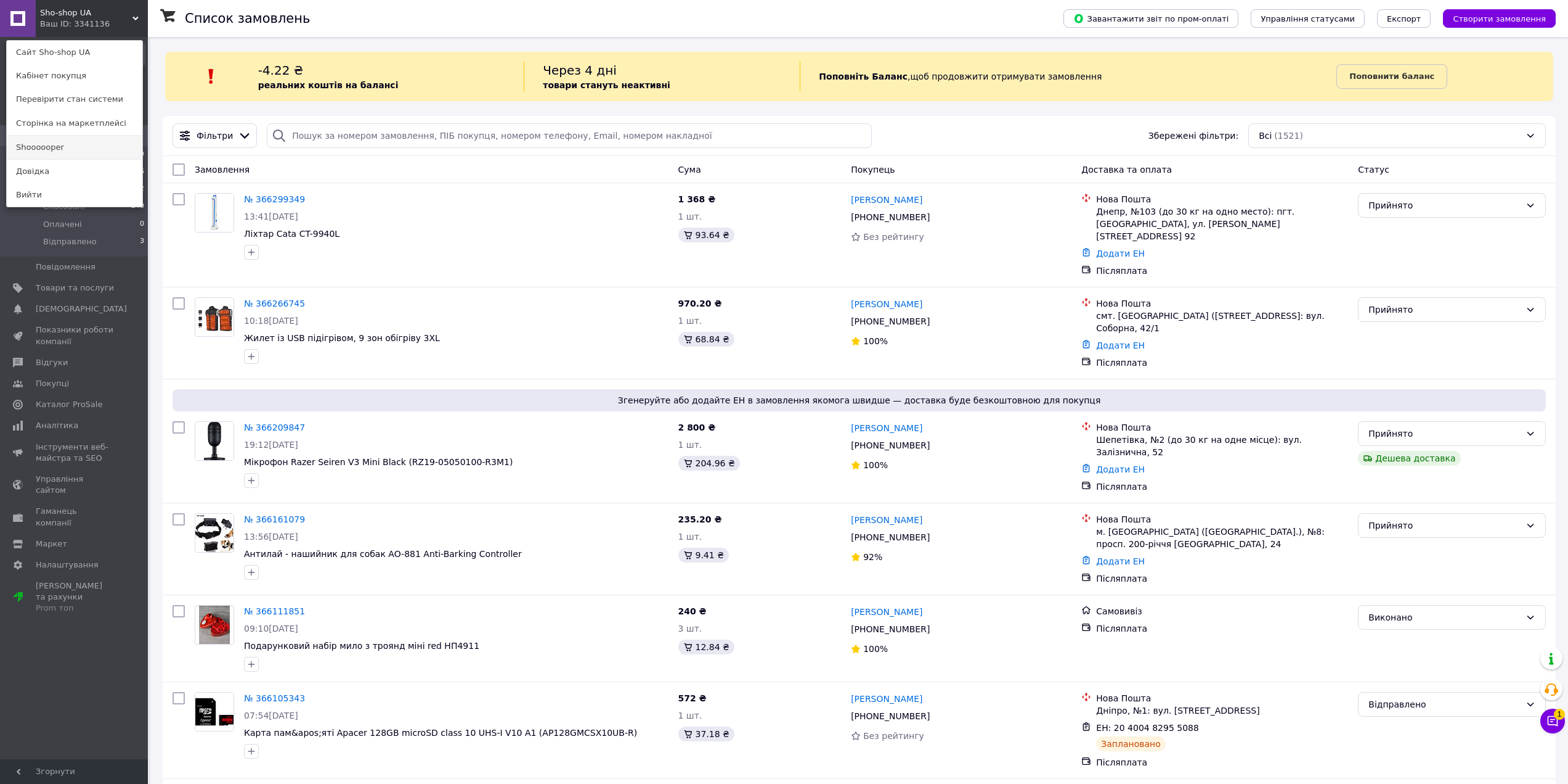
click at [99, 144] on link "Shoooooper" at bounding box center [74, 146] width 135 height 23
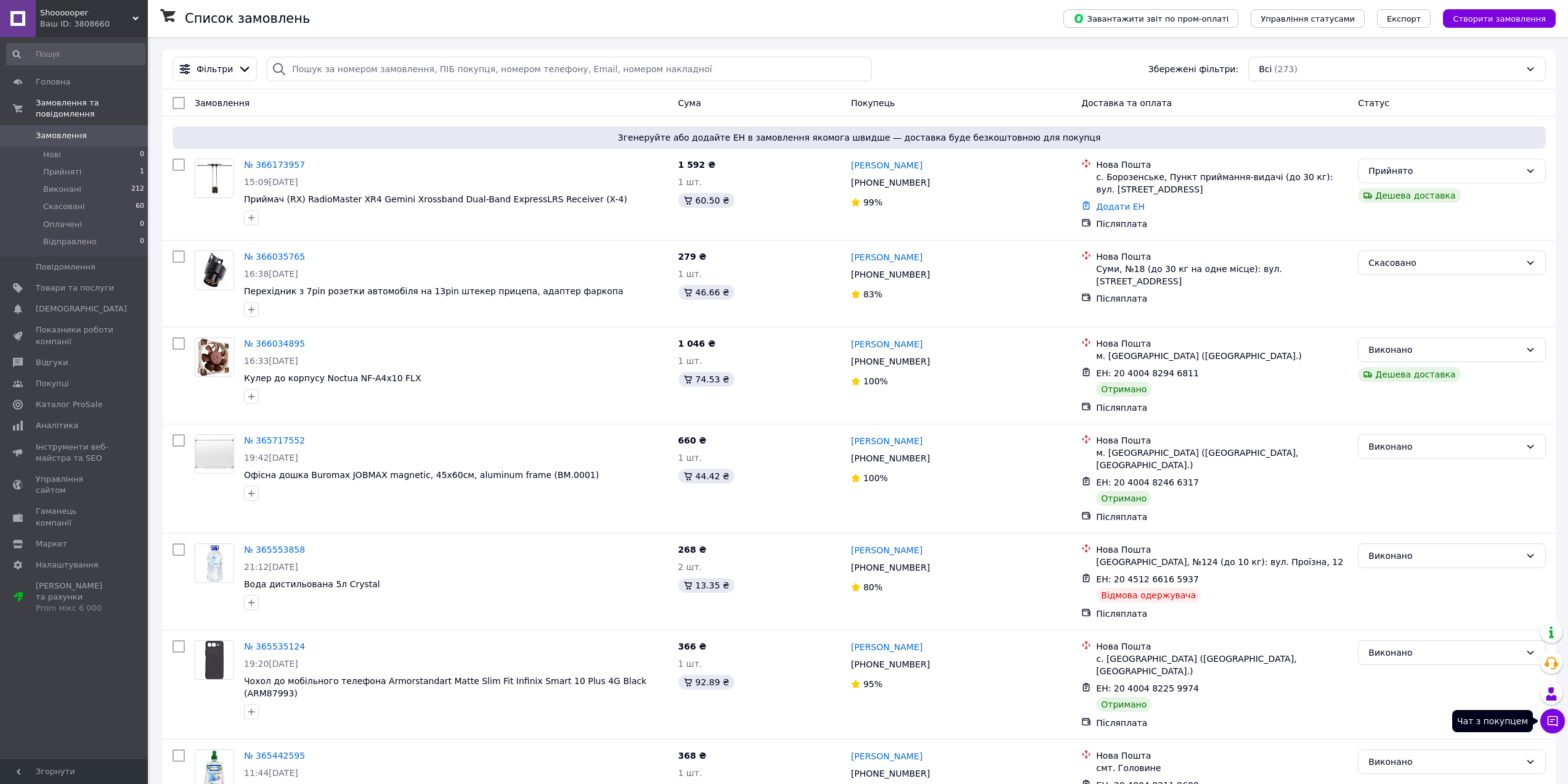
click at [1553, 714] on icon at bounding box center [1552, 720] width 12 height 12
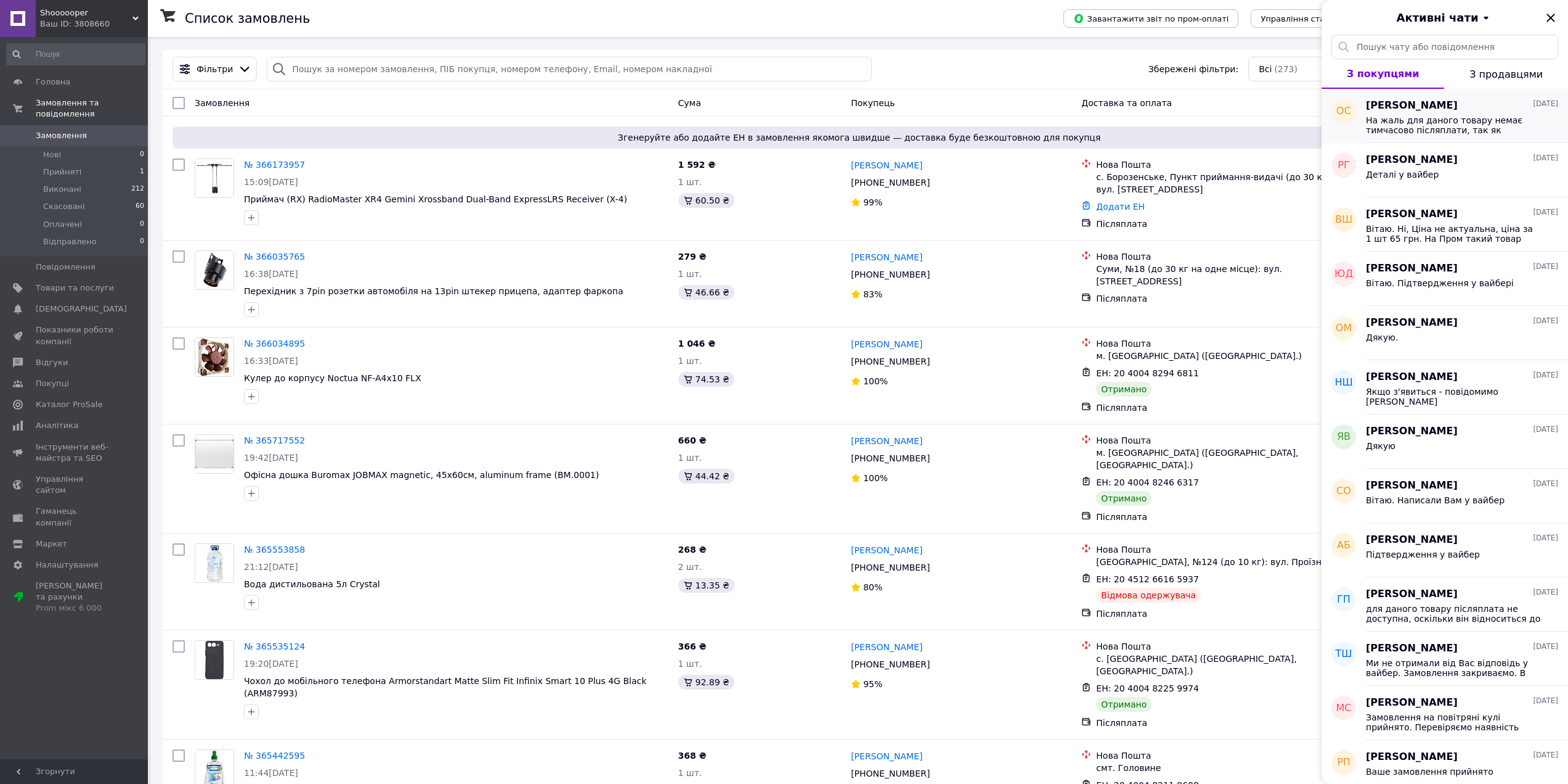
click at [1479, 122] on span "На жаль для даного товару немає тимчасово післяплати, так як переробляємо ФОП. …" at bounding box center [1453, 125] width 175 height 20
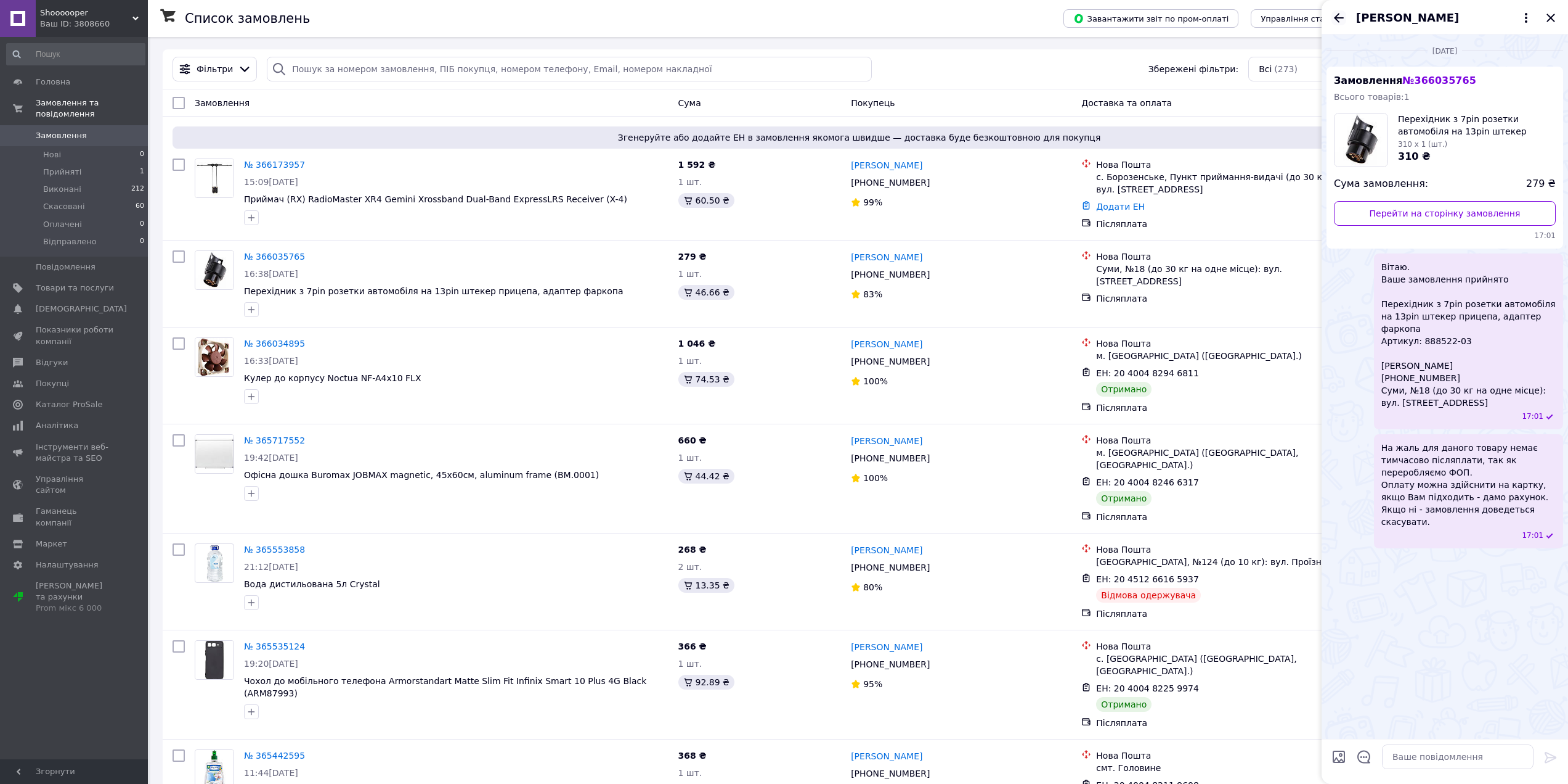
click at [1341, 17] on icon "Назад" at bounding box center [1339, 18] width 15 height 15
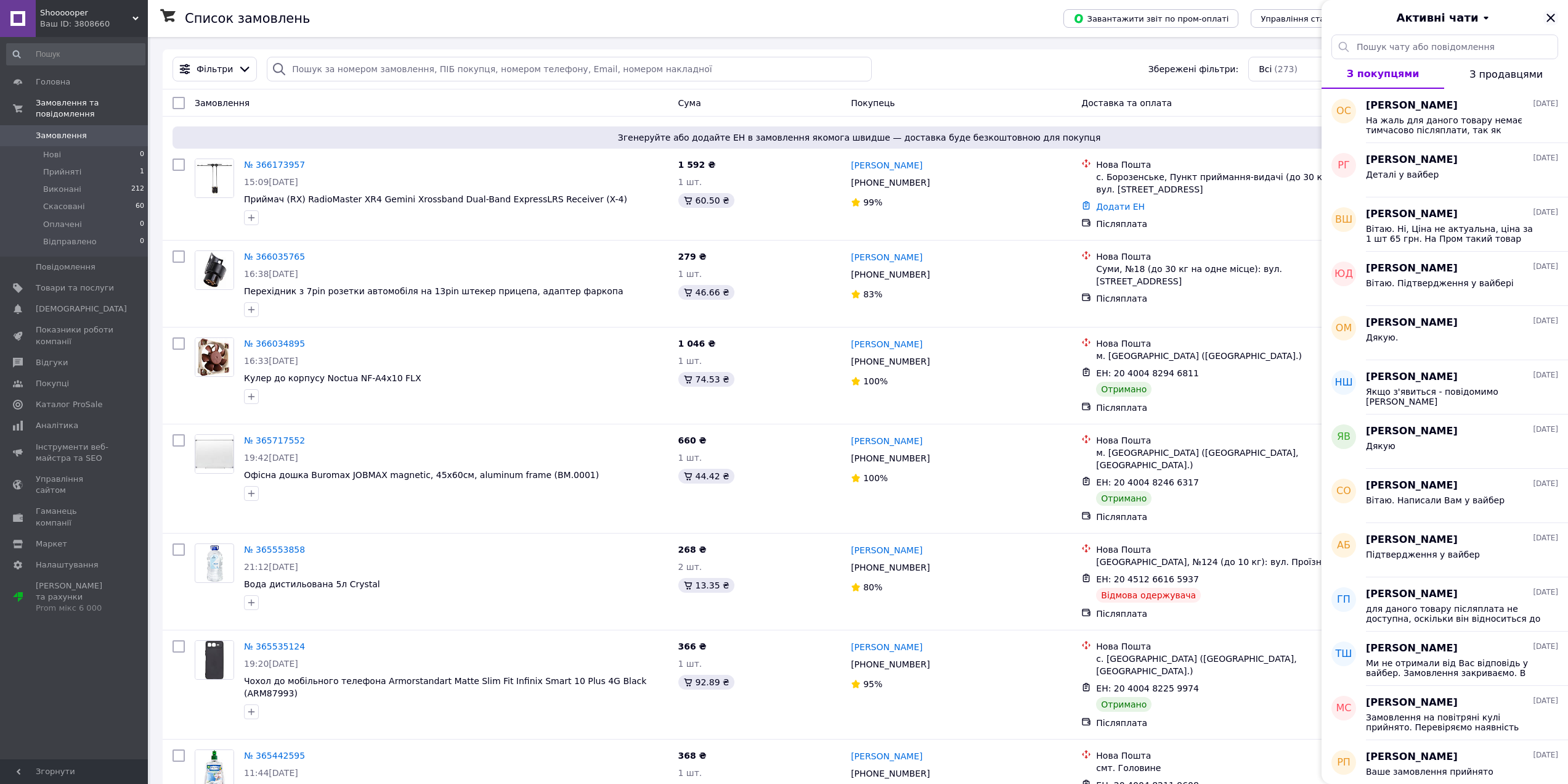
click at [1548, 14] on icon "Закрити" at bounding box center [1551, 18] width 15 height 15
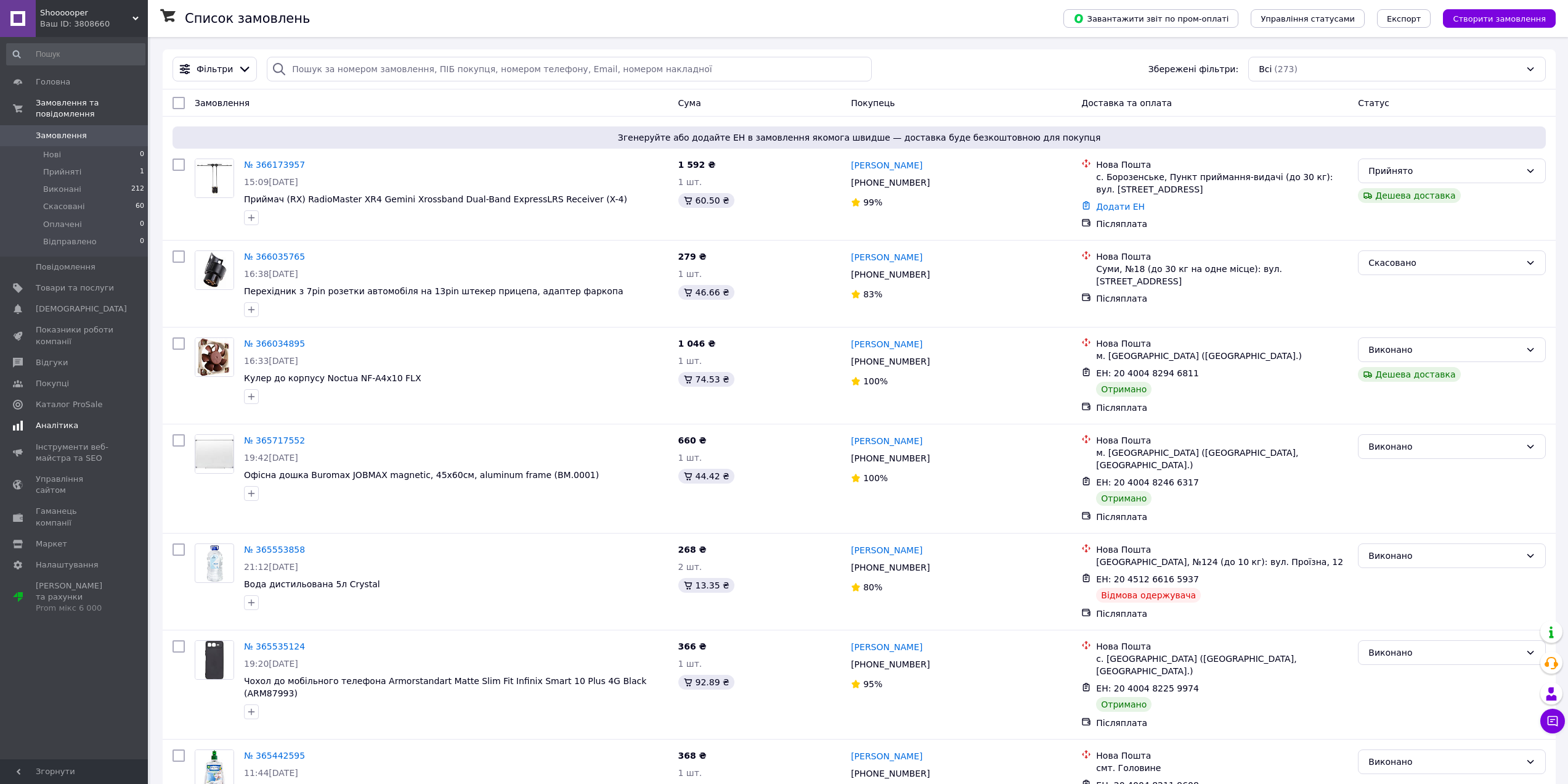
click at [91, 415] on link "Аналітика" at bounding box center [75, 425] width 152 height 21
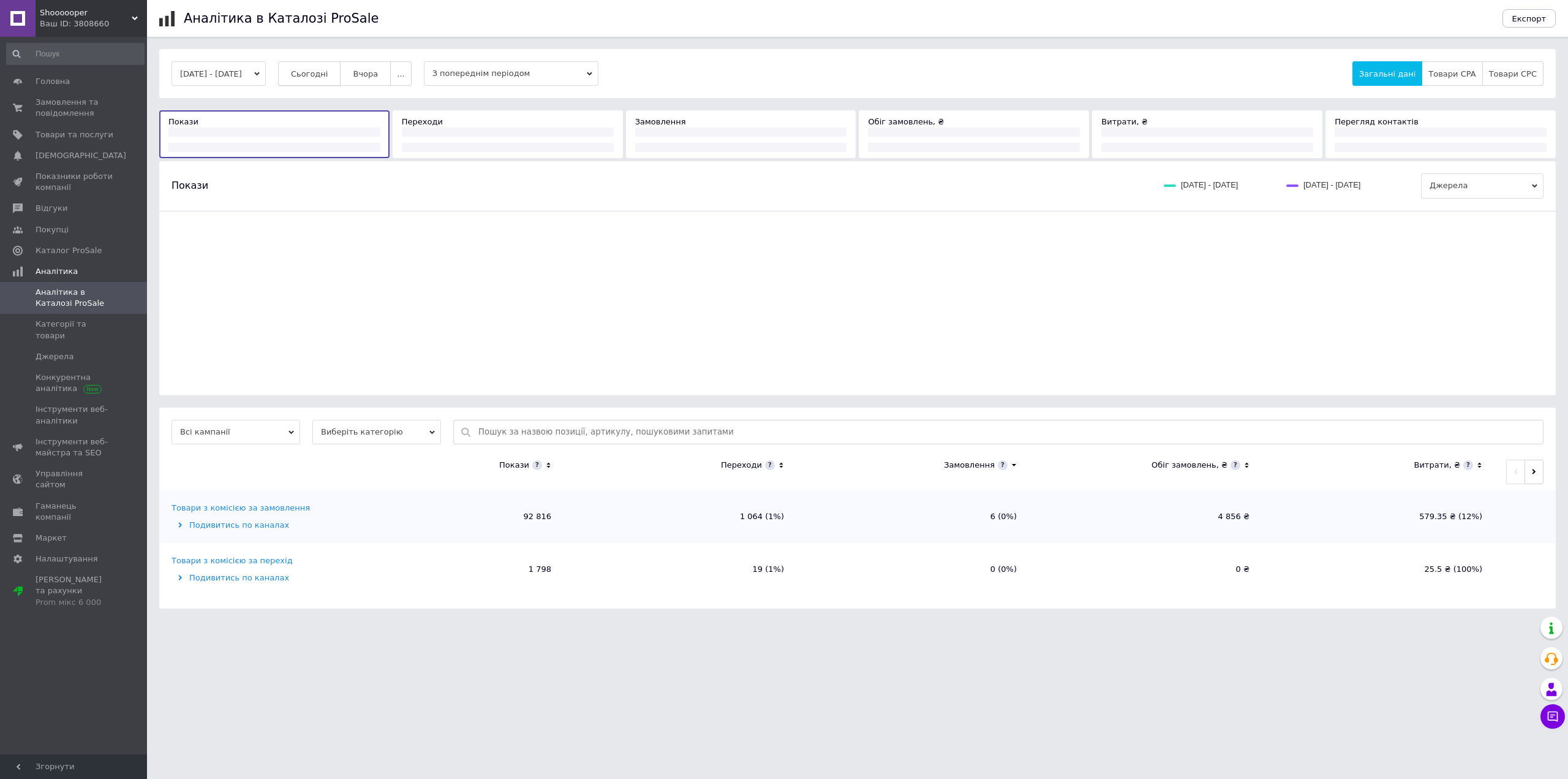
click at [328, 77] on span "Сьогодні" at bounding box center [309, 74] width 37 height 9
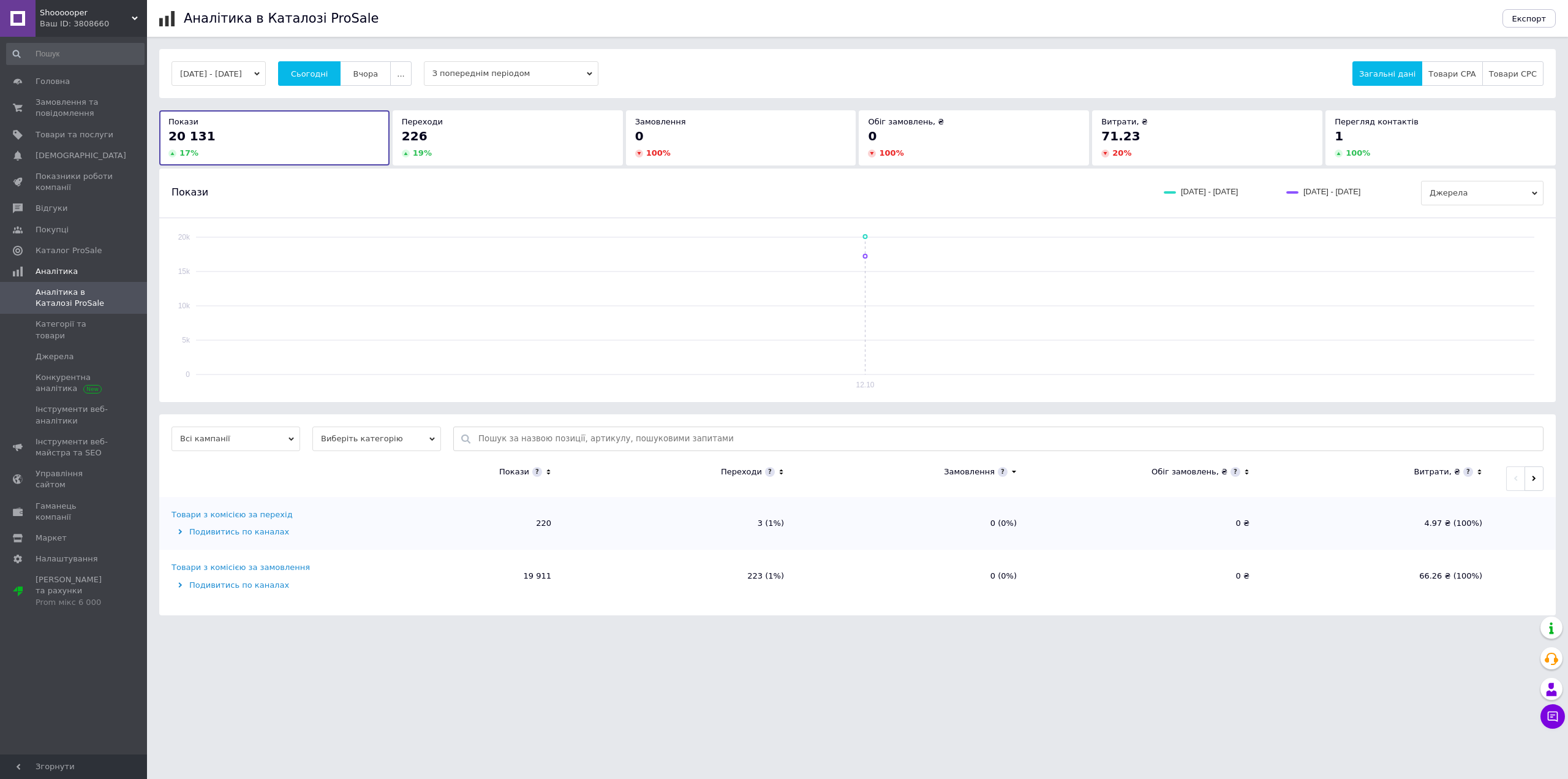
click at [117, 26] on div "Ваш ID: 3808660" at bounding box center [94, 24] width 107 height 11
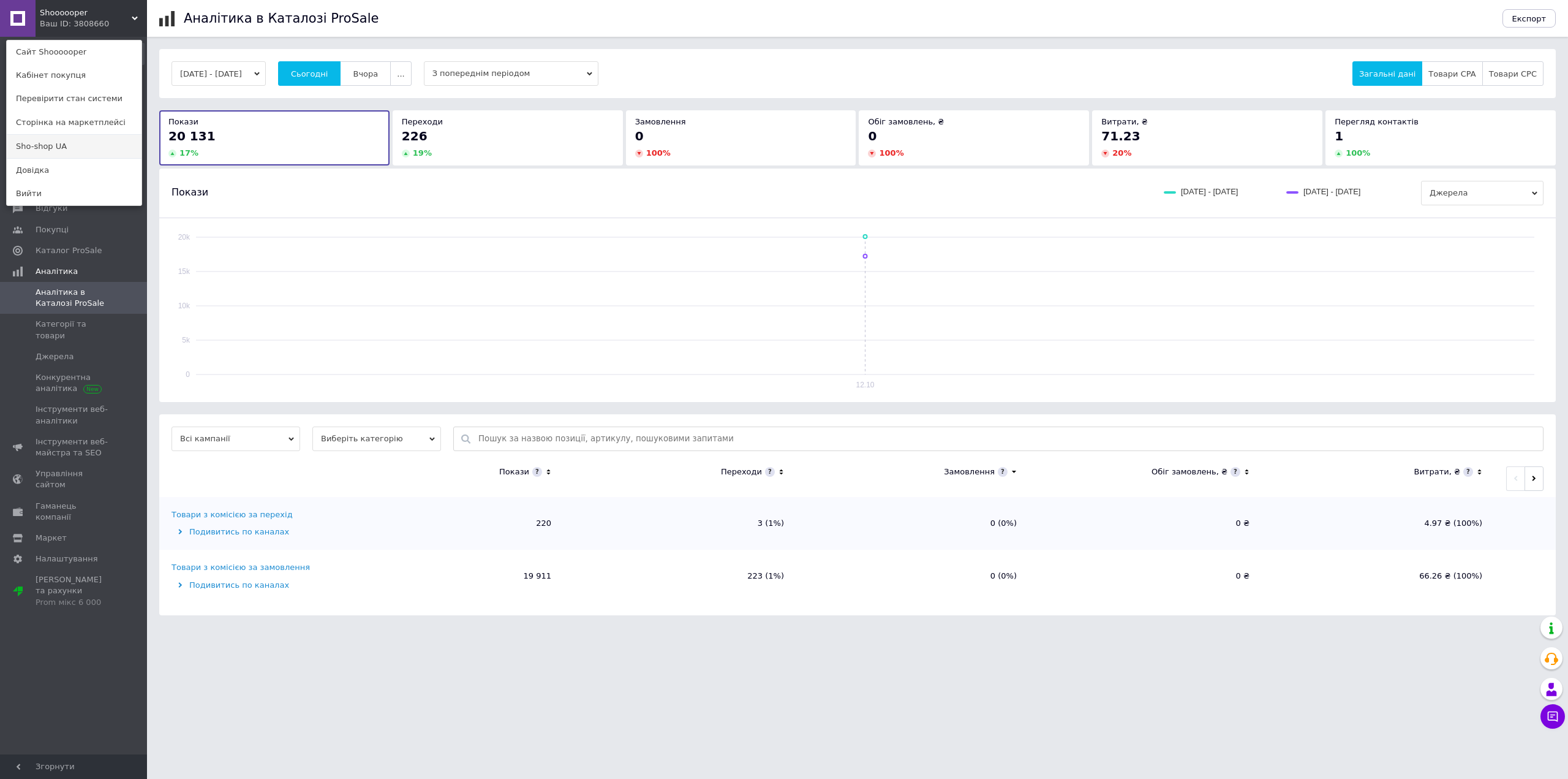
click at [40, 152] on link "Sho-shop UA" at bounding box center [73, 145] width 134 height 23
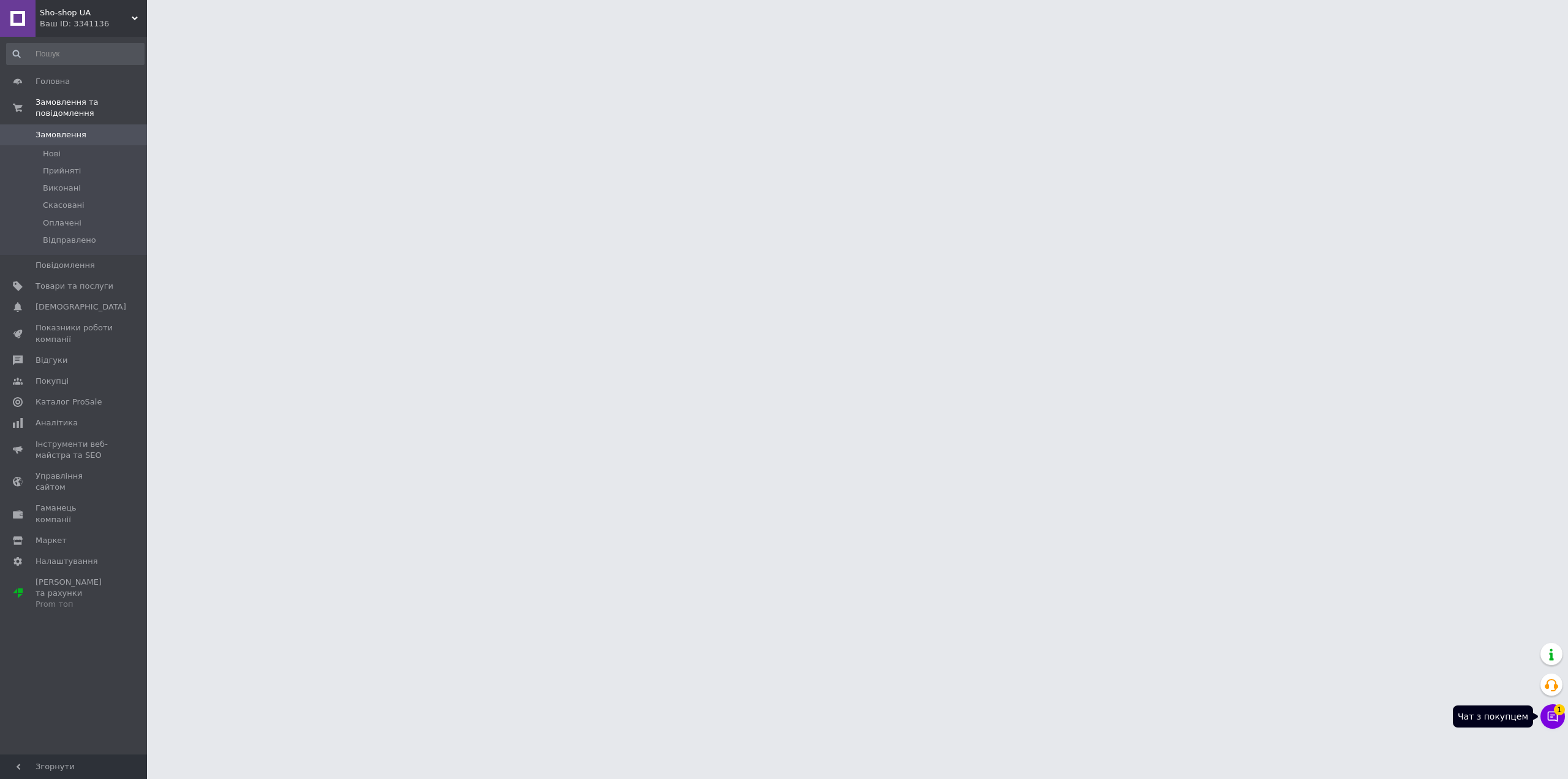
click at [1548, 719] on icon at bounding box center [1552, 715] width 12 height 12
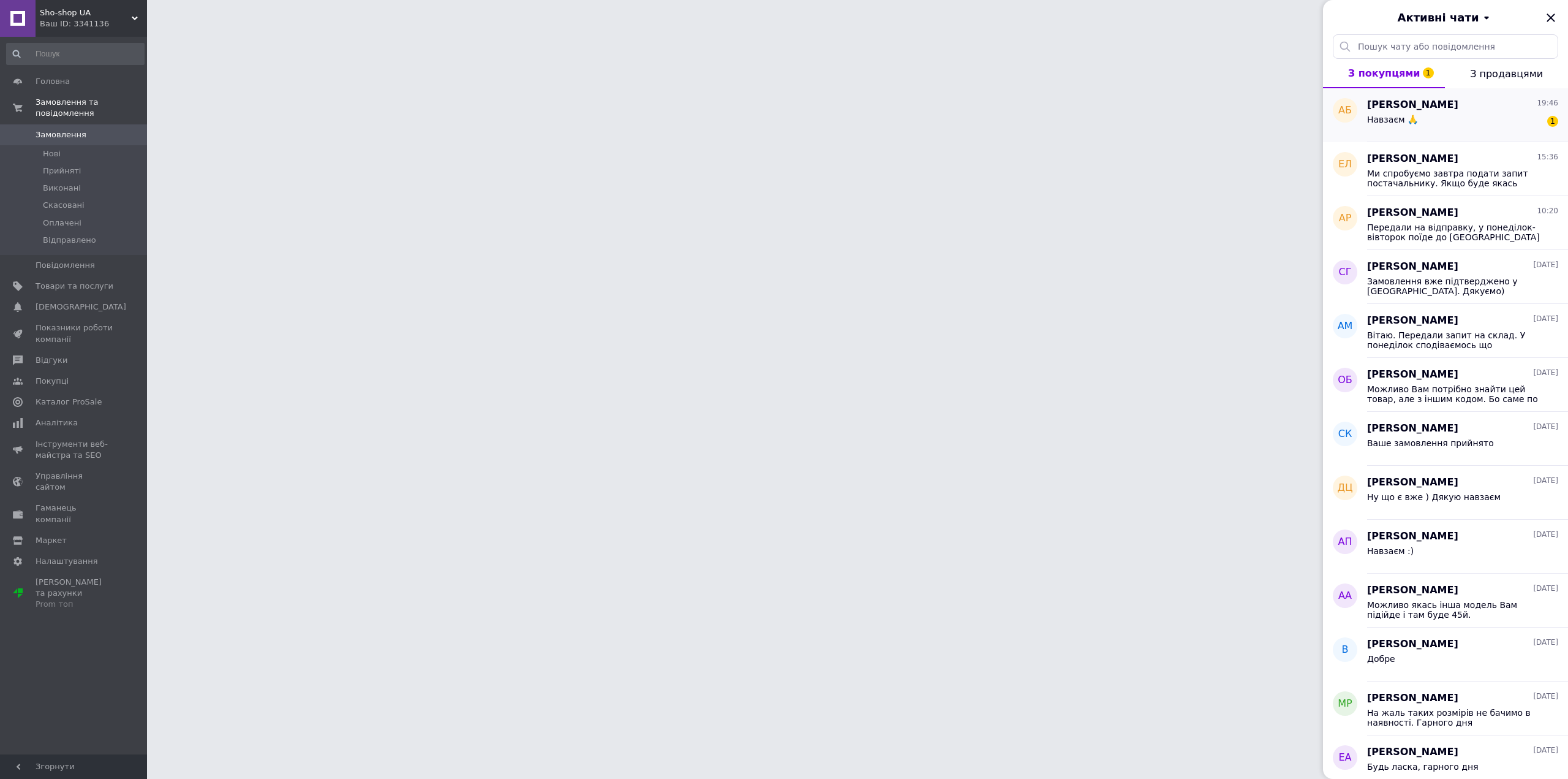
click at [1478, 130] on div "Навзаєм 🙏 1" at bounding box center [1462, 121] width 191 height 19
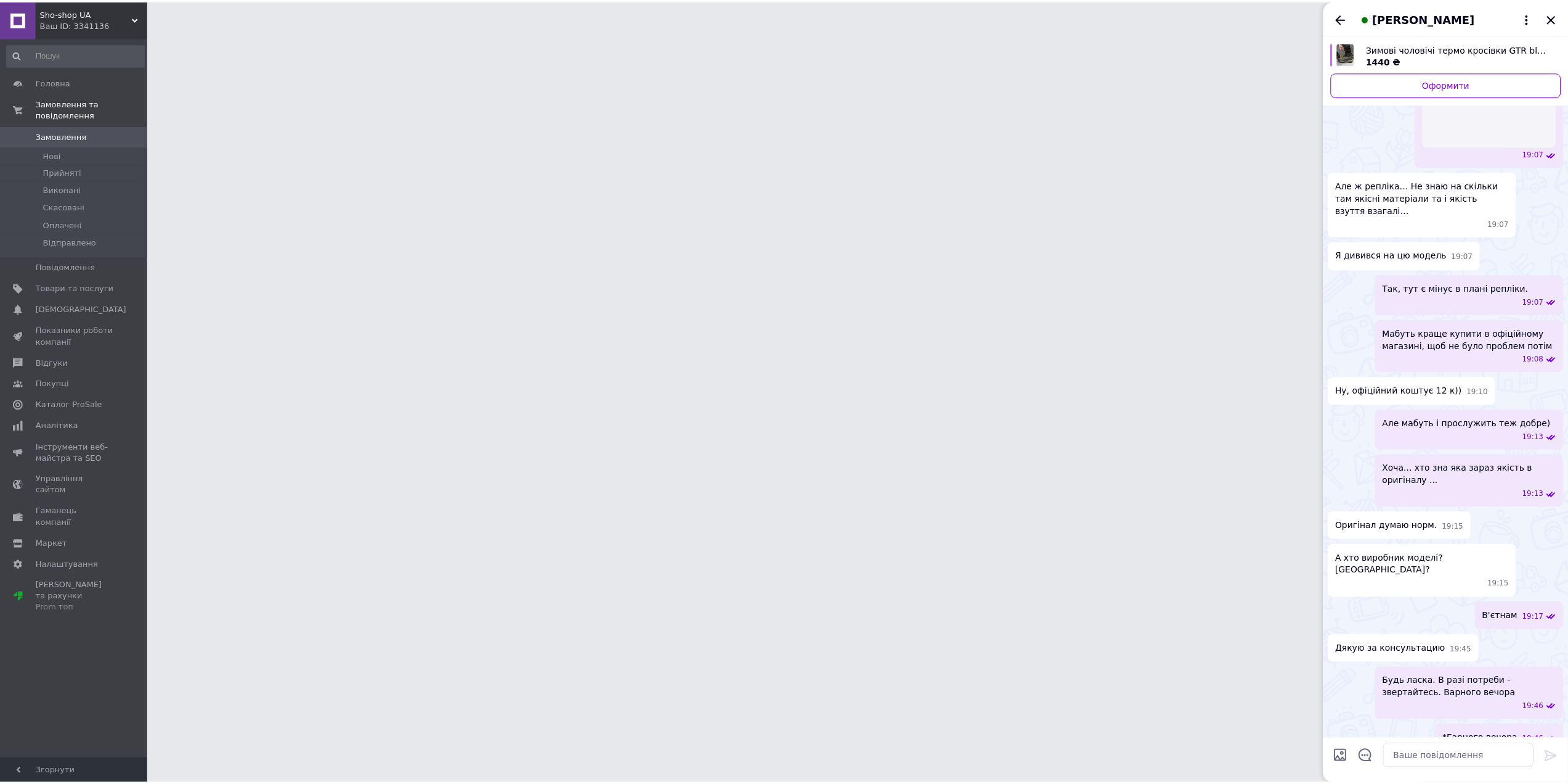
scroll to position [893, 0]
click at [1422, 725] on div "*Гарного вечора 19:46" at bounding box center [1454, 739] width 237 height 28
click at [1353, 18] on div "[PERSON_NAME]" at bounding box center [1453, 17] width 247 height 34
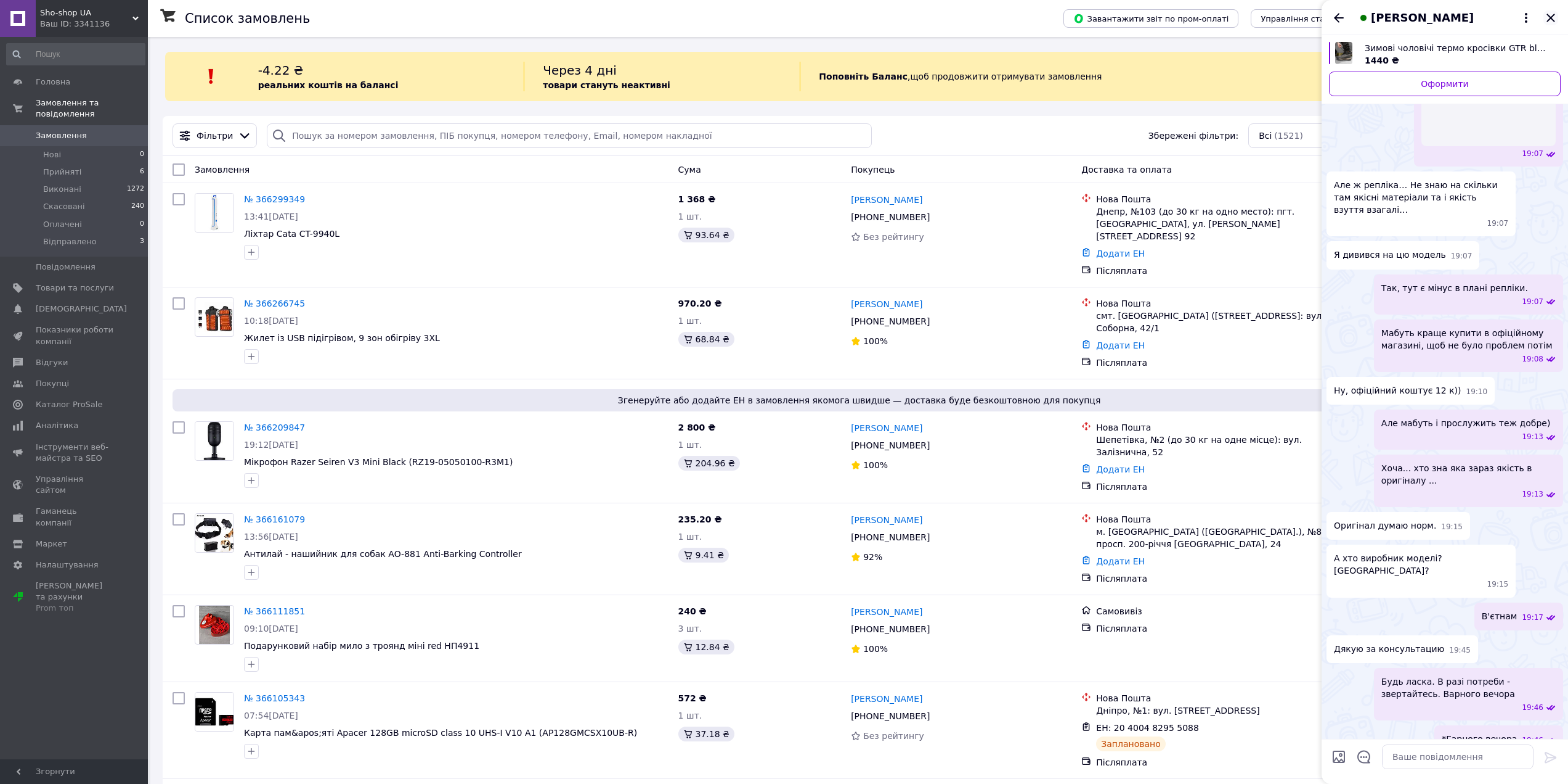
click at [1551, 18] on icon "Закрити" at bounding box center [1550, 18] width 8 height 8
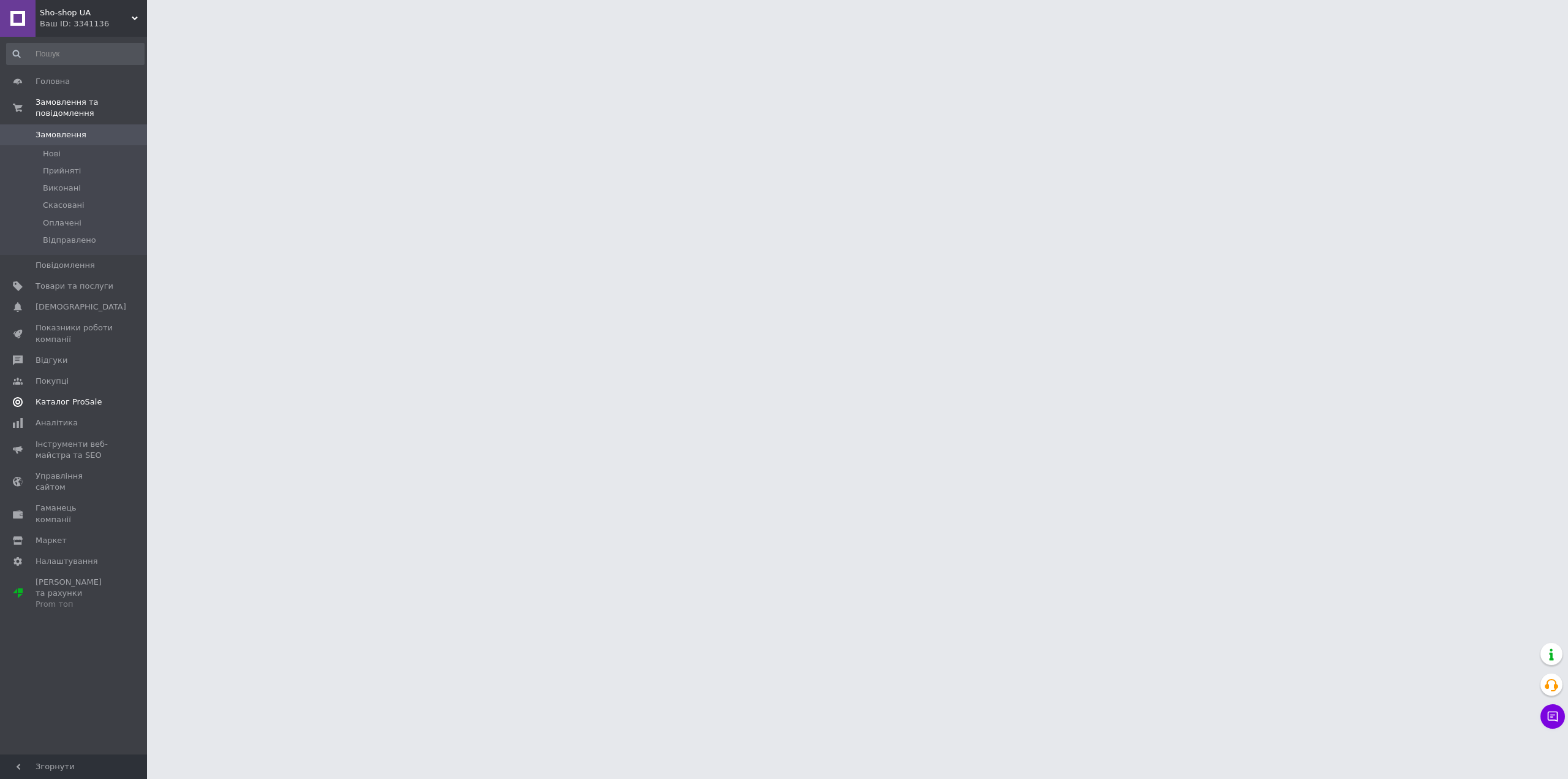
click at [77, 396] on span "Каталог ProSale" at bounding box center [68, 402] width 66 height 11
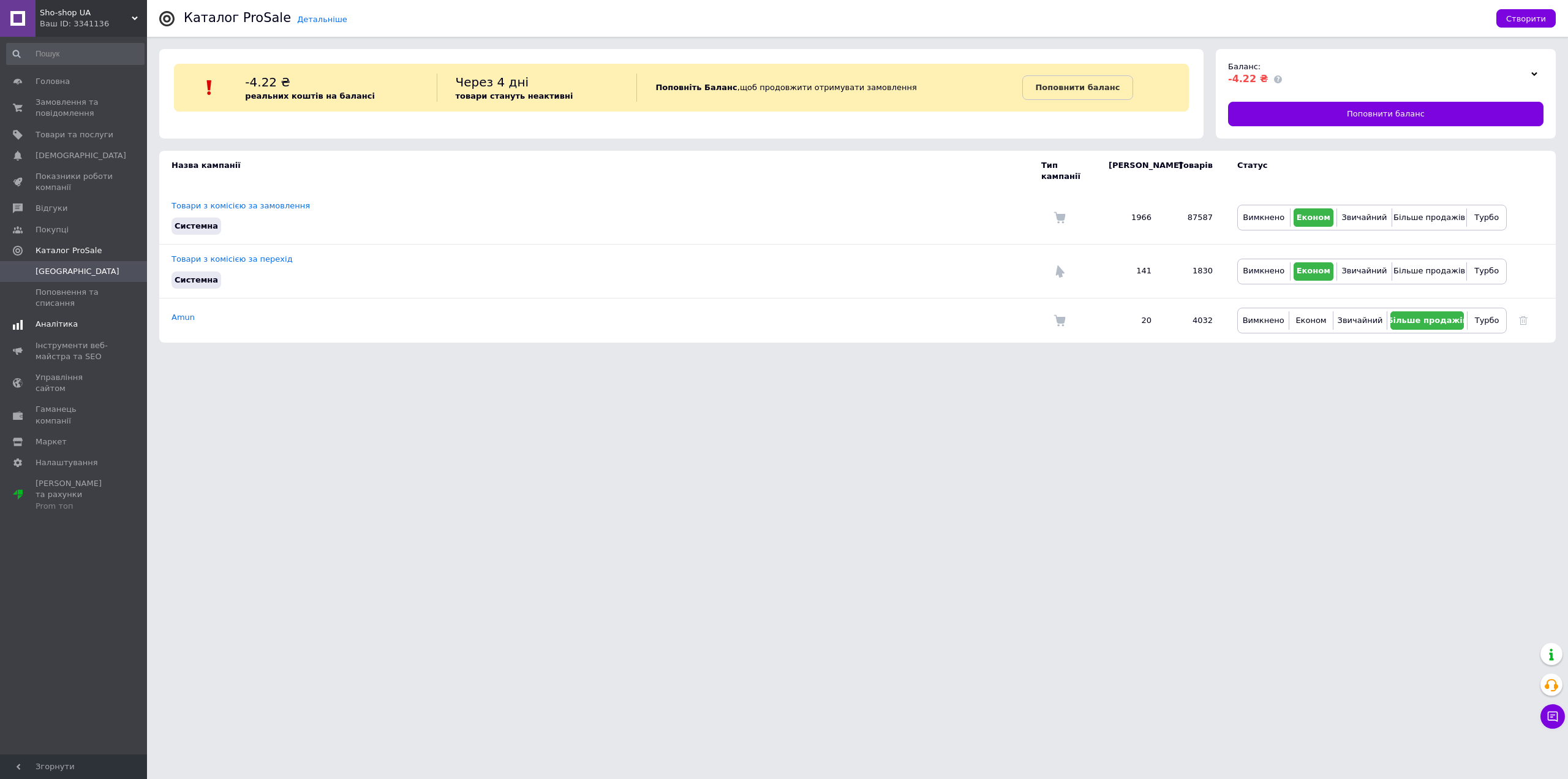
click at [68, 317] on link "Аналітика" at bounding box center [75, 324] width 151 height 20
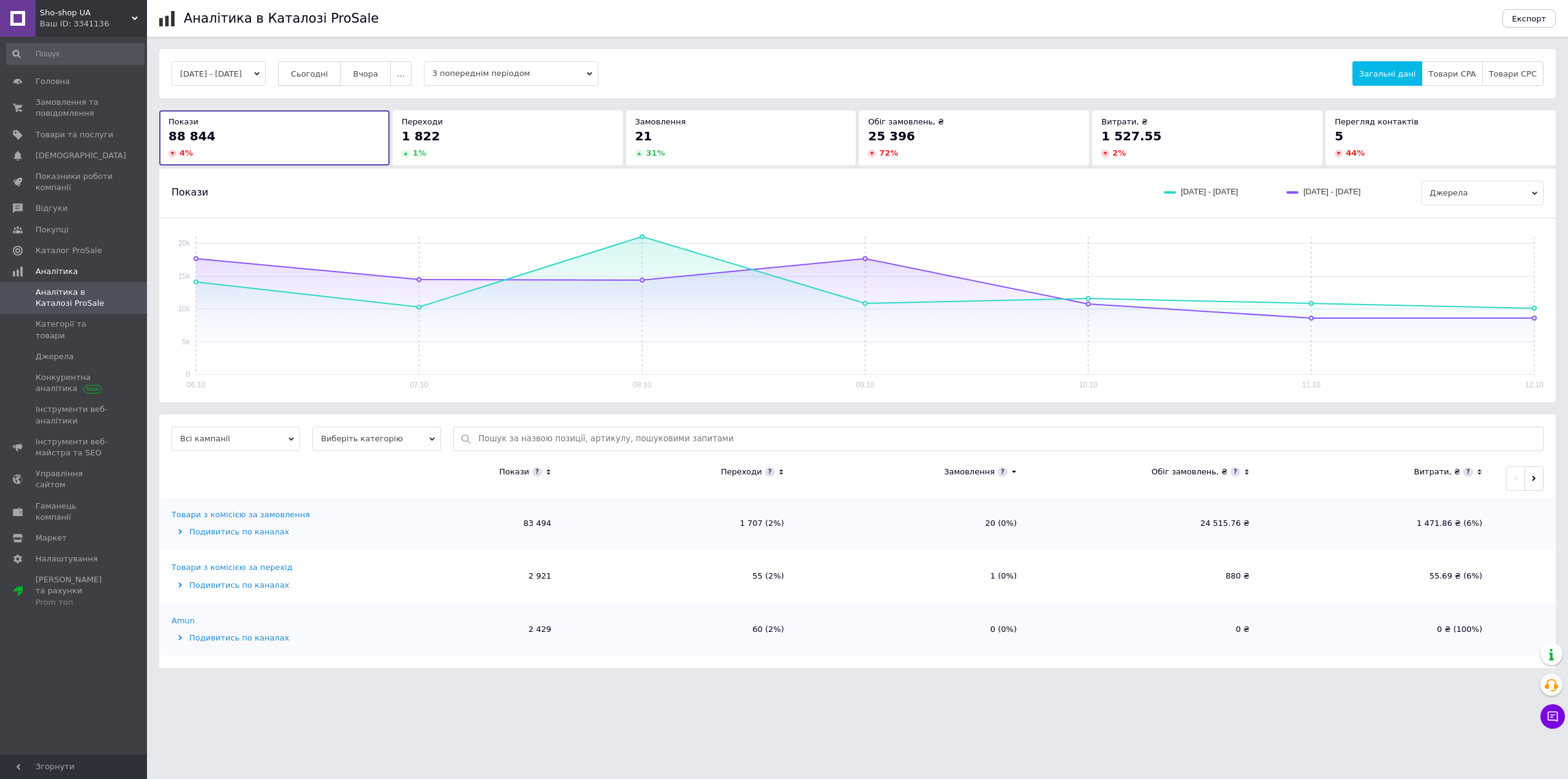
click at [320, 81] on button "Сьогодні" at bounding box center [309, 73] width 63 height 24
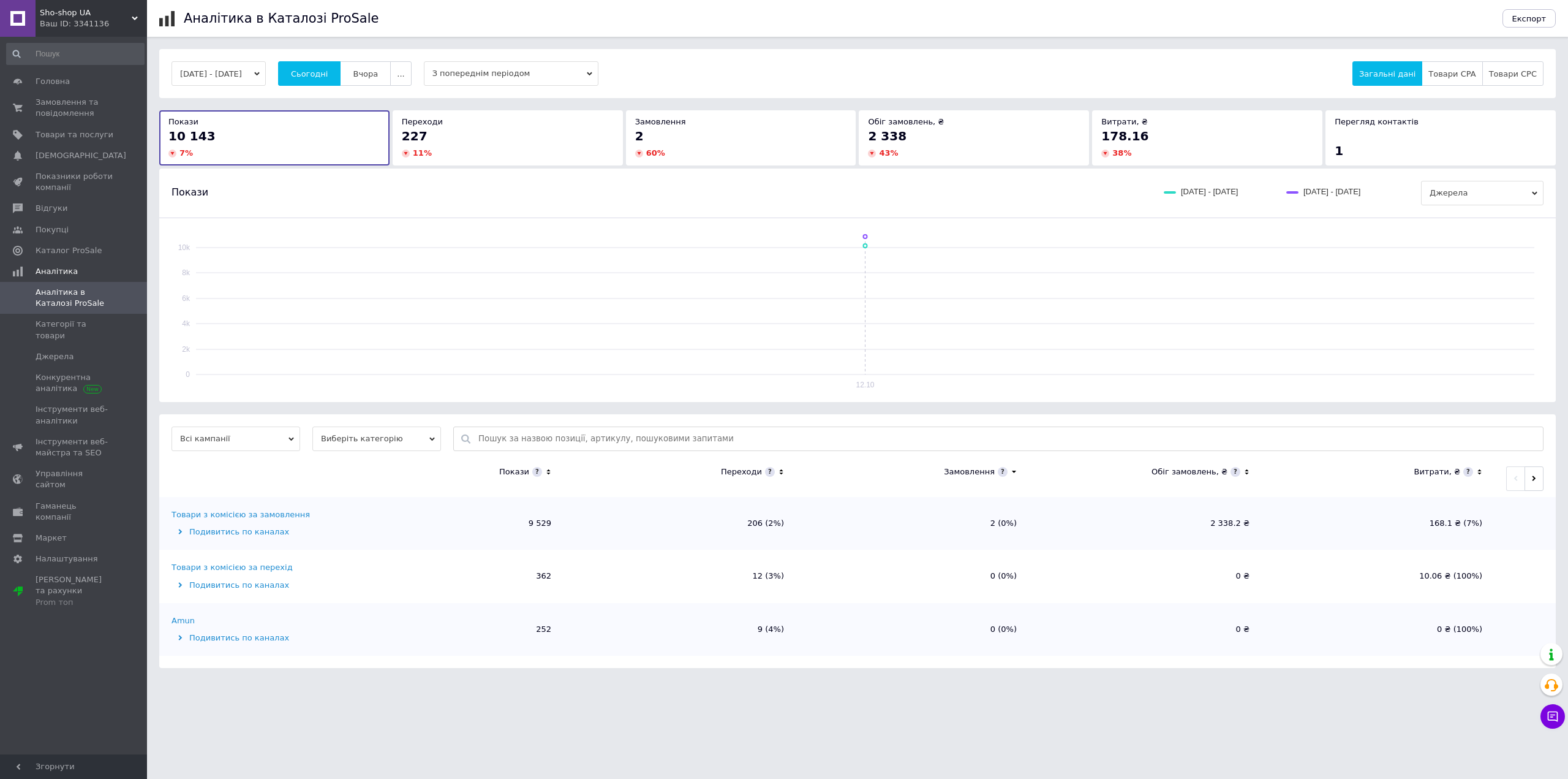
click at [98, 11] on span "Sho-shop UA" at bounding box center [85, 13] width 92 height 11
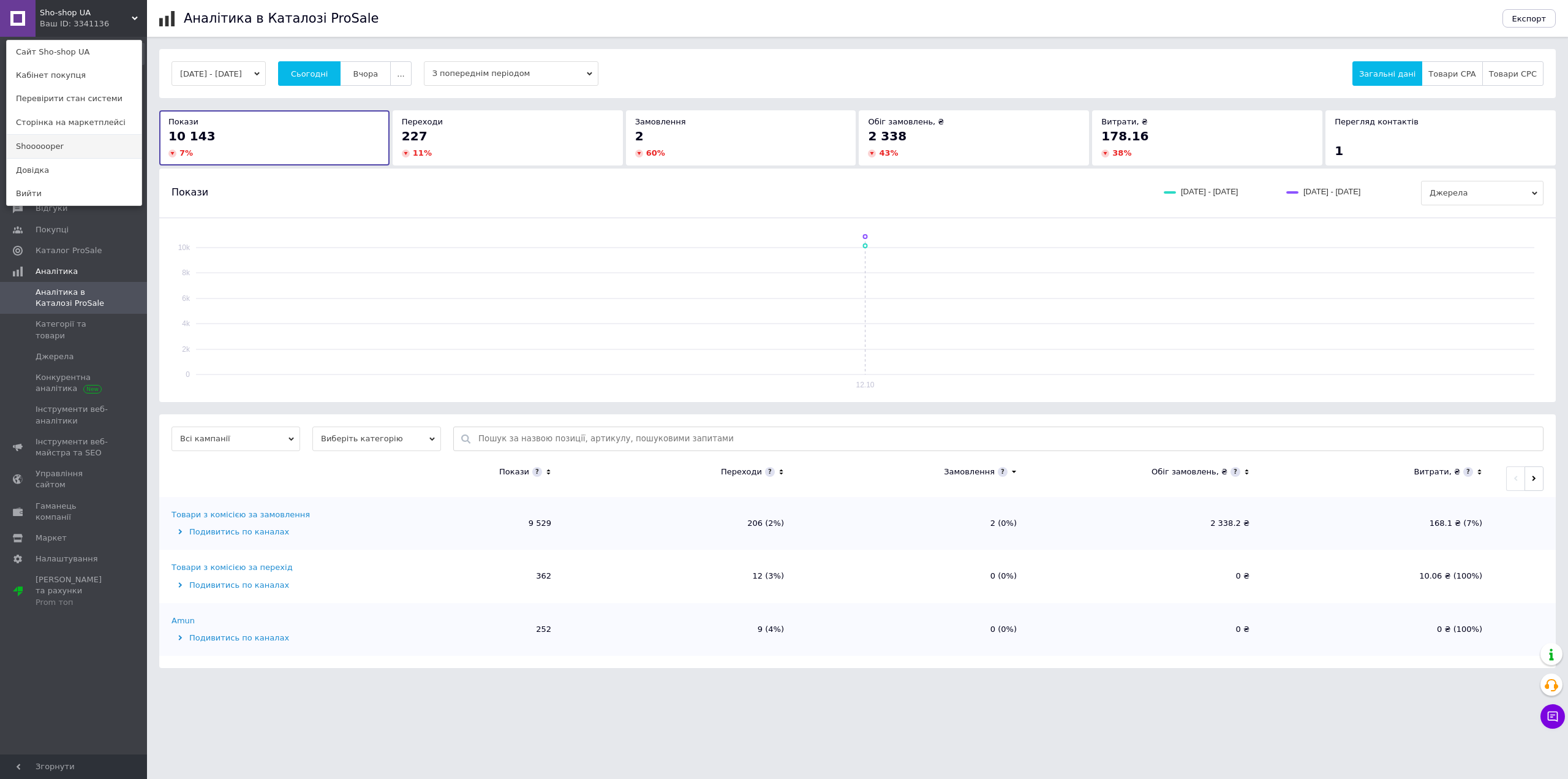
click at [62, 151] on link "Shoooooper" at bounding box center [73, 145] width 134 height 23
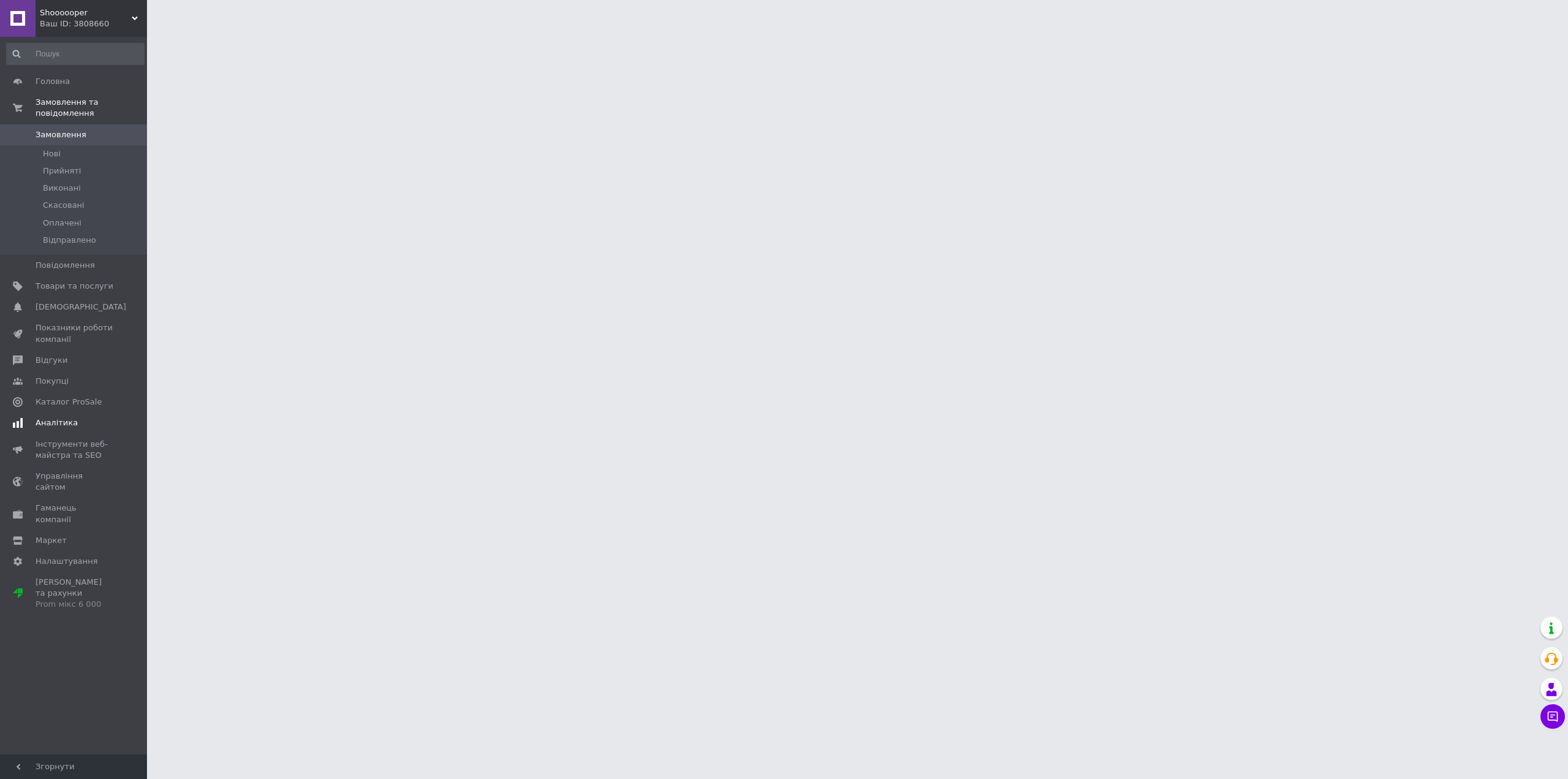
click at [69, 417] on span "Аналітика" at bounding box center [56, 422] width 43 height 11
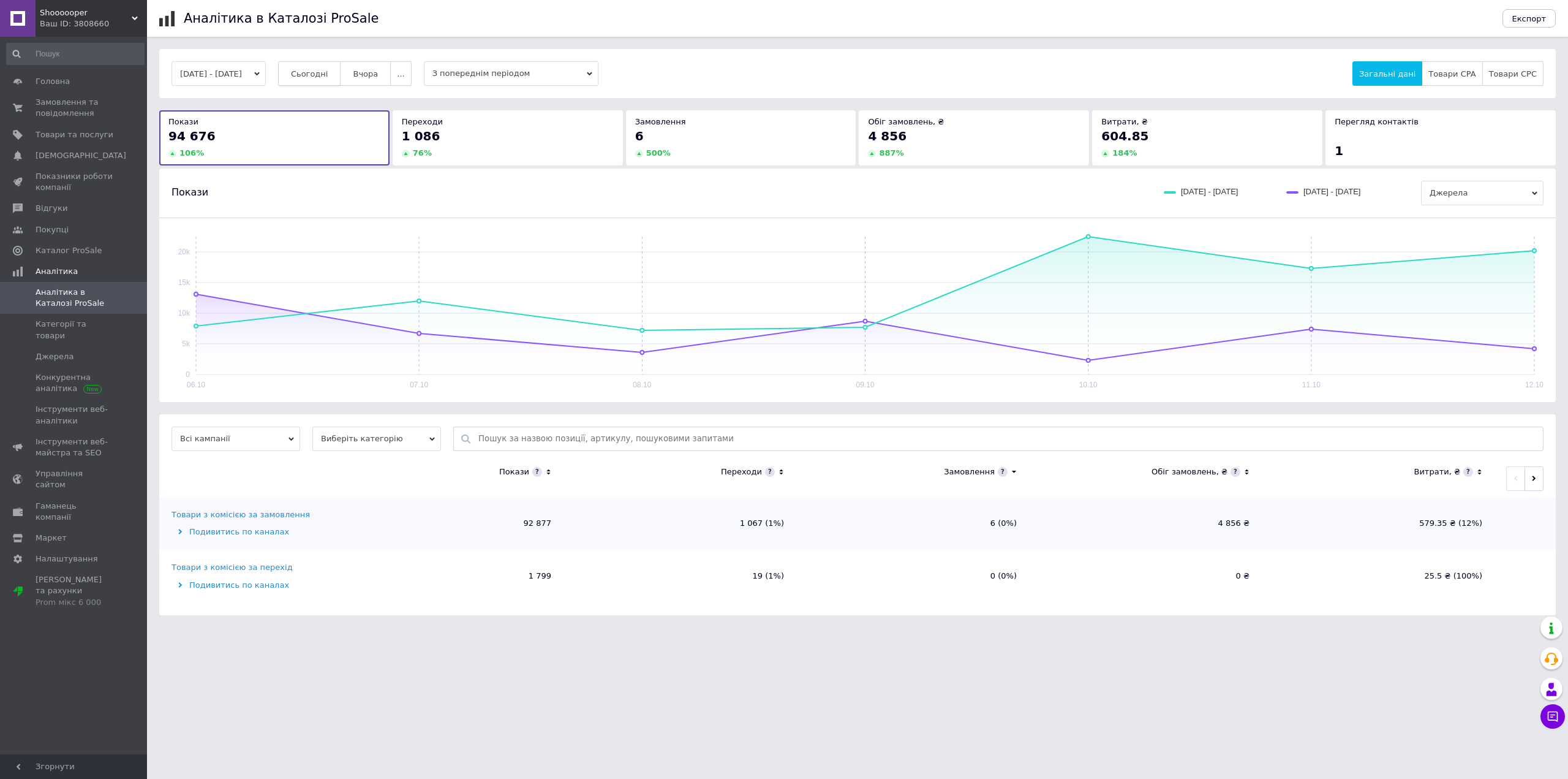
click at [312, 69] on span "Сьогодні" at bounding box center [309, 74] width 37 height 9
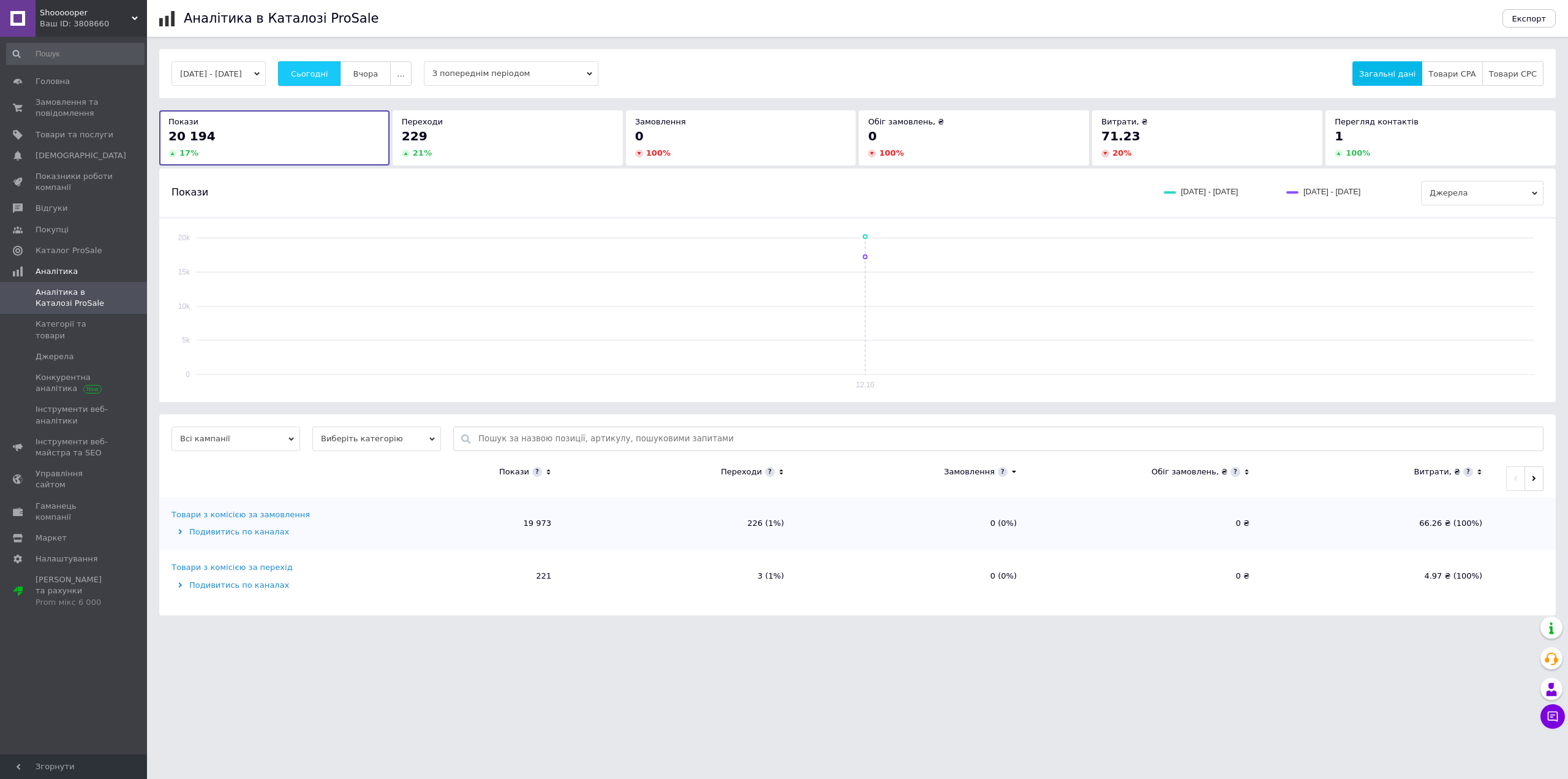
click at [312, 69] on span "Сьогодні" at bounding box center [309, 74] width 37 height 9
click at [338, 66] on button "Сьогодні" at bounding box center [309, 73] width 63 height 24
click at [328, 74] on span "Сьогодні" at bounding box center [309, 74] width 37 height 9
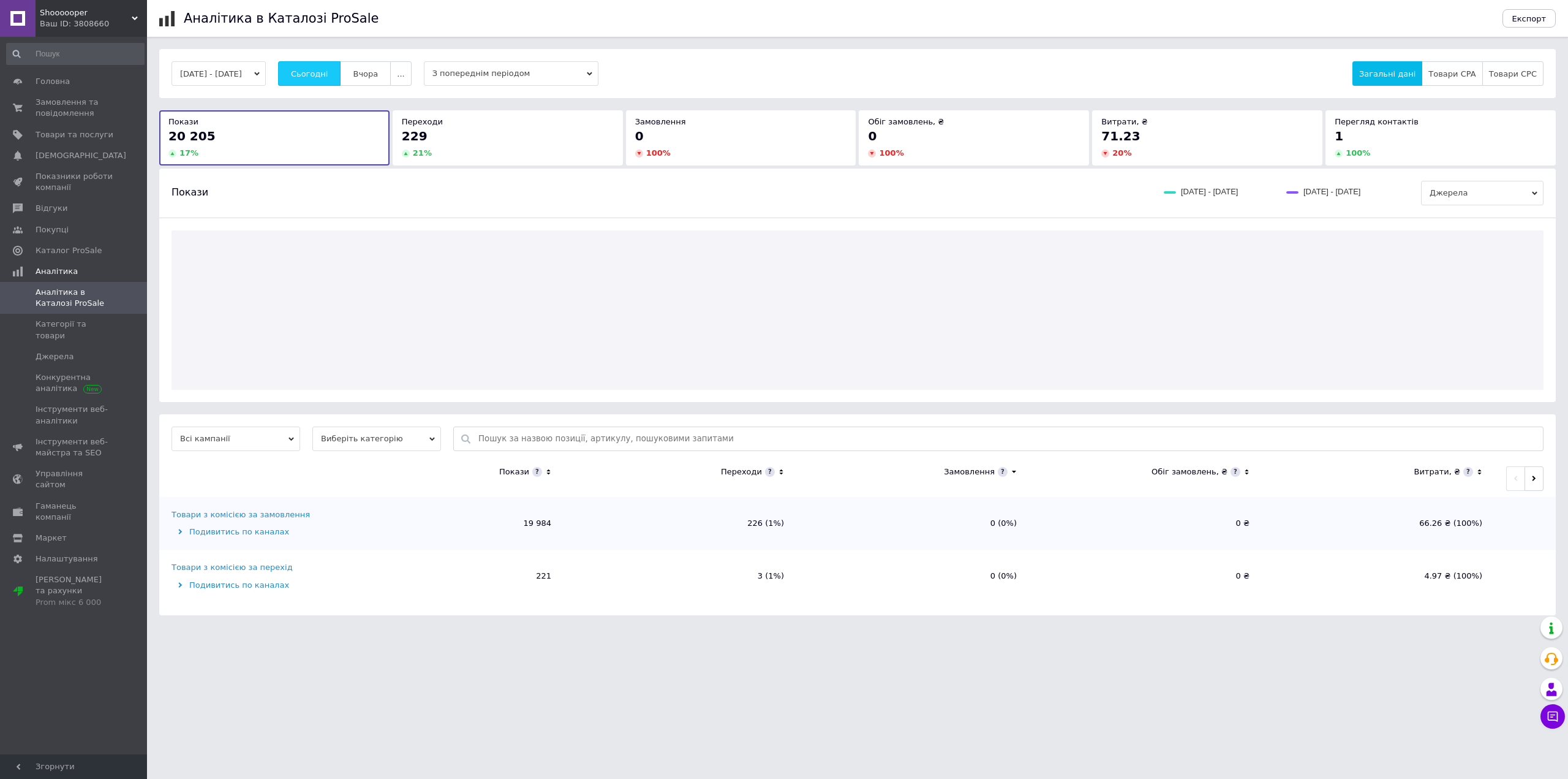
click at [328, 74] on span "Сьогодні" at bounding box center [309, 74] width 37 height 9
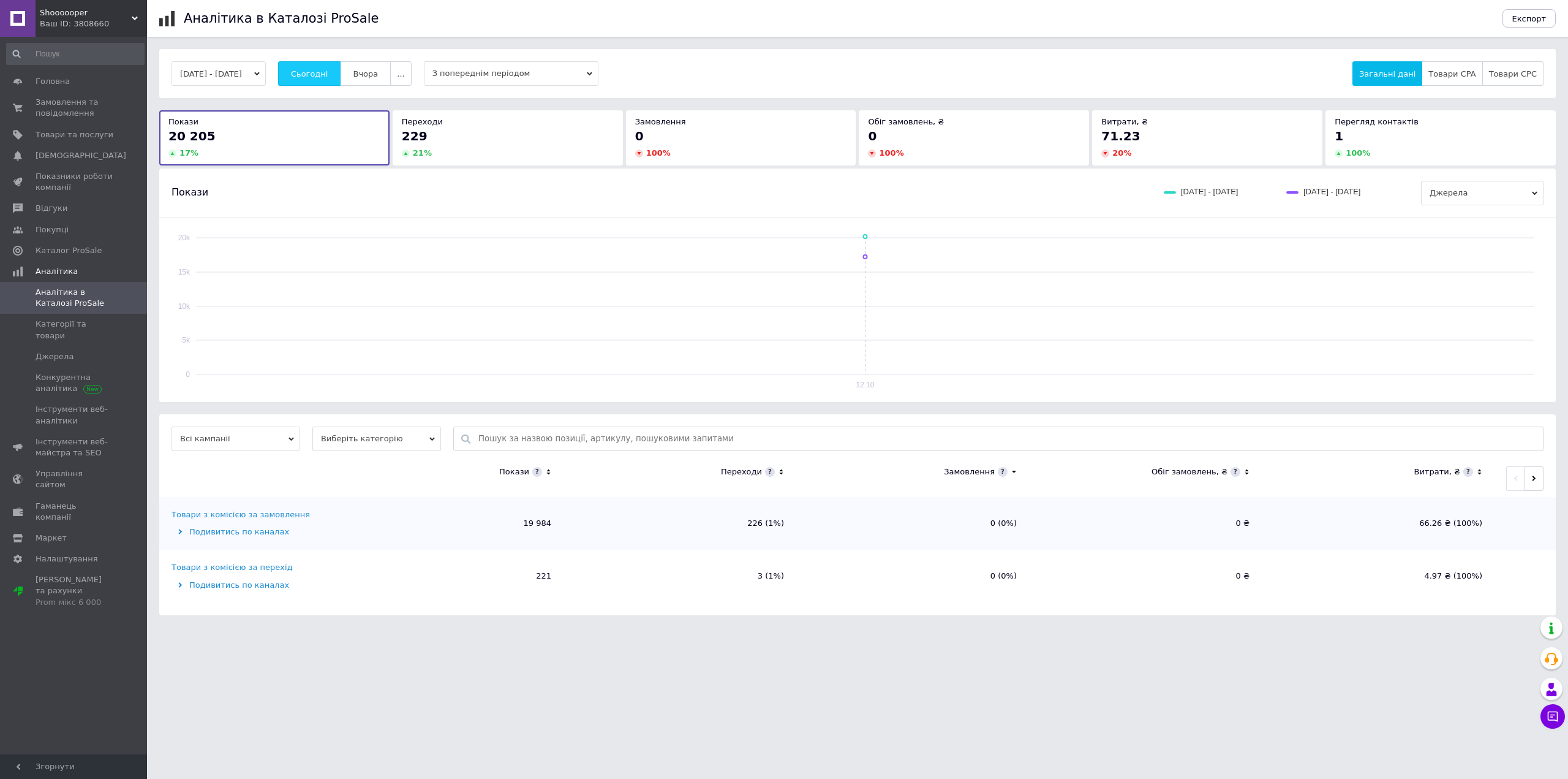
click at [328, 74] on span "Сьогодні" at bounding box center [309, 74] width 37 height 9
click at [328, 73] on span "Сьогодні" at bounding box center [309, 74] width 37 height 9
click at [328, 72] on span "Сьогодні" at bounding box center [309, 74] width 37 height 9
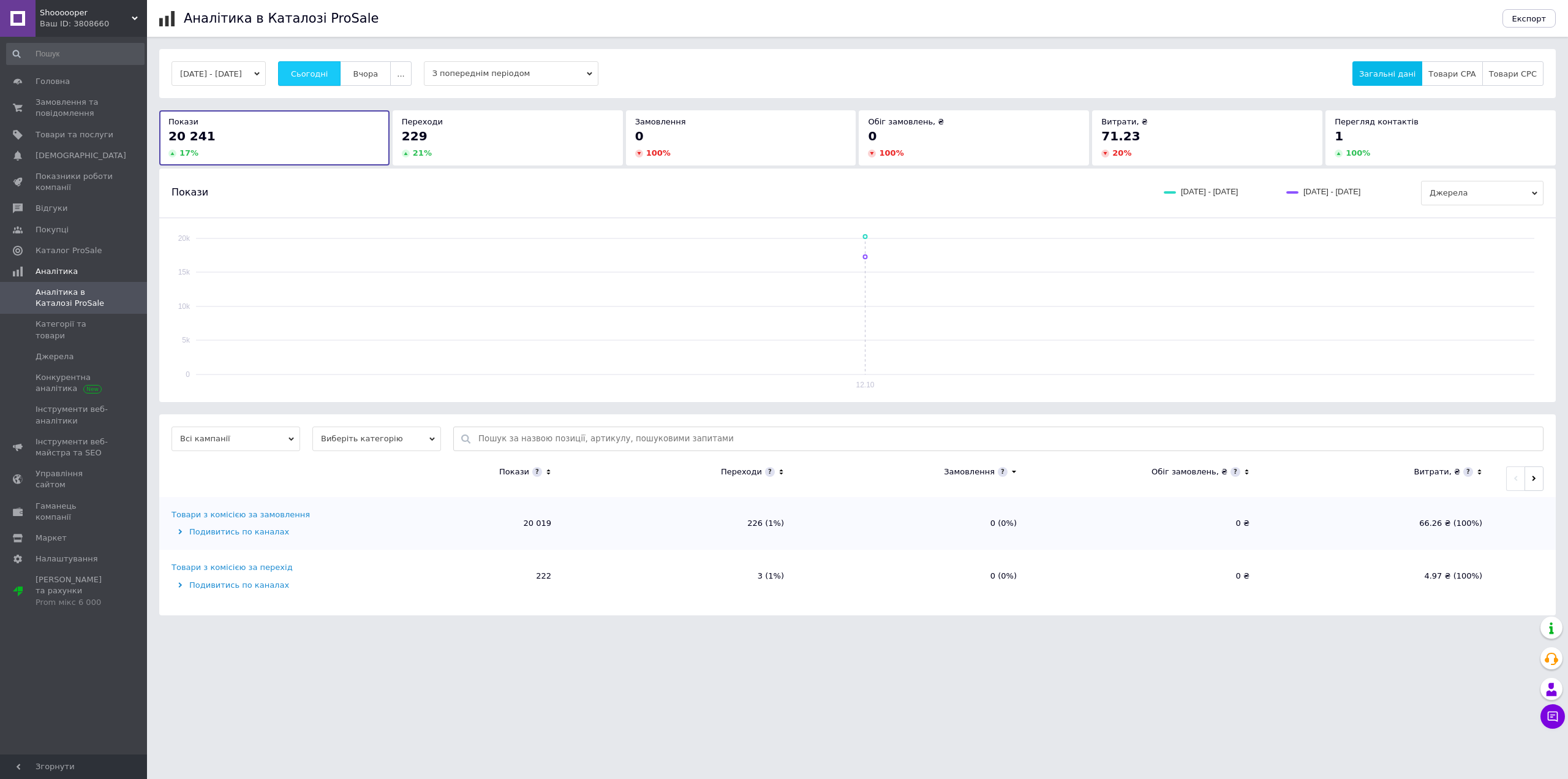
click at [328, 72] on span "Сьогодні" at bounding box center [309, 74] width 37 height 9
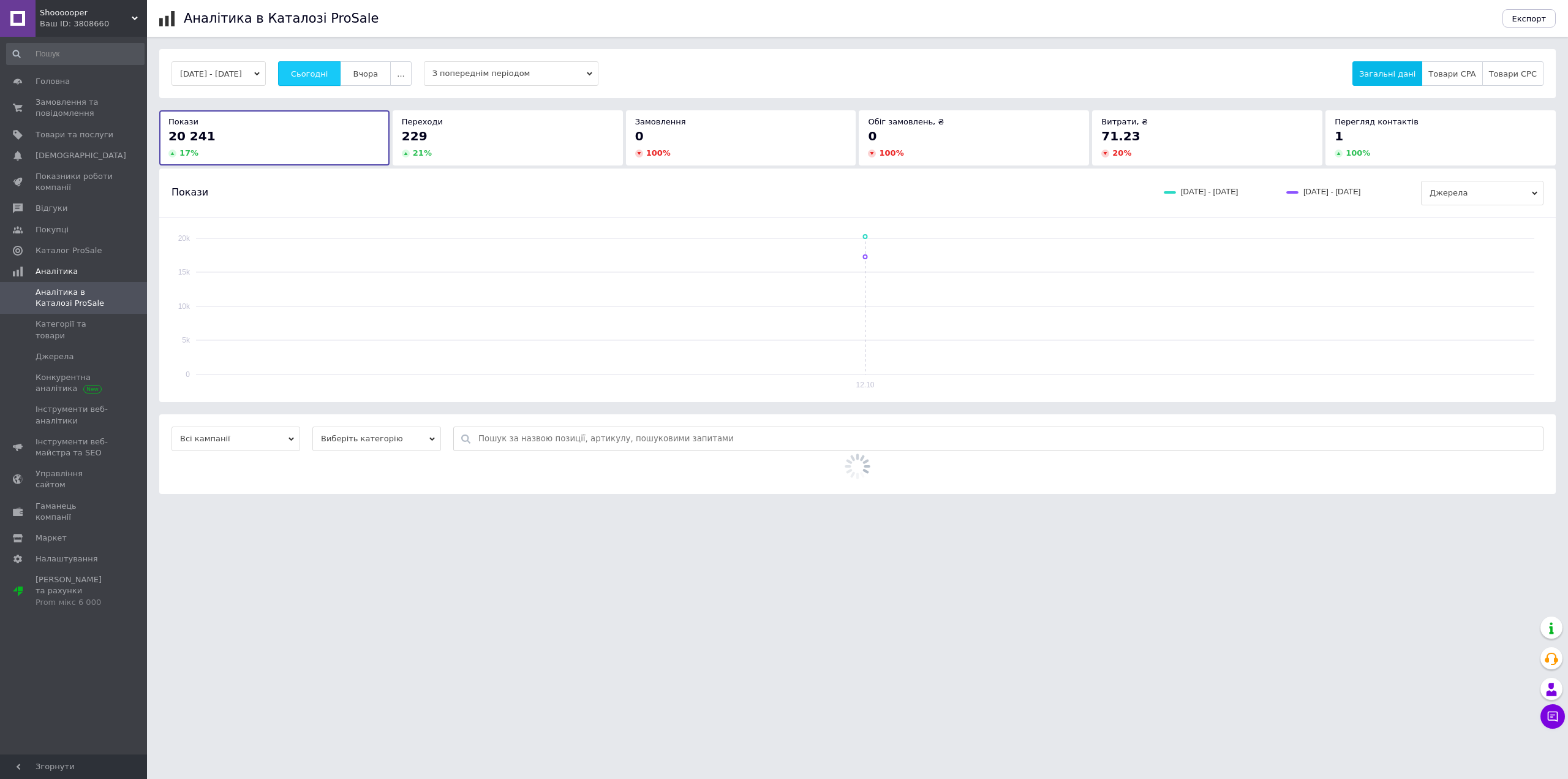
click at [328, 72] on span "Сьогодні" at bounding box center [309, 74] width 37 height 9
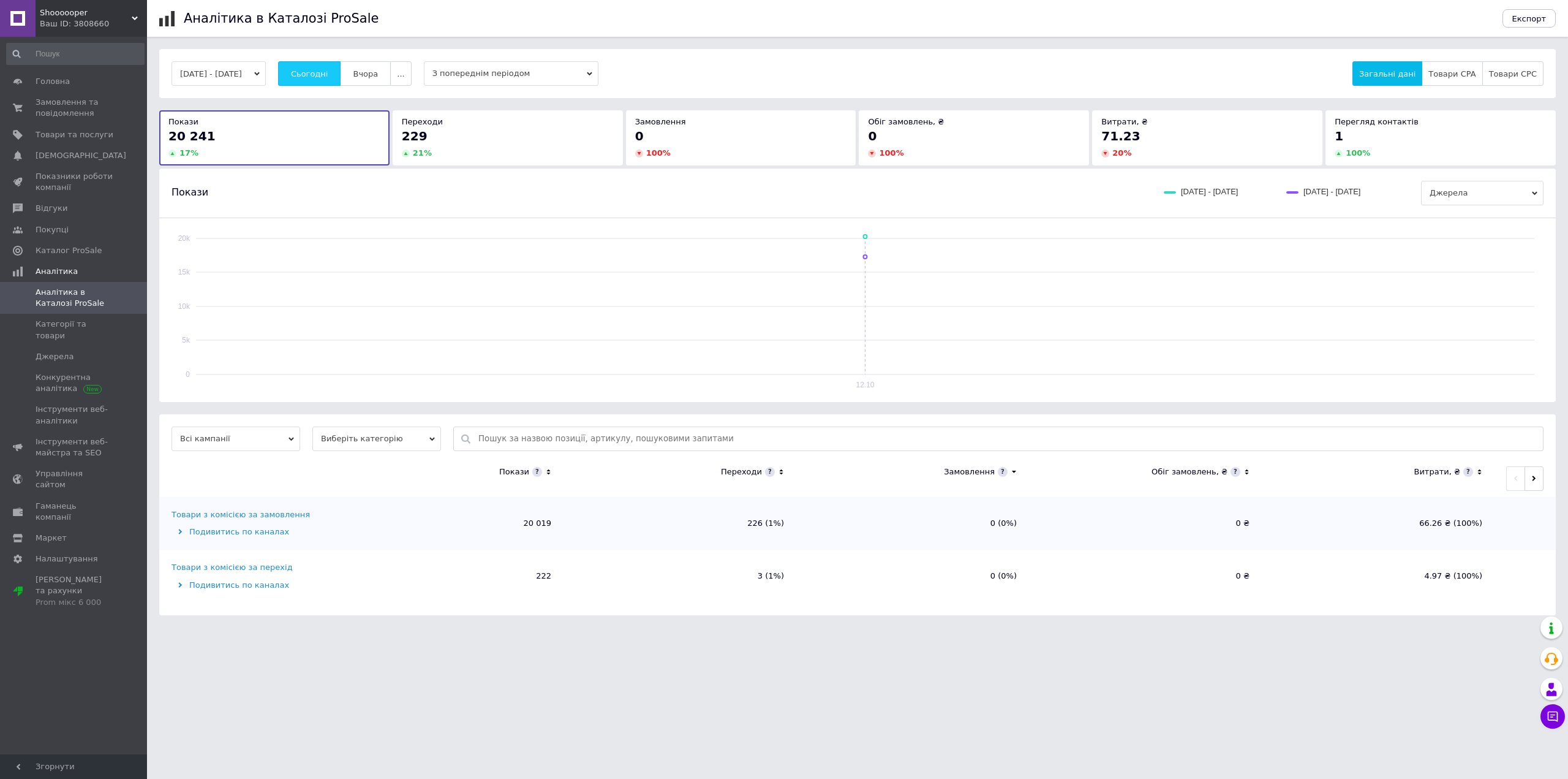
click at [328, 72] on span "Сьогодні" at bounding box center [309, 74] width 37 height 9
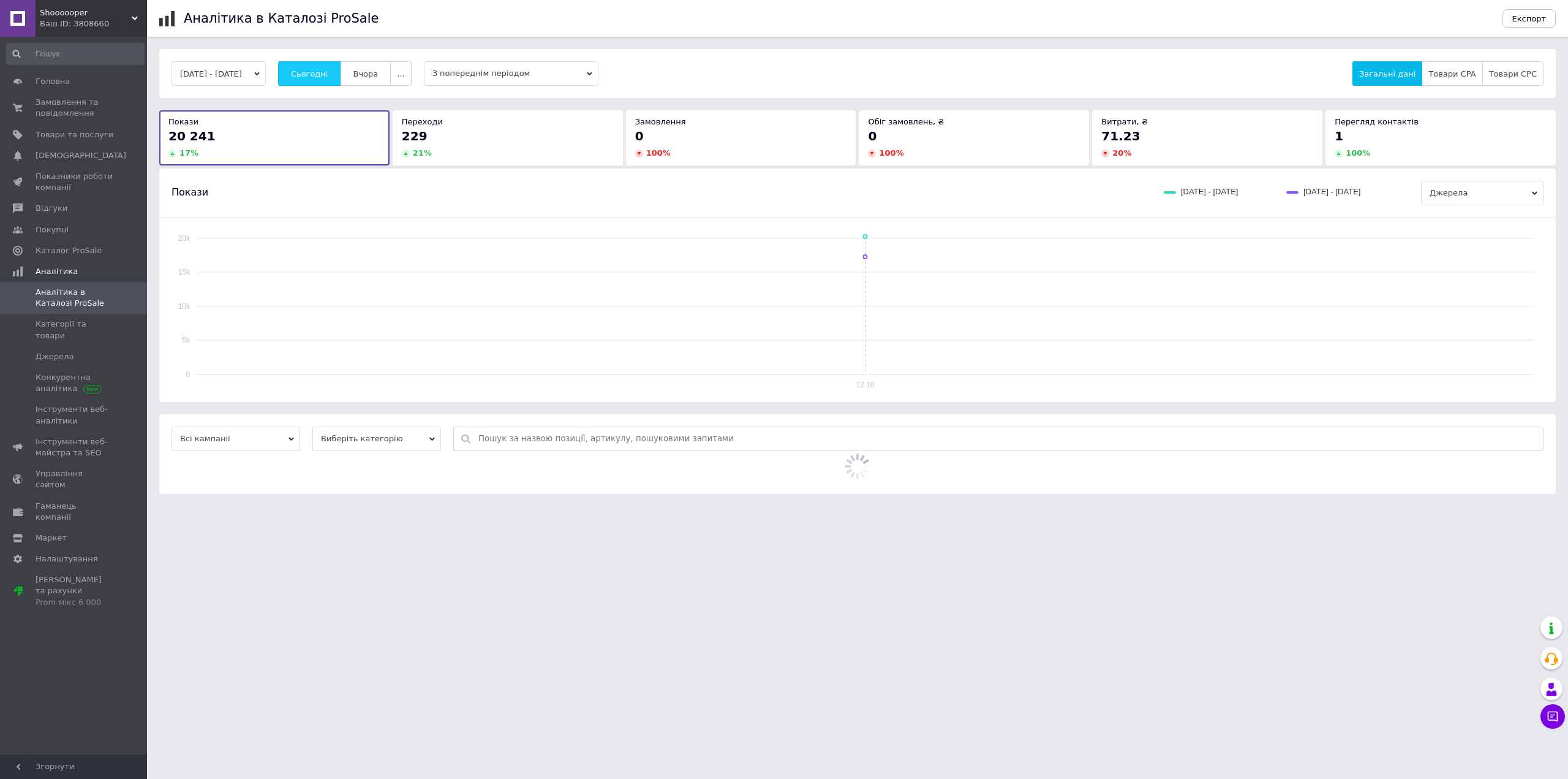
click at [328, 72] on span "Сьогодні" at bounding box center [309, 74] width 37 height 9
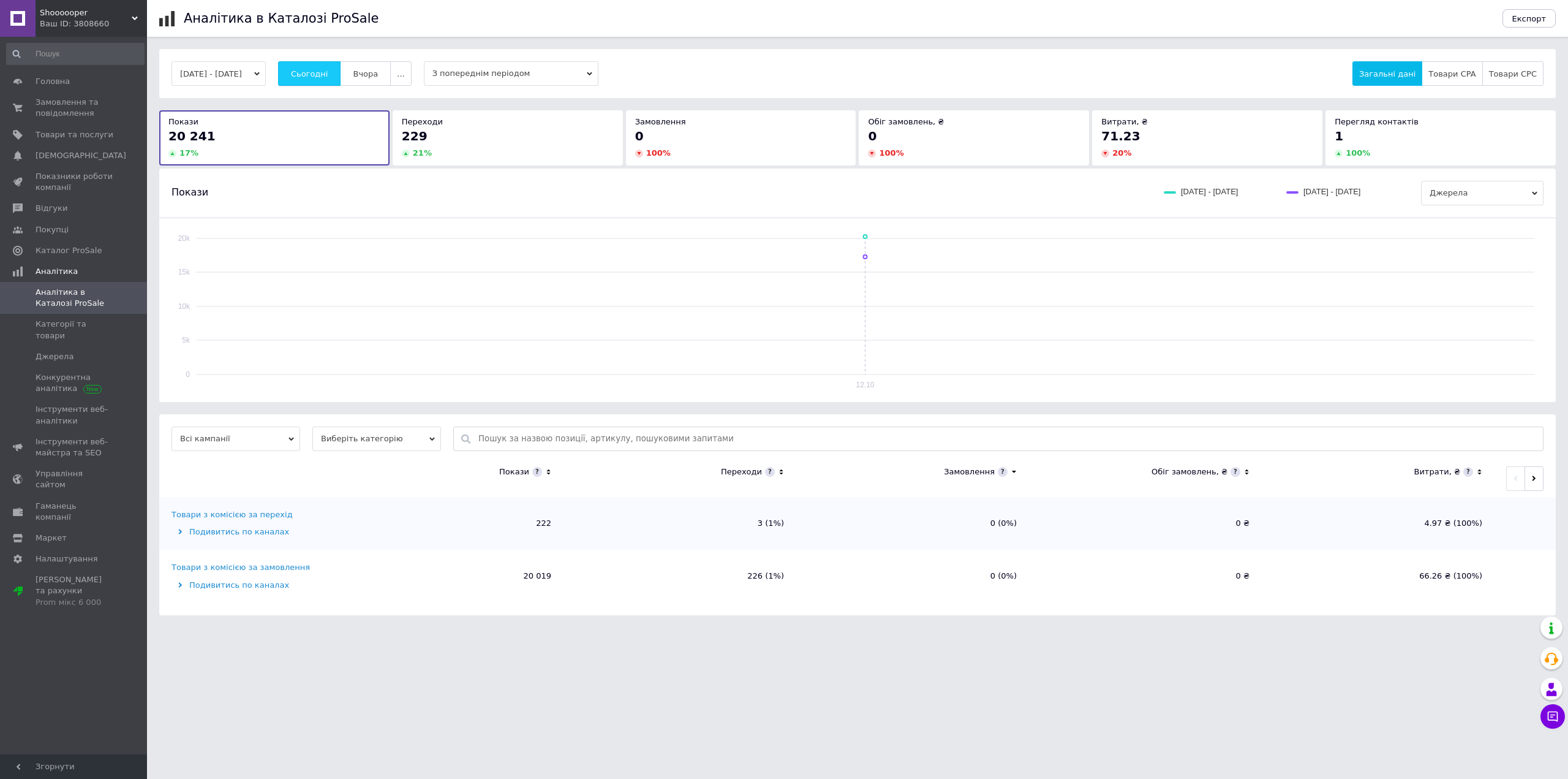
click at [328, 72] on span "Сьогодні" at bounding box center [309, 74] width 37 height 9
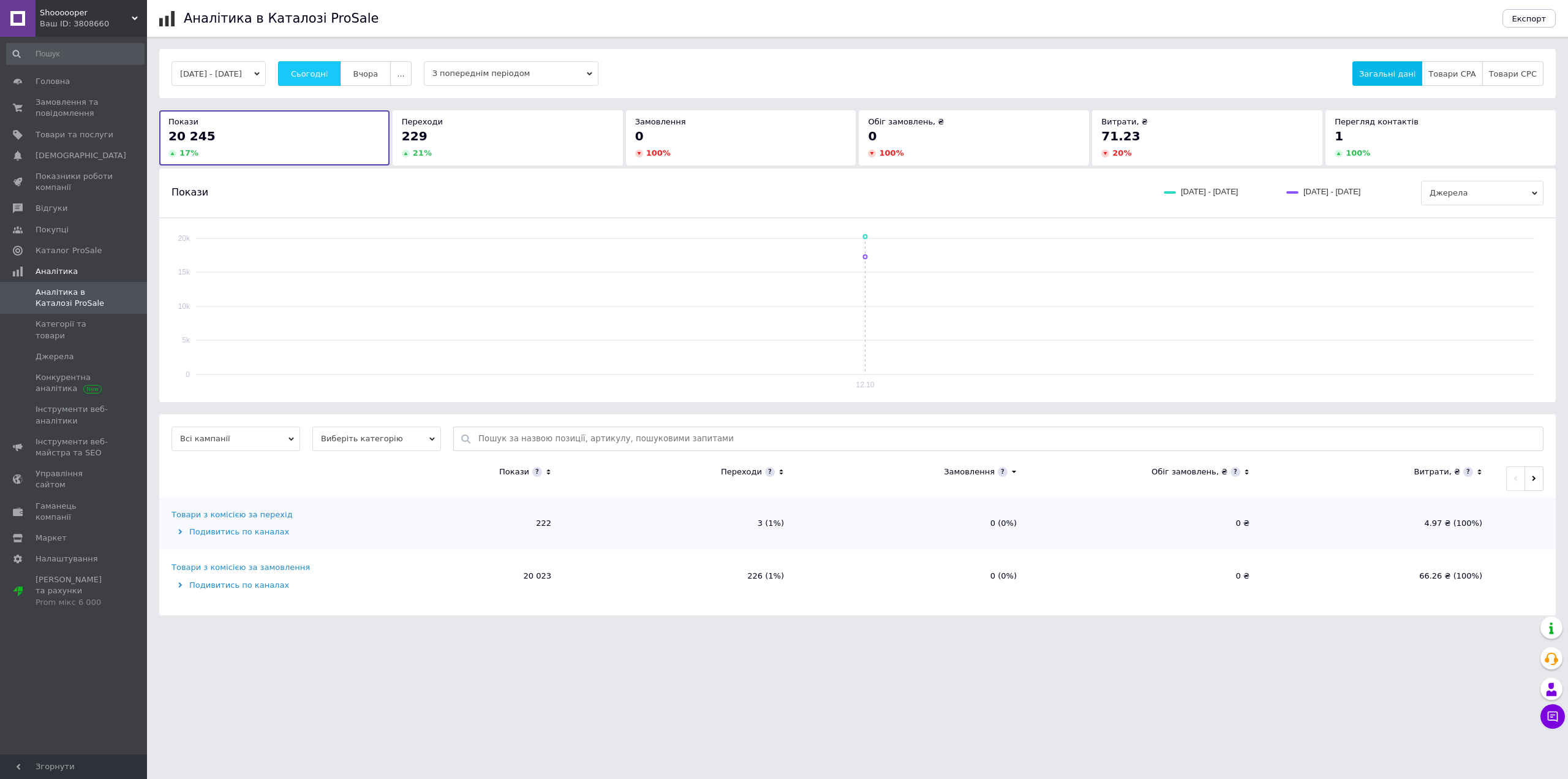
click at [328, 72] on span "Сьогодні" at bounding box center [309, 74] width 37 height 9
click at [307, 70] on button "Сьогодні" at bounding box center [309, 73] width 63 height 24
click at [318, 71] on span "Сьогодні" at bounding box center [309, 74] width 37 height 9
click at [75, 109] on span "Замовлення та повідомлення" at bounding box center [74, 107] width 78 height 22
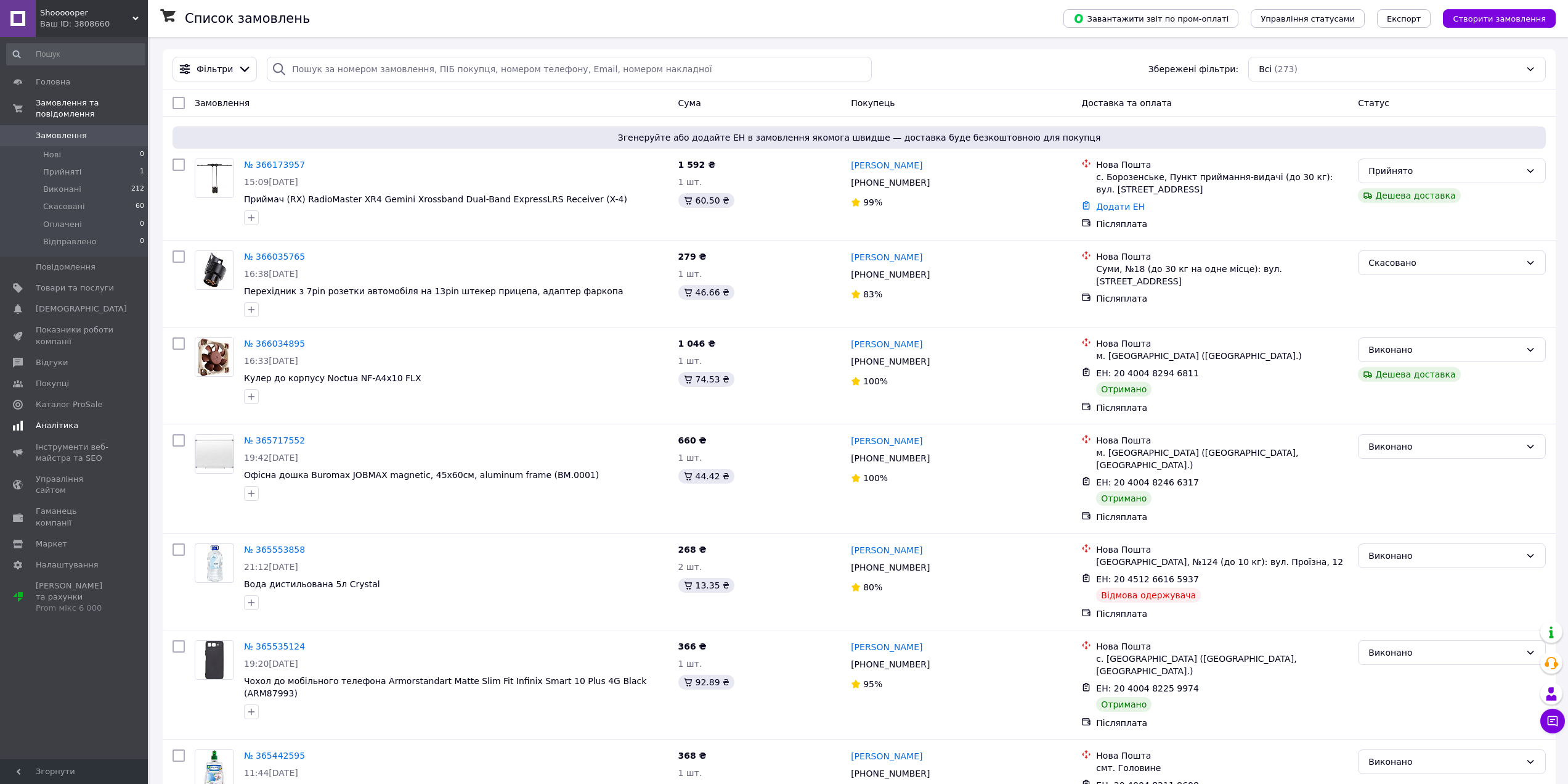
click at [74, 420] on span "Аналітика" at bounding box center [75, 425] width 78 height 11
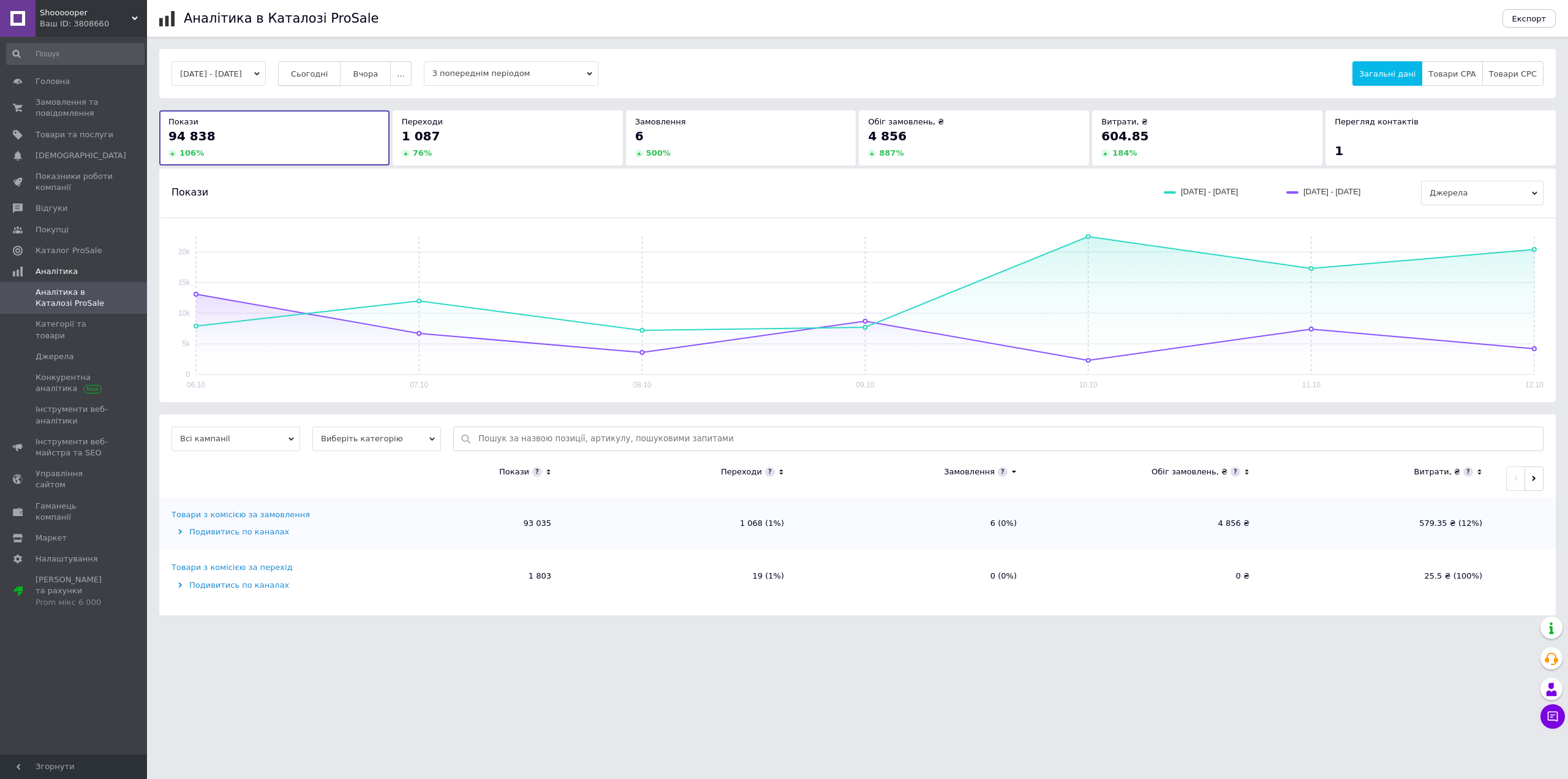
click at [308, 76] on button "Сьогодні" at bounding box center [309, 73] width 63 height 24
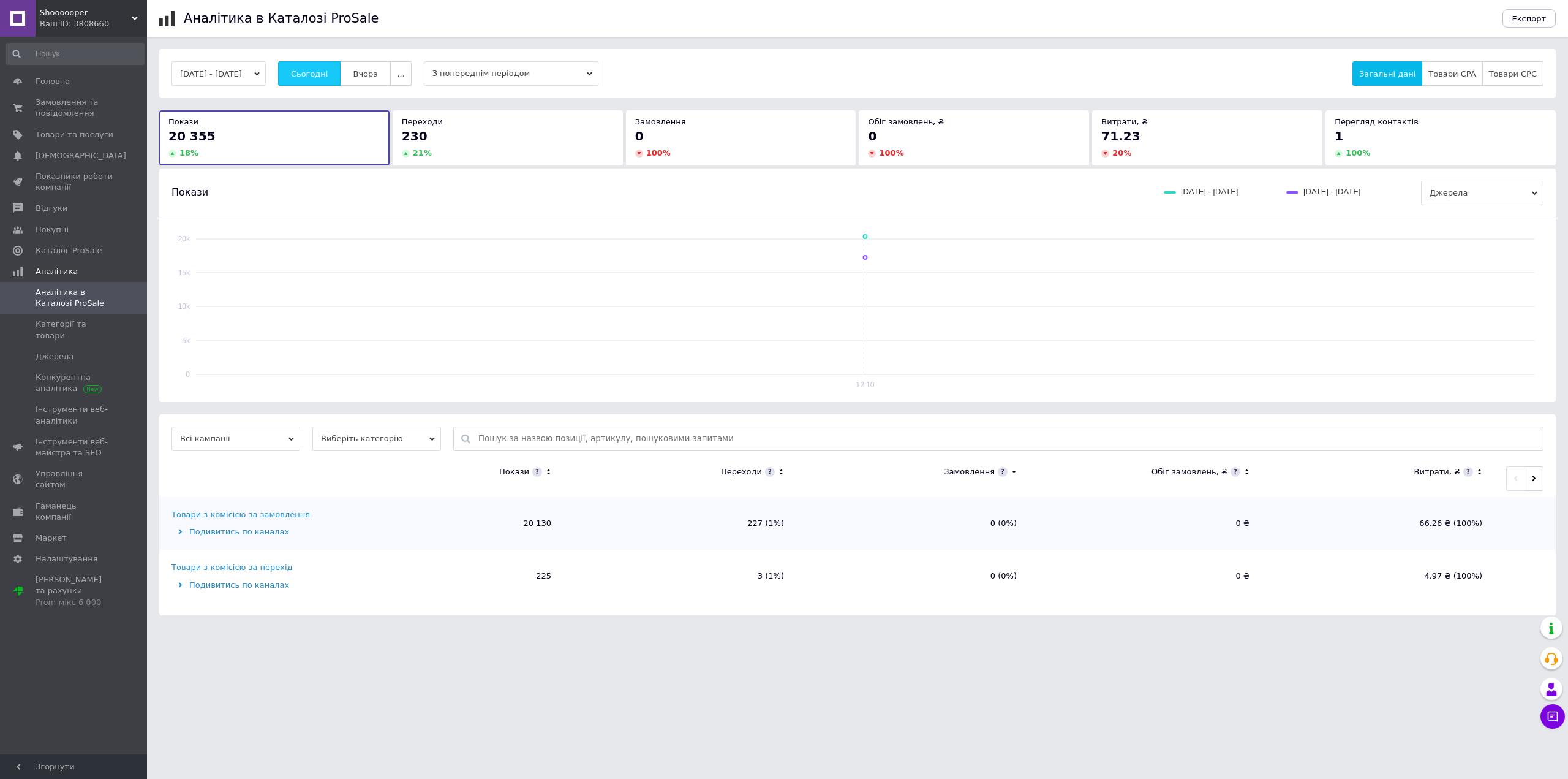
click at [308, 76] on button "Сьогодні" at bounding box center [309, 73] width 63 height 24
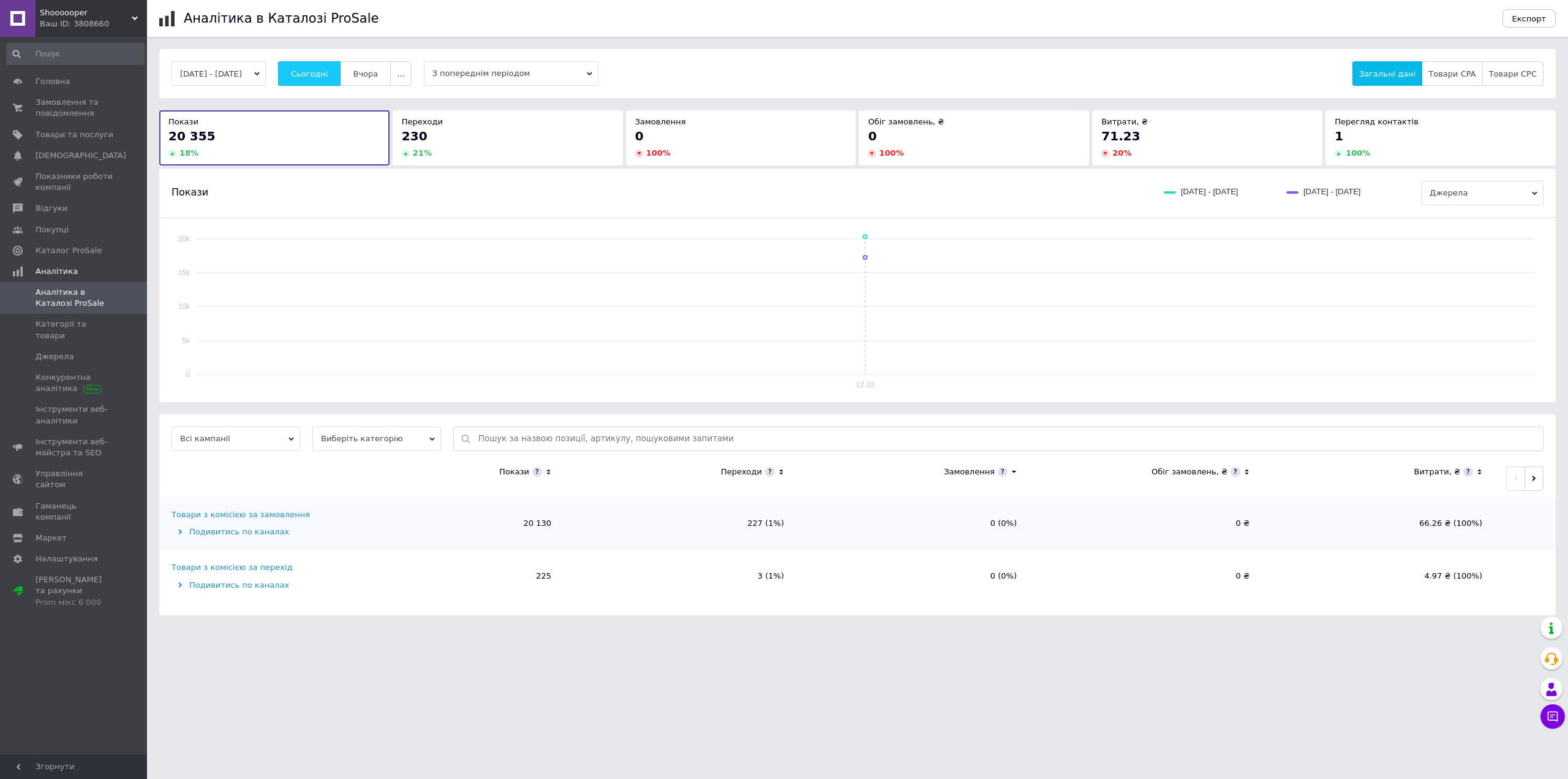
click at [308, 76] on button "Сьогодні" at bounding box center [309, 73] width 63 height 24
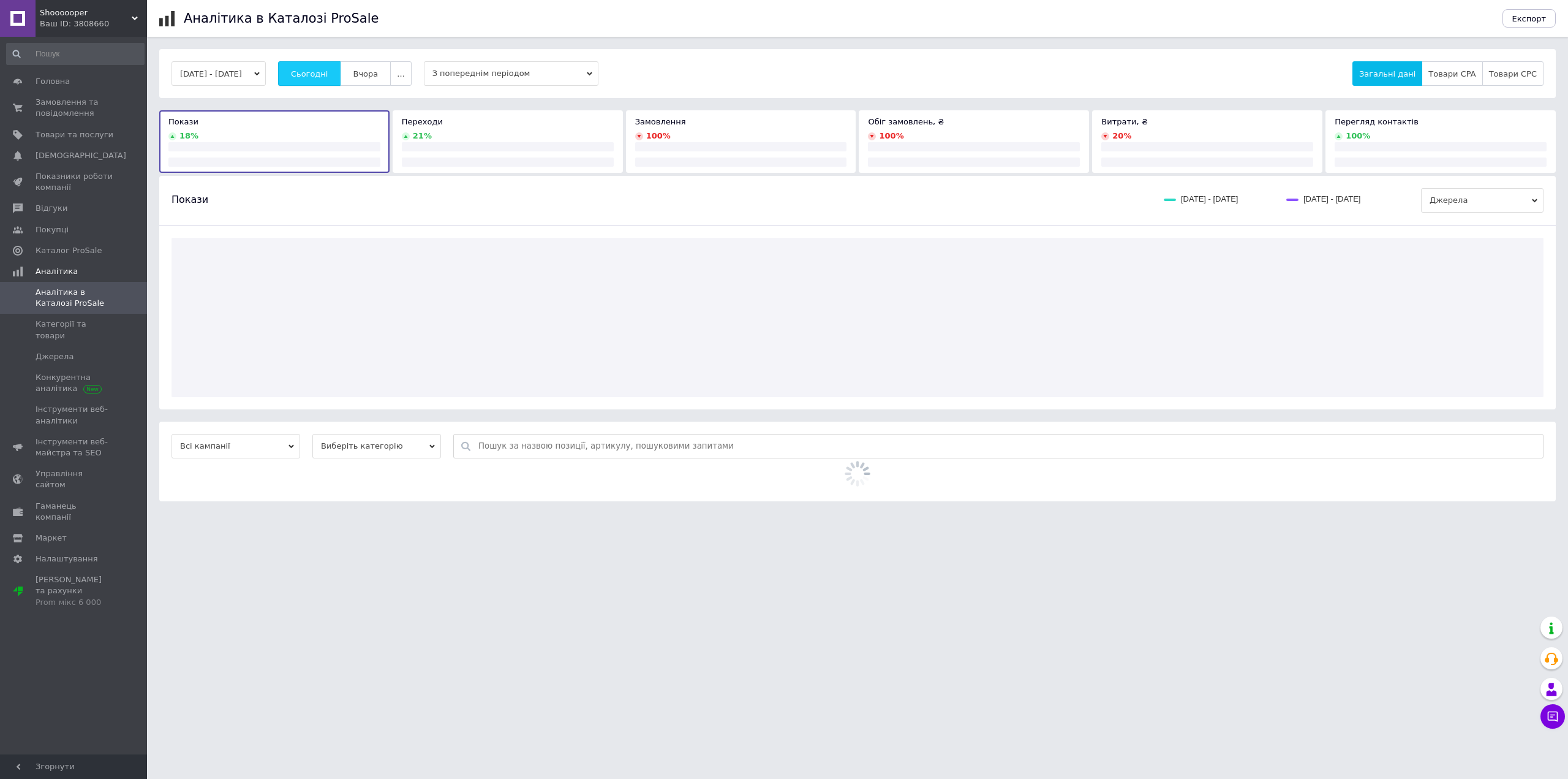
click at [308, 76] on button "Сьогодні" at bounding box center [309, 73] width 63 height 24
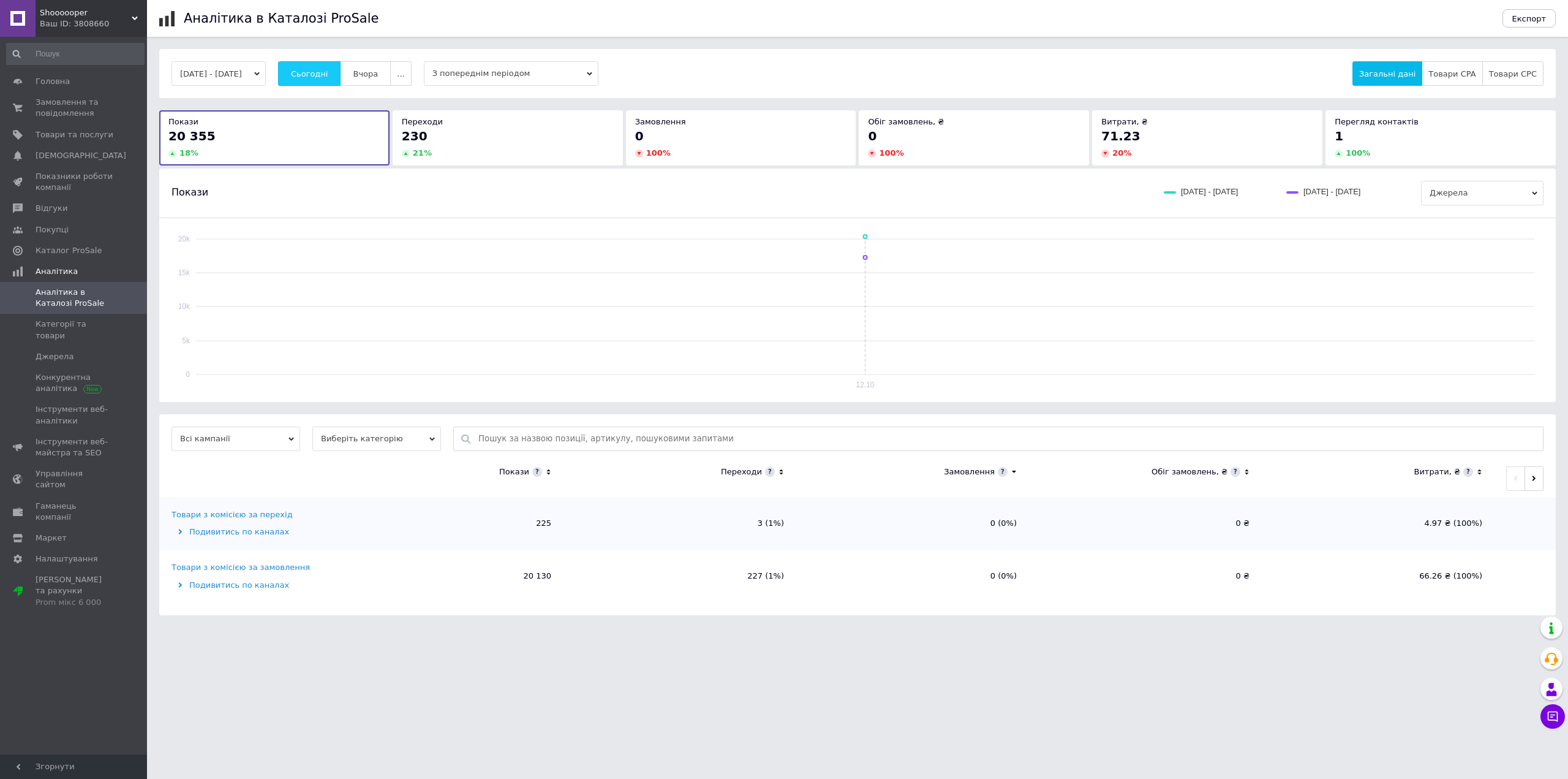
click at [308, 76] on button "Сьогодні" at bounding box center [309, 73] width 63 height 24
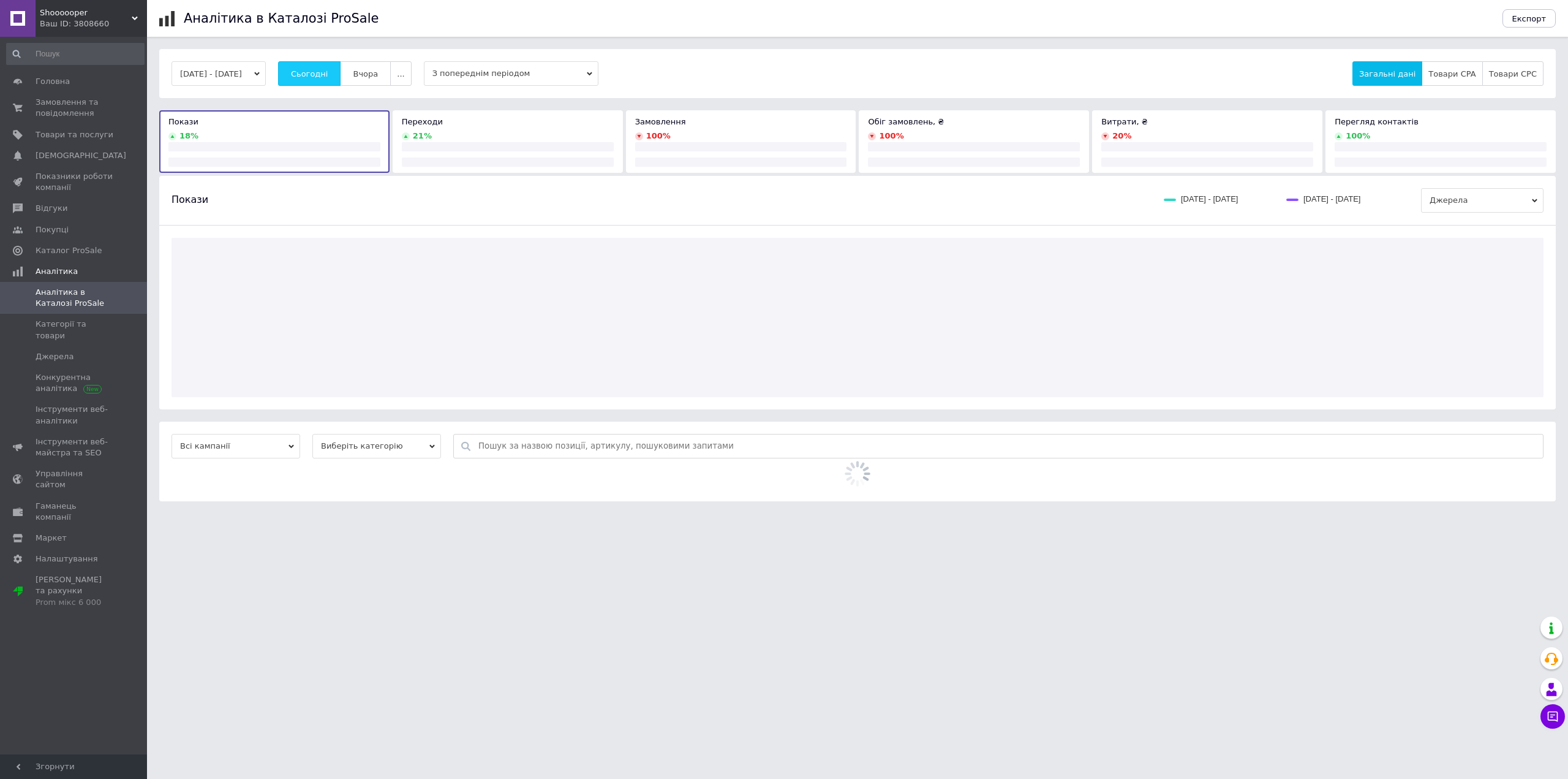
click at [308, 76] on button "Сьогодні" at bounding box center [309, 73] width 63 height 24
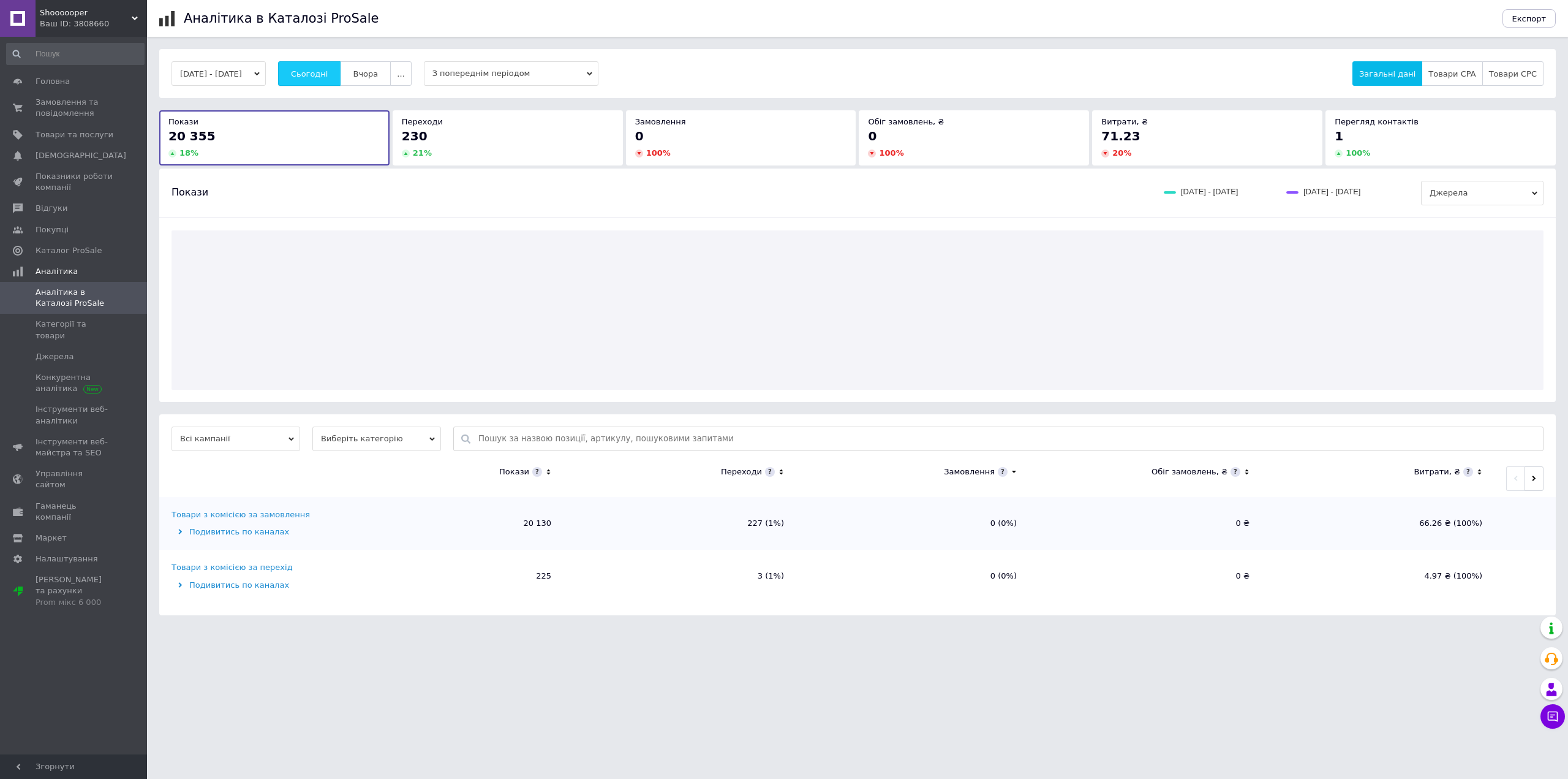
click at [308, 76] on button "Сьогодні" at bounding box center [309, 73] width 63 height 24
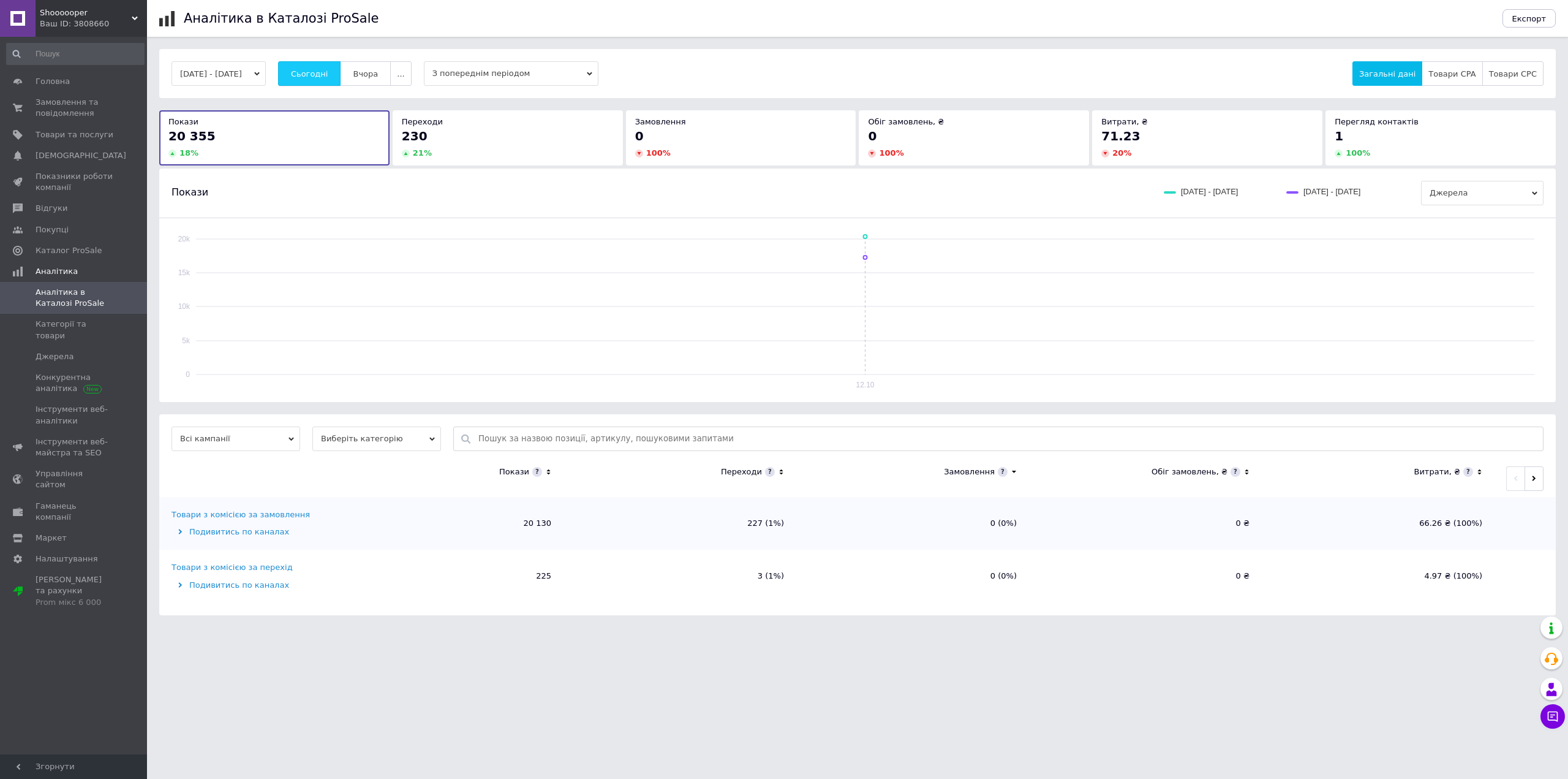
click at [308, 76] on button "Сьогодні" at bounding box center [309, 73] width 63 height 24
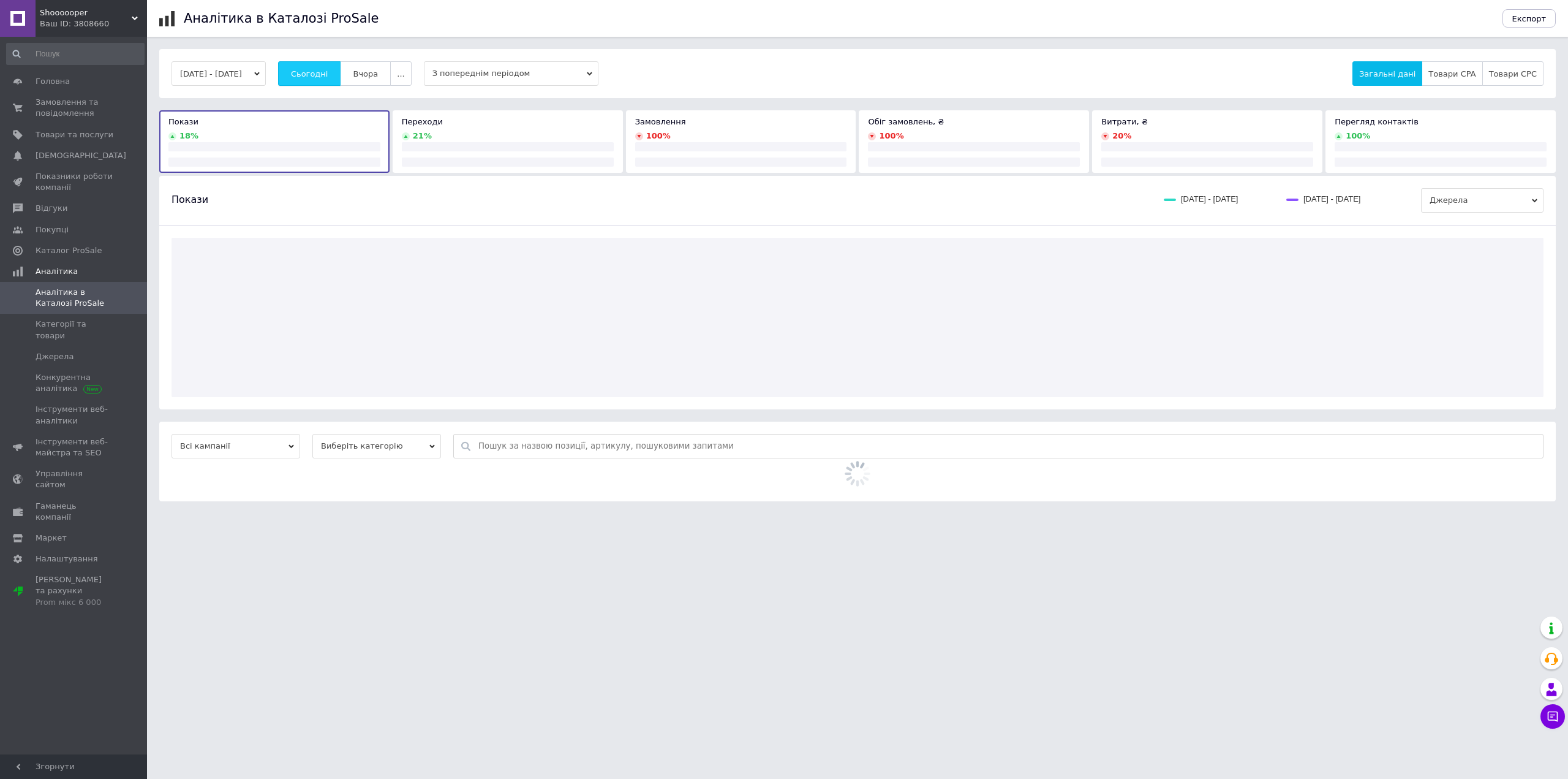
click at [308, 76] on button "Сьогодні" at bounding box center [309, 73] width 63 height 24
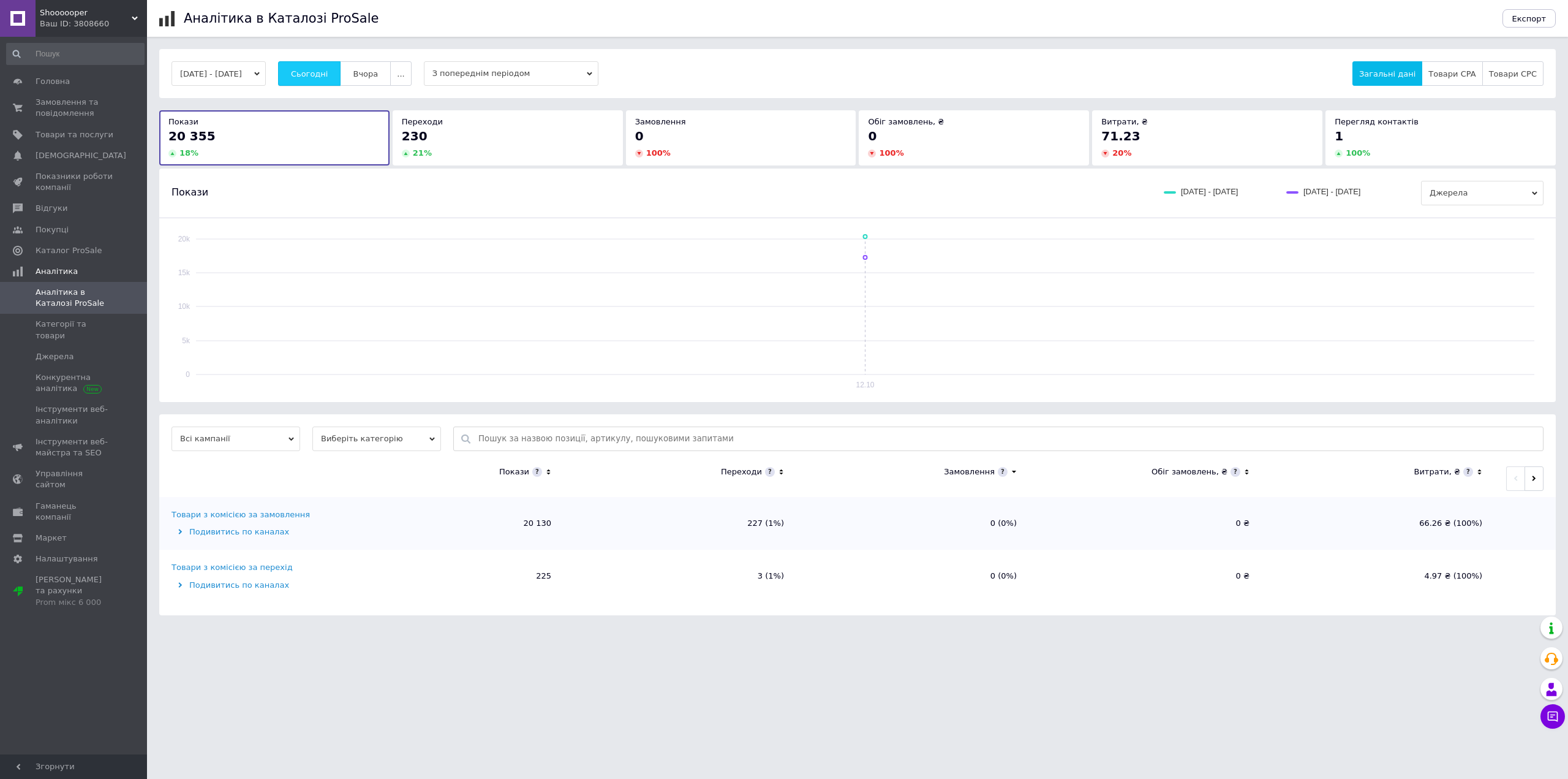
click at [308, 76] on button "Сьогодні" at bounding box center [309, 73] width 63 height 24
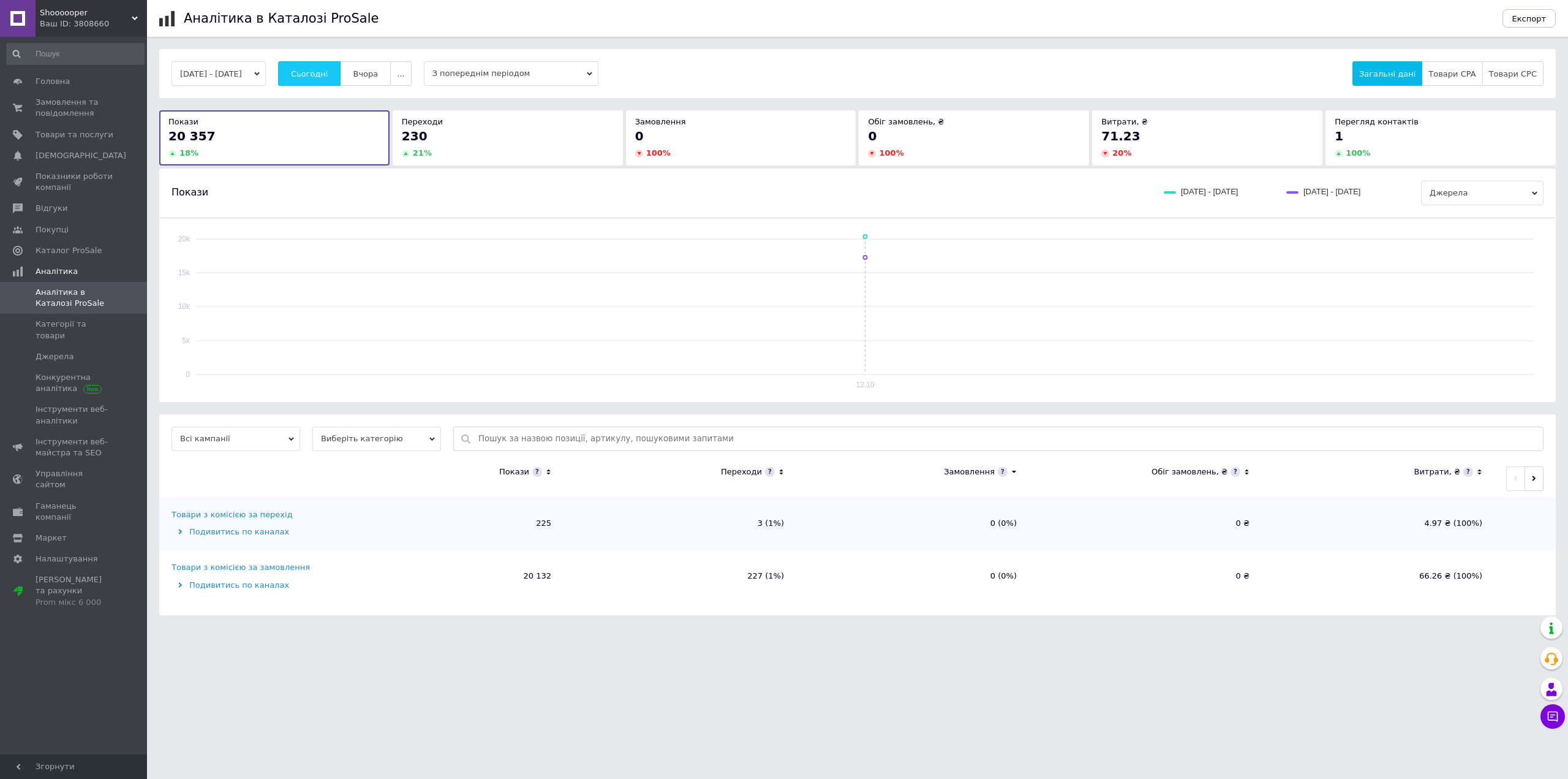
click at [308, 76] on button "Сьогодні" at bounding box center [309, 73] width 63 height 24
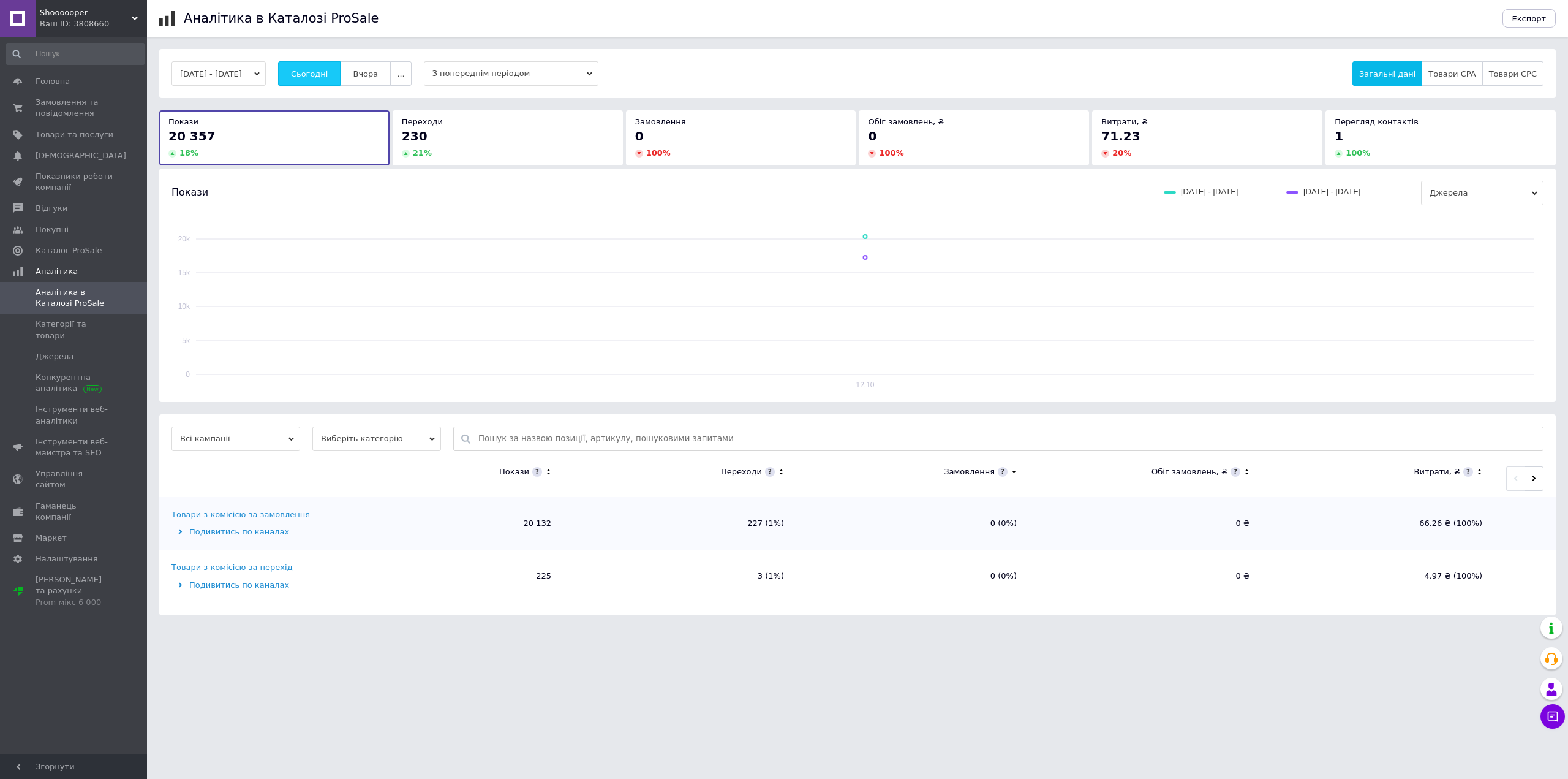
click at [308, 76] on button "Сьогодні" at bounding box center [309, 73] width 63 height 24
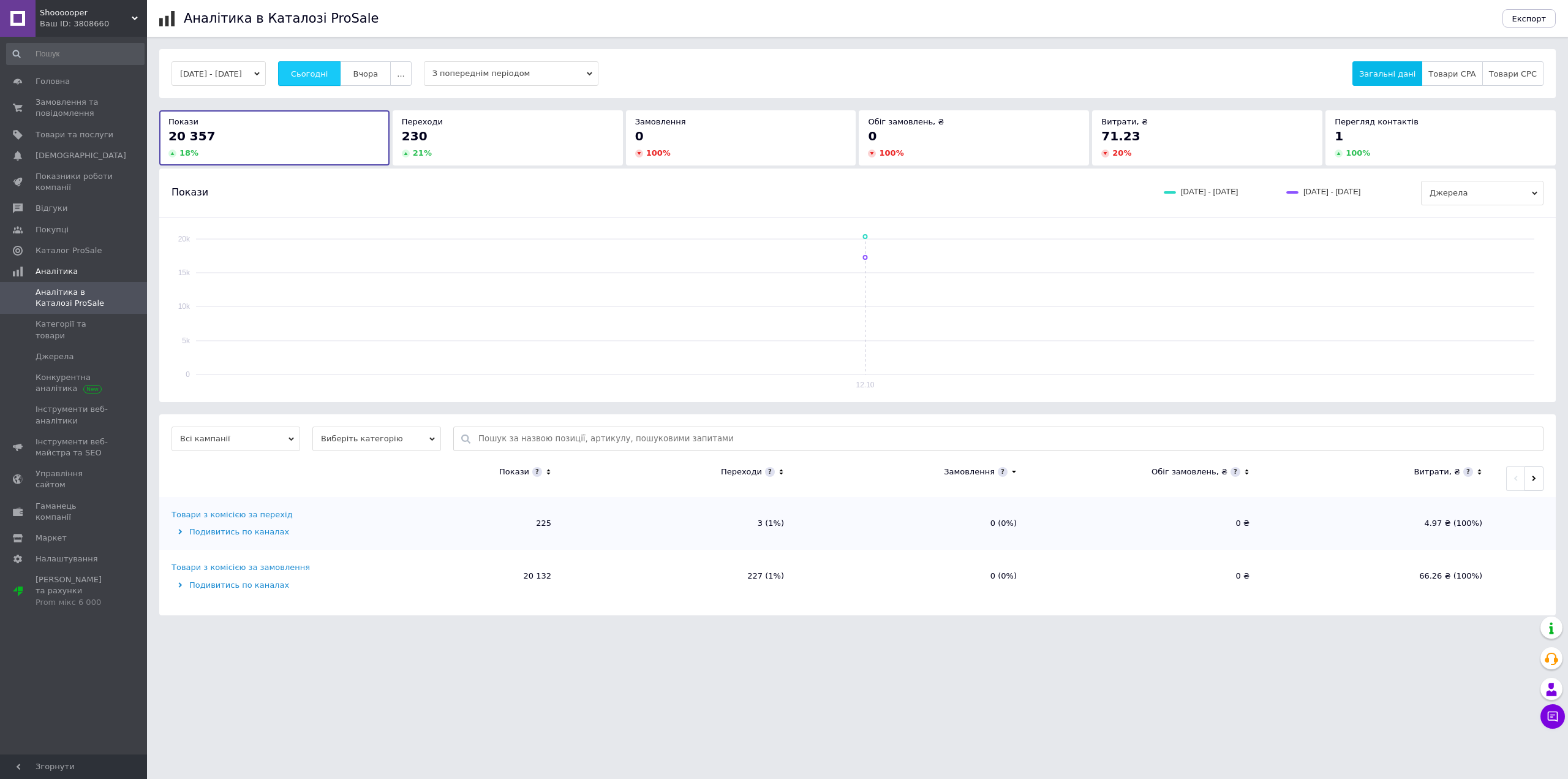
click at [308, 76] on button "Сьогодні" at bounding box center [309, 73] width 63 height 24
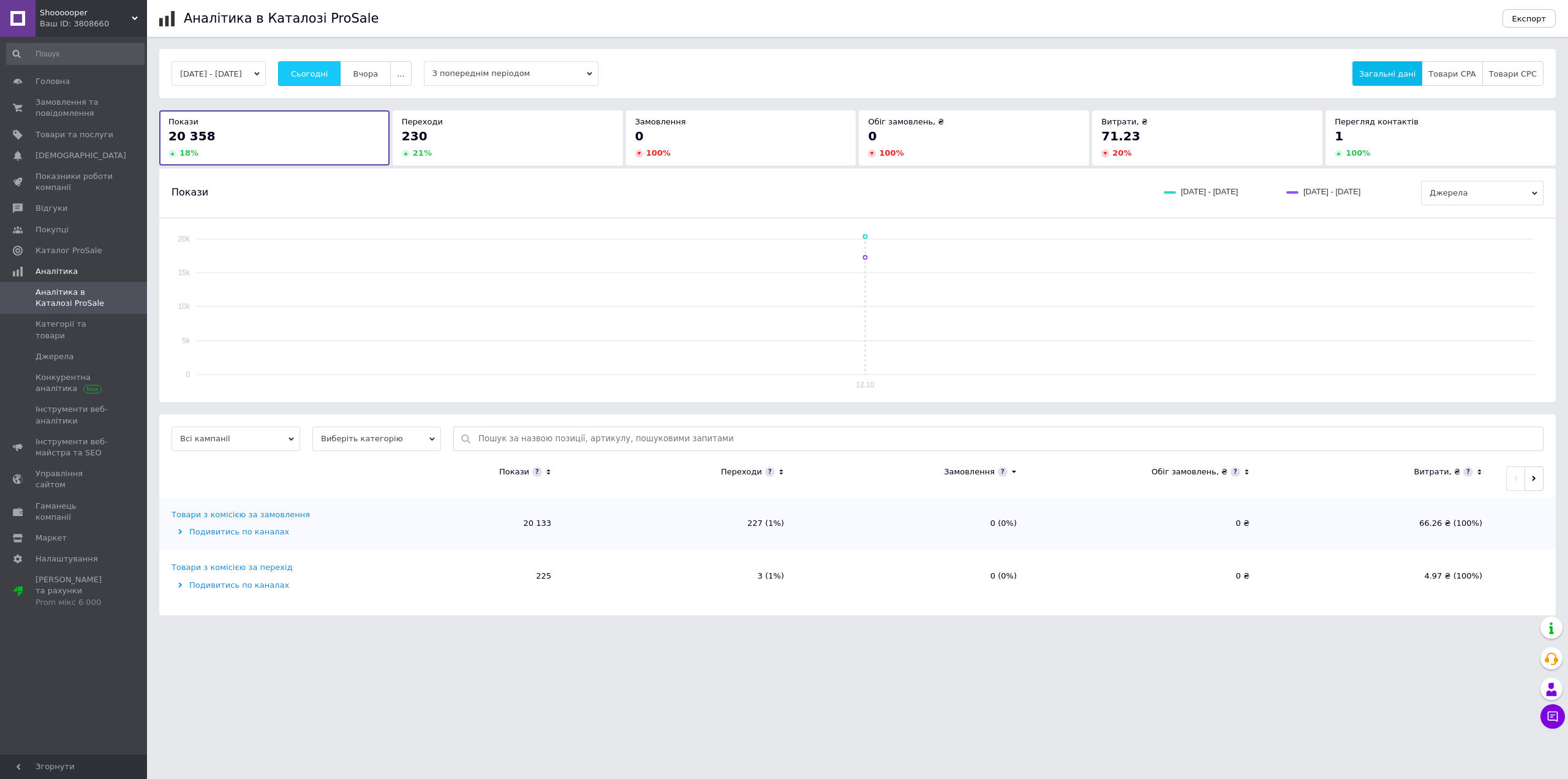
click at [308, 76] on button "Сьогодні" at bounding box center [309, 73] width 63 height 24
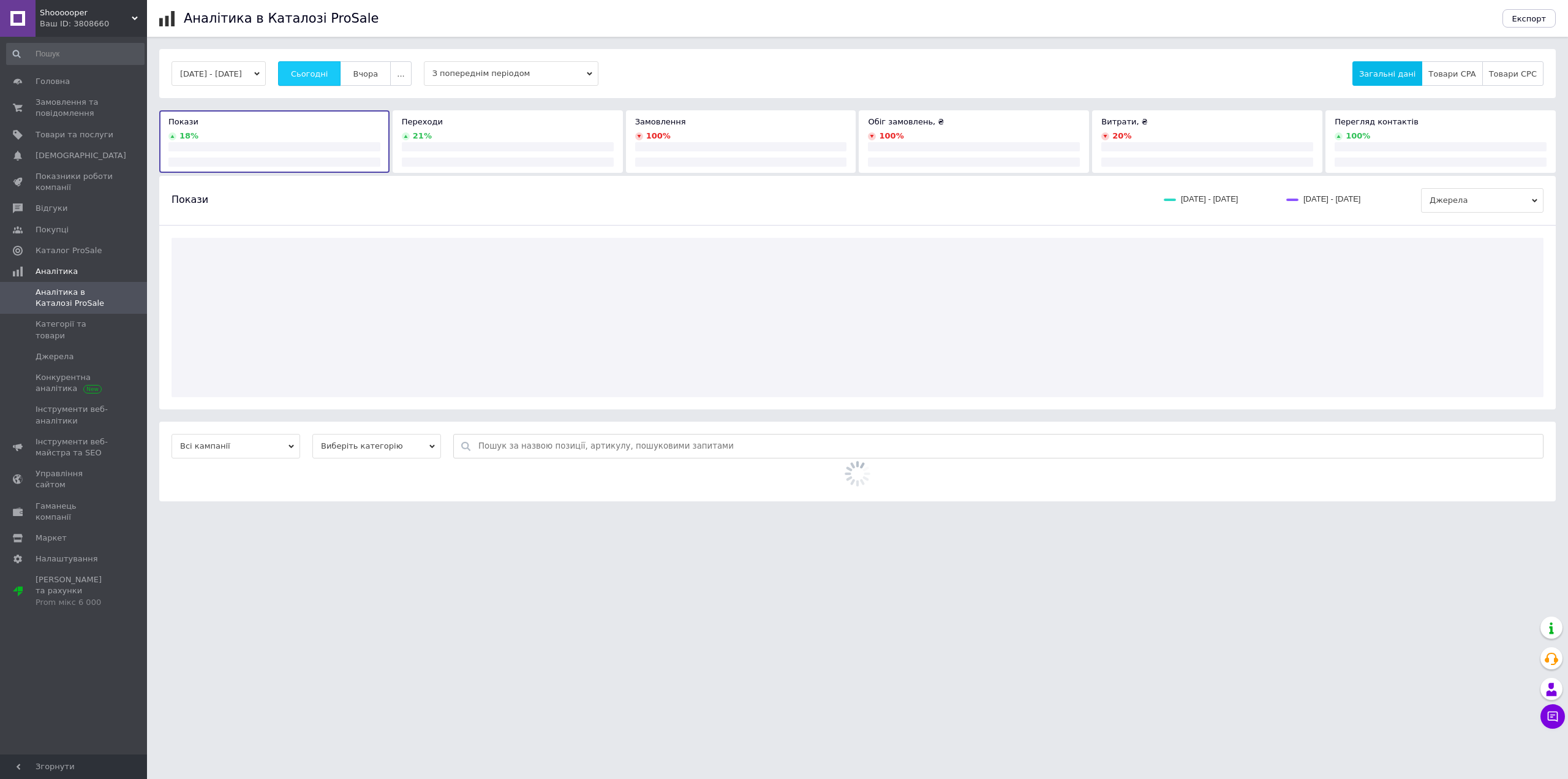
click at [308, 76] on button "Сьогодні" at bounding box center [309, 73] width 63 height 24
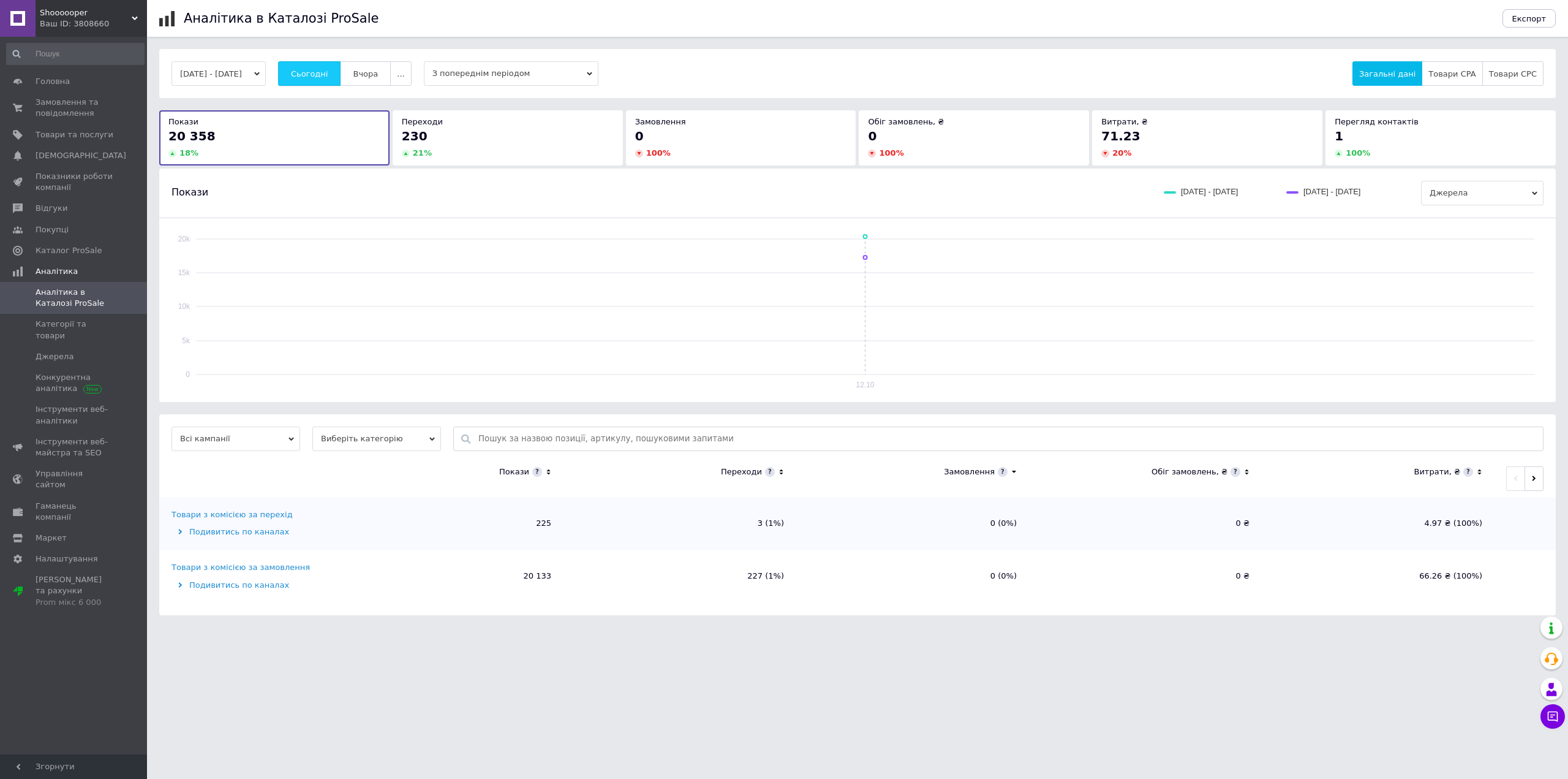
click at [308, 76] on button "Сьогодні" at bounding box center [309, 73] width 63 height 24
click at [102, 247] on span "Каталог ProSale" at bounding box center [74, 251] width 78 height 11
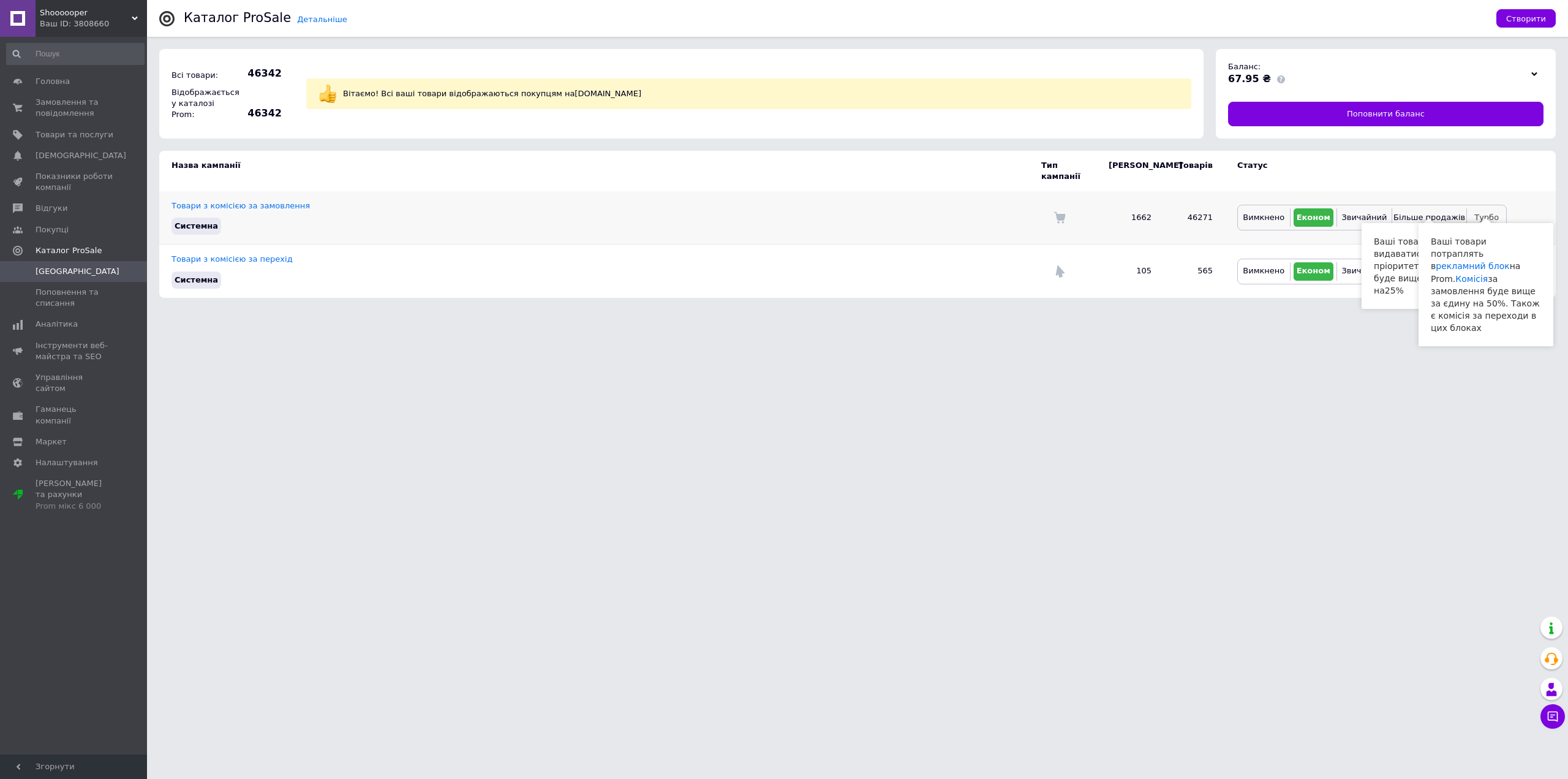
click at [1502, 208] on button "Турбо" at bounding box center [1486, 218] width 33 height 19
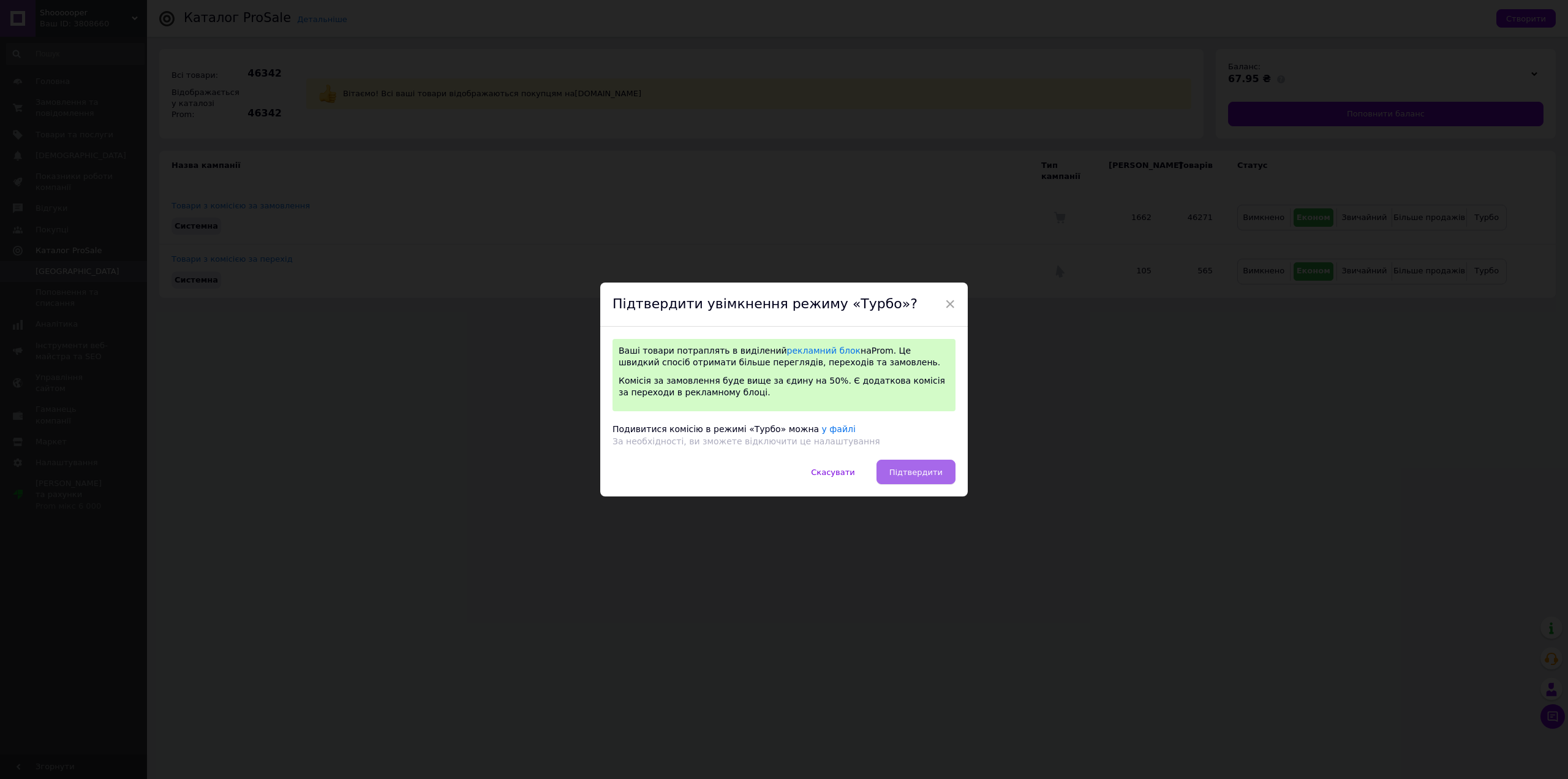
click at [922, 475] on span "Підтвердити" at bounding box center [916, 472] width 54 height 9
